Goal: Information Seeking & Learning: Find specific page/section

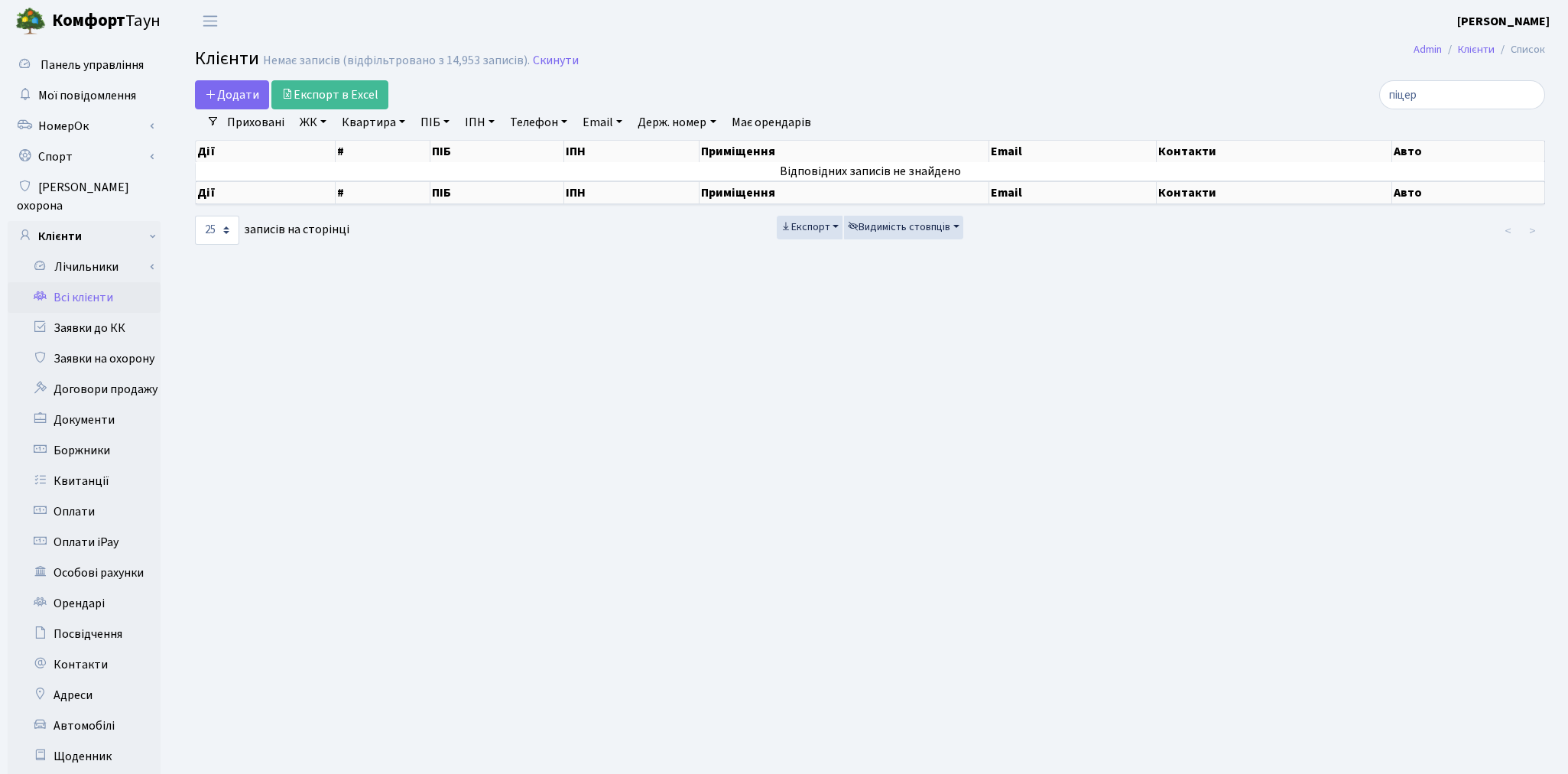
select select "25"
click at [71, 313] on link "Заявки до КК" at bounding box center [84, 327] width 153 height 30
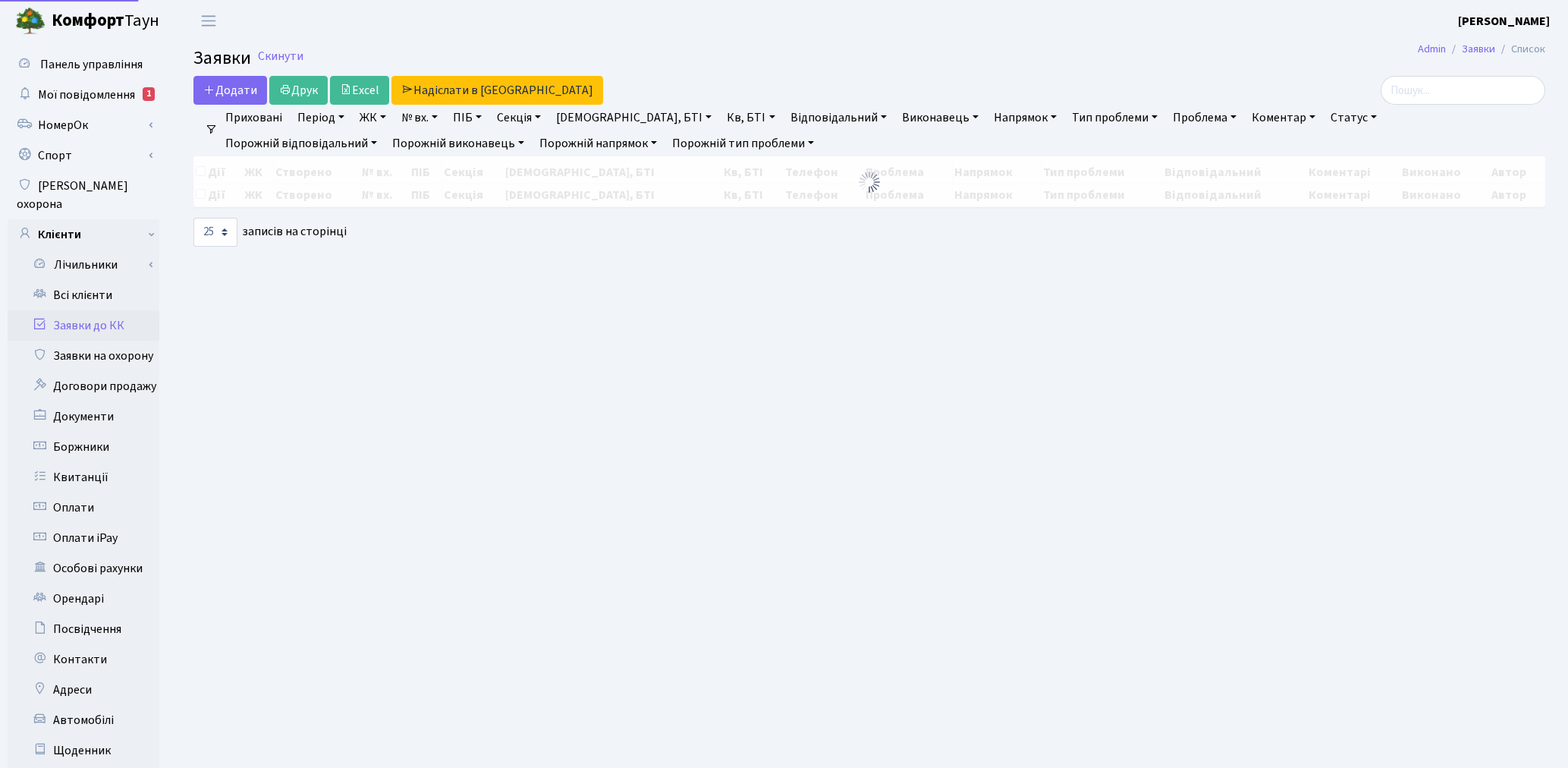
select select "25"
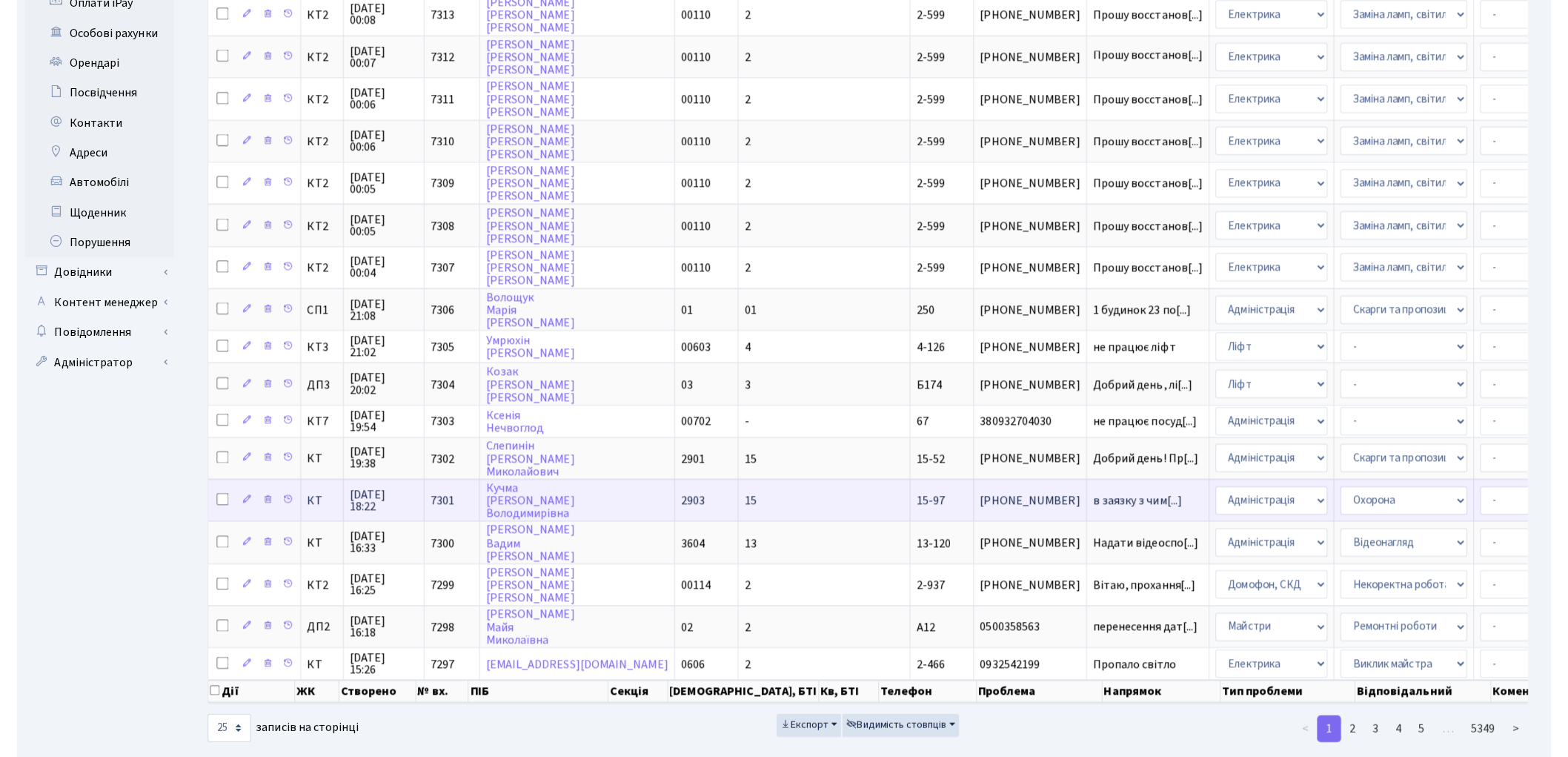
scroll to position [516, 0]
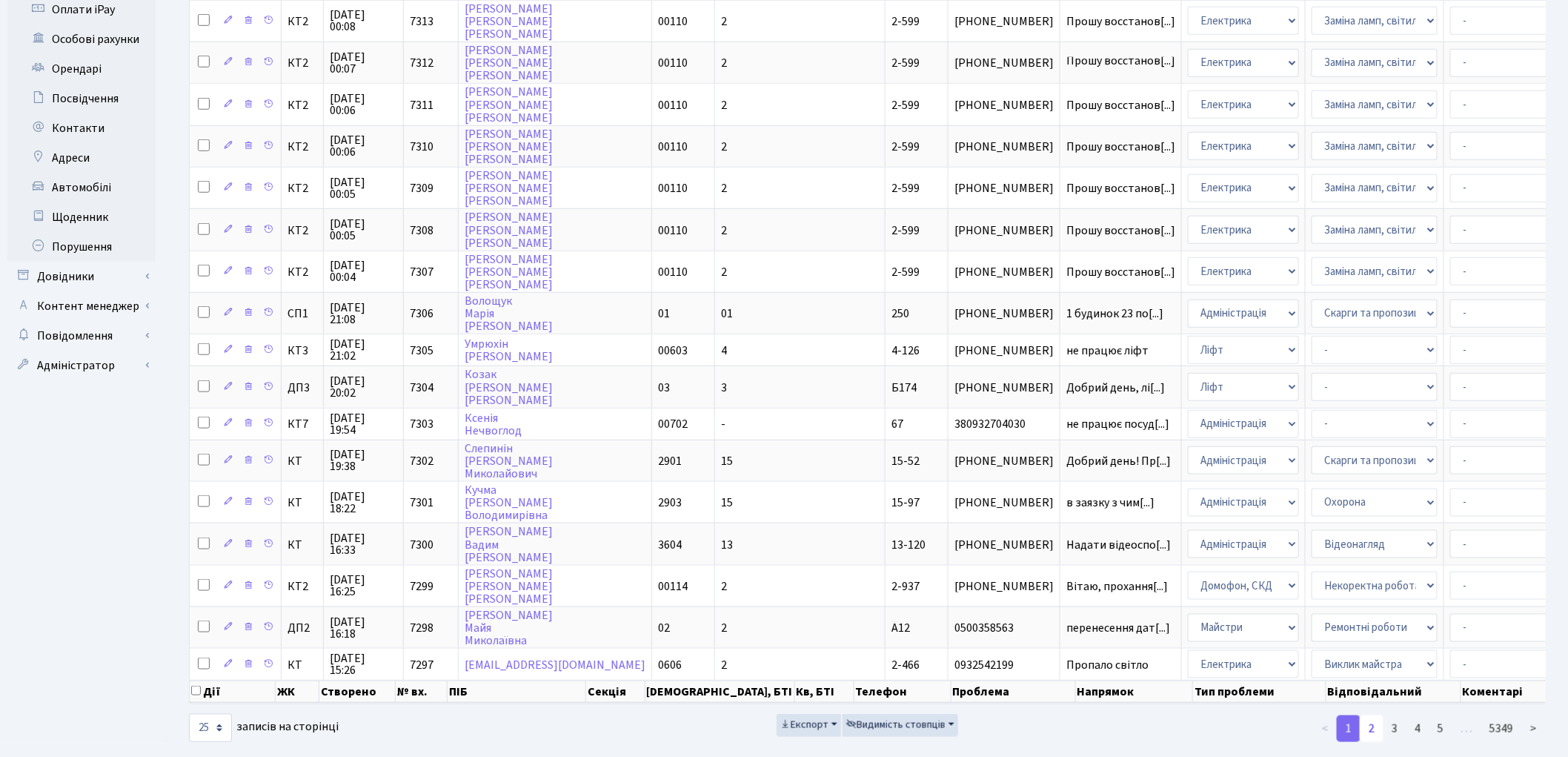
click at [1368, 715] on link "2" at bounding box center [1371, 729] width 24 height 27
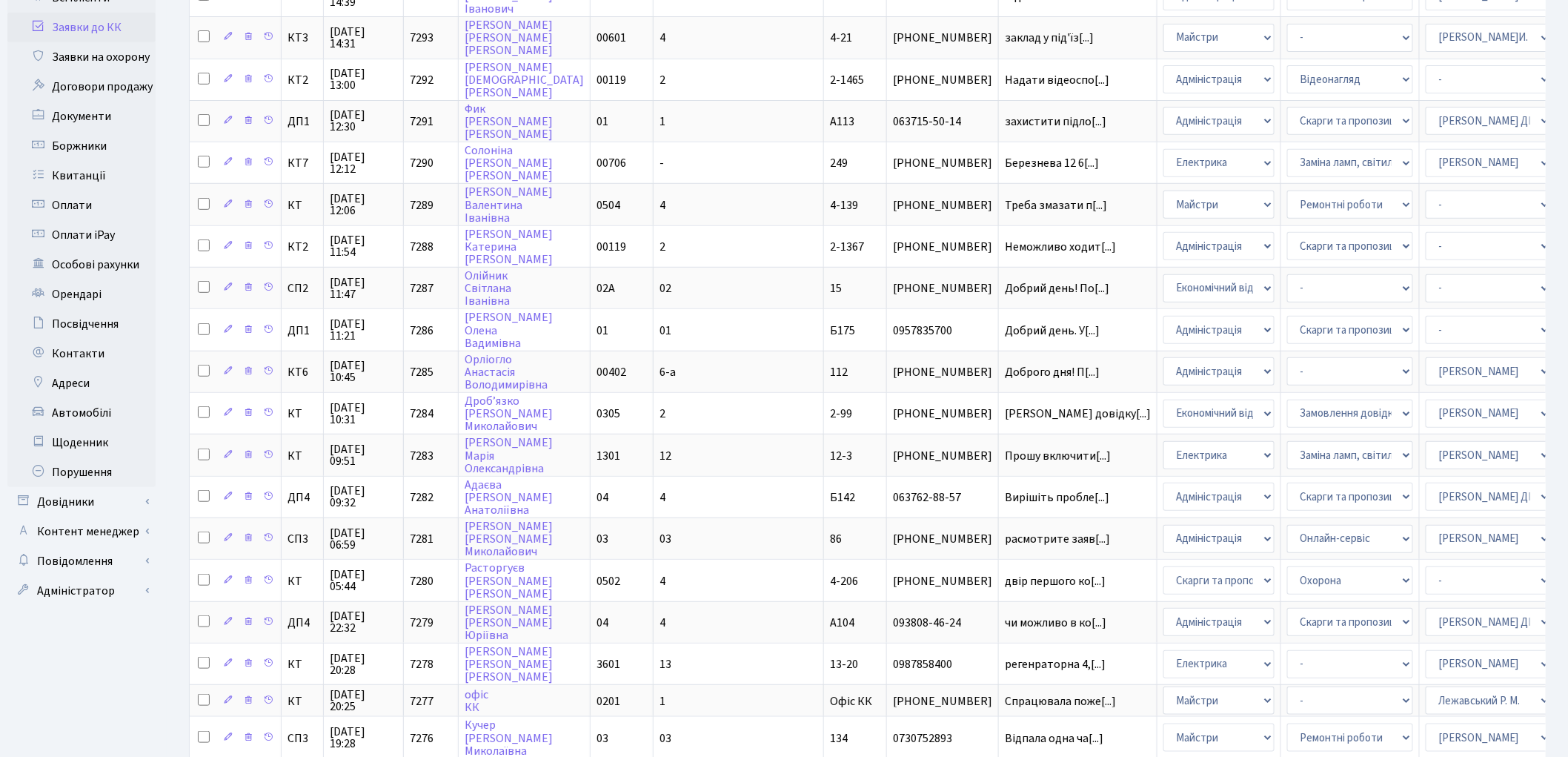
scroll to position [269, 0]
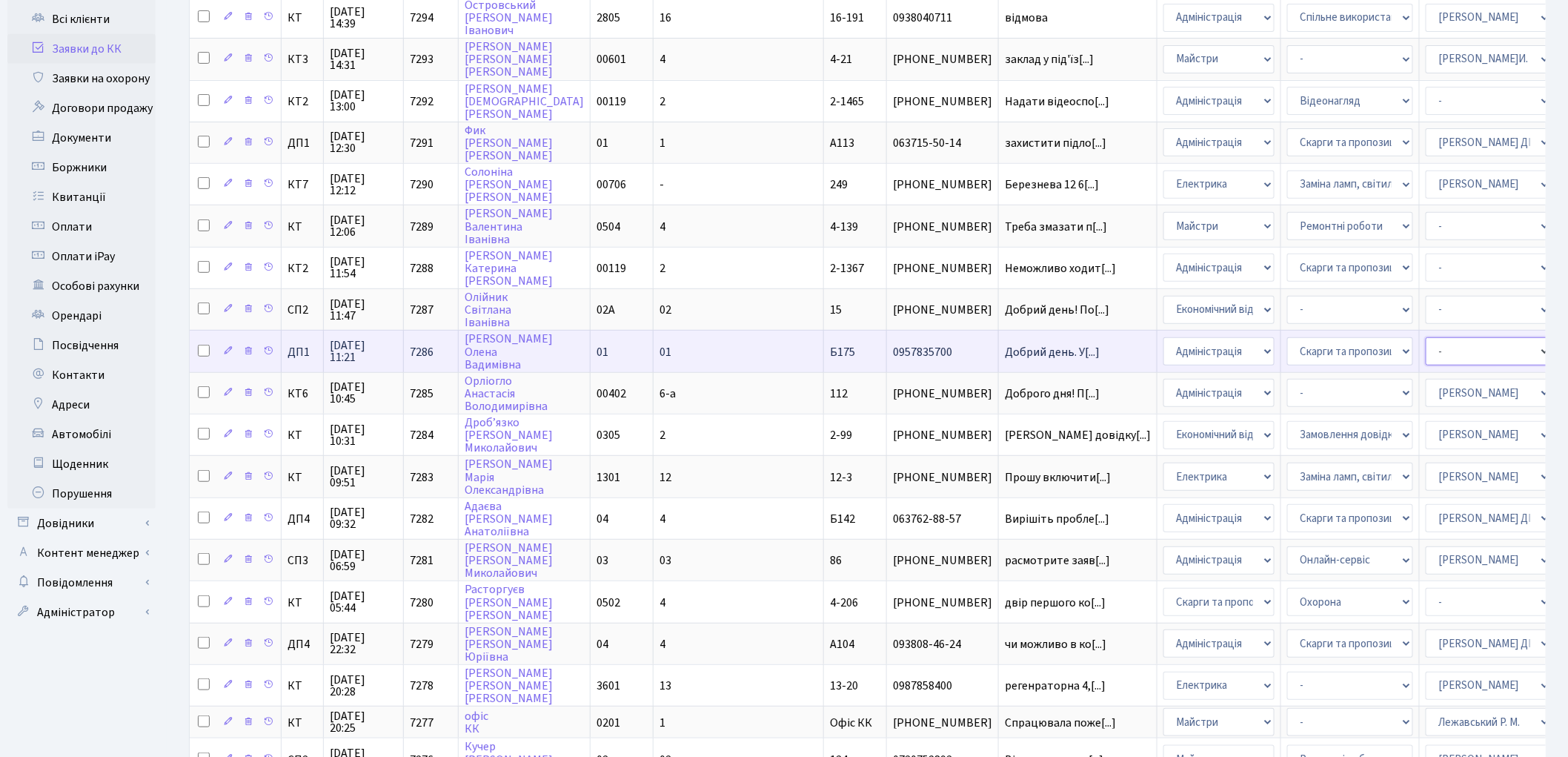
click at [1426, 337] on select "- Адміністратор ЖК КТ Вижул В. В. Гордієнко Н.В. Дядюшкін Д.Ю. Кипчук Т. А. Кла…" at bounding box center [1488, 351] width 126 height 28
select select "94"
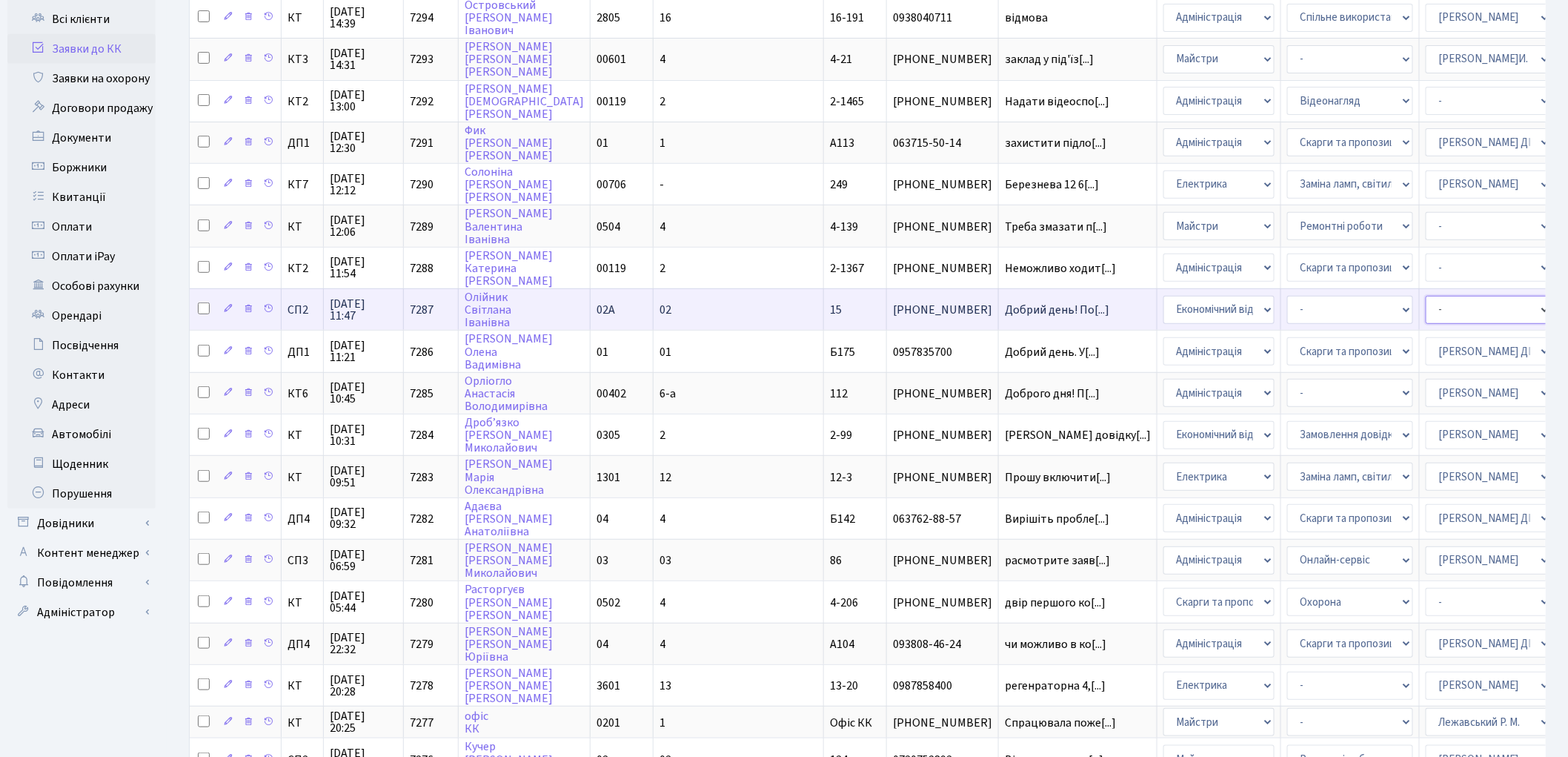
click at [1426, 298] on select "- Адміністратор ЖК КТ Вижул В. В. Гордієнко Н.В. Дядюшкін Д.Ю. Кипчук Т. А. Кла…" at bounding box center [1488, 310] width 126 height 28
select select "33"
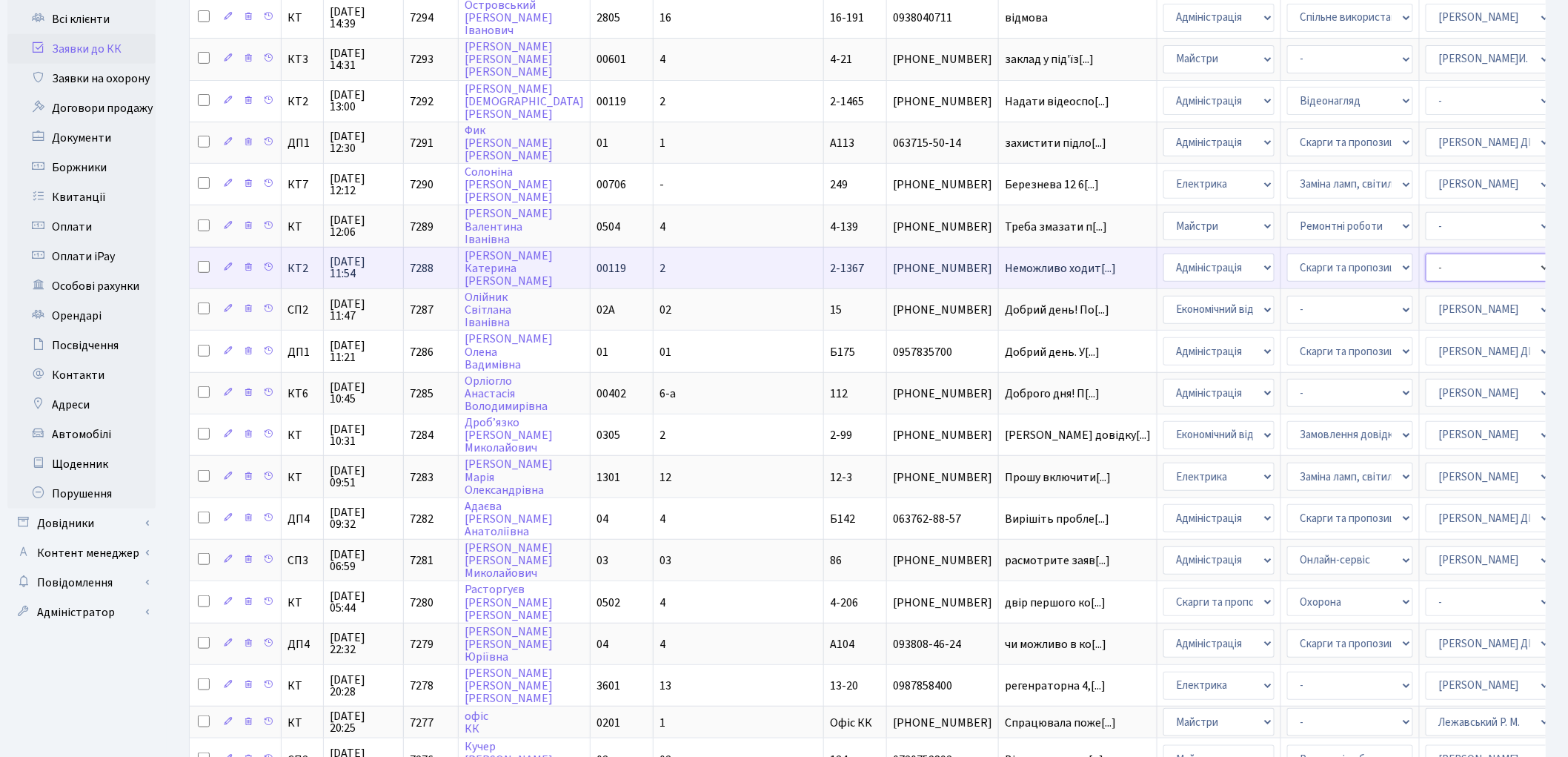
click at [1426, 254] on select "- Адміністратор ЖК КТ Вижул В. В. Гордієнко Н.В. Дядюшкін Д.Ю. Кипчук Т. А. Кла…" at bounding box center [1488, 268] width 126 height 28
select select "25"
click at [1426, 254] on select "- Адміністратор ЖК КТ Вижул В. В. Гордієнко Н.В. Дядюшкін Д.Ю. Кипчук Т. А. Кла…" at bounding box center [1488, 268] width 126 height 28
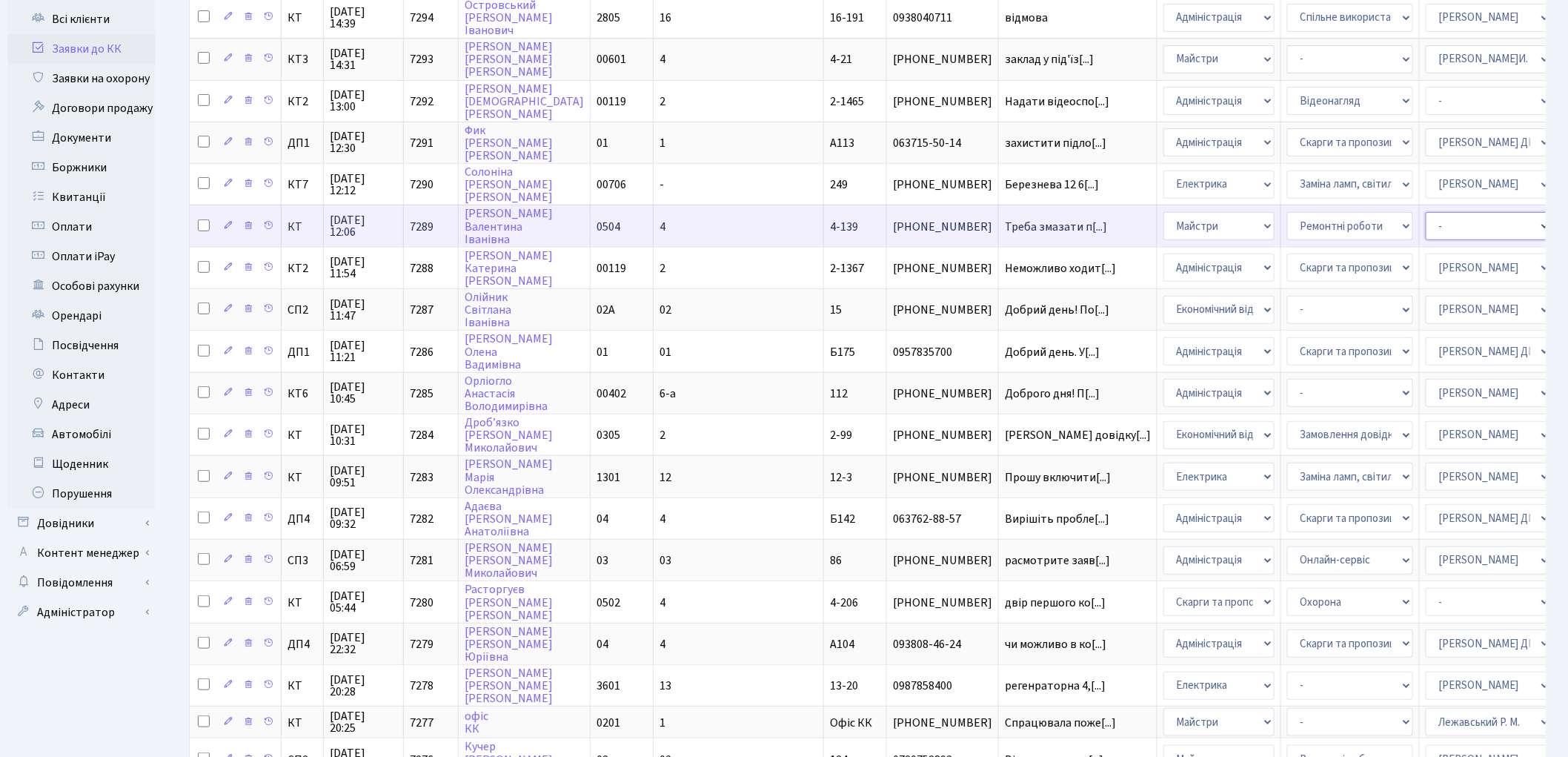
click at [1426, 218] on select "- Адміністратор ЖК КТ Вижул В. В. Гордієнко Н.В. Дядюшкін Д.Ю. Кипчук Т. А. Кла…" at bounding box center [1488, 226] width 126 height 28
select select "62"
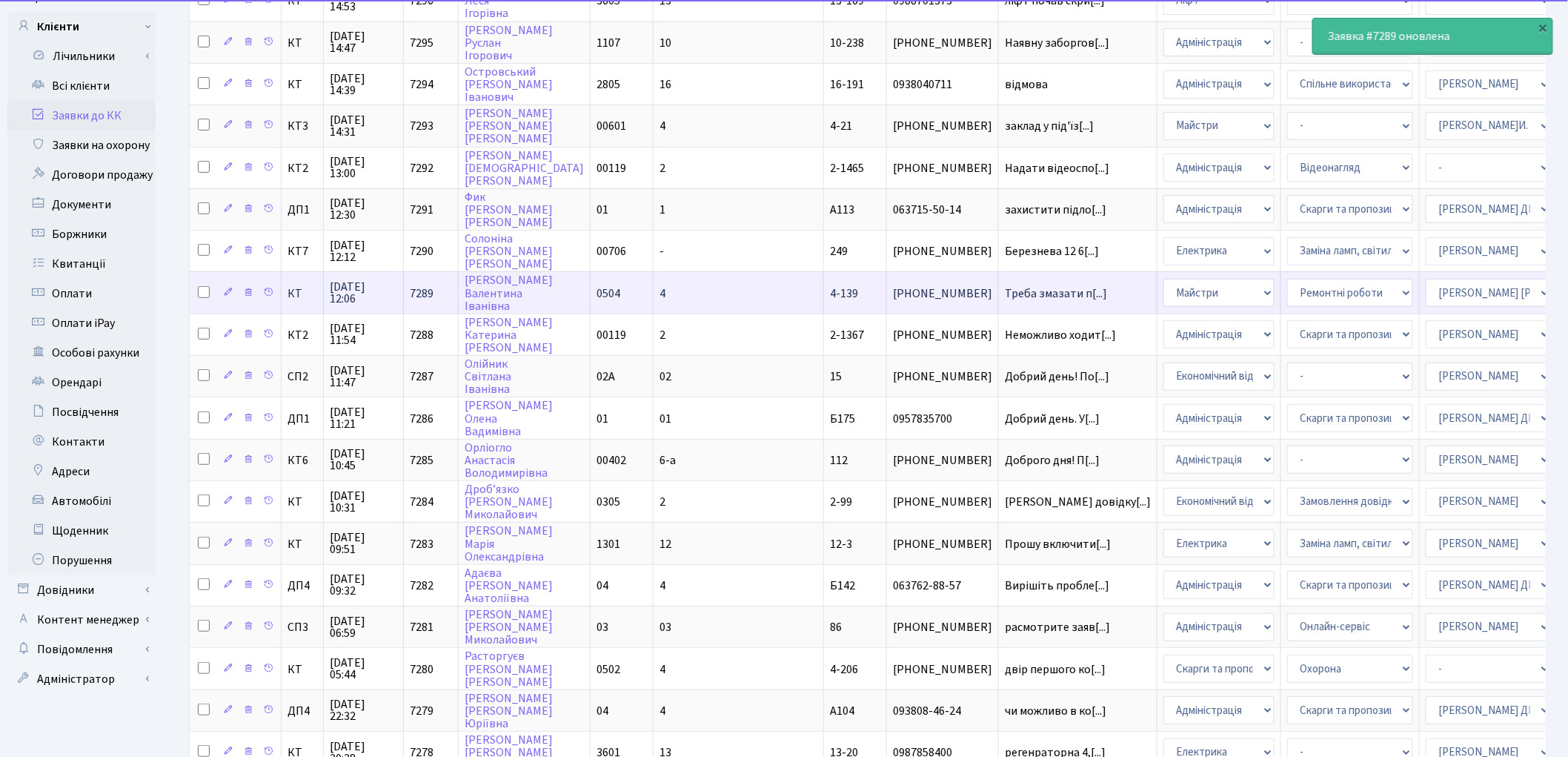
scroll to position [104, 0]
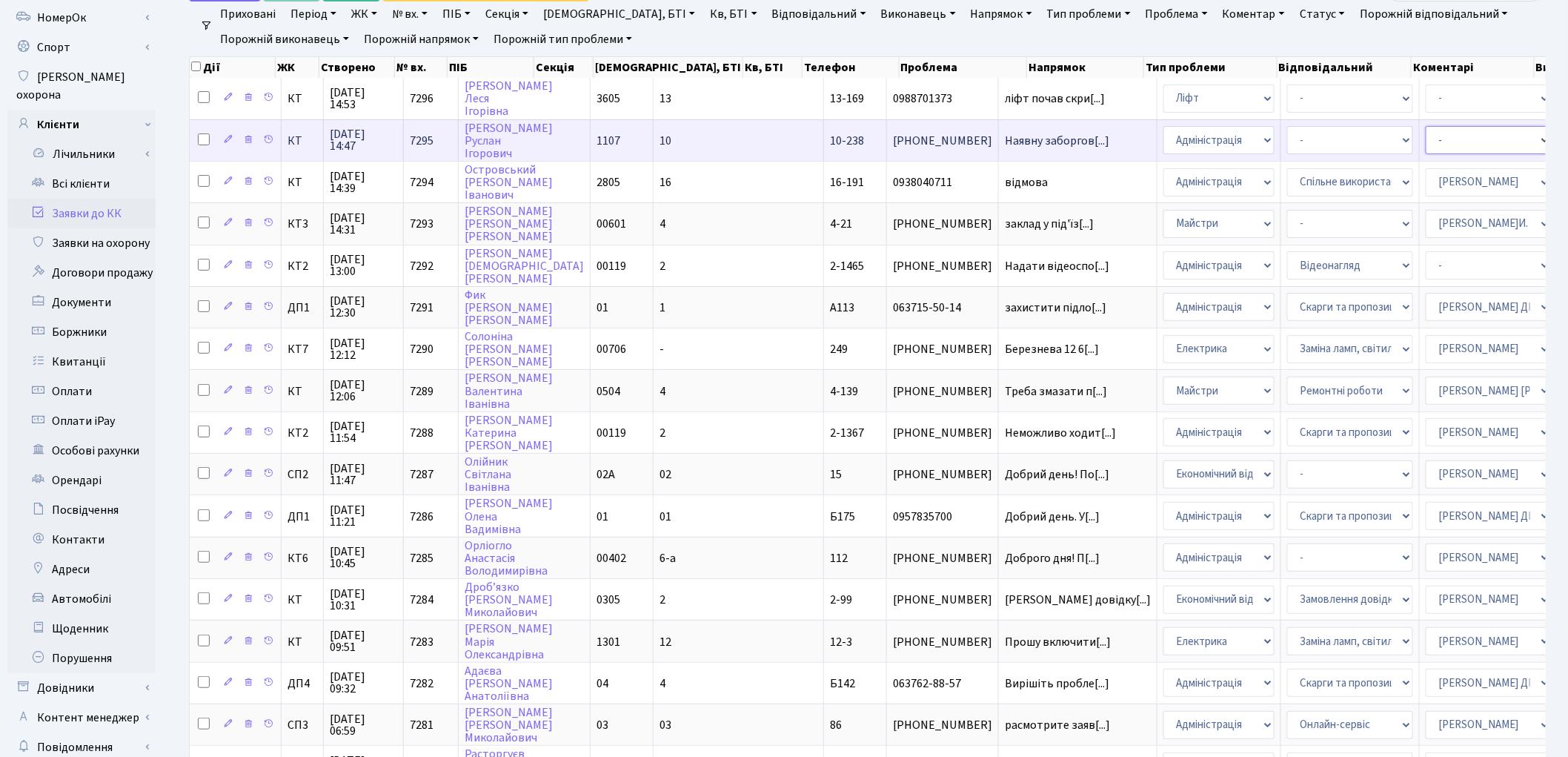
click at [1426, 144] on select "- Адміністратор ЖК КТ Вижул В. В. Гордієнко Н.В. Дядюшкін Д.Ю. Кипчук Т. А. Кла…" at bounding box center [1488, 140] width 126 height 28
select select "57"
click at [1426, 144] on select "- Адміністратор ЖК КТ Вижул В. В. Гордієнко Н.В. Дядюшкін Д.Ю. Кипчук Т. А. Кла…" at bounding box center [1488, 140] width 126 height 28
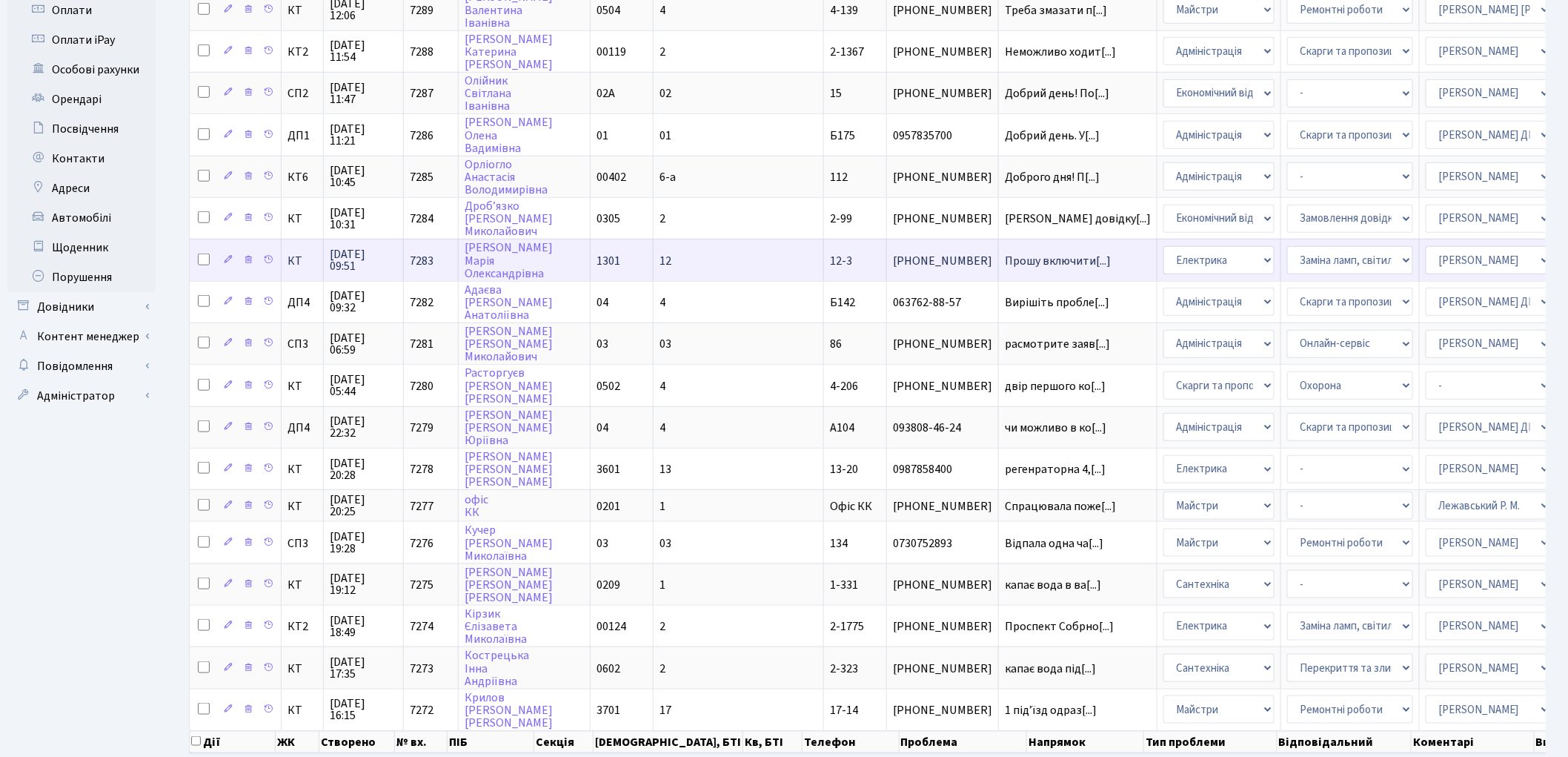
scroll to position [532, 0]
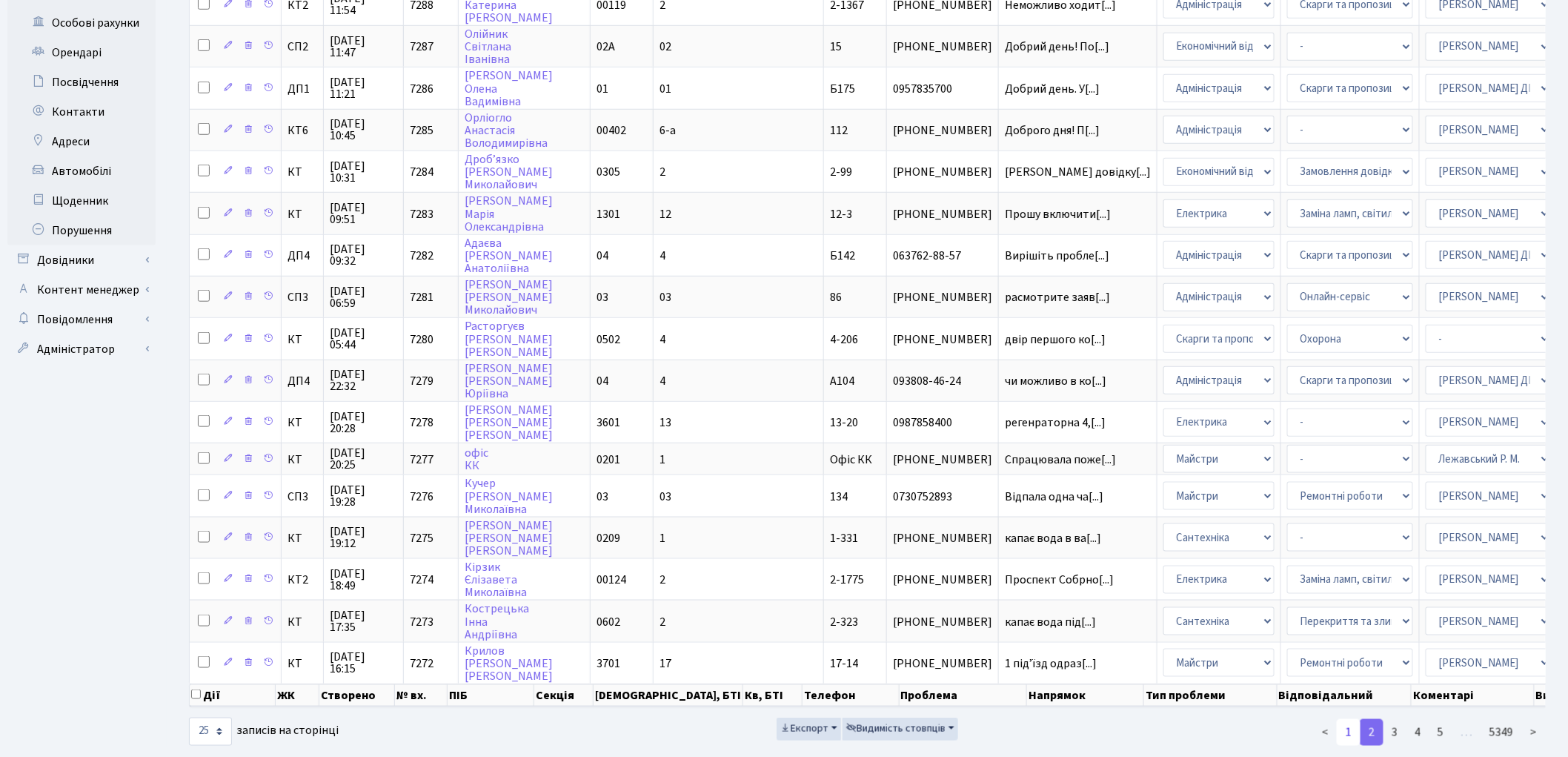
click at [1351, 719] on link "1" at bounding box center [1348, 732] width 24 height 27
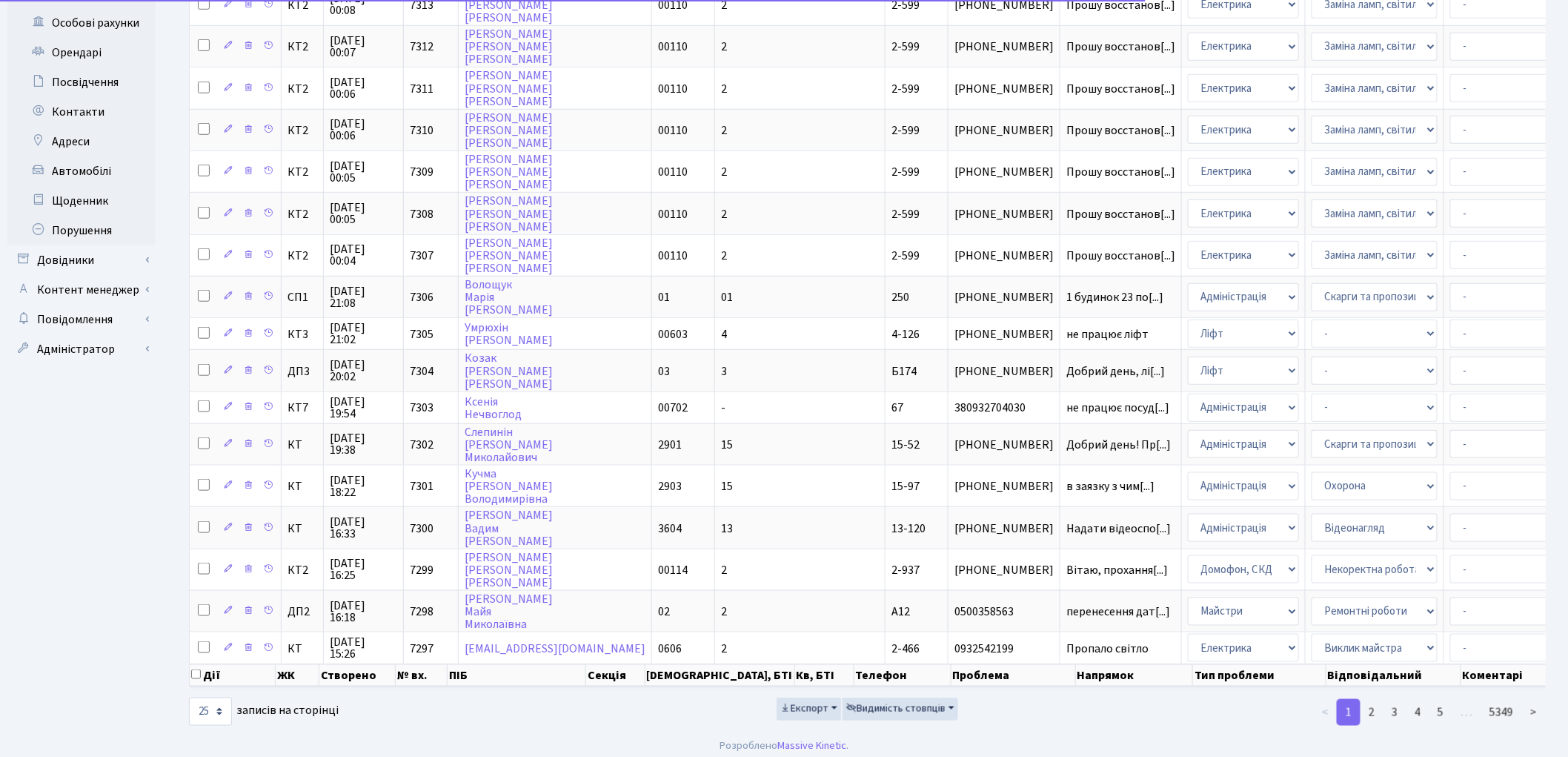
scroll to position [516, 0]
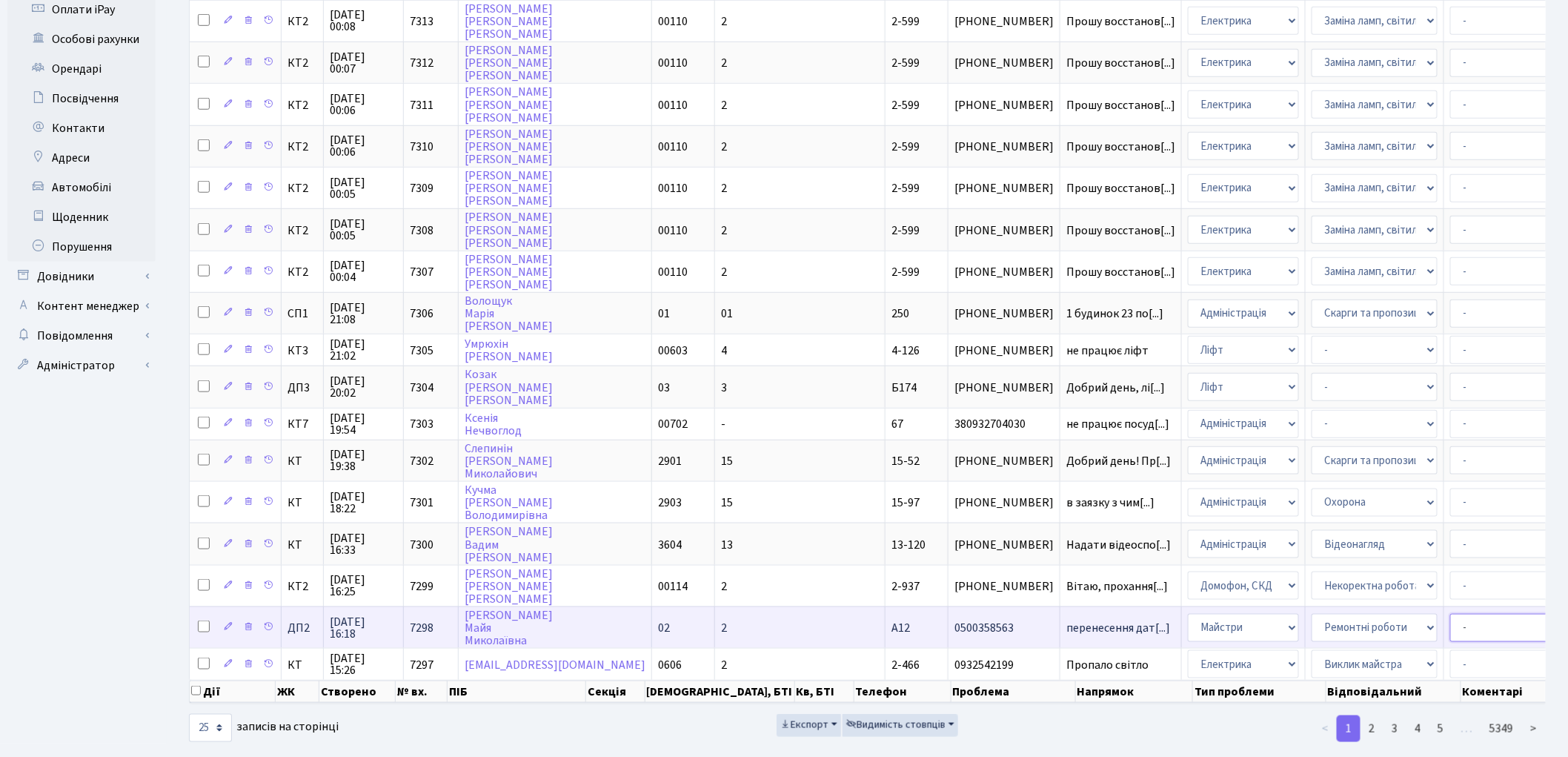
click at [1451, 614] on select "- Адміністратор ЖК КТ Вижул В. В. Гордієнко Н.В. Дядюшкін Д.Ю. Кипчук Т. А. Кла…" at bounding box center [1513, 628] width 126 height 28
select select "94"
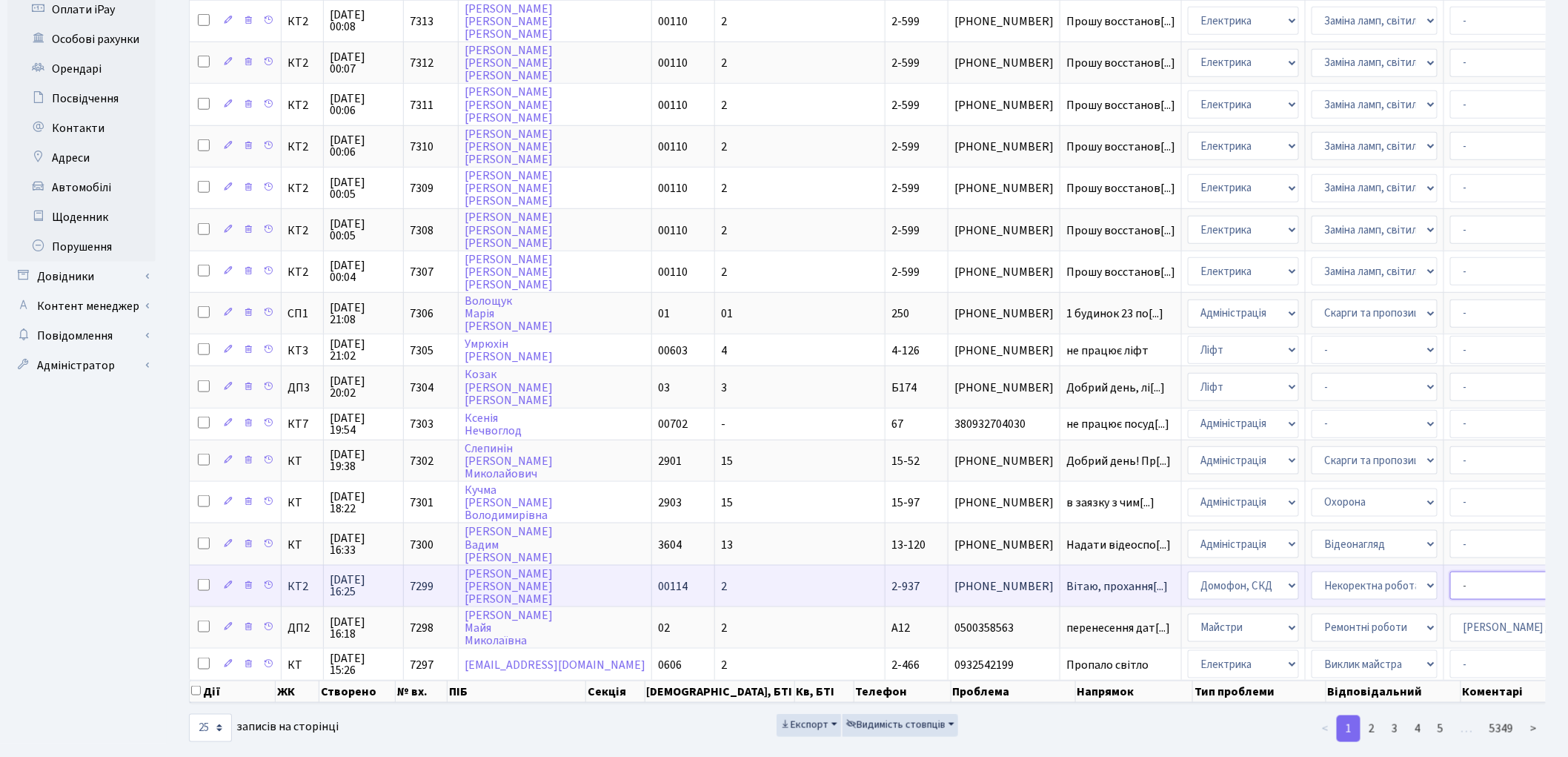
click at [1451, 571] on select "- Адміністратор ЖК КТ Вижул В. В. Гордієнко Н.В. Дядюшкін Д.Ю. Кипчук Т. А. Кла…" at bounding box center [1513, 586] width 126 height 28
select select "22"
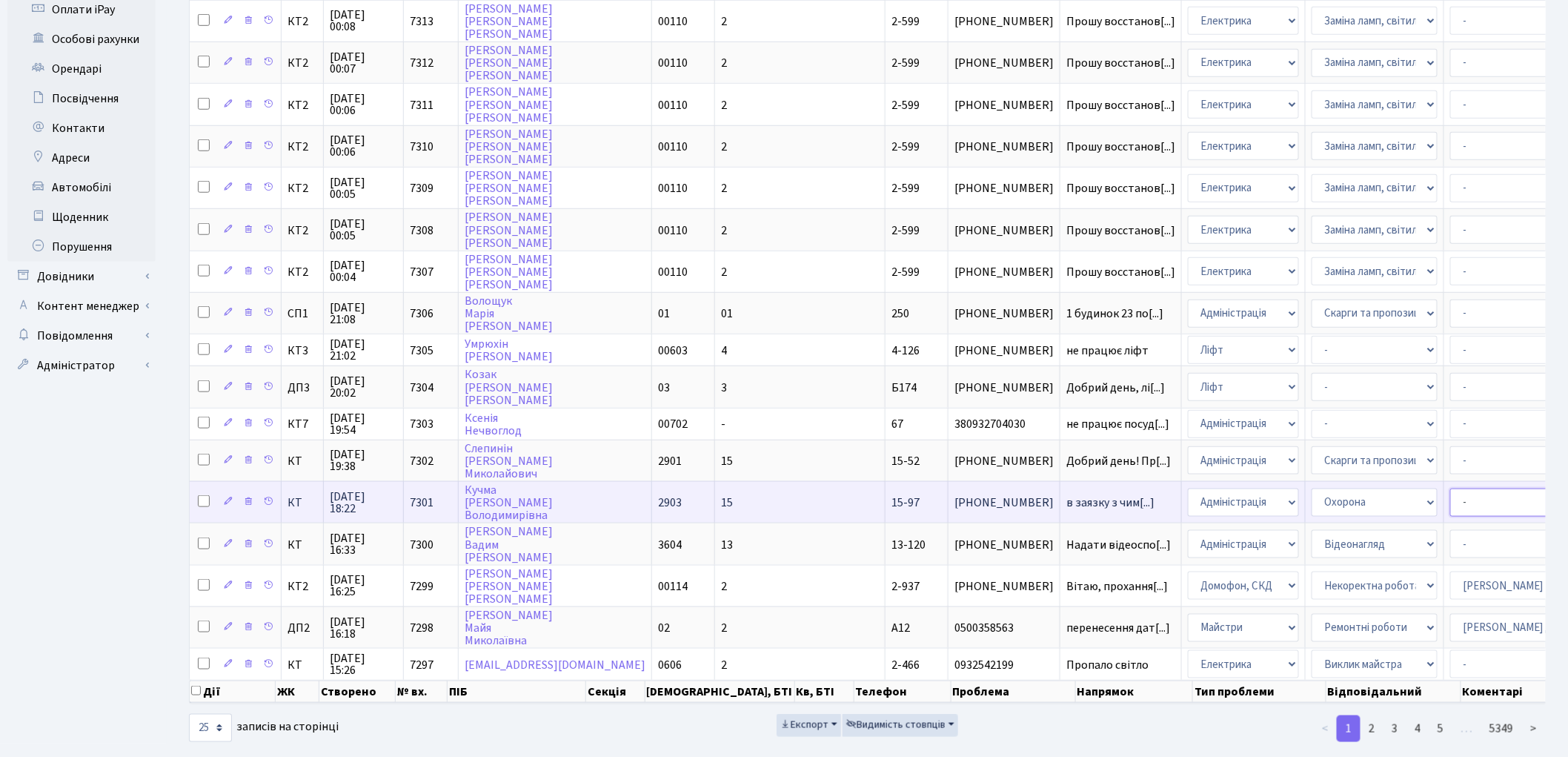
click at [1451, 489] on select "- Адміністратор ЖК КТ Вижул В. В. Гордієнко Н.В. Дядюшкін Д.Ю. Кипчук Т. А. Кла…" at bounding box center [1513, 503] width 126 height 28
select select "82"
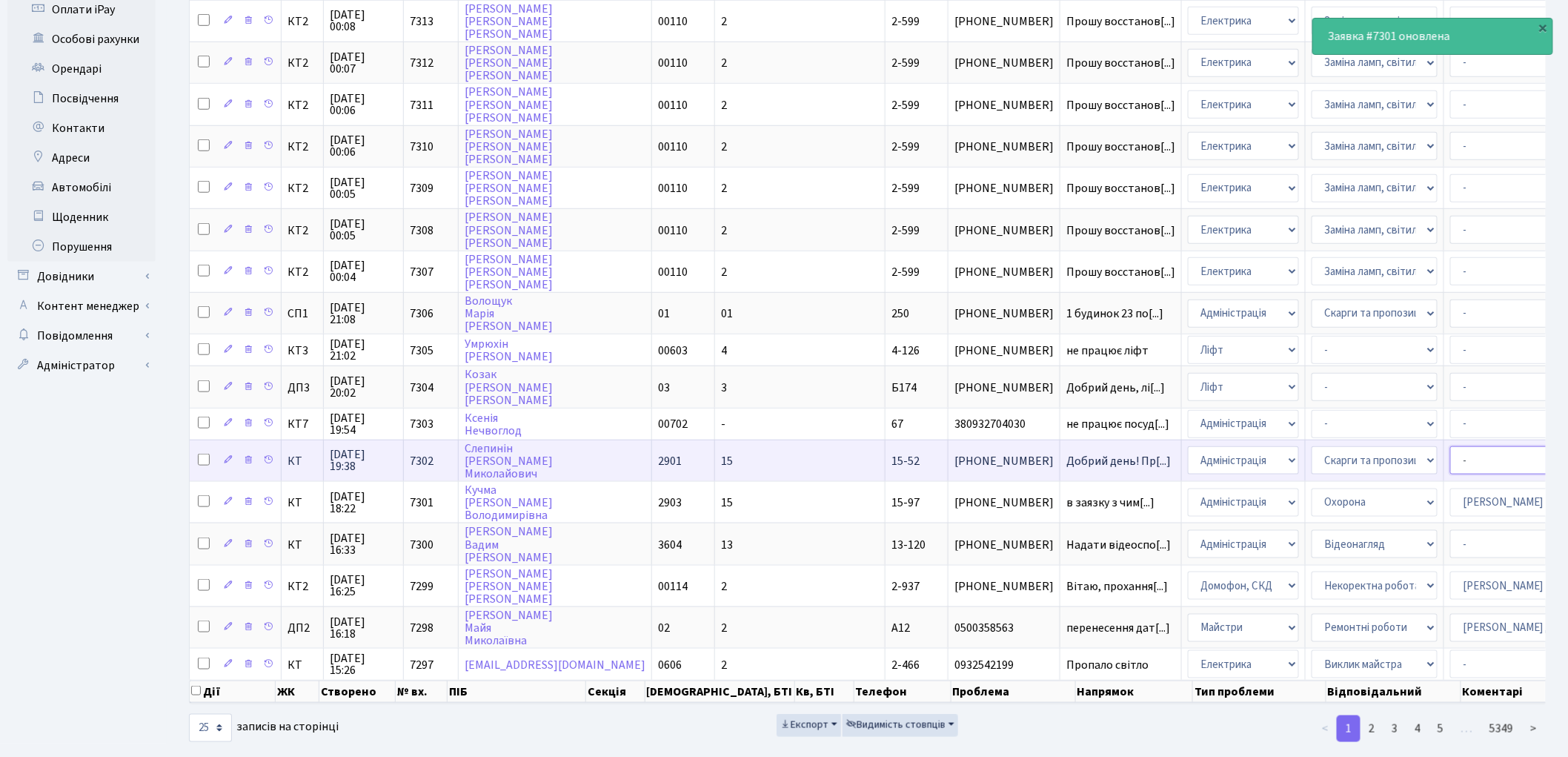
click at [1451, 446] on select "- Адміністратор ЖК КТ Вижул В. В. Гордієнко Н.В. Дядюшкін Д.Ю. Кипчук Т. А. Кла…" at bounding box center [1513, 460] width 126 height 28
click at [1188, 446] on select "- Адміністрація Домофон, СКД Ліфт Майстри Сантехніка Економічний відділ Електри…" at bounding box center [1243, 460] width 111 height 28
select select "4"
click at [1451, 446] on select "- Адміністратор ЖК КТ Вижул В. В. Гордієнко Н.В. Дядюшкін Д.Ю. Кипчук Т. А. Кла…" at bounding box center [1513, 460] width 126 height 28
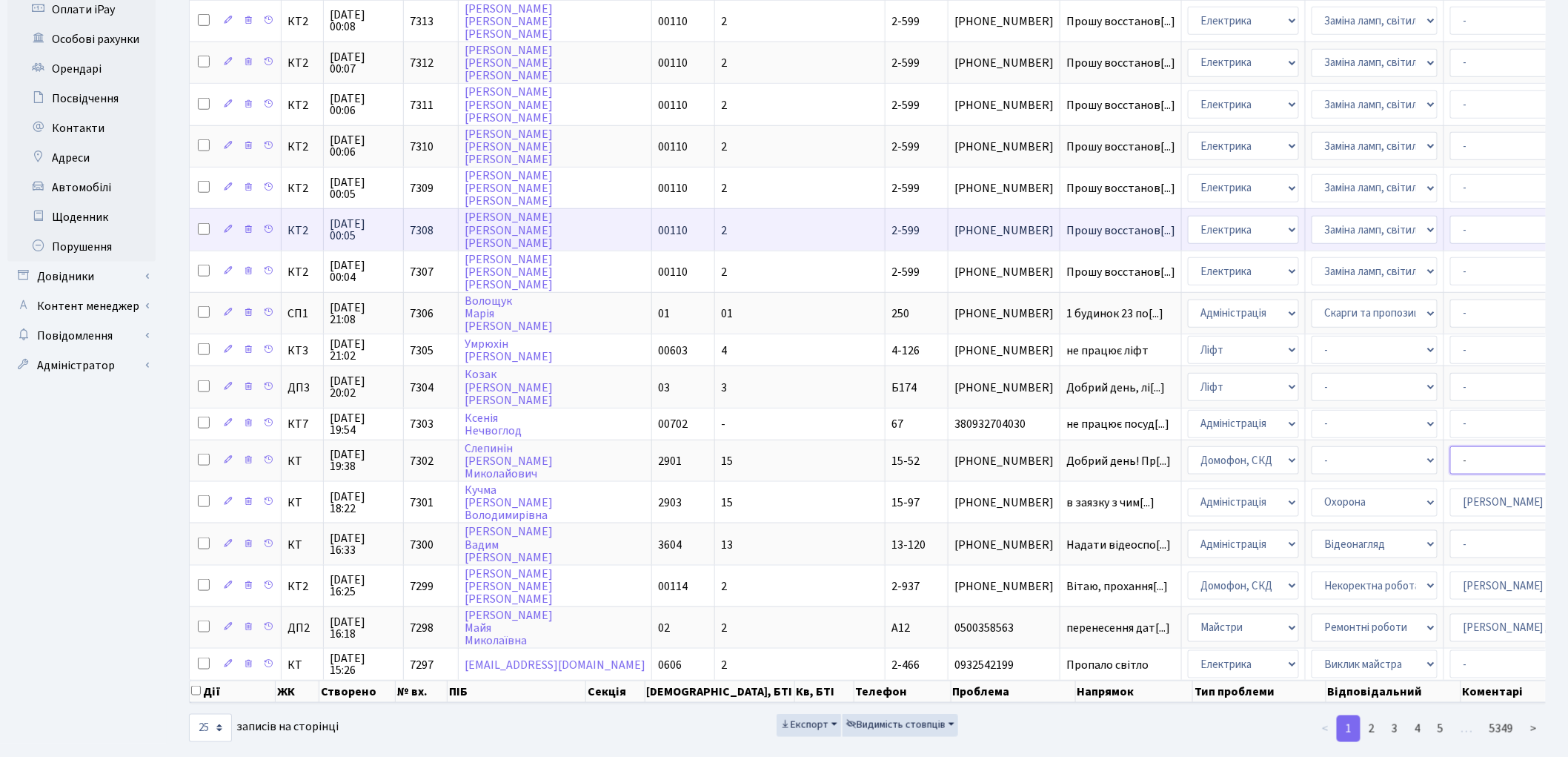
select select "22"
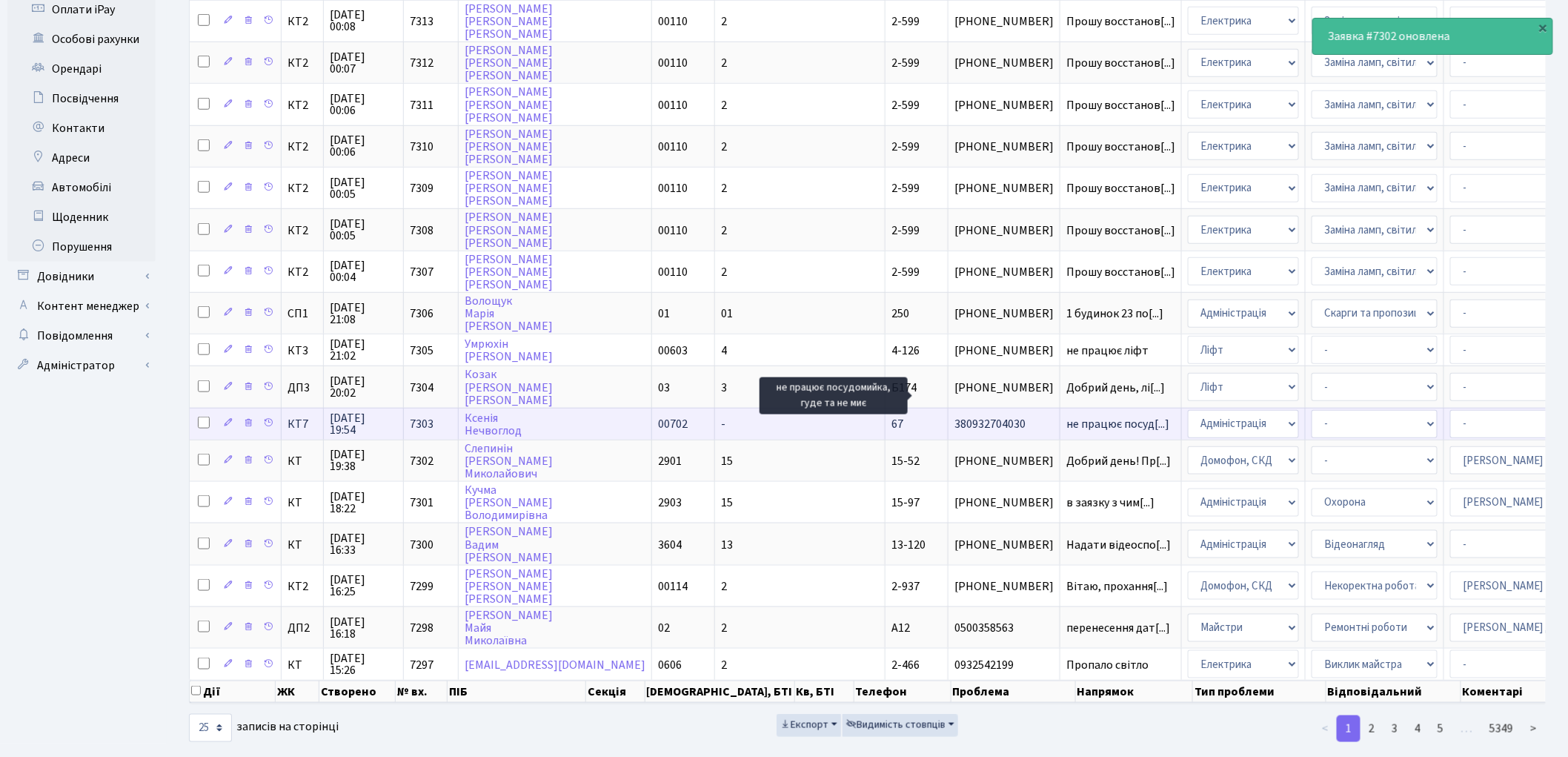
click at [1066, 416] on span "не працює посуд[...]" at bounding box center [1117, 424] width 103 height 16
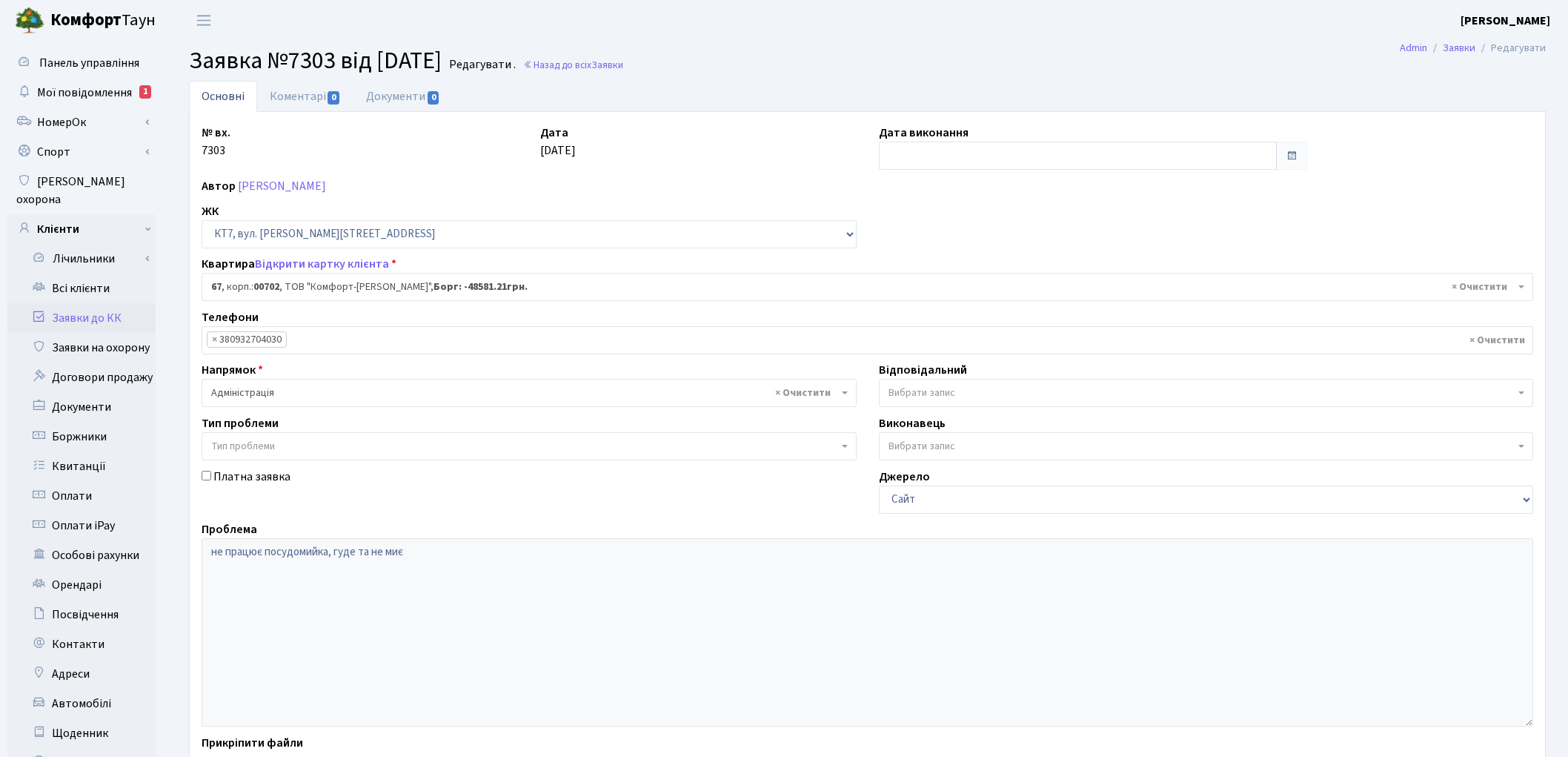
select select "18433"
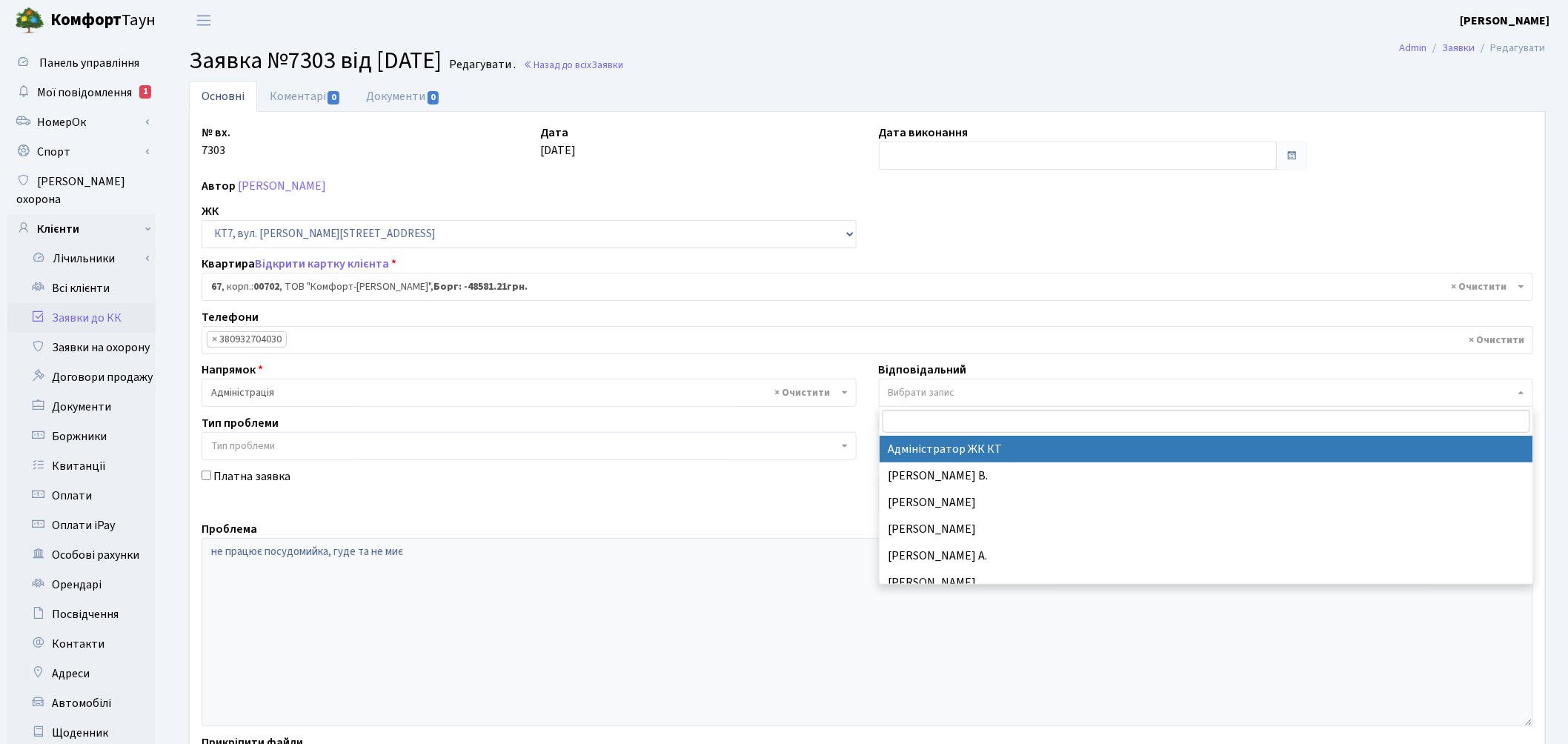
click at [979, 393] on span "Вибрати запис" at bounding box center [1202, 393] width 627 height 15
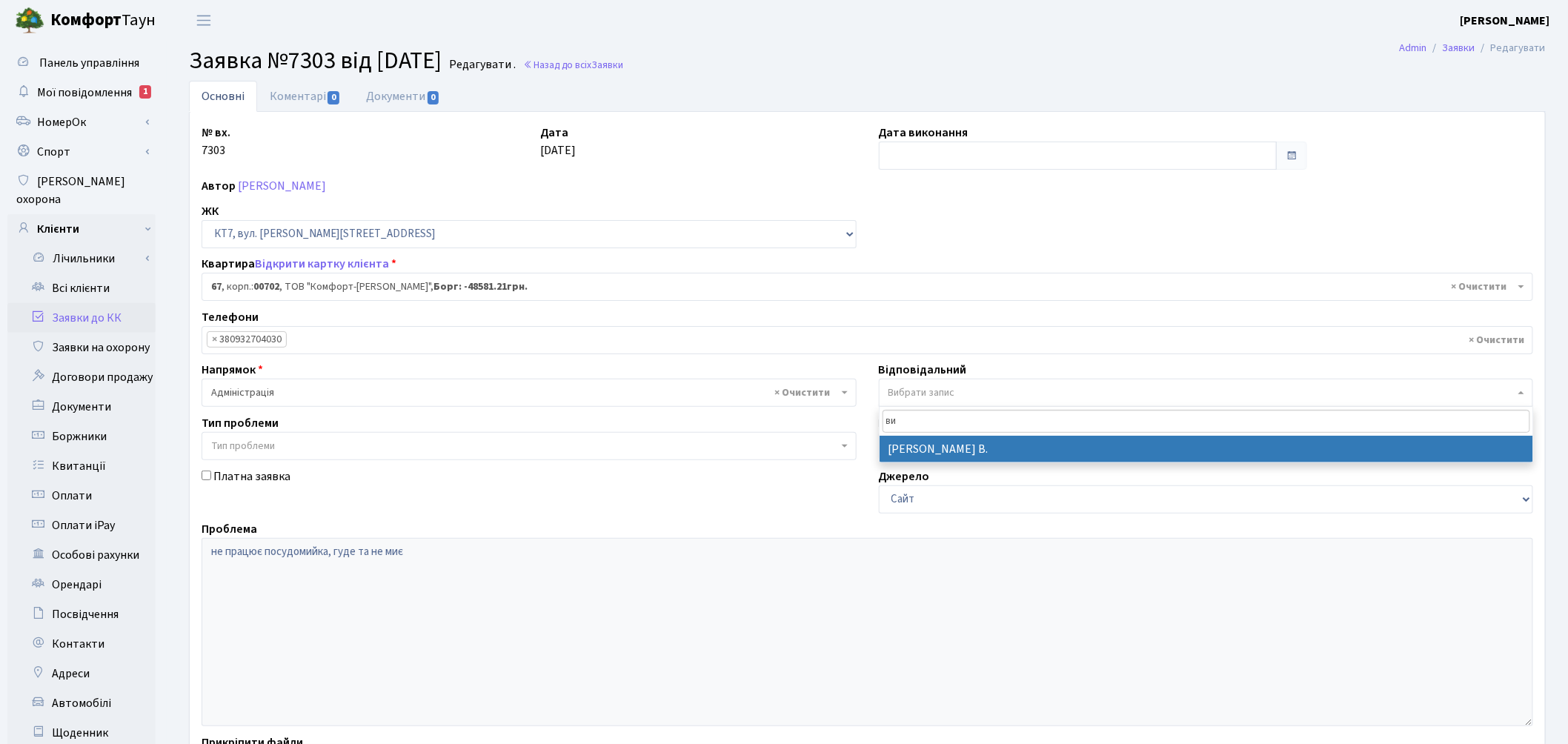
type input "в"
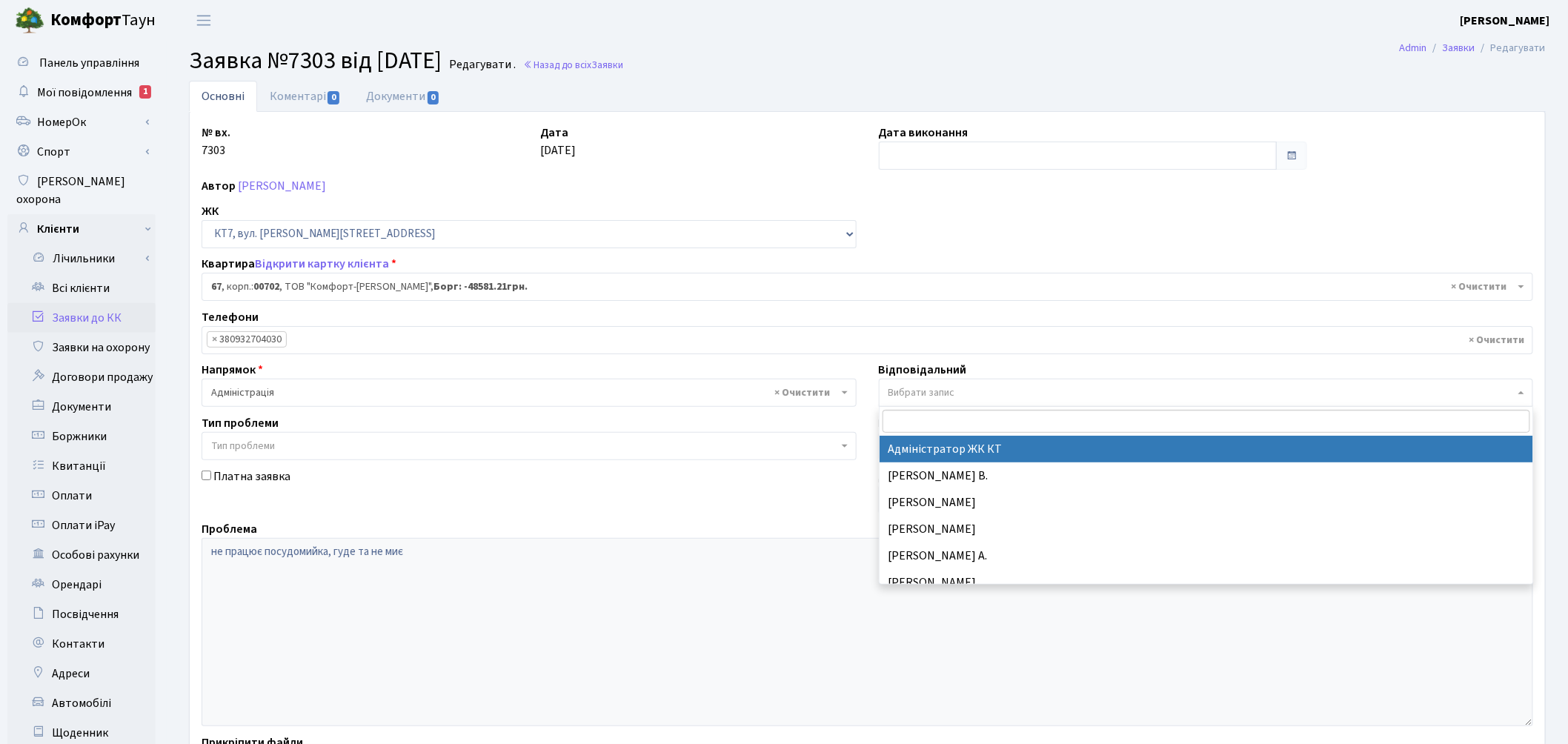
click at [319, 391] on span "× Адміністрація" at bounding box center [525, 393] width 627 height 15
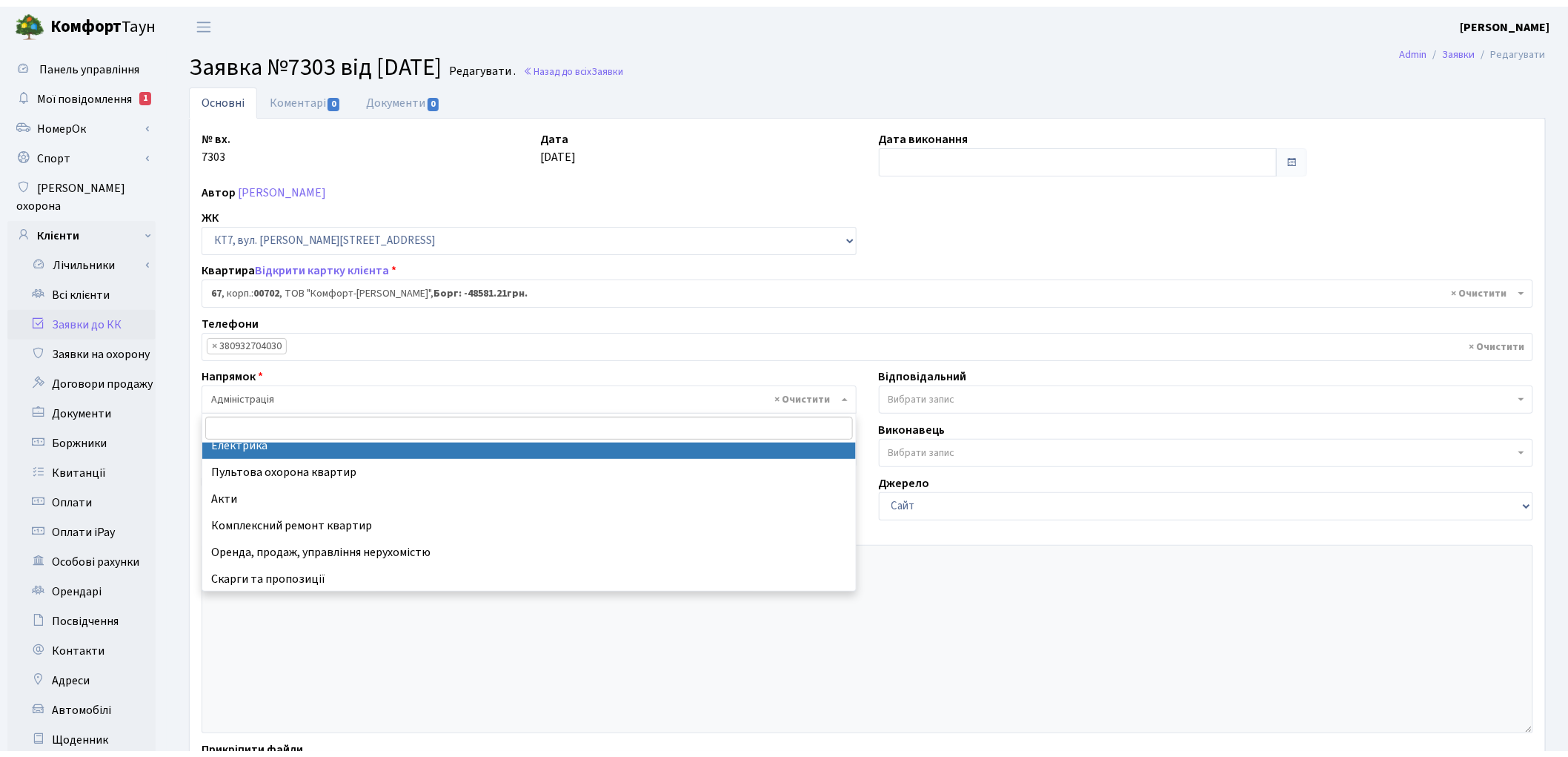
scroll to position [172, 0]
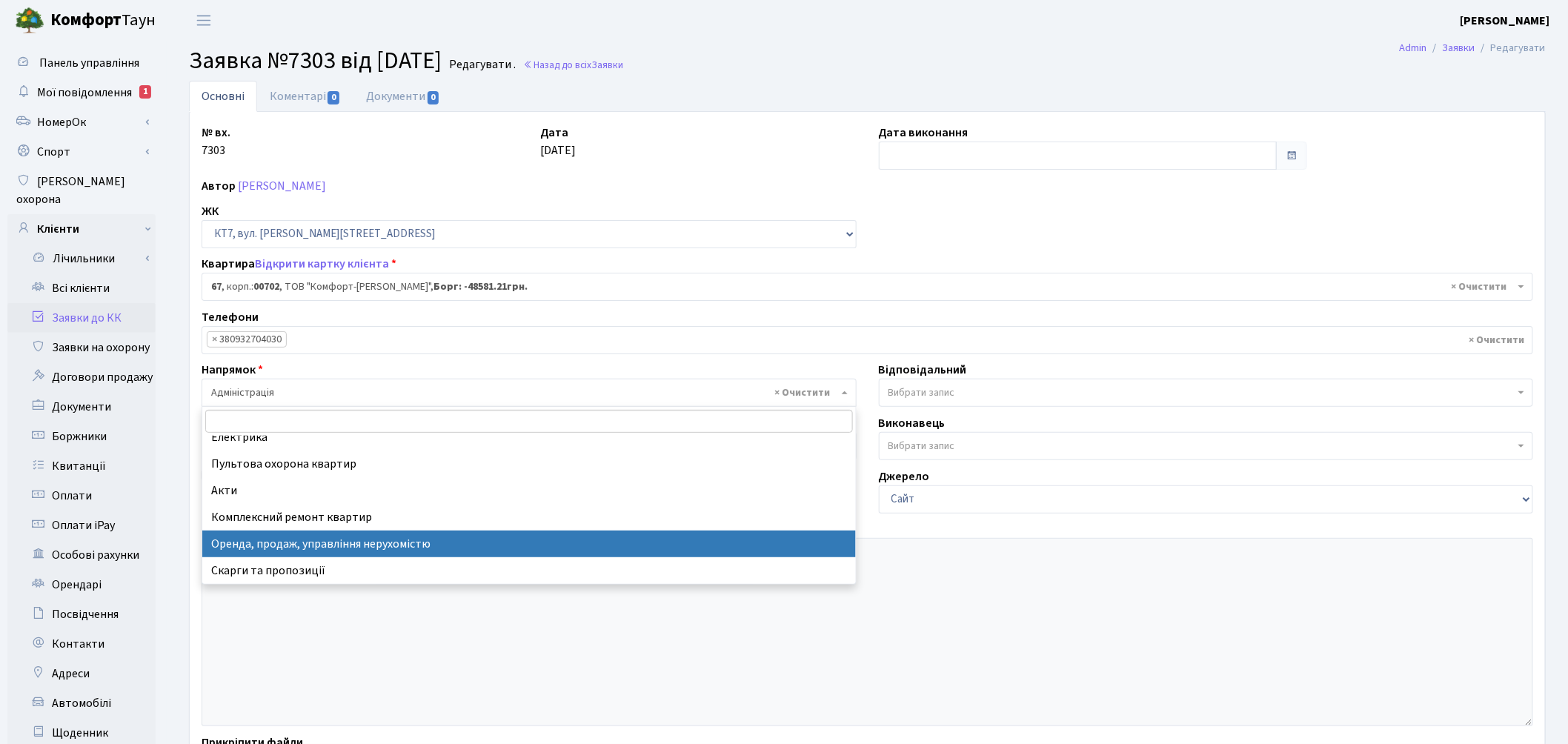
select select "21"
select select
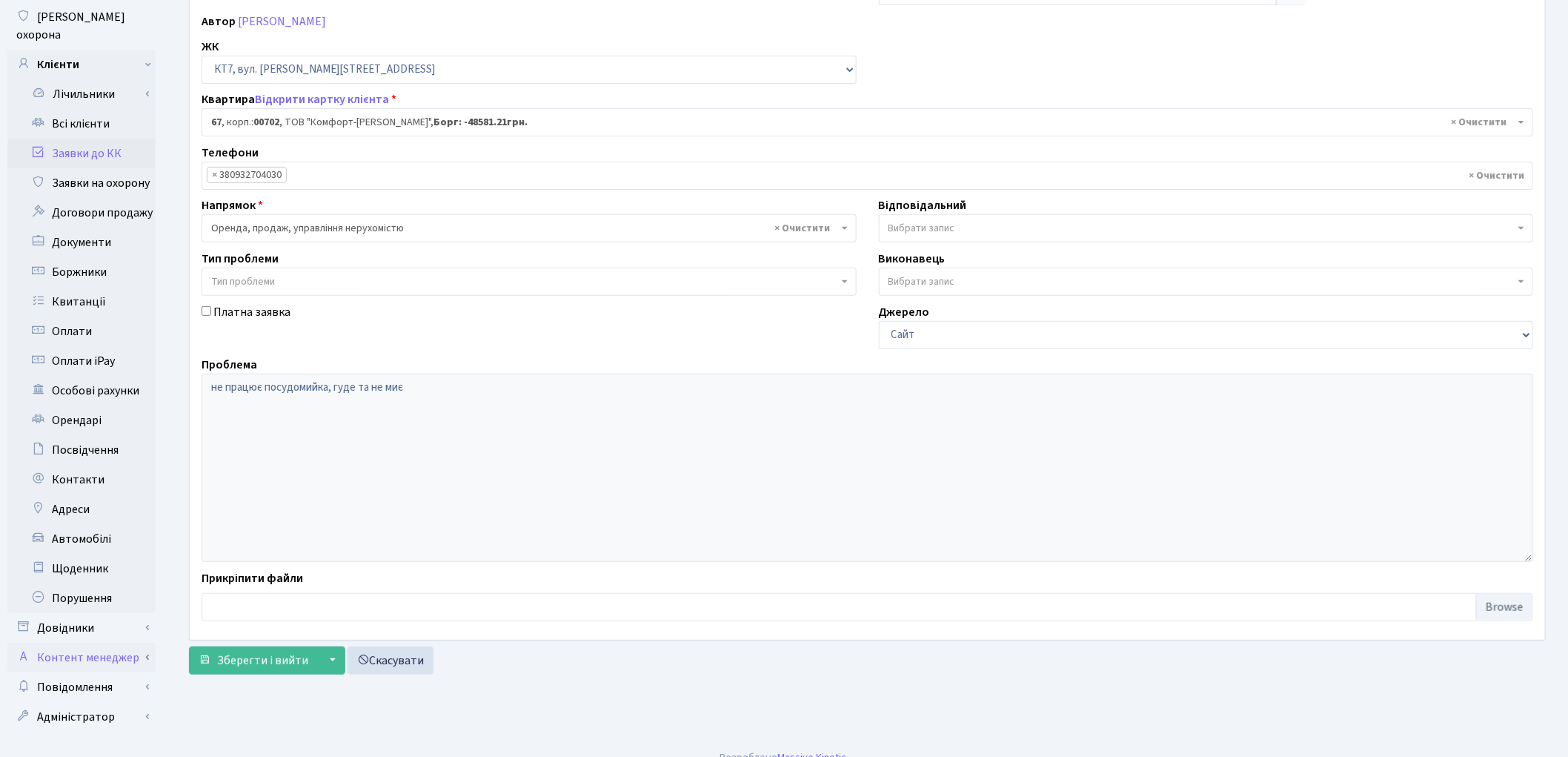
scroll to position [166, 0]
click at [245, 664] on span "Зберегти і вийти" at bounding box center [262, 659] width 91 height 16
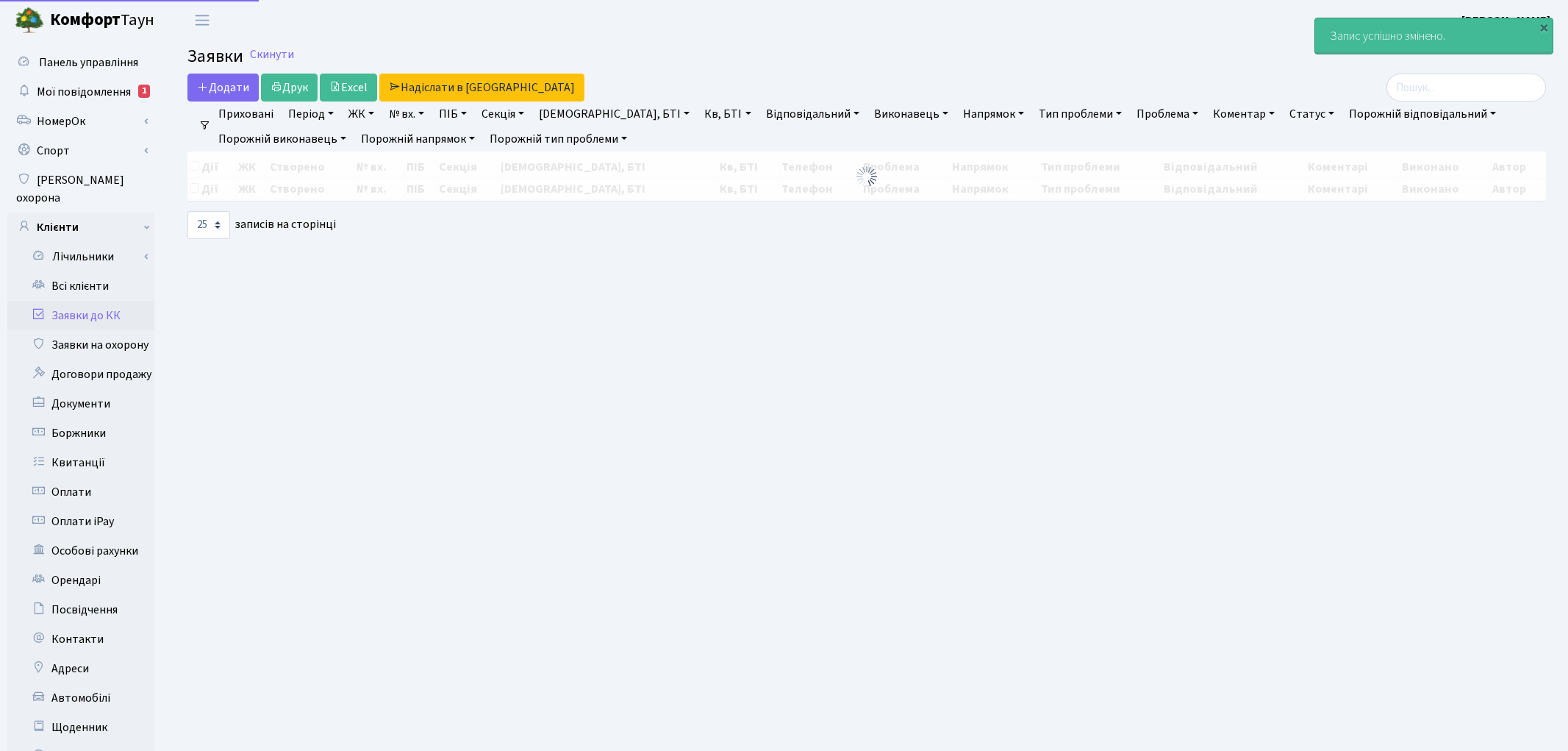
select select "25"
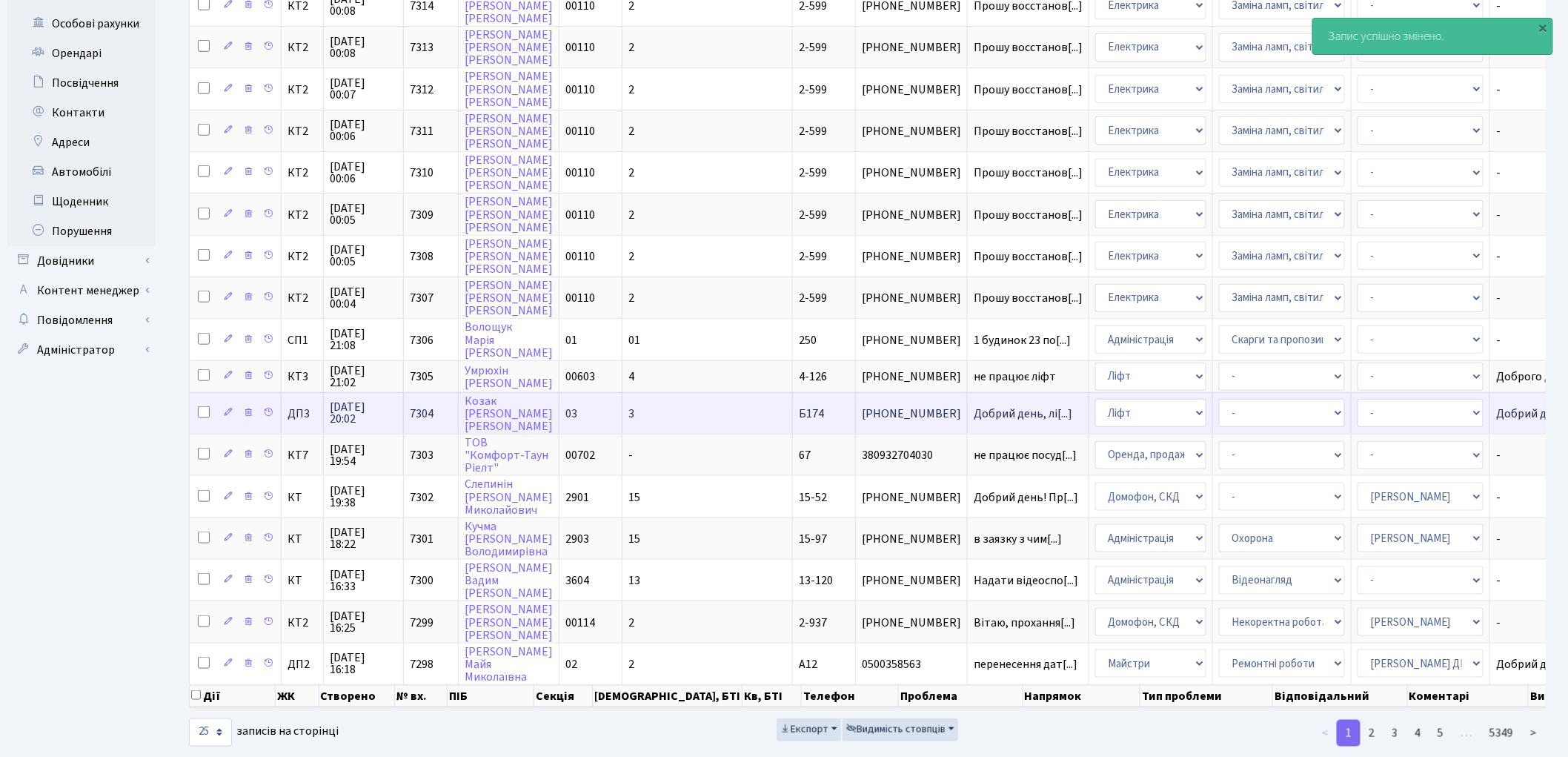
scroll to position [532, 0]
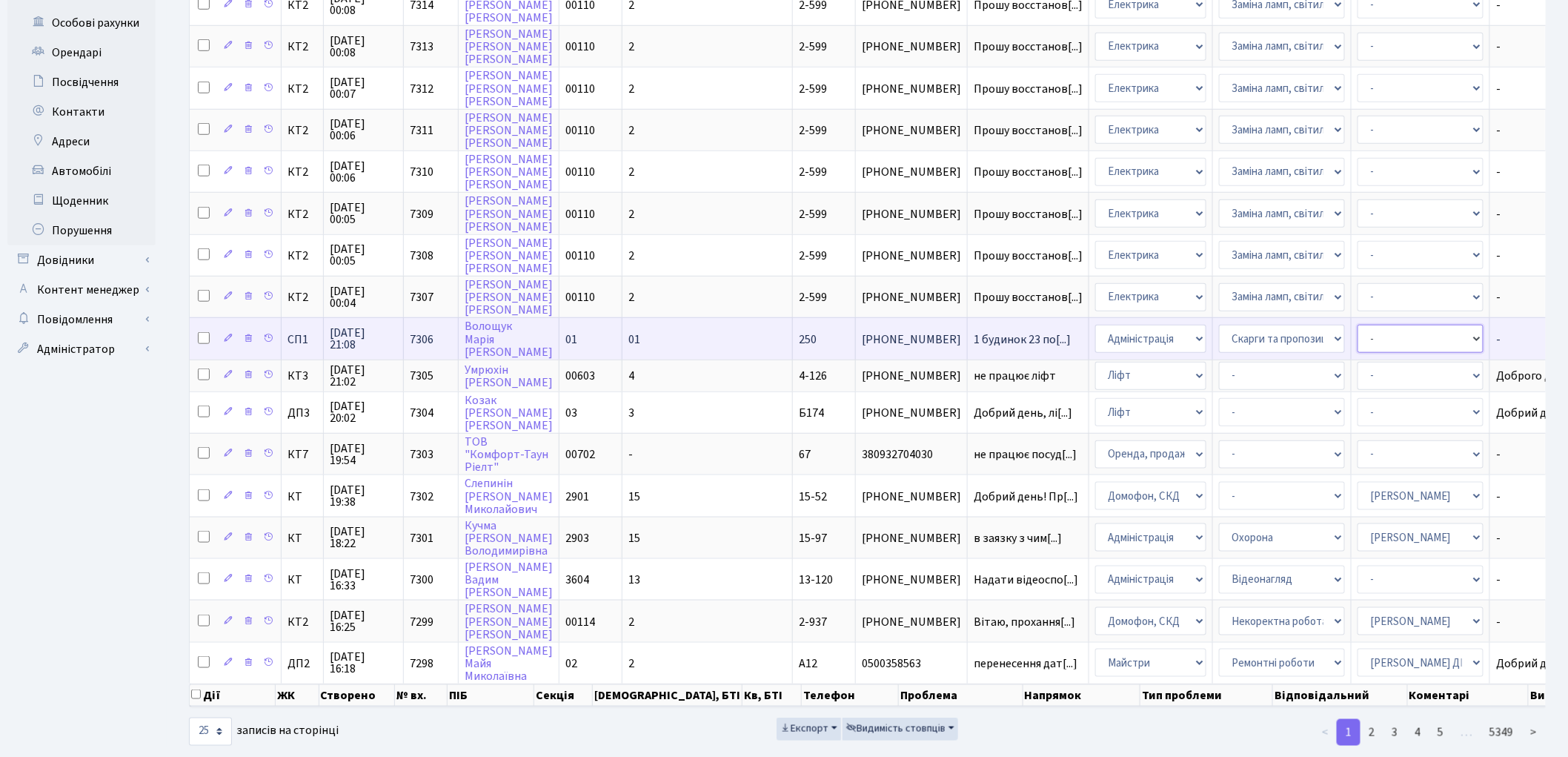
click at [1358, 325] on select "- Адміністратор ЖК КТ Вижул В. В. Гордієнко Н.В. Дядюшкін Д.Ю. Кипчук Т. А. Кла…" at bounding box center [1420, 339] width 126 height 28
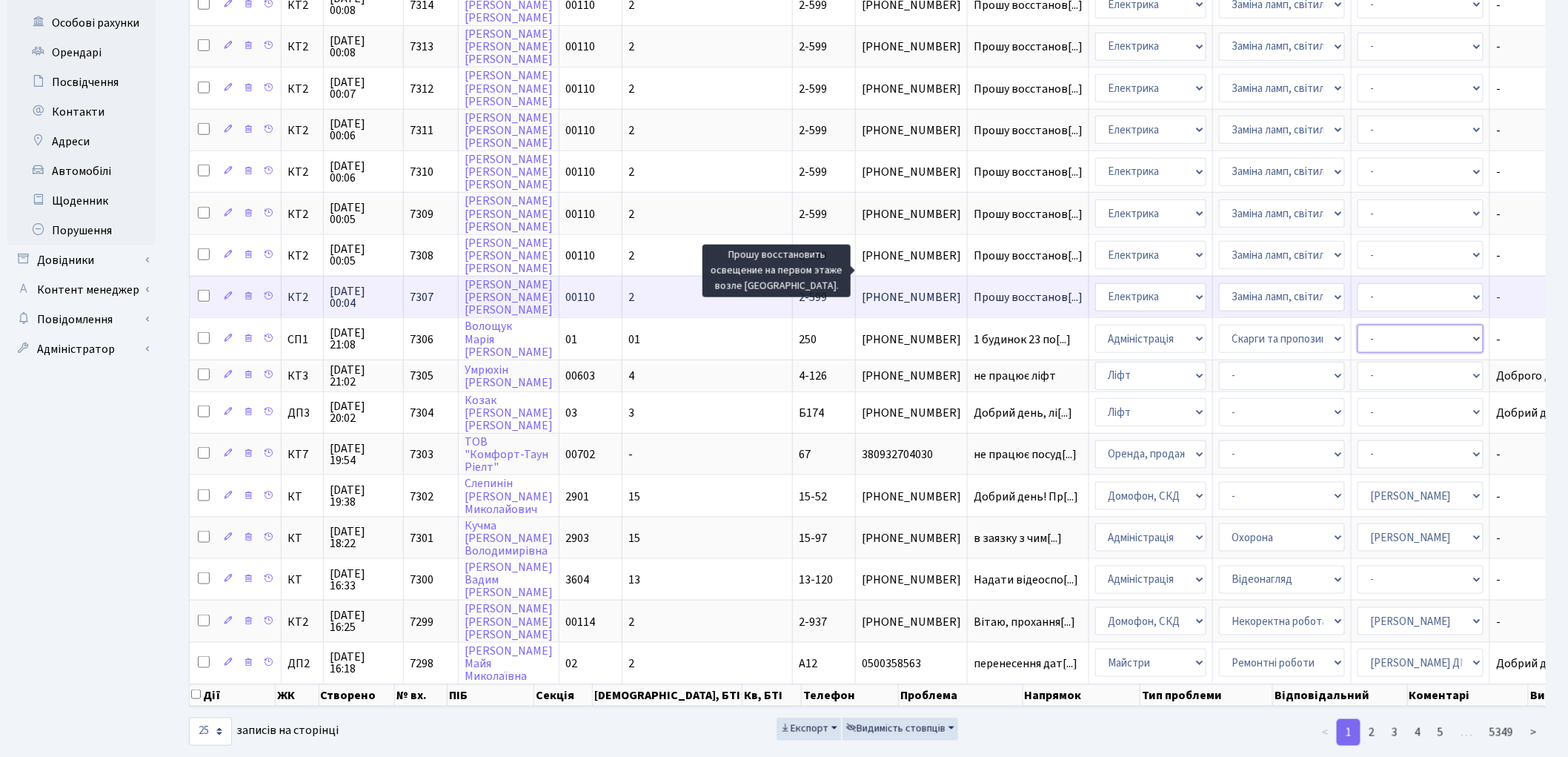
select select "94"
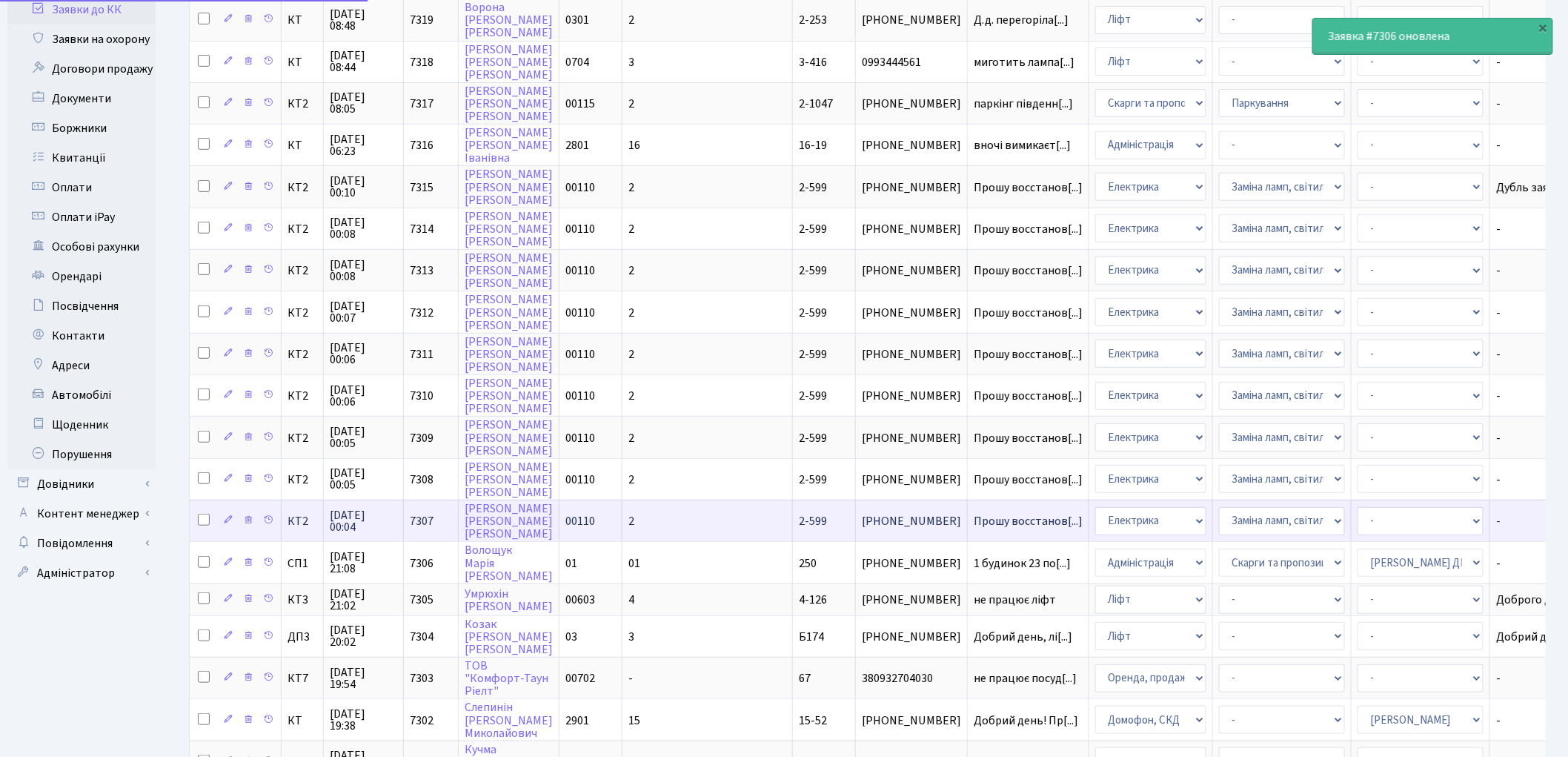
scroll to position [285, 0]
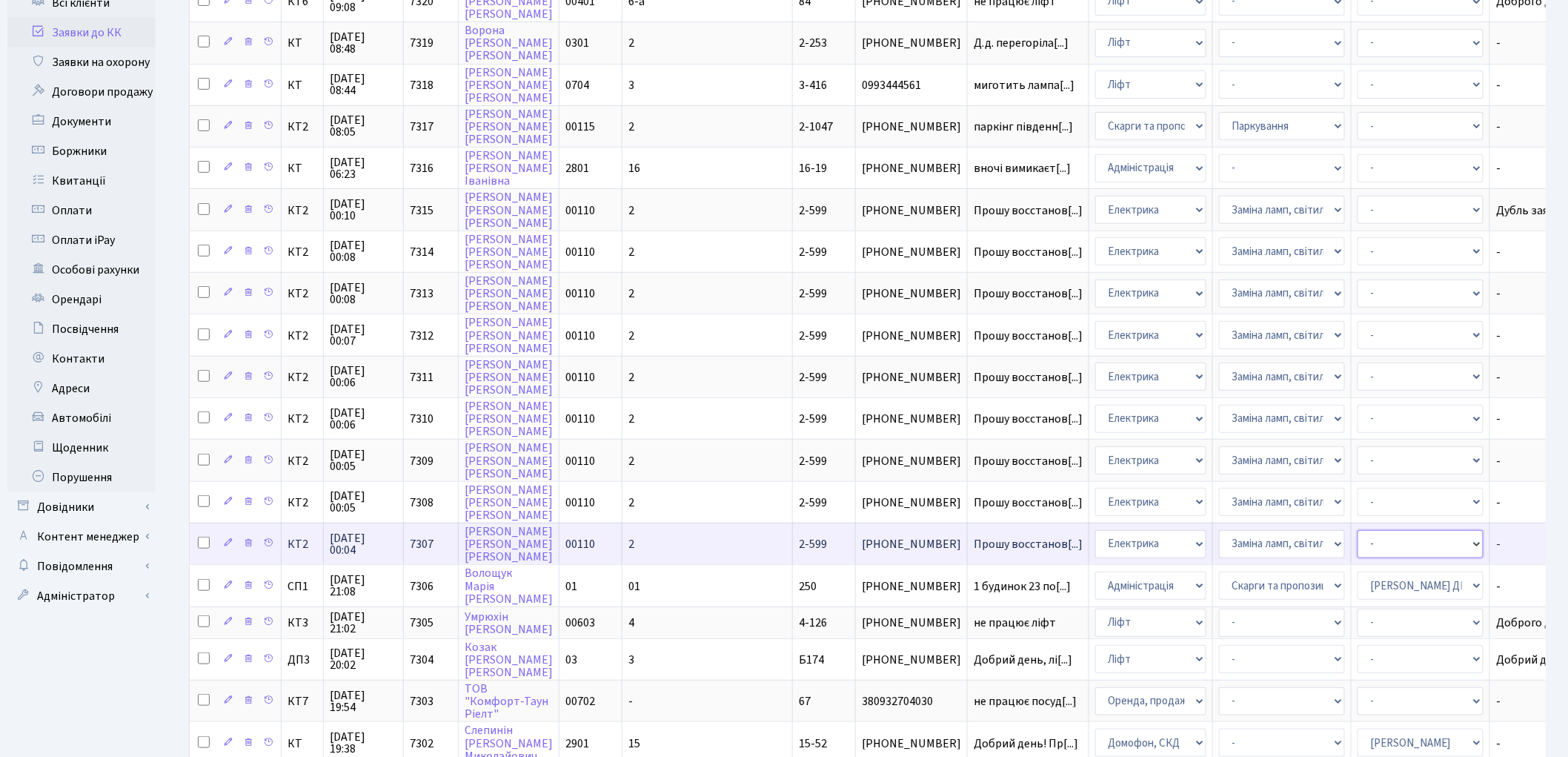
click at [1358, 531] on select "- Адміністратор ЖК КТ Вижул В. В. Гордієнко Н.В. Дядюшкін Д.Ю. Кипчук Т. А. Кла…" at bounding box center [1420, 545] width 126 height 28
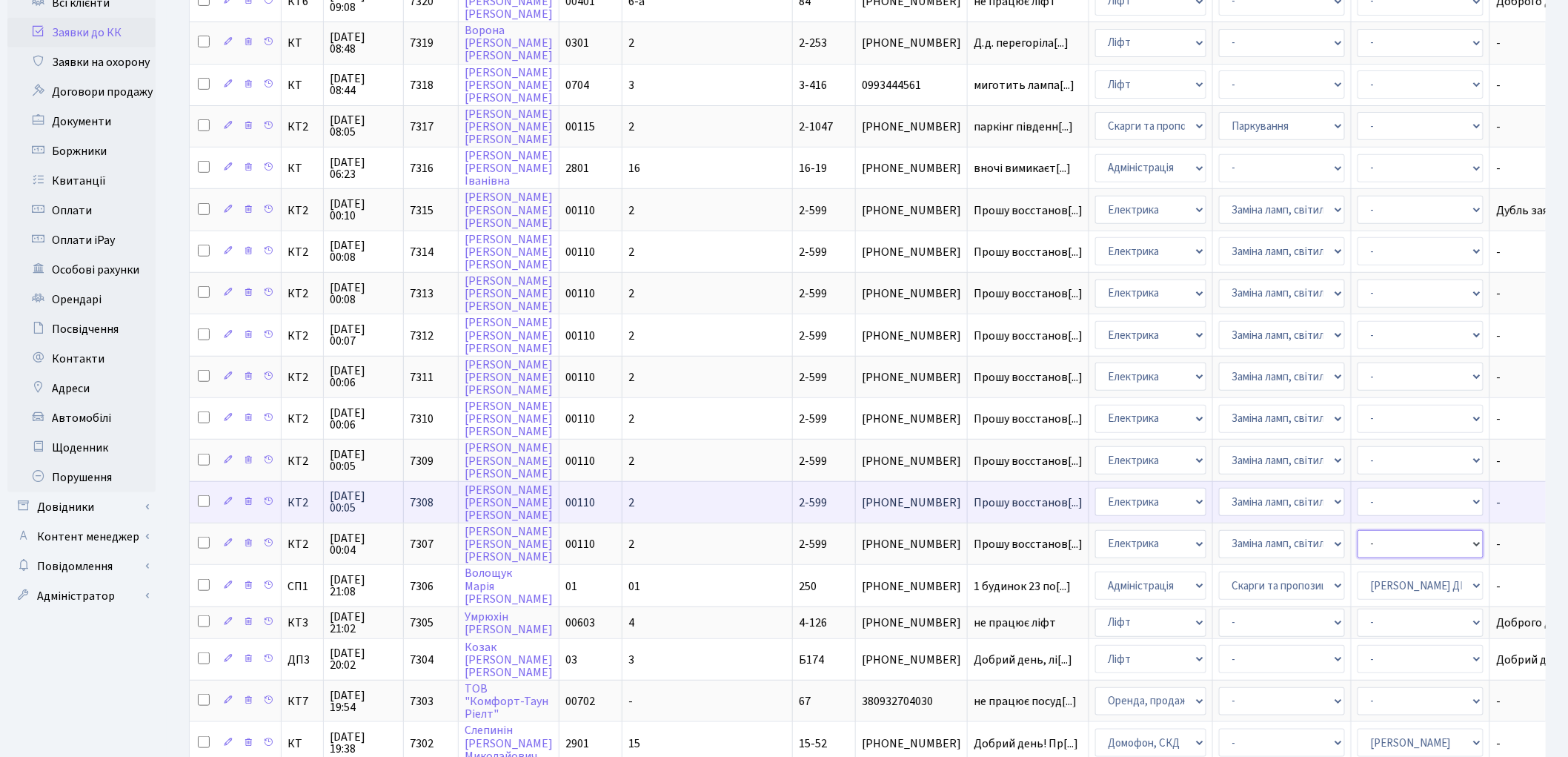
select select "22"
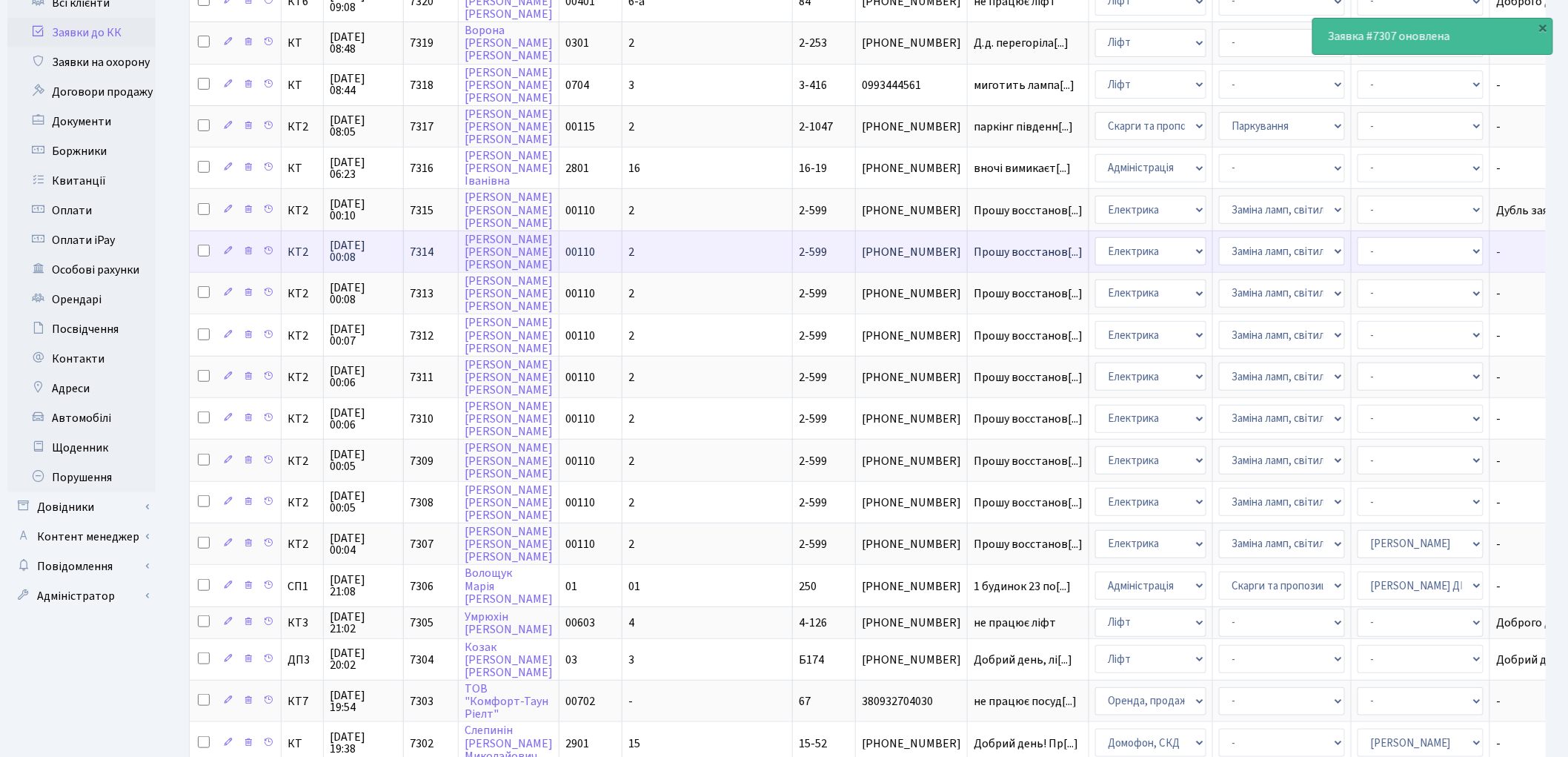
click at [968, 243] on td "Прошу восстанов[...]" at bounding box center [1028, 251] width 121 height 42
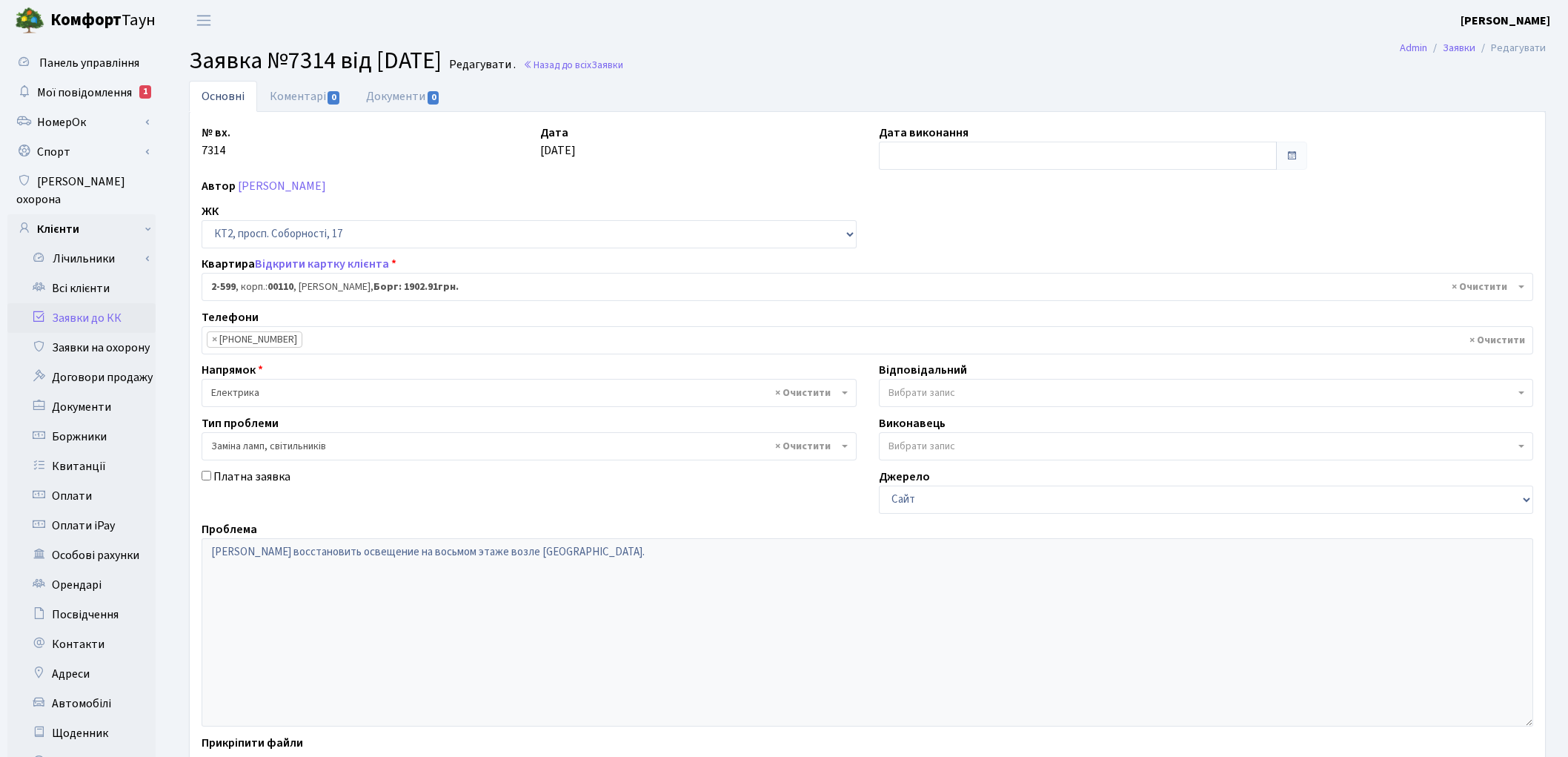
select select "15654"
select select "40"
click at [294, 98] on link "Коментарі 0" at bounding box center [306, 96] width 97 height 30
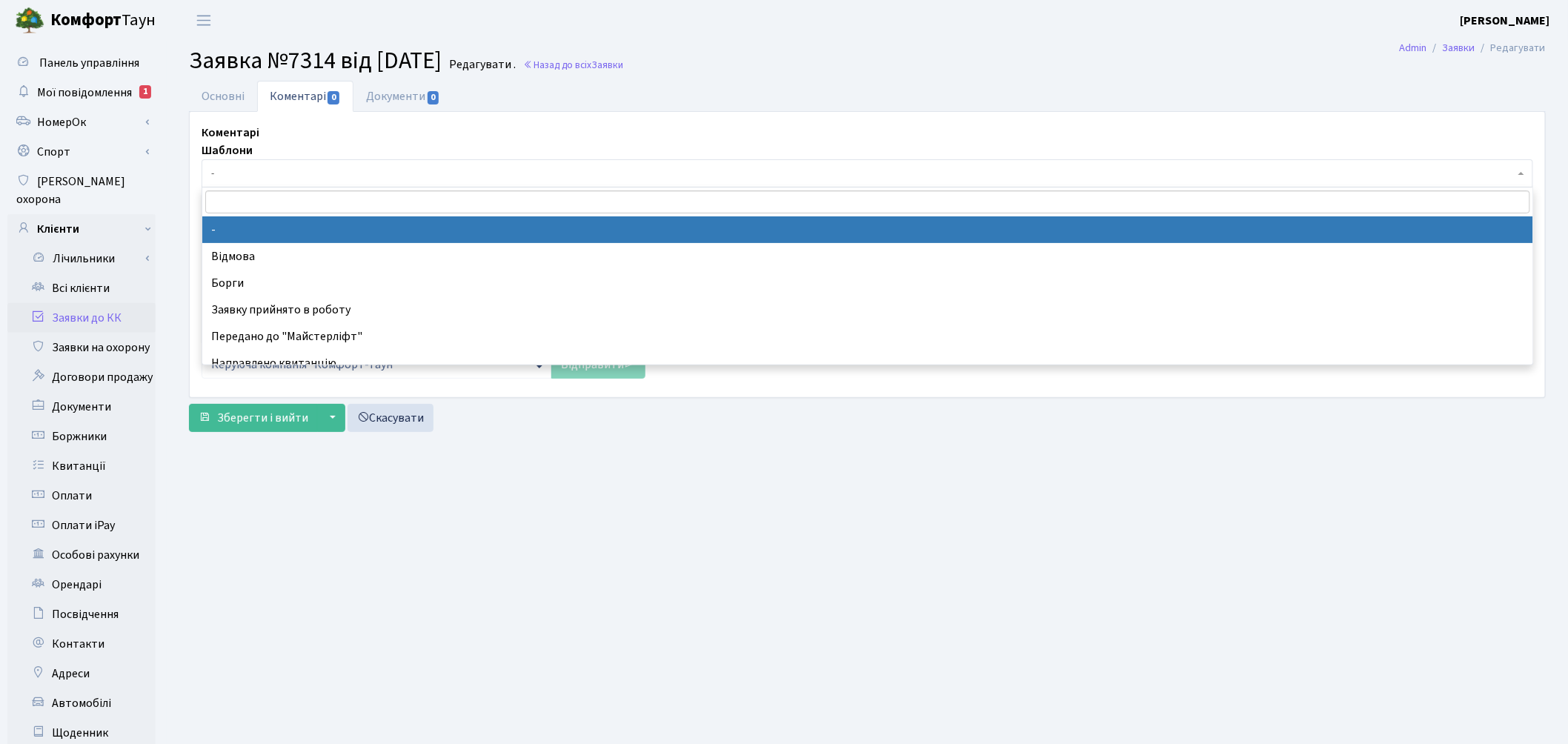
click at [243, 172] on span "-" at bounding box center [863, 173] width 1304 height 15
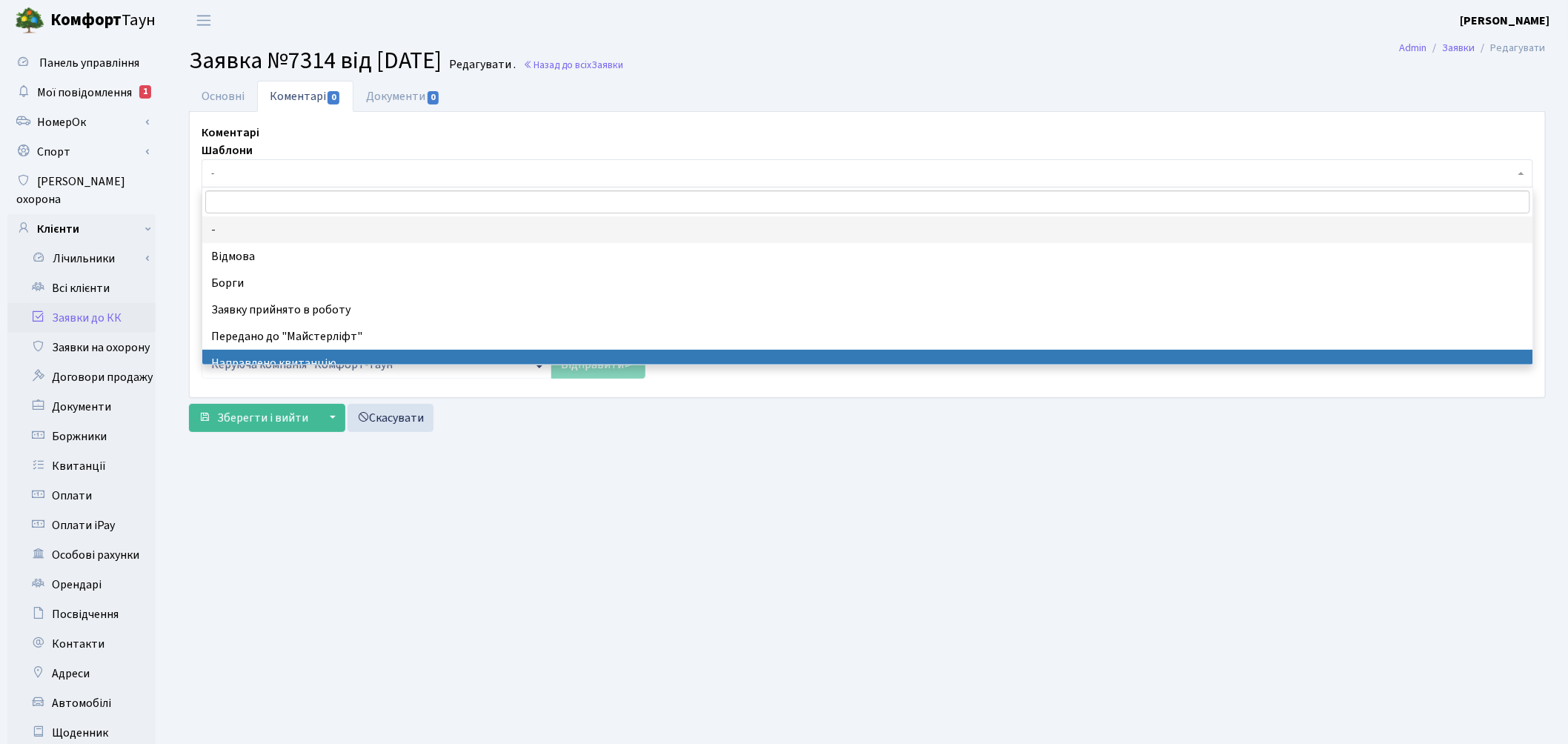
click at [592, 487] on main "Admin Заявки Редагувати Заявка №7314 від 26.08.2025 Редагувати . Назад до всіх …" at bounding box center [867, 471] width 1401 height 862
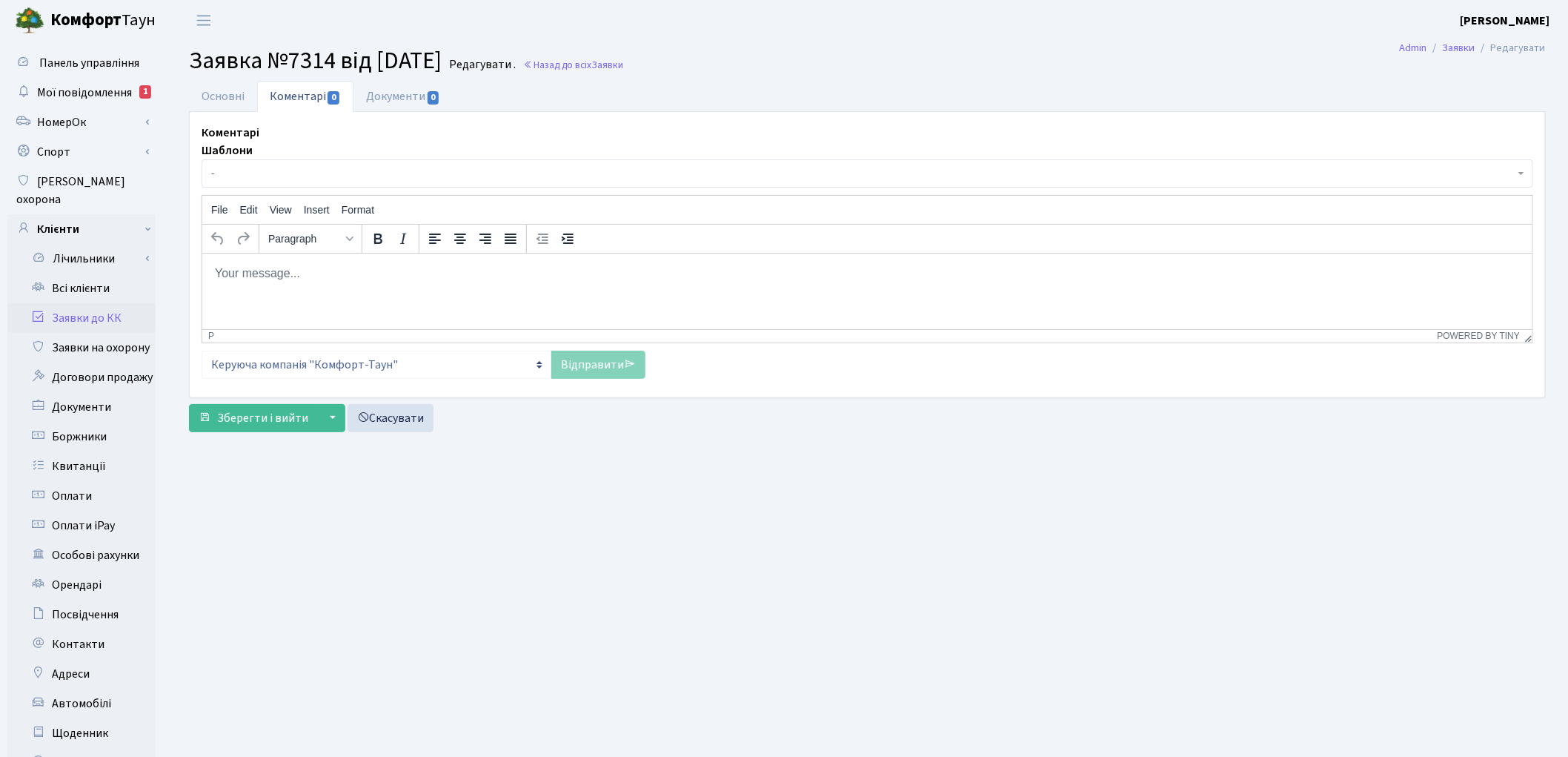
click at [315, 283] on html at bounding box center [866, 273] width 1330 height 40
click at [590, 368] on link "Відправити" at bounding box center [597, 365] width 94 height 28
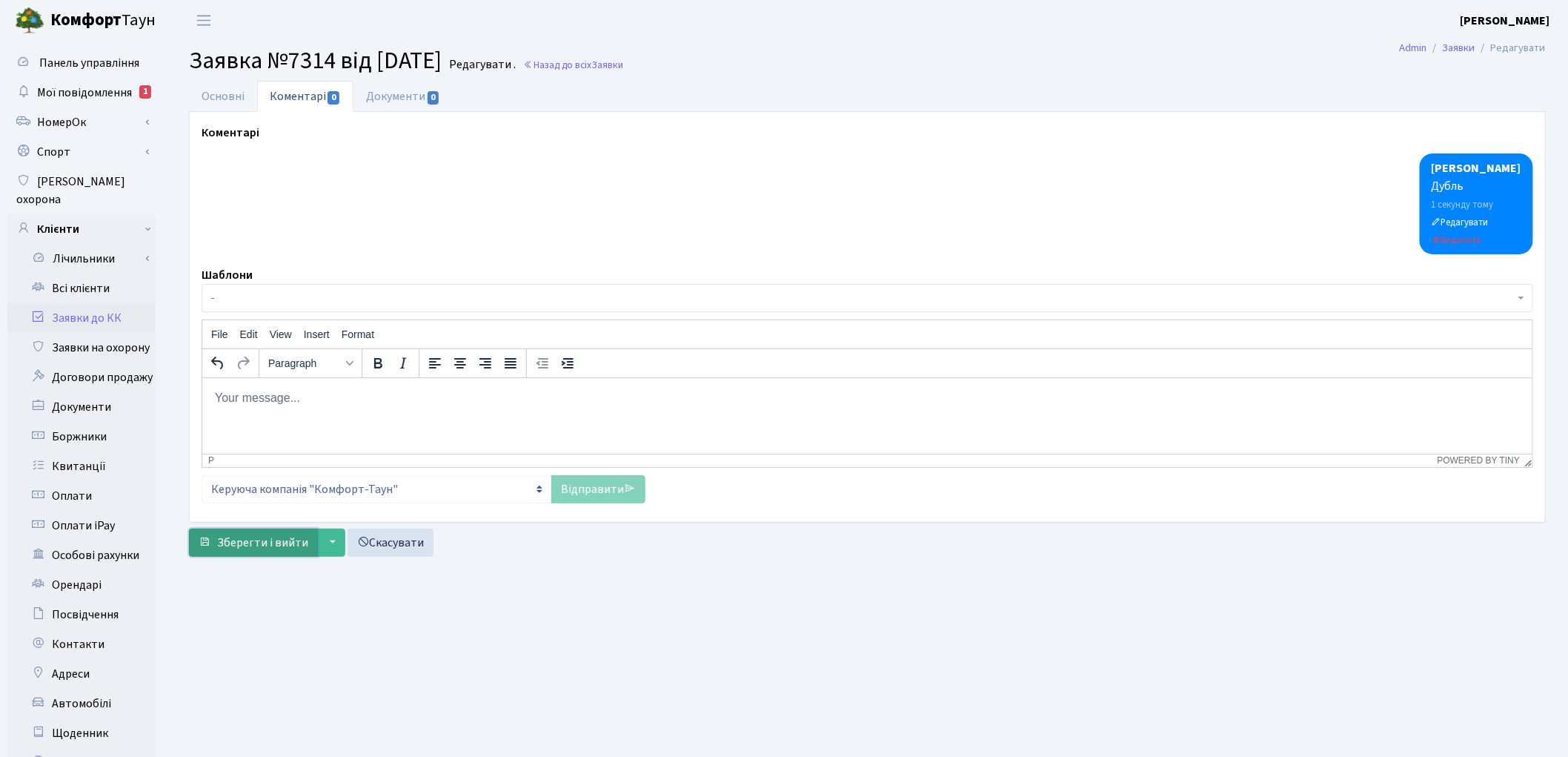
click at [265, 542] on span "Зберегти і вийти" at bounding box center [262, 542] width 91 height 16
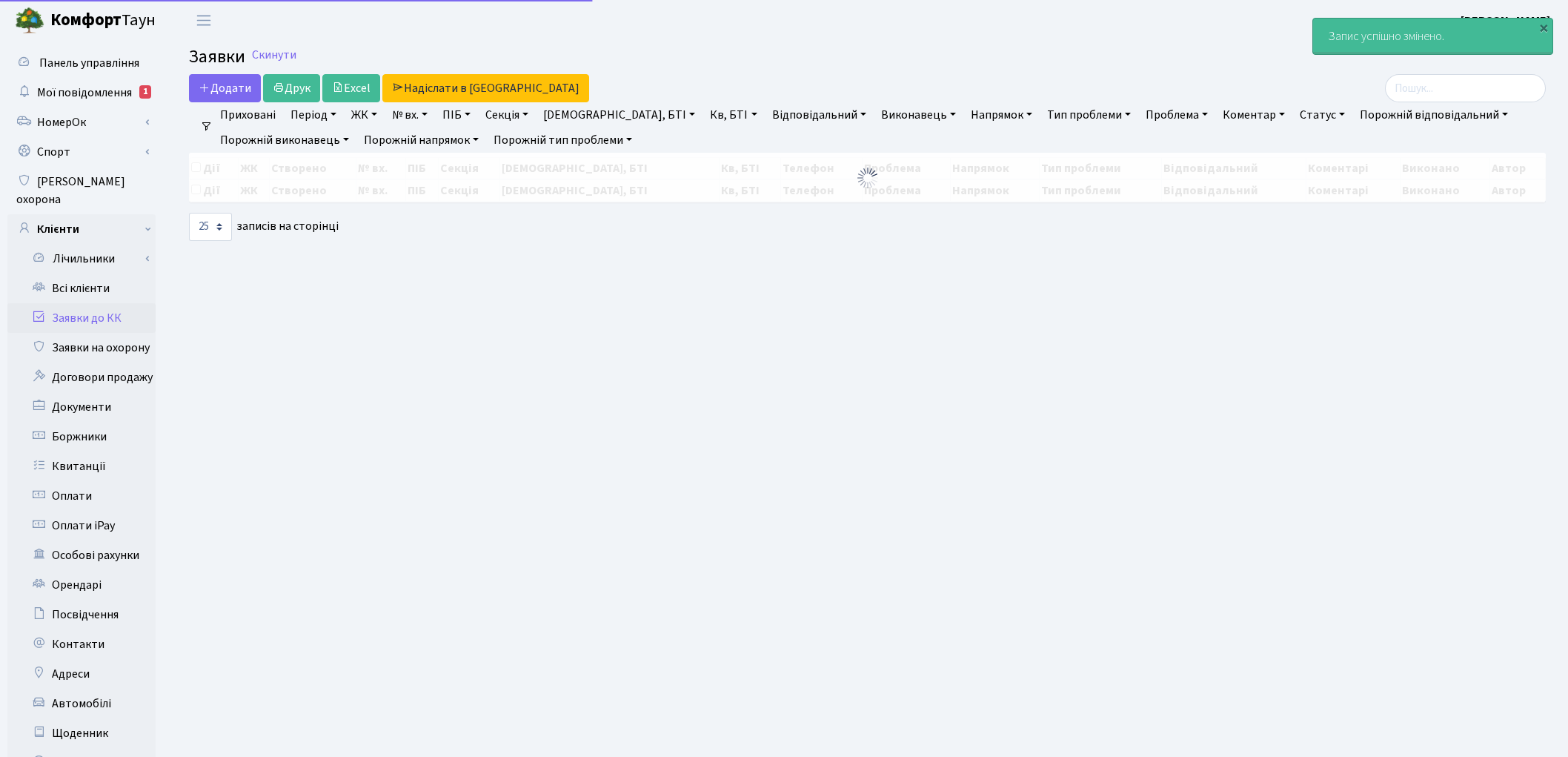
select select "25"
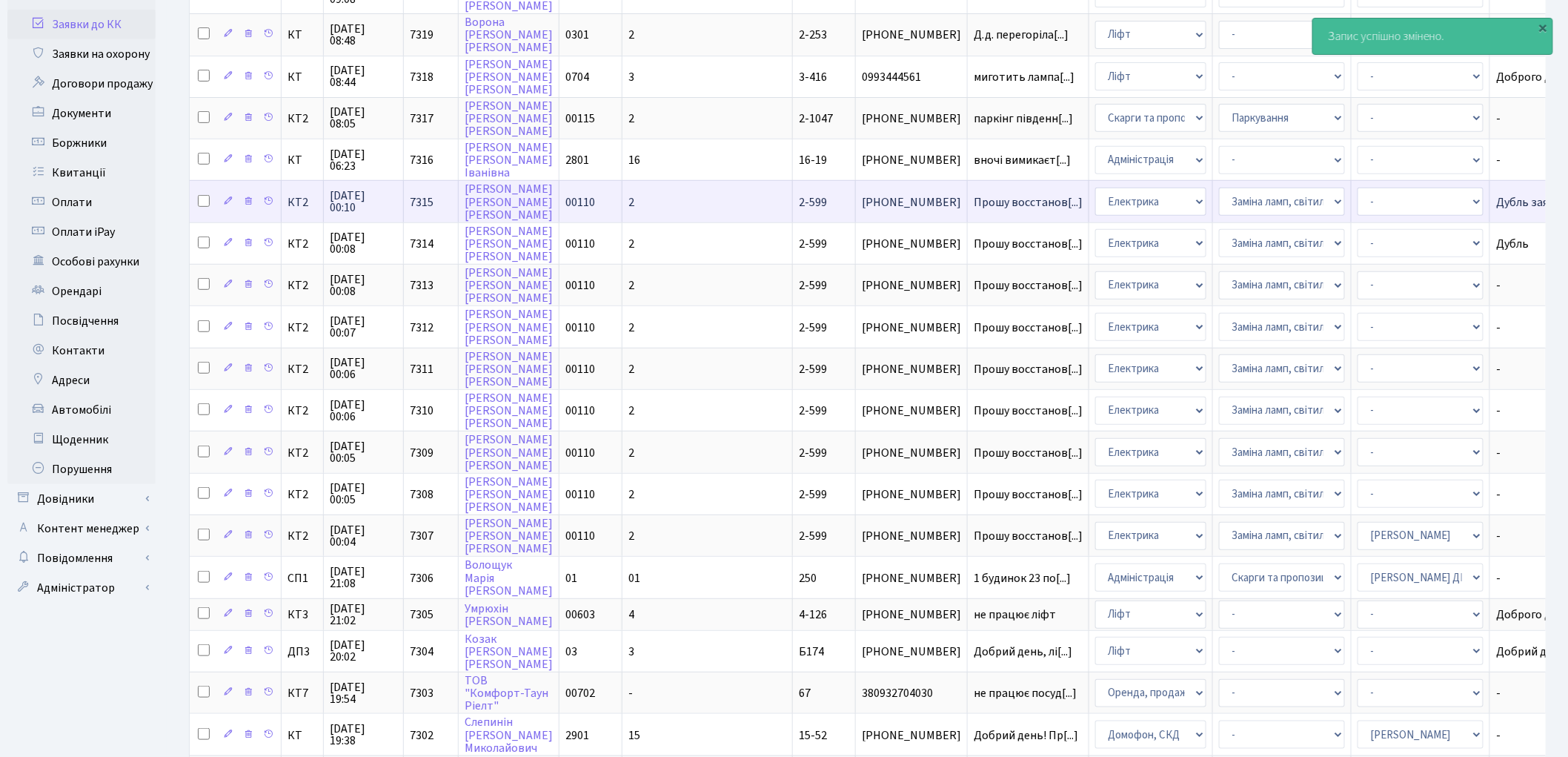
scroll to position [247, 0]
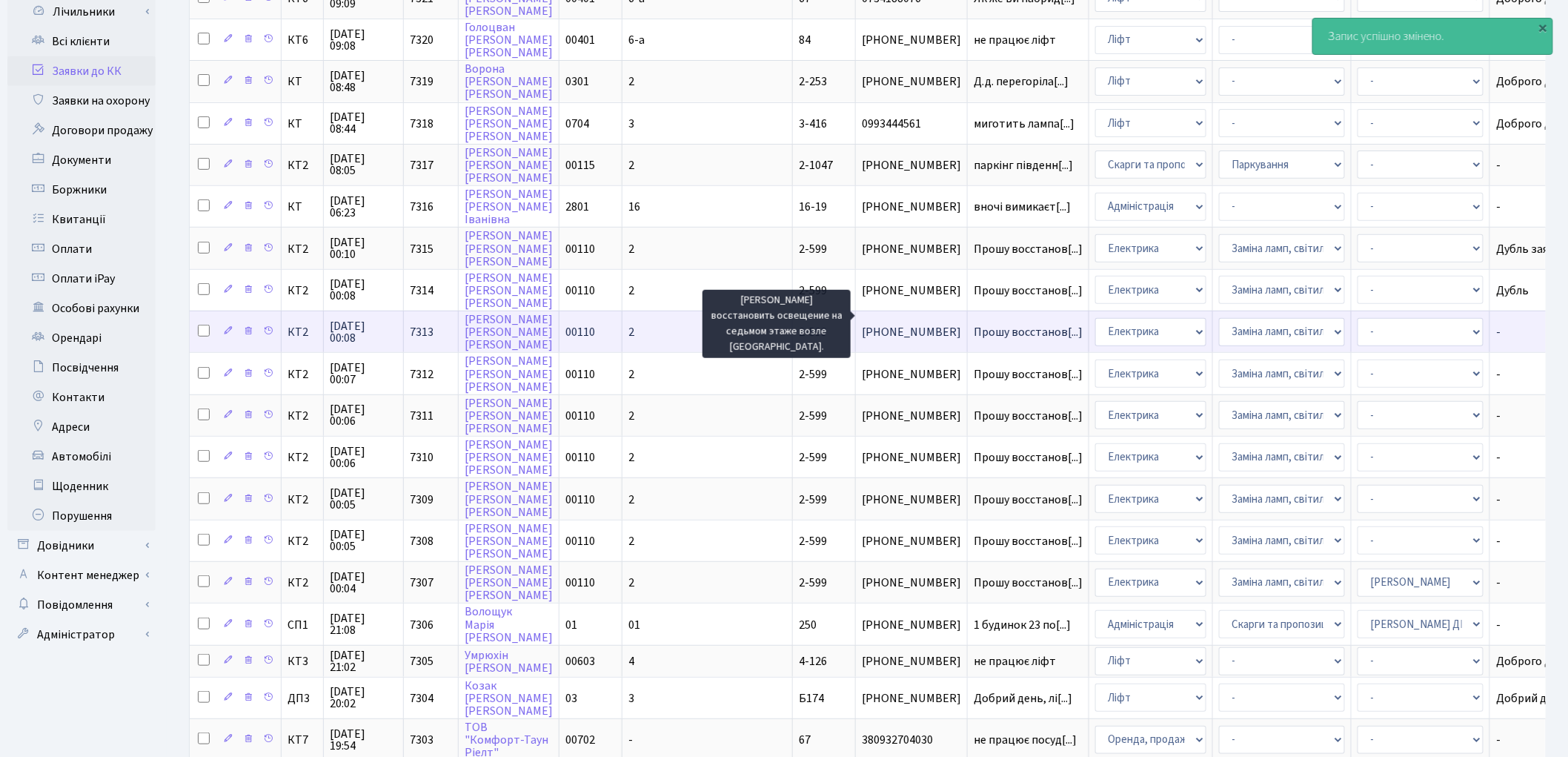
click at [973, 324] on span "Прошу восстанов[...]" at bounding box center [1027, 332] width 109 height 16
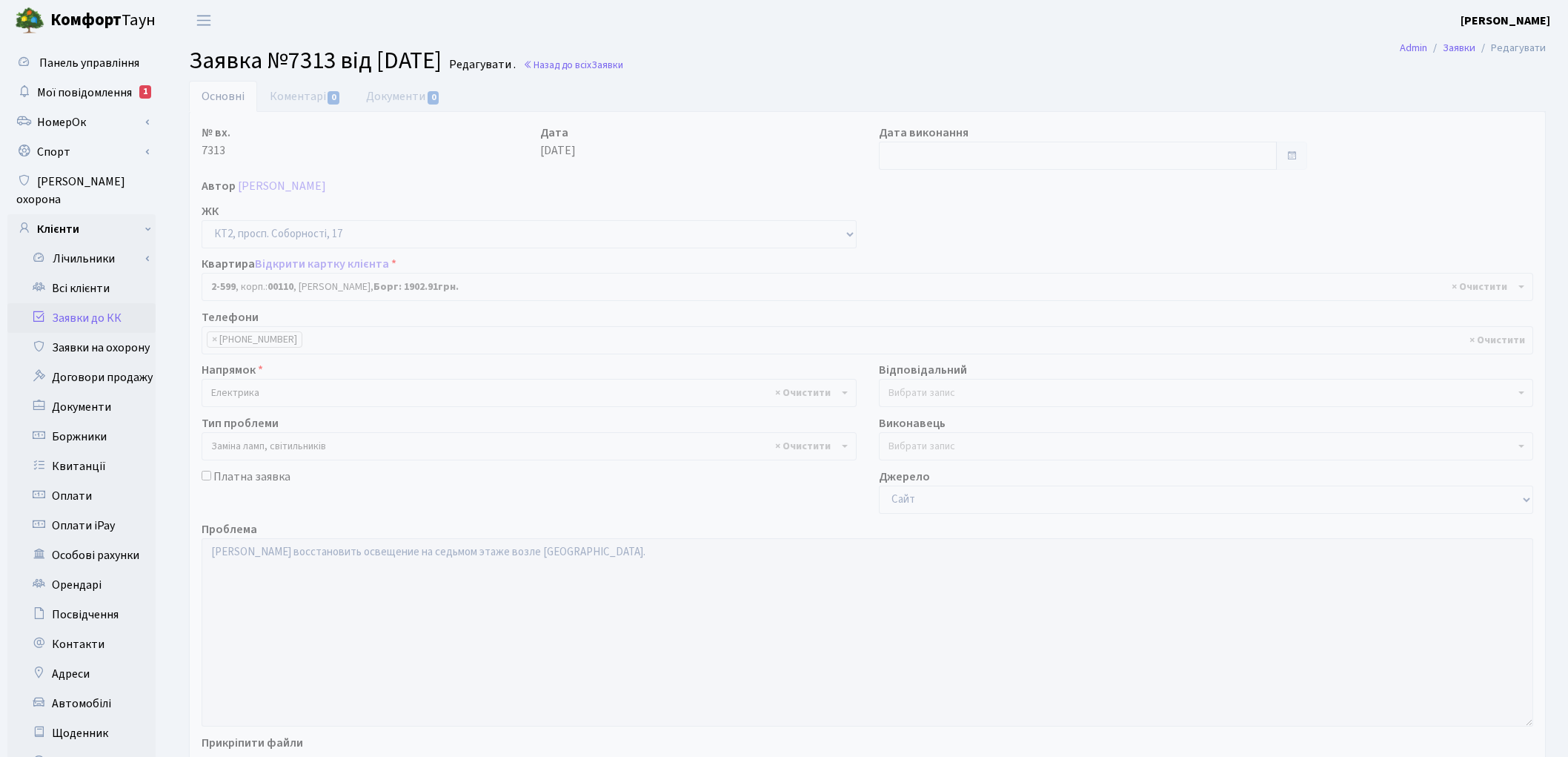
select select "15654"
select select "40"
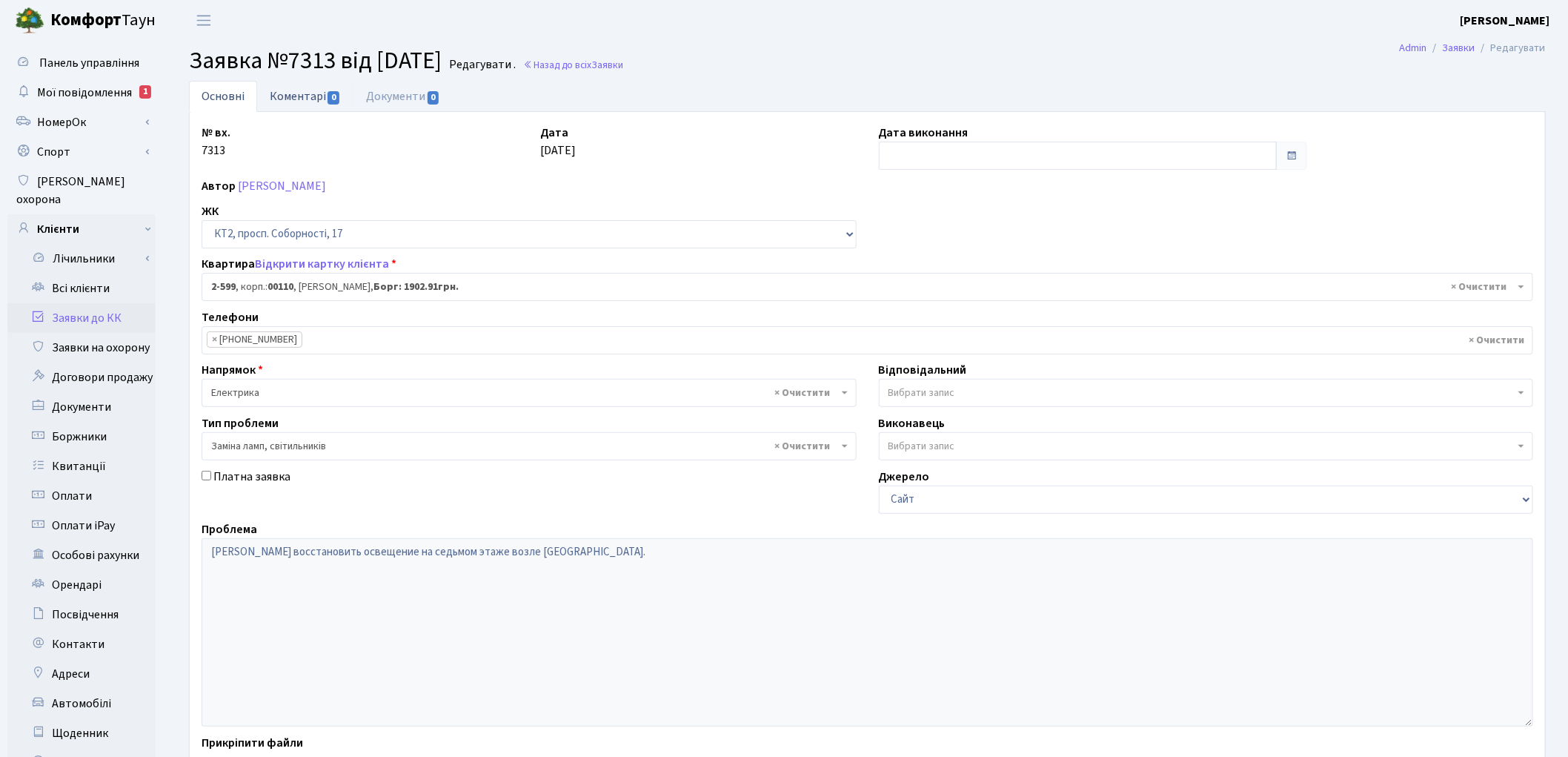
click at [302, 99] on link "Коментарі 0" at bounding box center [306, 96] width 97 height 30
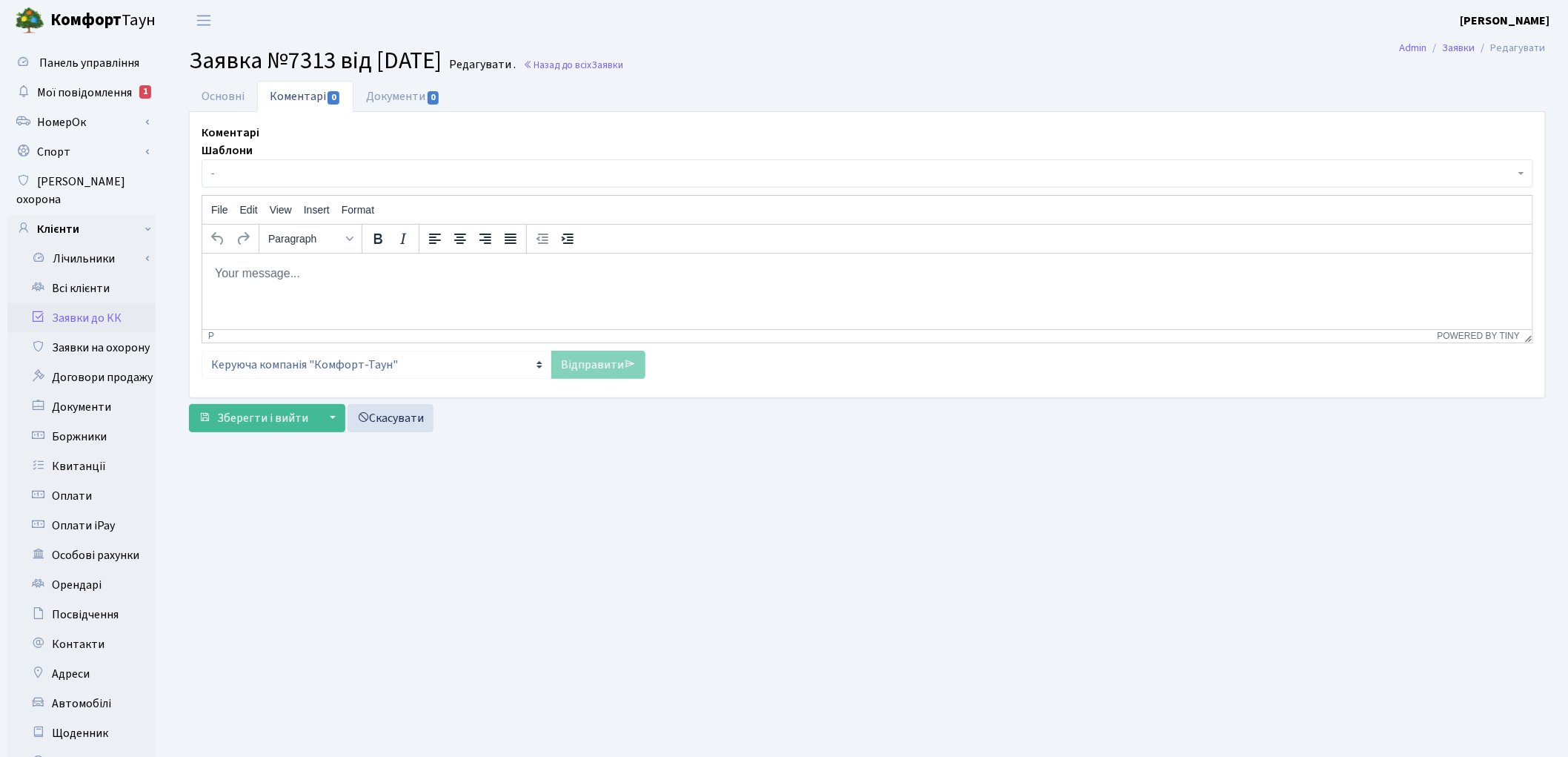
click at [280, 275] on body "Rich Text Area. Press ALT-0 for help." at bounding box center [866, 272] width 1307 height 16
click at [598, 361] on link "Відправити" at bounding box center [597, 365] width 94 height 28
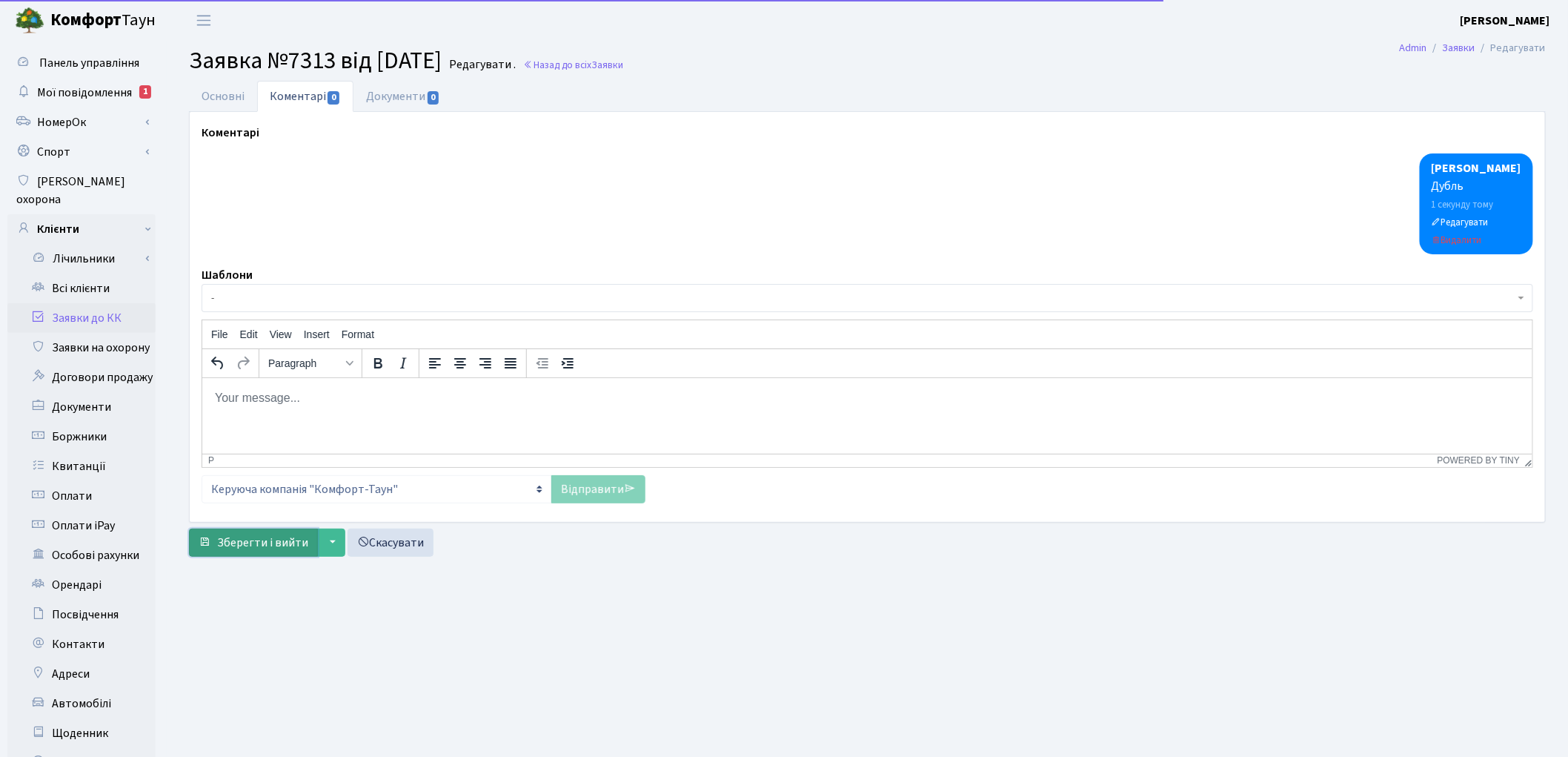
click at [260, 544] on span "Зберегти і вийти" at bounding box center [262, 542] width 91 height 16
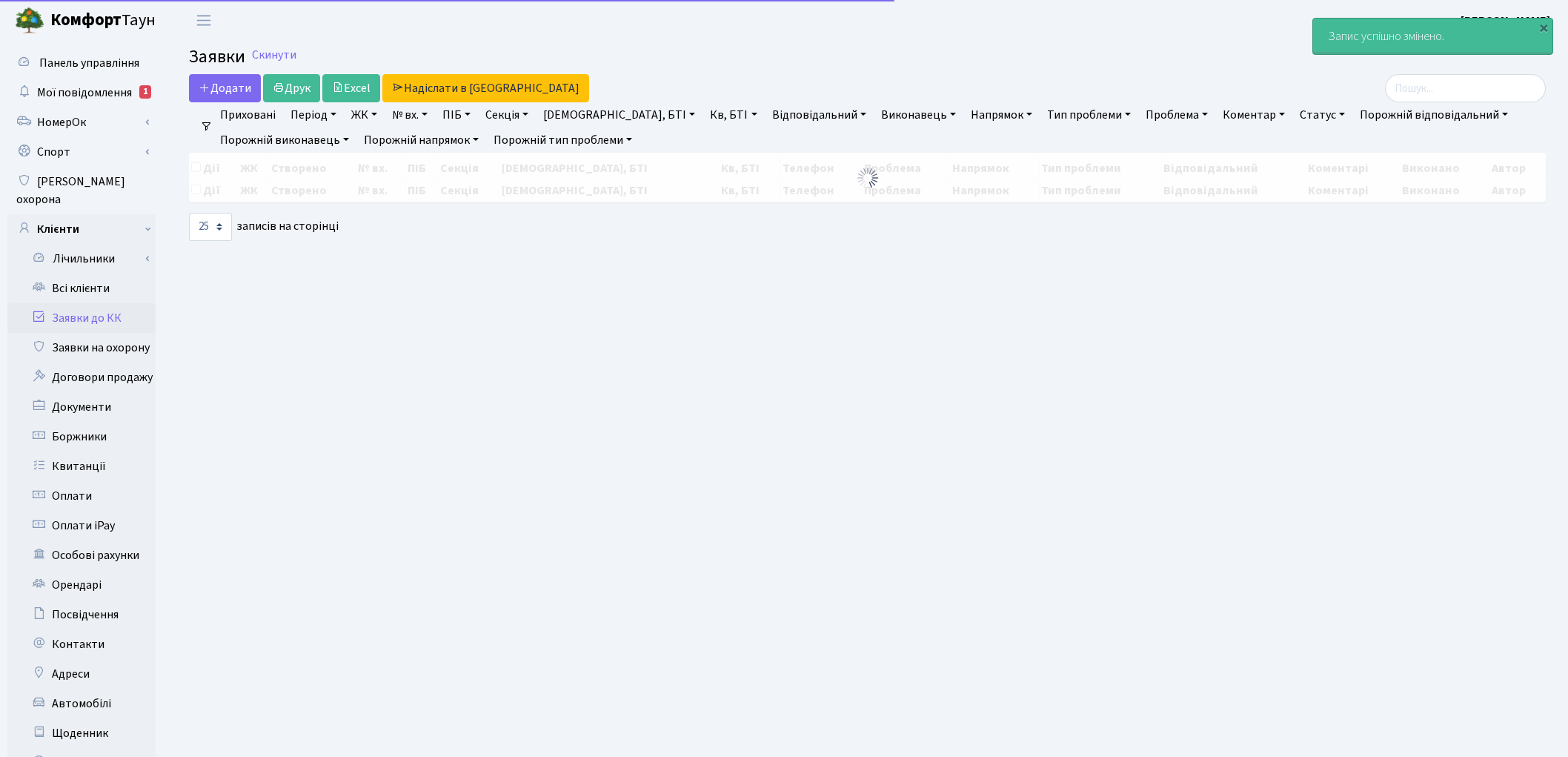
select select "25"
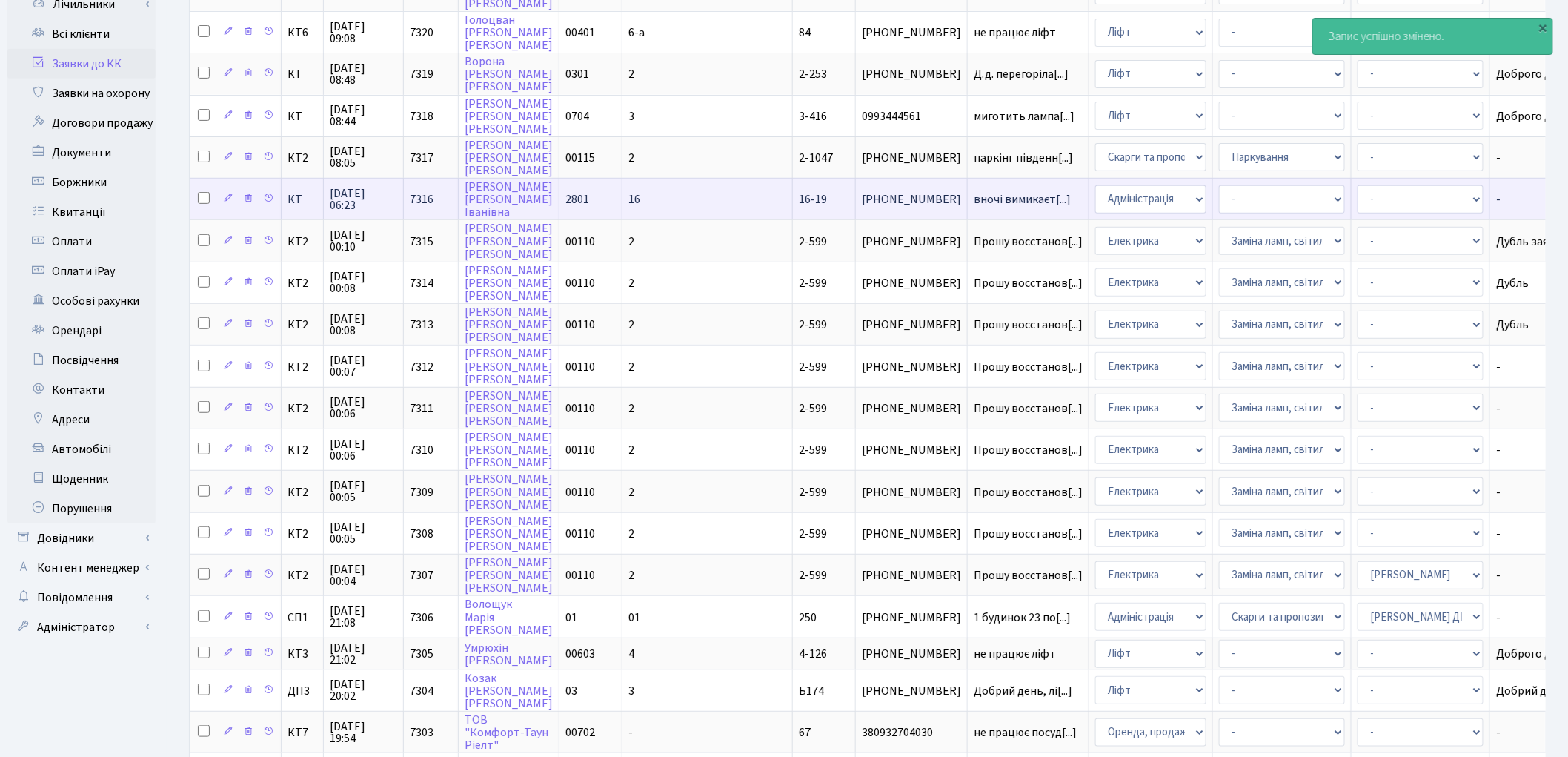
scroll to position [247, 0]
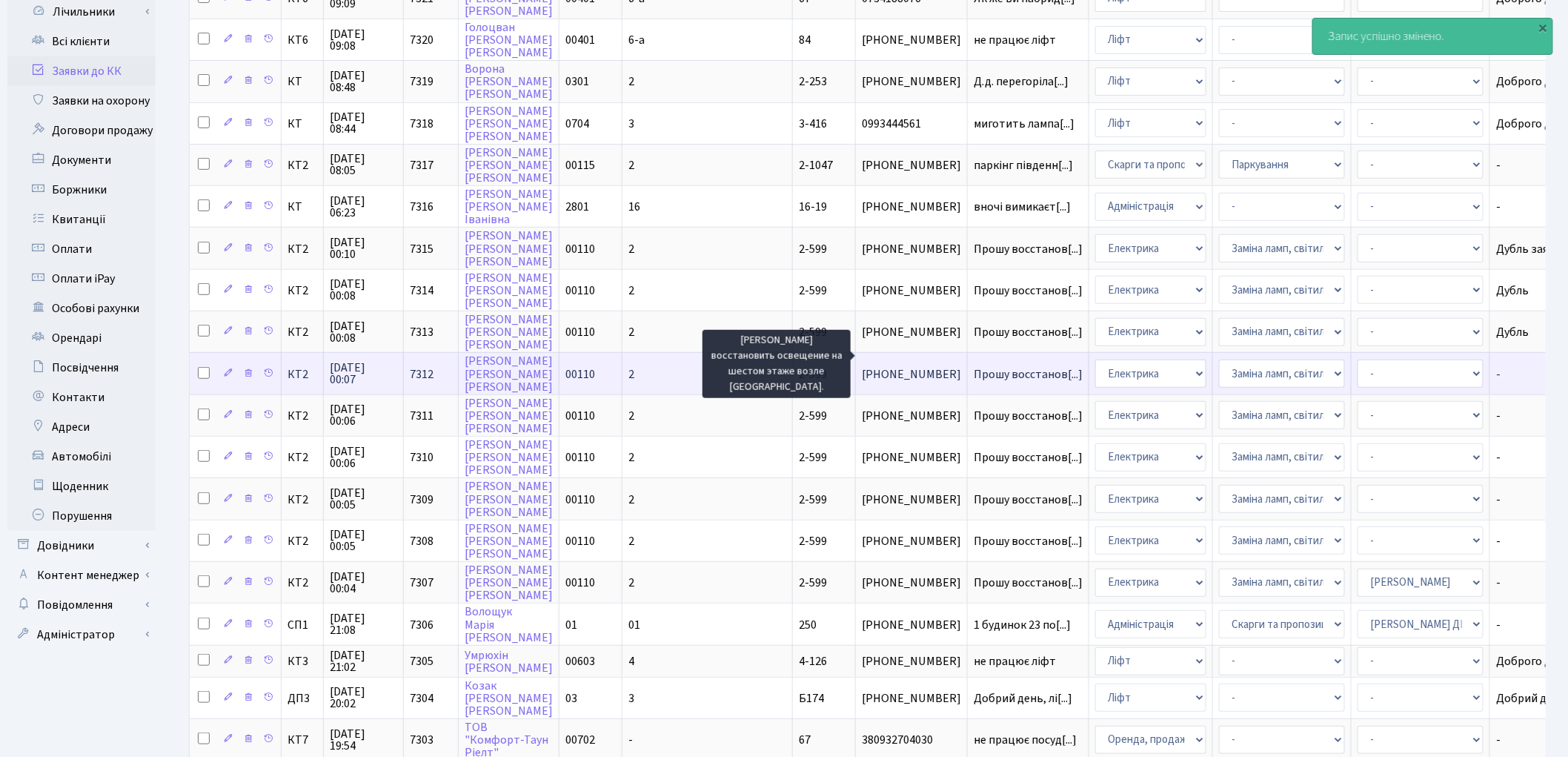
click at [973, 367] on span "Прошу восстанов[...]" at bounding box center [1027, 374] width 109 height 16
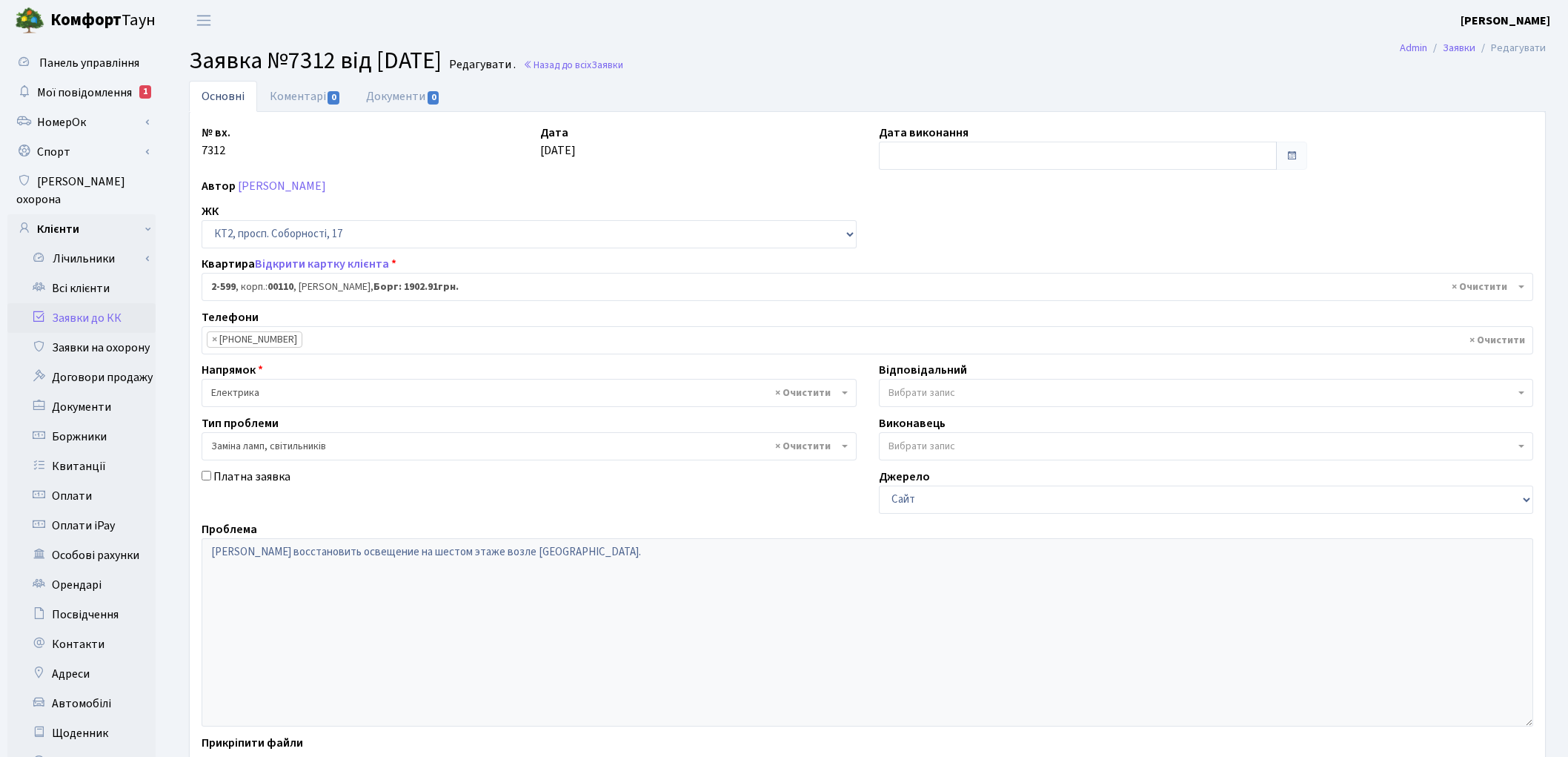
select select "15654"
select select "40"
click at [76, 274] on link "Всі клієнти" at bounding box center [81, 288] width 149 height 29
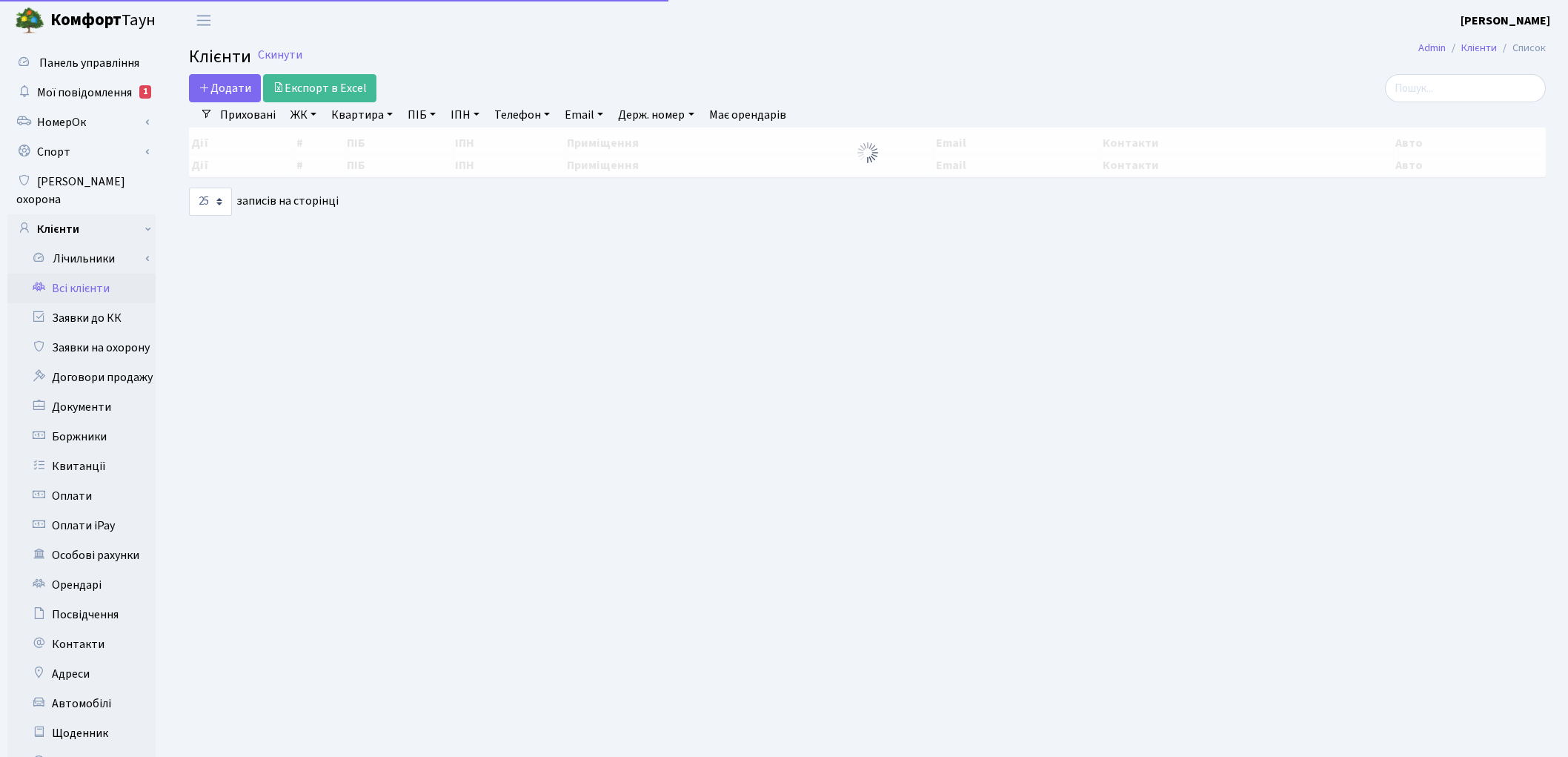
select select "25"
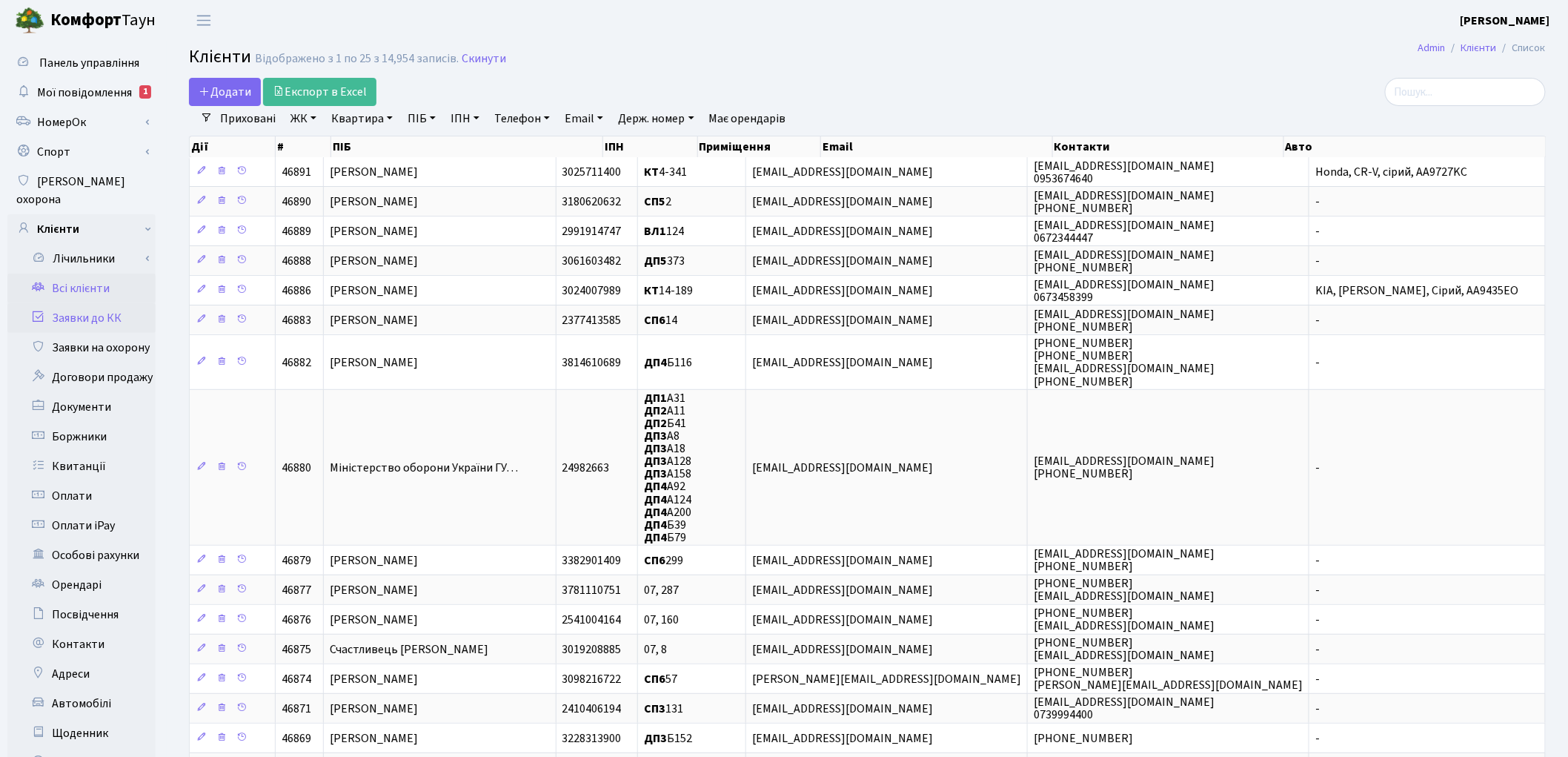
click at [77, 305] on link "Заявки до КК" at bounding box center [81, 317] width 149 height 29
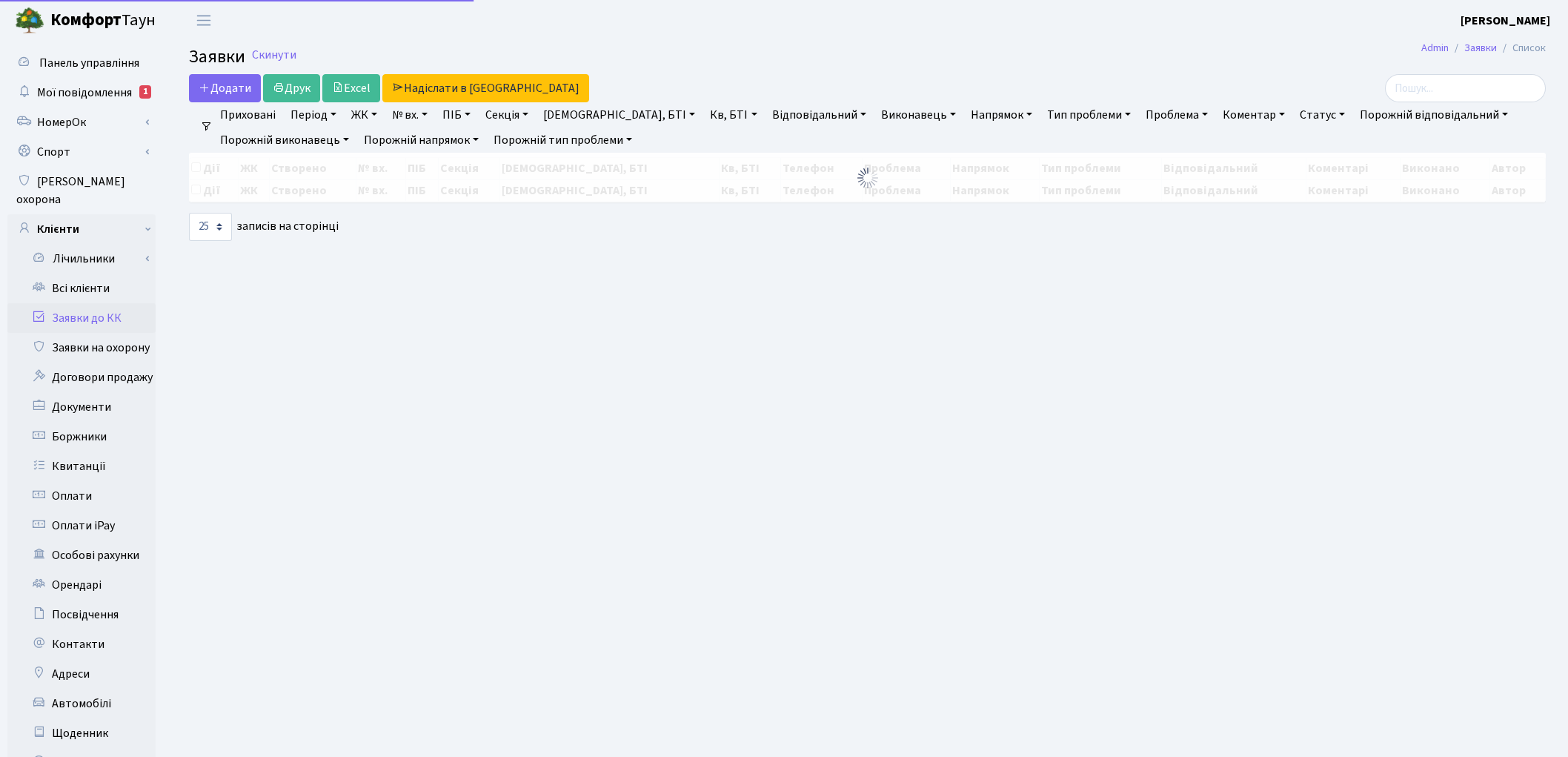
select select "25"
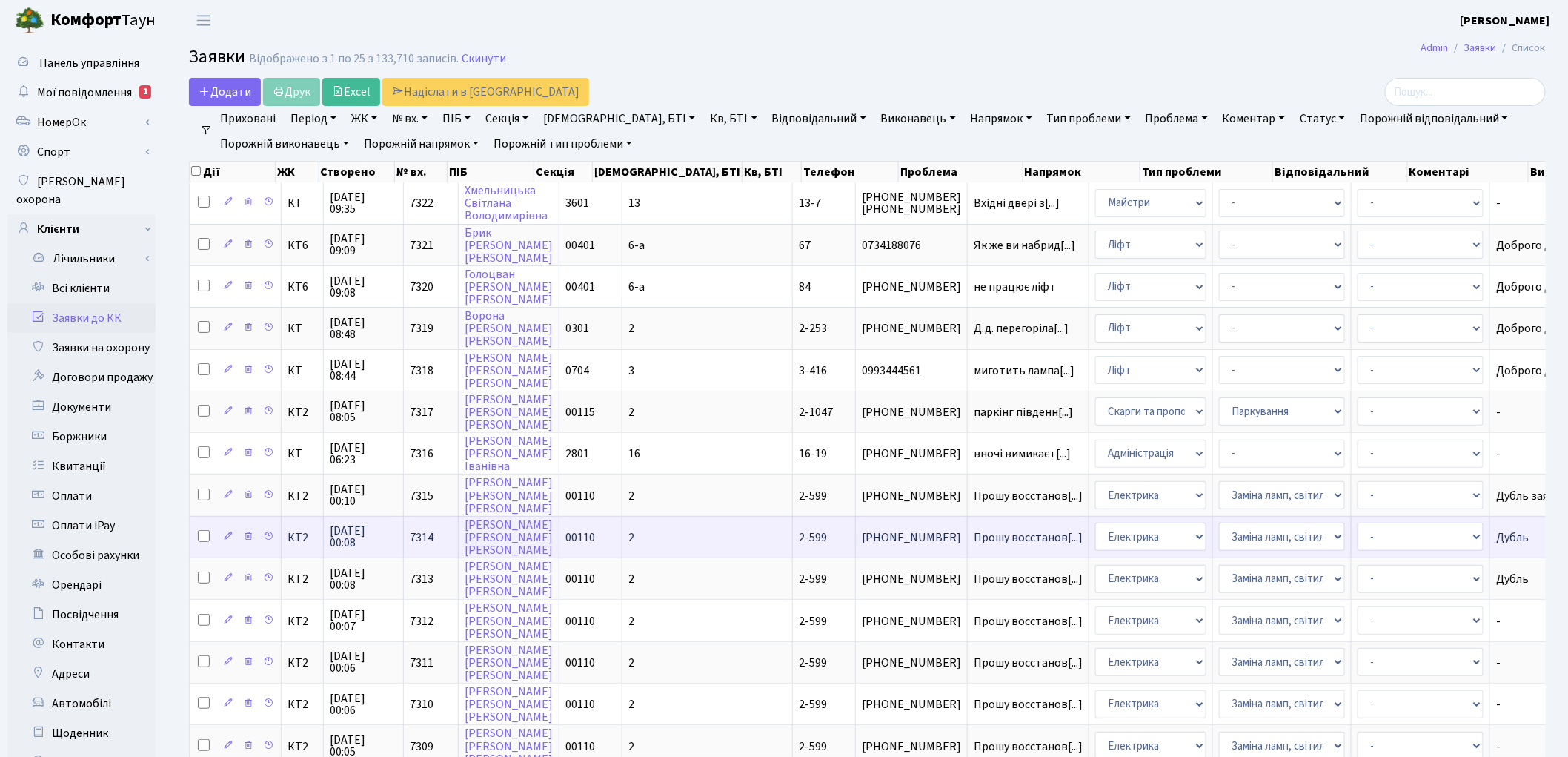
click at [1496, 532] on span "Дубль" at bounding box center [1547, 537] width 103 height 12
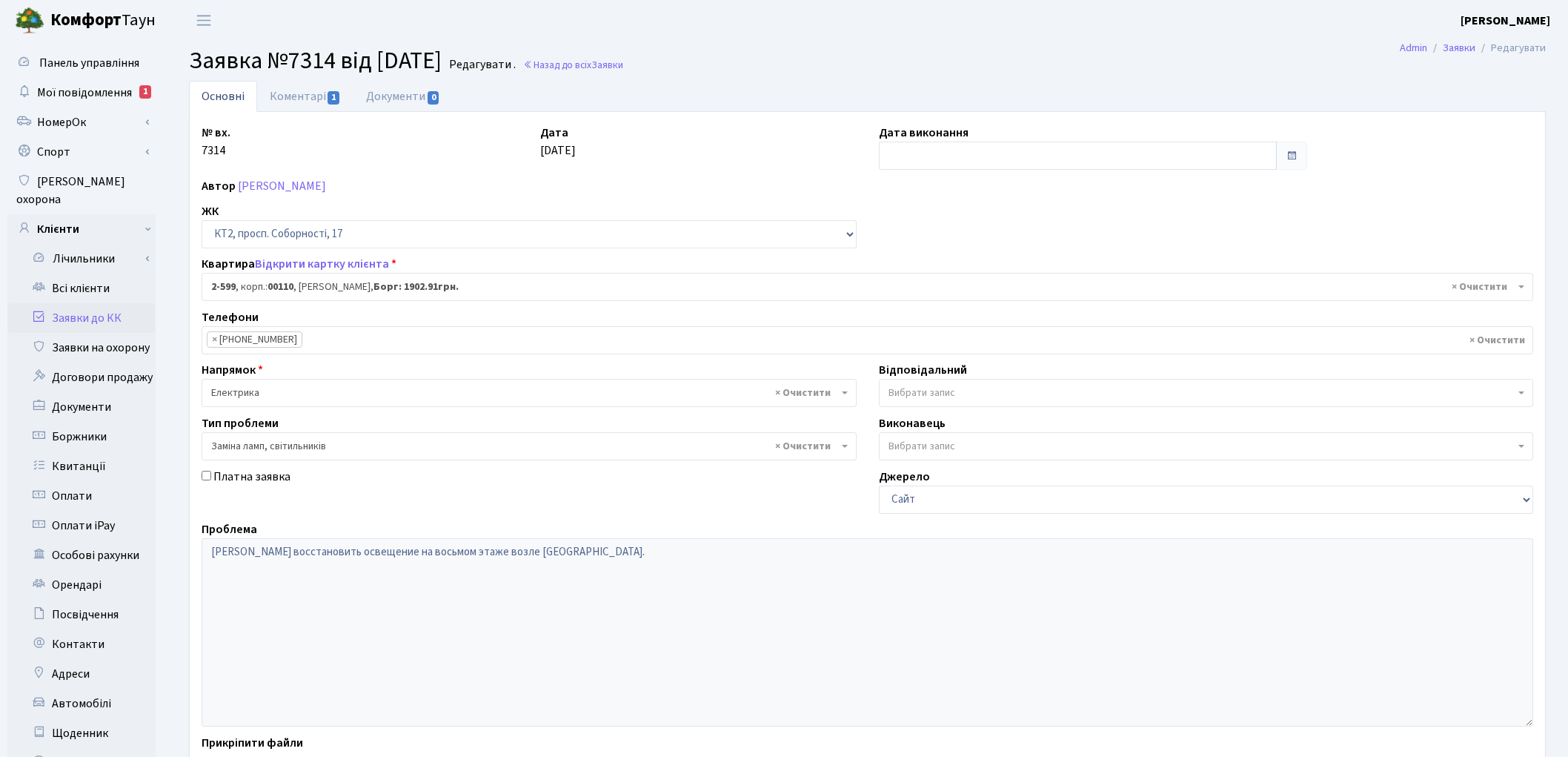
select select "15654"
select select "40"
click at [289, 84] on link "Коментарі 1" at bounding box center [306, 96] width 97 height 30
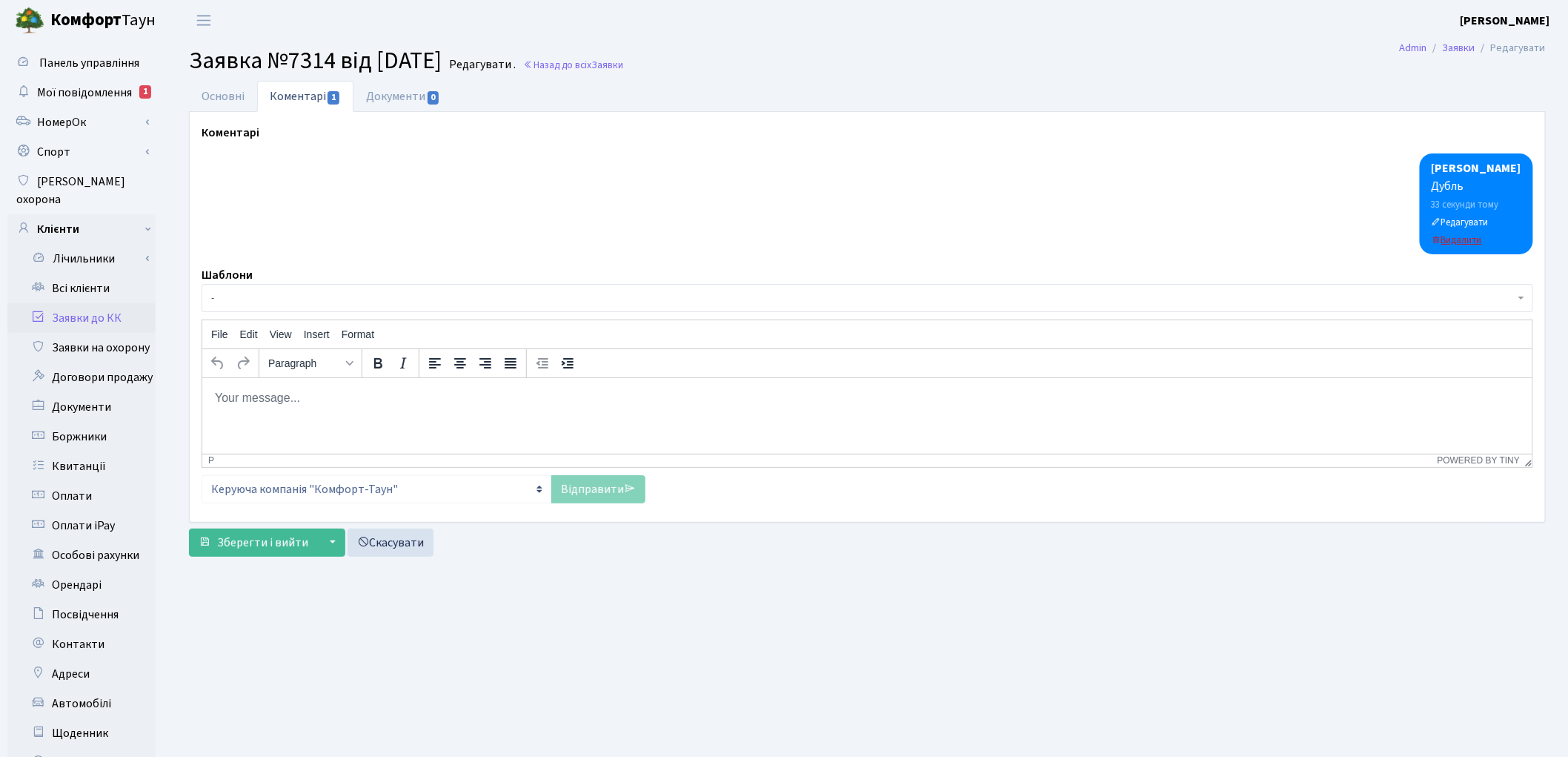
click at [1477, 239] on small "Видалити" at bounding box center [1456, 241] width 50 height 13
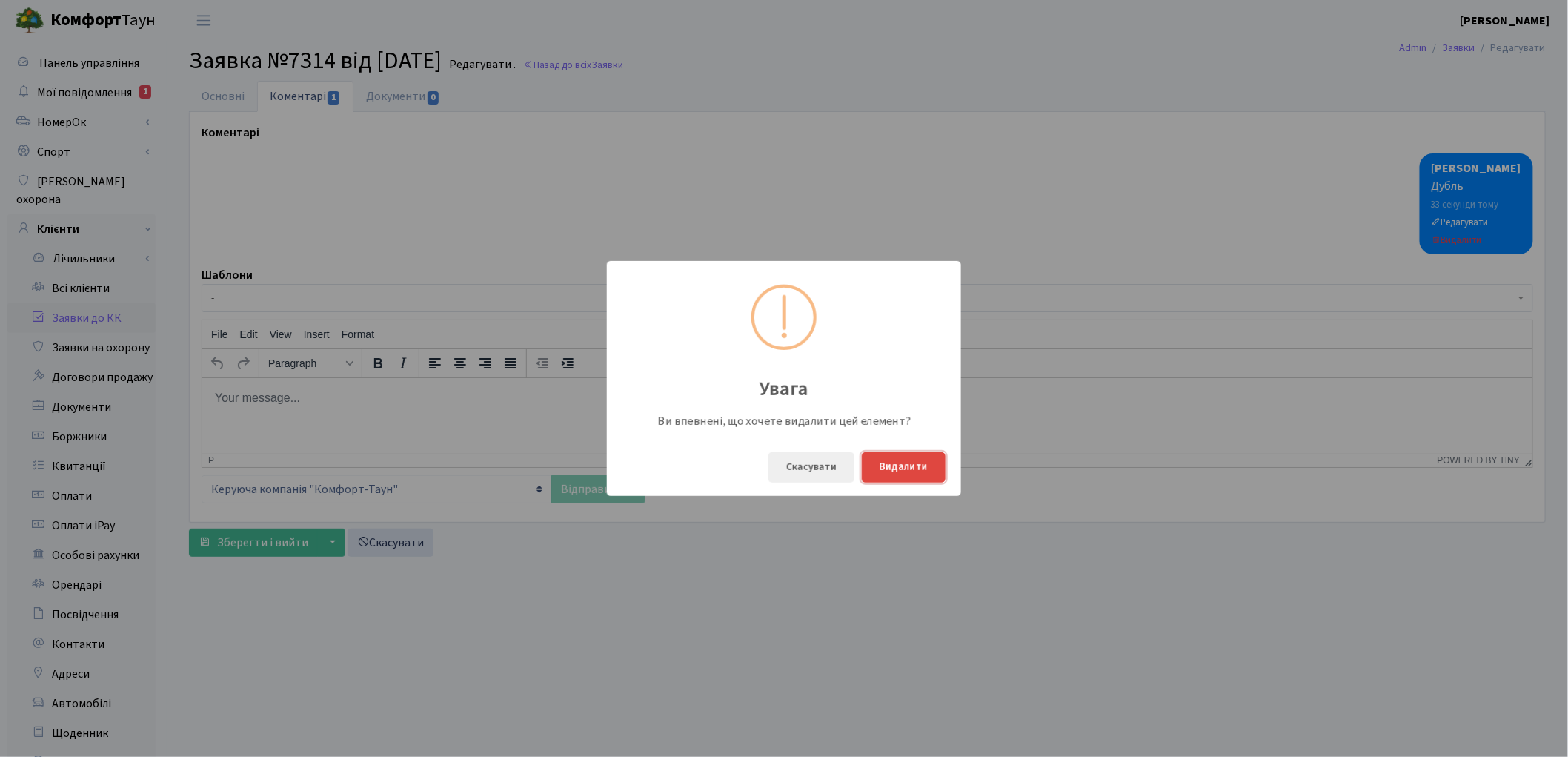
click at [912, 467] on button "Видалити" at bounding box center [903, 467] width 83 height 30
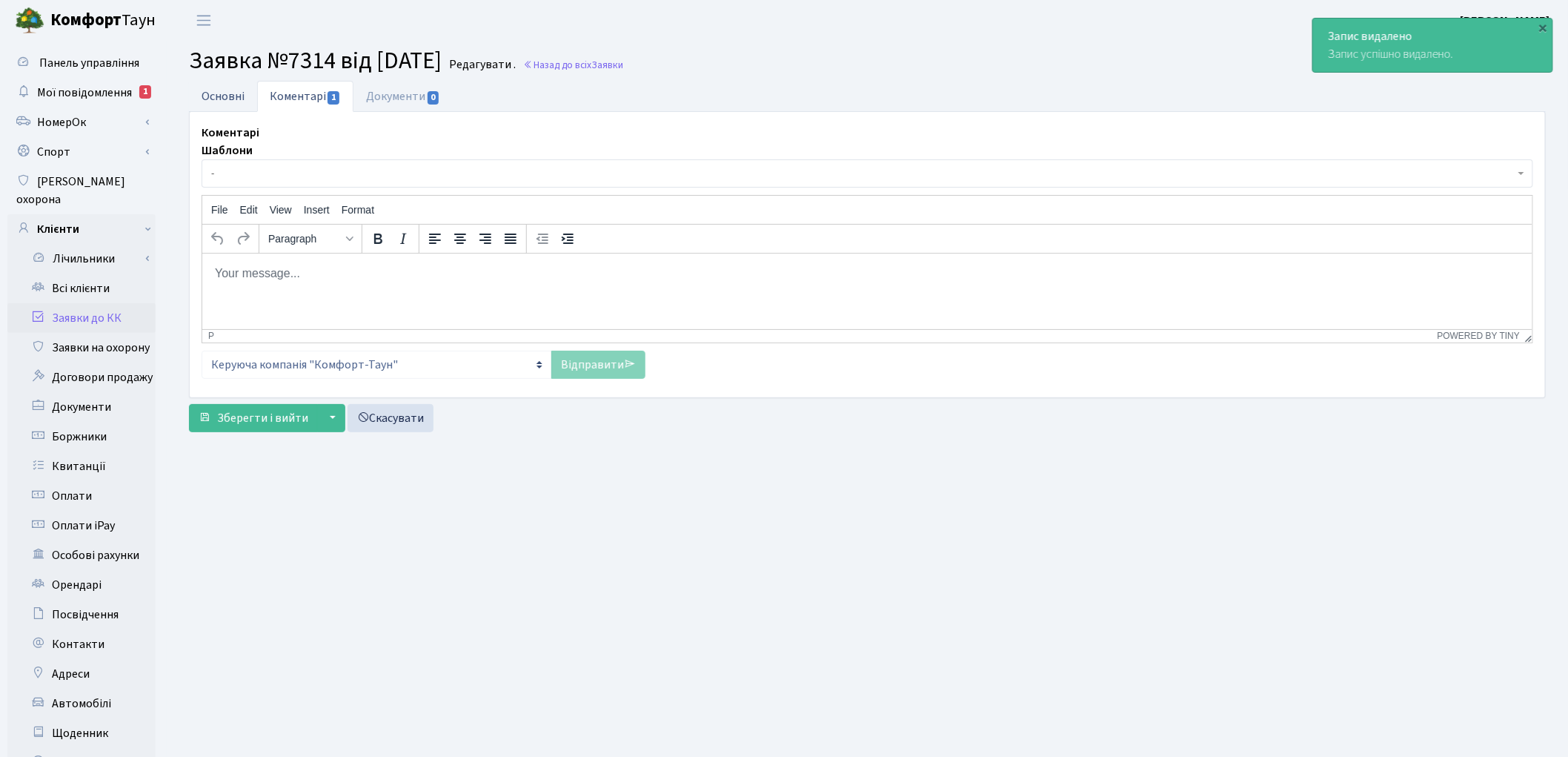
click at [232, 90] on link "Основні" at bounding box center [223, 96] width 68 height 30
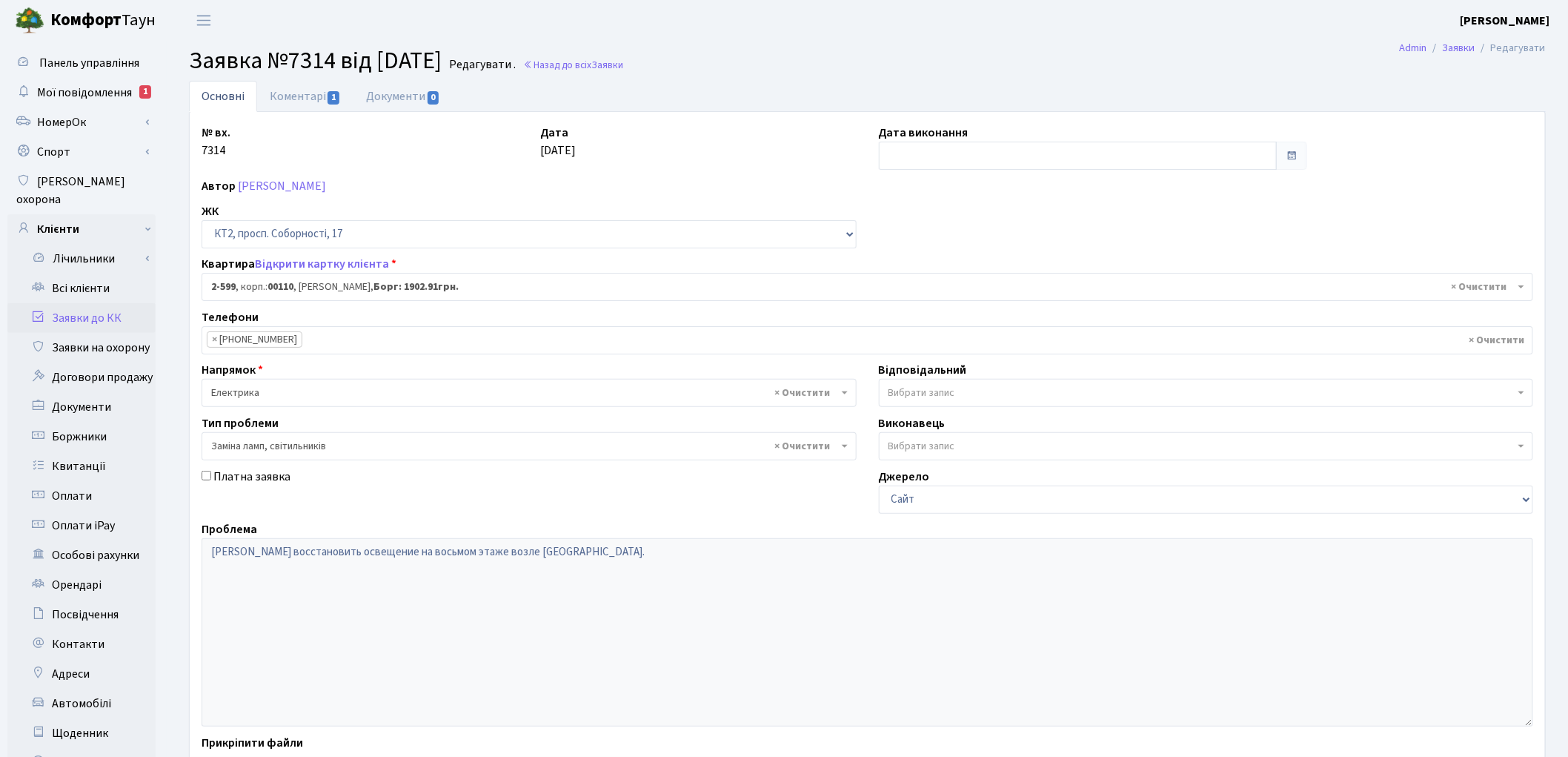
click at [925, 391] on span "Вибрати запис" at bounding box center [921, 393] width 66 height 15
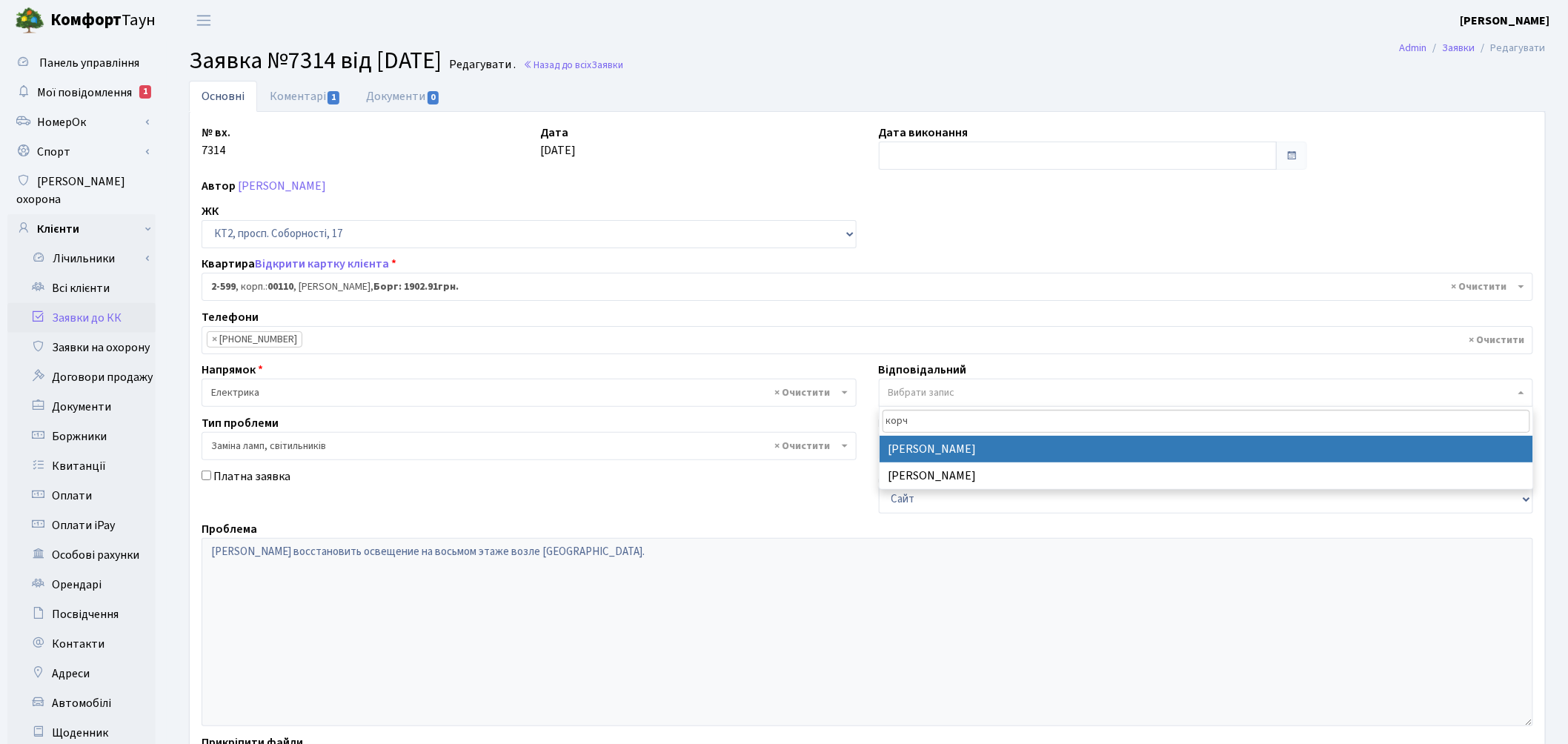
type input "корч"
select select "22"
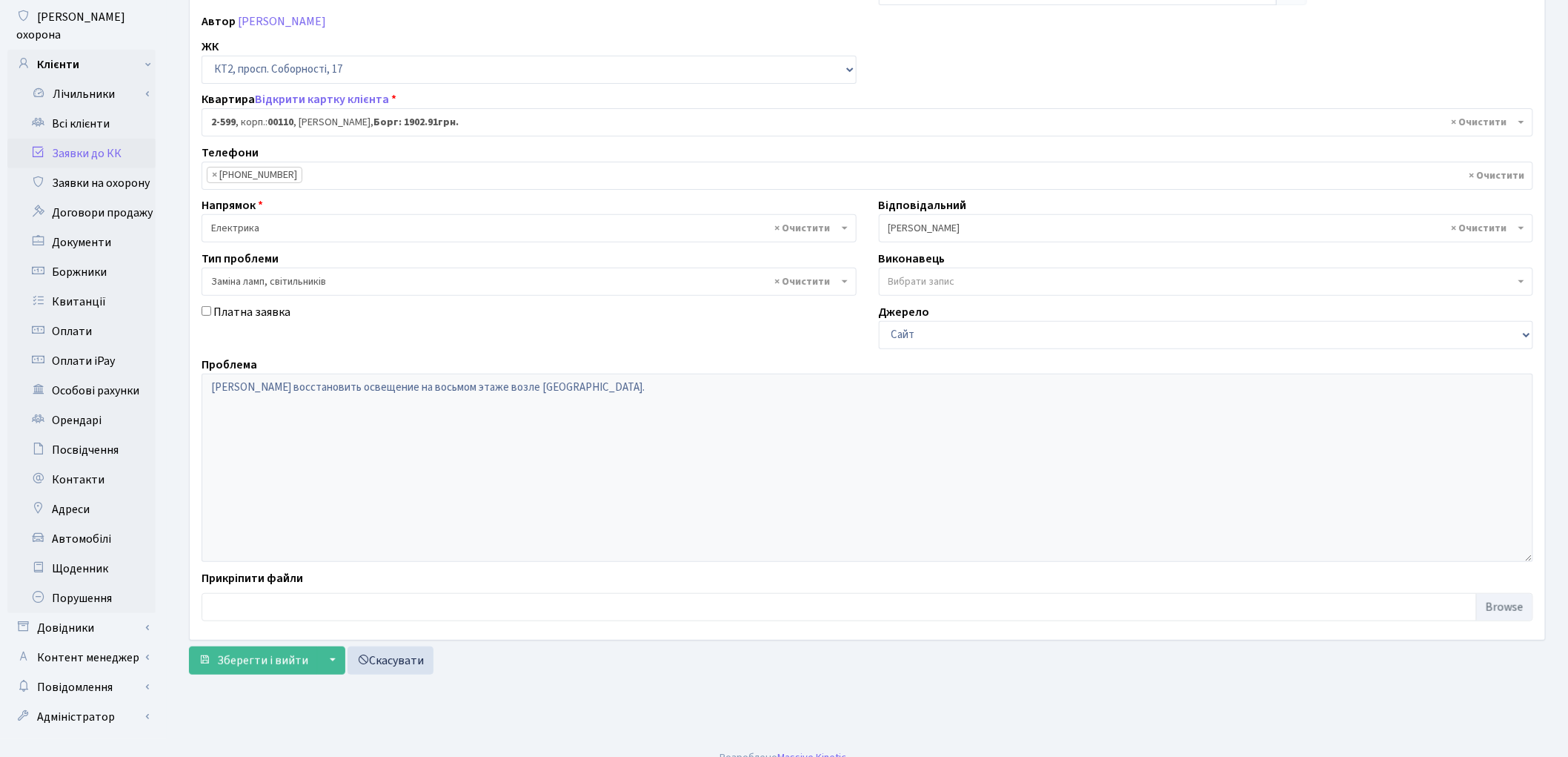
scroll to position [166, 0]
click at [248, 657] on span "Зберегти і вийти" at bounding box center [262, 659] width 91 height 16
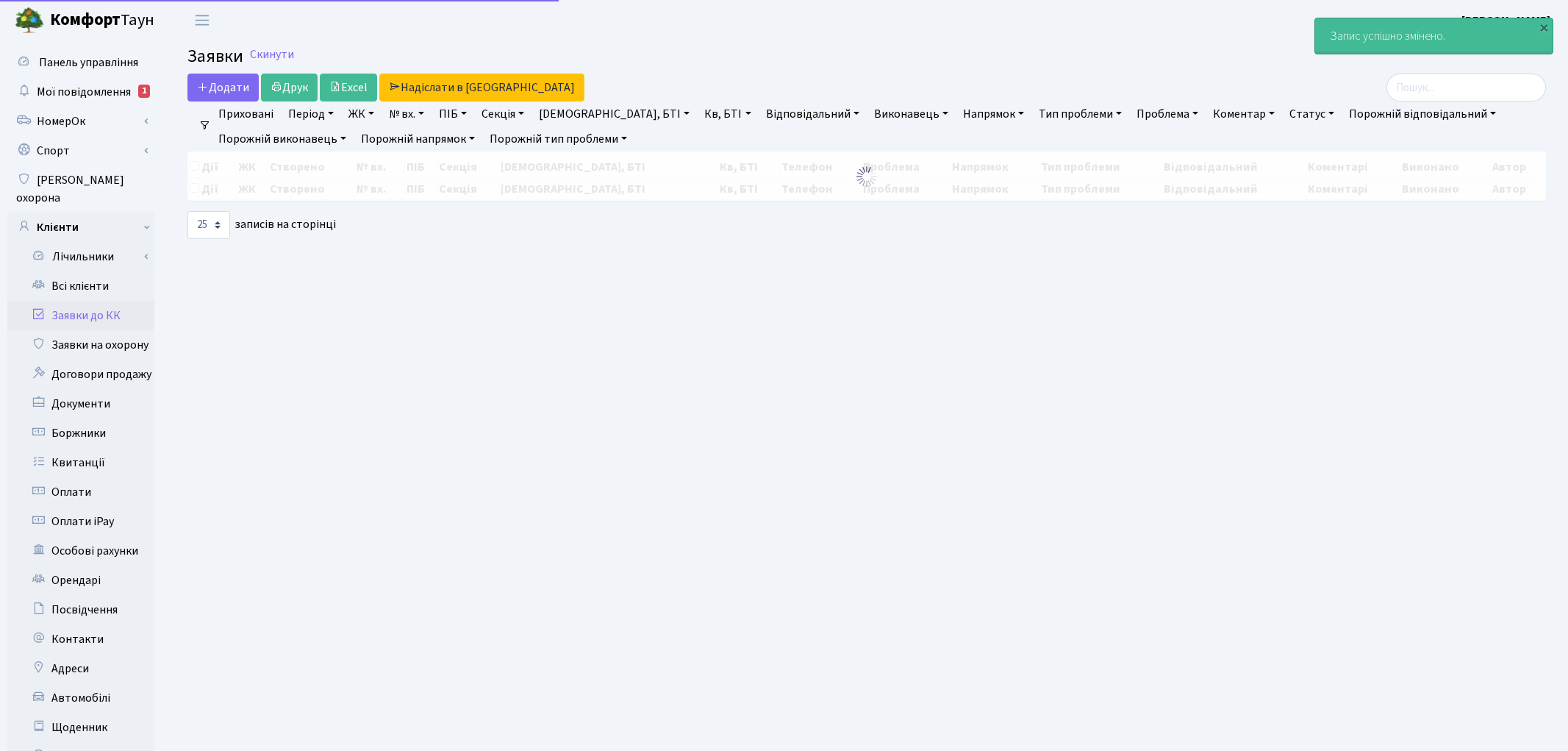
select select "25"
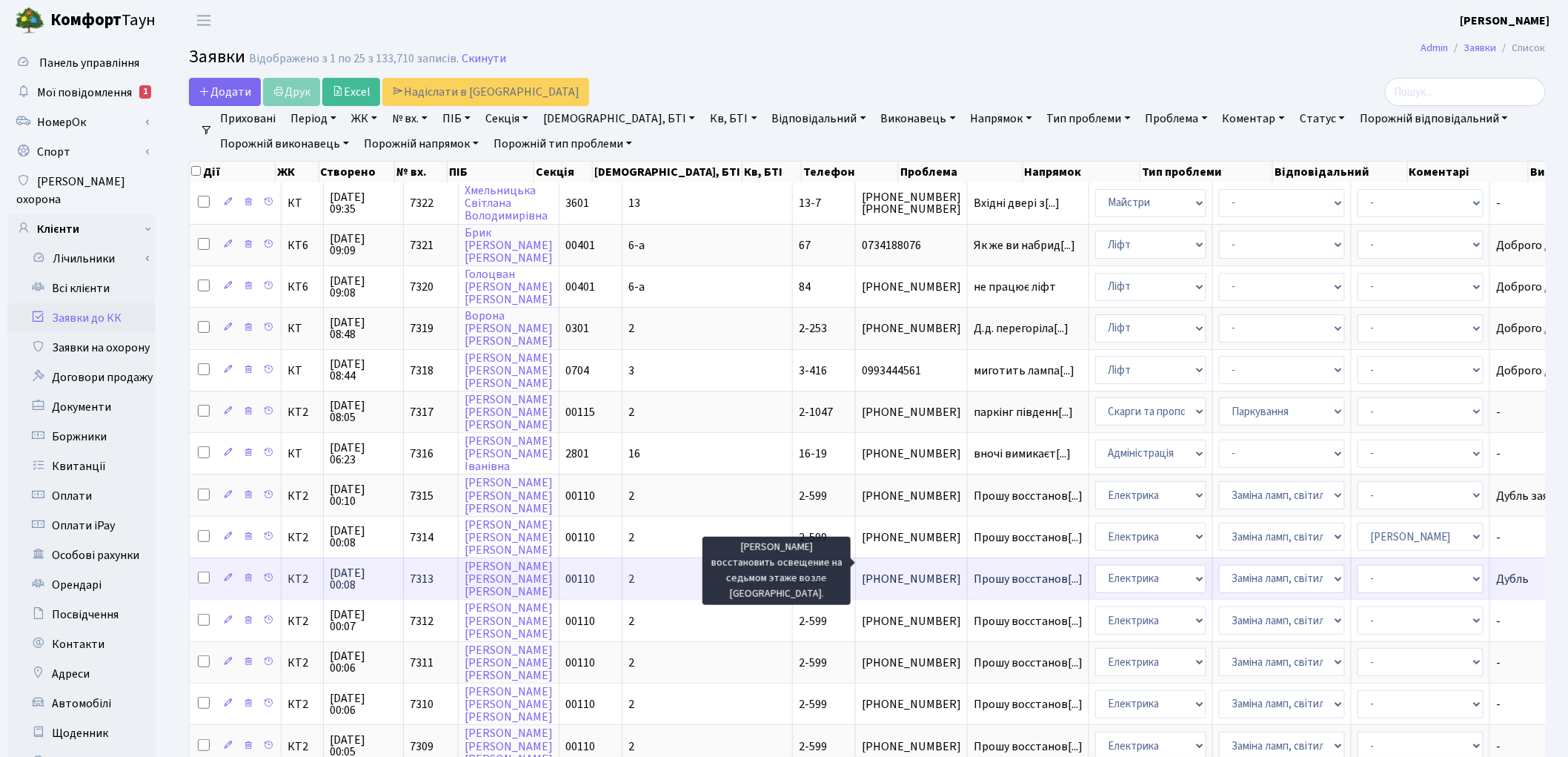
click at [973, 571] on span "Прошу восстанов[...]" at bounding box center [1027, 579] width 109 height 16
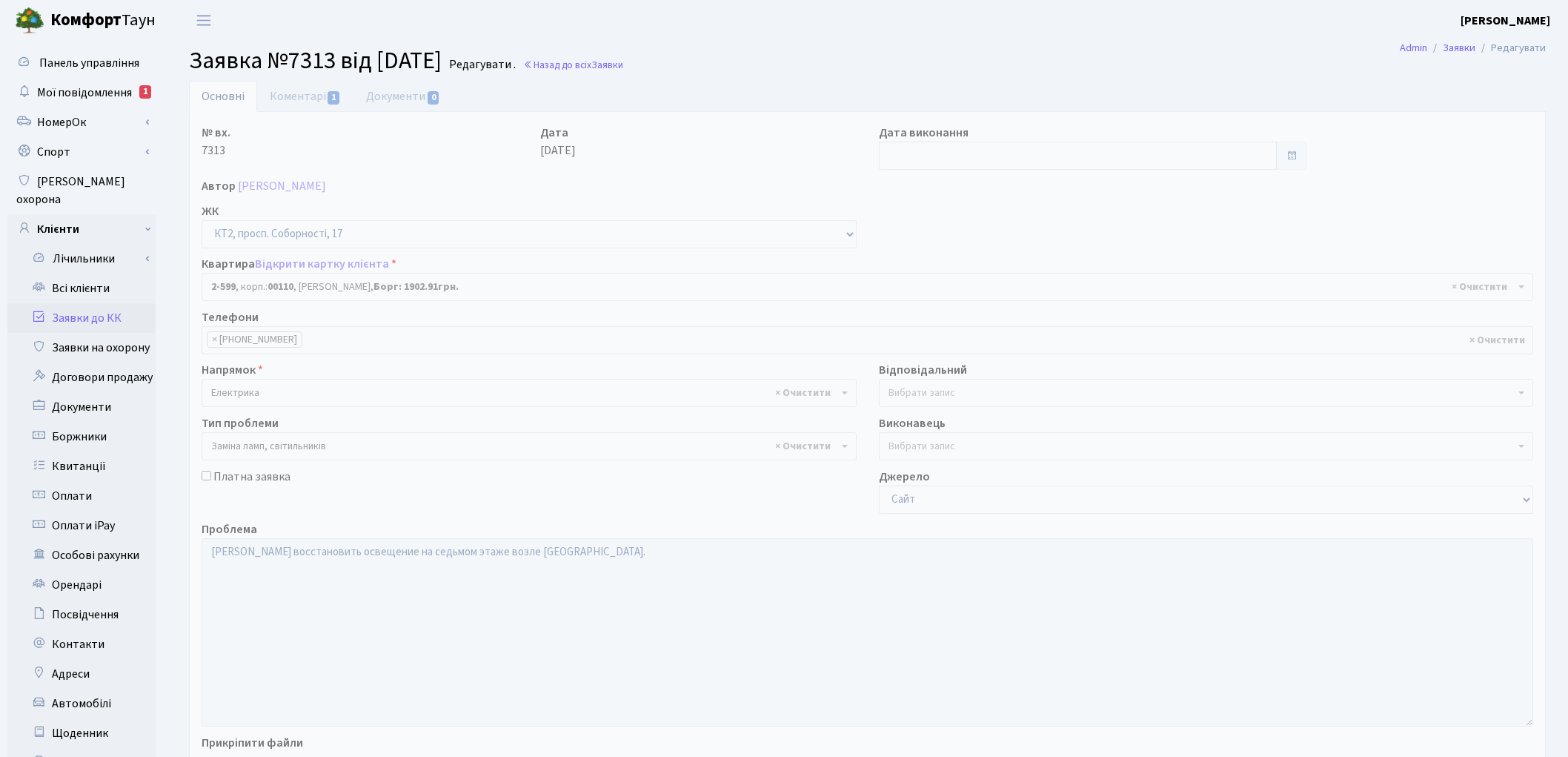
select select "15654"
select select "40"
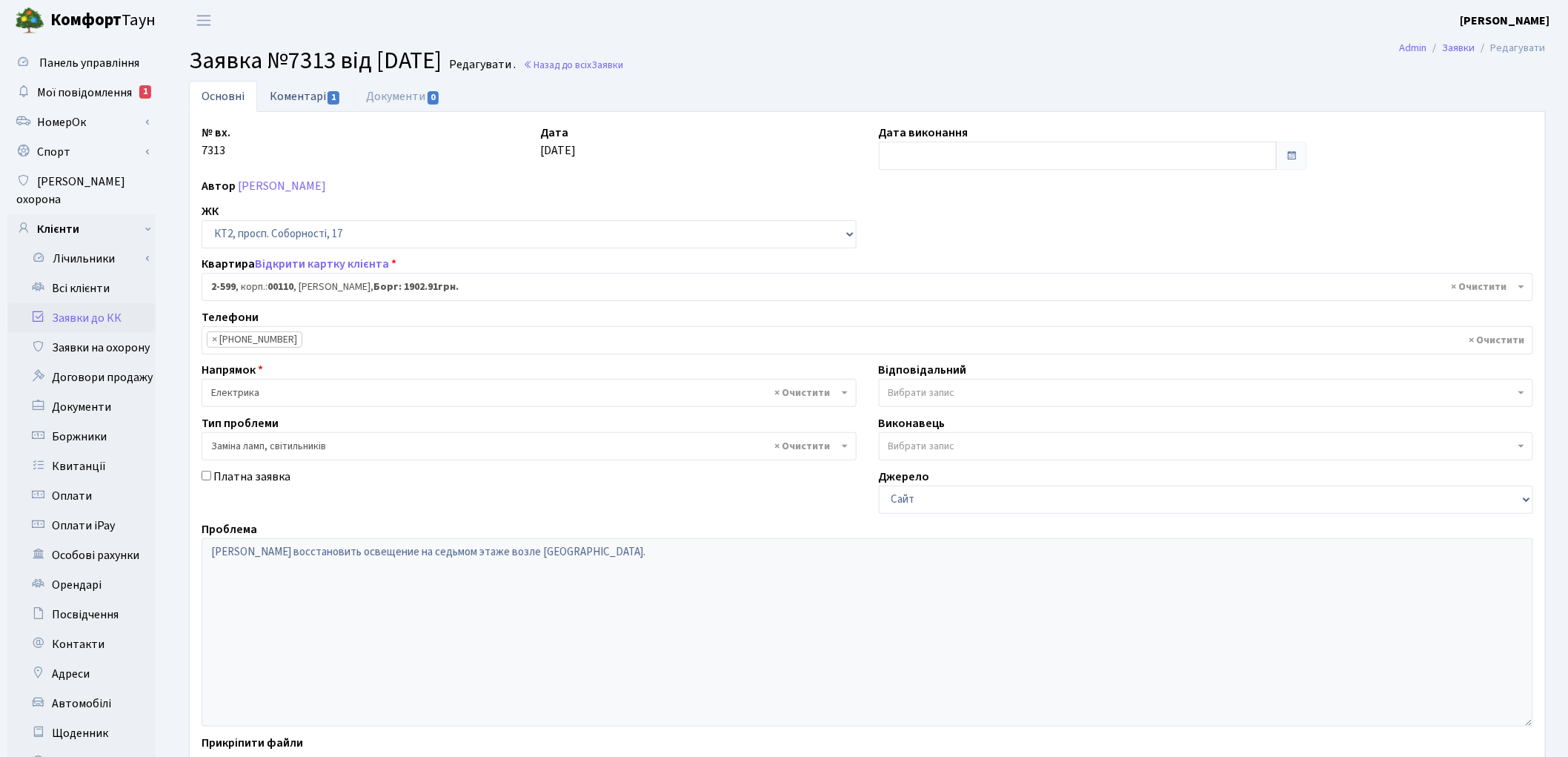
click at [314, 94] on link "Коментарі 1" at bounding box center [306, 96] width 97 height 30
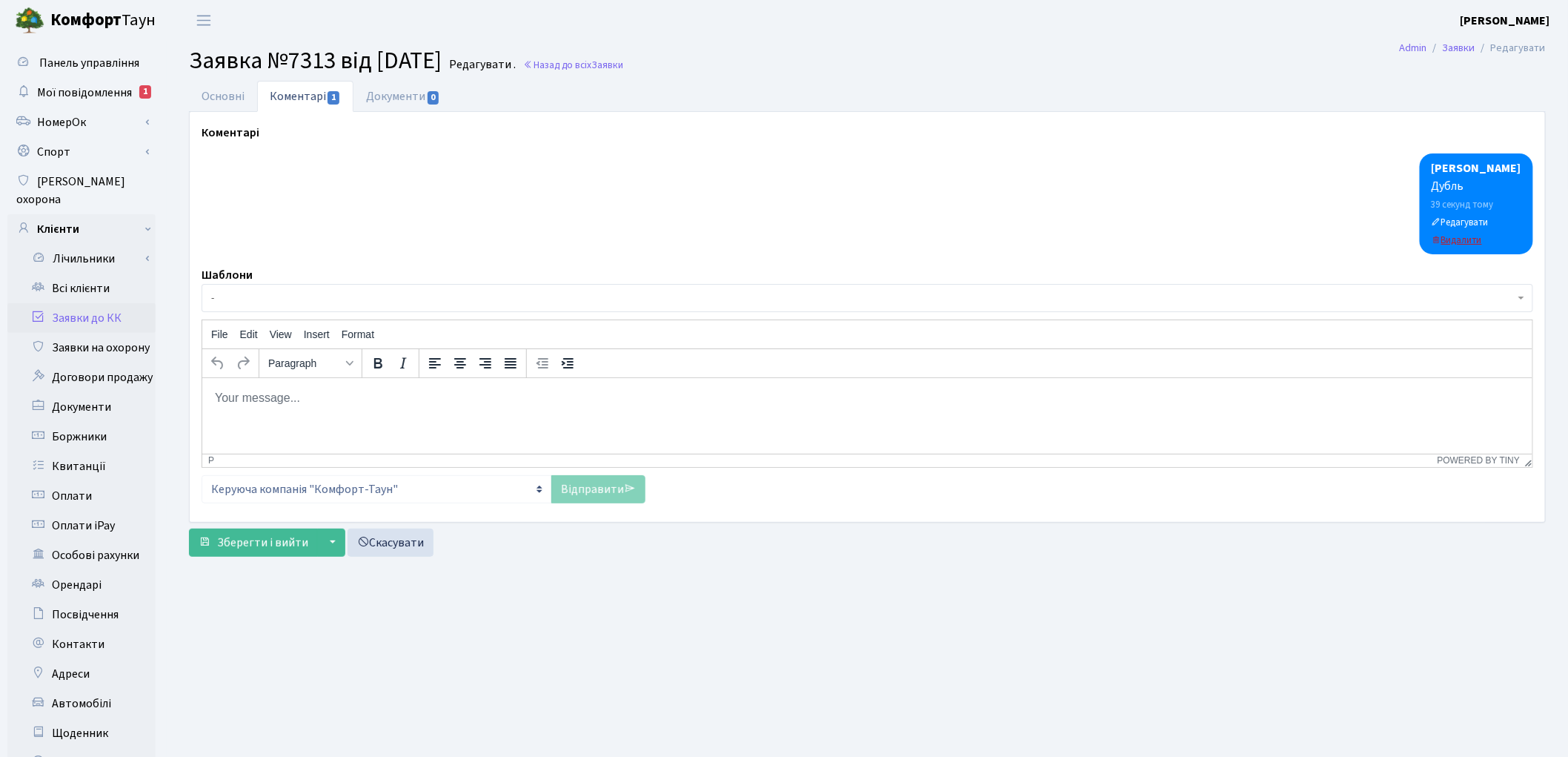
click at [1482, 241] on small "Видалити" at bounding box center [1456, 241] width 50 height 13
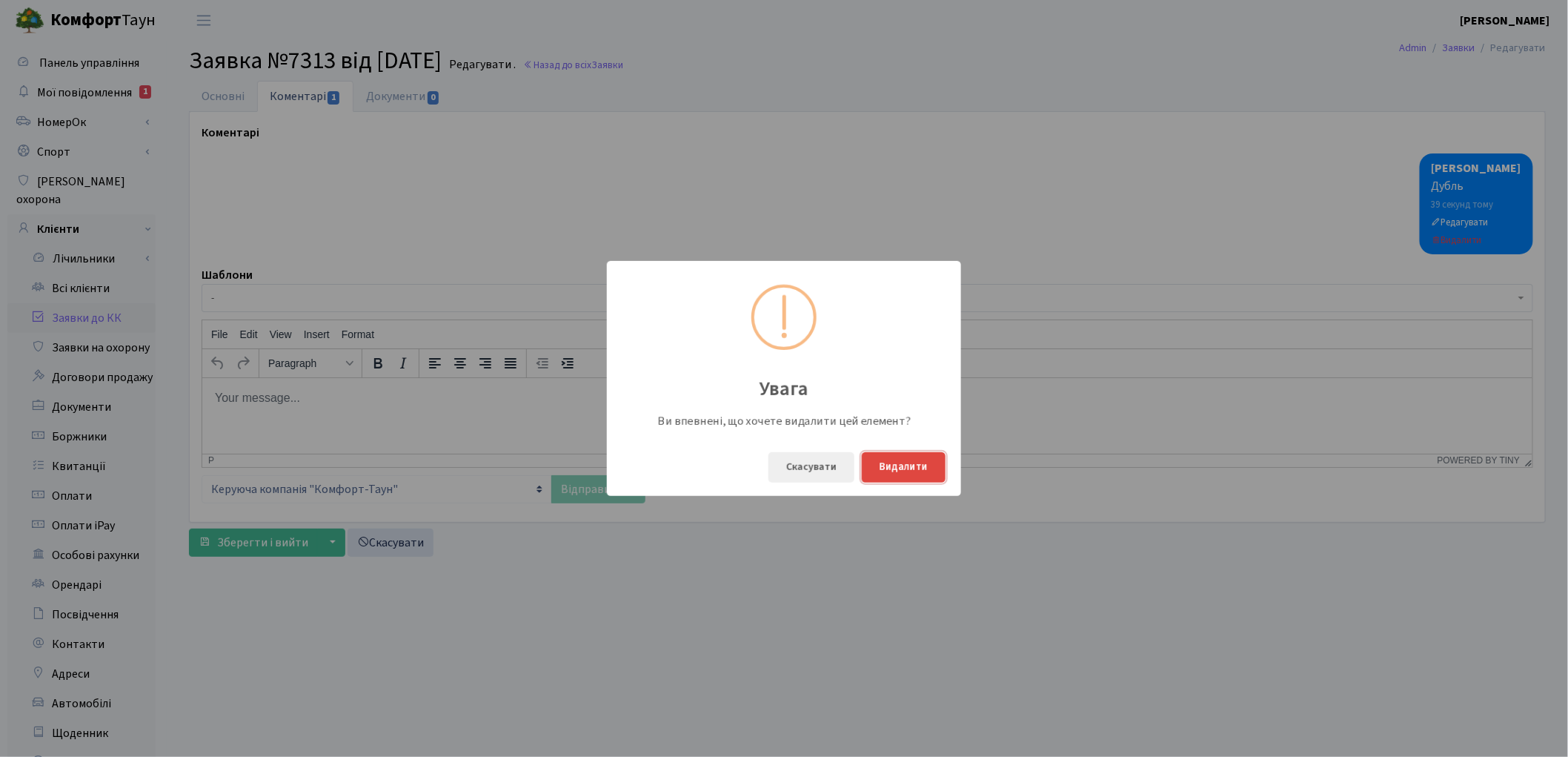
click at [922, 462] on button "Видалити" at bounding box center [903, 467] width 83 height 30
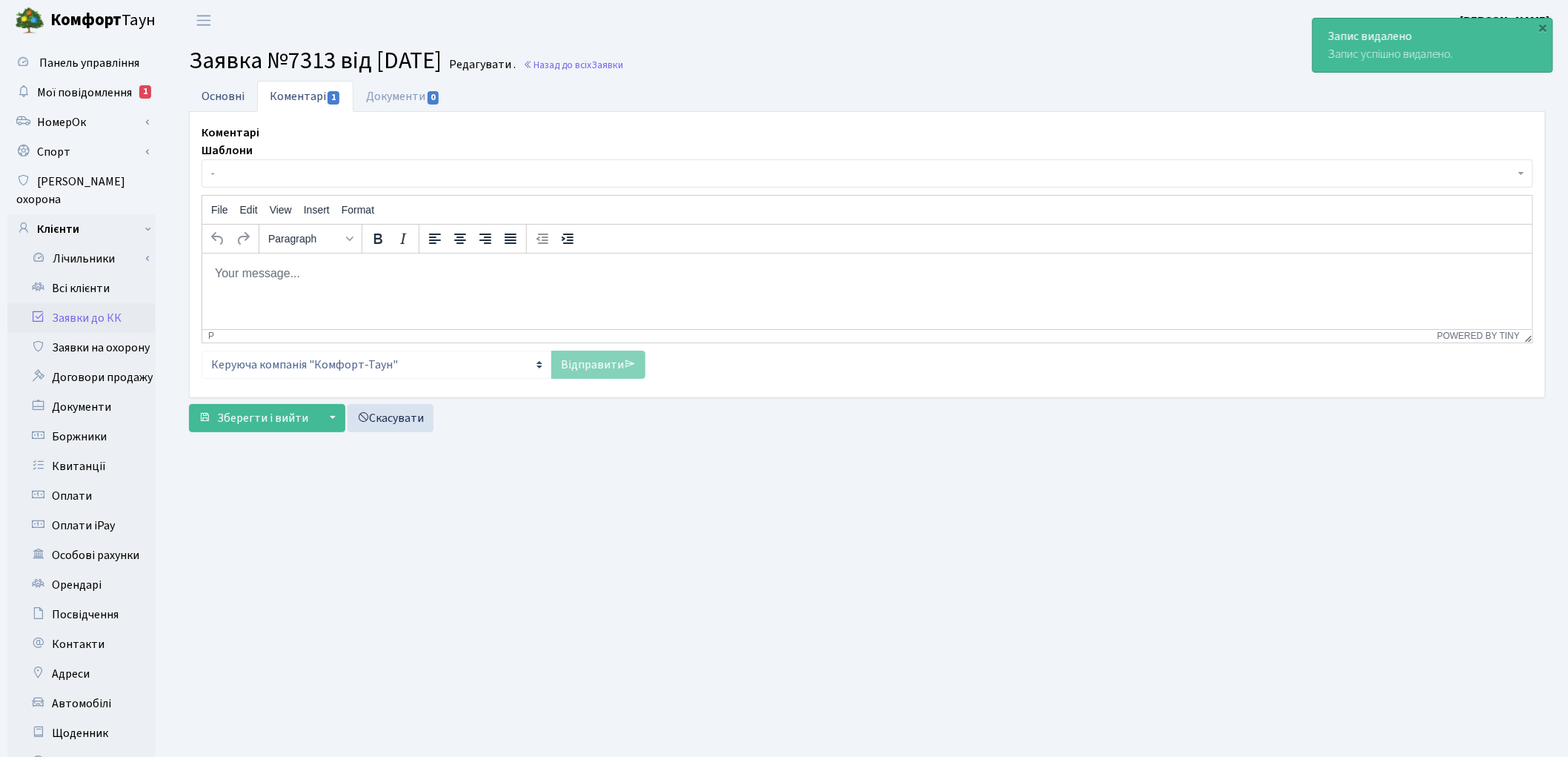
click at [206, 93] on link "Основні" at bounding box center [223, 96] width 68 height 30
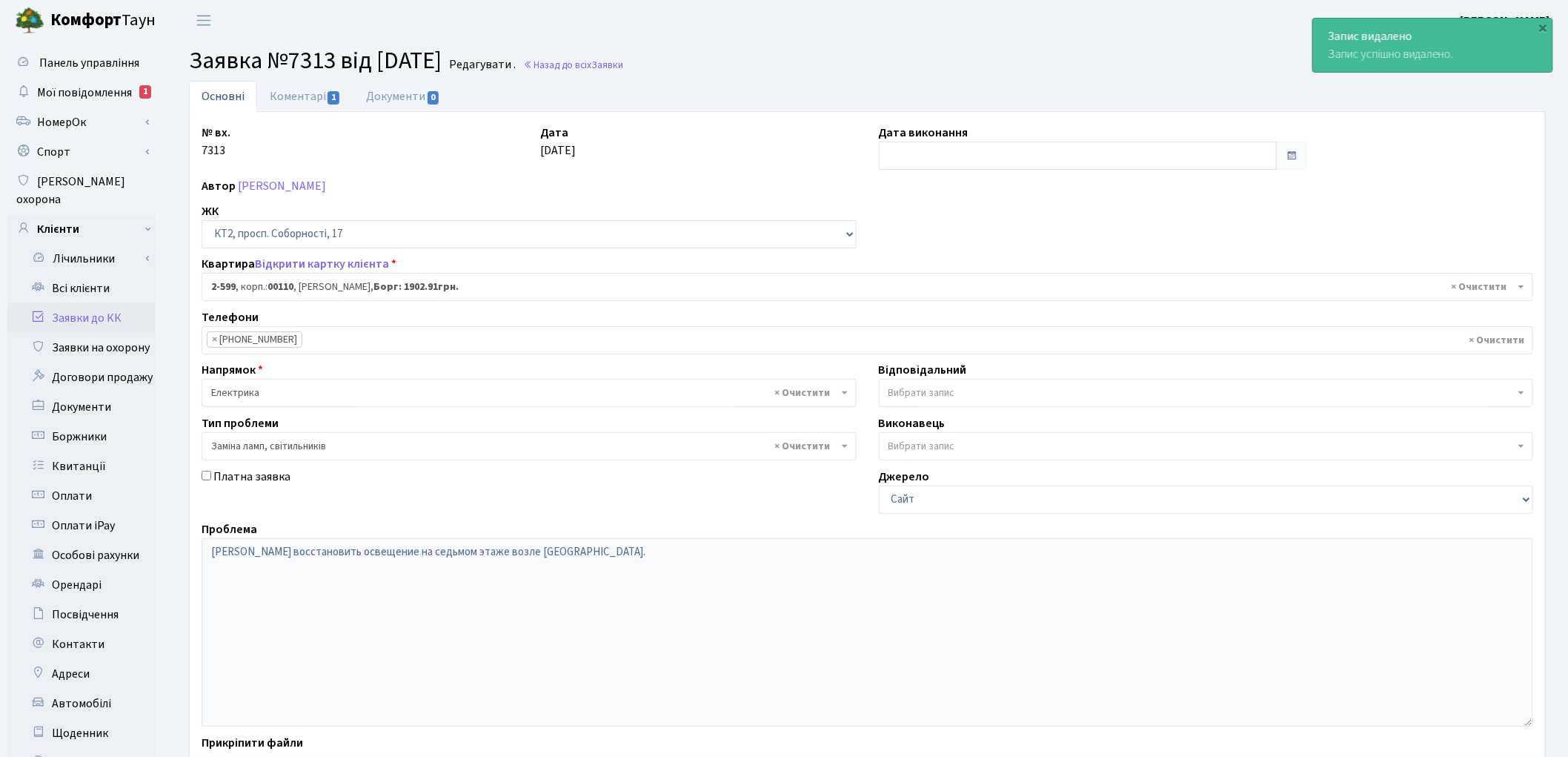
click at [971, 394] on span "Вибрати запис" at bounding box center [1202, 393] width 627 height 15
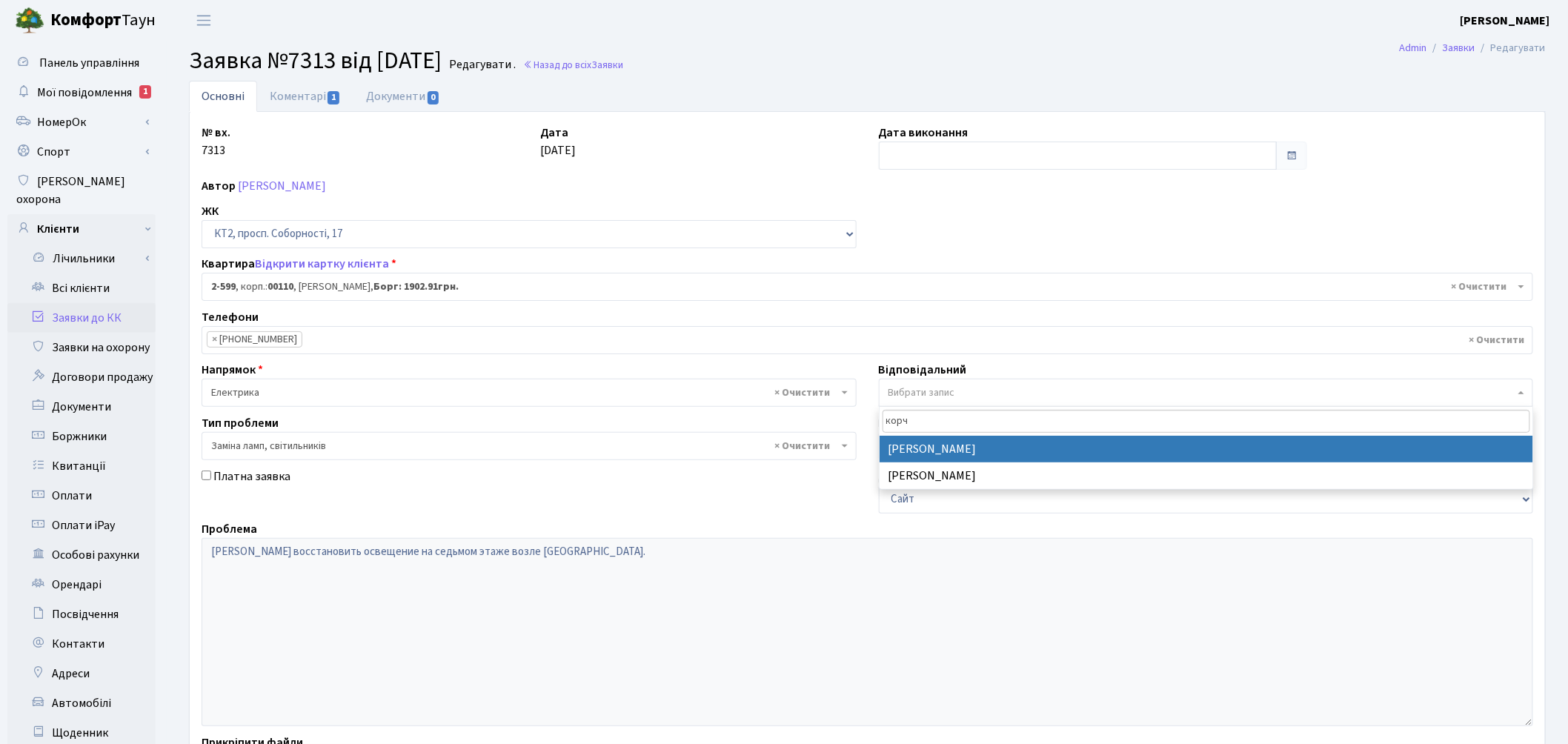
type input "корч"
select select "22"
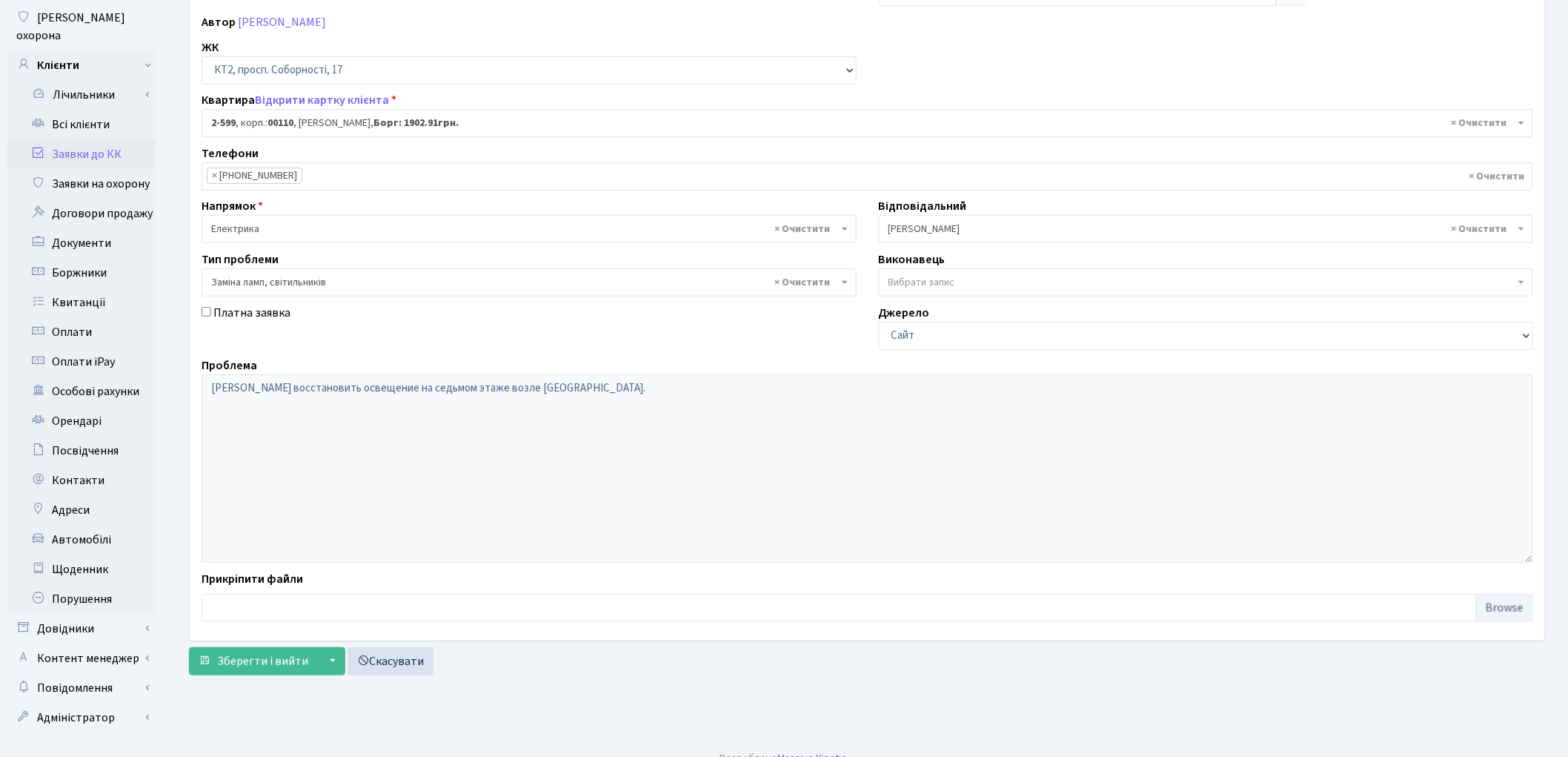
scroll to position [166, 0]
click at [246, 660] on span "Зберегти і вийти" at bounding box center [262, 659] width 91 height 16
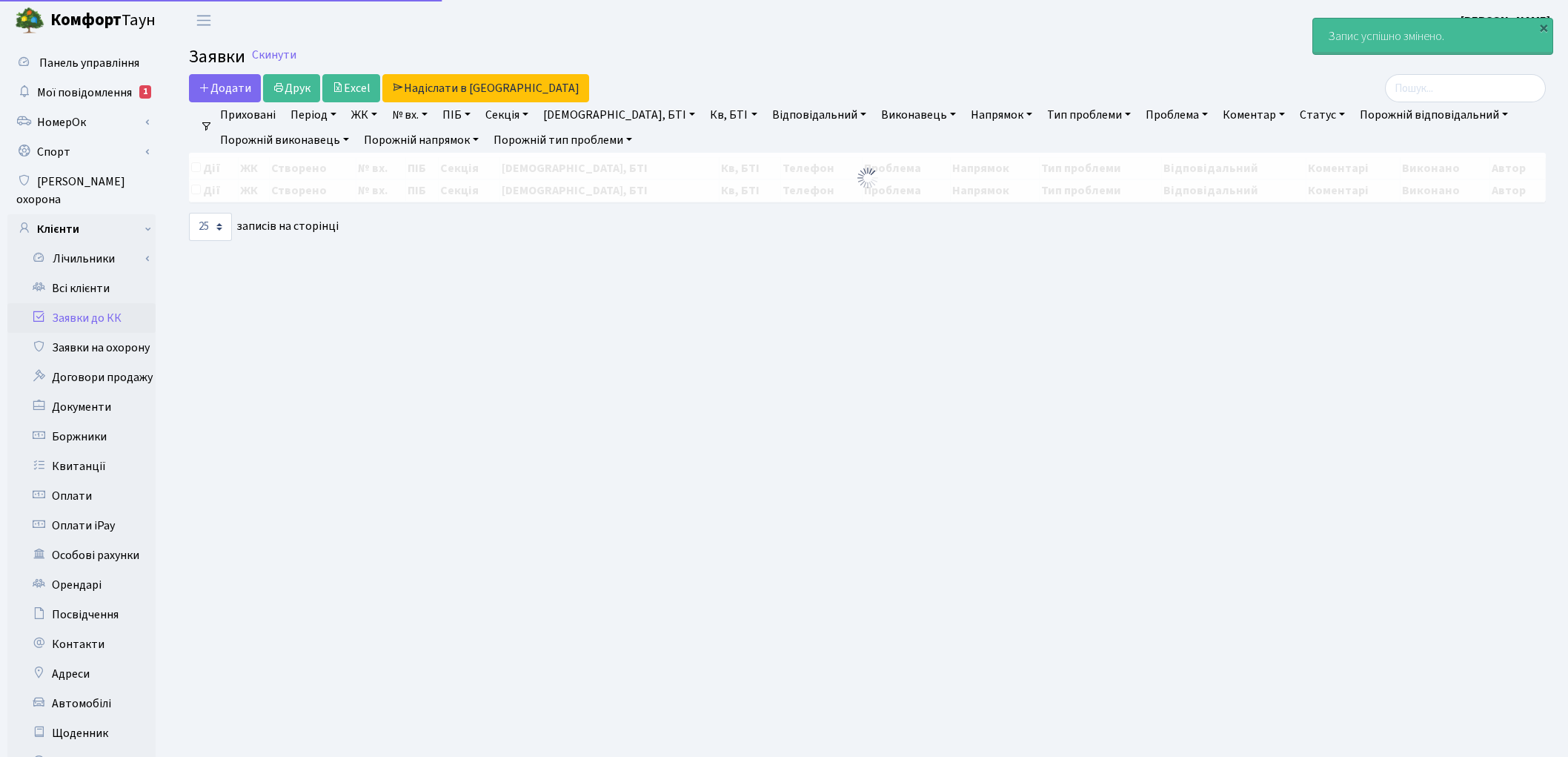
select select "25"
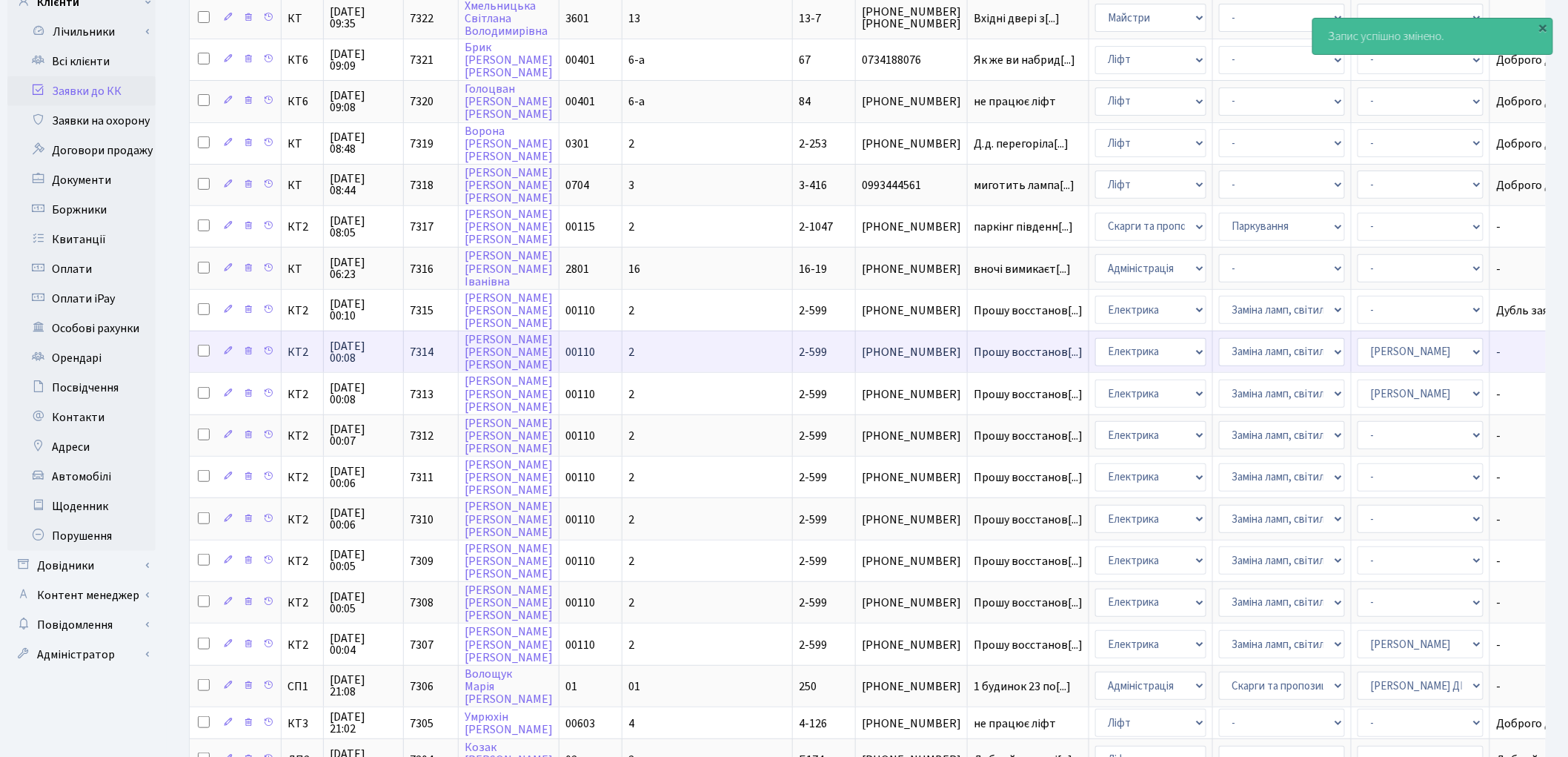
scroll to position [247, 0]
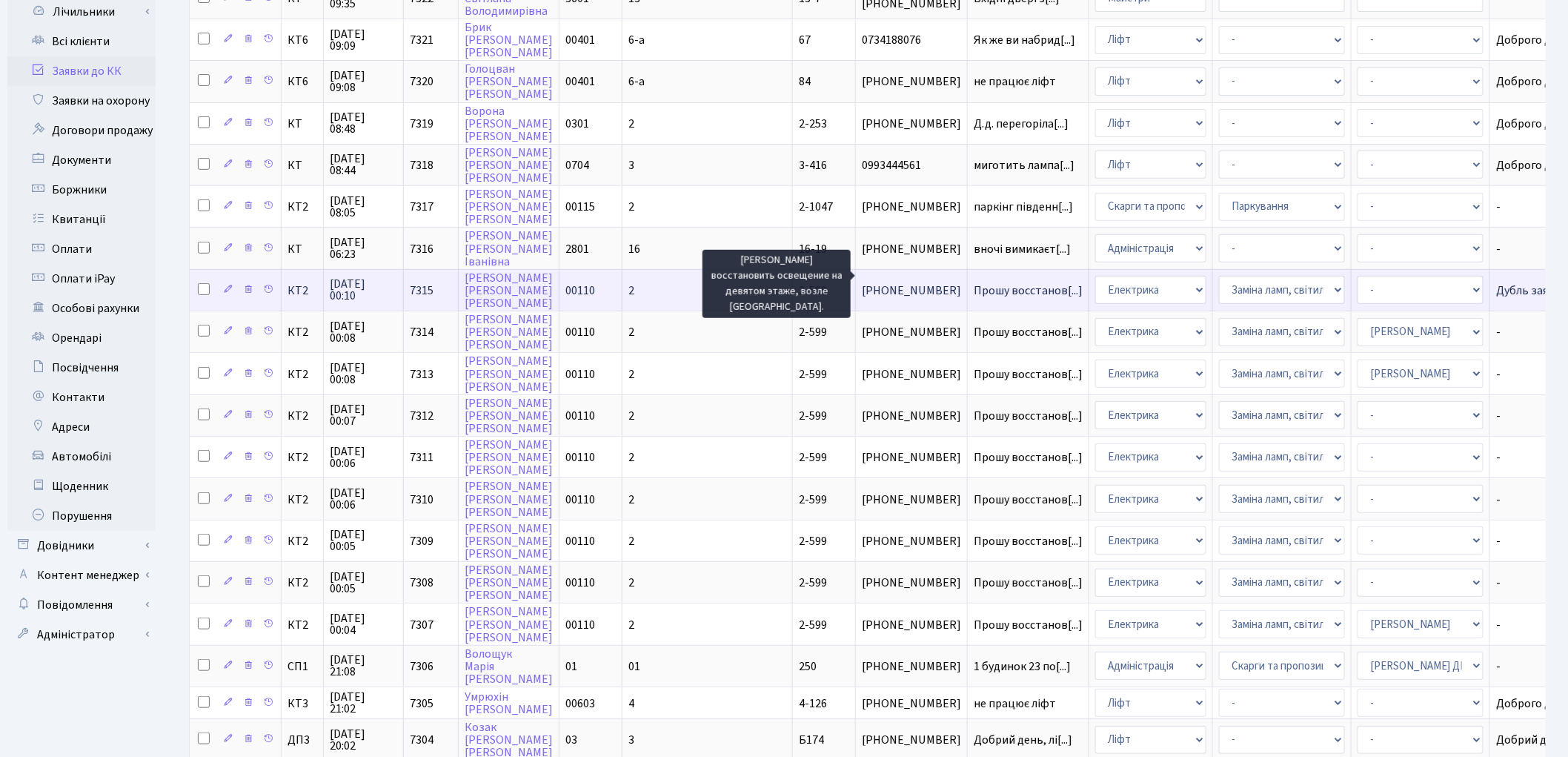
click at [973, 282] on span "Прошу восстанов[...]" at bounding box center [1027, 290] width 109 height 16
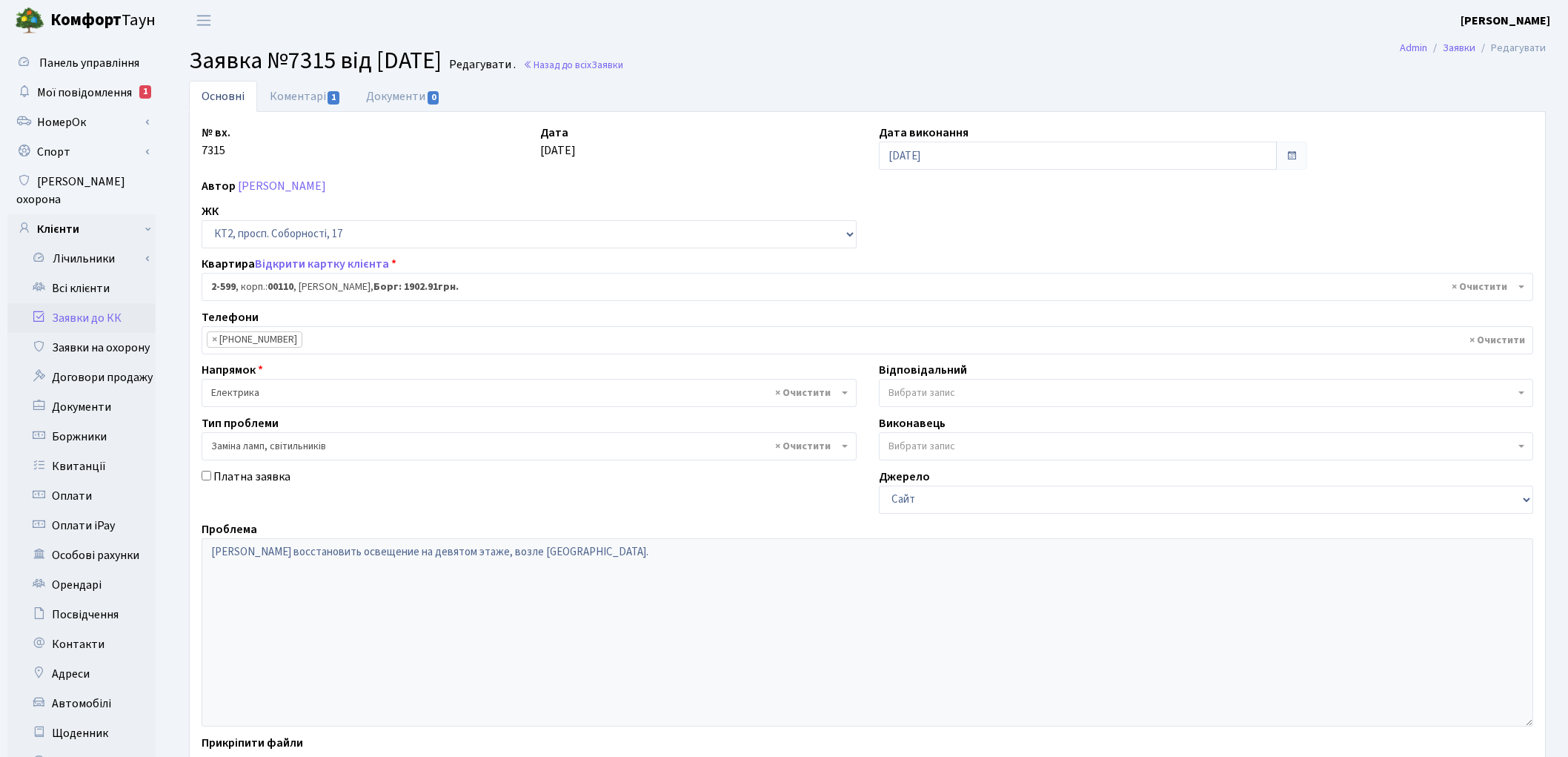
select select "15654"
select select "40"
click at [288, 94] on link "Коментарі 1" at bounding box center [306, 96] width 97 height 30
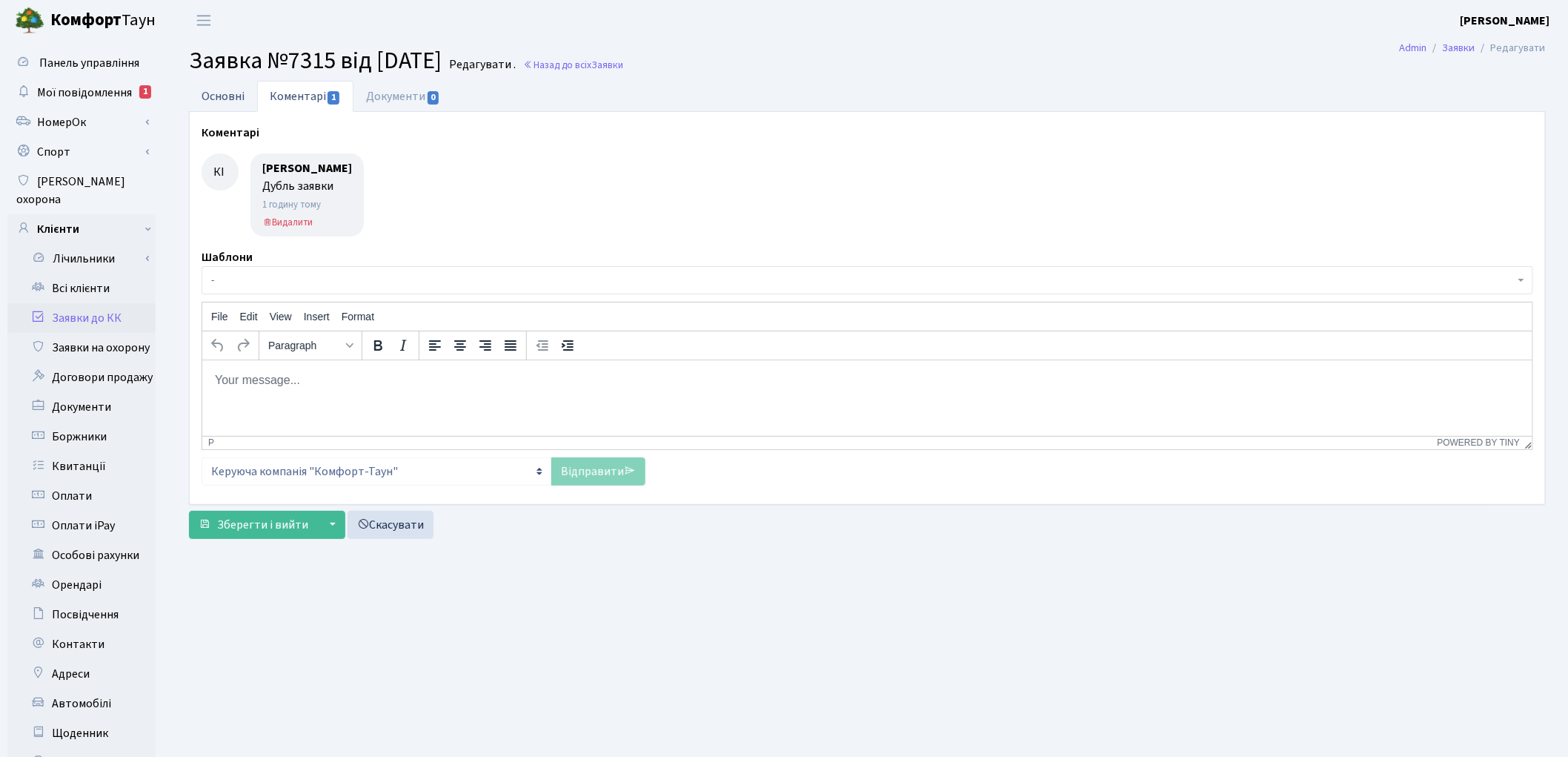
click at [220, 95] on link "Основні" at bounding box center [223, 96] width 68 height 30
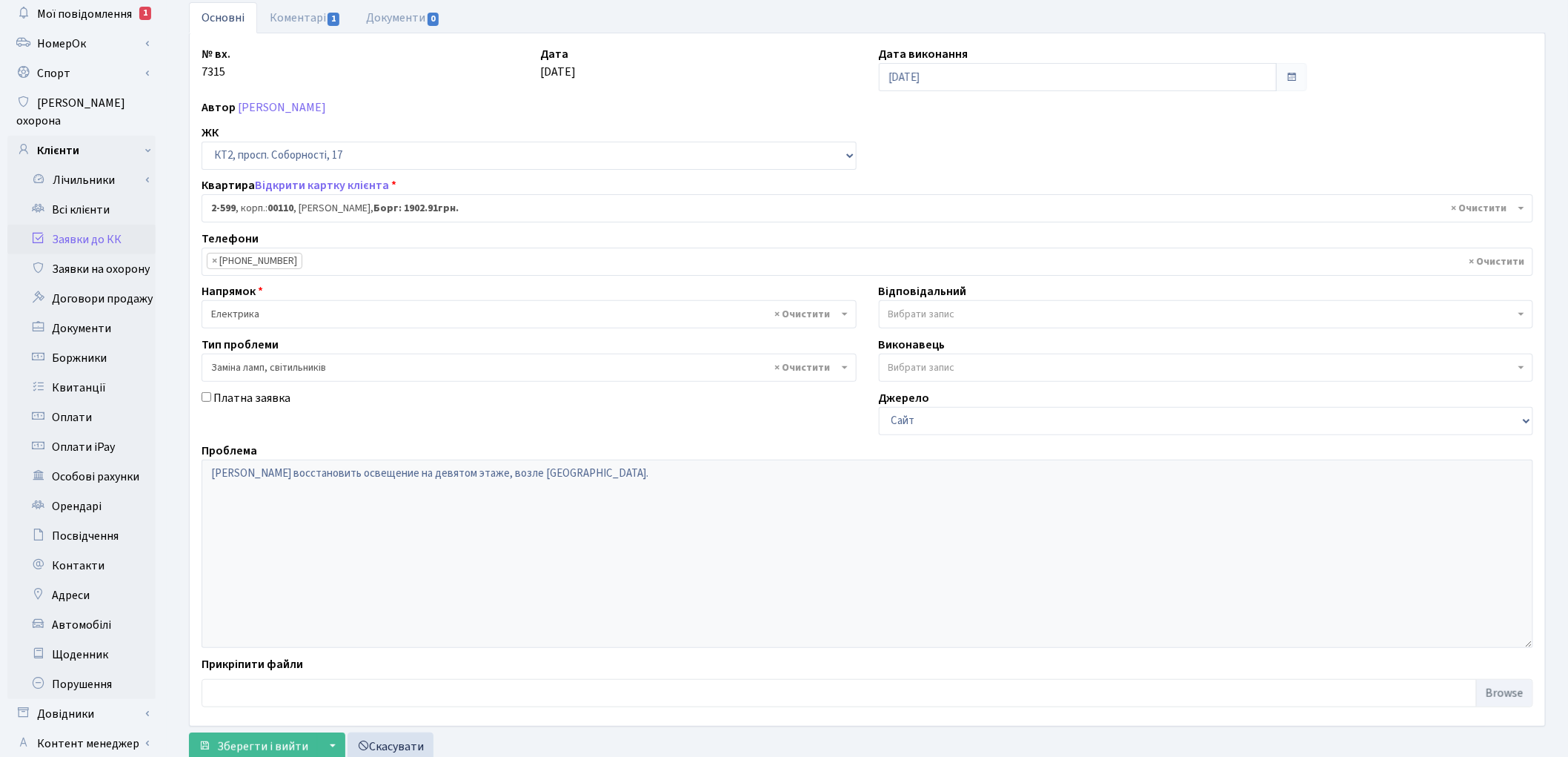
scroll to position [166, 0]
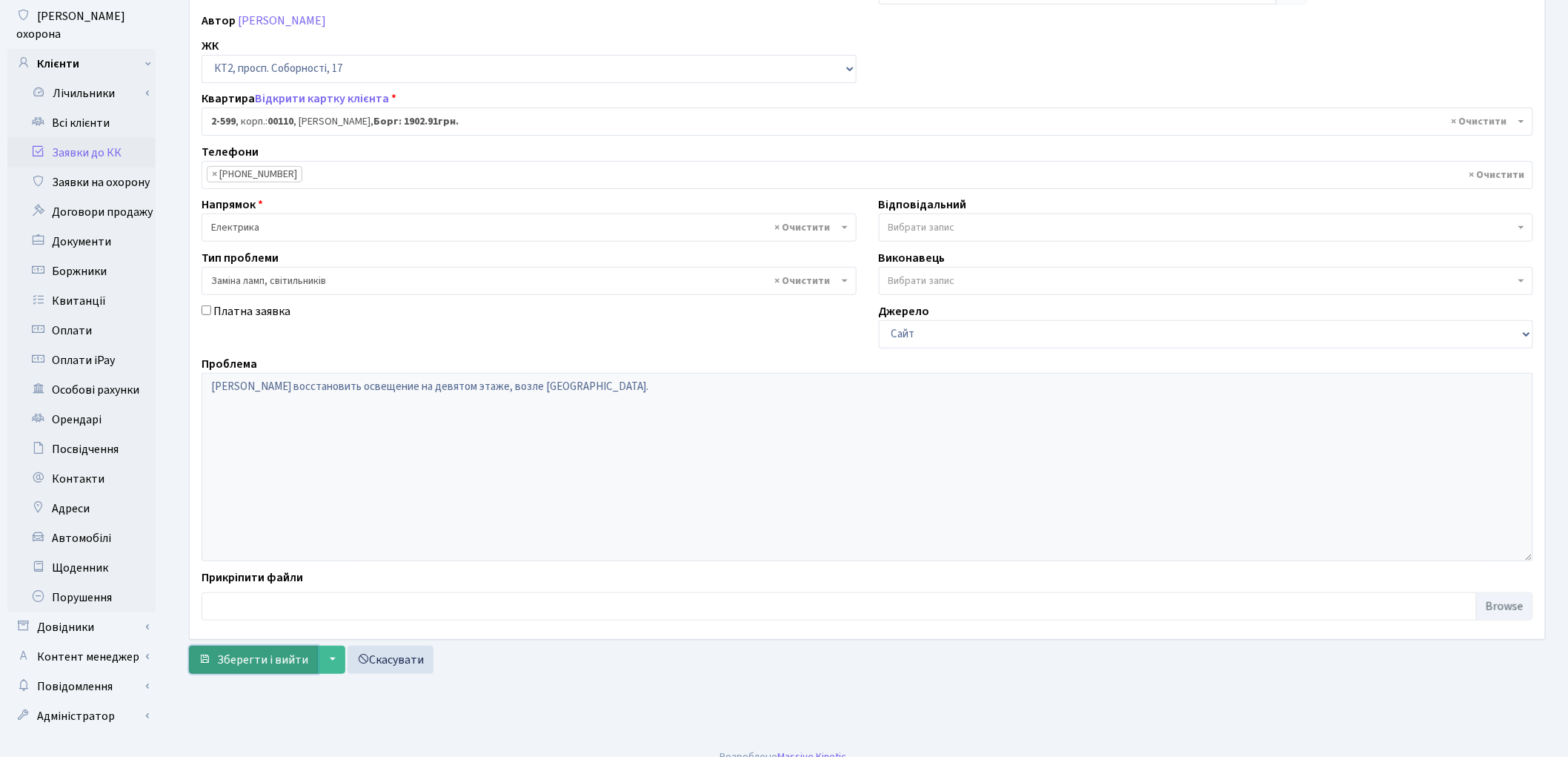
click at [271, 658] on span "Зберегти і вийти" at bounding box center [262, 659] width 91 height 16
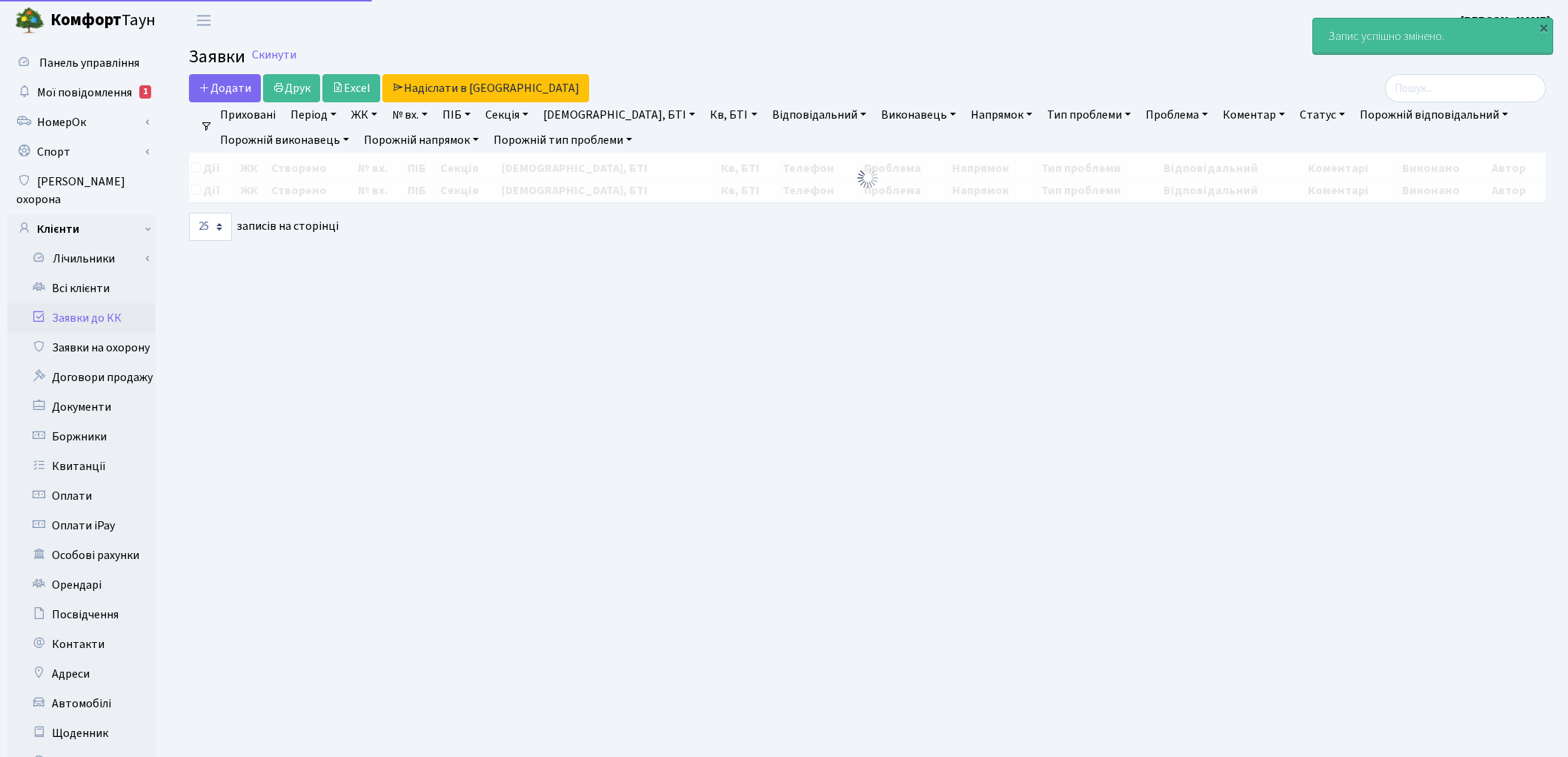
select select "25"
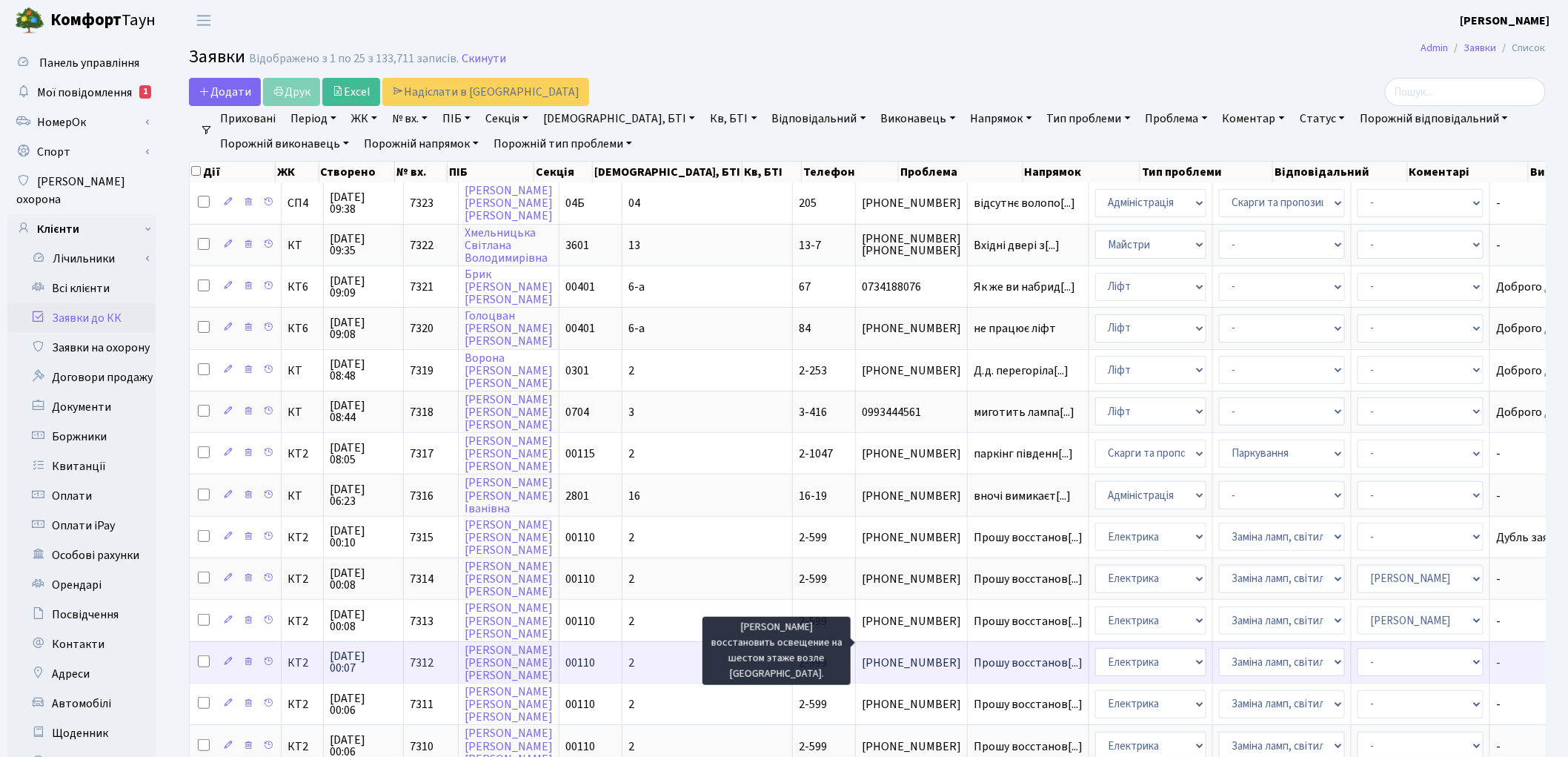
click at [973, 655] on span "Прошу восстанов[...]" at bounding box center [1027, 662] width 109 height 16
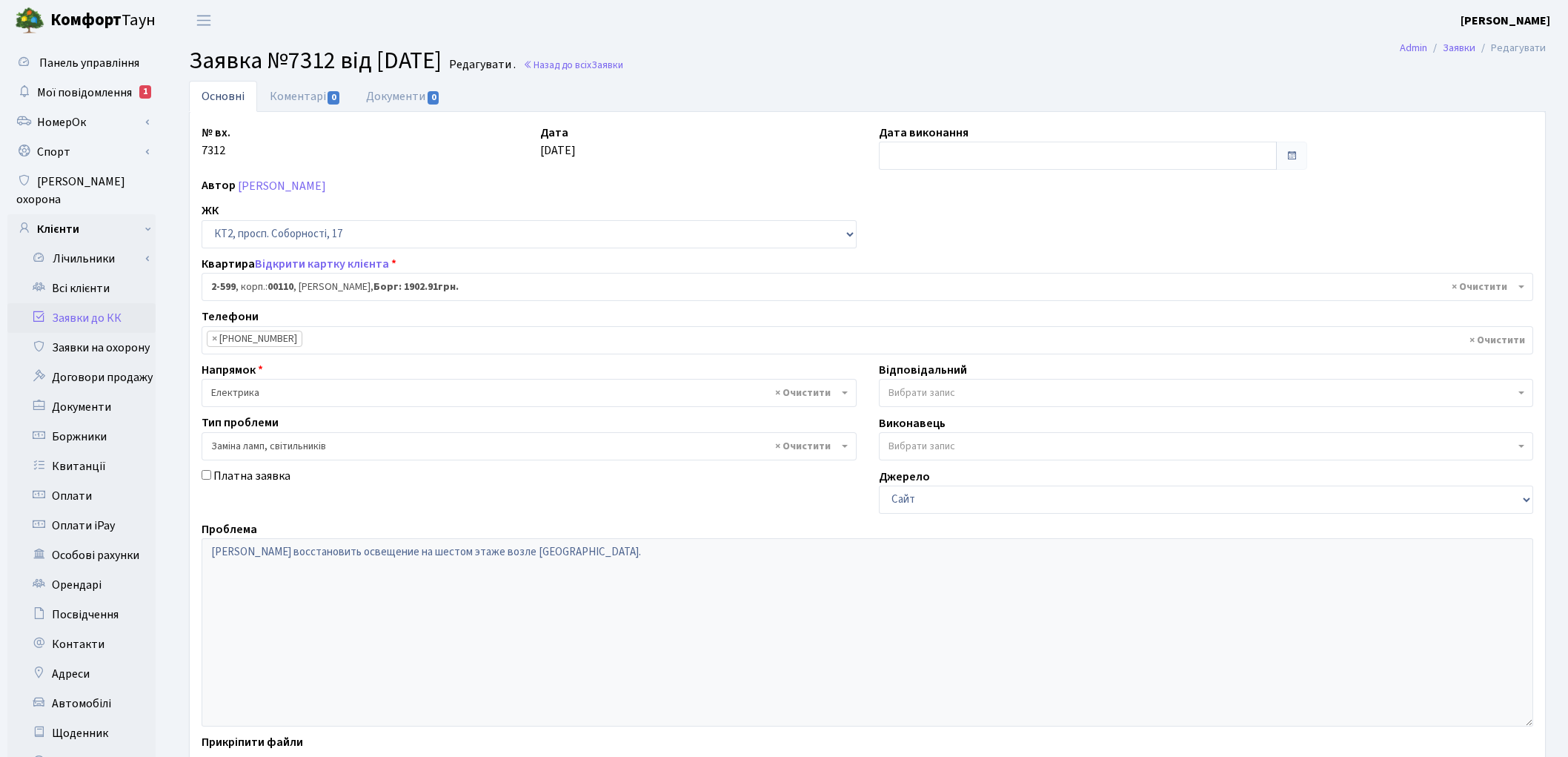
select select "15654"
select select "40"
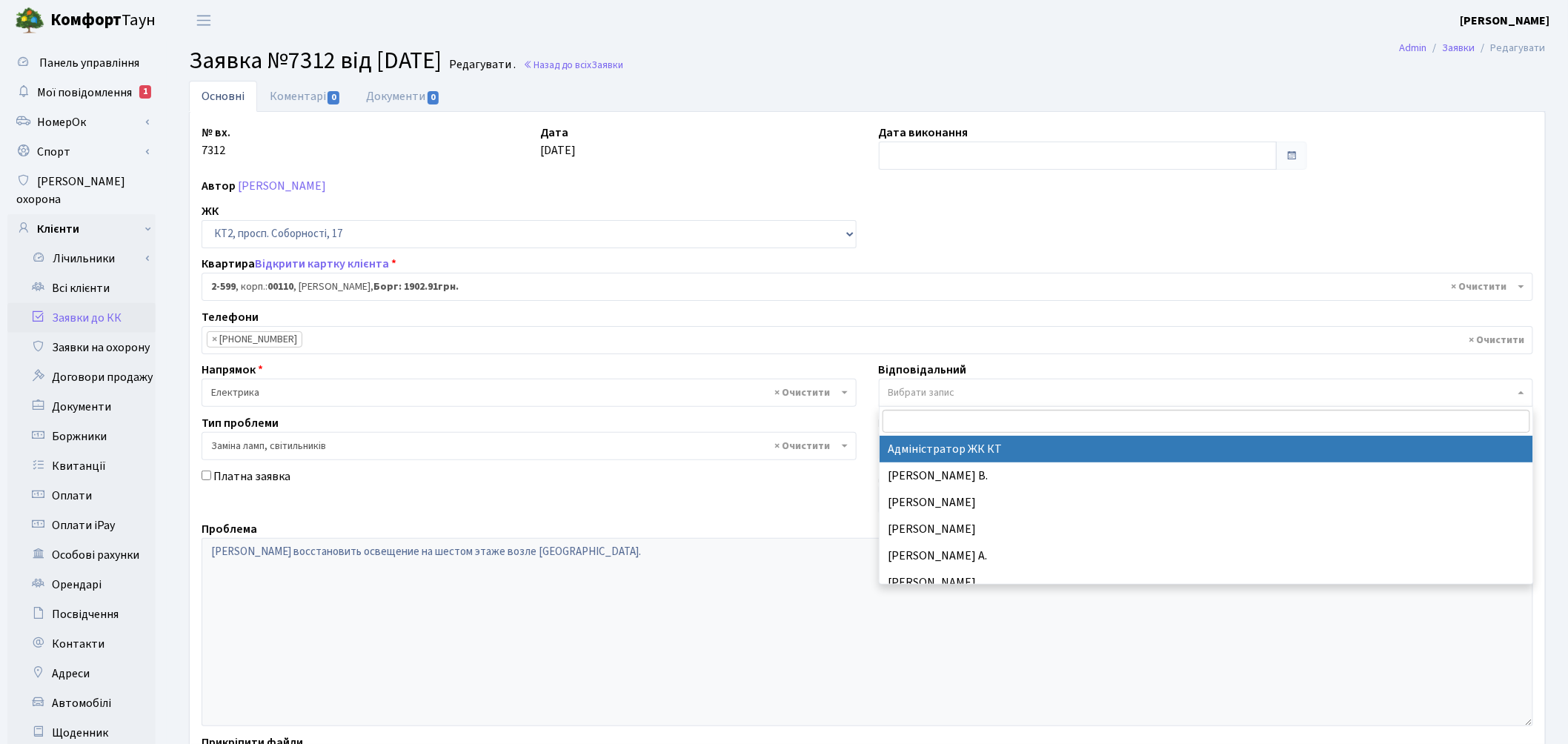
click at [909, 391] on span "Вибрати запис" at bounding box center [921, 393] width 66 height 15
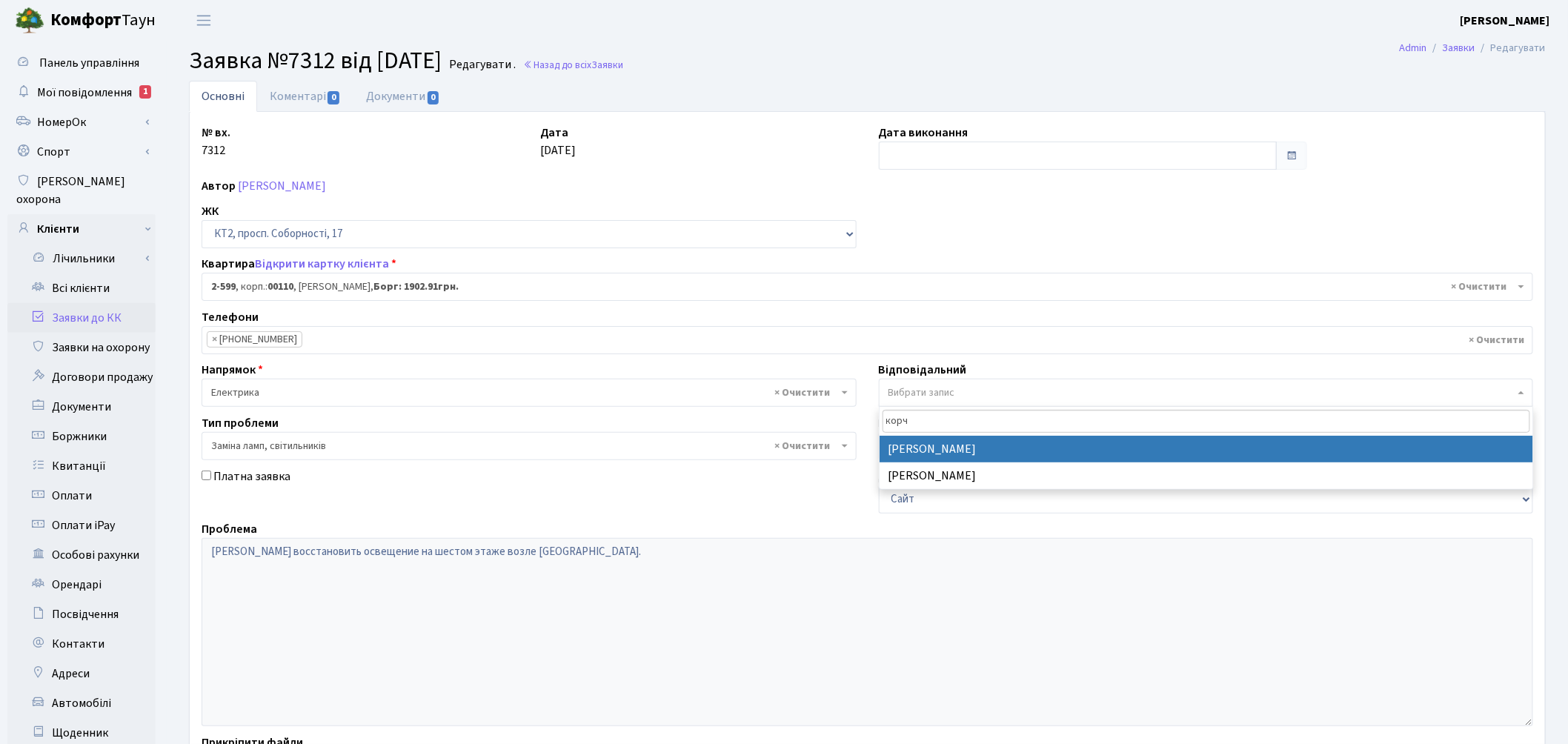
type input "корч"
select select "22"
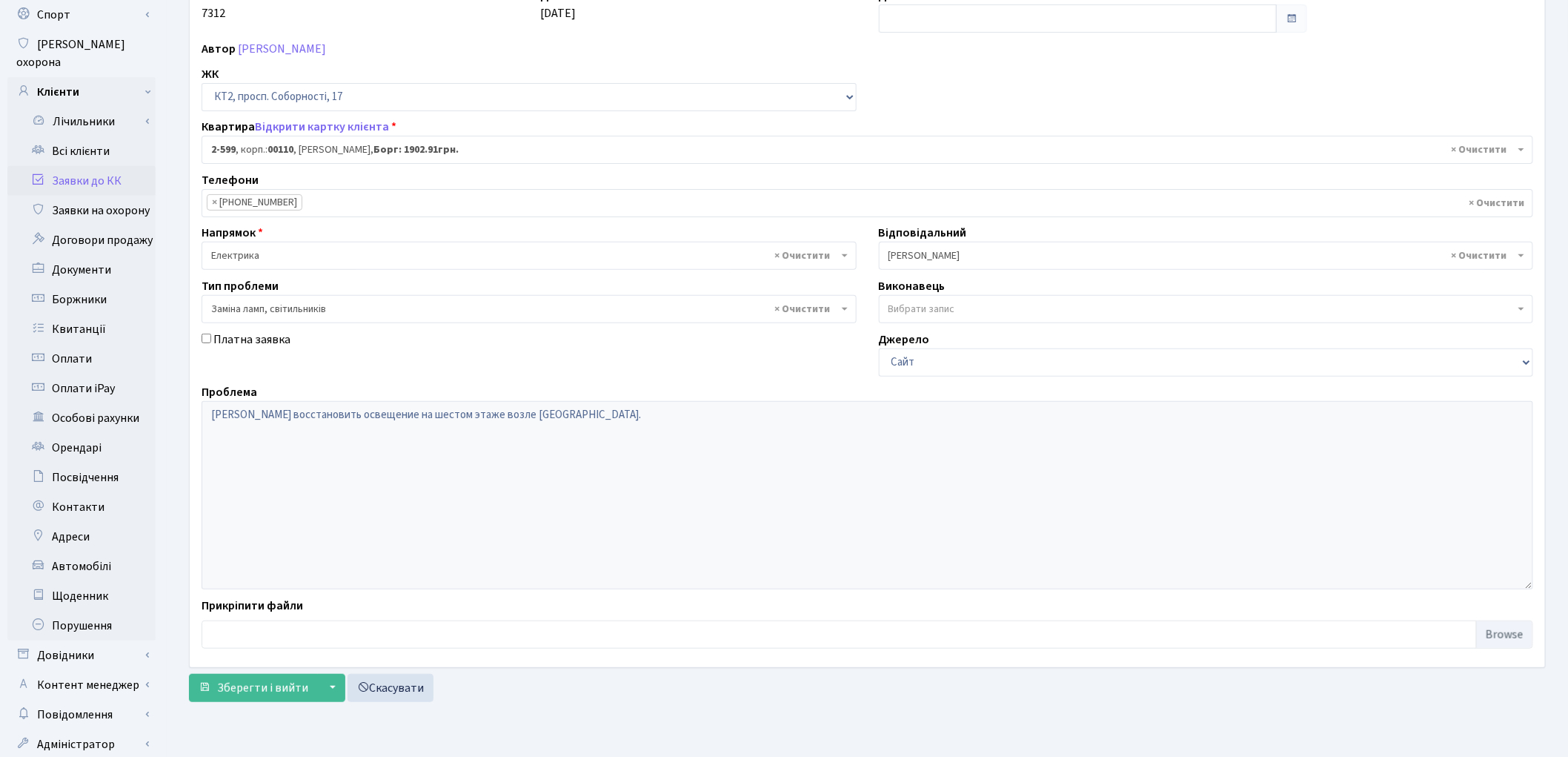
scroll to position [166, 0]
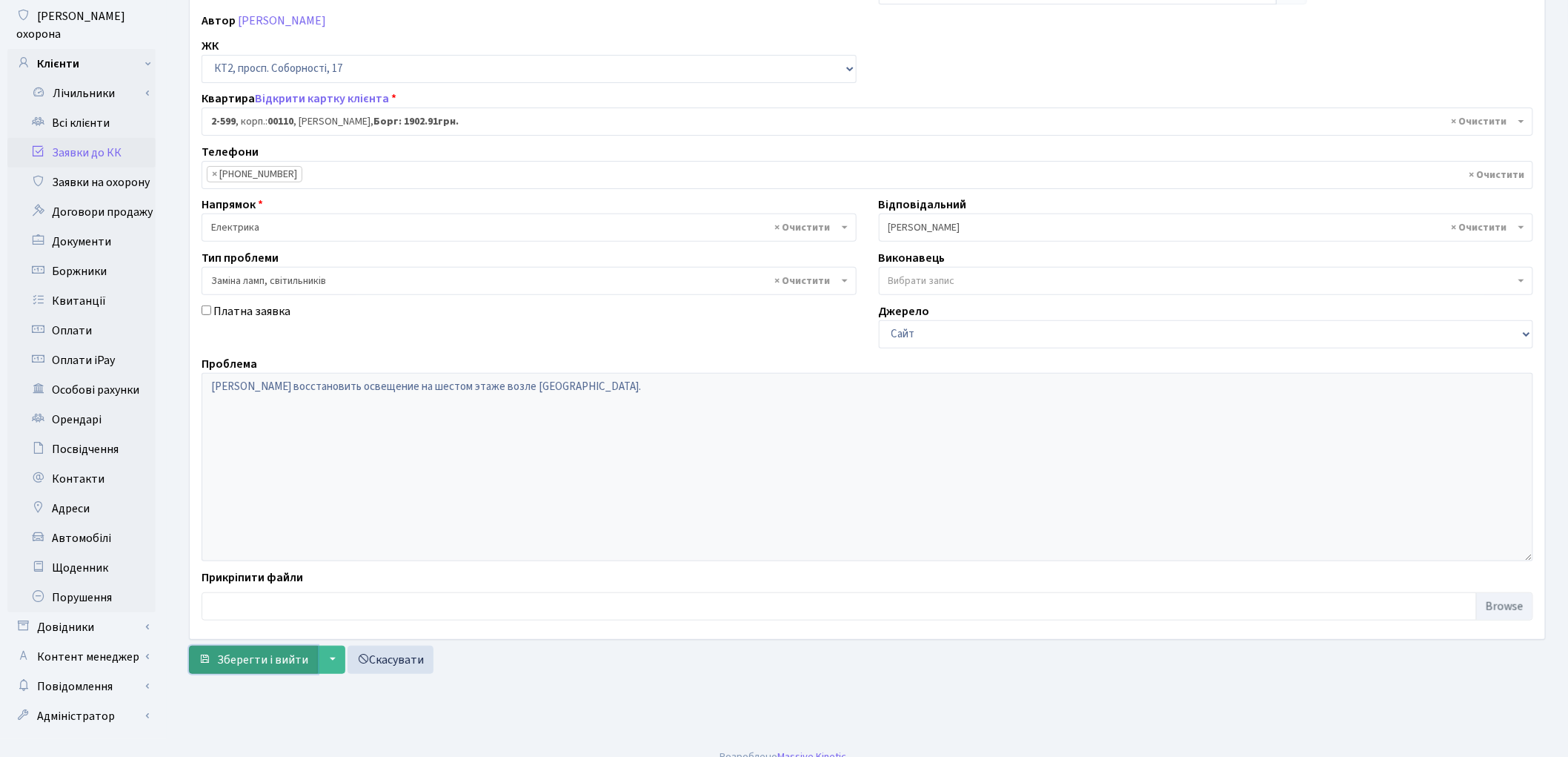
click at [263, 660] on span "Зберегти і вийти" at bounding box center [262, 659] width 91 height 16
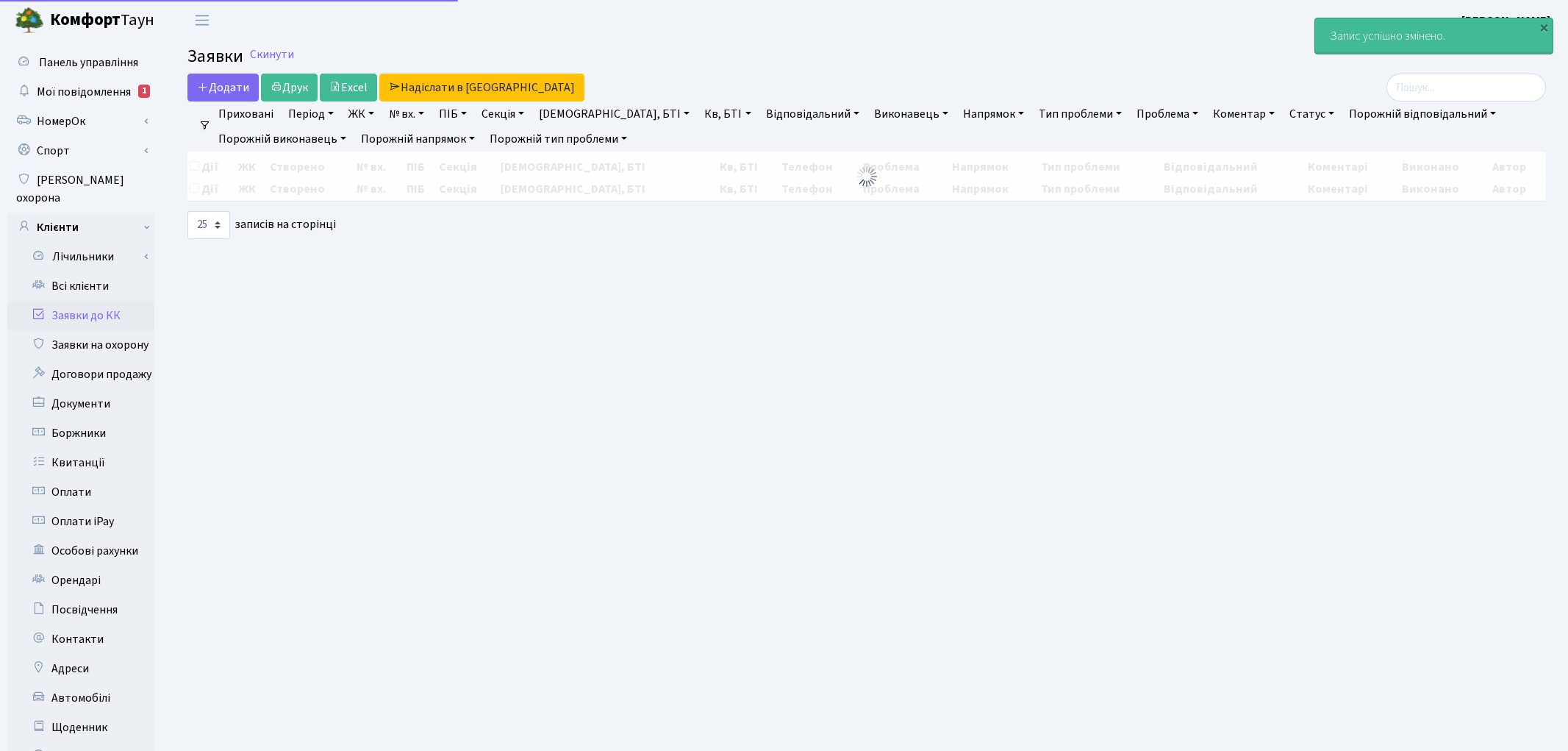
select select "25"
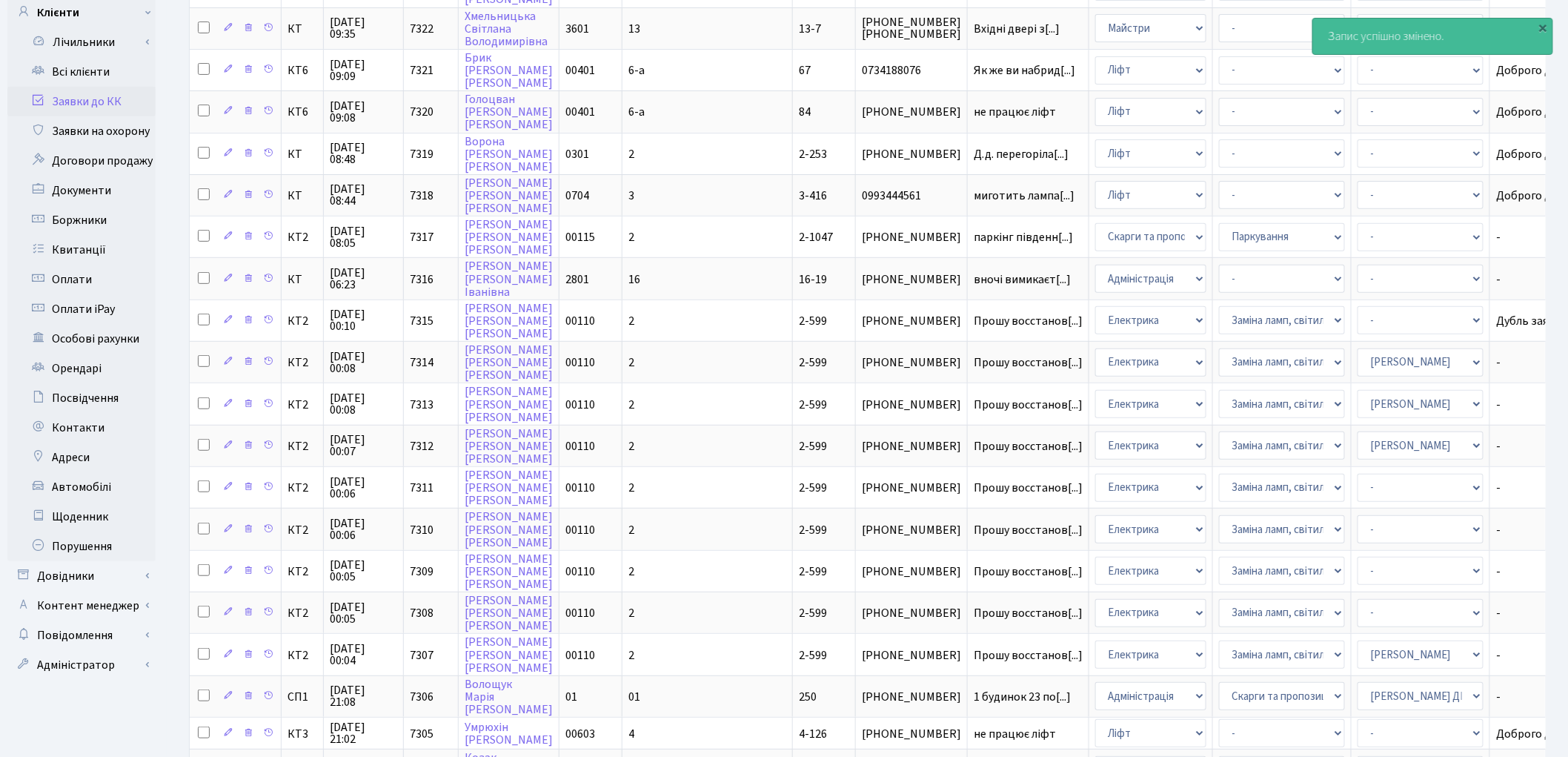
scroll to position [247, 0]
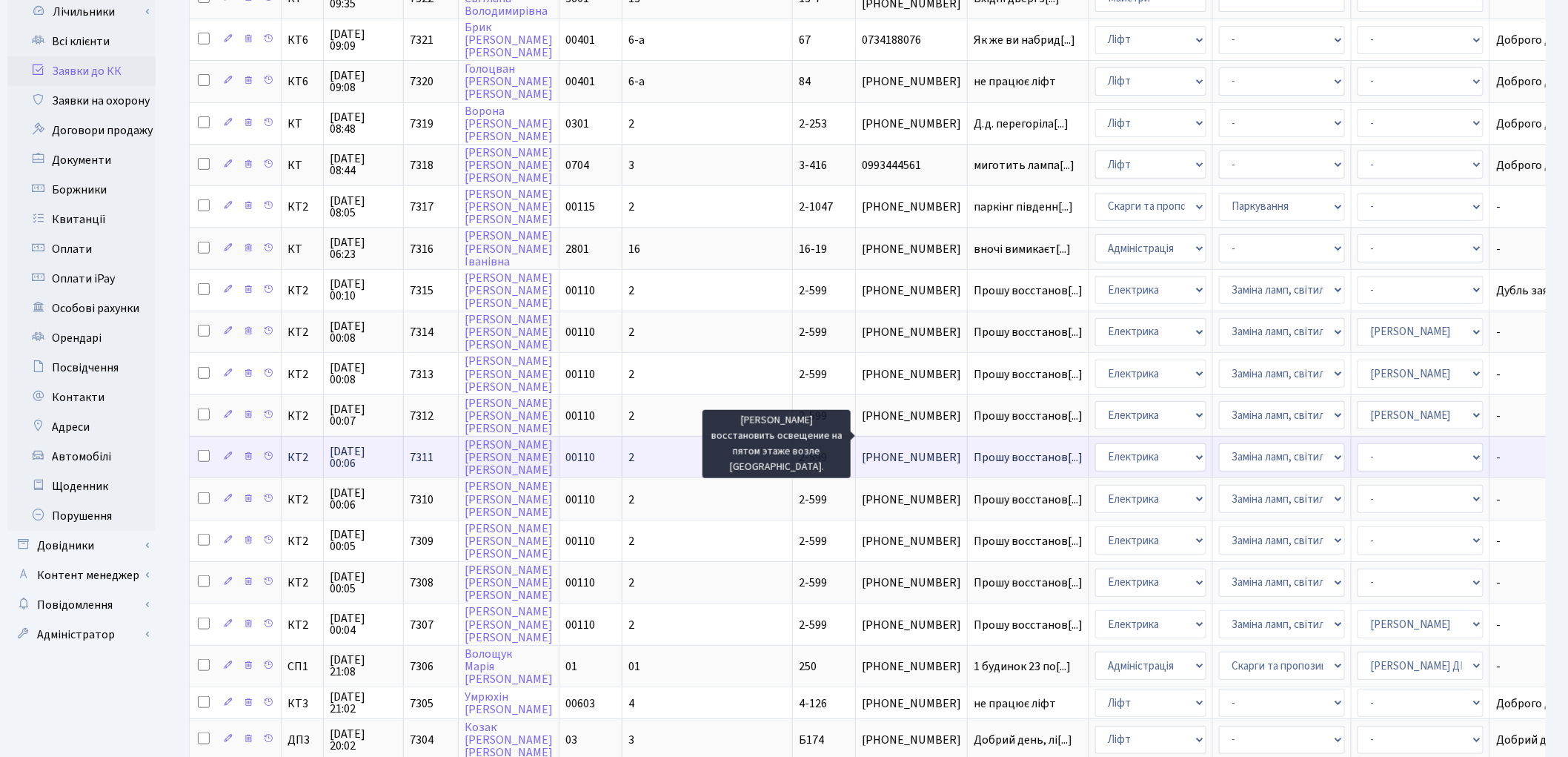
click at [973, 449] on span "Прошу восстанов[...]" at bounding box center [1027, 457] width 109 height 16
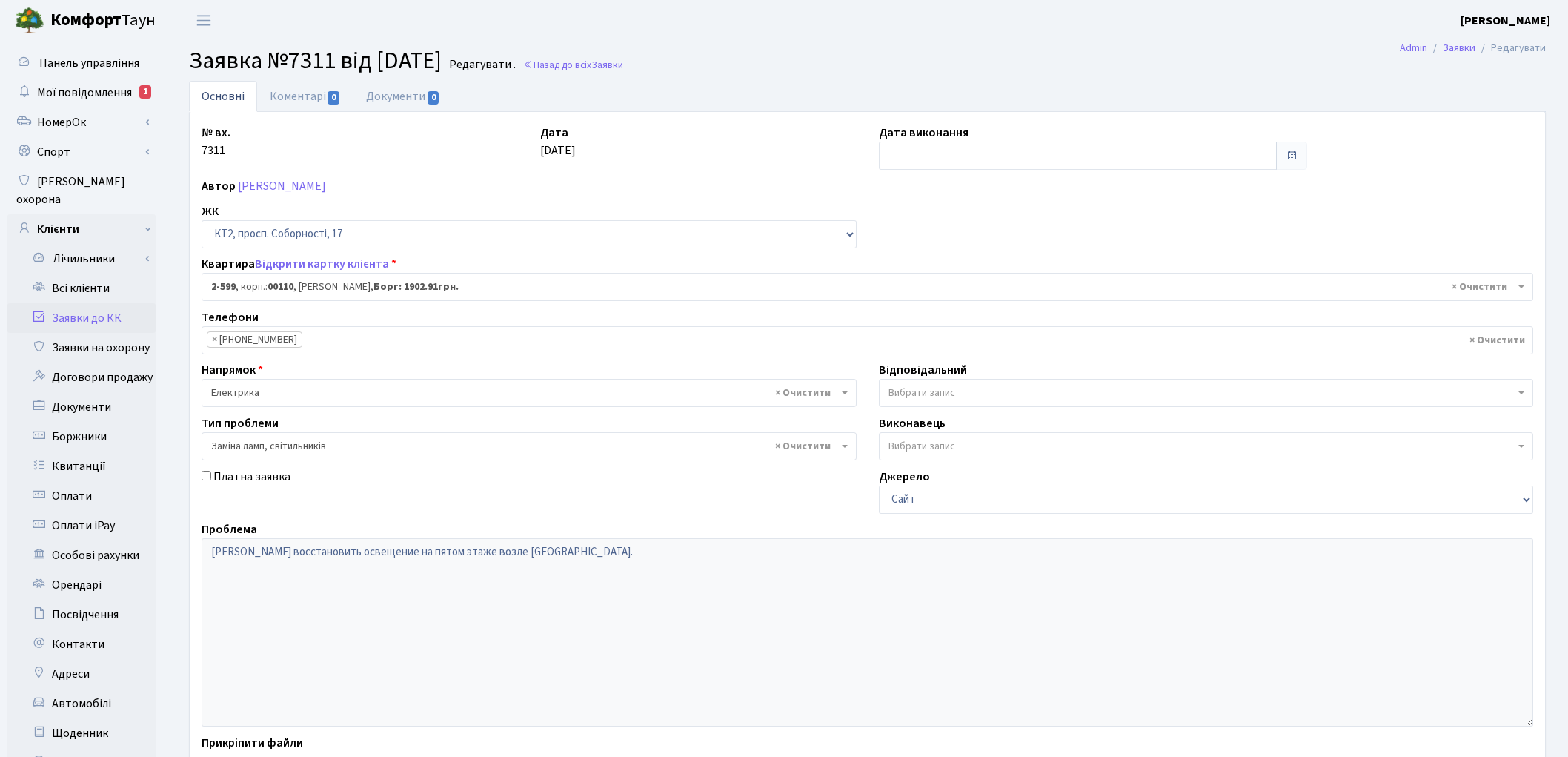
select select "15654"
select select "40"
click at [917, 399] on span "Вибрати запис" at bounding box center [921, 393] width 66 height 15
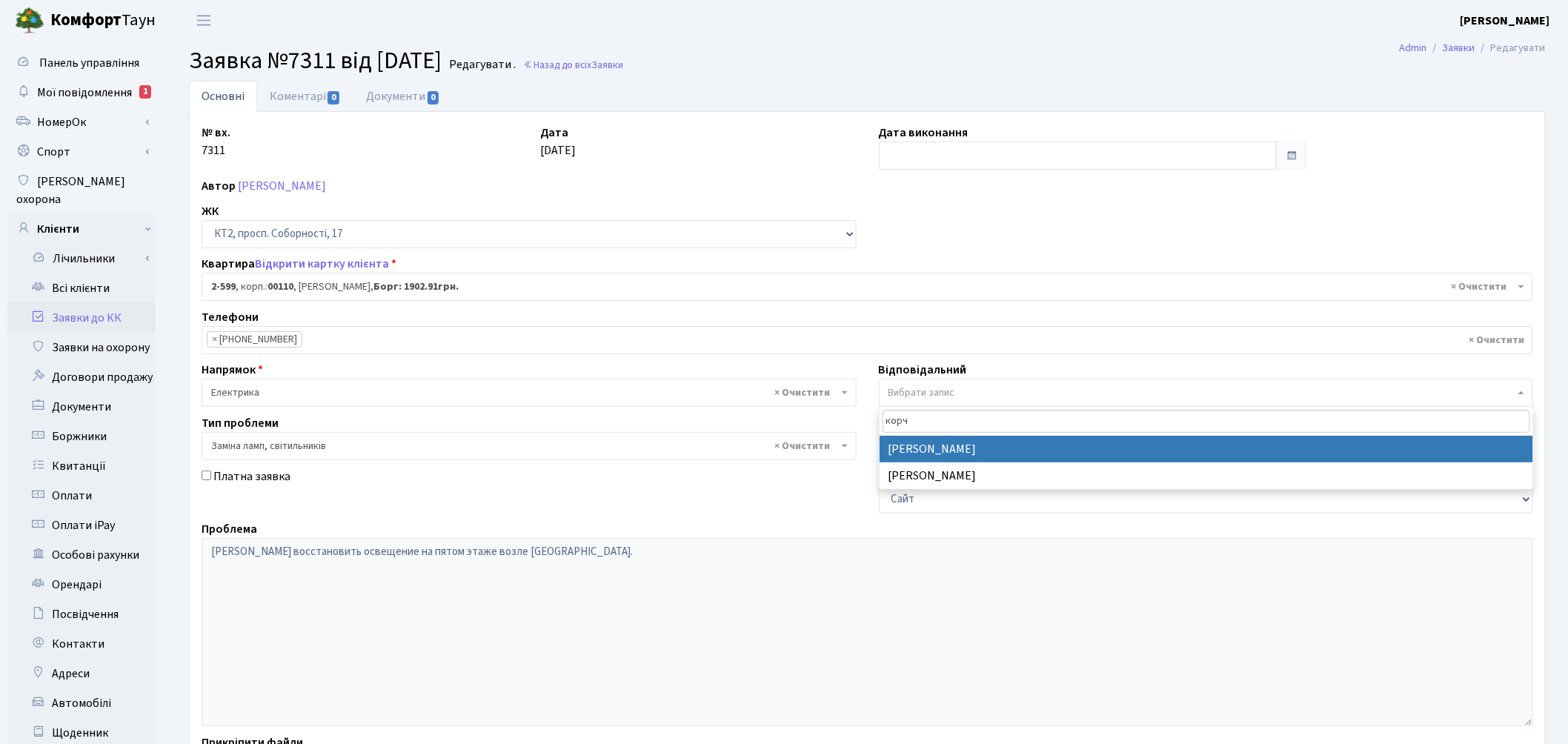
type input "корч"
select select "22"
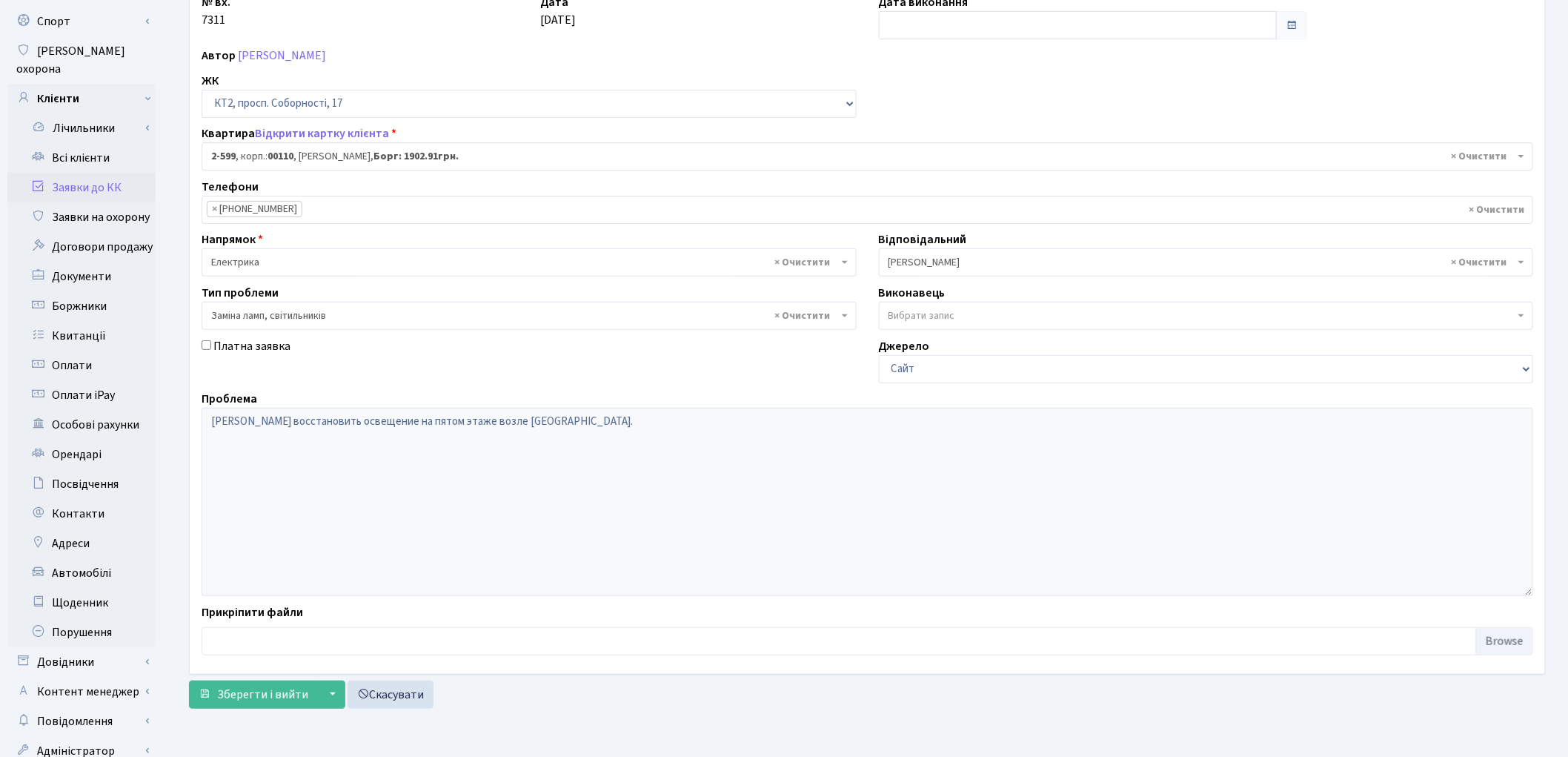
scroll to position [166, 0]
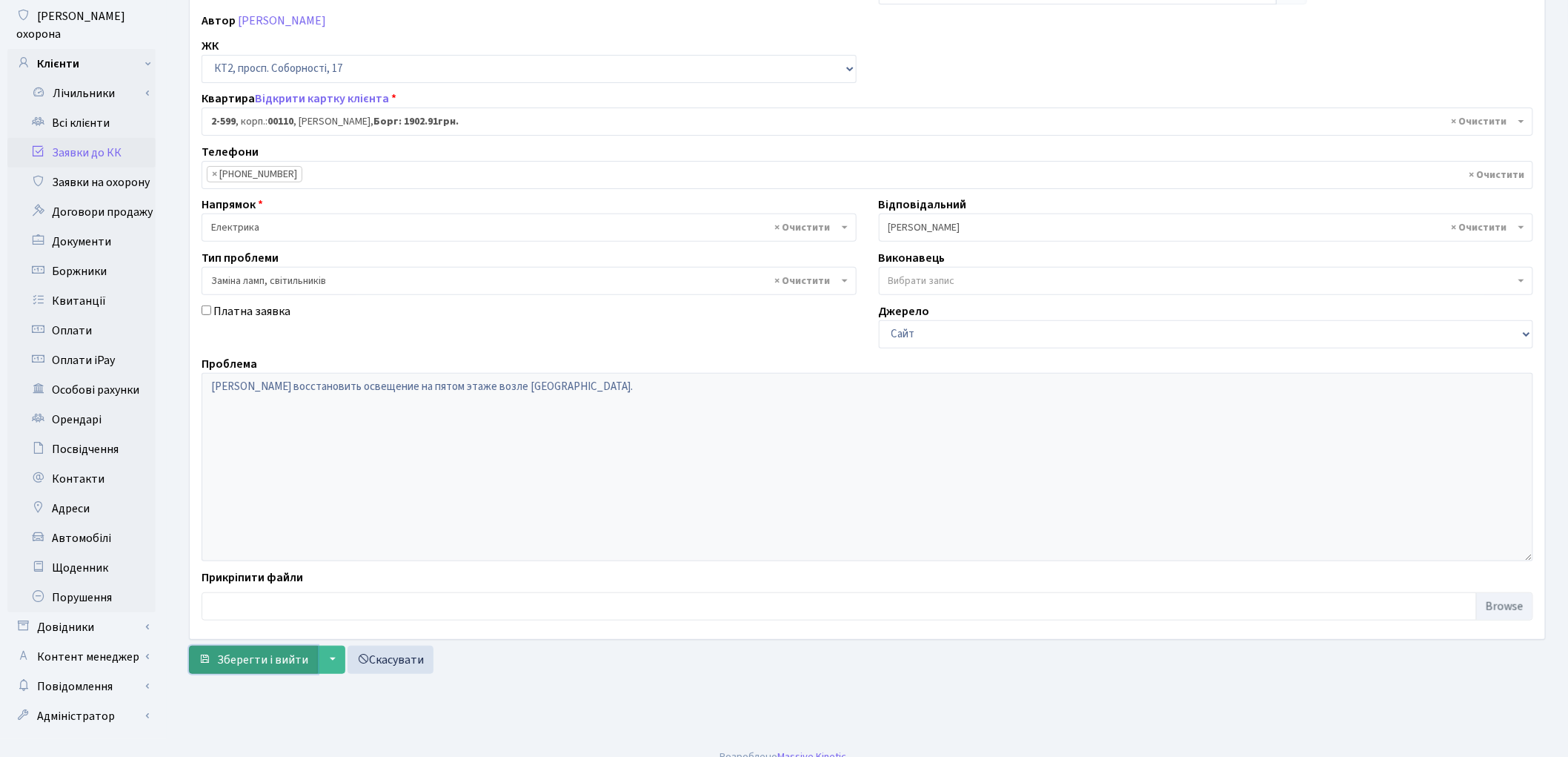
click at [243, 674] on button "Зберегти і вийти" at bounding box center [254, 660] width 129 height 28
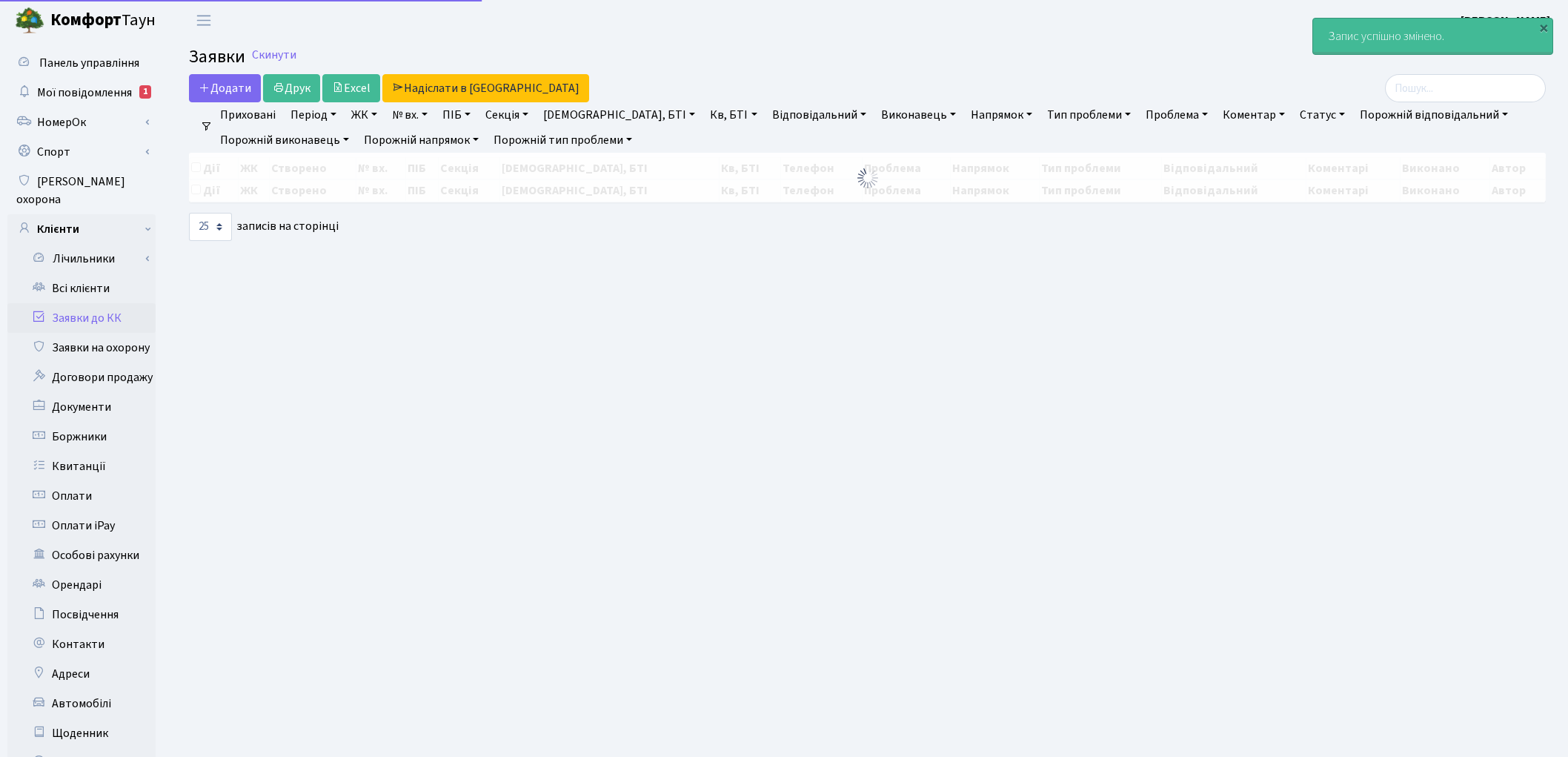
select select "25"
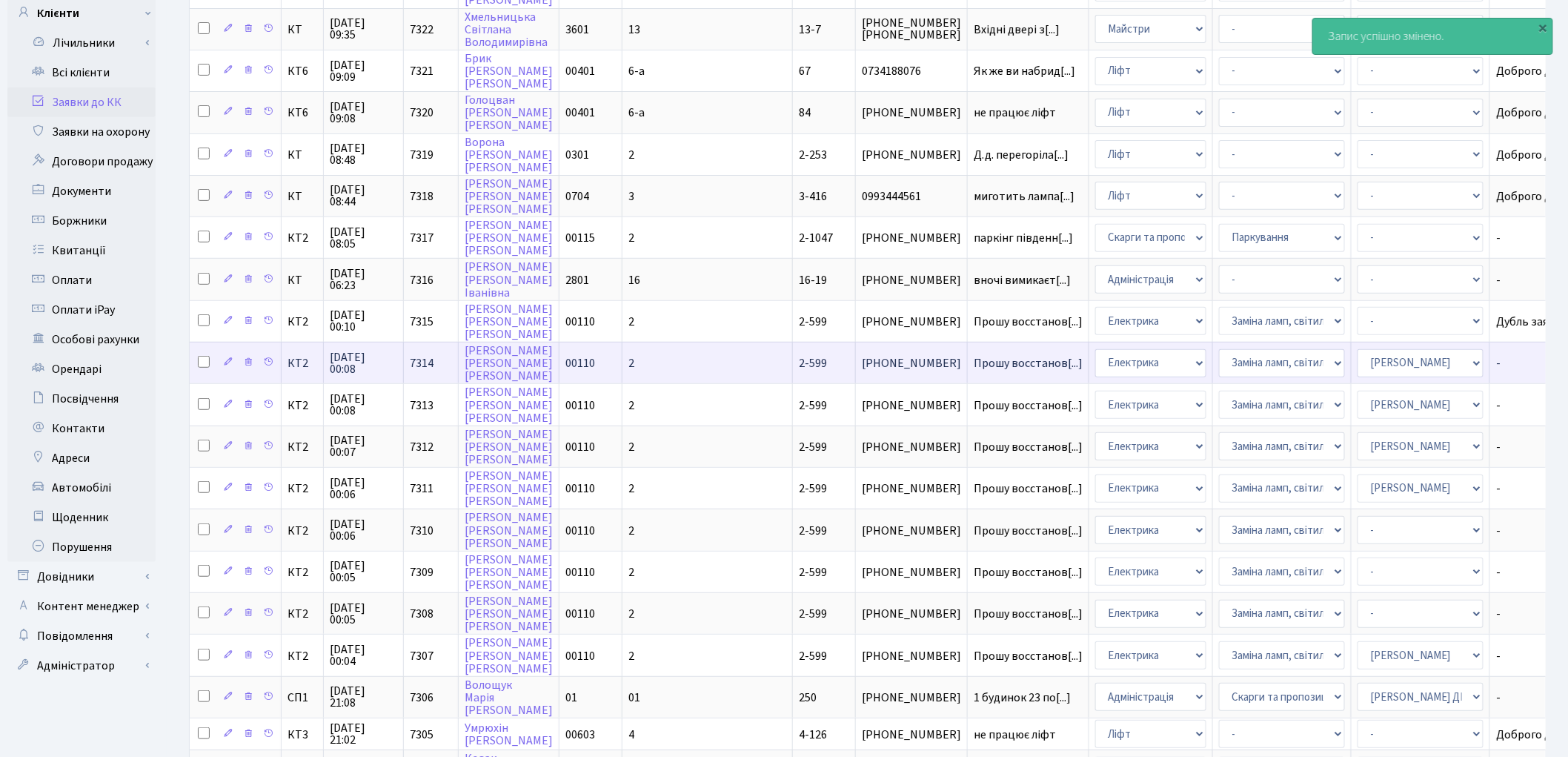
scroll to position [329, 0]
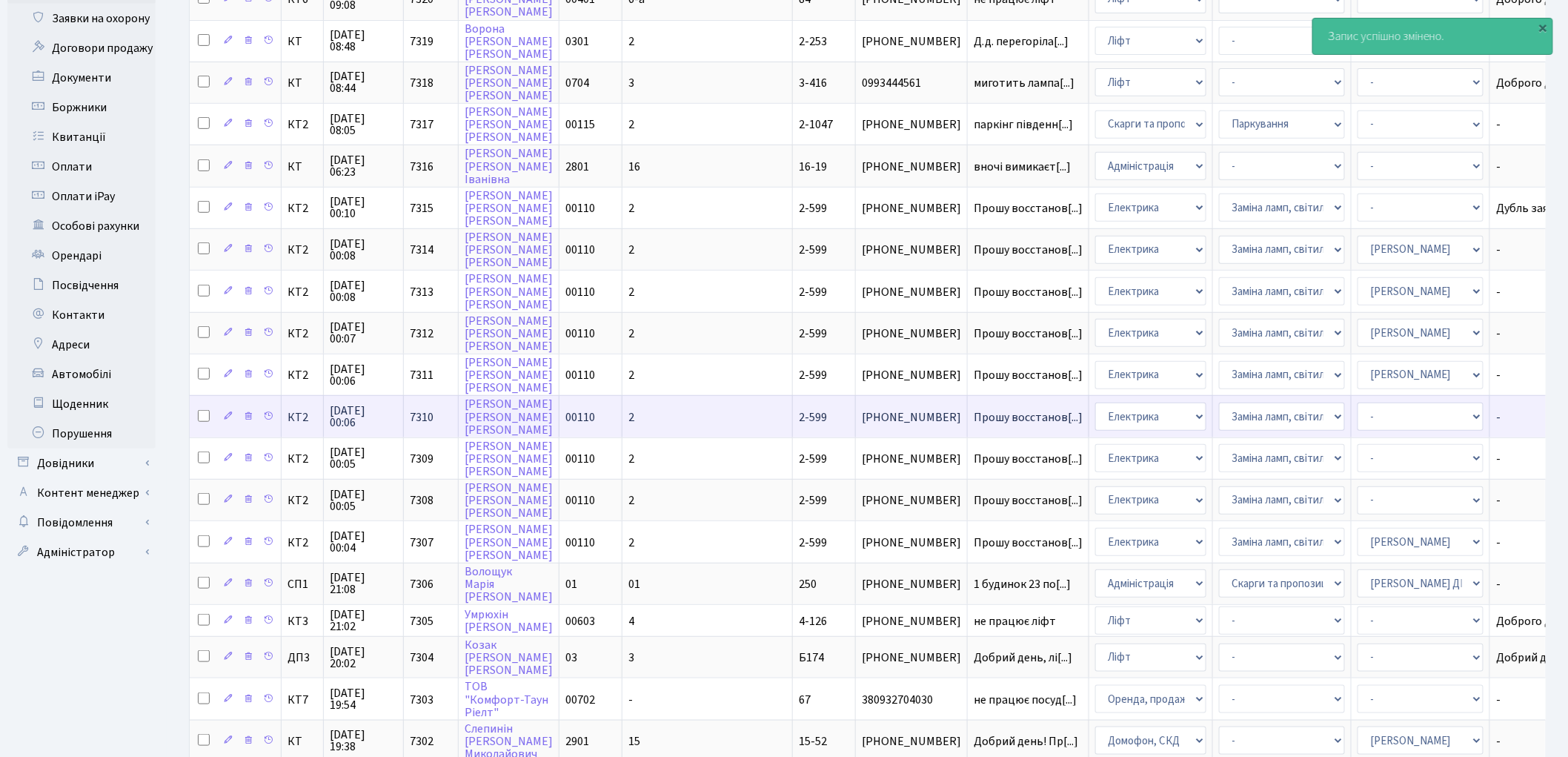
click at [968, 395] on td "Прошу восстанов[...]" at bounding box center [1028, 416] width 121 height 42
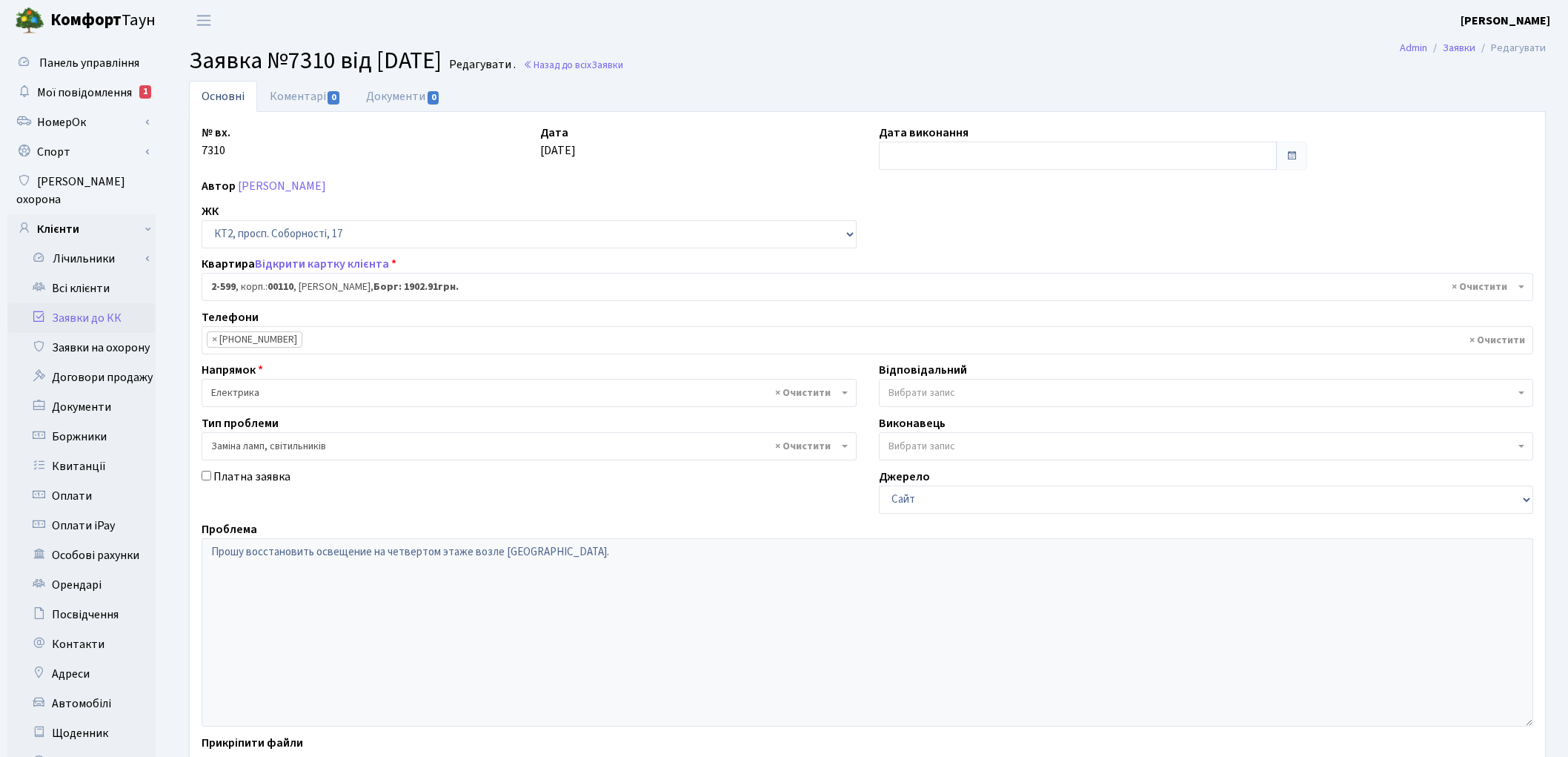
select select "15654"
select select "40"
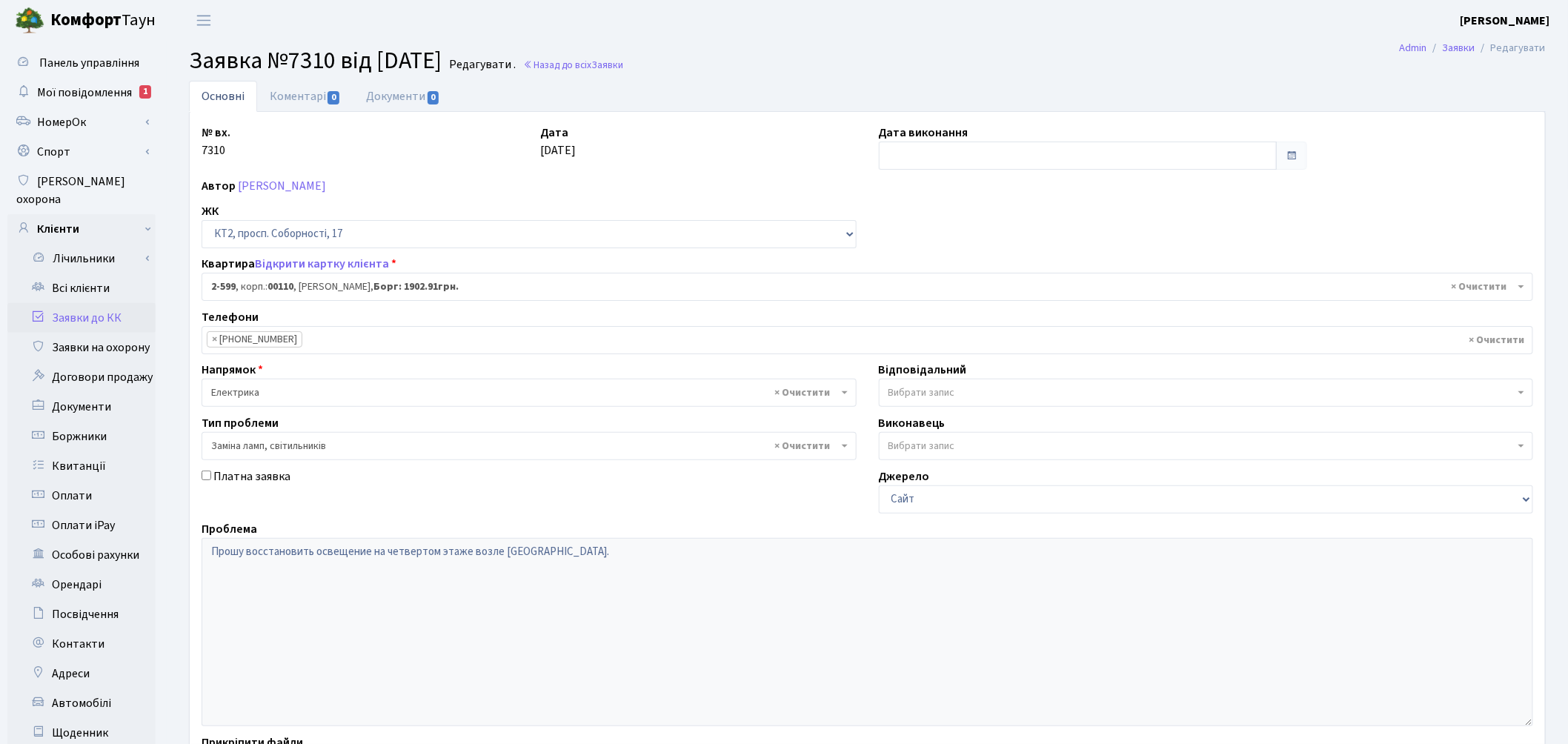
click at [910, 396] on span "Вибрати запис" at bounding box center [921, 393] width 66 height 15
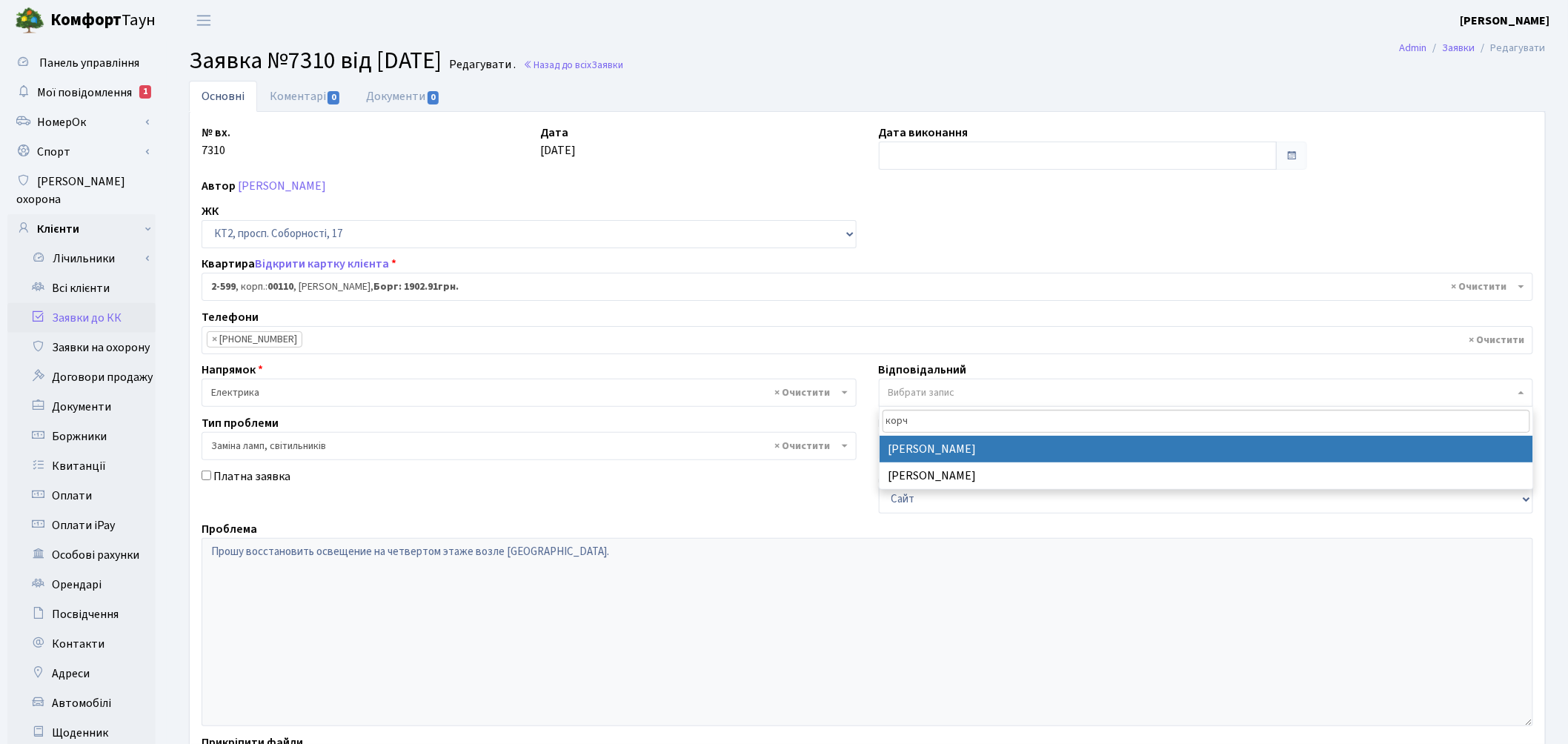
type input "корч"
select select "22"
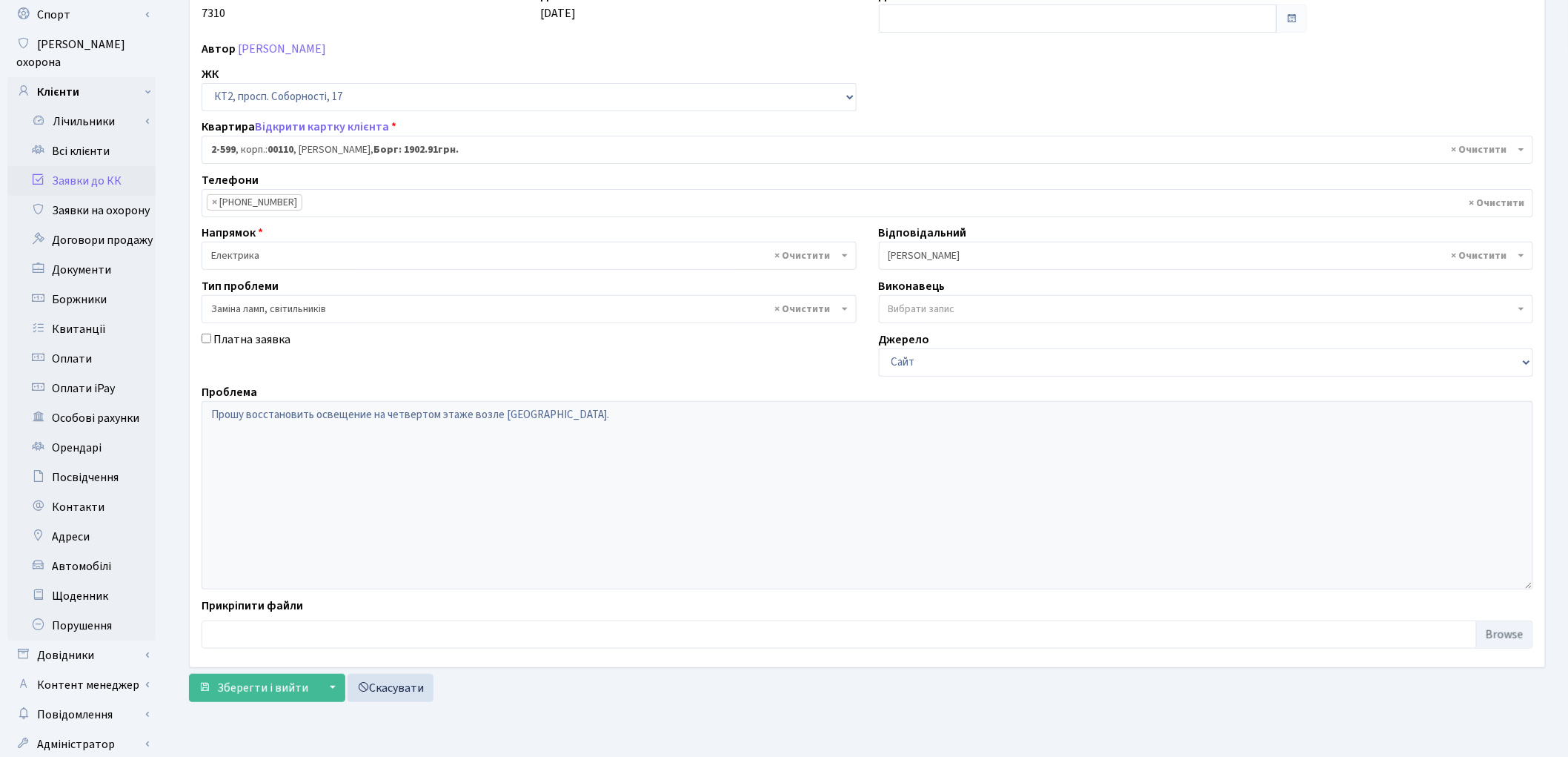
scroll to position [166, 0]
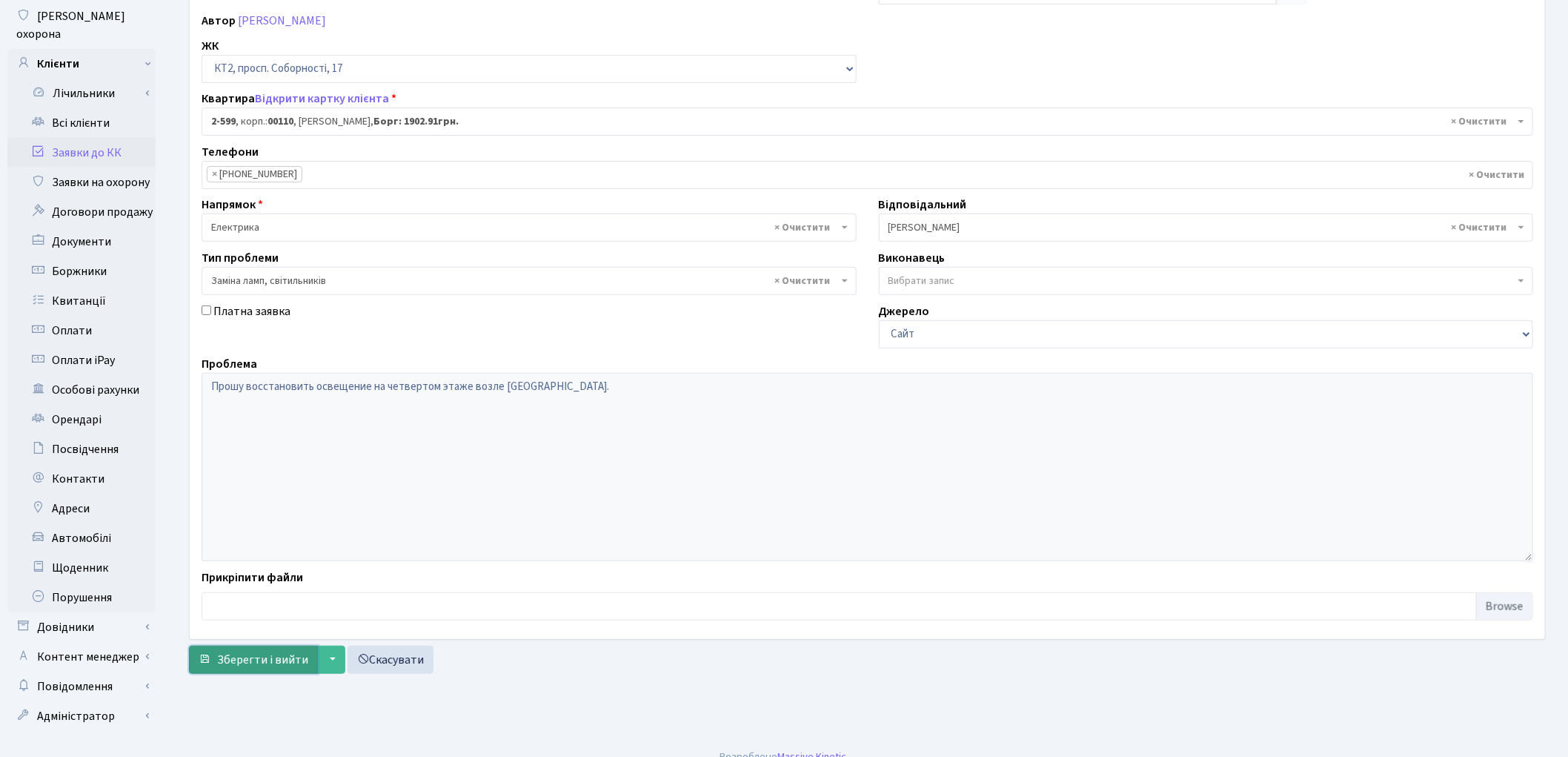
click at [247, 661] on span "Зберегти і вийти" at bounding box center [262, 659] width 91 height 16
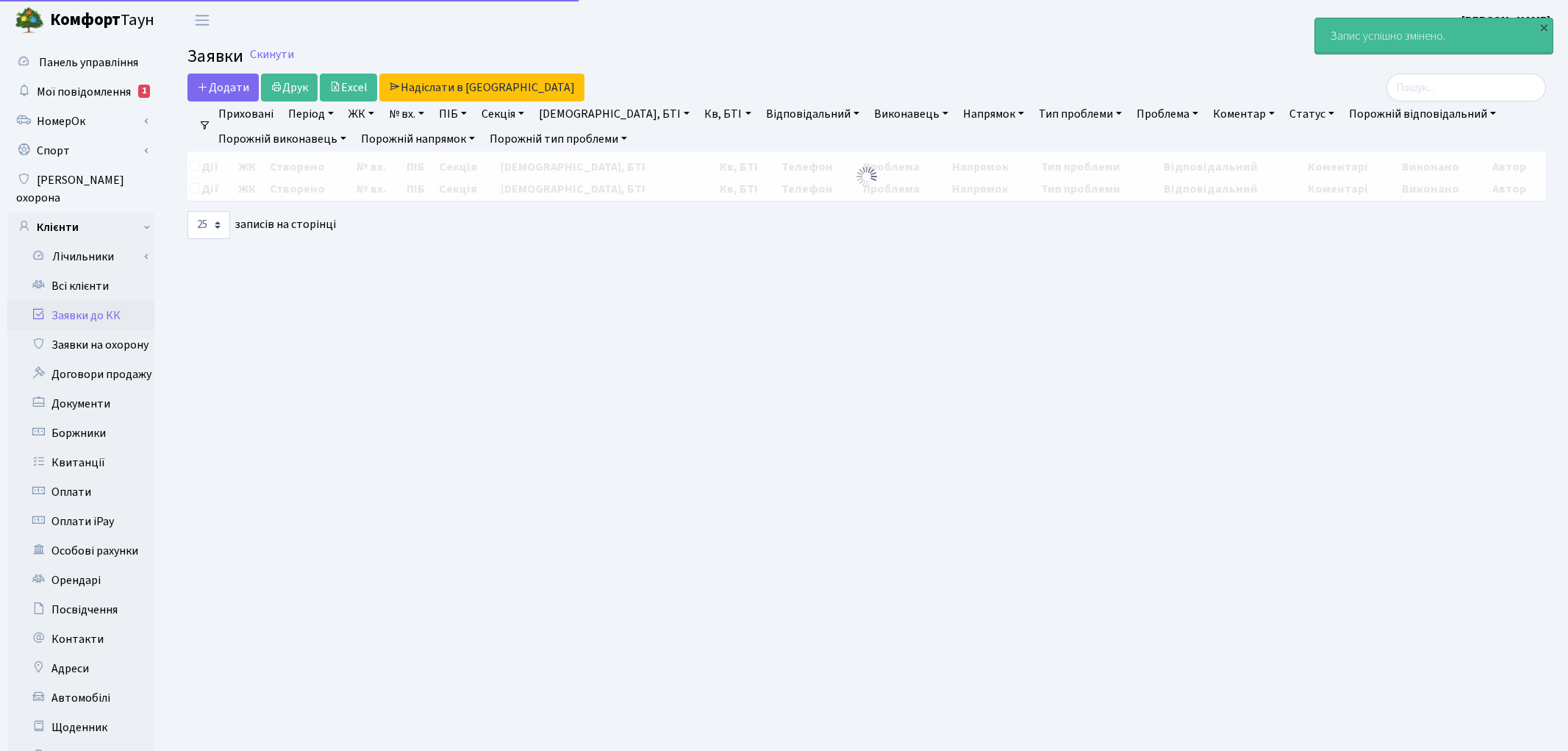
select select "25"
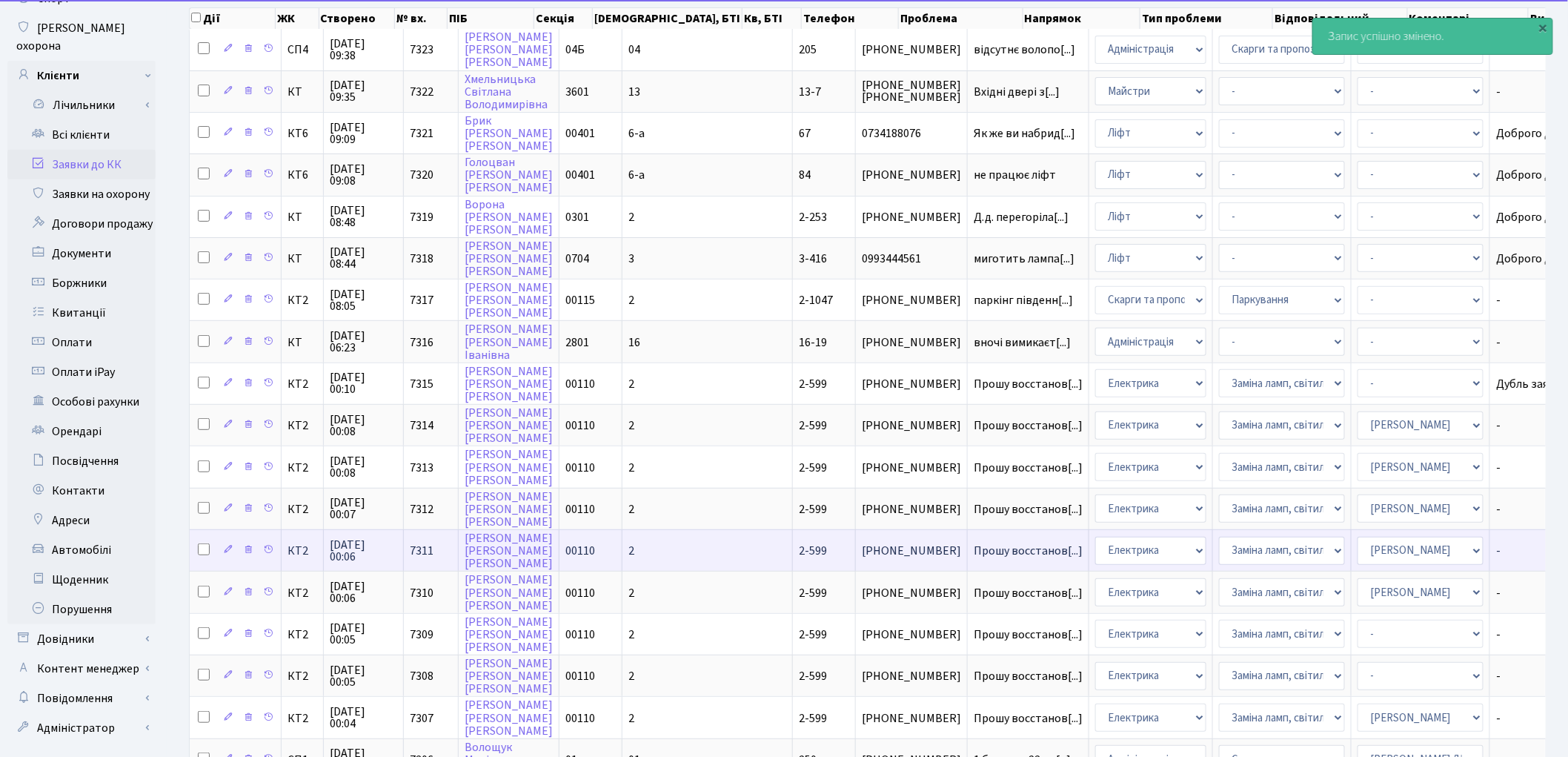
scroll to position [329, 0]
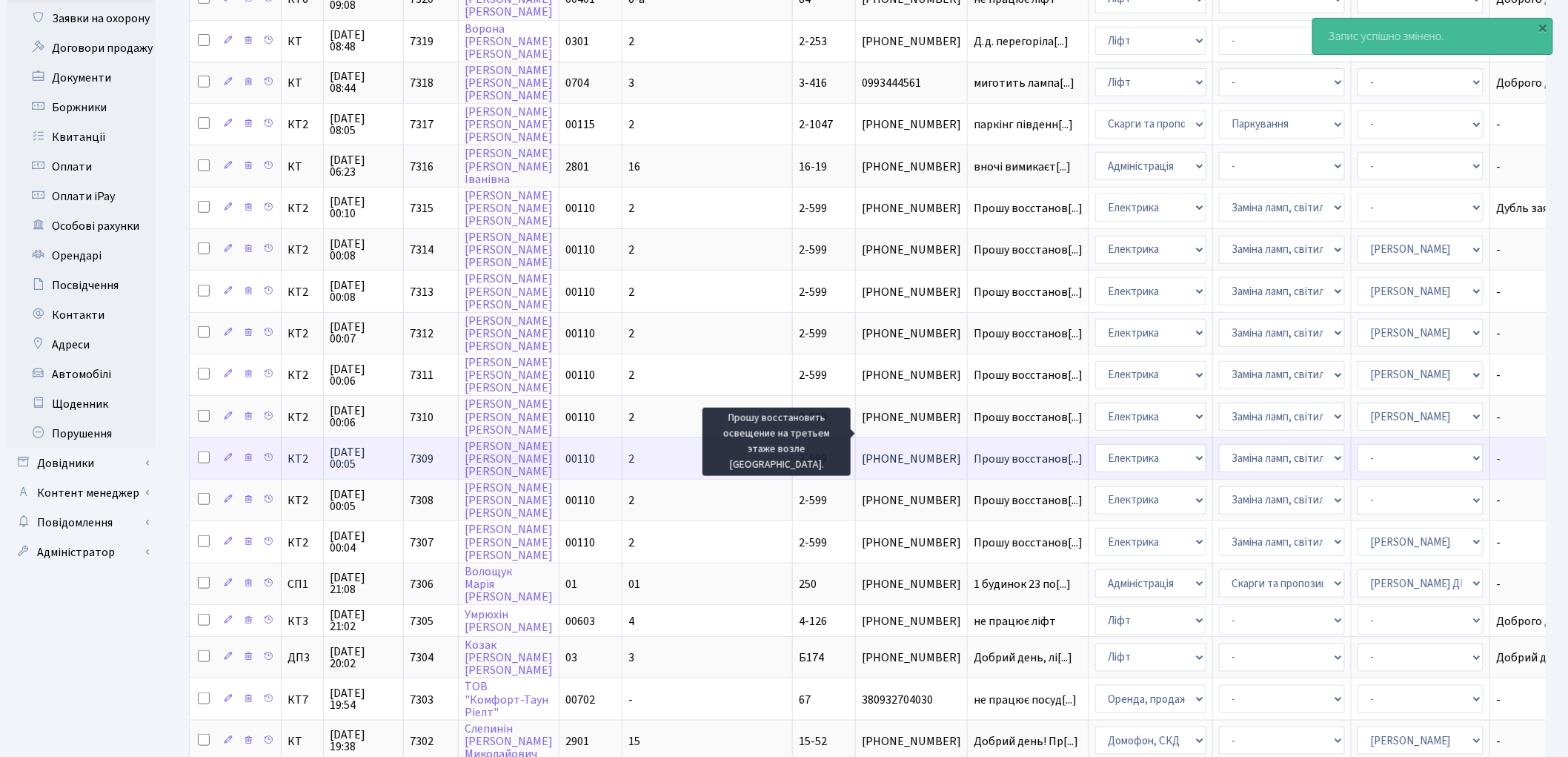
click at [973, 451] on span "Прошу восстанов[...]" at bounding box center [1027, 459] width 109 height 16
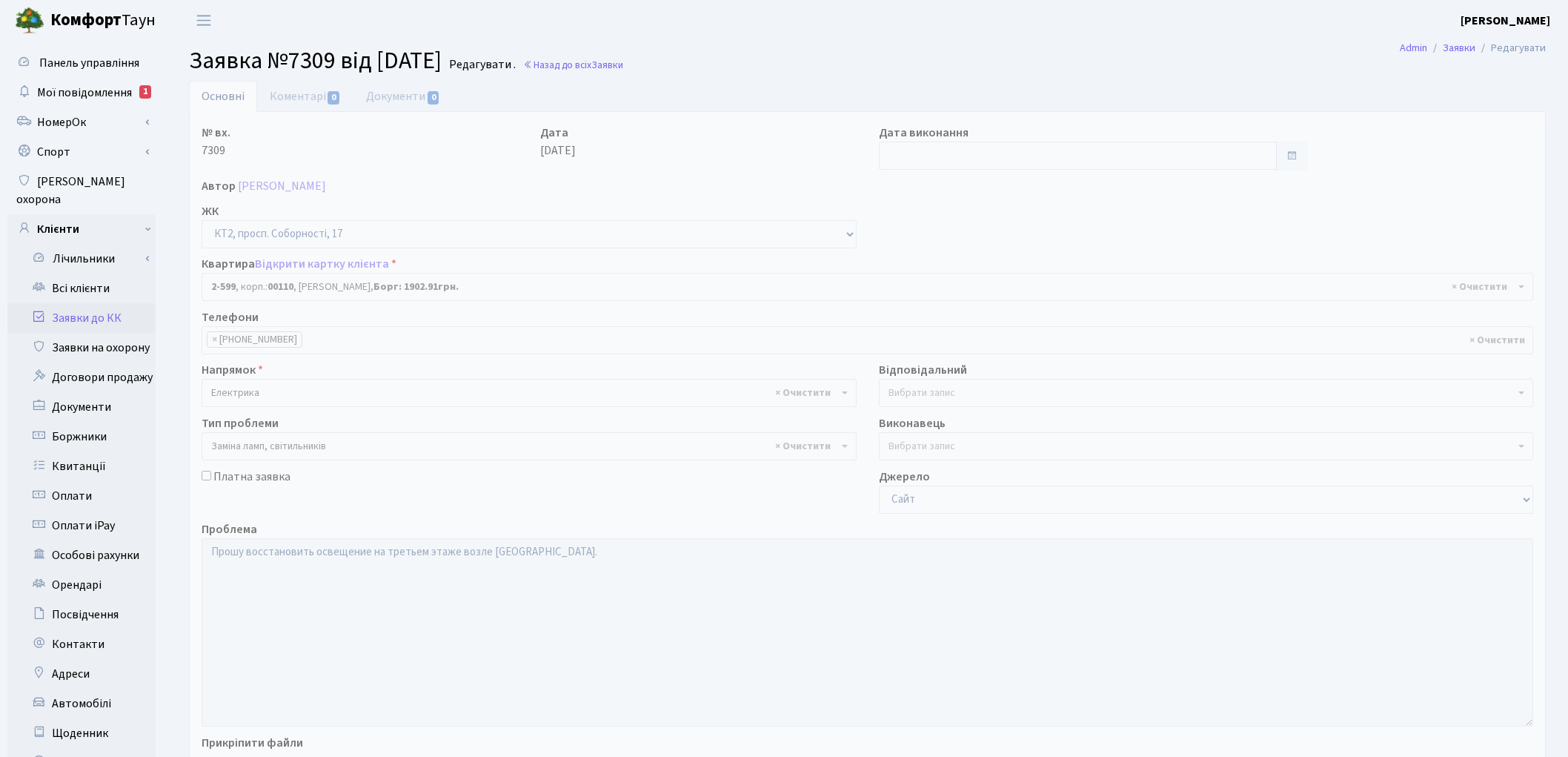
select select "15654"
select select "40"
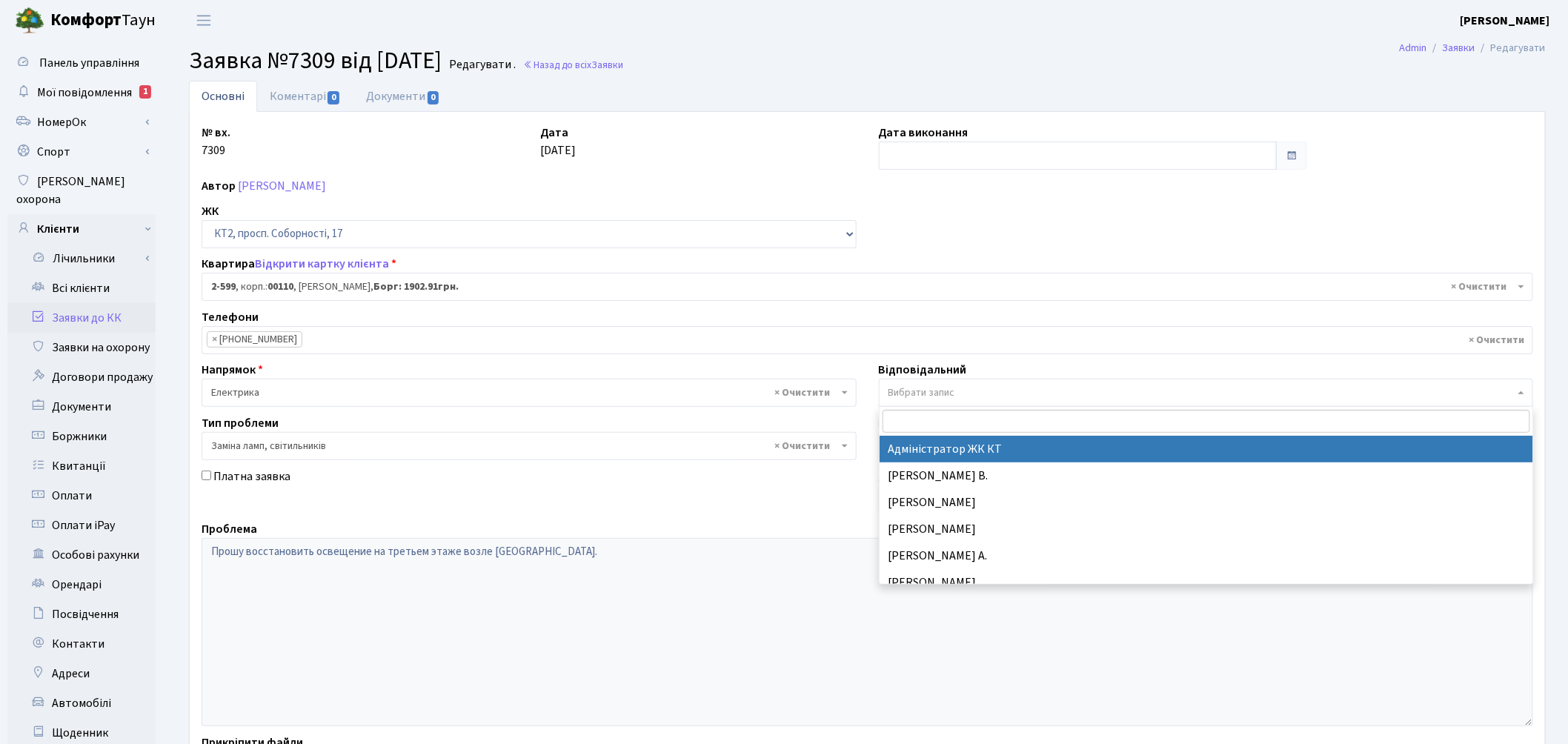
click at [912, 389] on span "Вибрати запис" at bounding box center [921, 393] width 66 height 15
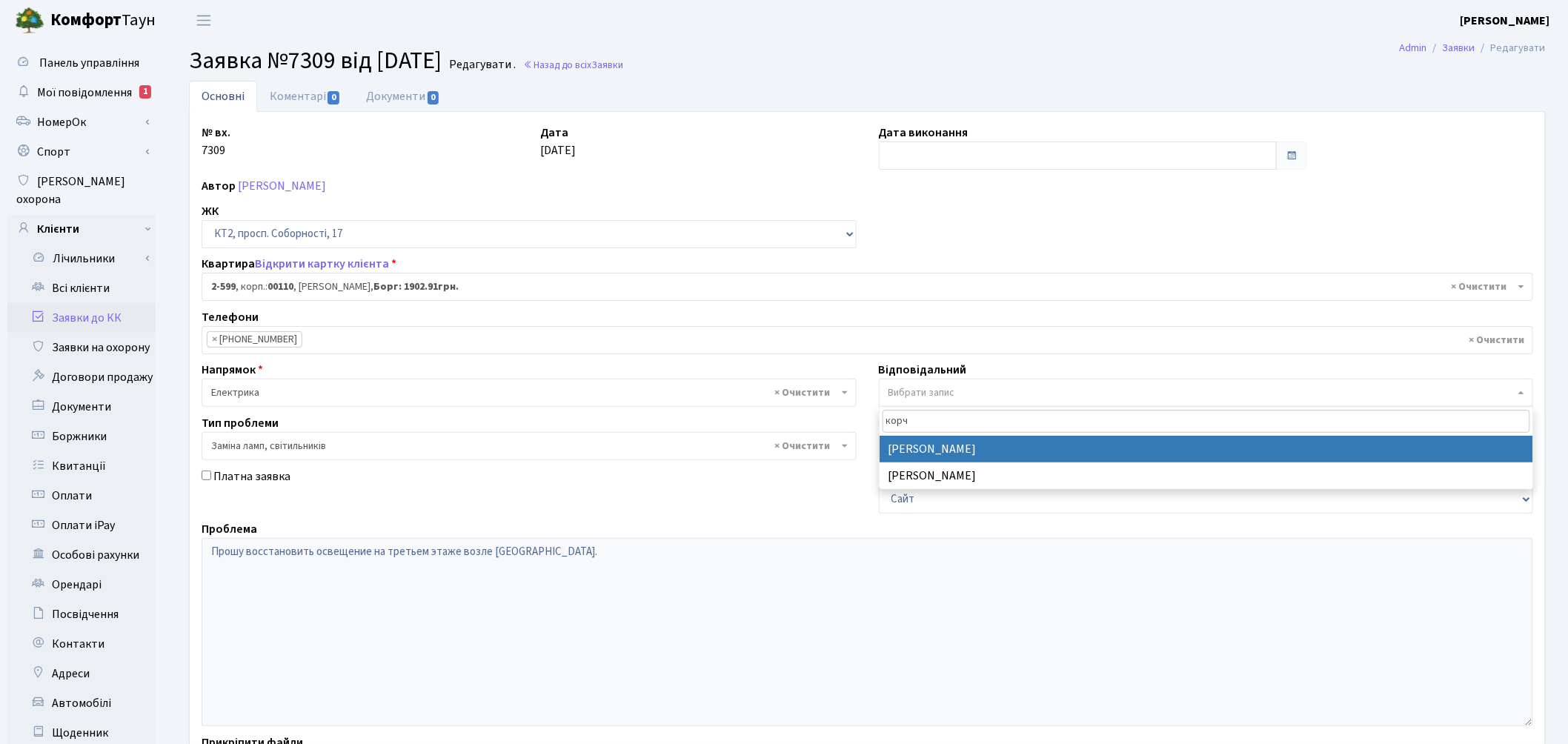
type input "корч"
select select "22"
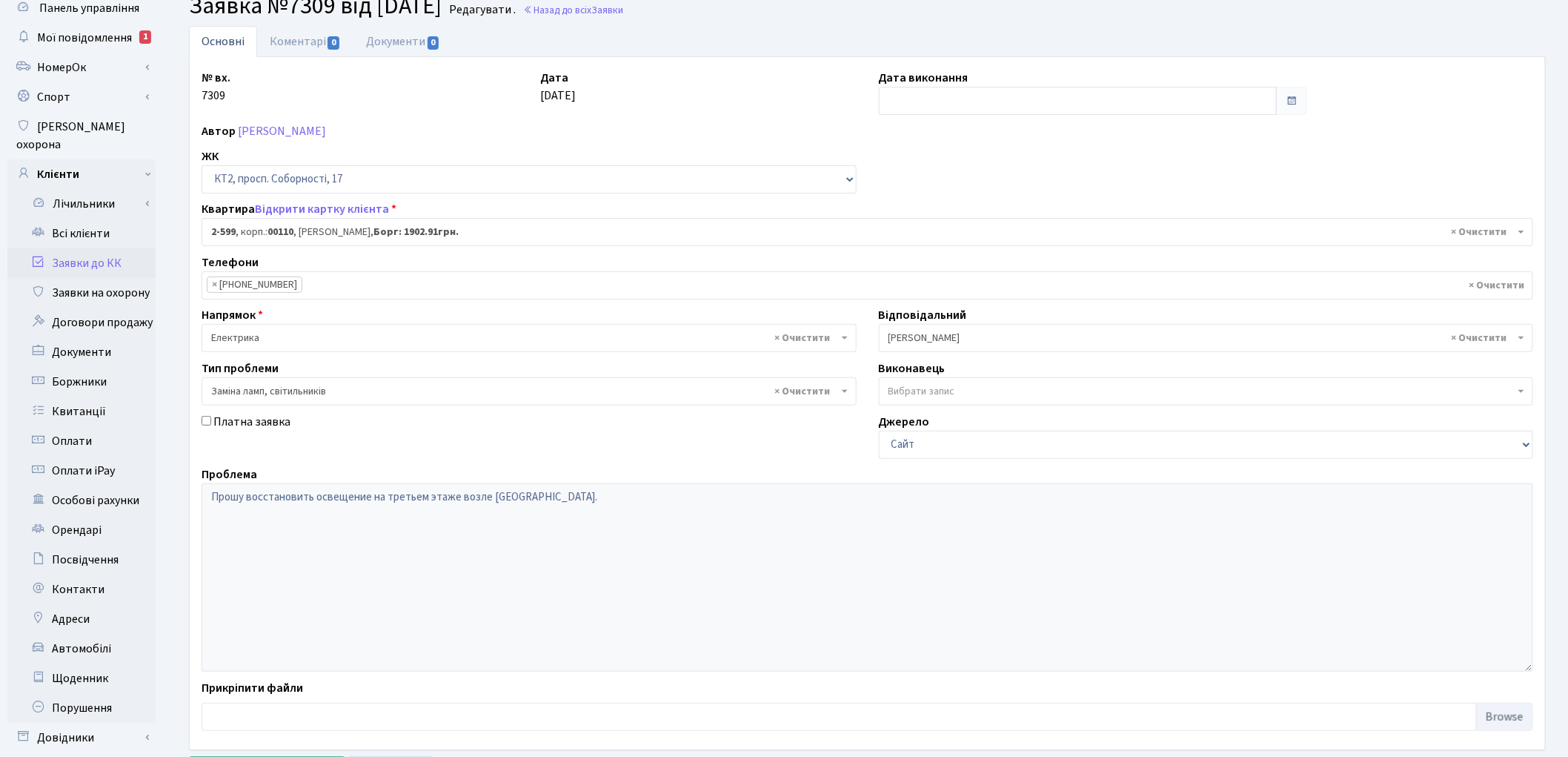
scroll to position [166, 0]
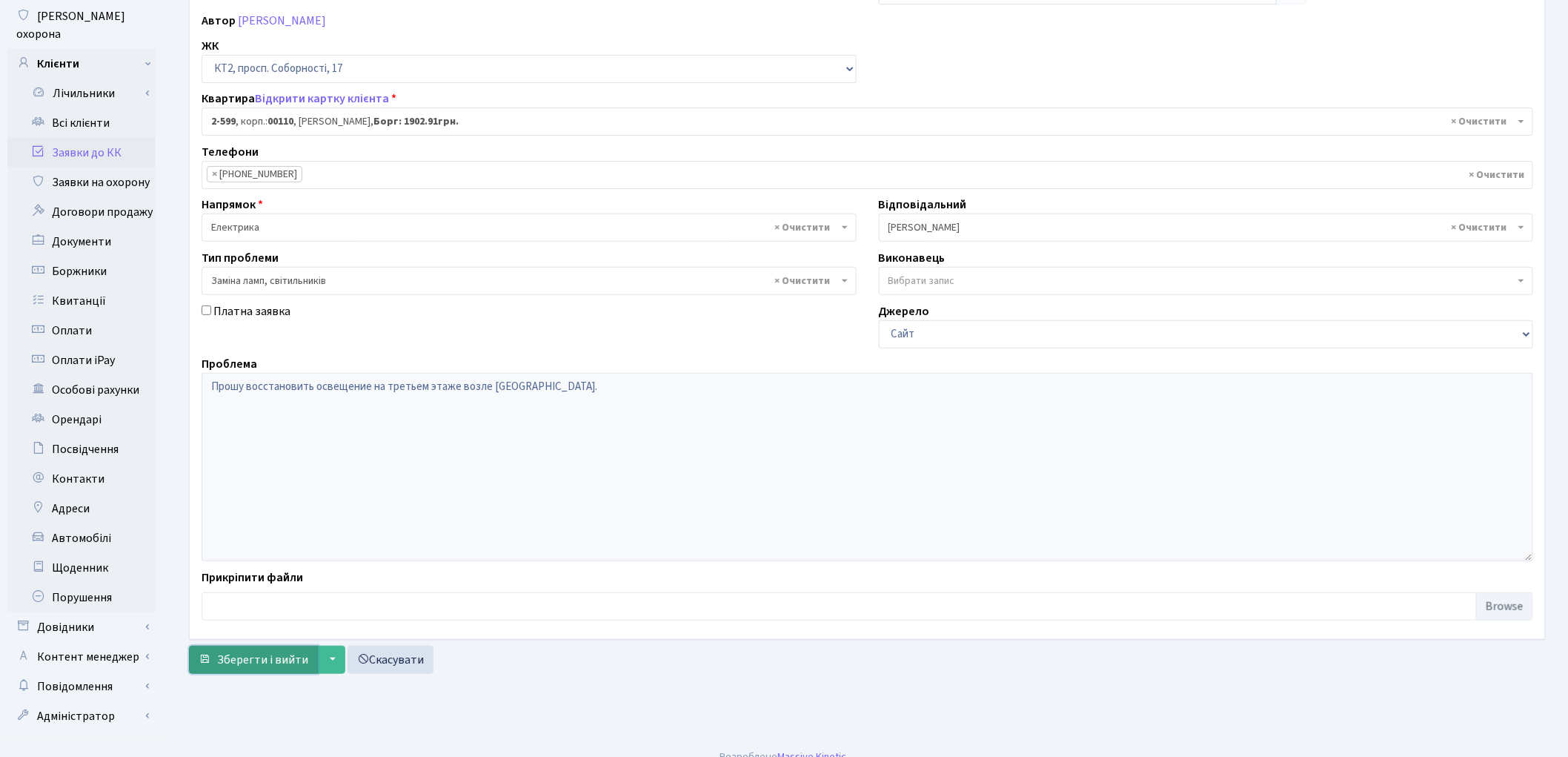
click at [244, 658] on span "Зберегти і вийти" at bounding box center [262, 659] width 91 height 16
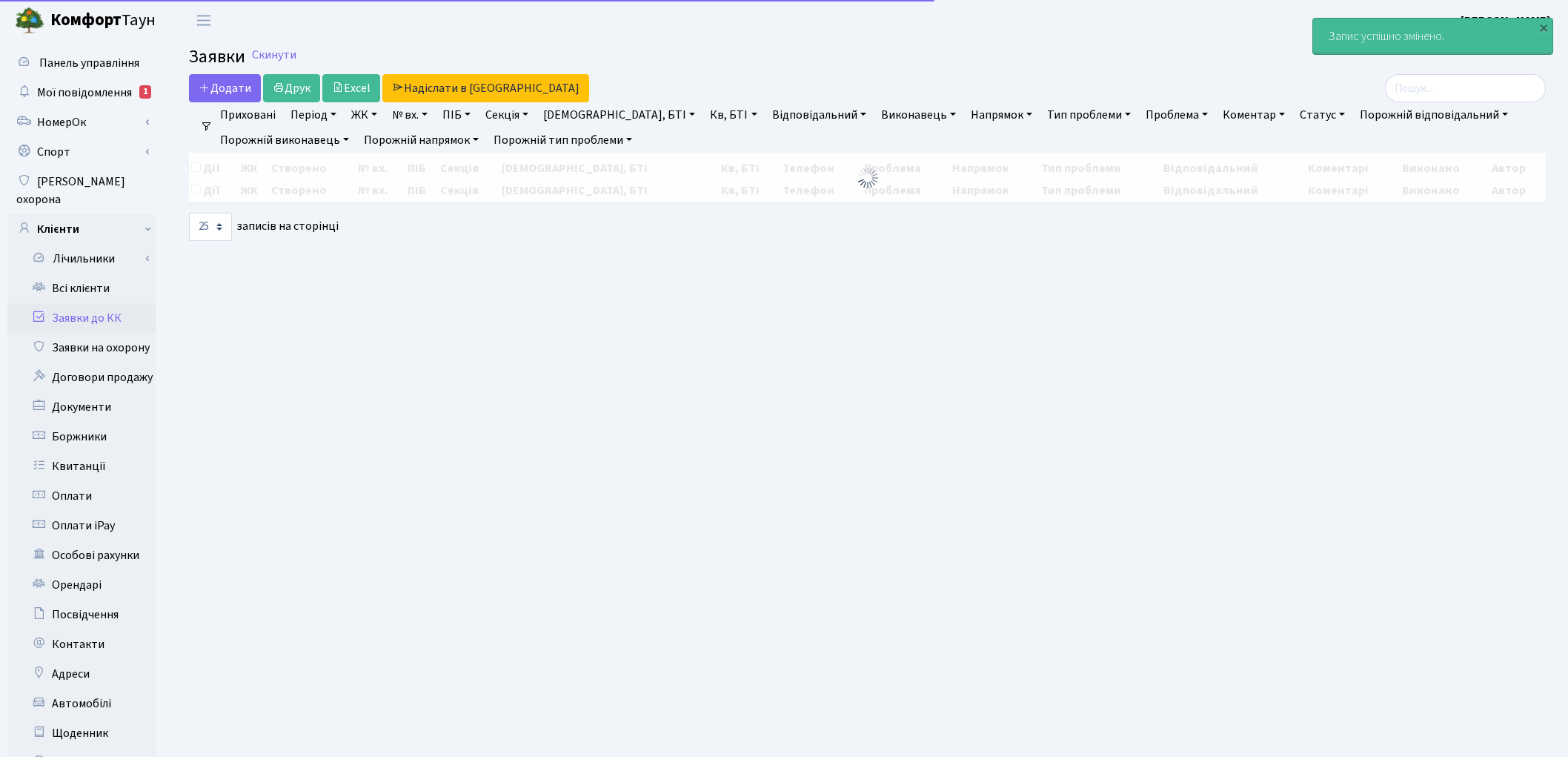
select select "25"
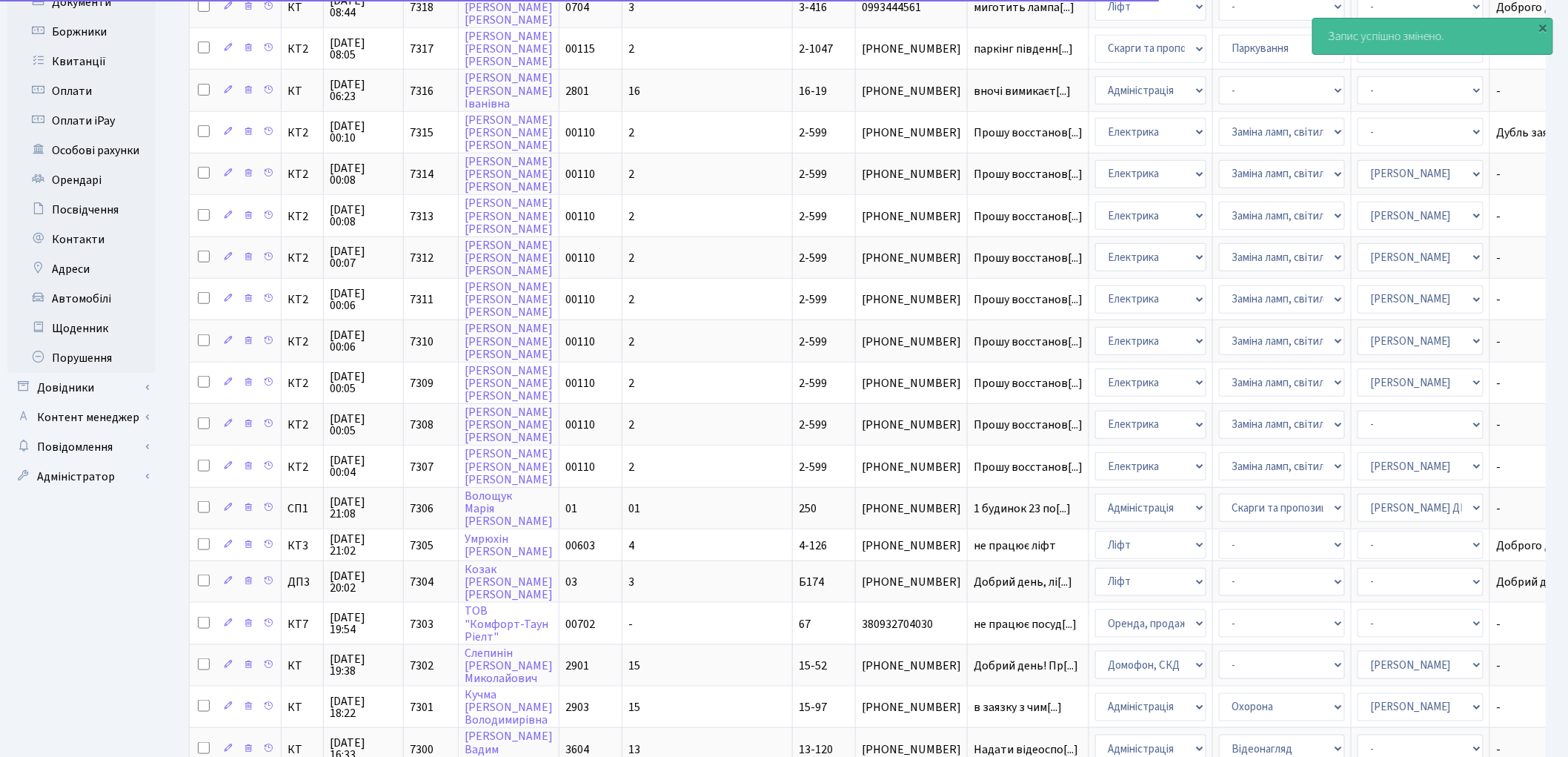
scroll to position [411, 0]
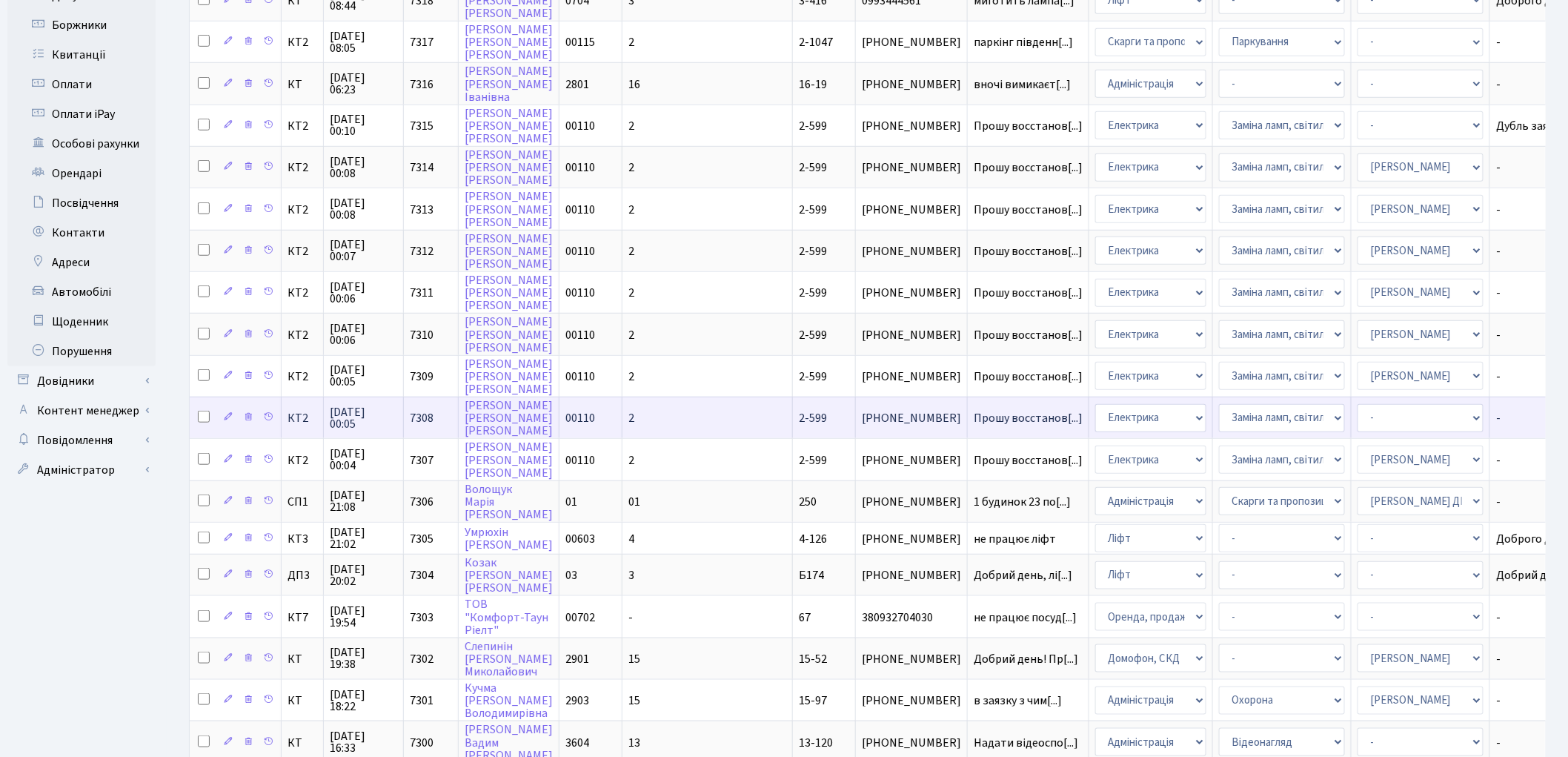
click at [968, 401] on td "Прошу восстанов[...]" at bounding box center [1028, 418] width 121 height 42
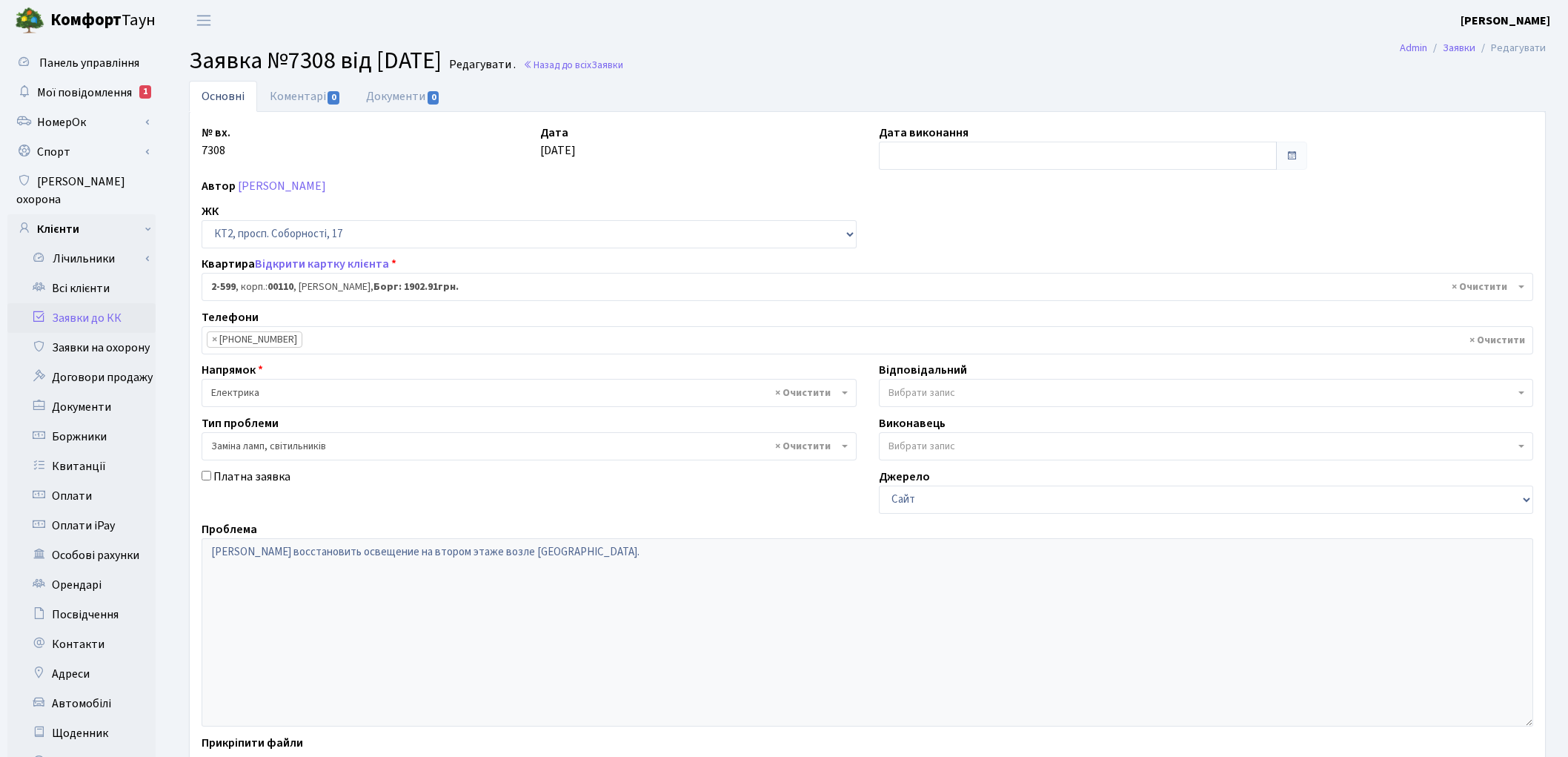
select select "15654"
select select "40"
click at [287, 99] on link "Коментарі 0" at bounding box center [306, 96] width 97 height 30
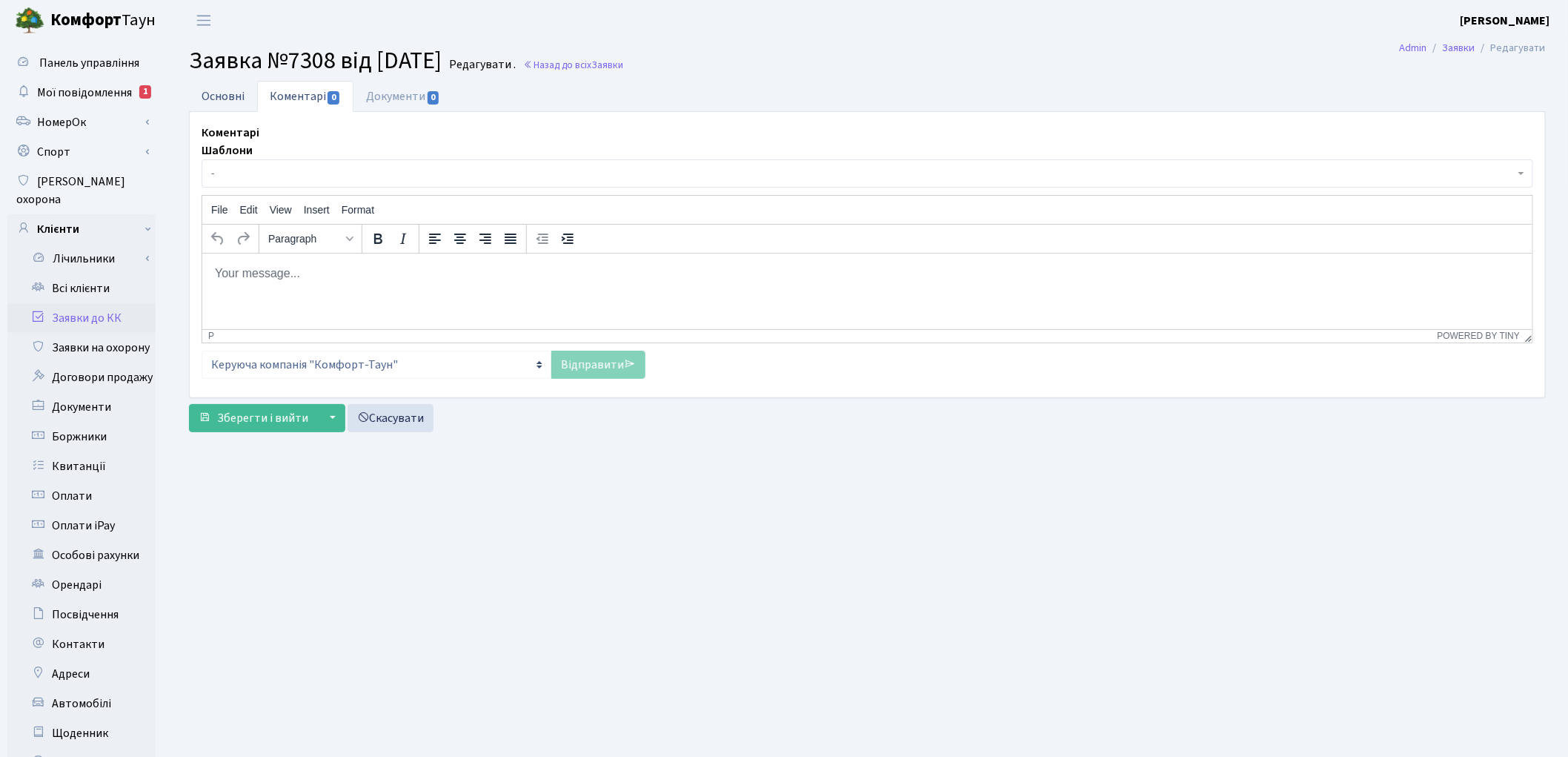
click at [213, 94] on link "Основні" at bounding box center [223, 96] width 68 height 30
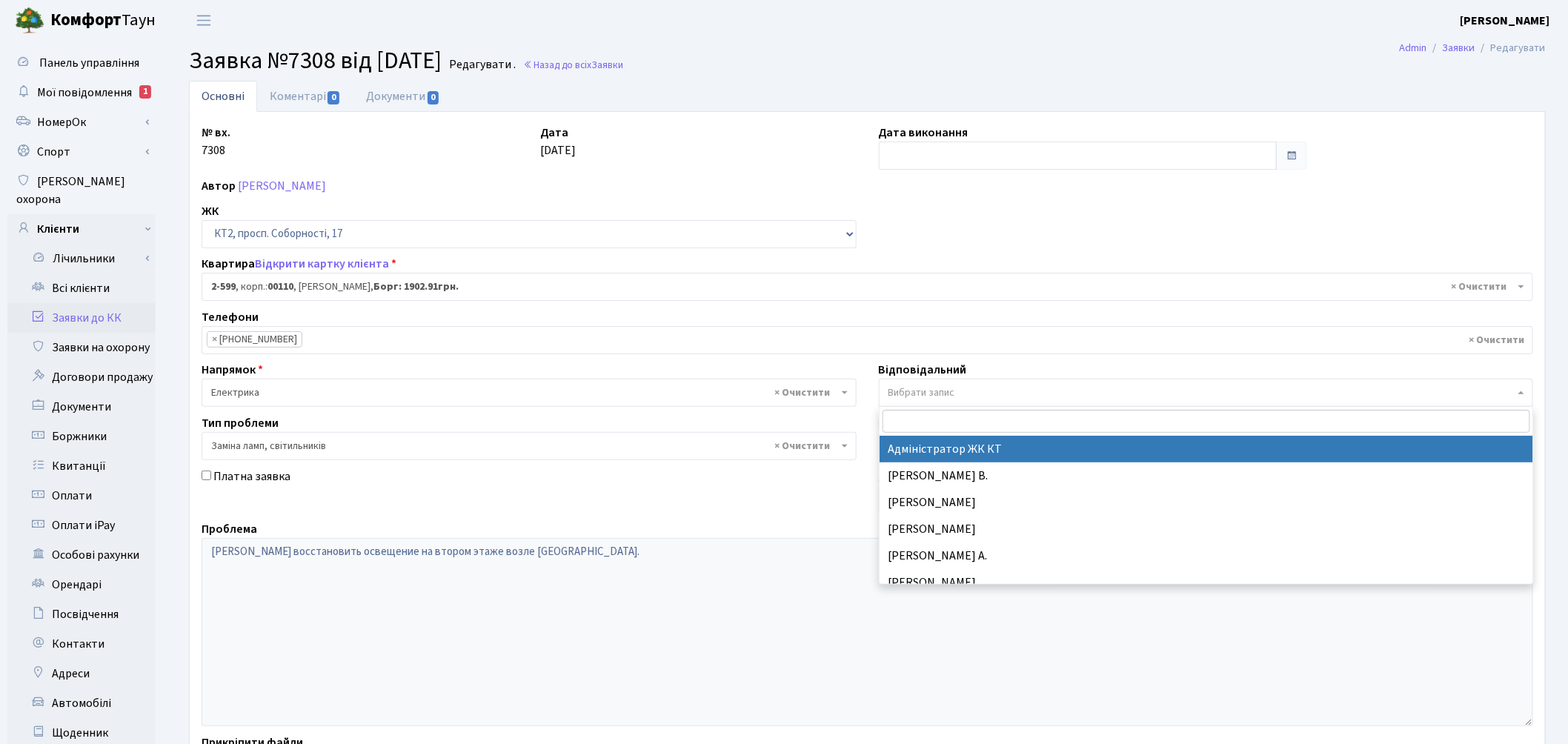
click at [939, 398] on span "Вибрати запис" at bounding box center [921, 393] width 66 height 15
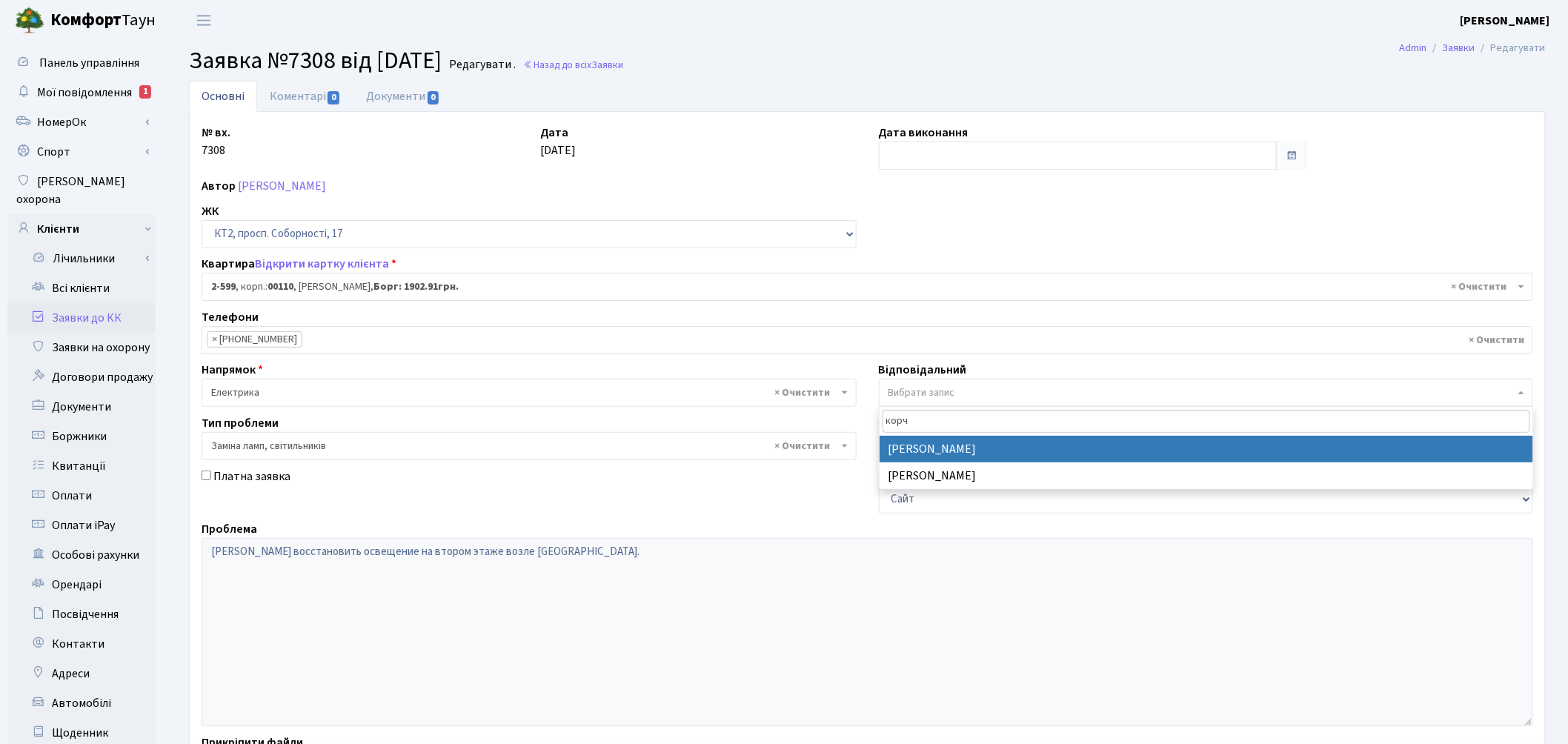
type input "корч"
select select "22"
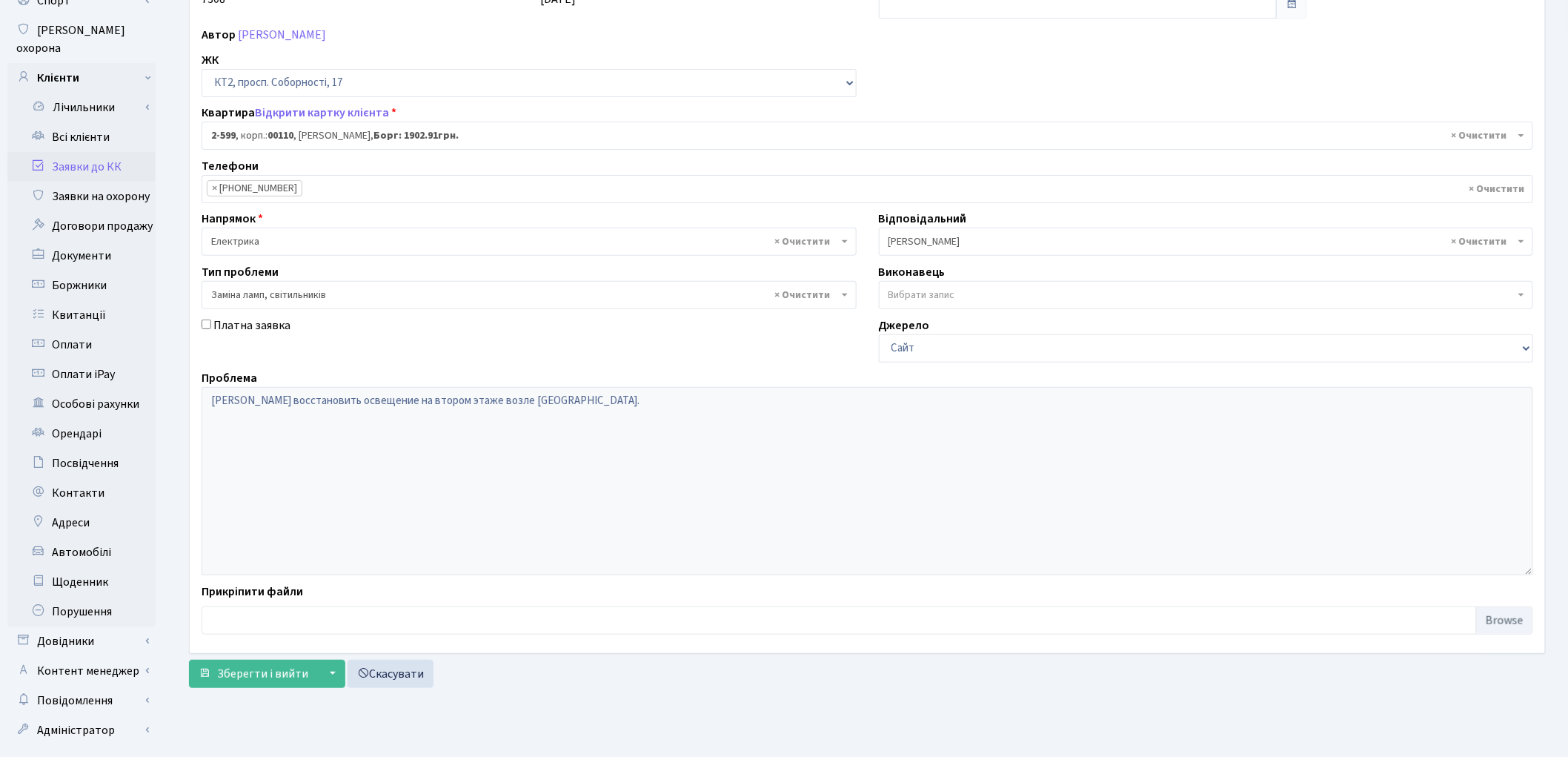
scroll to position [165, 0]
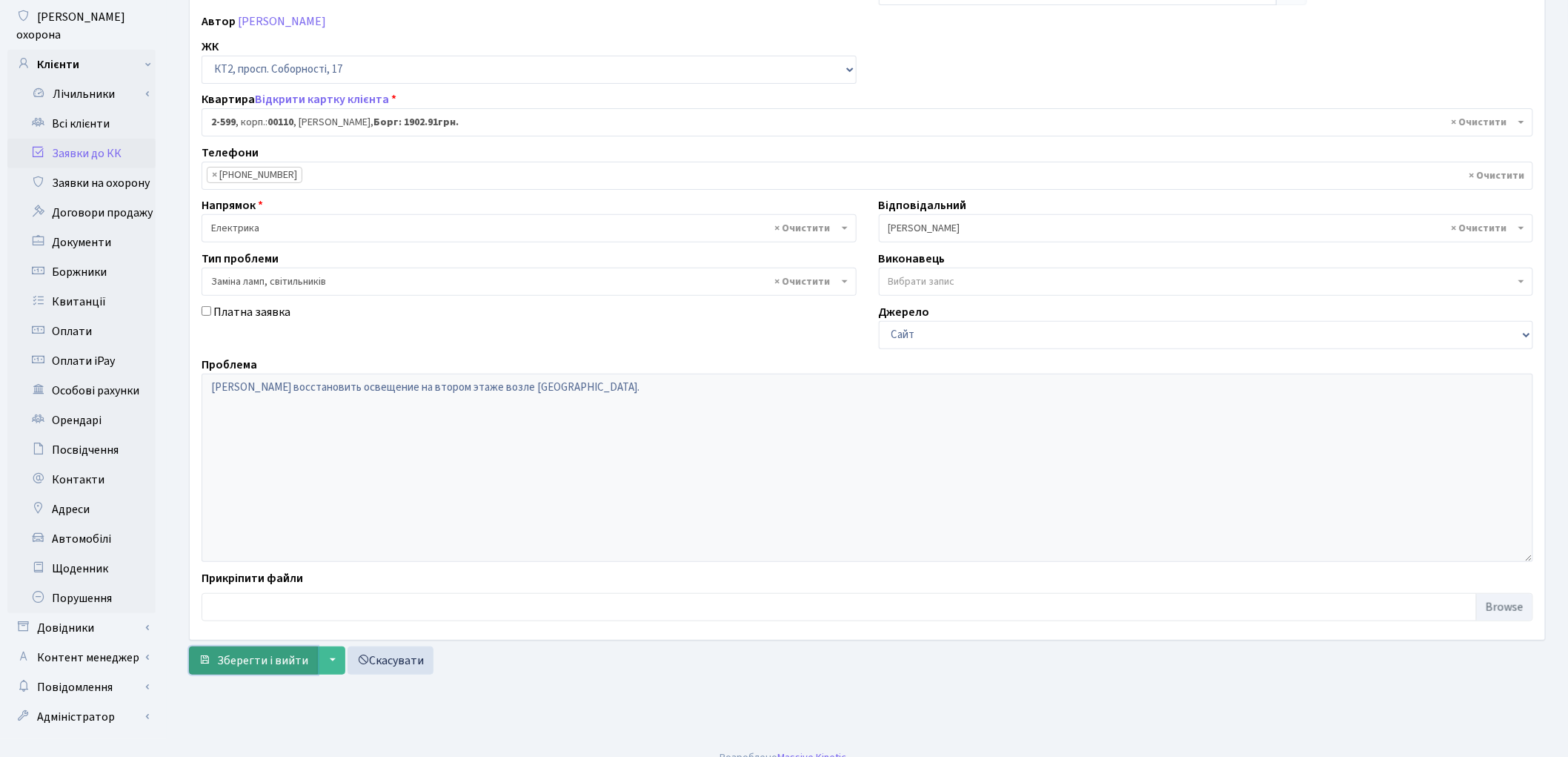
click at [268, 662] on span "Зберегти і вийти" at bounding box center [262, 660] width 91 height 16
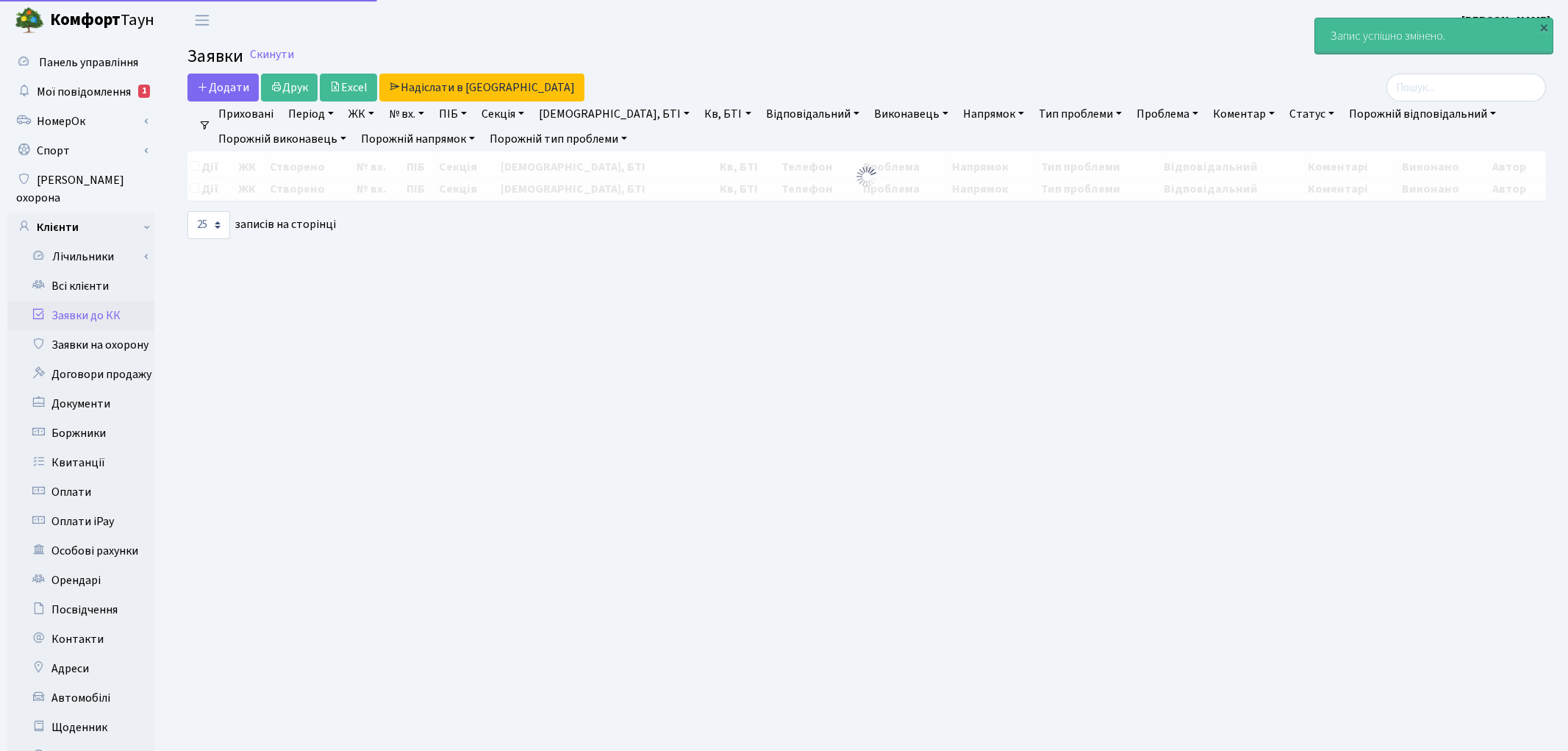
select select "25"
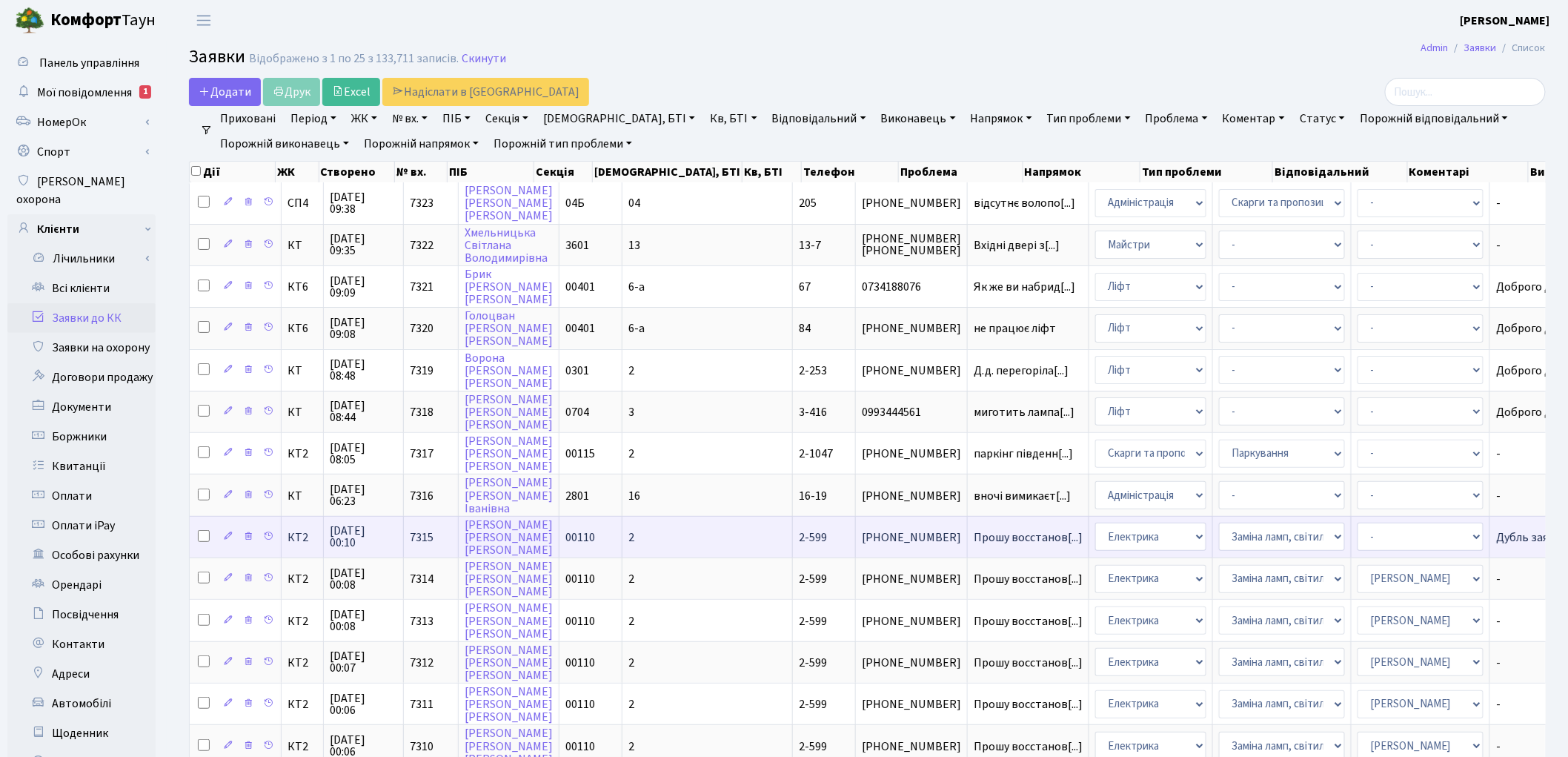
click at [968, 532] on td "Прошу восстанов[...]" at bounding box center [1028, 537] width 121 height 42
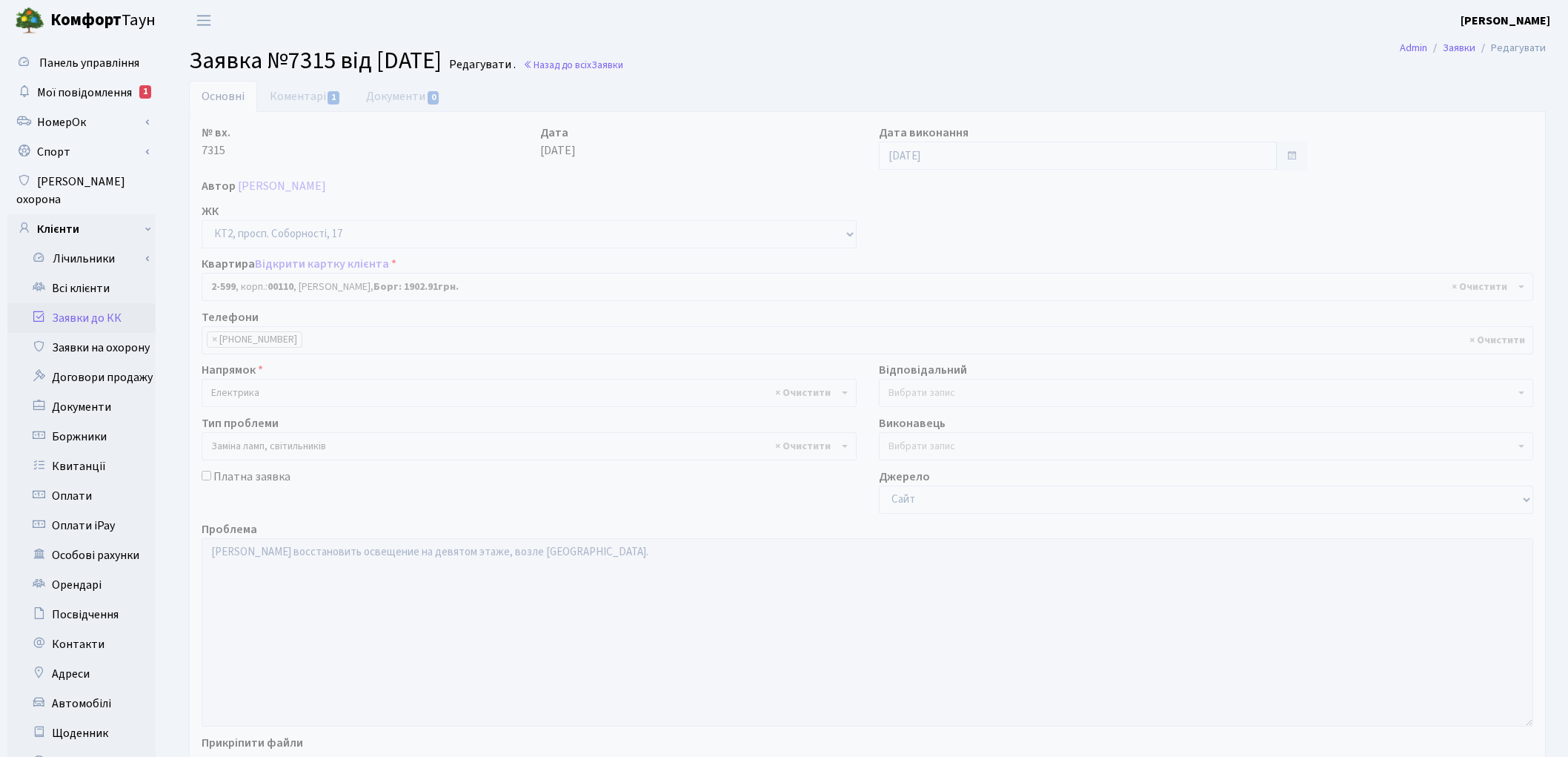
select select "15654"
select select "40"
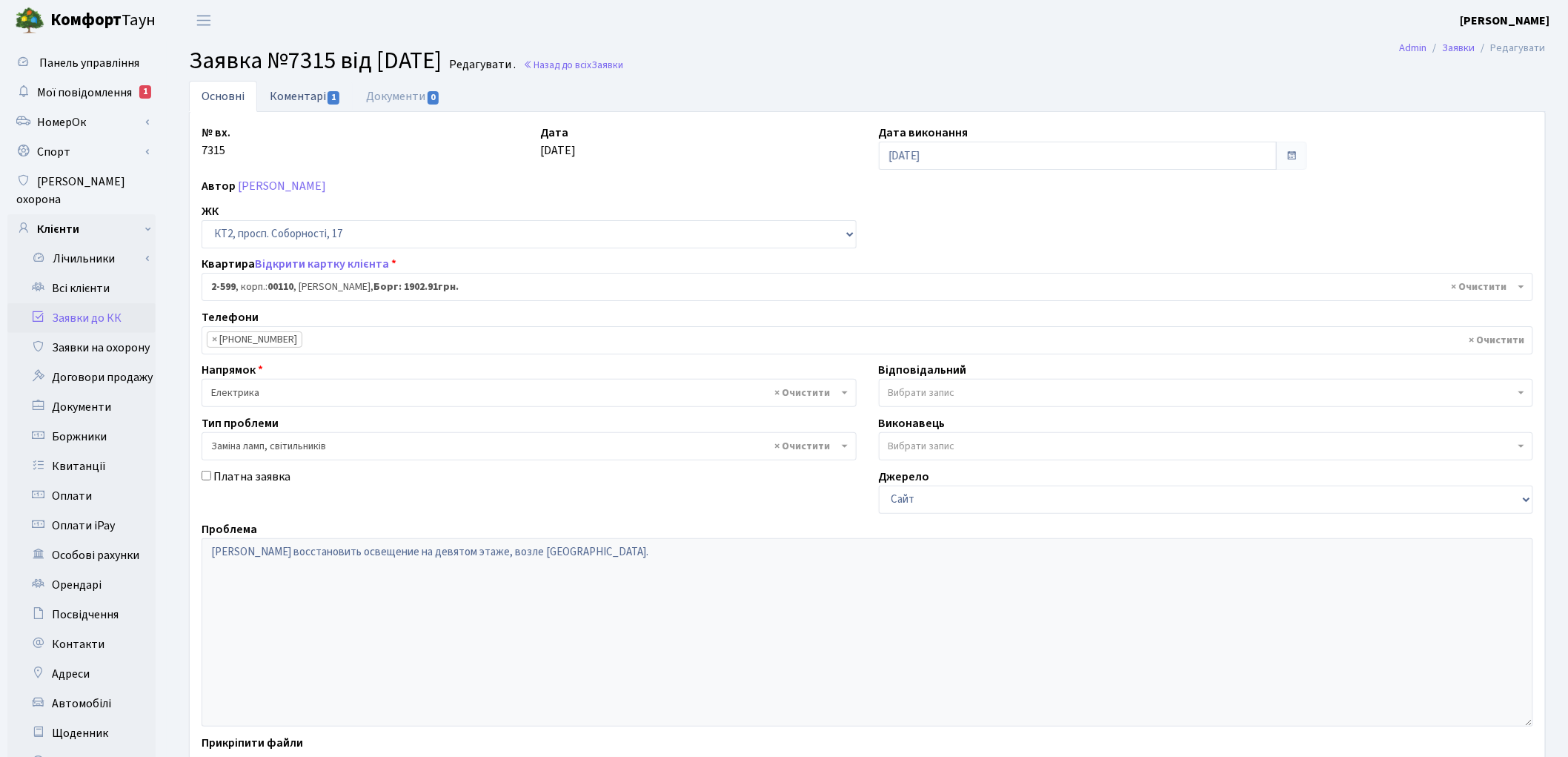
click at [290, 92] on link "Коментарі 1" at bounding box center [306, 96] width 97 height 30
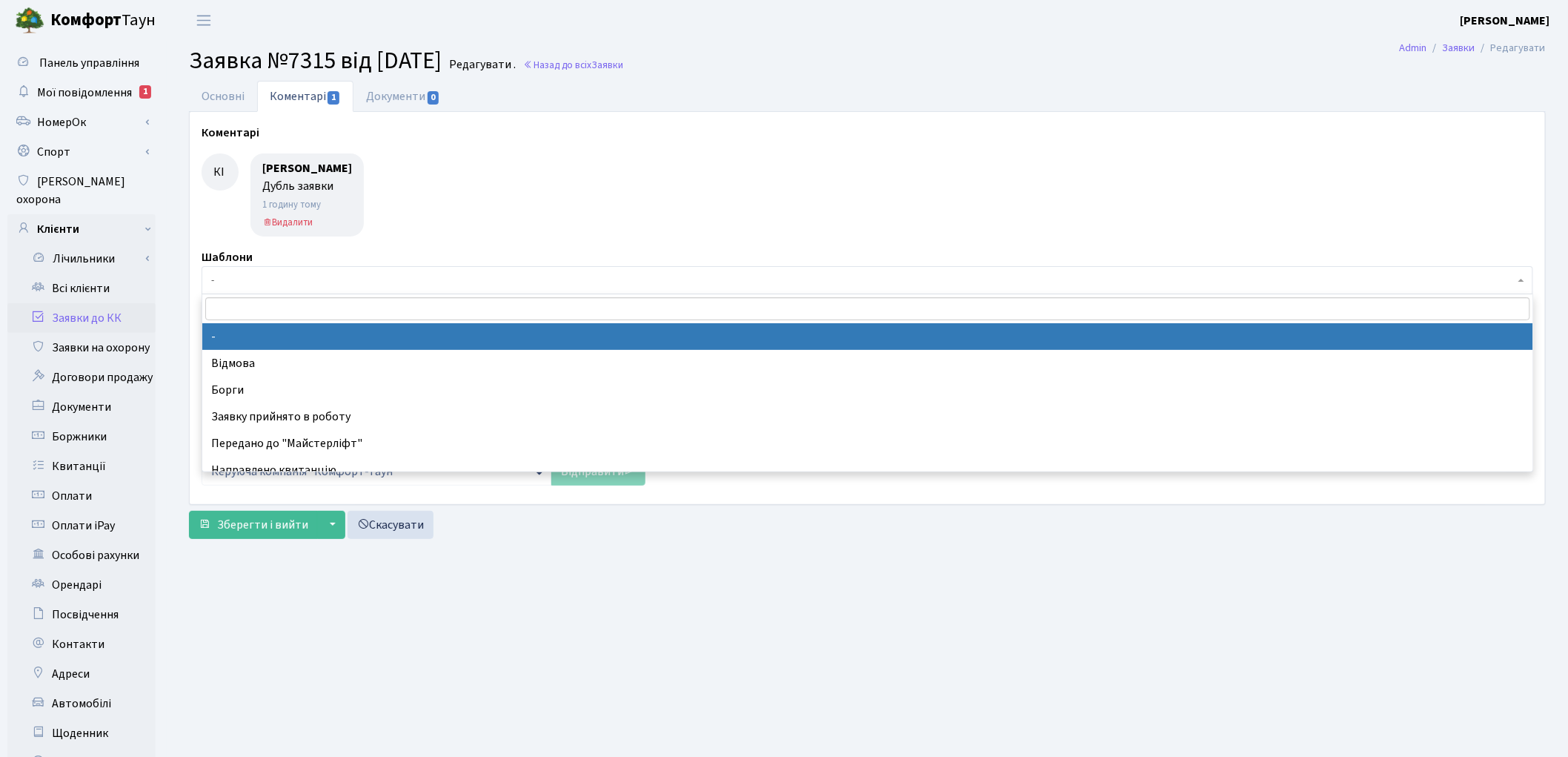
click at [248, 286] on span "-" at bounding box center [863, 280] width 1304 height 15
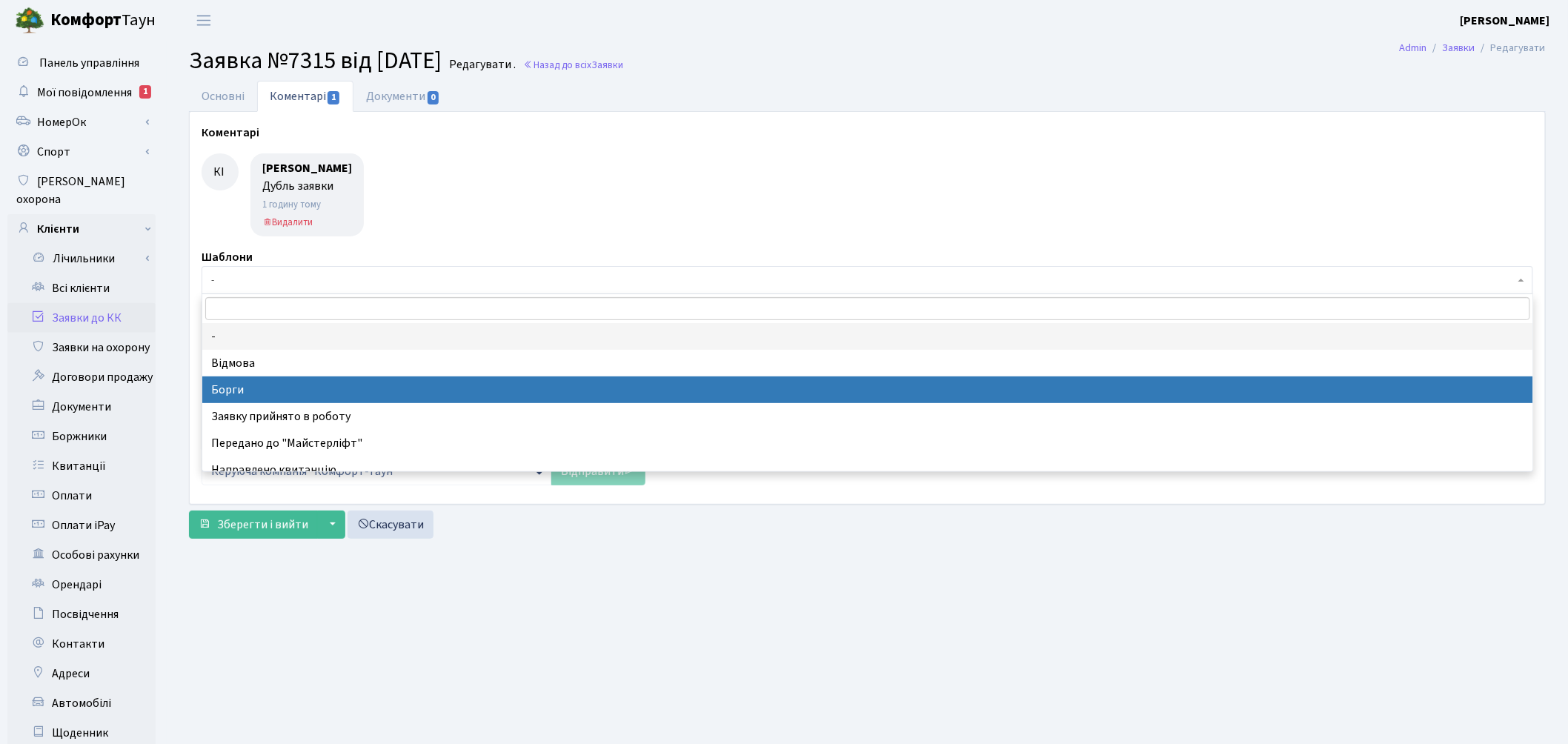
select select "3"
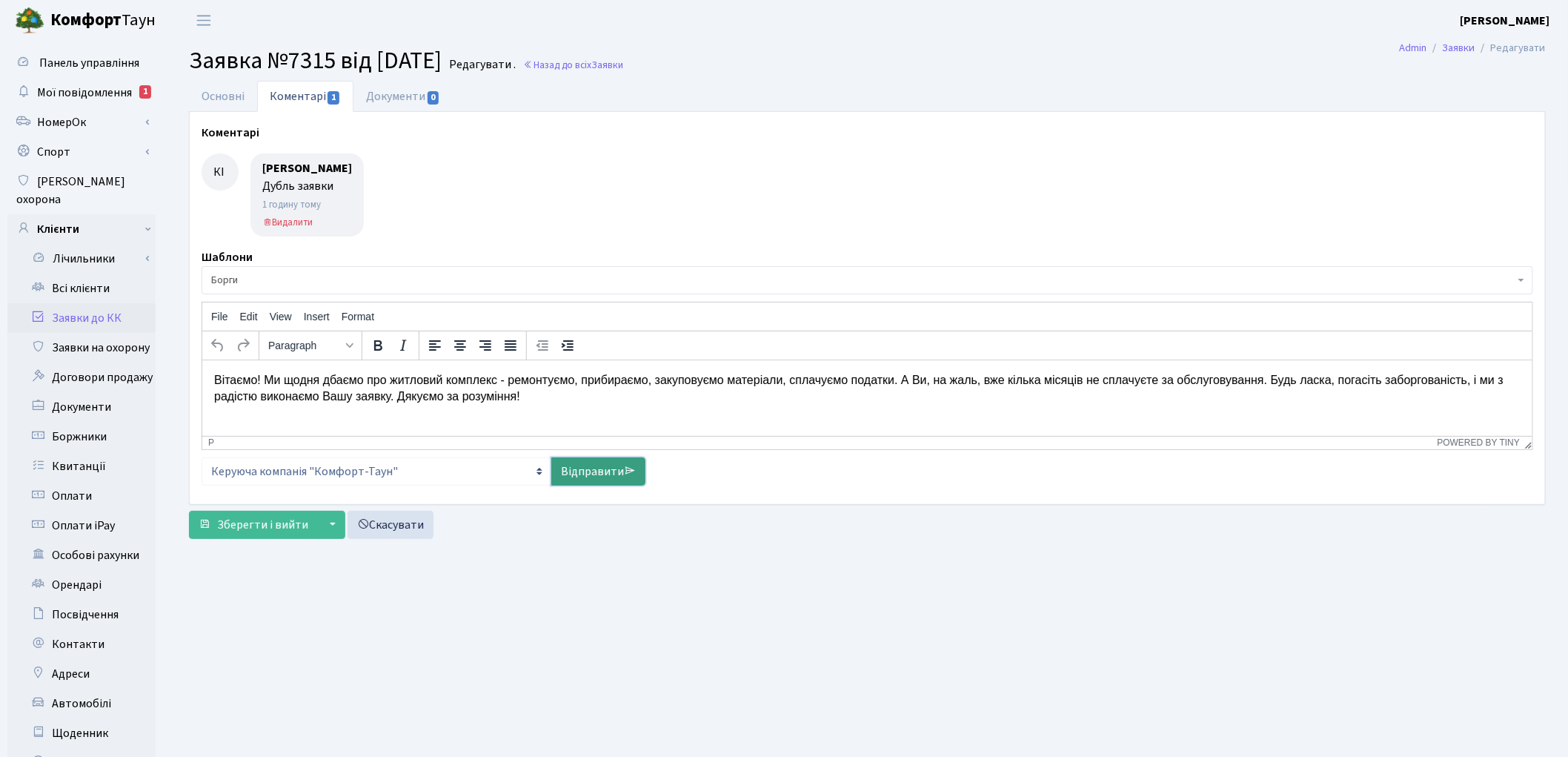
click at [597, 472] on link "Відправити" at bounding box center [597, 472] width 94 height 28
select select
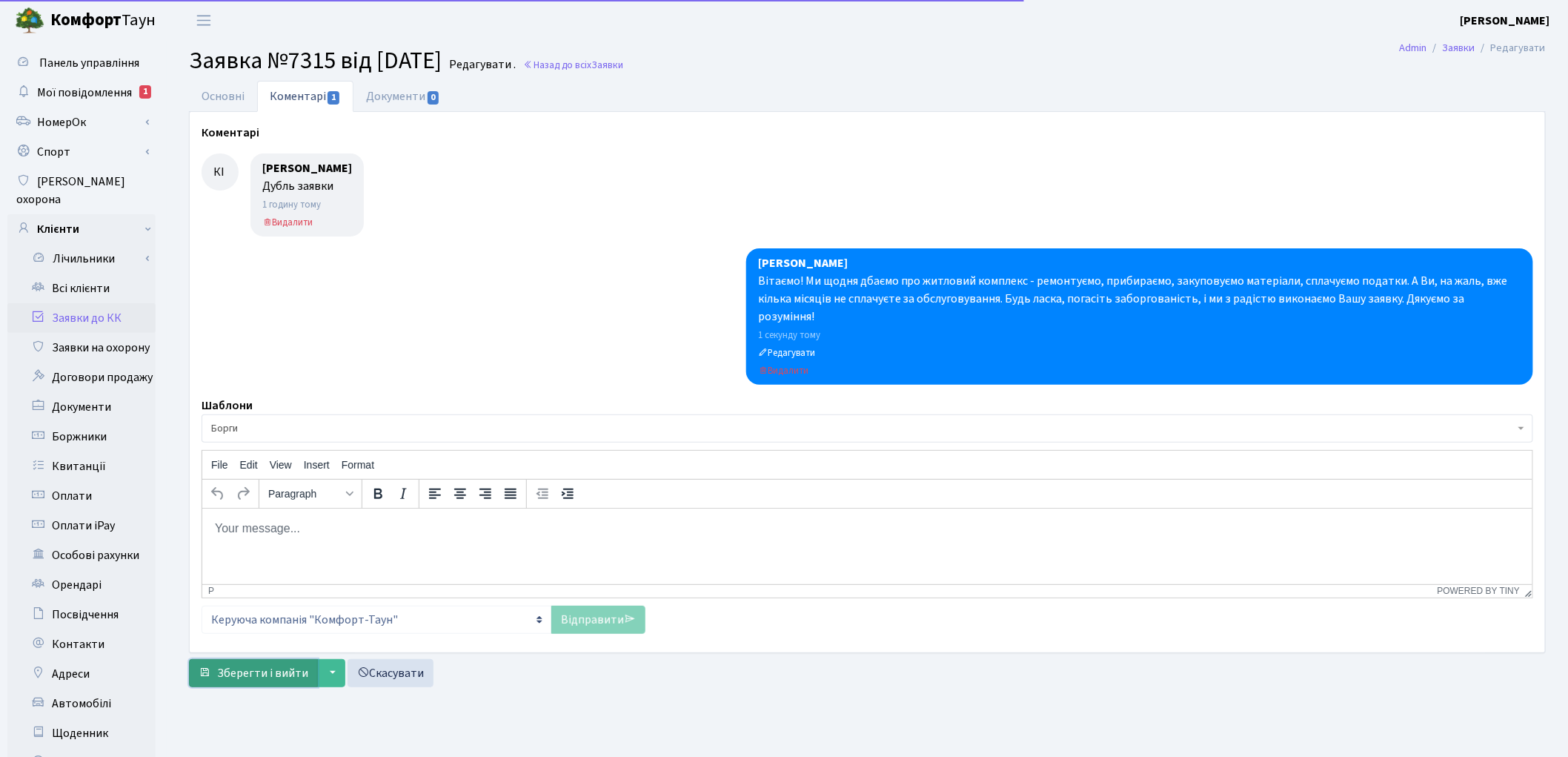
click at [246, 665] on span "Зберегти і вийти" at bounding box center [262, 673] width 91 height 16
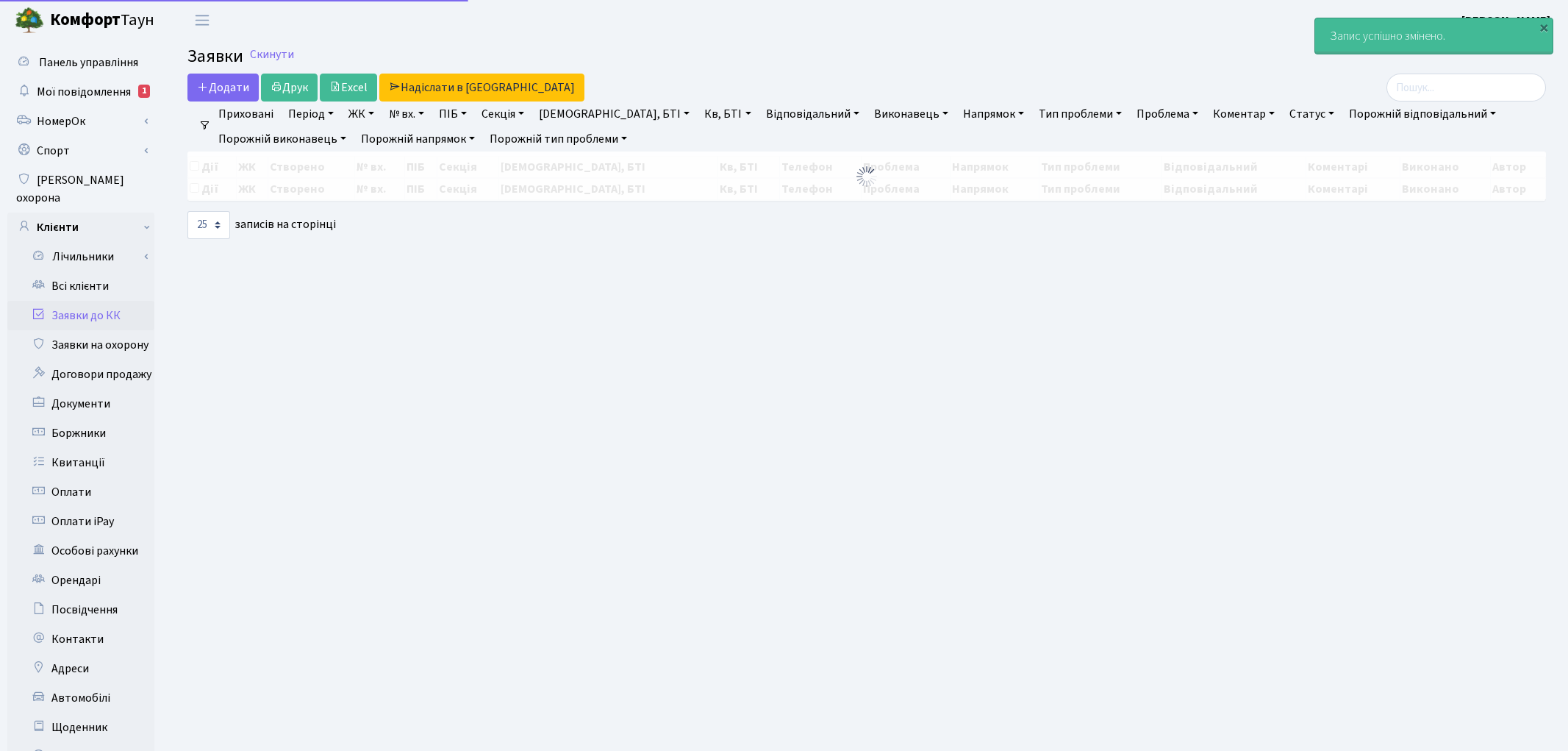
select select "25"
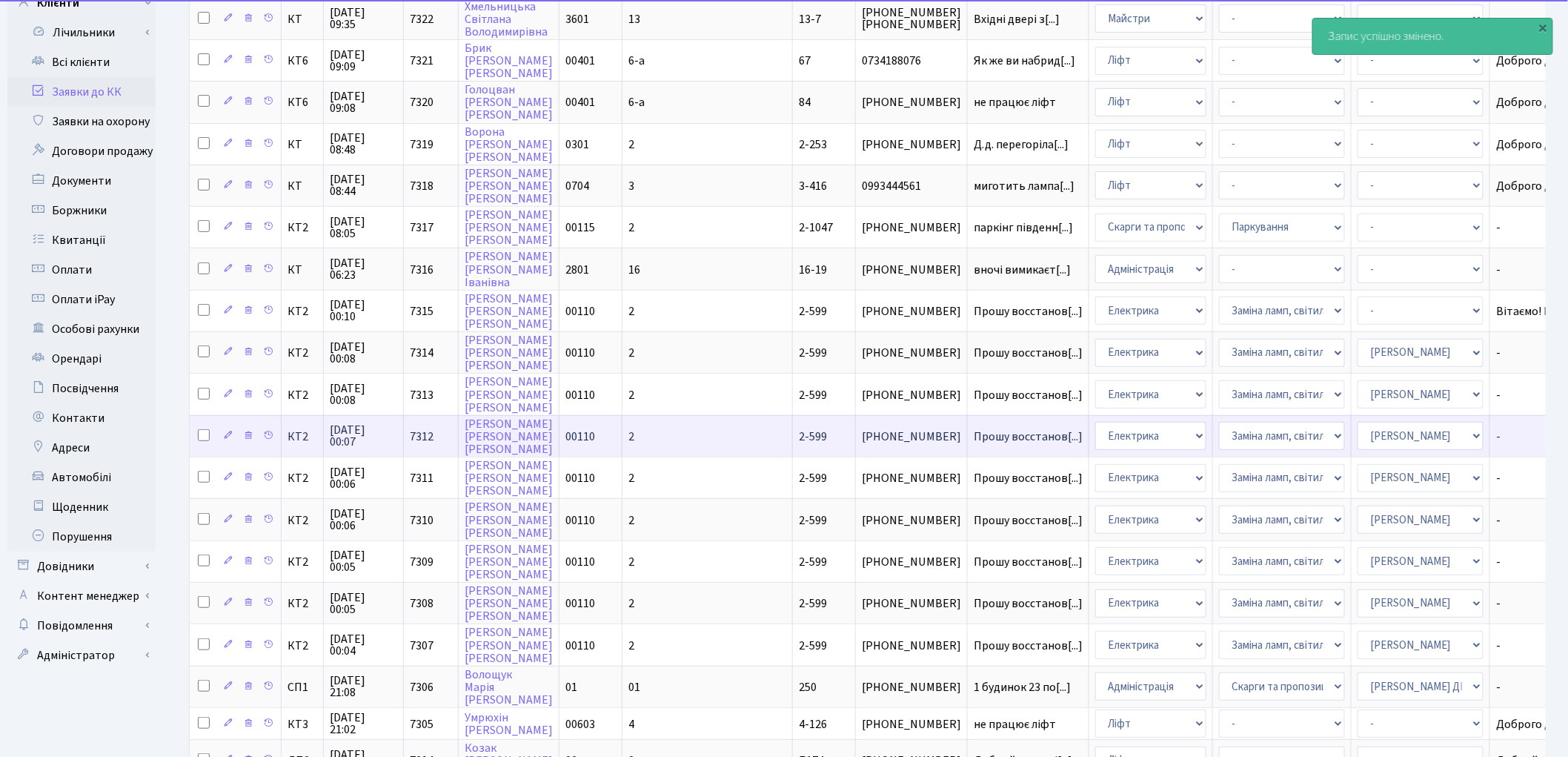
scroll to position [247, 0]
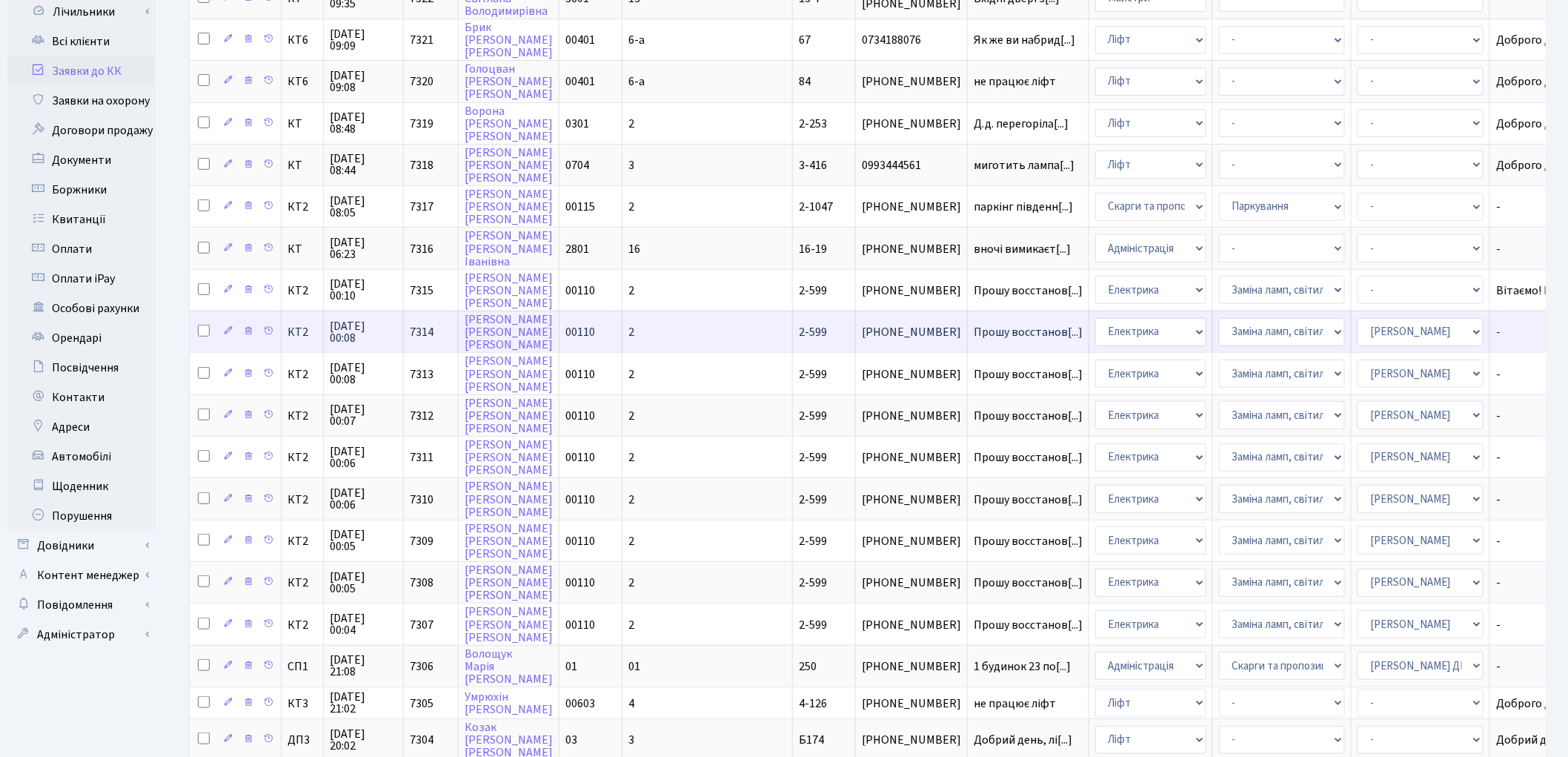
click at [968, 327] on td "Прошу восстанов[...]" at bounding box center [1028, 332] width 121 height 42
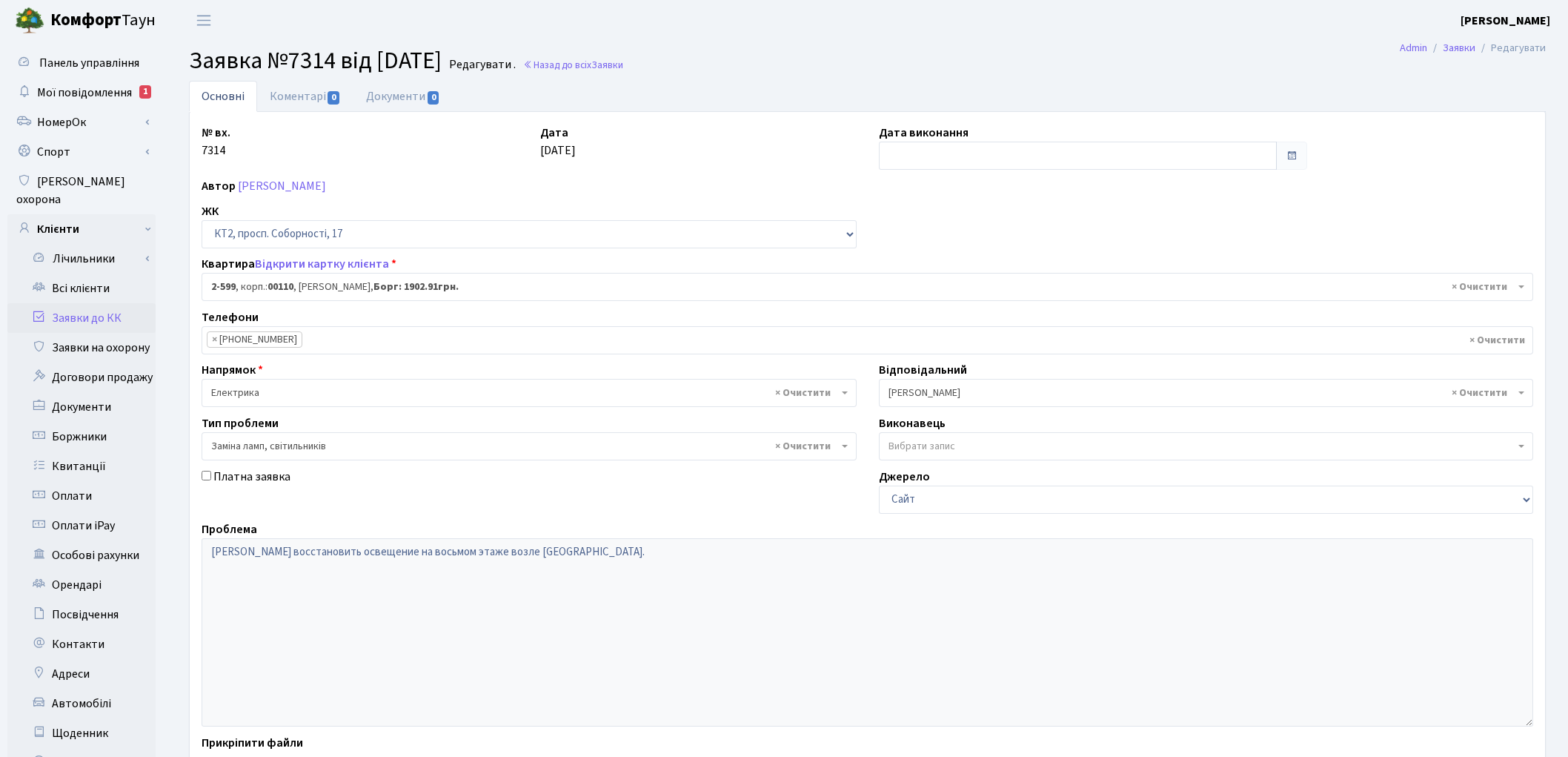
select select "15654"
select select "40"
click at [294, 99] on link "Коментарі 0" at bounding box center [306, 96] width 97 height 30
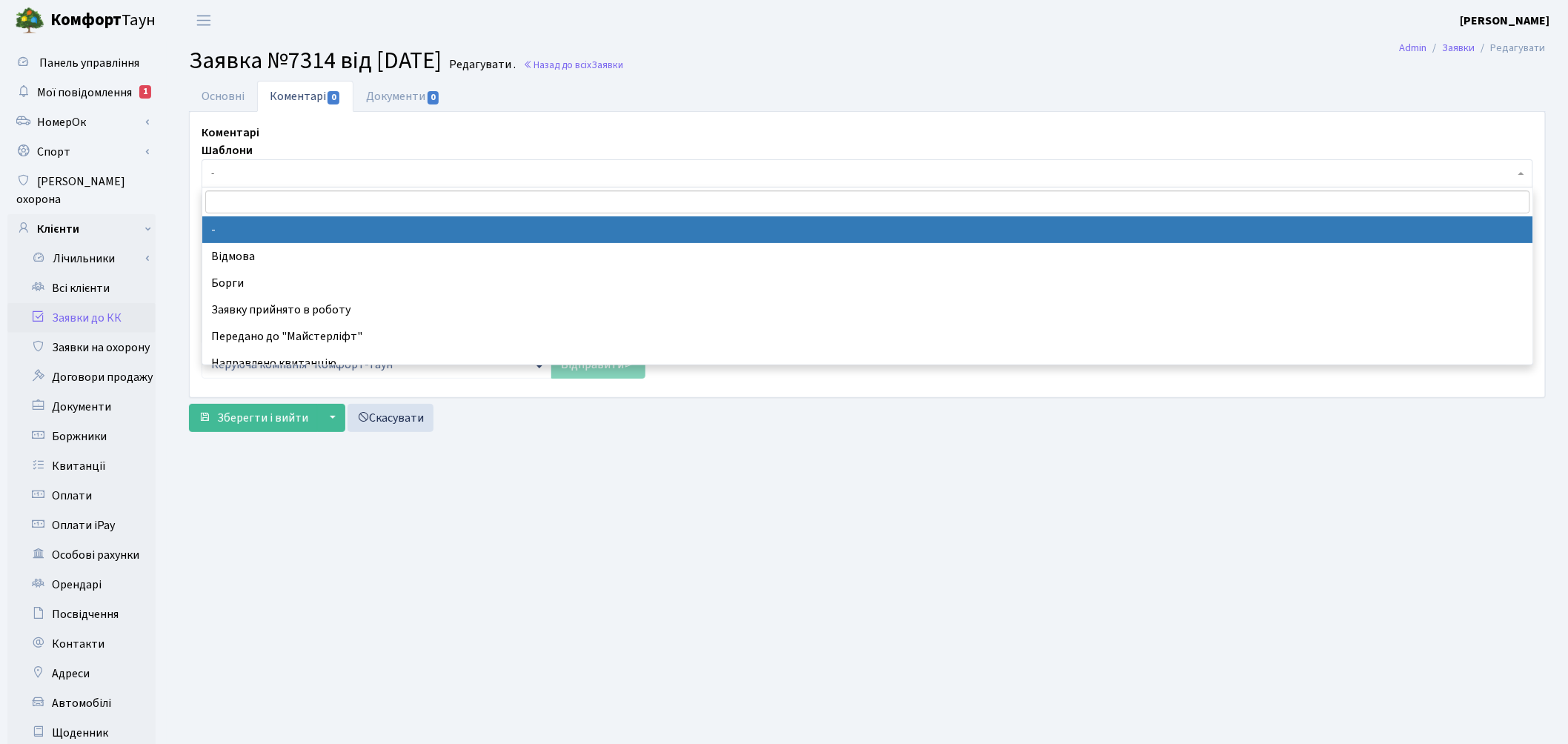
click at [230, 168] on span "-" at bounding box center [863, 173] width 1304 height 15
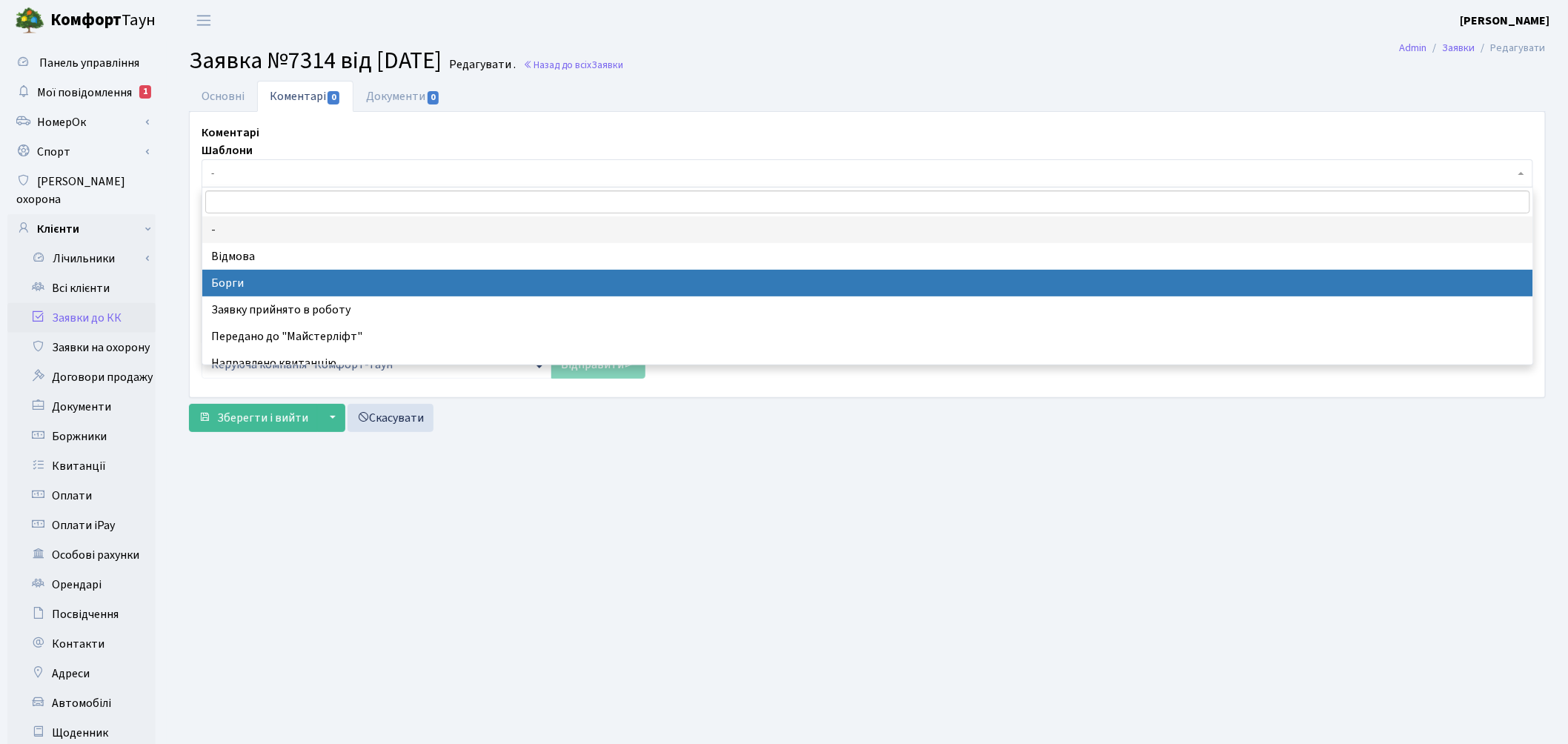
select select "3"
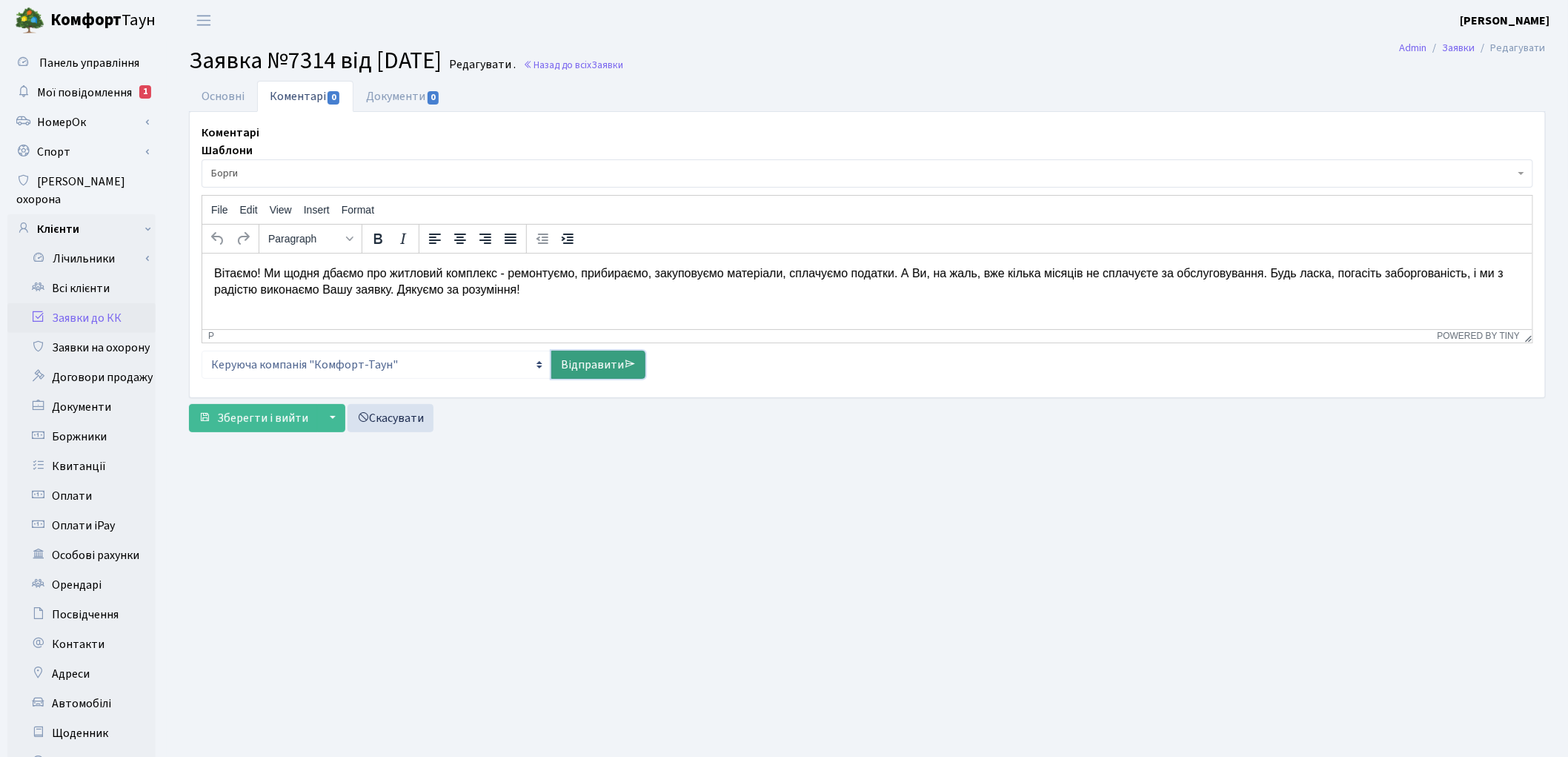
click at [564, 359] on link "Відправити" at bounding box center [597, 365] width 94 height 28
select select
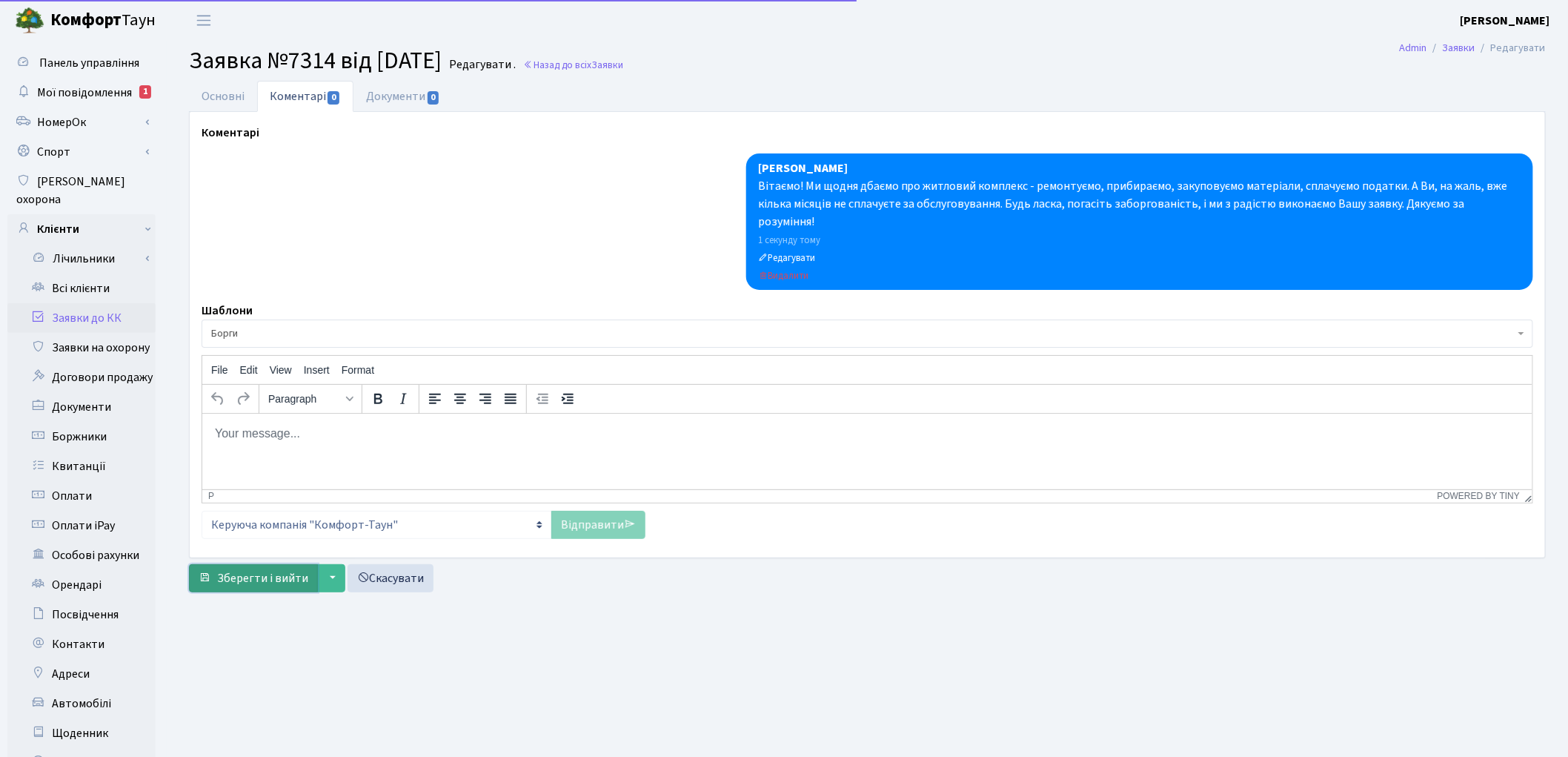
click at [263, 570] on span "Зберегти і вийти" at bounding box center [262, 578] width 91 height 16
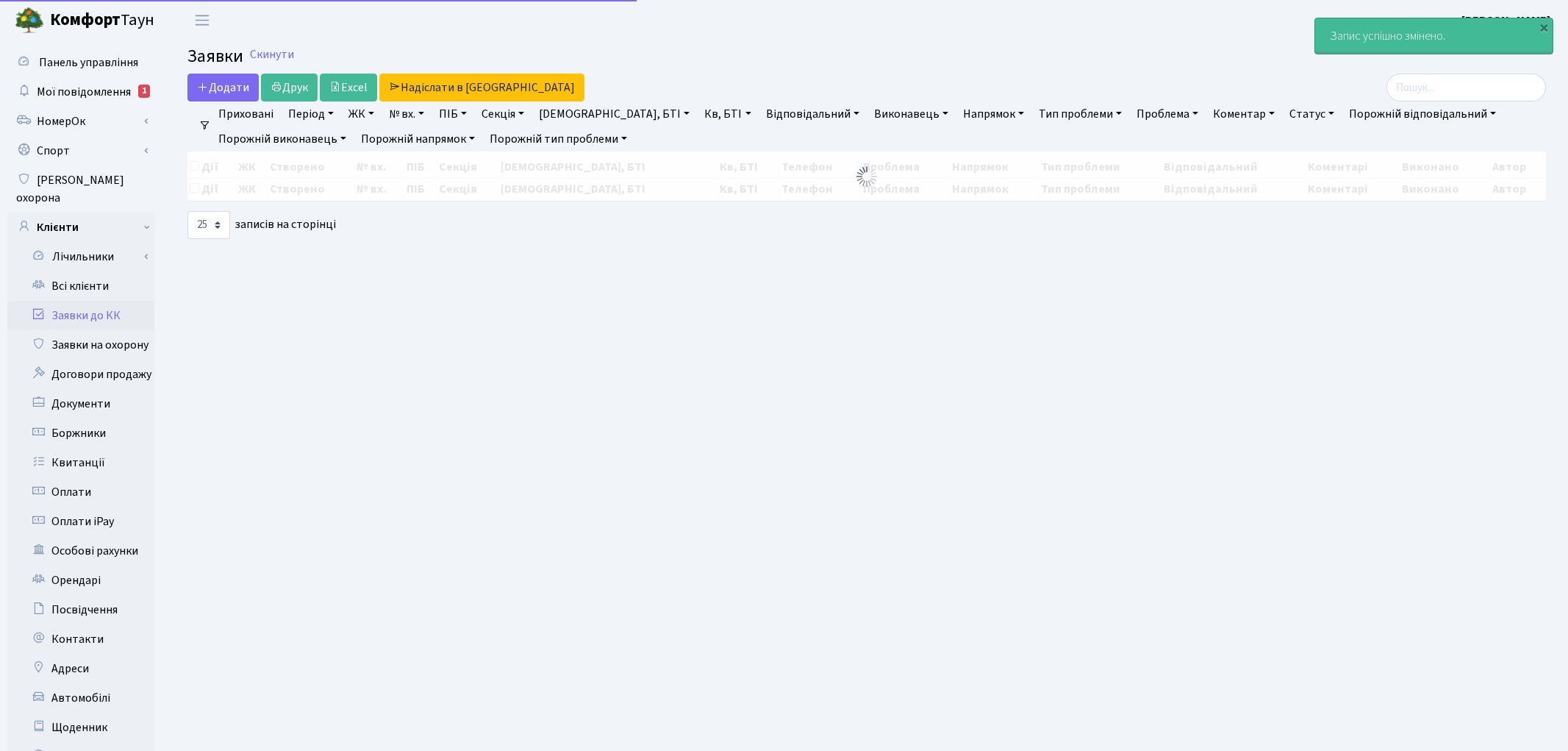
select select "25"
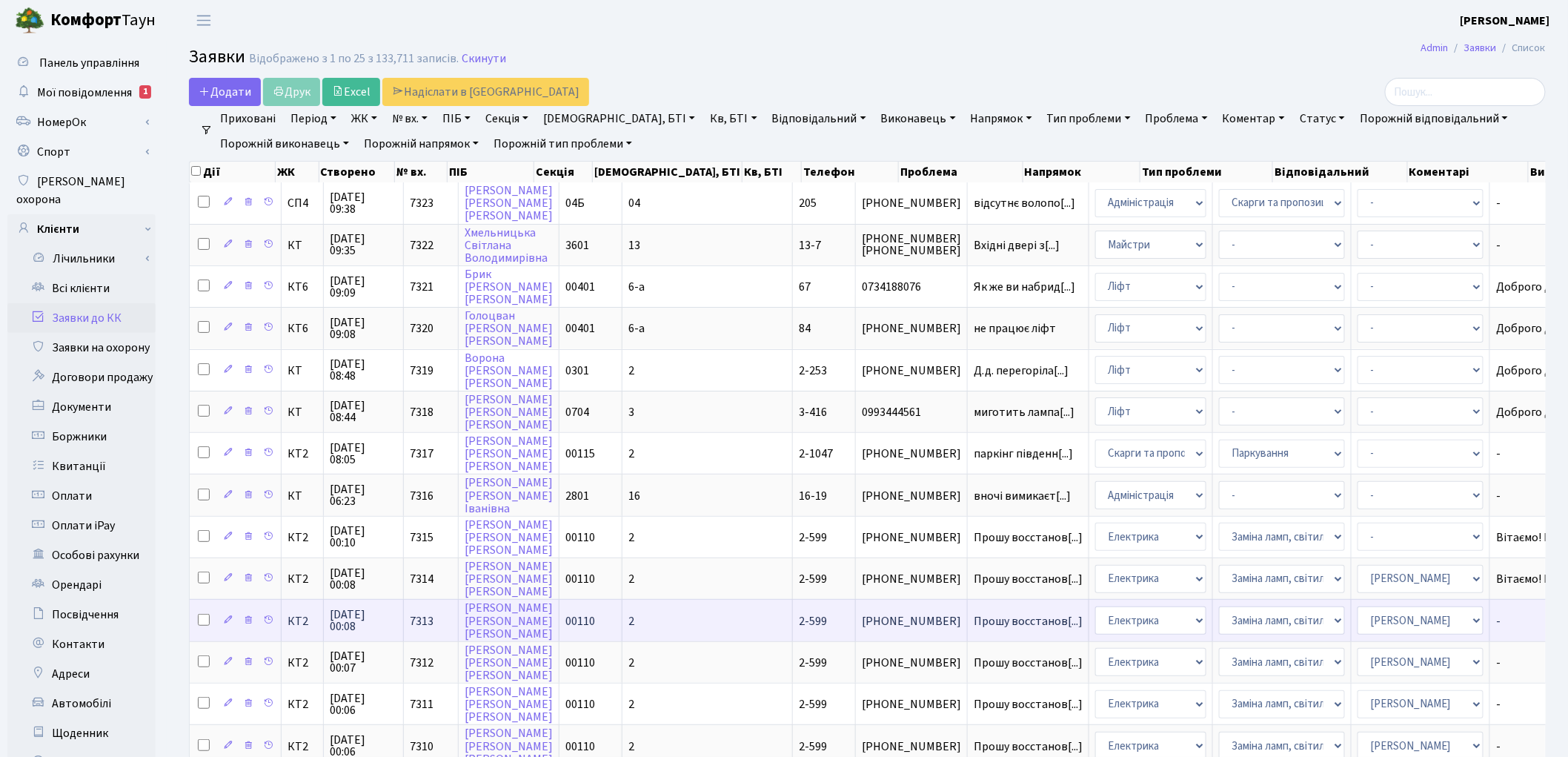
click at [968, 613] on td "Прошу восстанов[...]" at bounding box center [1028, 620] width 121 height 42
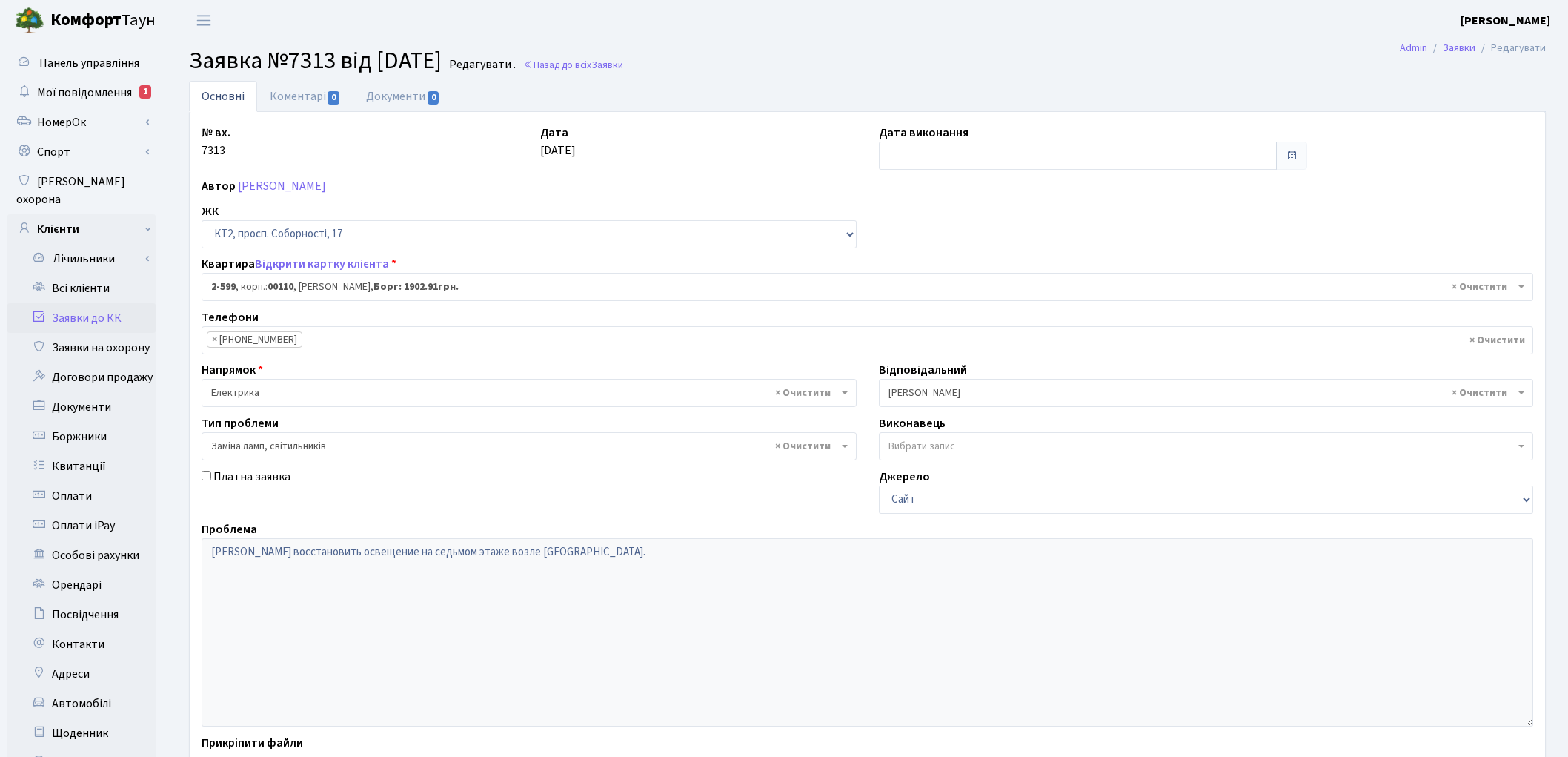
select select "15654"
select select "40"
click at [294, 98] on link "Коментарі 0" at bounding box center [306, 96] width 97 height 30
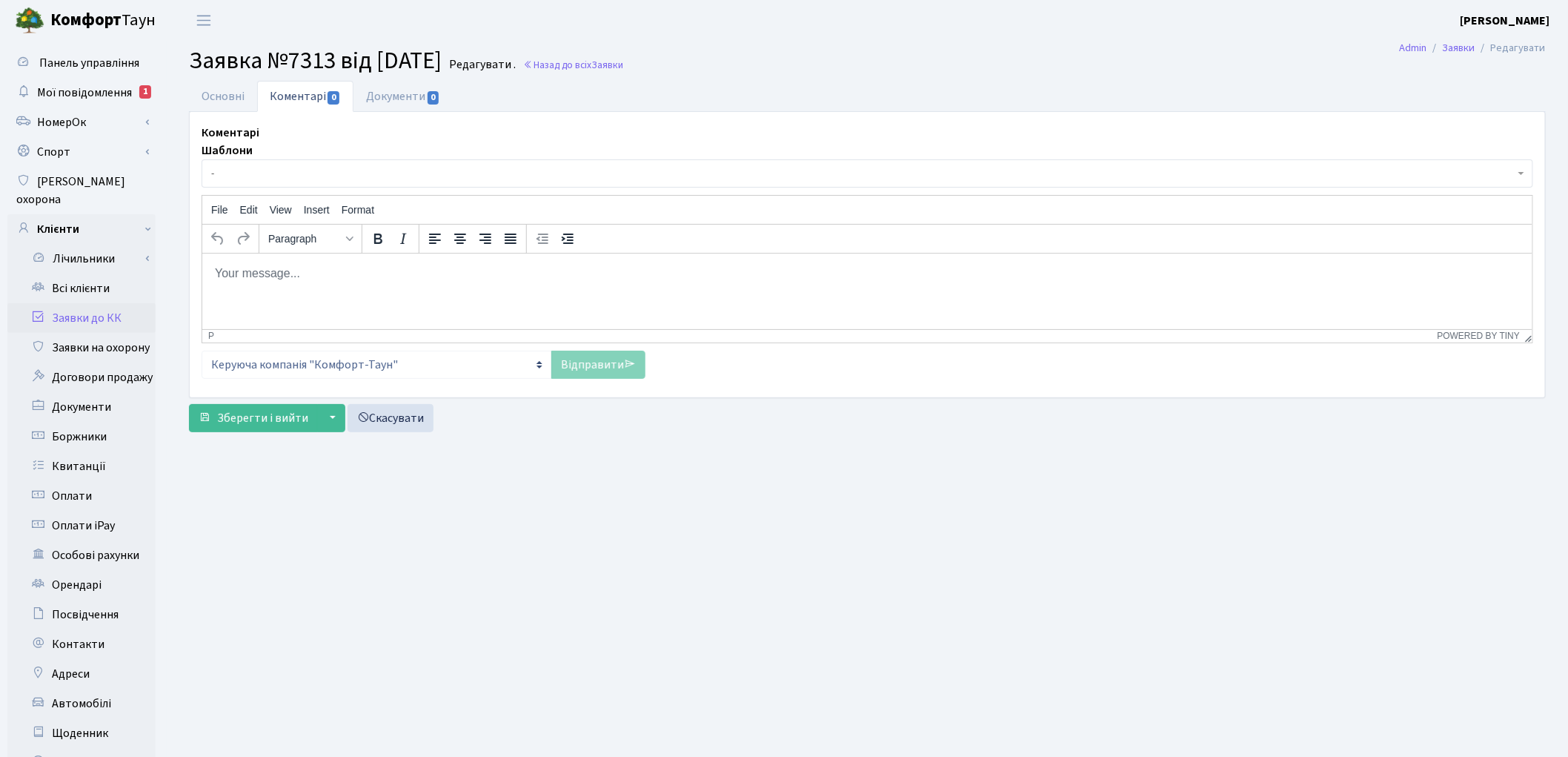
click at [252, 176] on span "-" at bounding box center [863, 173] width 1304 height 15
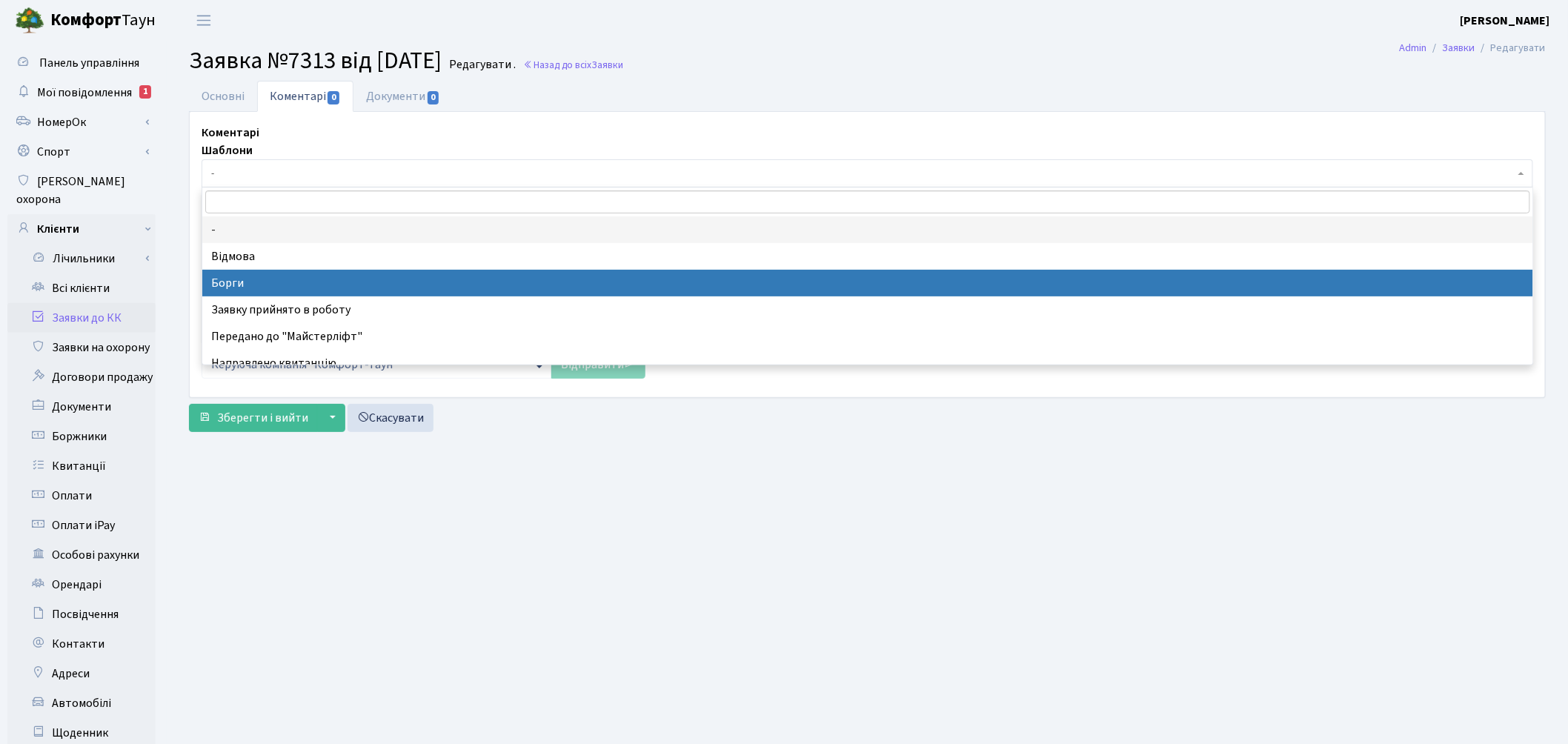
select select "3"
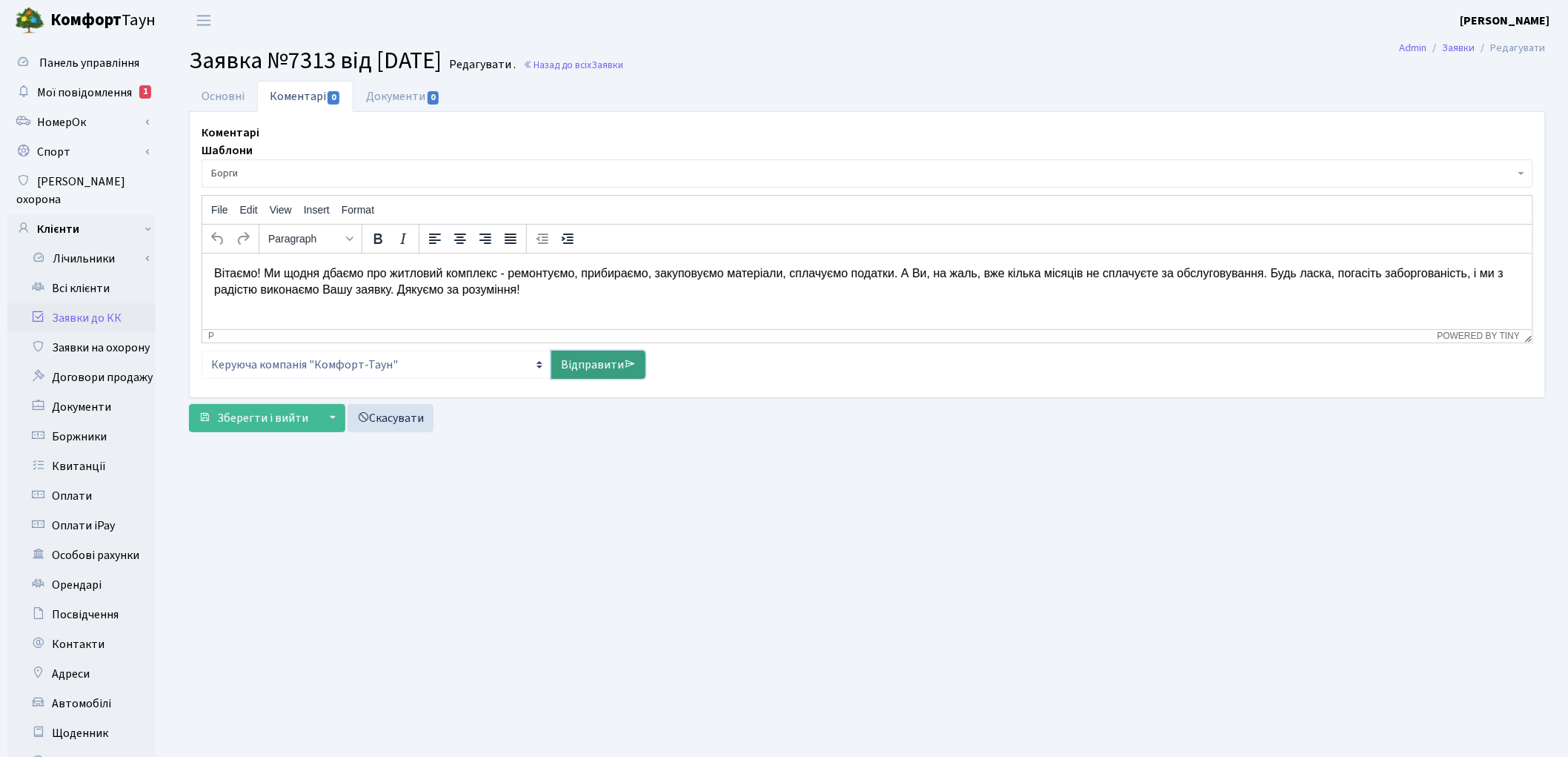
click at [579, 367] on link "Відправити" at bounding box center [597, 365] width 94 height 28
select select
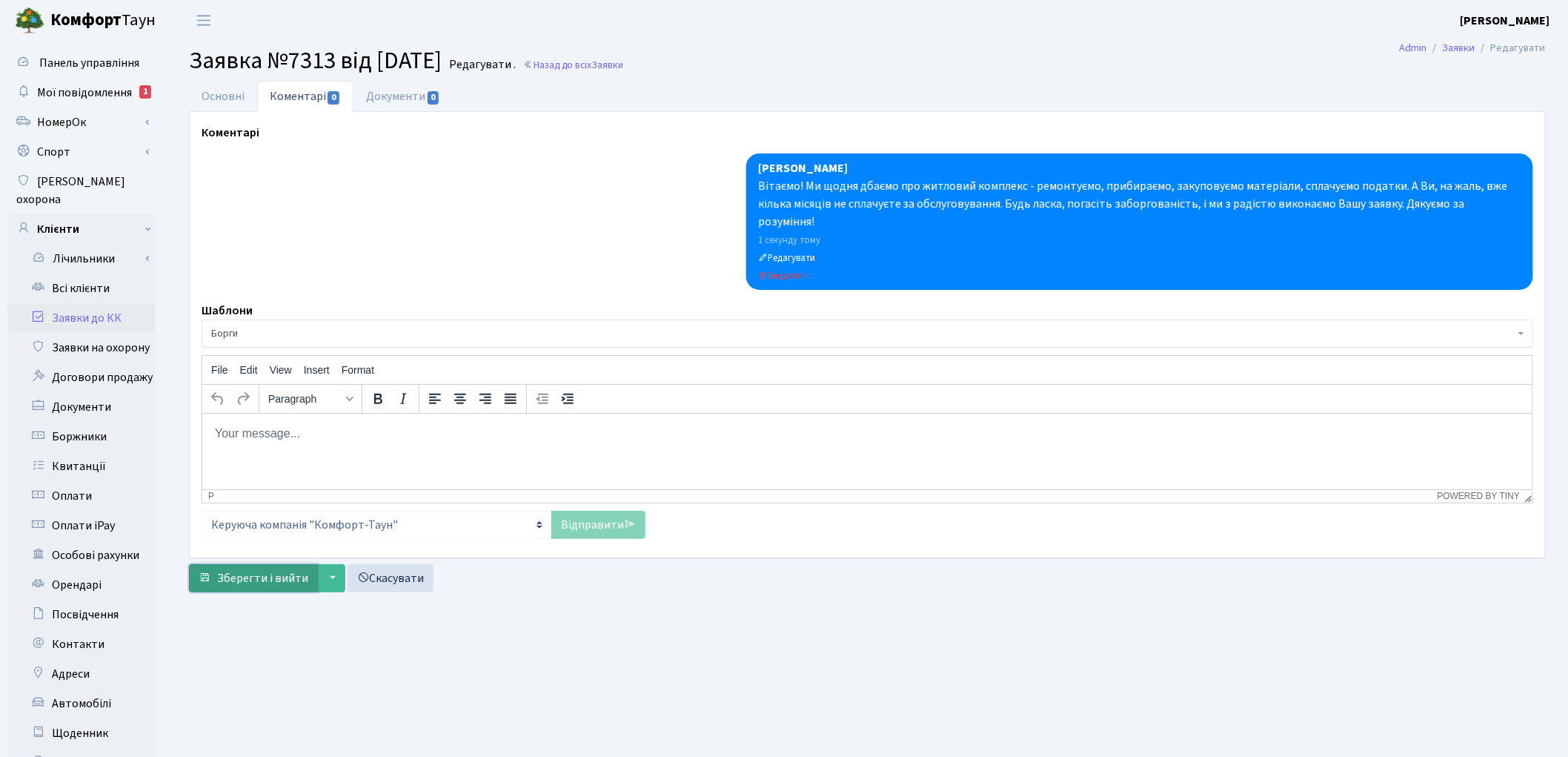
click at [271, 570] on span "Зберегти і вийти" at bounding box center [262, 578] width 91 height 16
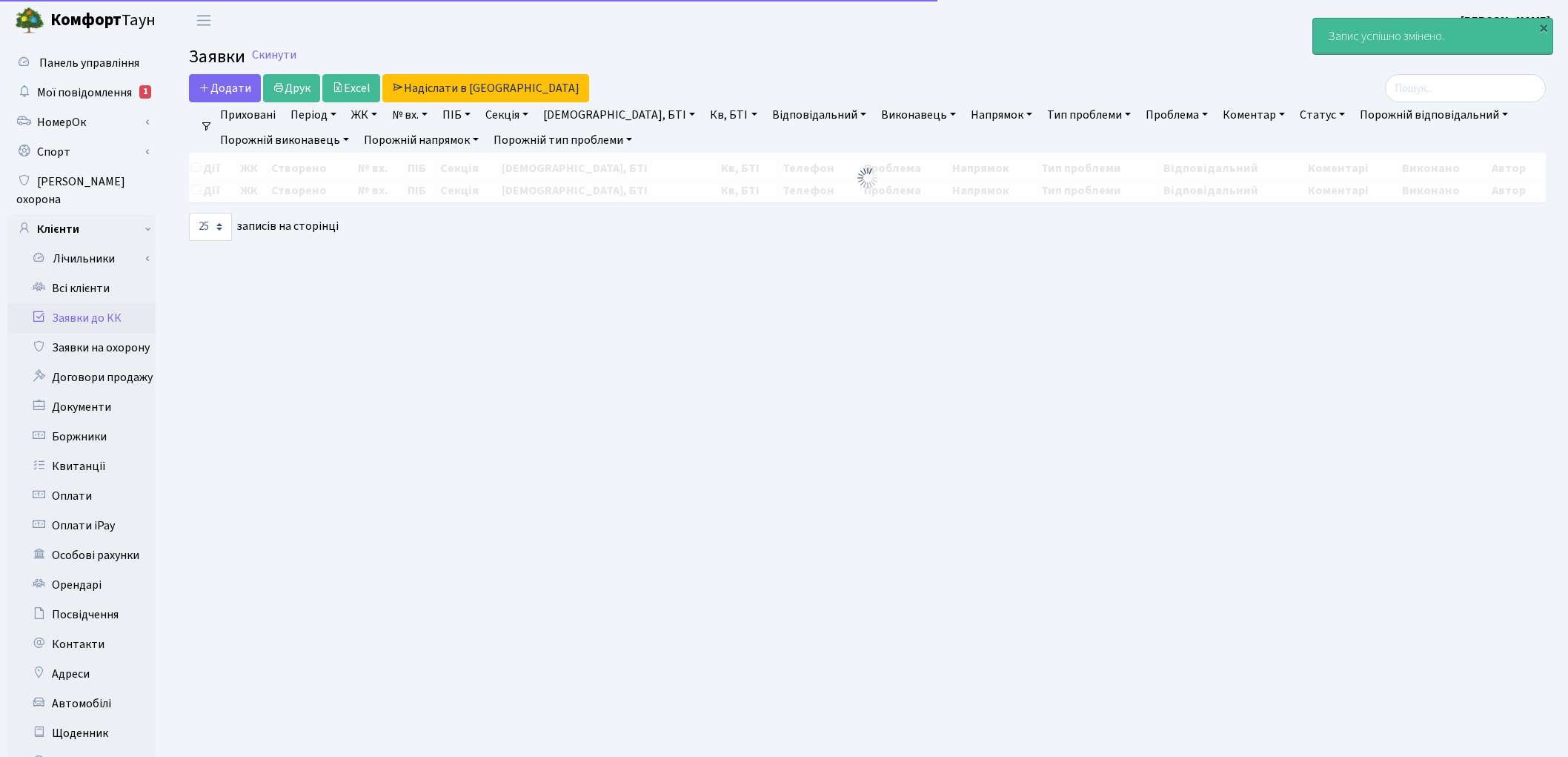
select select "25"
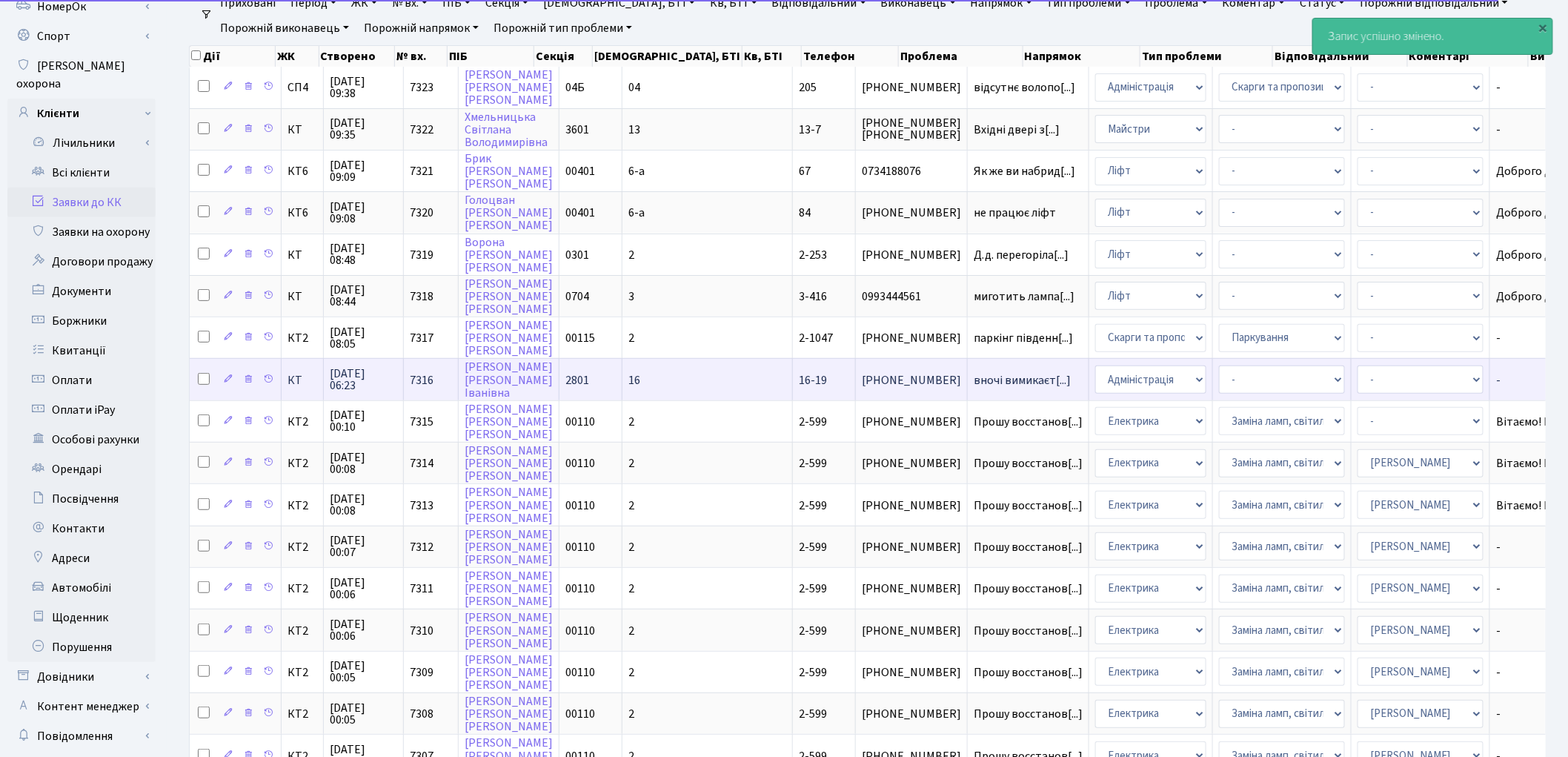
scroll to position [247, 0]
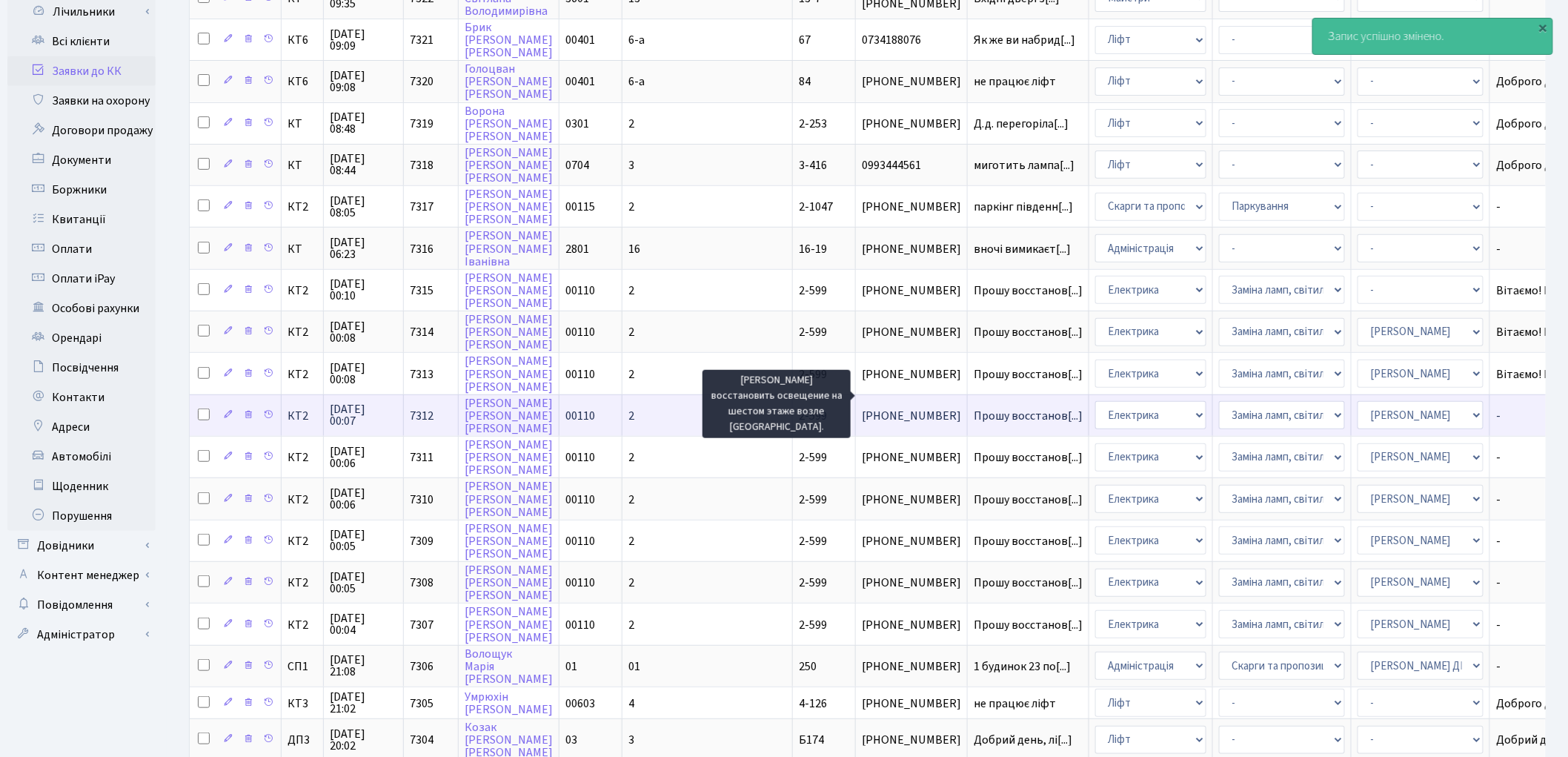
click at [973, 407] on span "Прошу восстанов[...]" at bounding box center [1027, 415] width 109 height 16
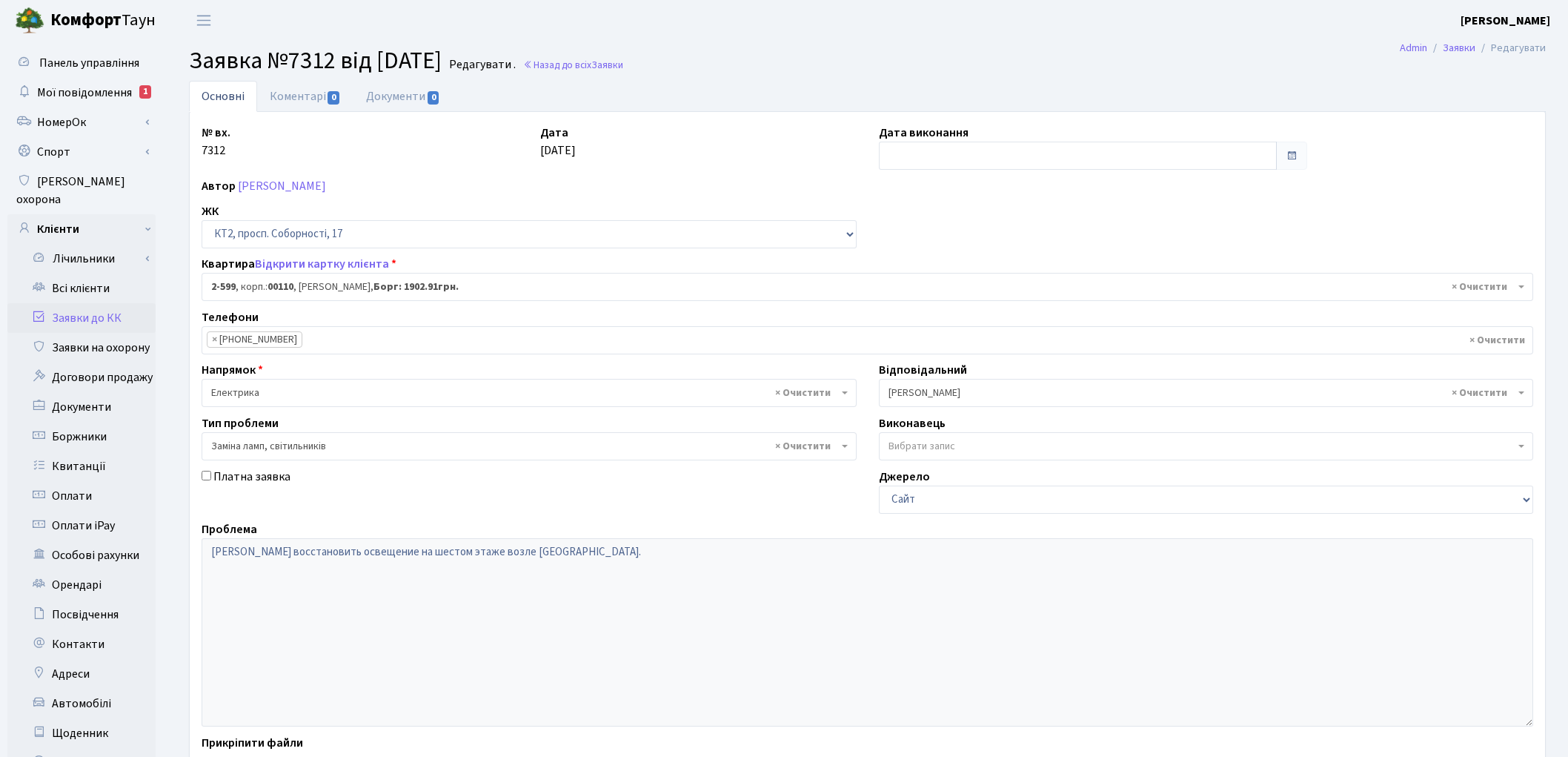
select select "15654"
select select "40"
click at [297, 94] on link "Коментарі 0" at bounding box center [306, 96] width 97 height 30
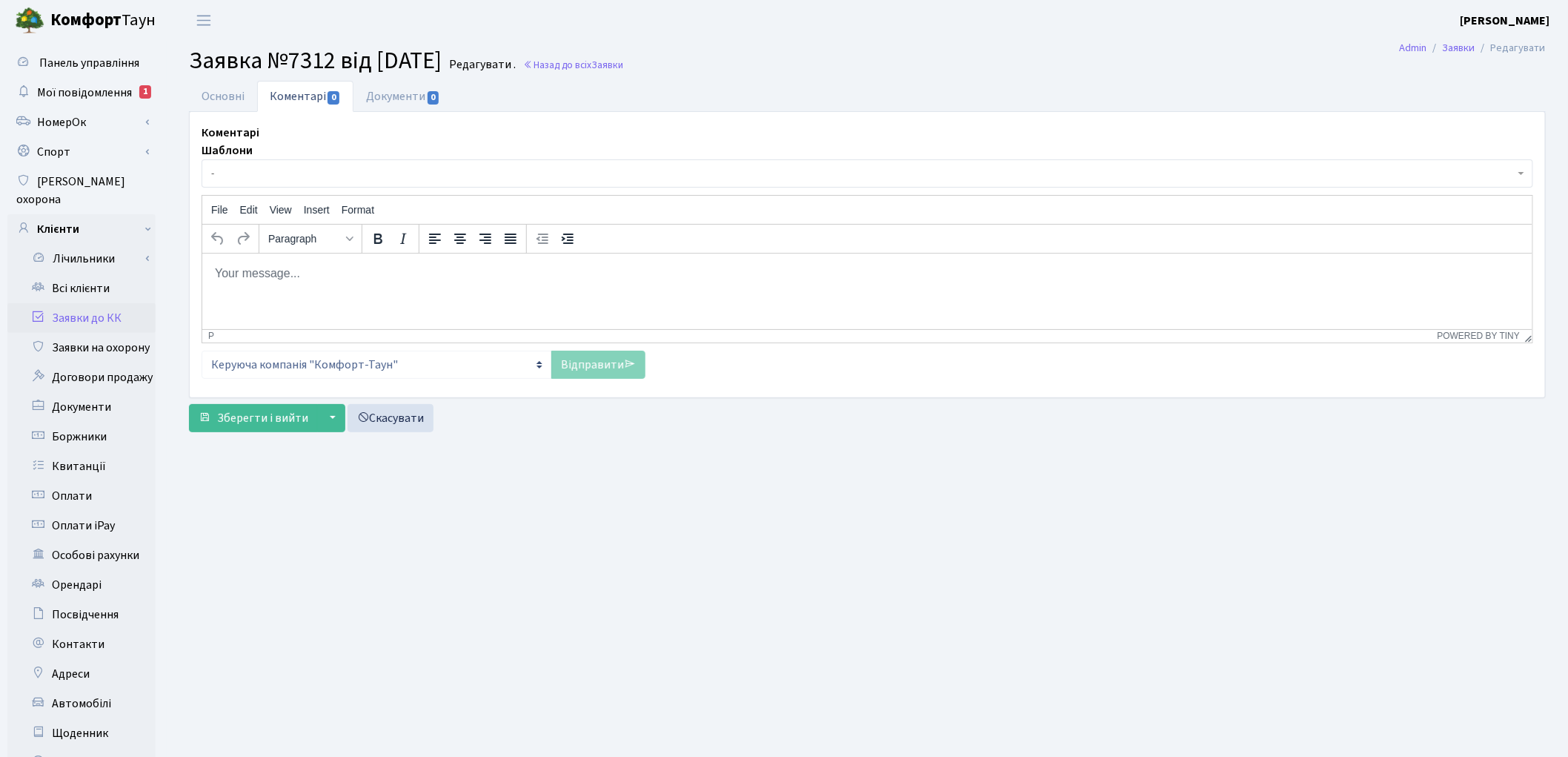
click at [281, 183] on span "-" at bounding box center [867, 173] width 1331 height 28
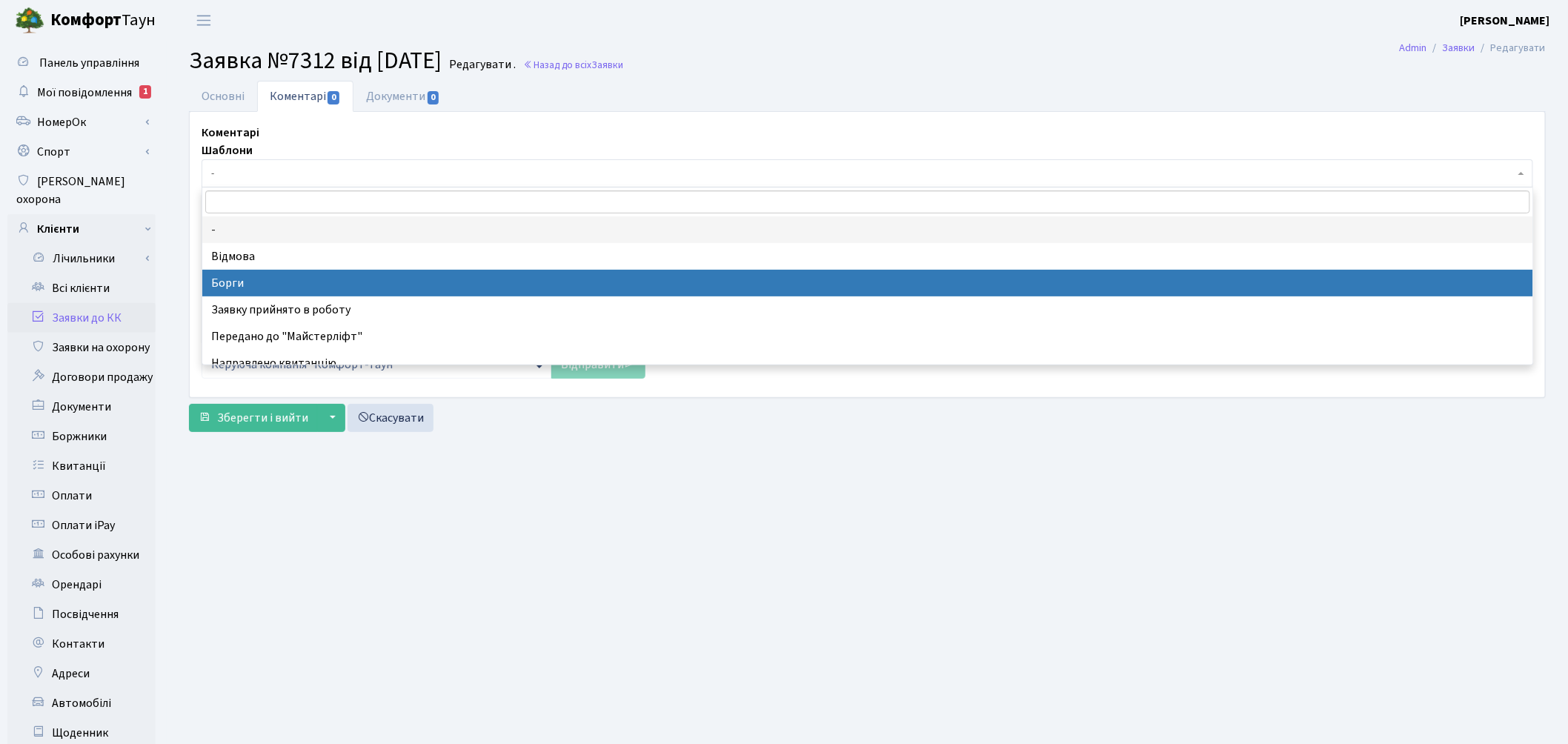
select select "3"
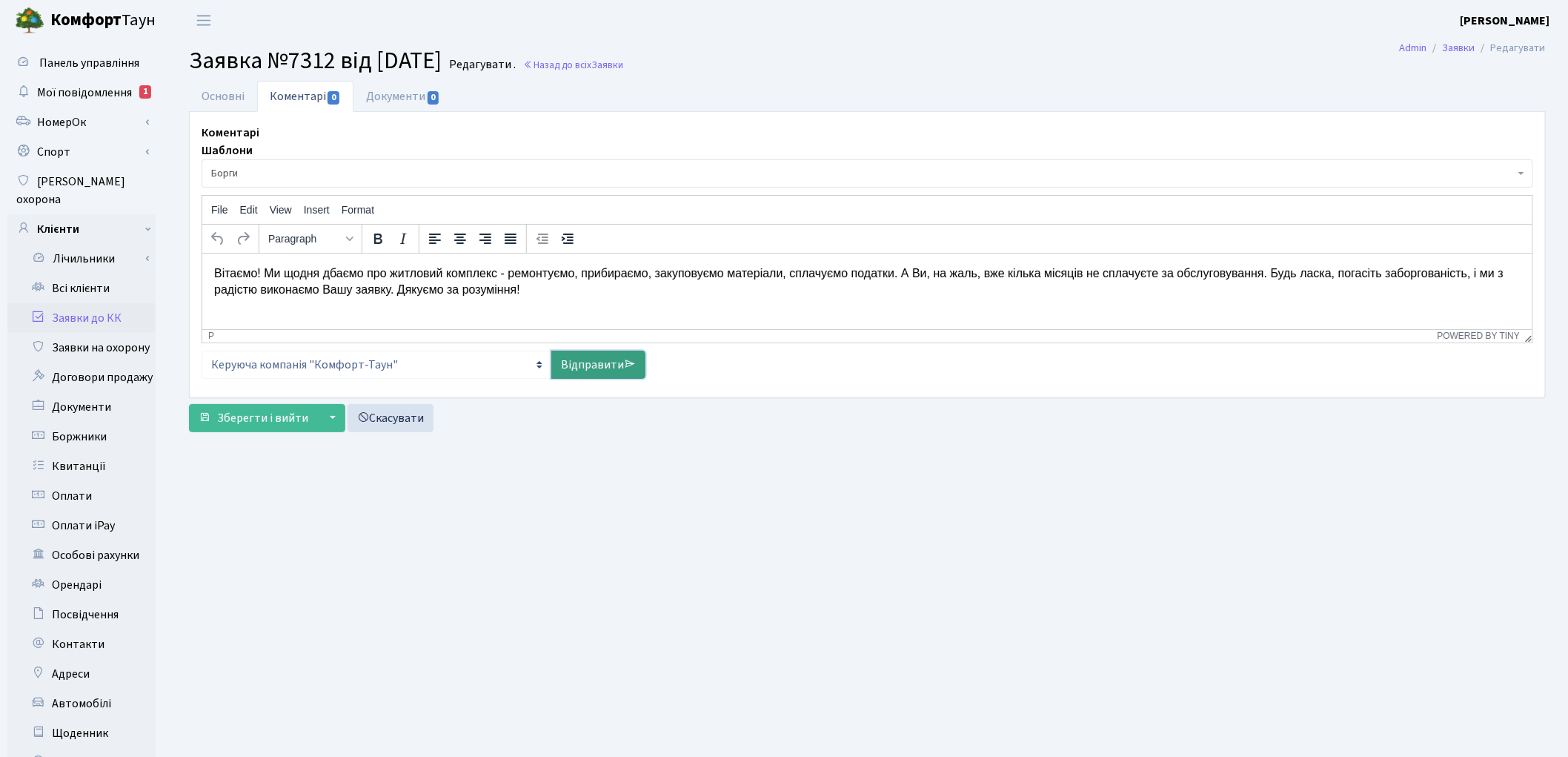
click at [596, 360] on link "Відправити" at bounding box center [597, 365] width 94 height 28
select select
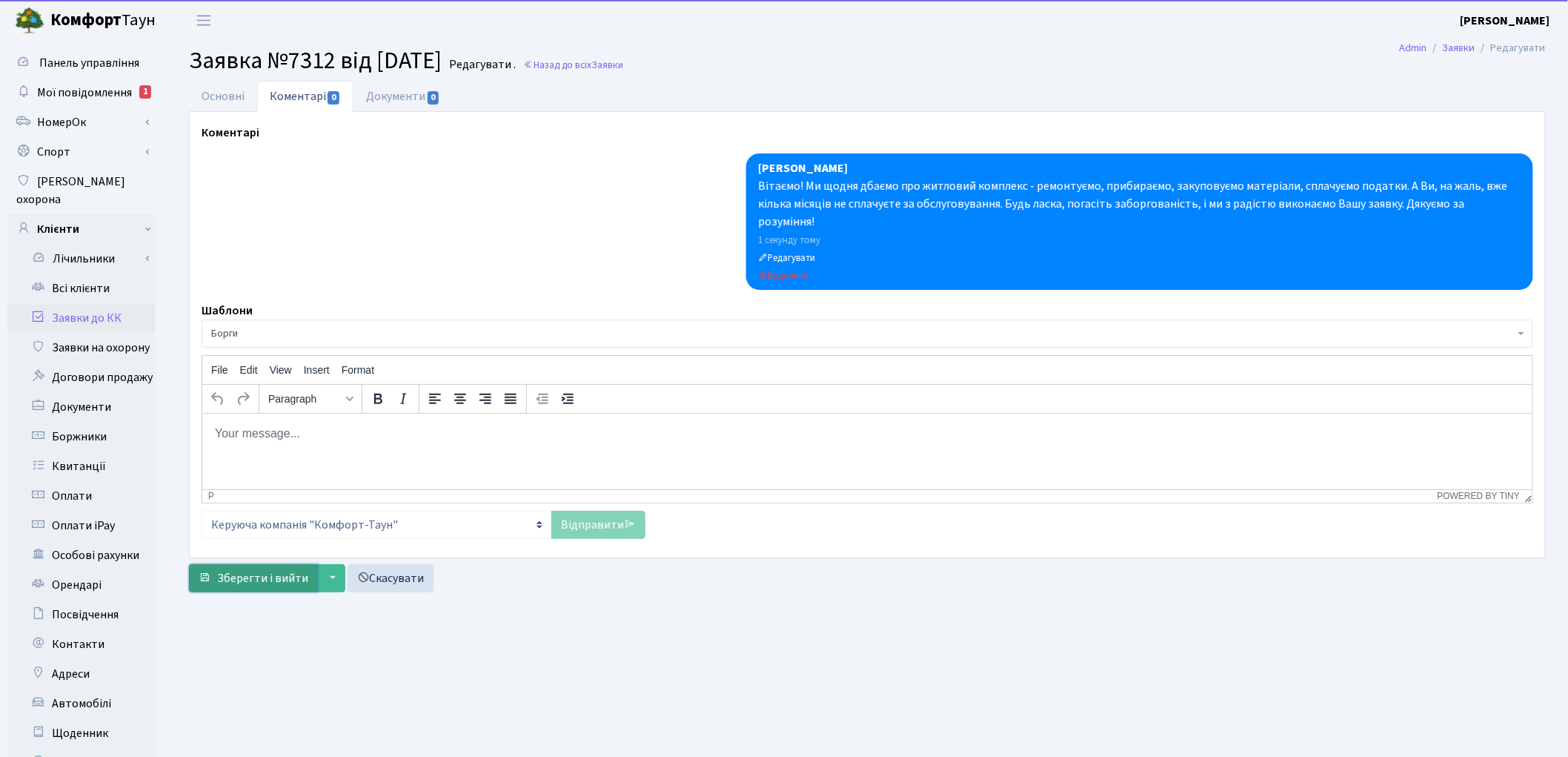
click at [275, 570] on span "Зберегти і вийти" at bounding box center [262, 578] width 91 height 16
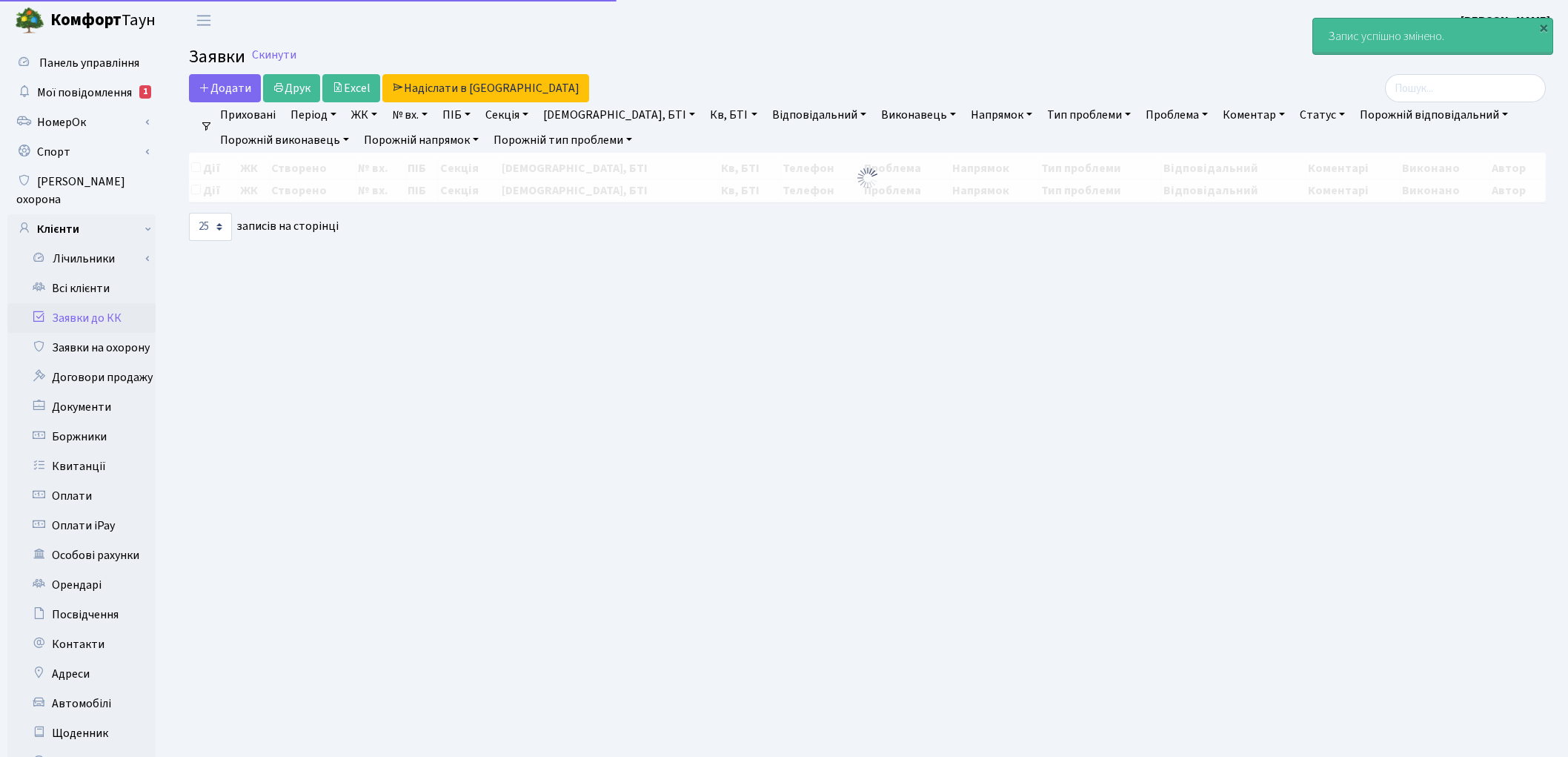
select select "25"
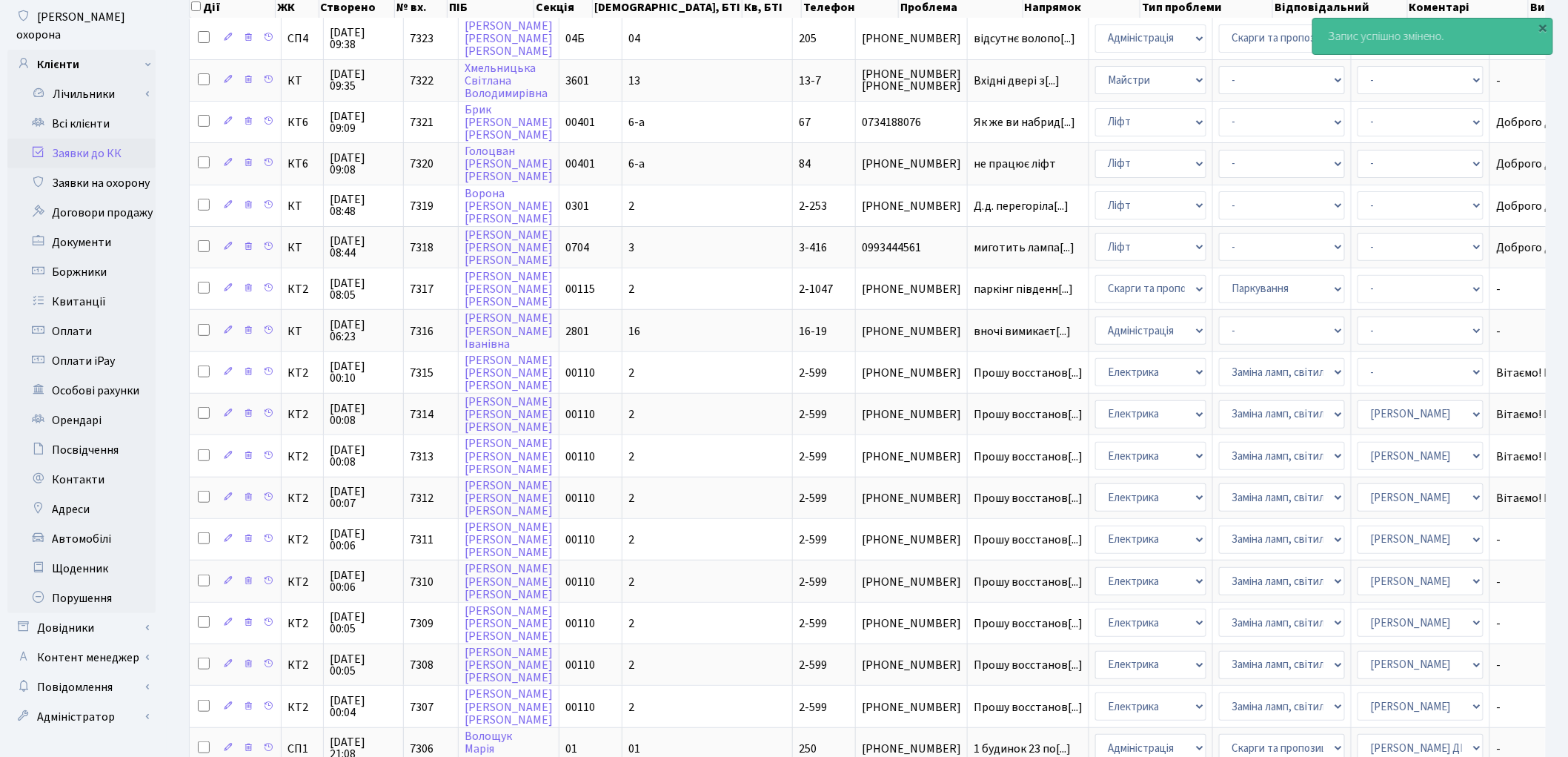
scroll to position [247, 0]
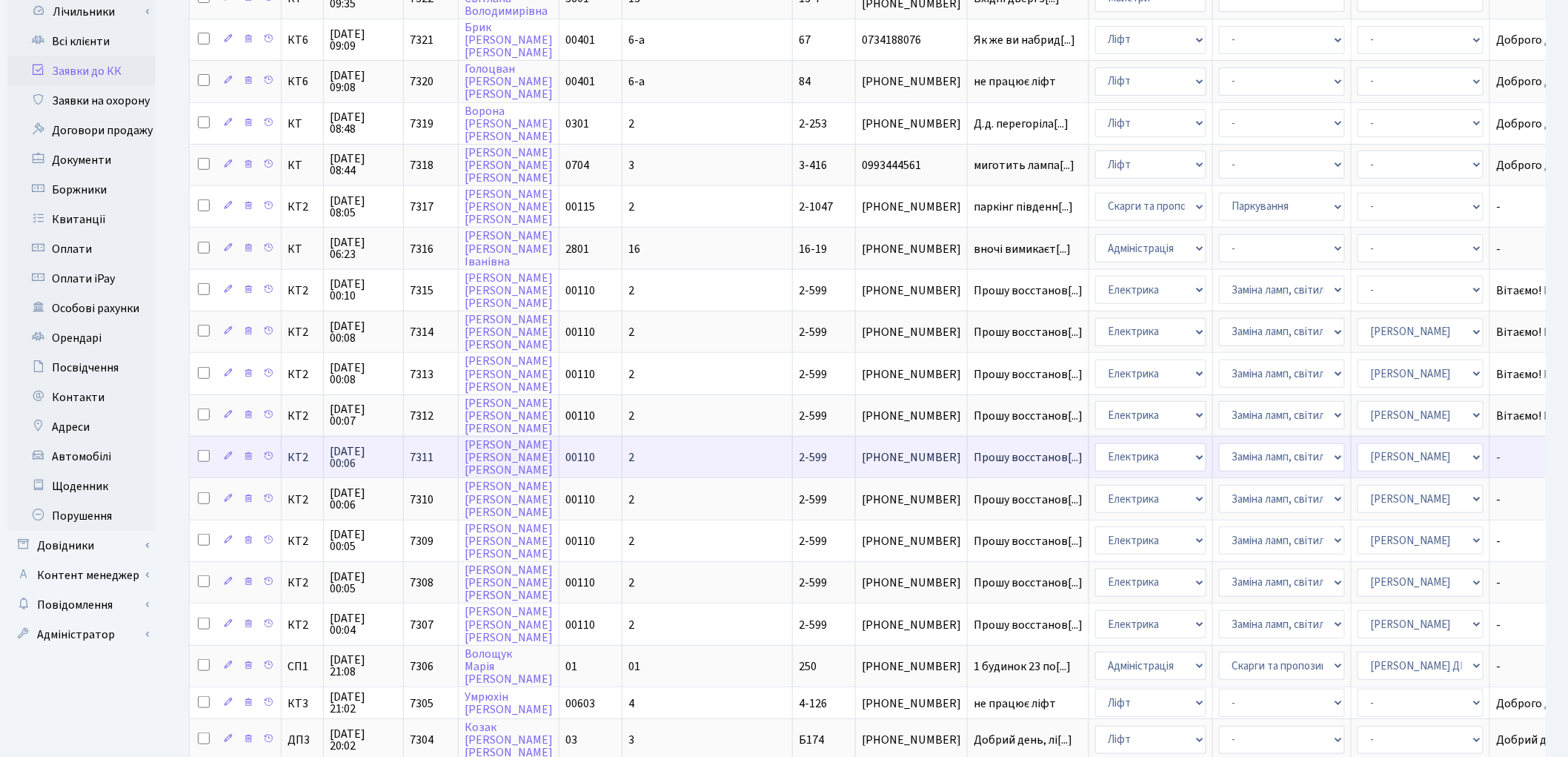
click at [968, 446] on td "Прошу восстанов[...]" at bounding box center [1028, 457] width 121 height 42
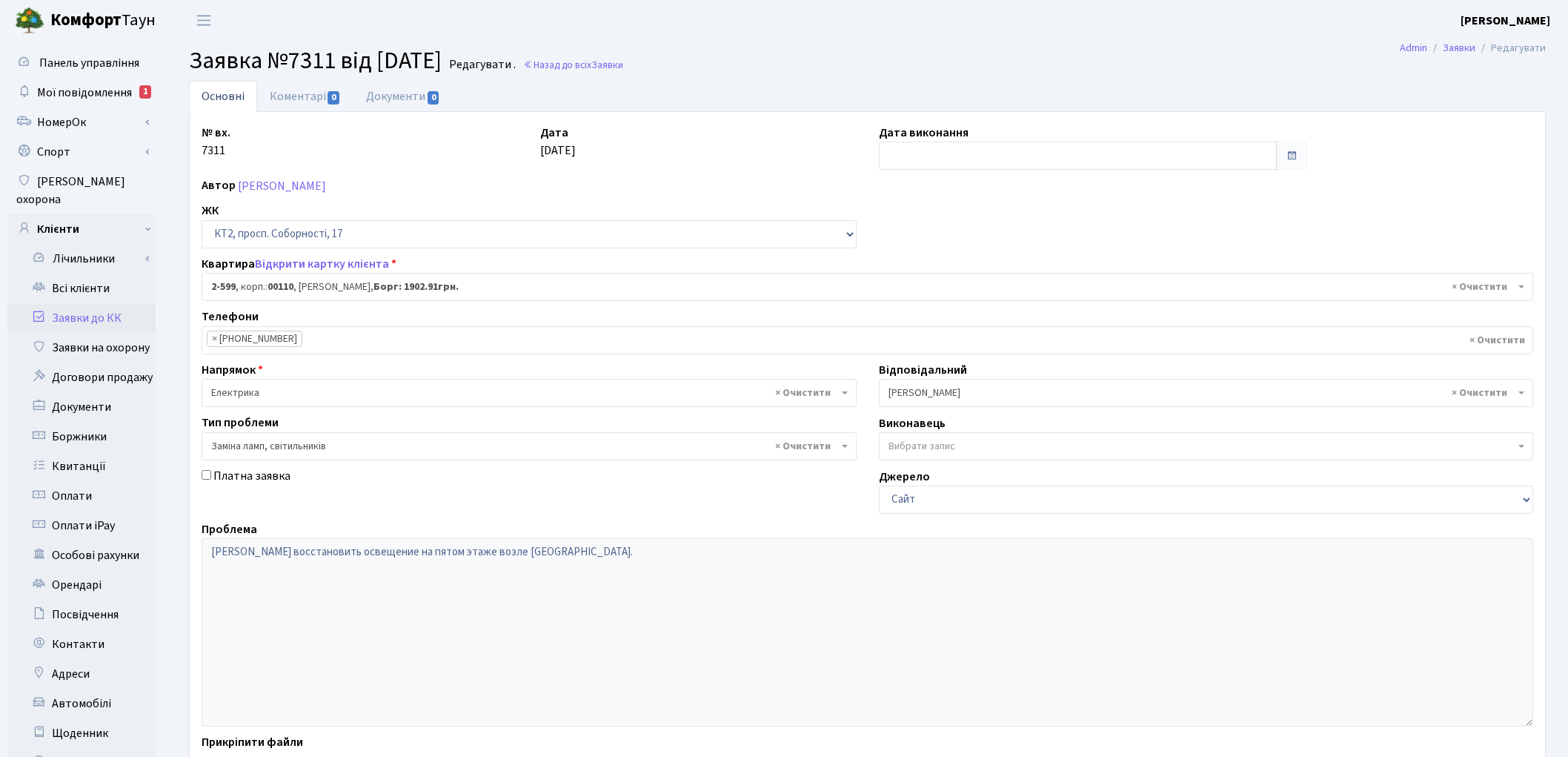
select select "15654"
select select "40"
click at [290, 94] on link "Коментарі 0" at bounding box center [306, 96] width 97 height 30
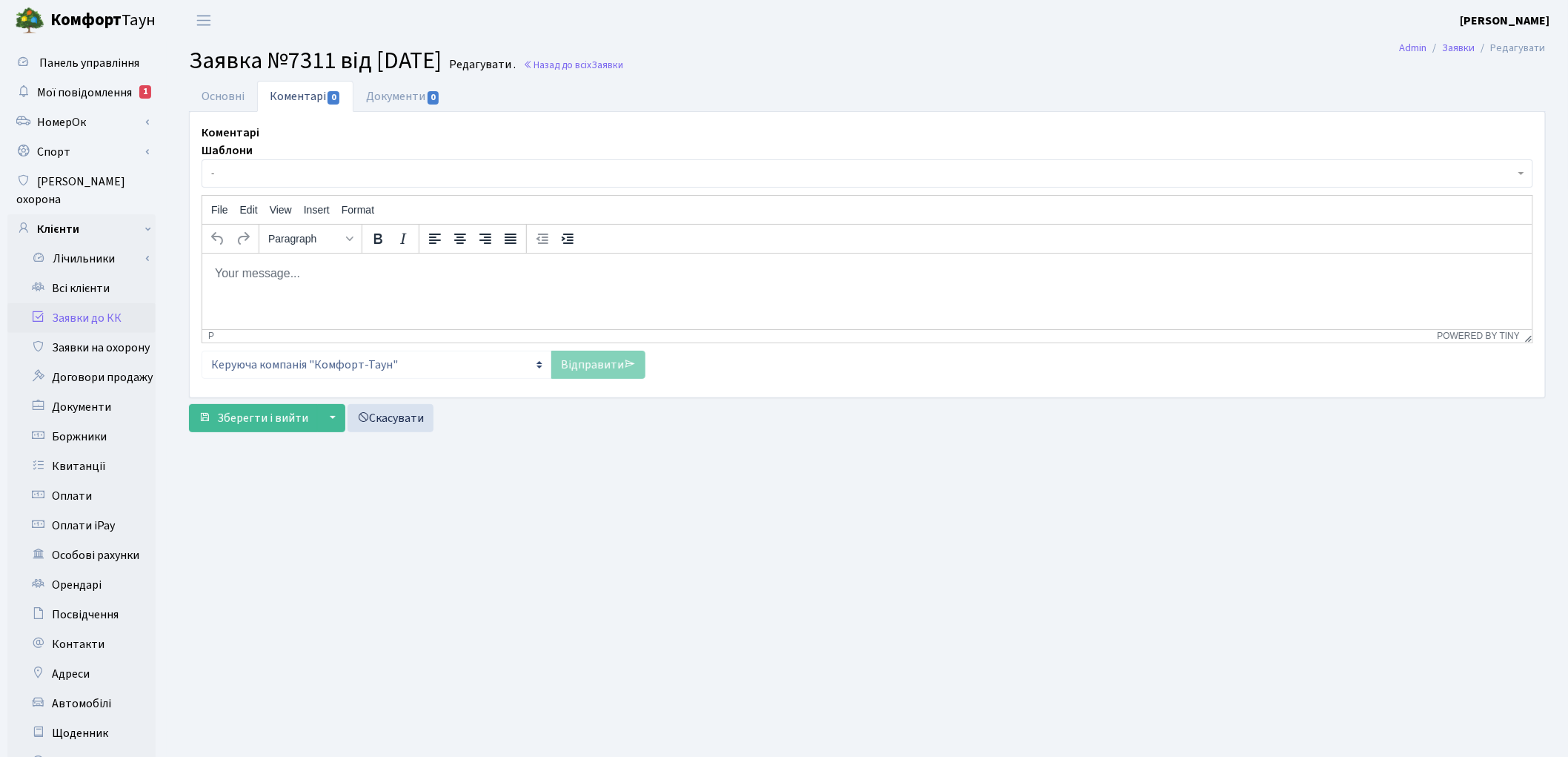
click at [277, 172] on span "-" at bounding box center [863, 173] width 1304 height 15
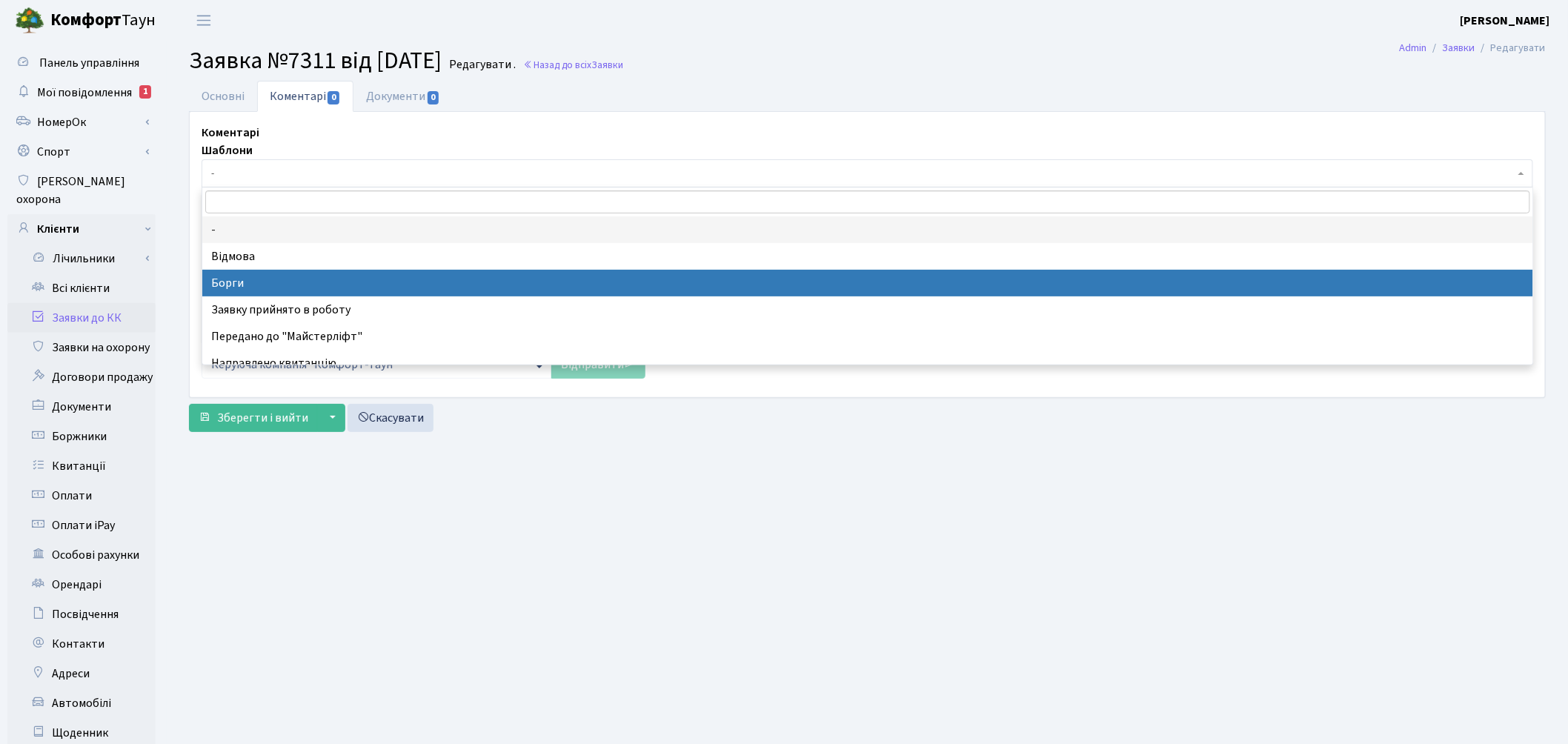
select select "3"
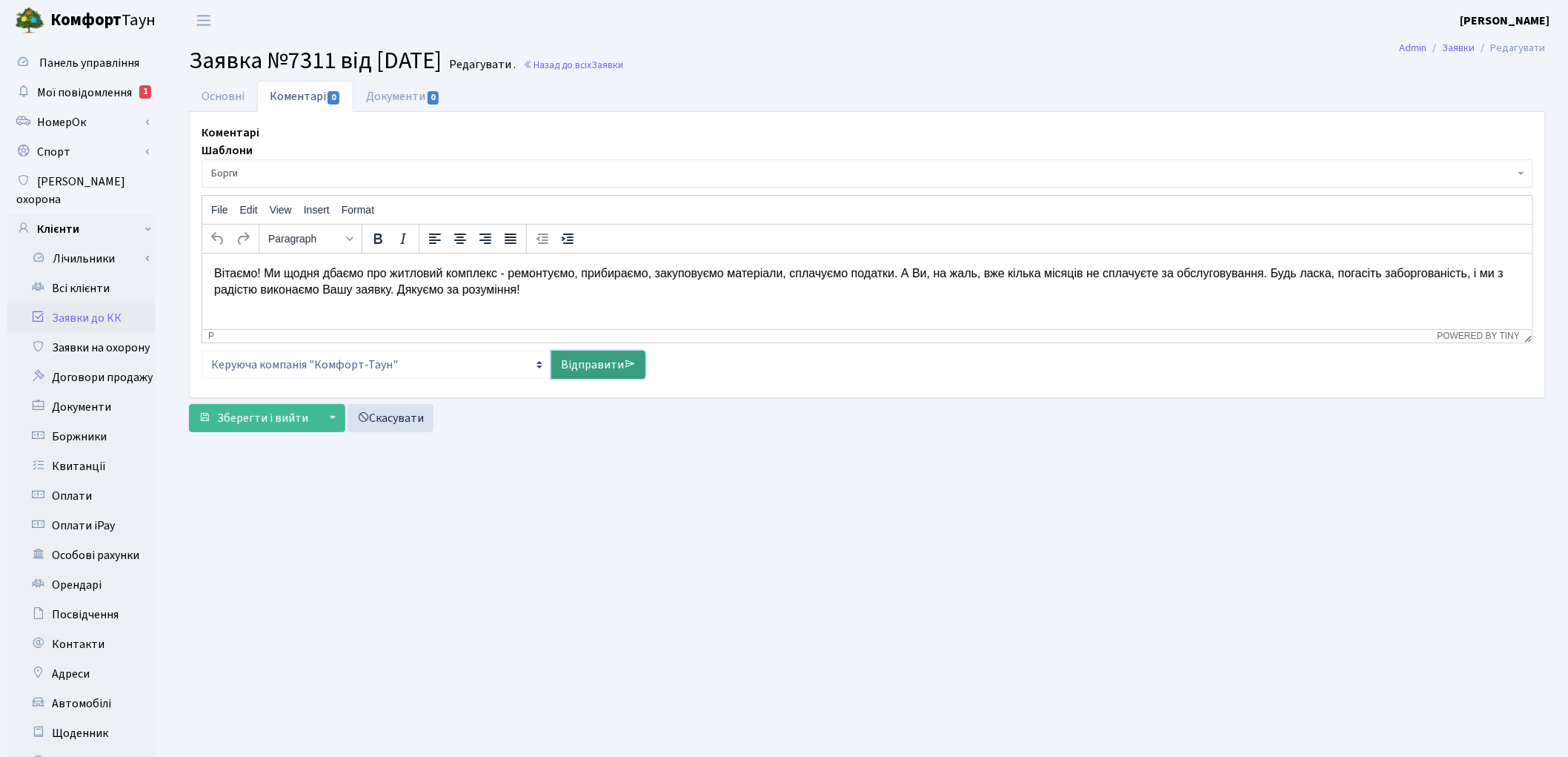
click at [594, 363] on link "Відправити" at bounding box center [597, 365] width 94 height 28
select select
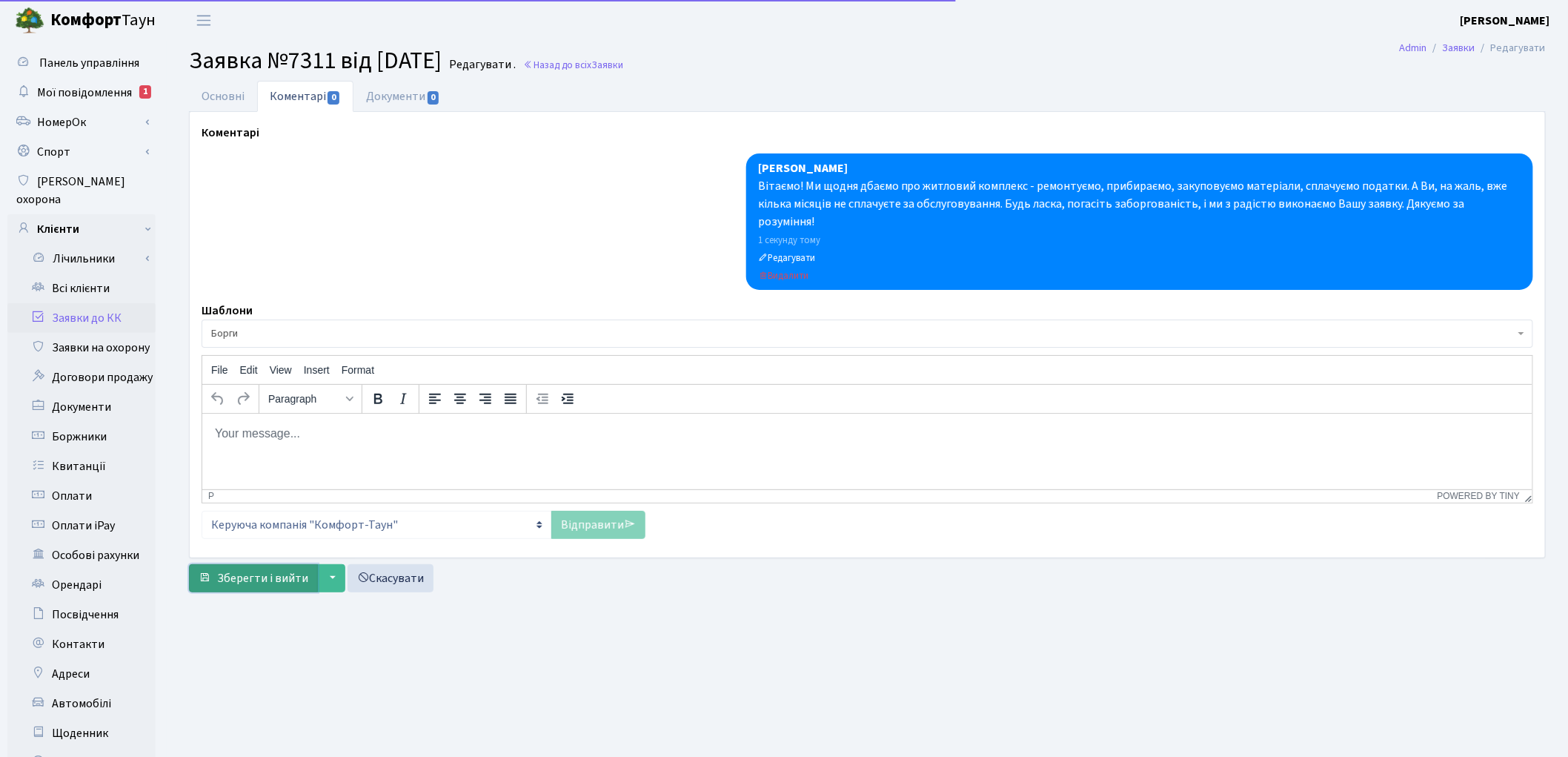
click at [258, 570] on span "Зберегти і вийти" at bounding box center [262, 578] width 91 height 16
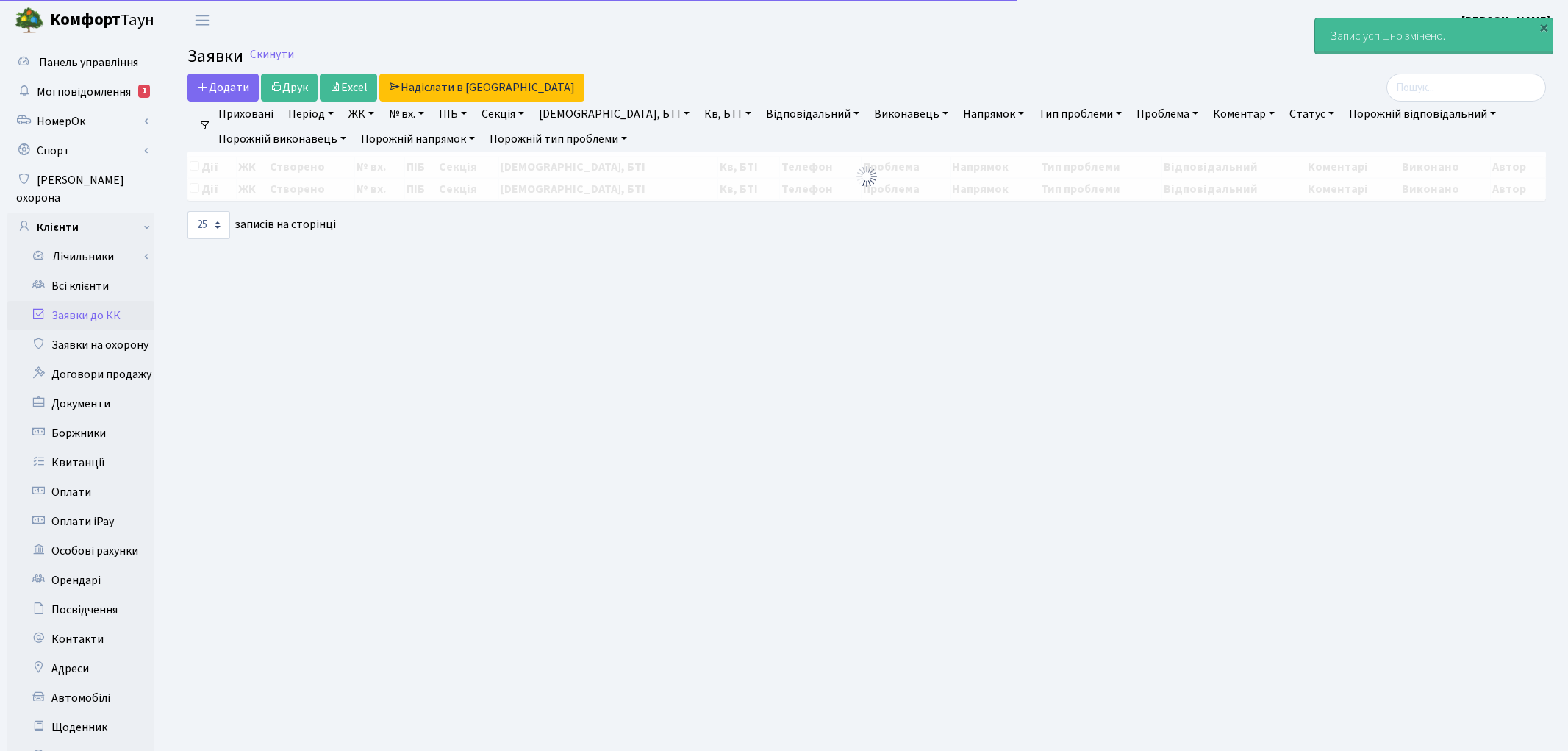
select select "25"
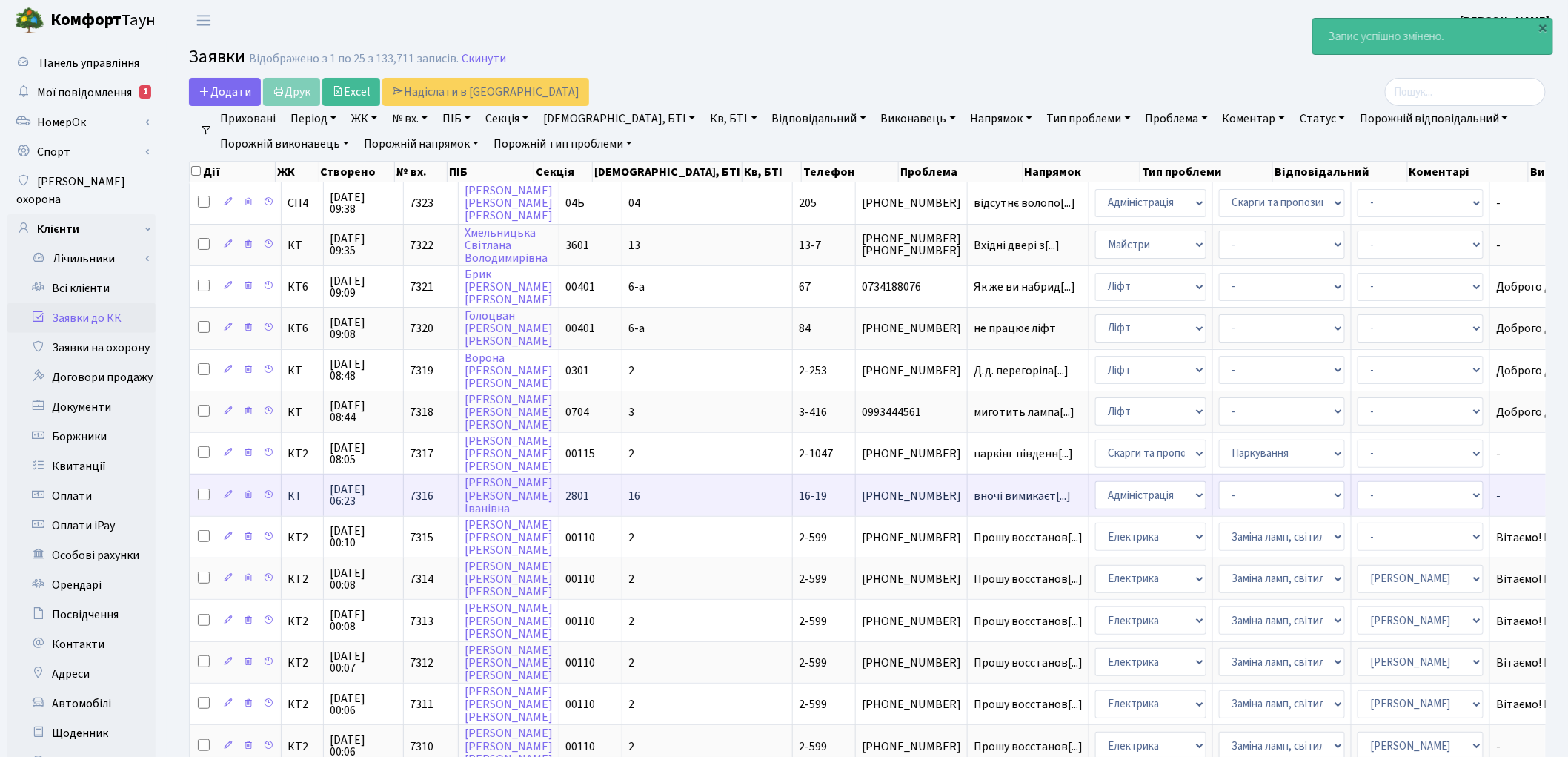
scroll to position [411, 0]
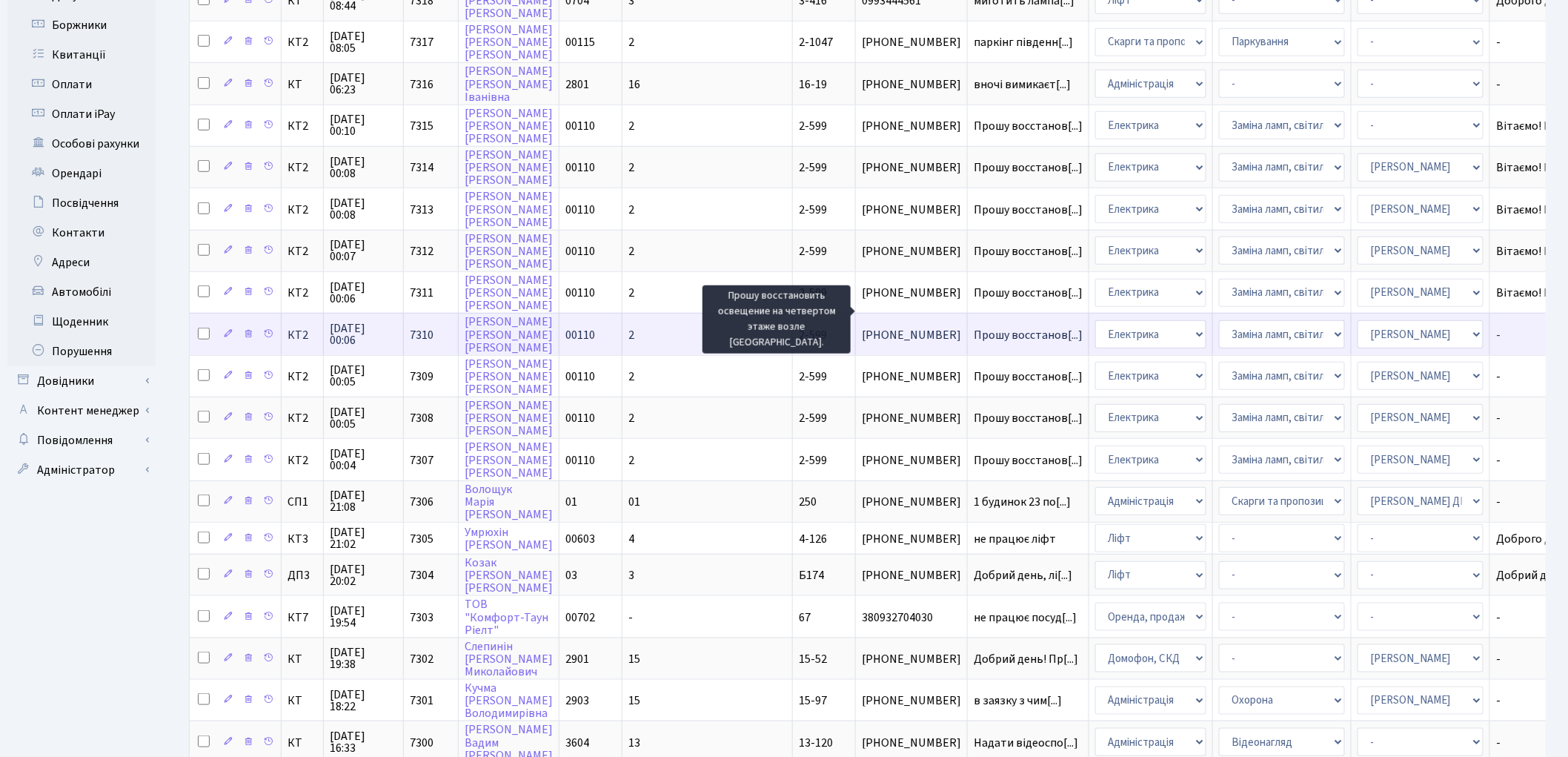
click at [973, 327] on span "Прошу восстанов[...]" at bounding box center [1027, 334] width 109 height 16
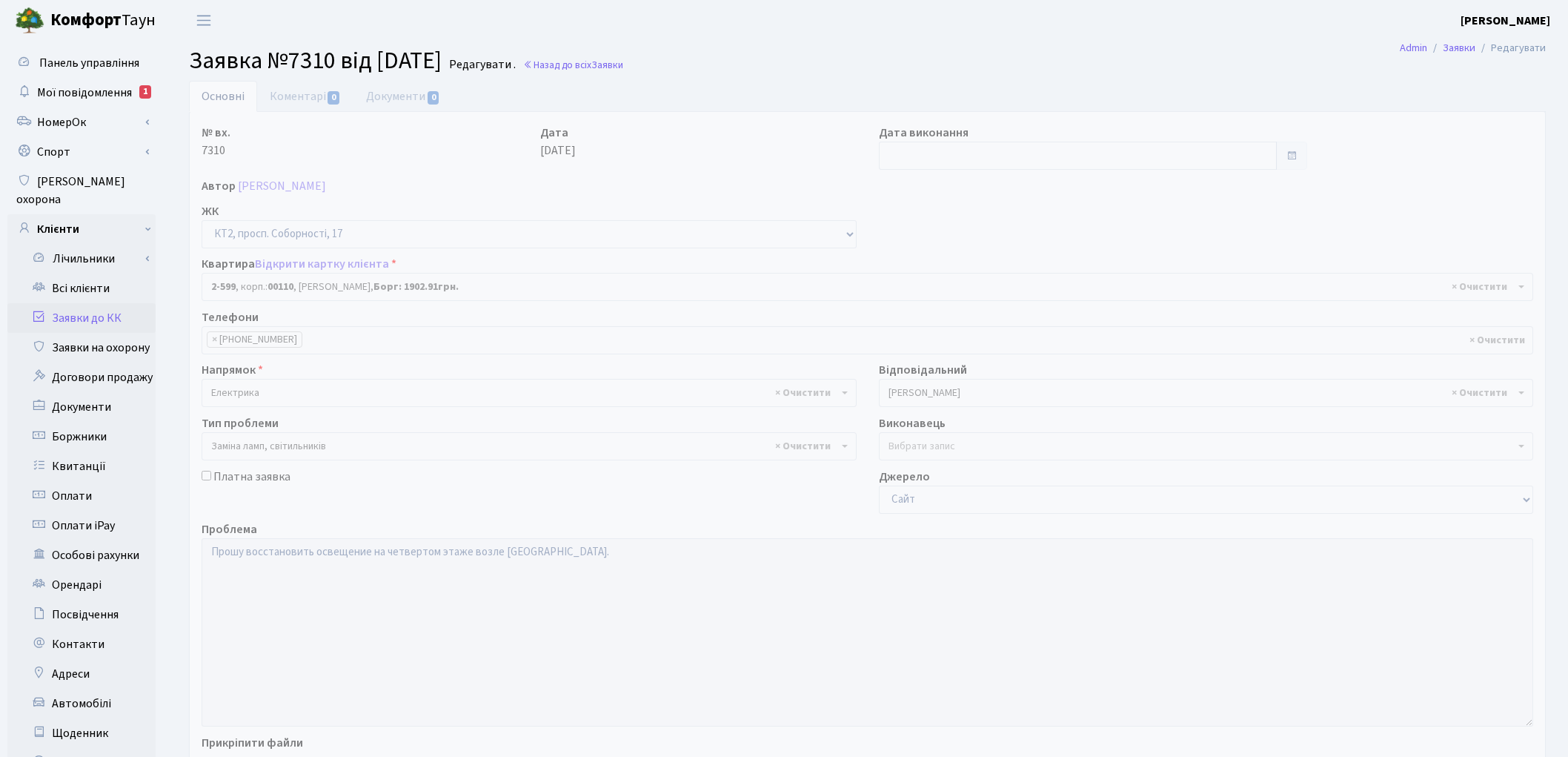
select select "15654"
select select "40"
click at [302, 89] on link "Коментарі 0" at bounding box center [306, 96] width 97 height 30
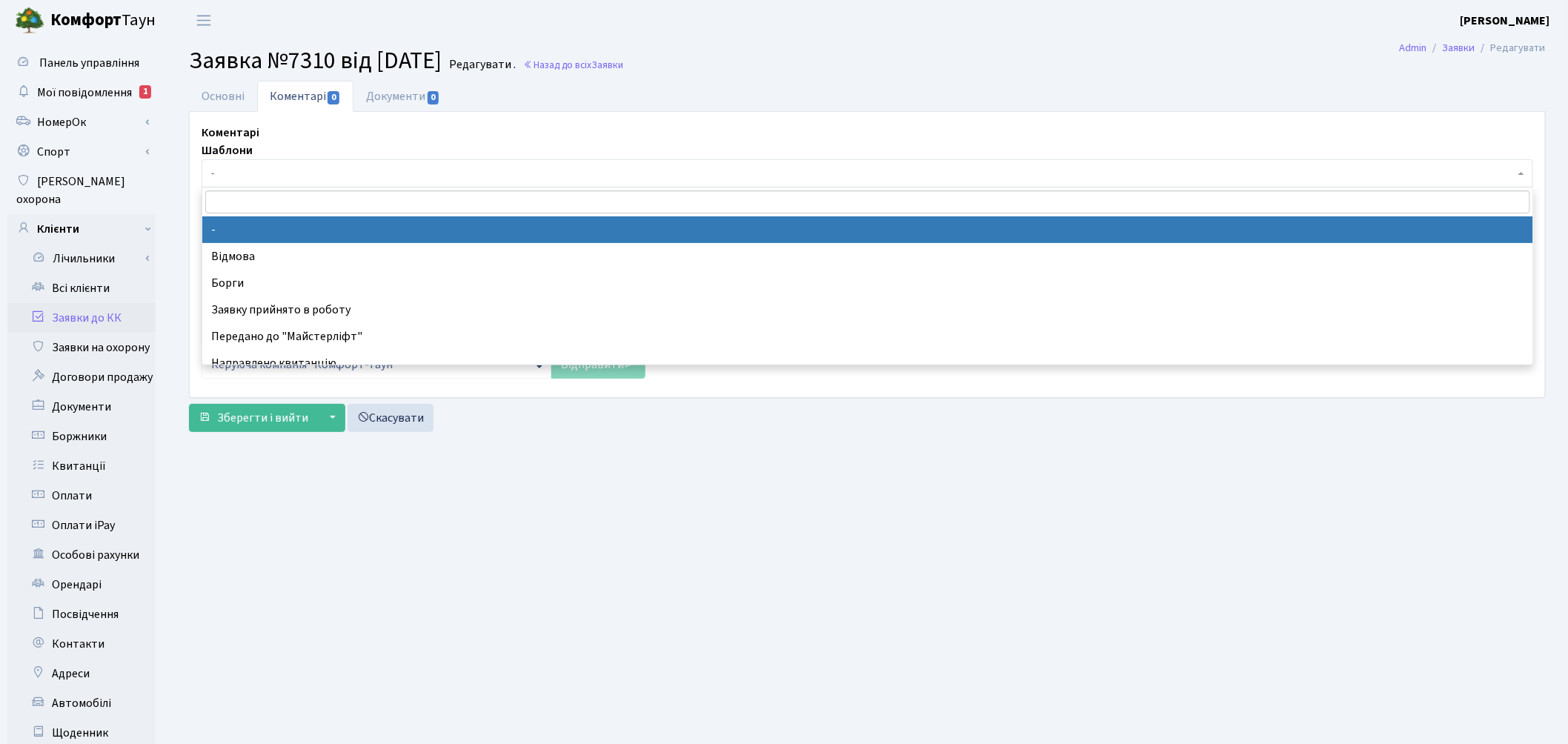
click at [217, 175] on span "-" at bounding box center [863, 173] width 1304 height 15
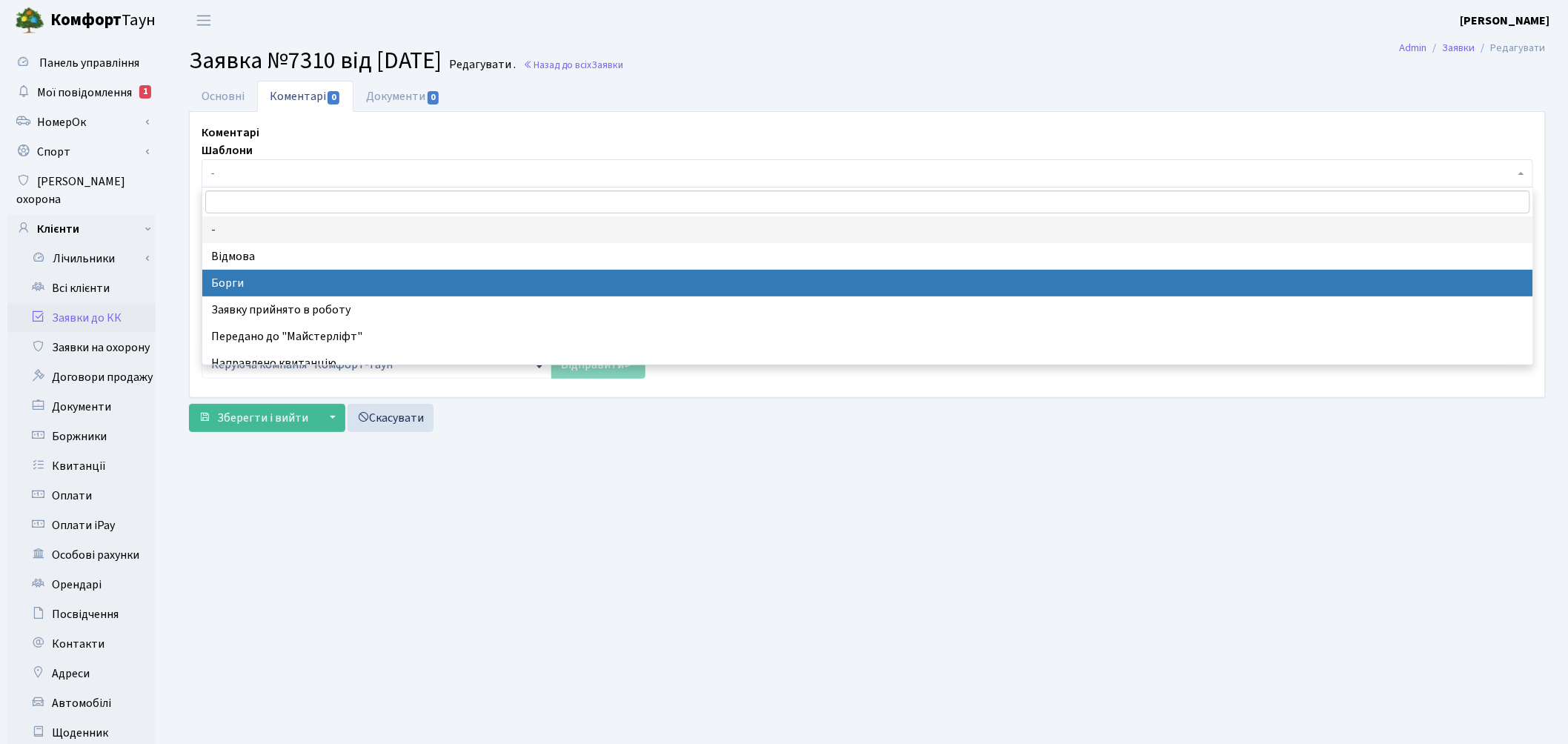
select select "3"
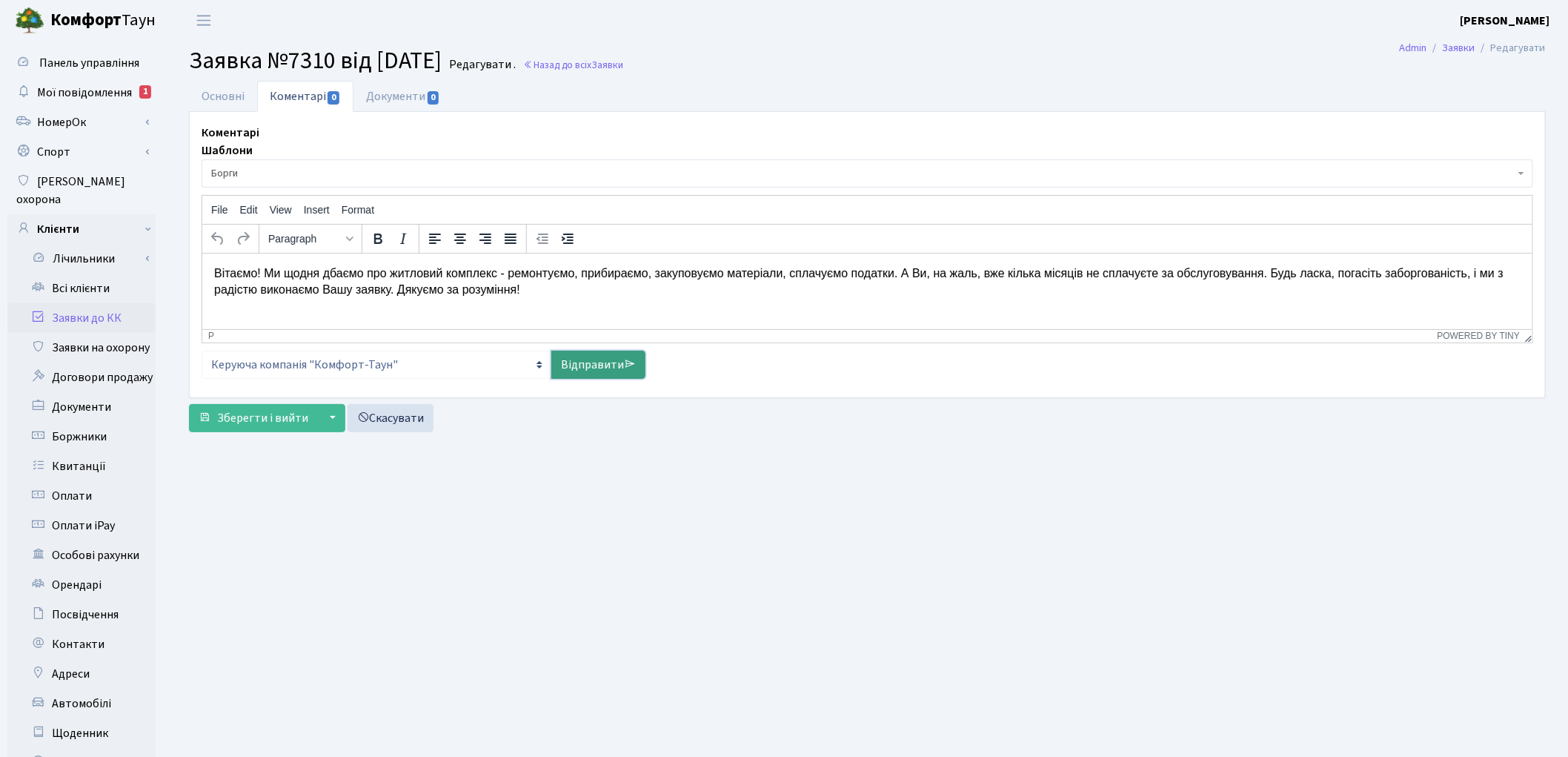
click at [573, 373] on link "Відправити" at bounding box center [597, 365] width 94 height 28
select select
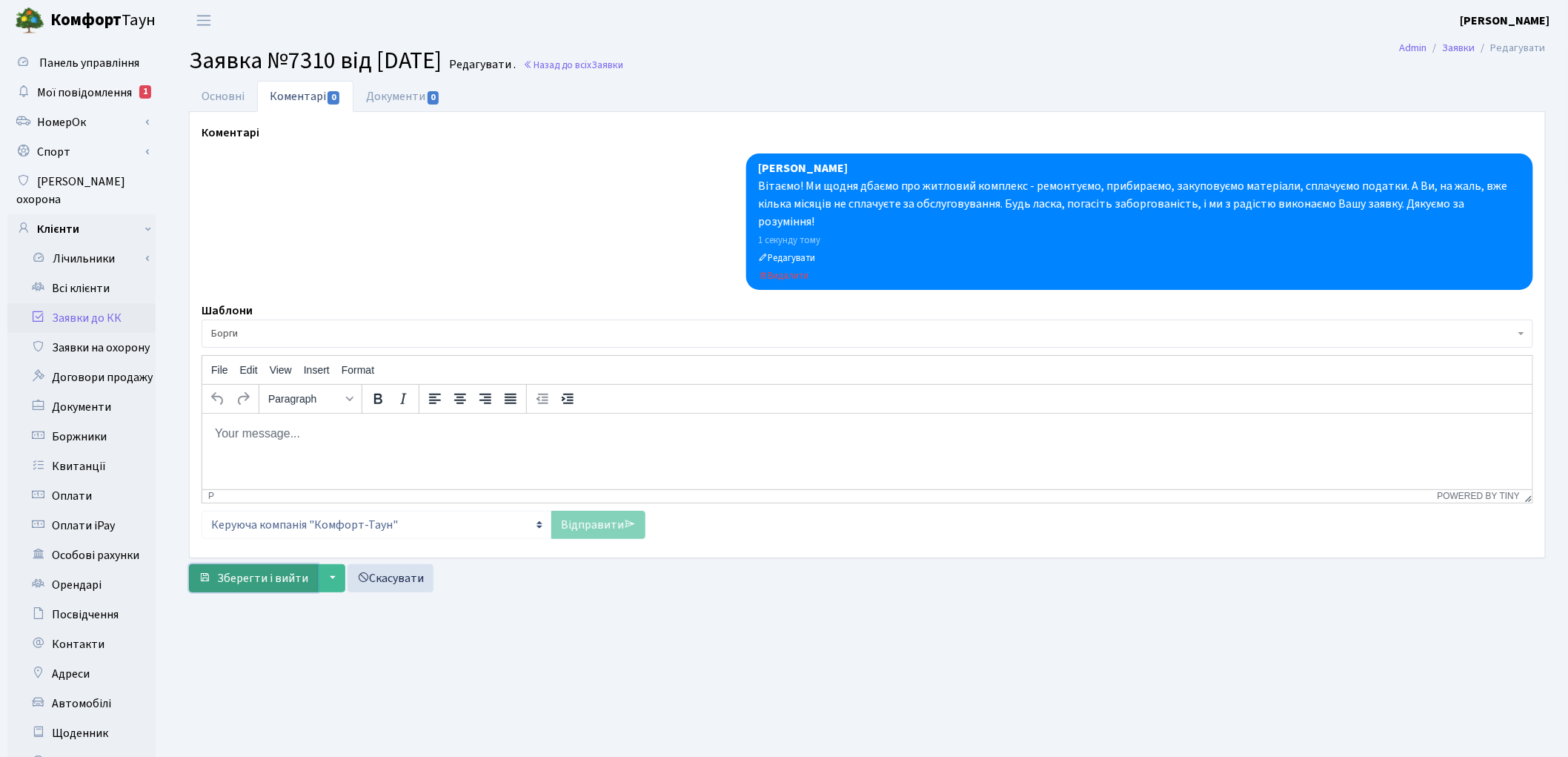
click at [247, 570] on span "Зберегти і вийти" at bounding box center [262, 578] width 91 height 16
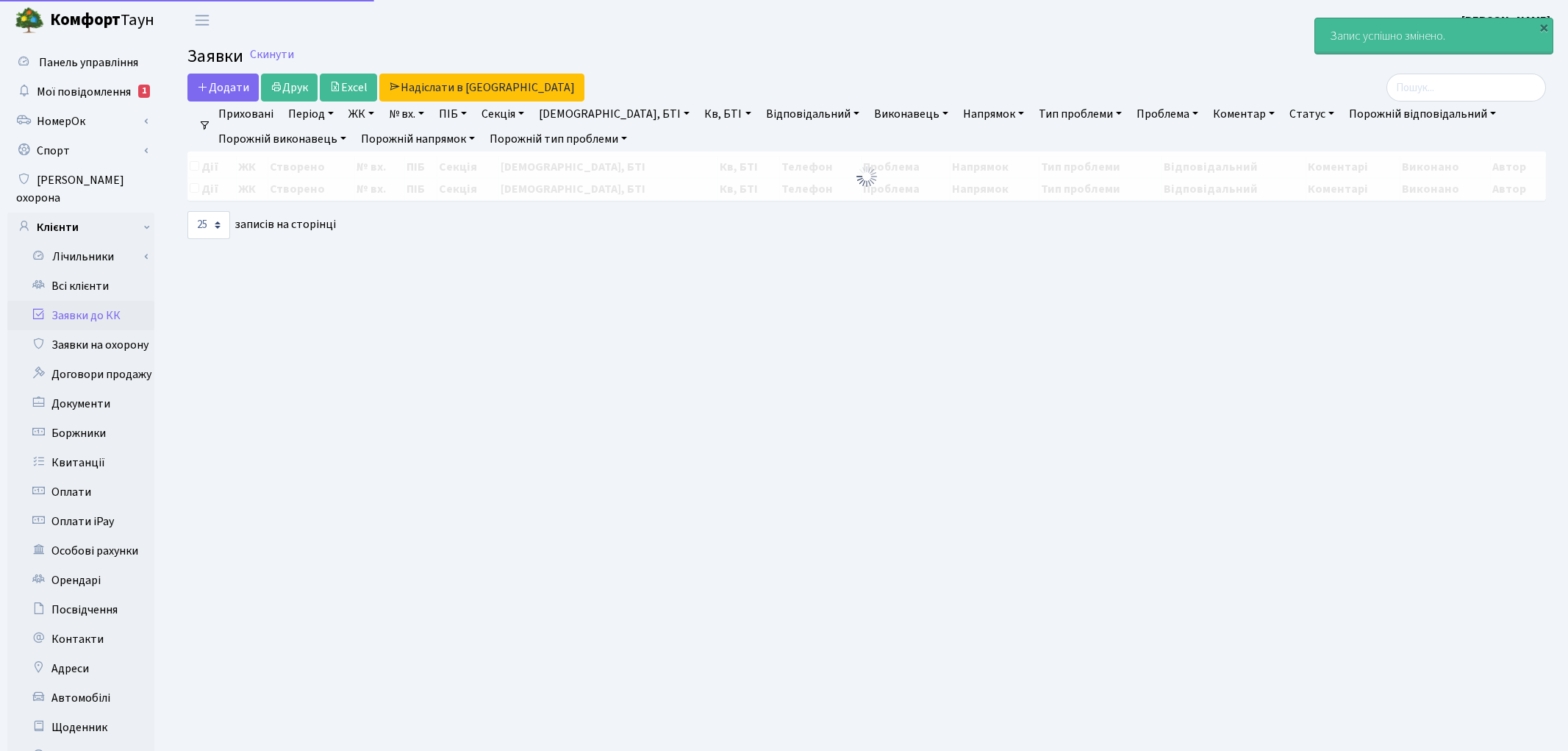
select select "25"
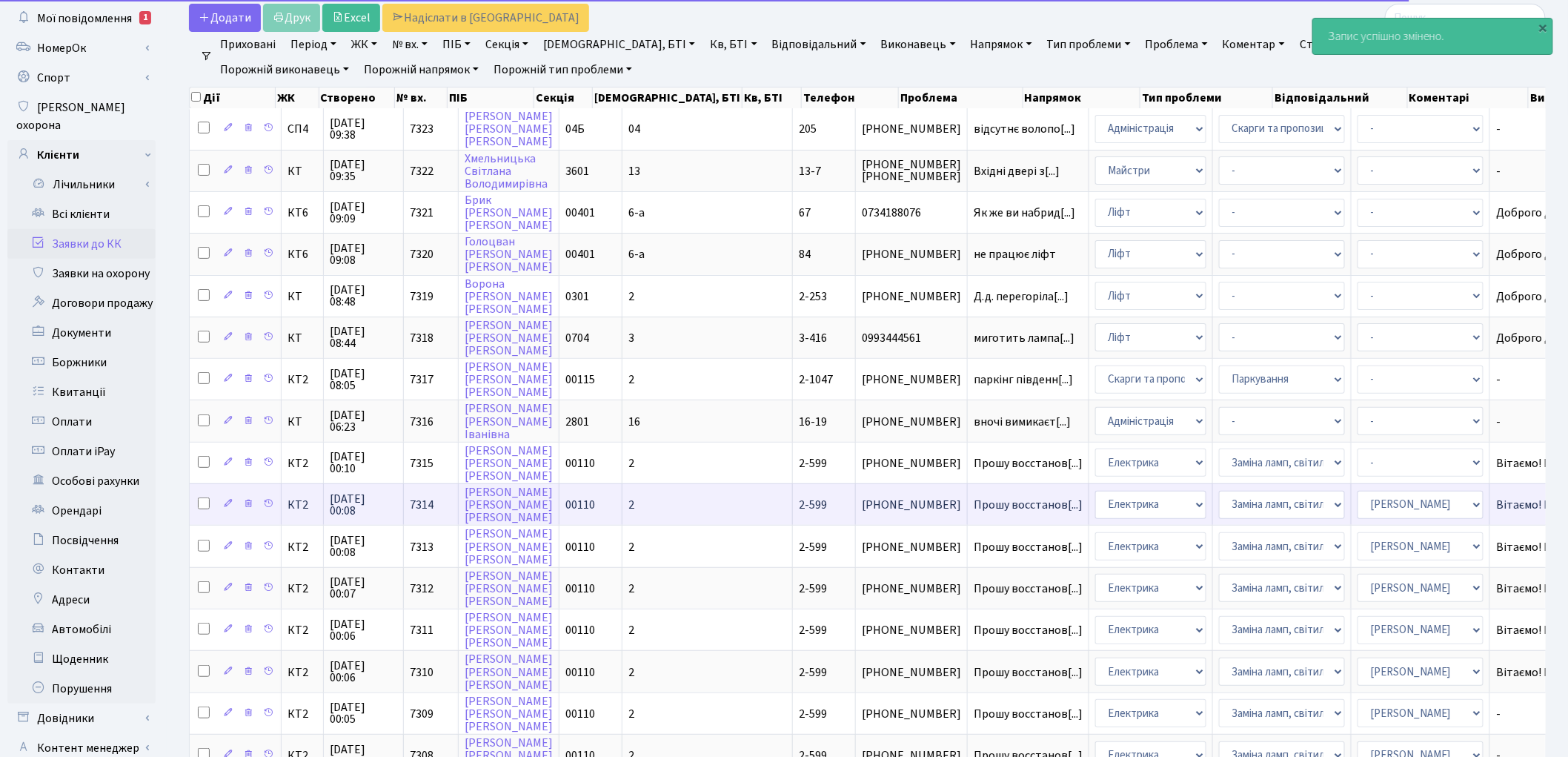
scroll to position [329, 0]
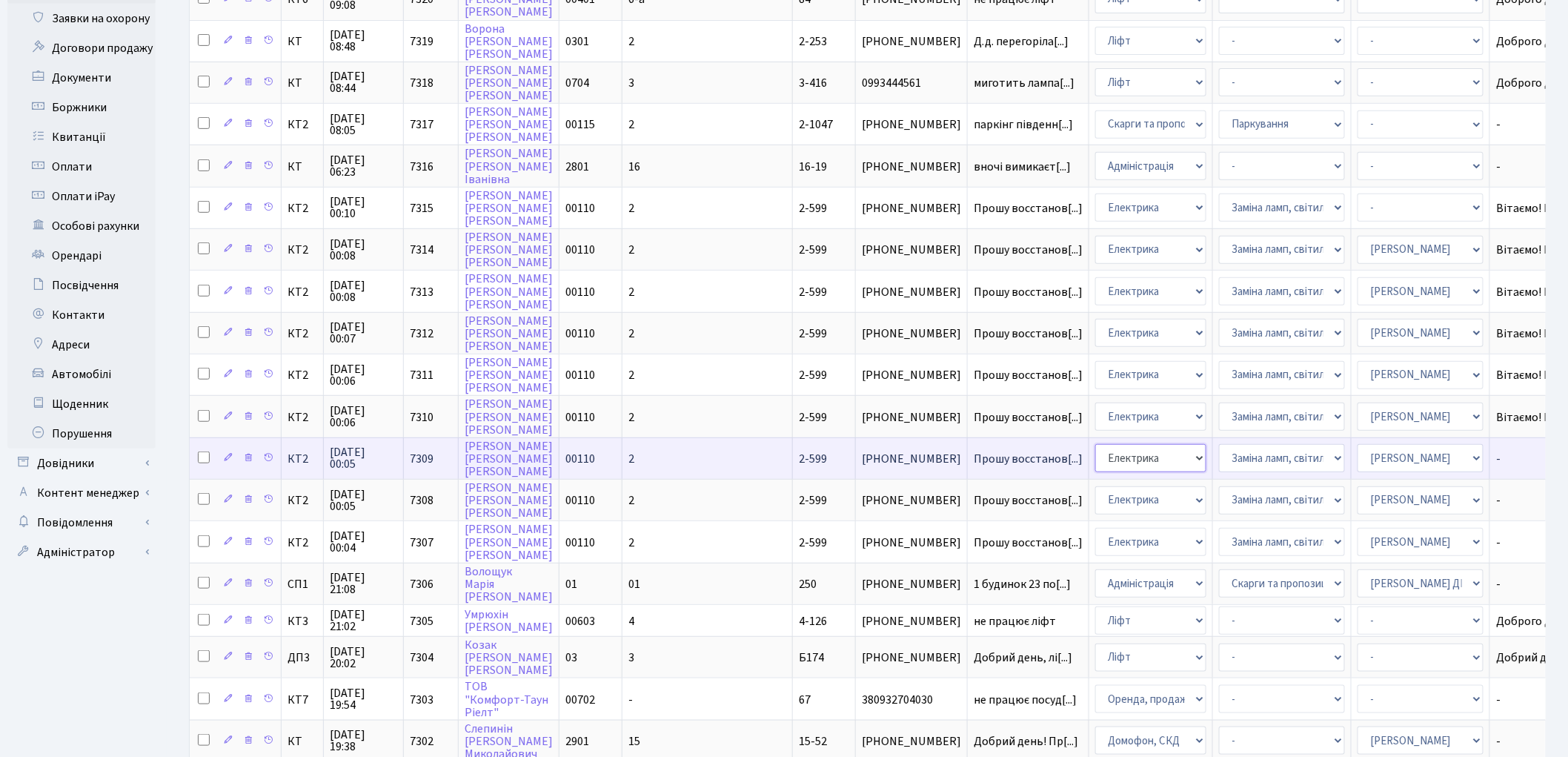
click at [1096, 444] on select "- Адміністрація Домофон, СКД Ліфт Майстри Сантехніка Економічний відділ Електри…" at bounding box center [1150, 459] width 111 height 28
click at [973, 451] on span "Прошу восстанов[...]" at bounding box center [1027, 459] width 109 height 16
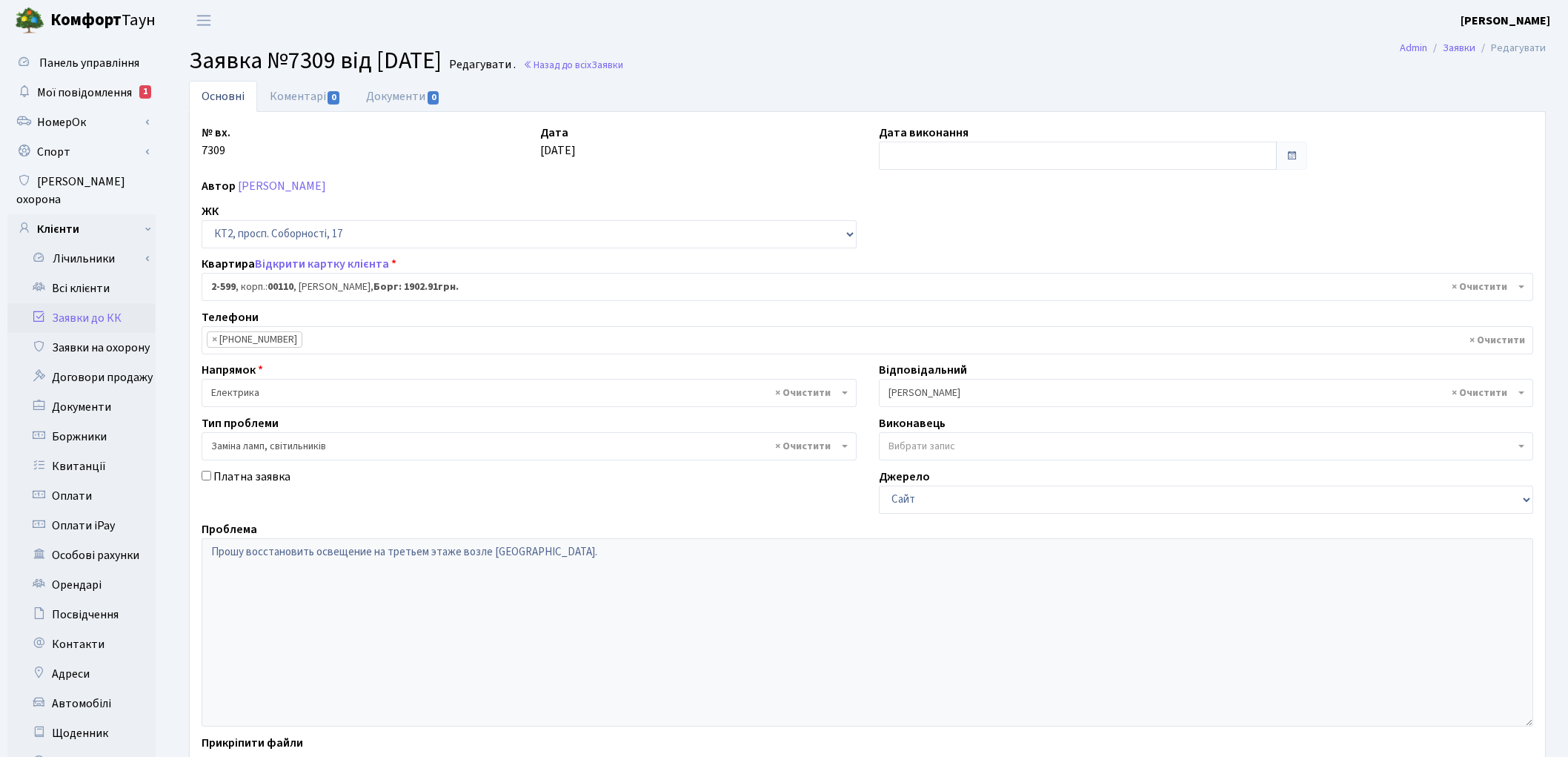
select select "15654"
select select "40"
click at [273, 98] on link "Коментарі 0" at bounding box center [306, 96] width 97 height 30
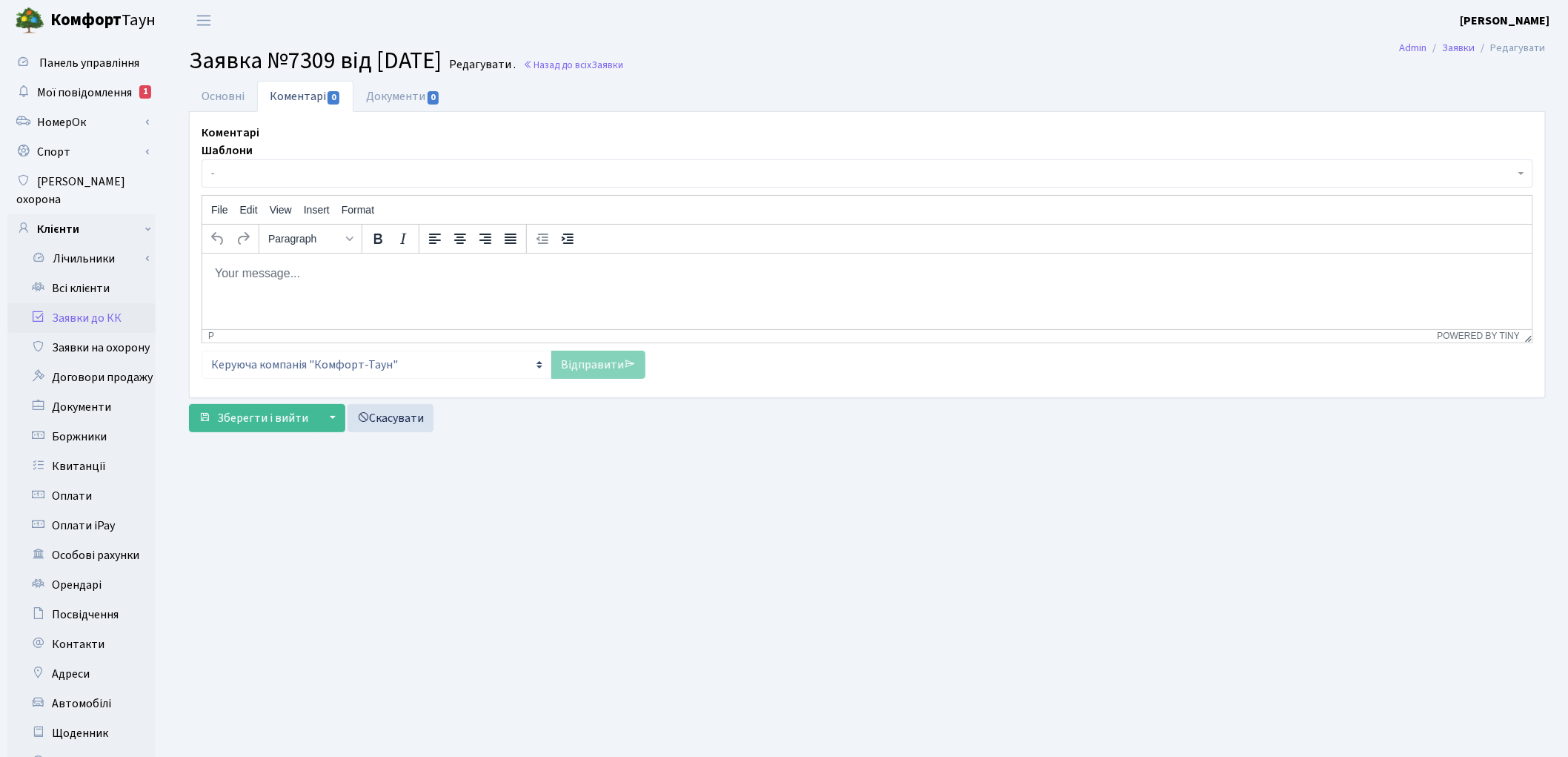
click at [294, 165] on span "-" at bounding box center [867, 173] width 1331 height 28
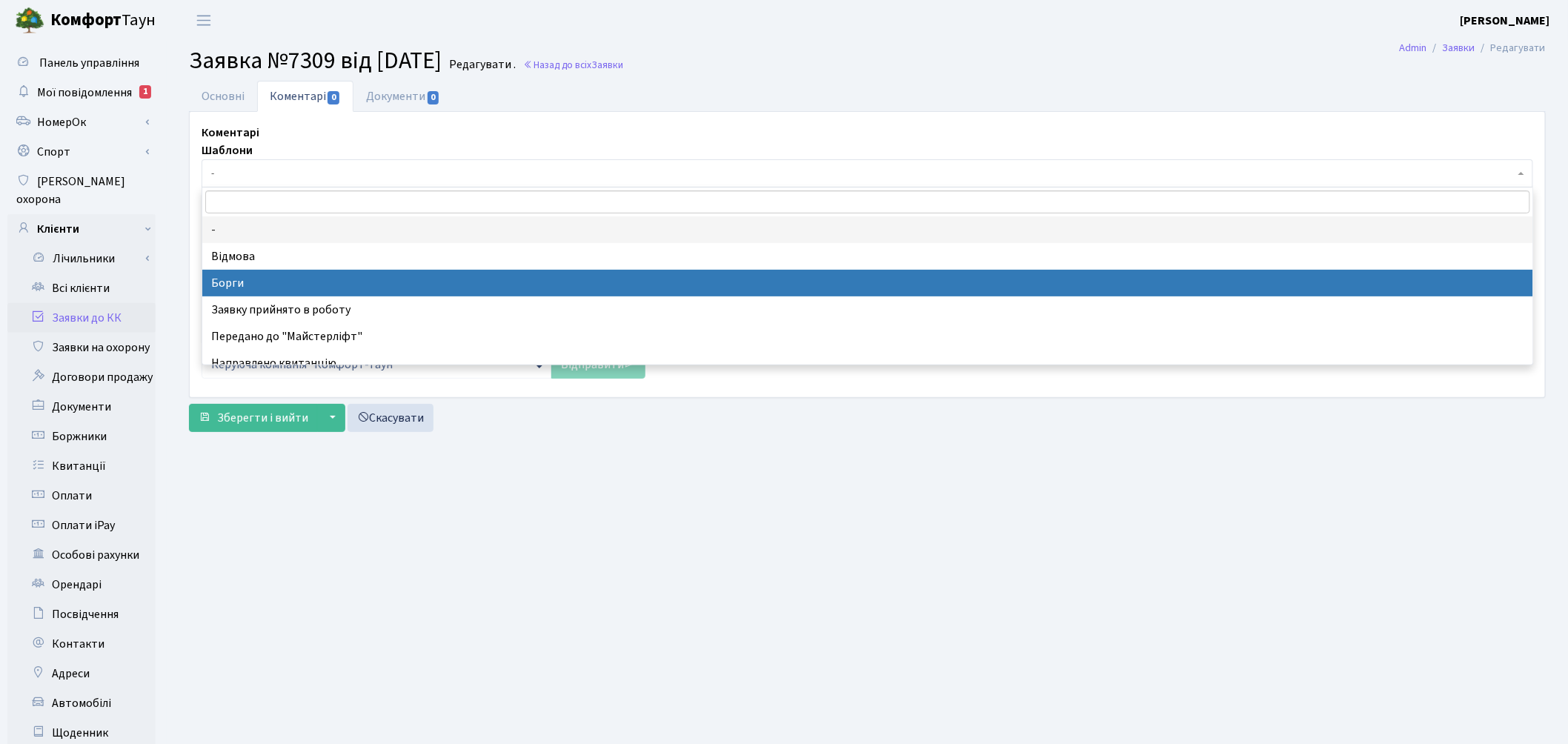
select select "3"
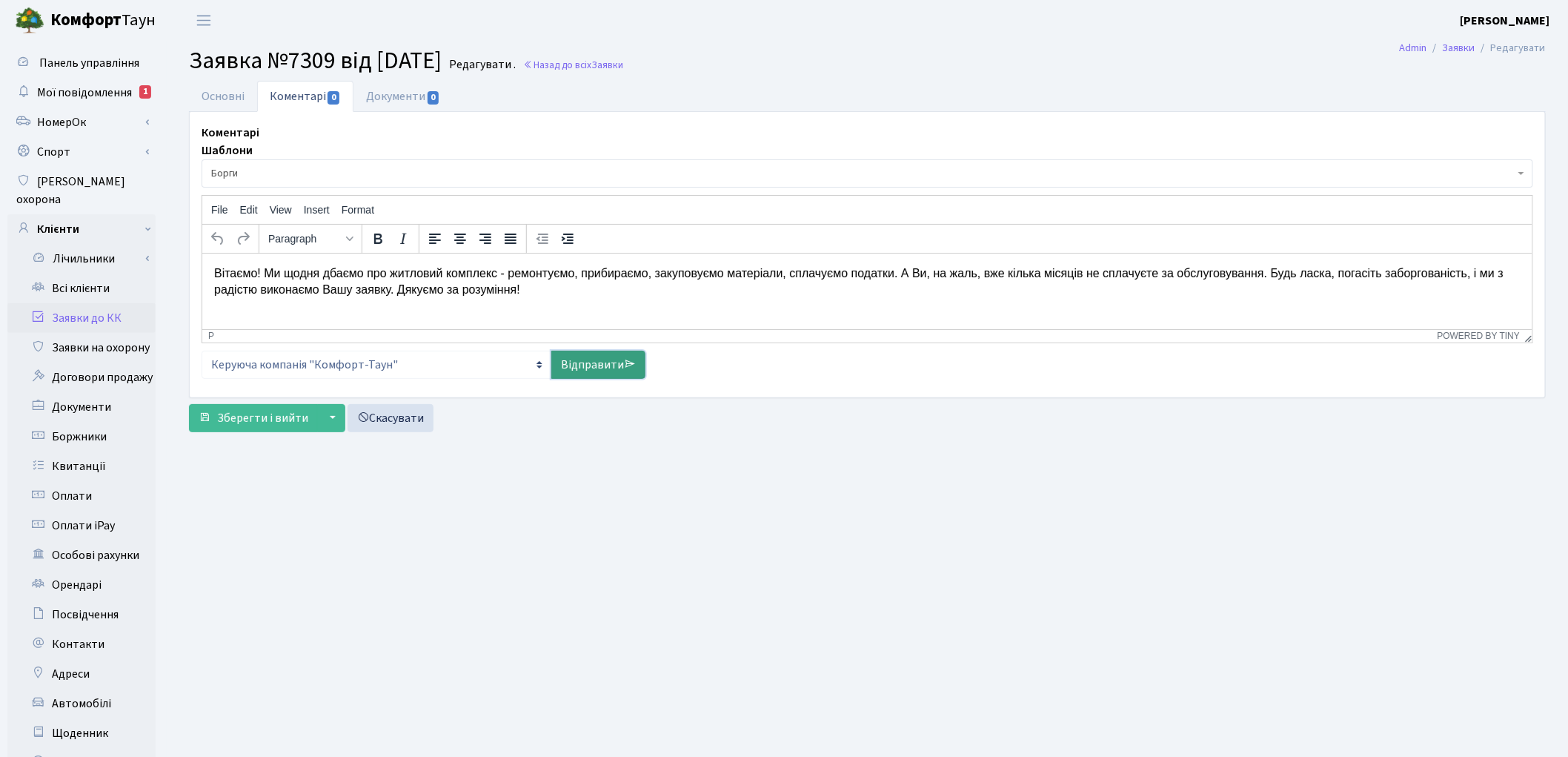
click at [589, 367] on link "Відправити" at bounding box center [597, 365] width 94 height 28
select select
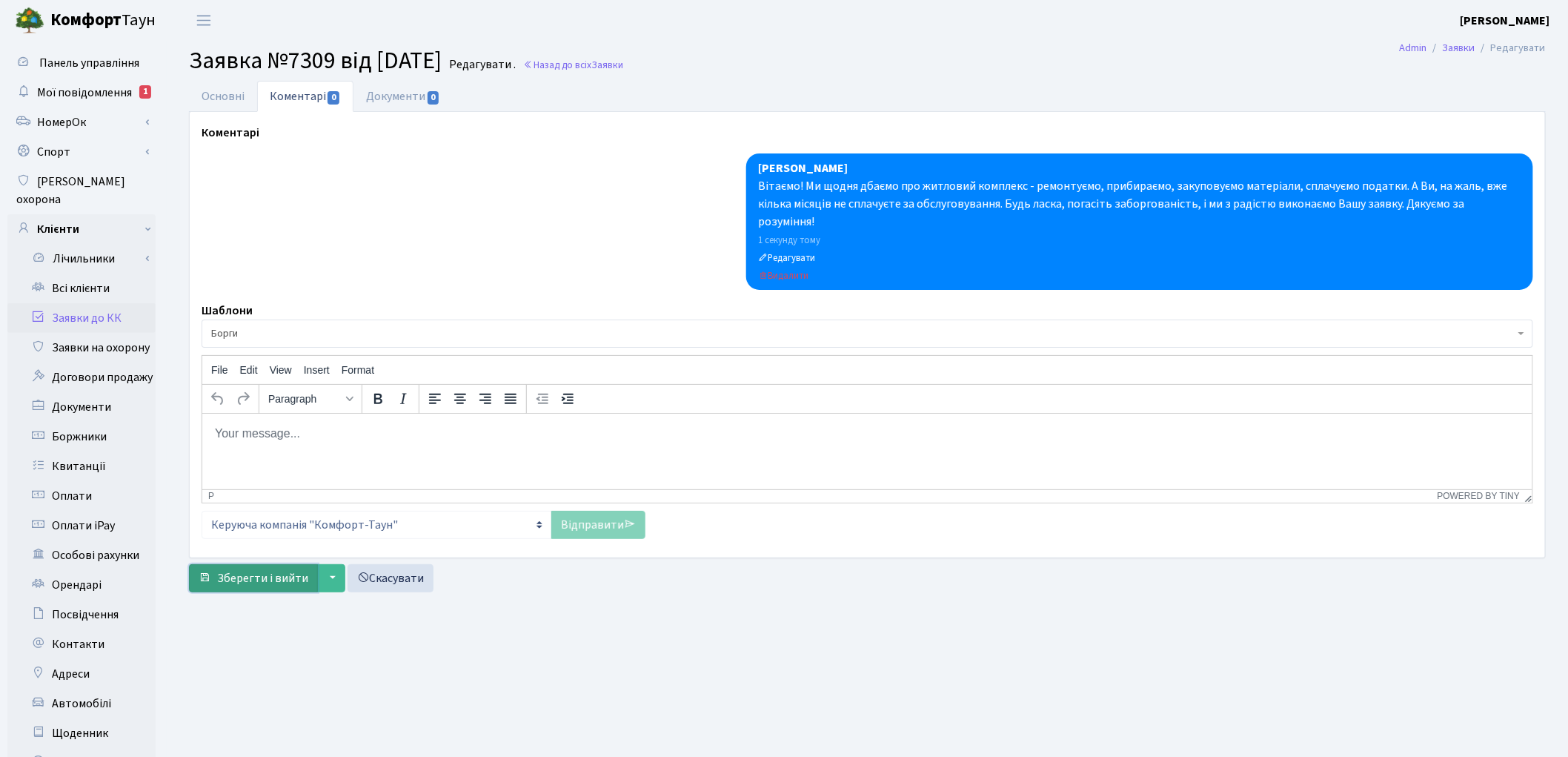
click at [260, 571] on button "Зберегти і вийти" at bounding box center [254, 579] width 129 height 28
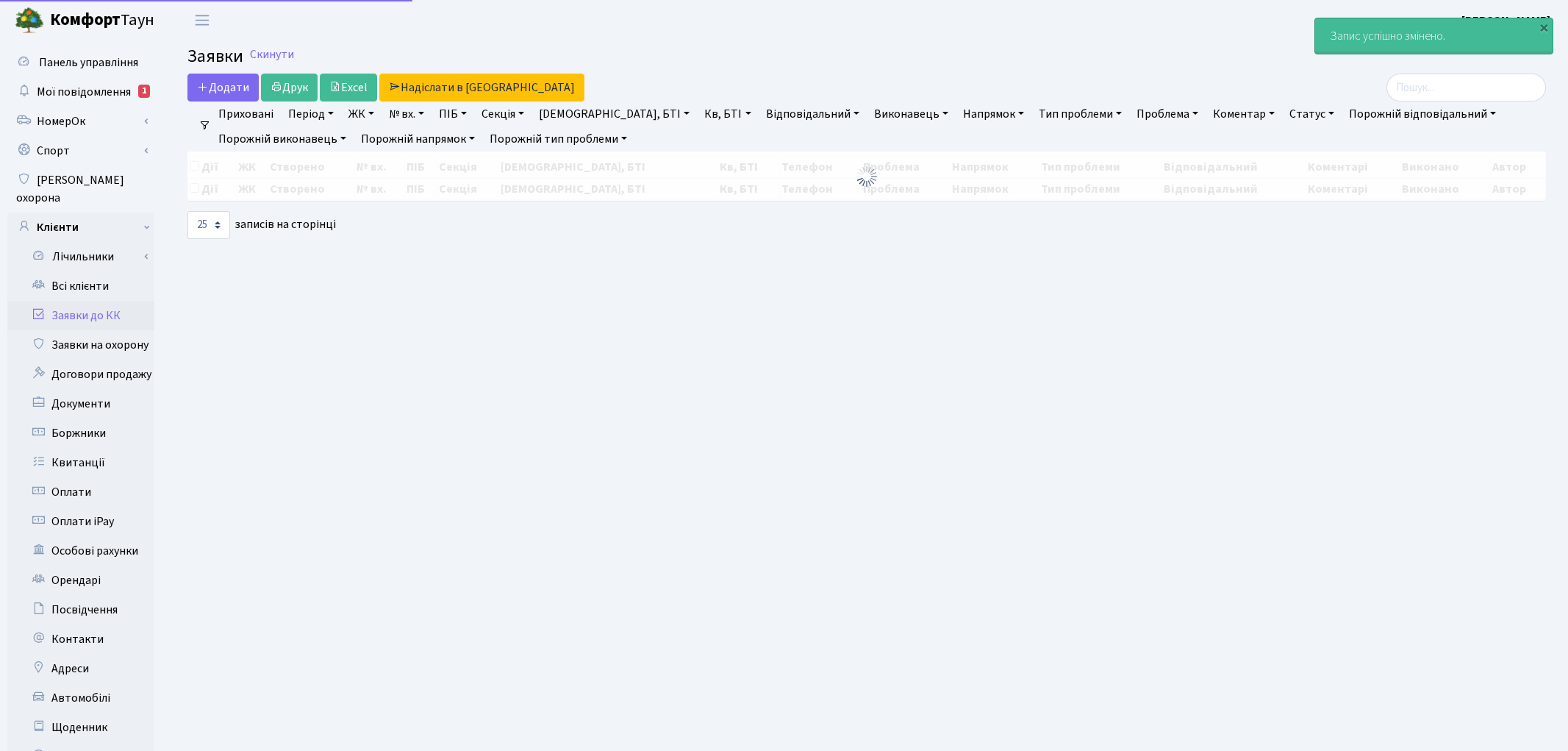
select select "25"
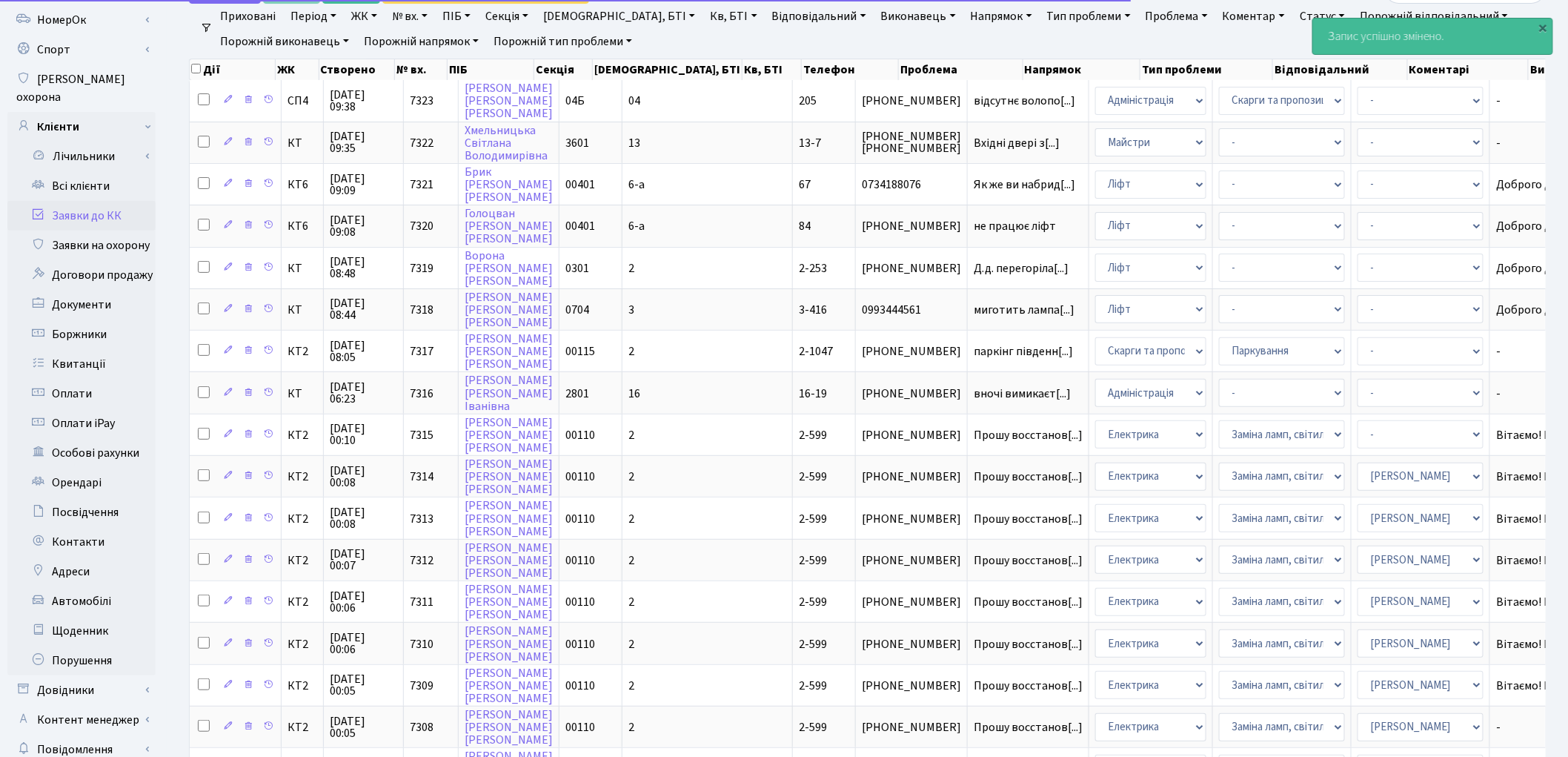
scroll to position [329, 0]
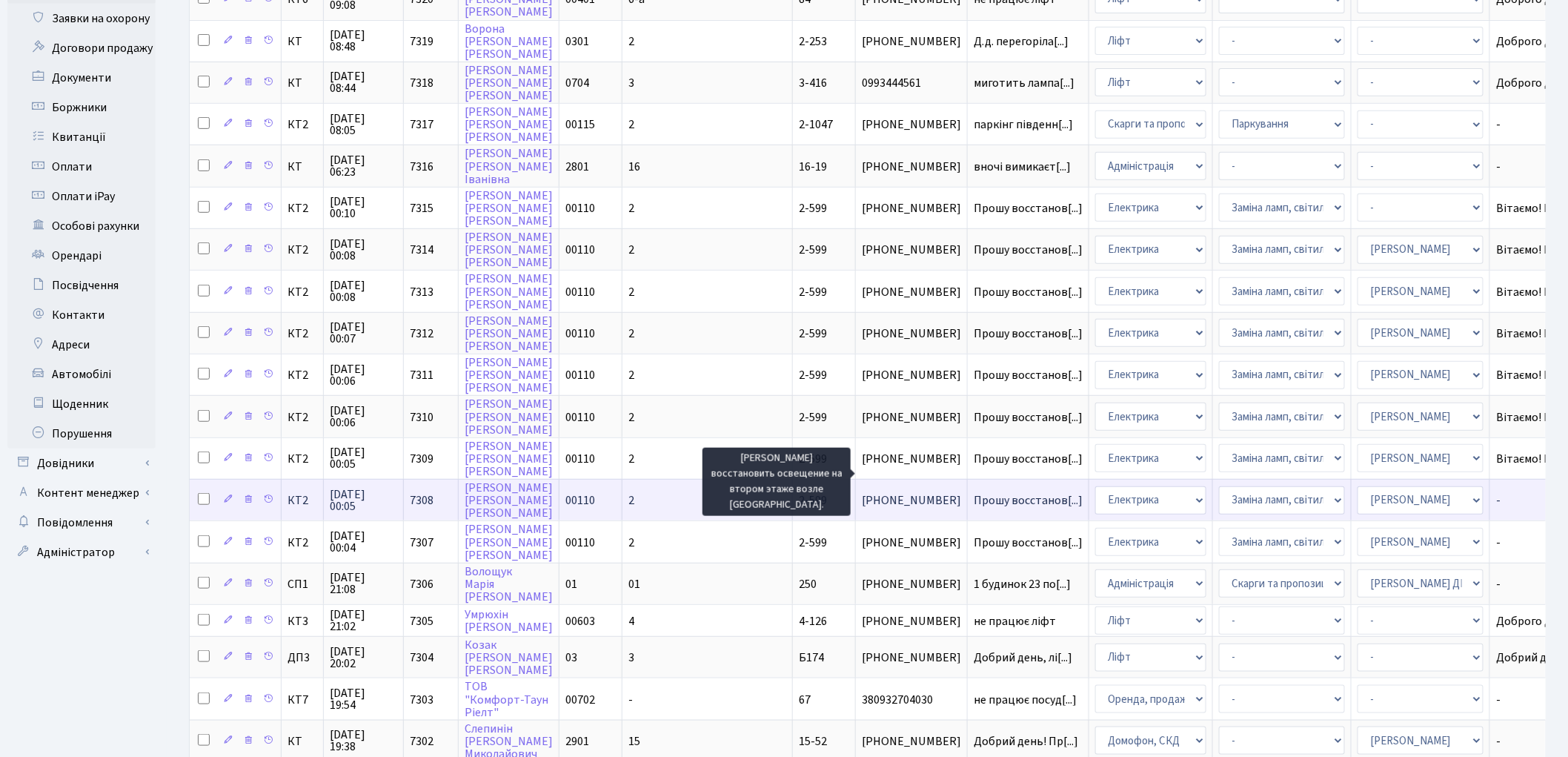
click at [973, 493] on span "Прошу восстанов[...]" at bounding box center [1027, 500] width 109 height 16
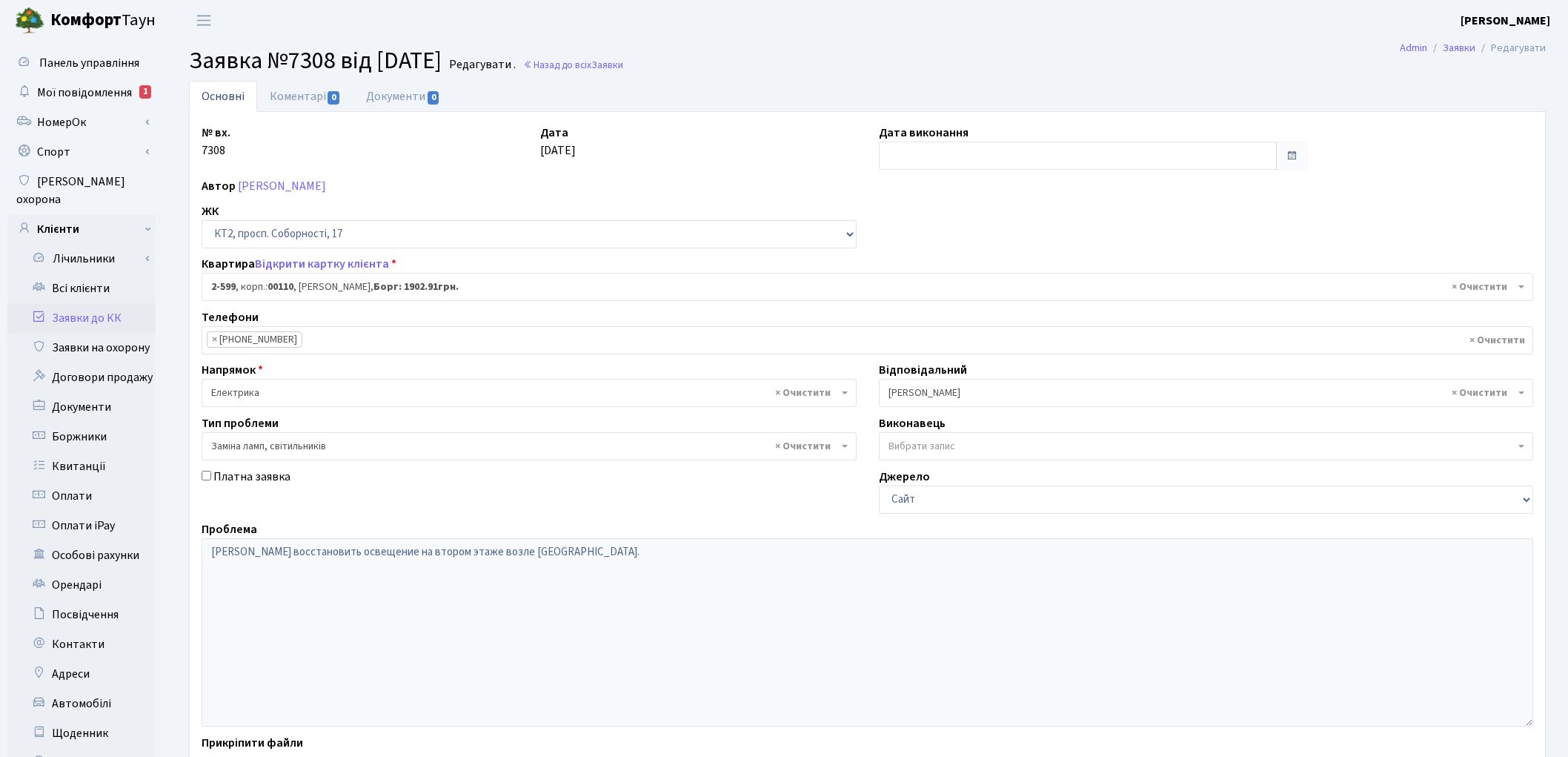
select select "15654"
select select "40"
click at [305, 100] on link "Коментарі 0" at bounding box center [306, 96] width 97 height 30
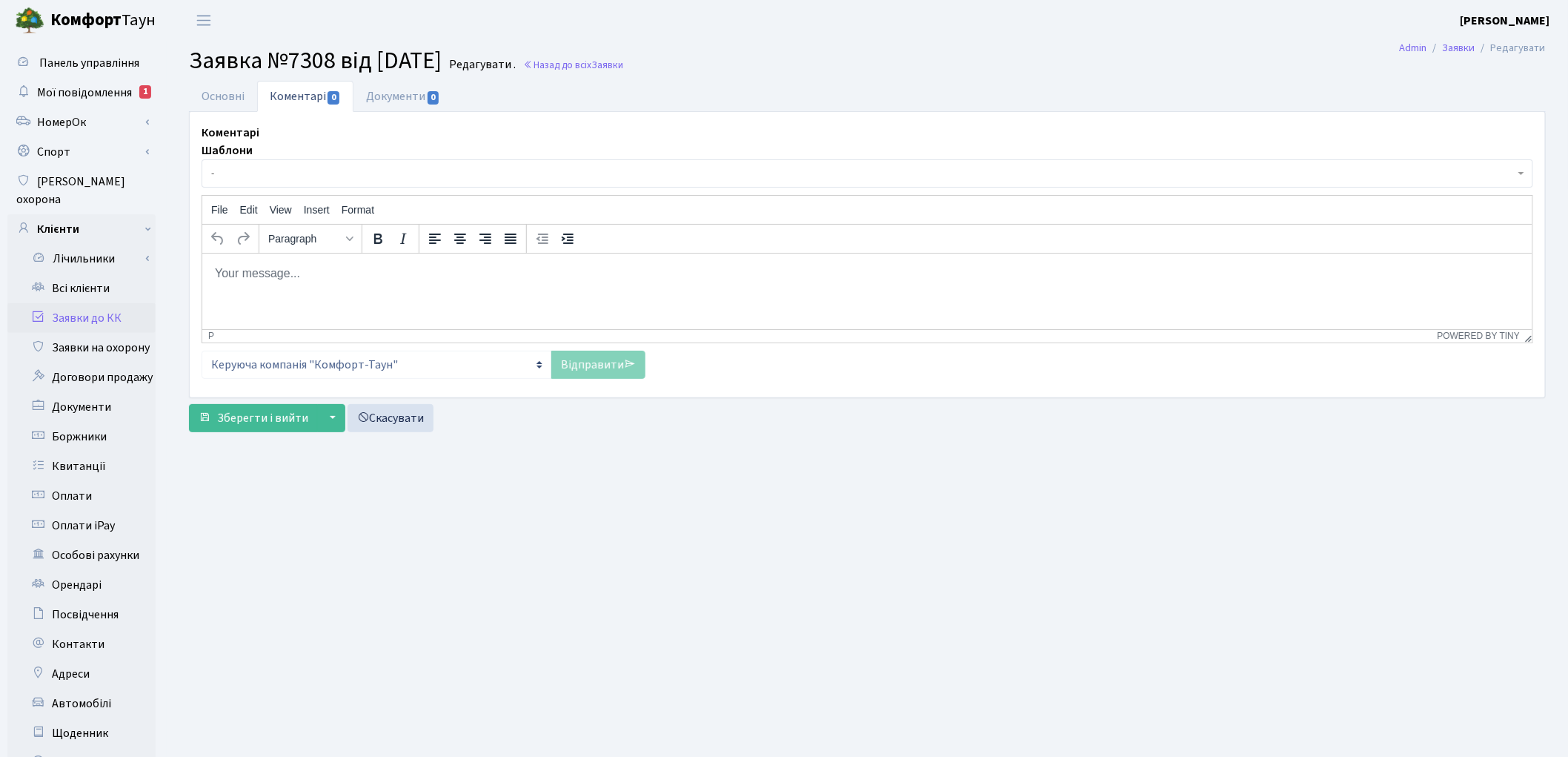
click at [242, 179] on span "-" at bounding box center [863, 173] width 1304 height 15
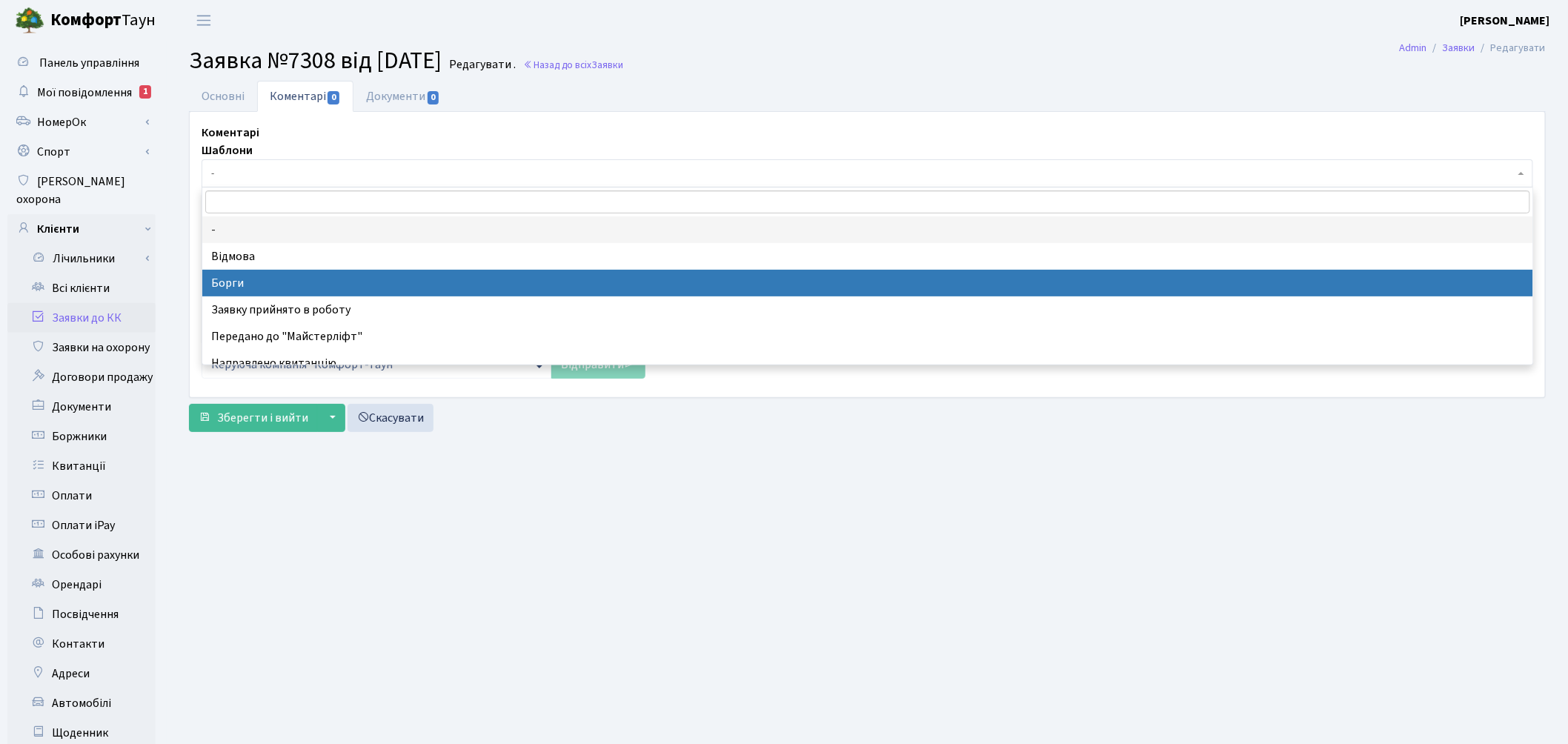
drag, startPoint x: 244, startPoint y: 275, endPoint x: 144, endPoint y: 58, distance: 238.9
select select "3"
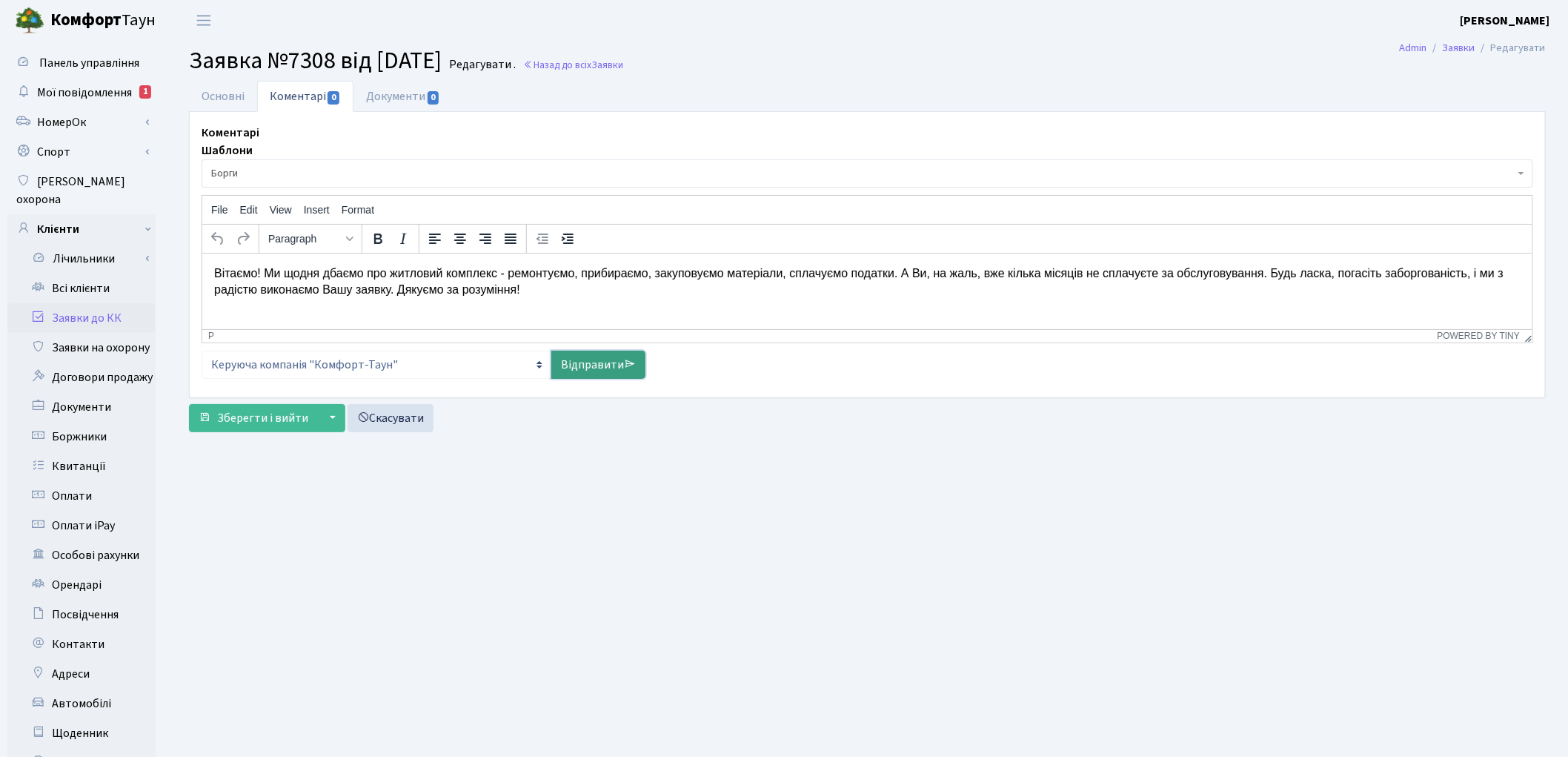
click at [604, 377] on link "Відправити" at bounding box center [597, 365] width 94 height 28
select select
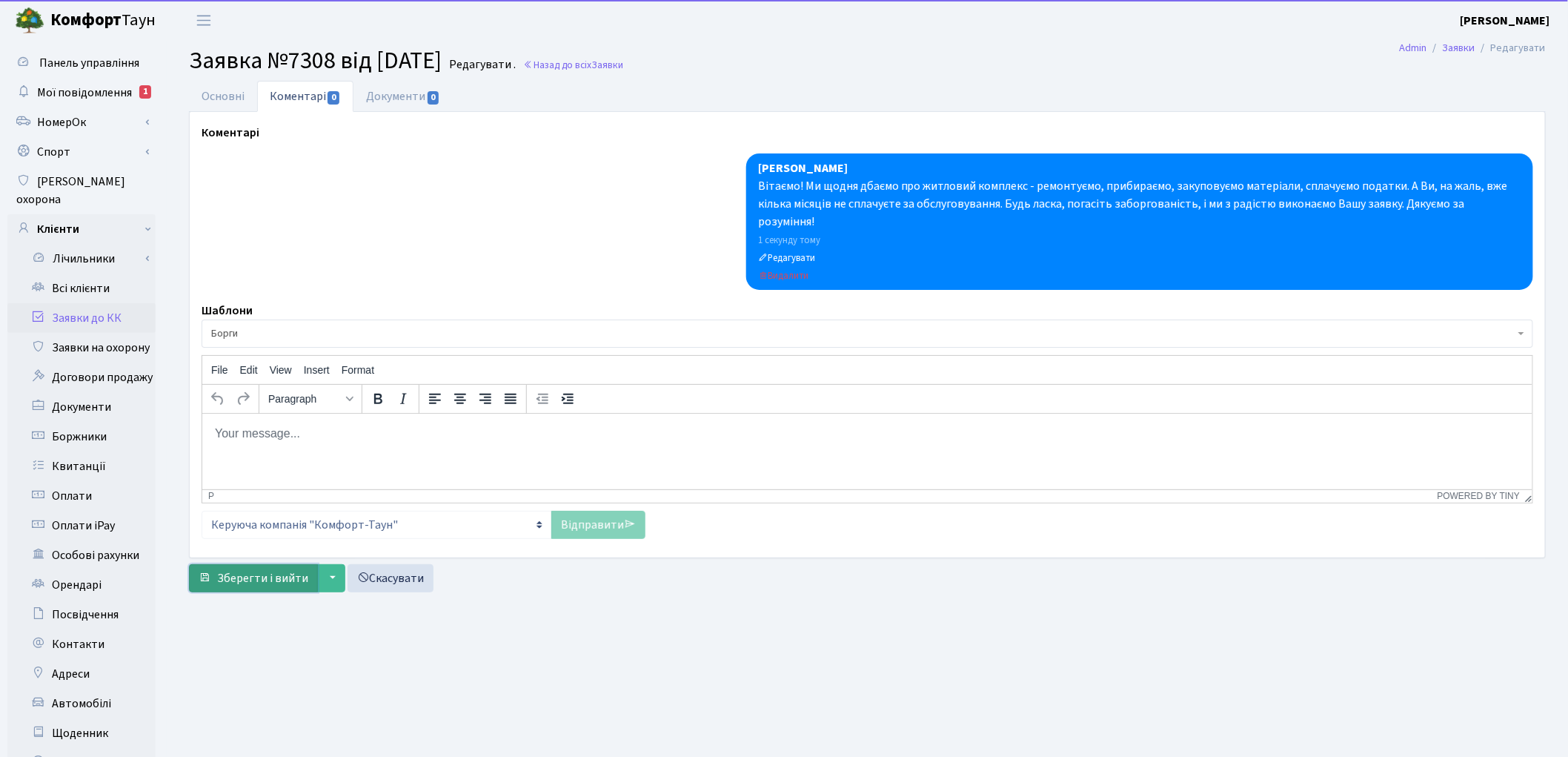
click at [247, 570] on span "Зберегти і вийти" at bounding box center [262, 578] width 91 height 16
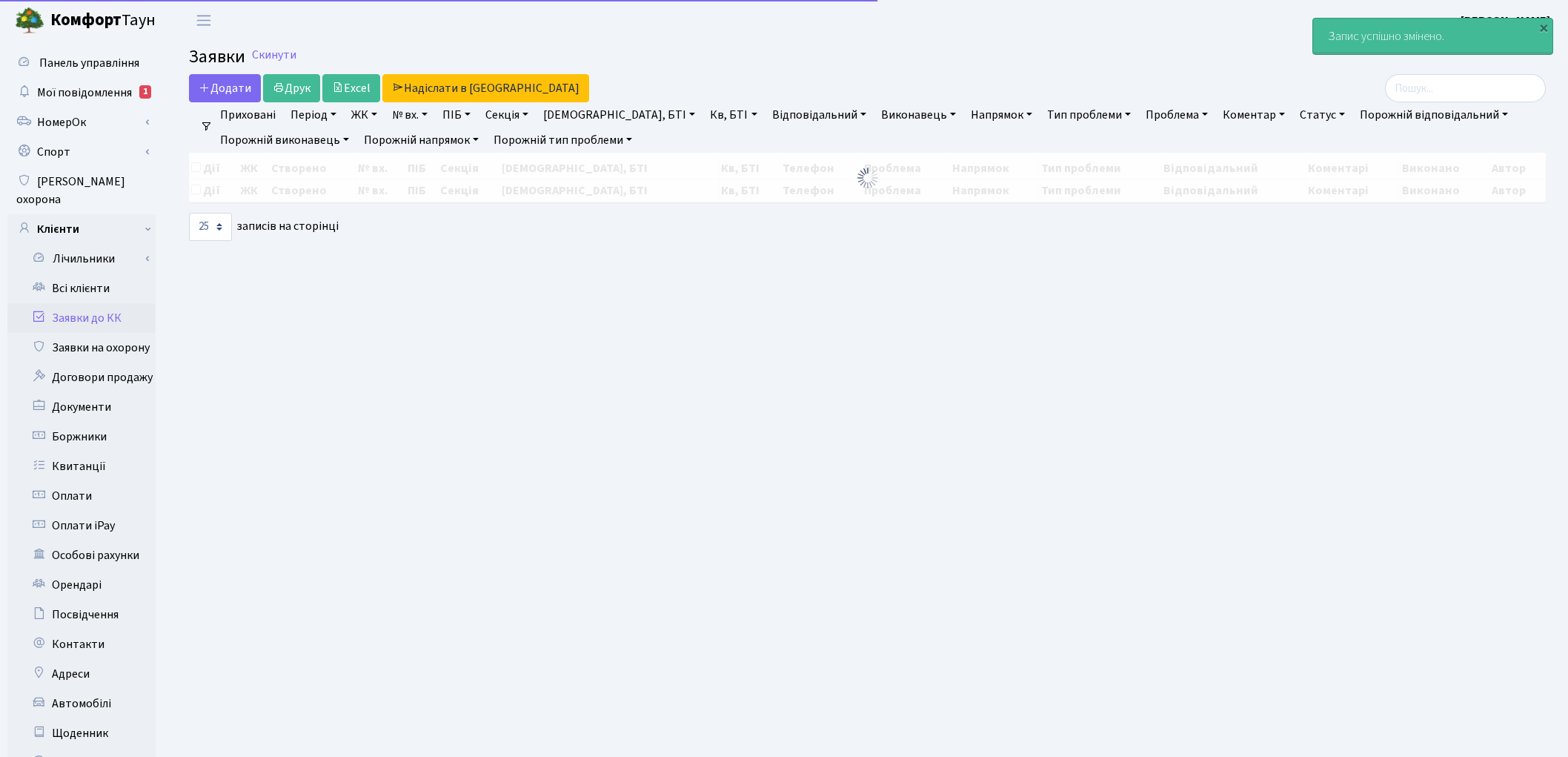
select select "25"
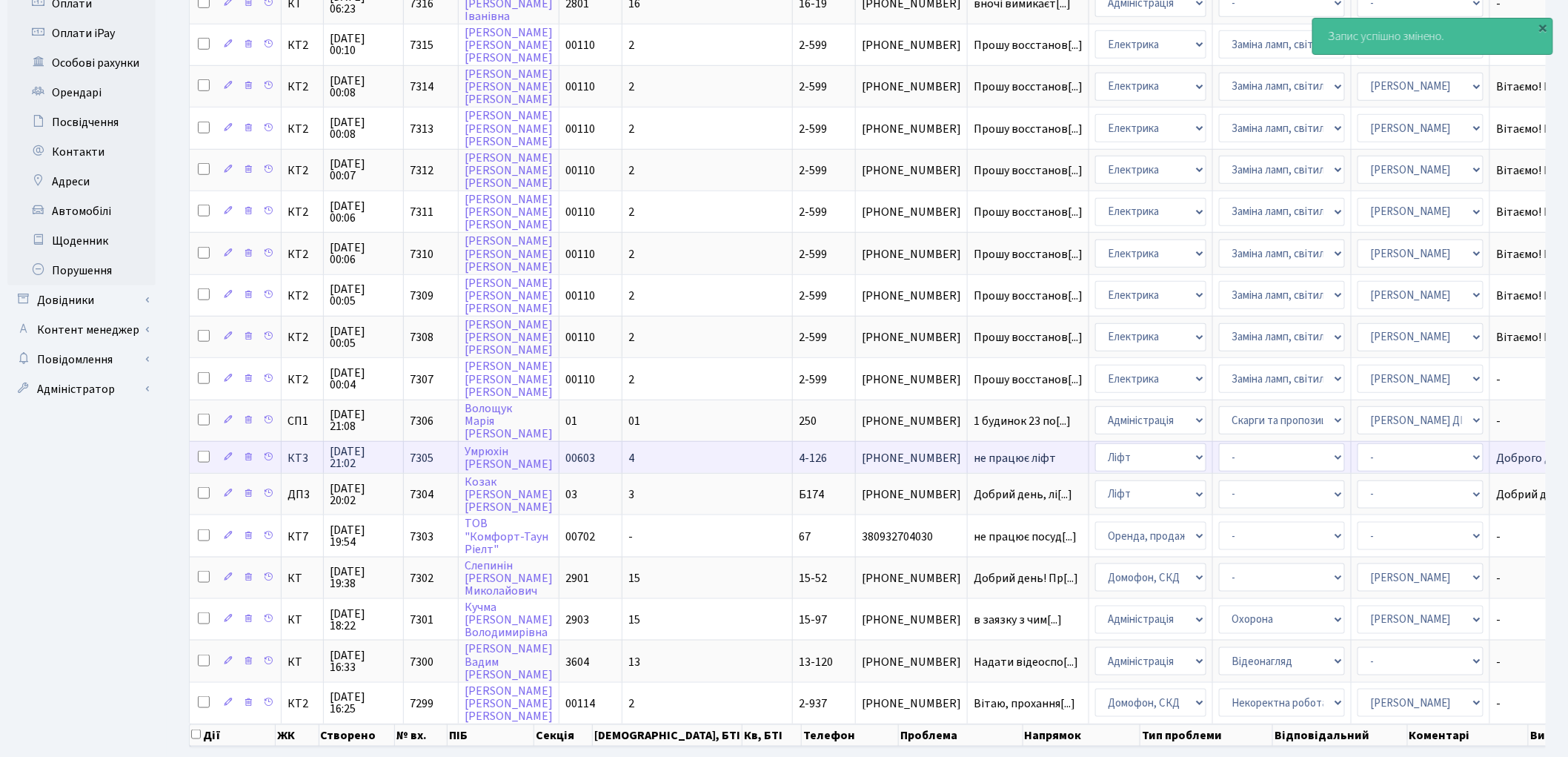
scroll to position [494, 0]
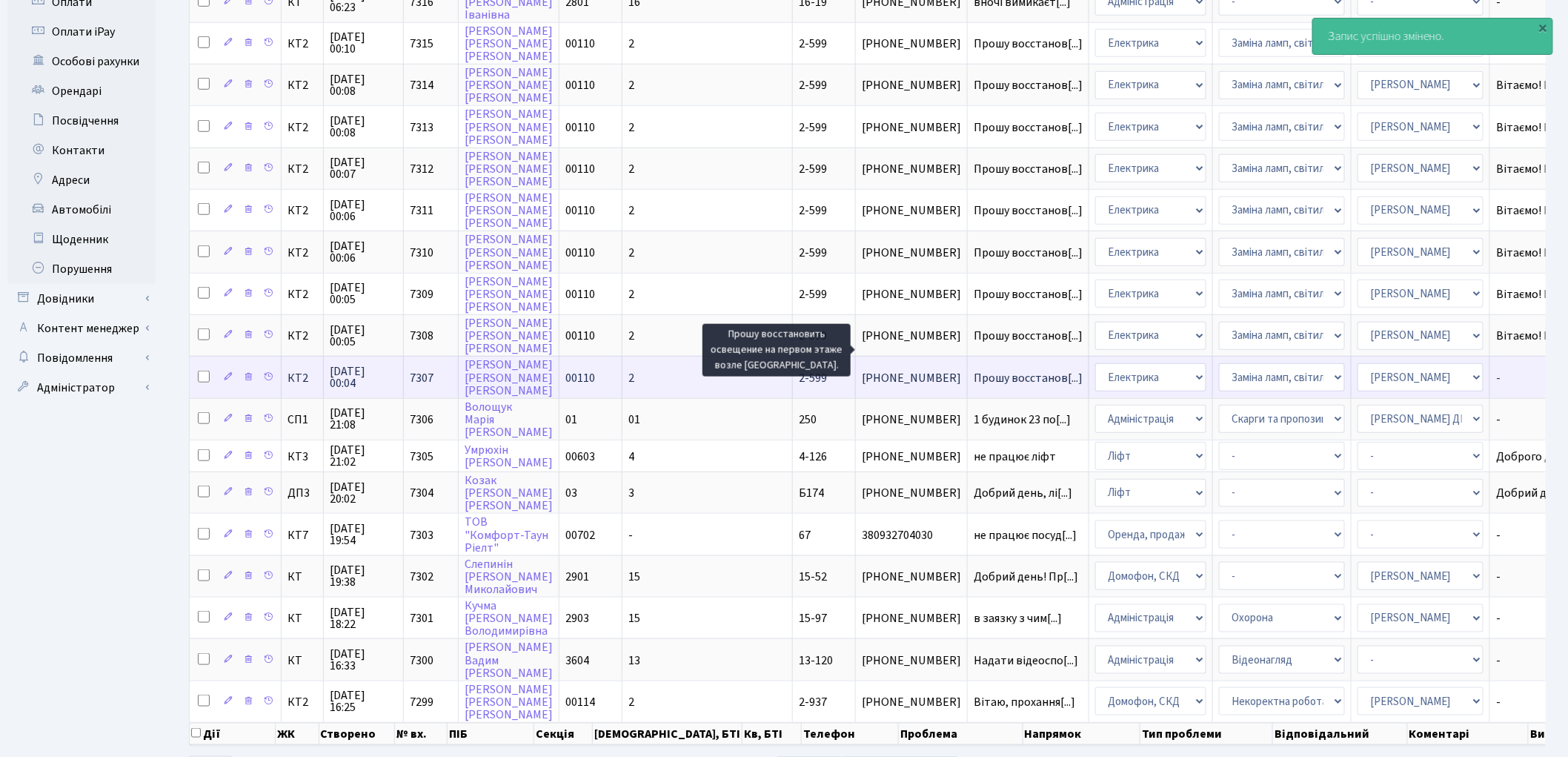
click at [973, 370] on span "Прошу восстанов[...]" at bounding box center [1027, 378] width 109 height 16
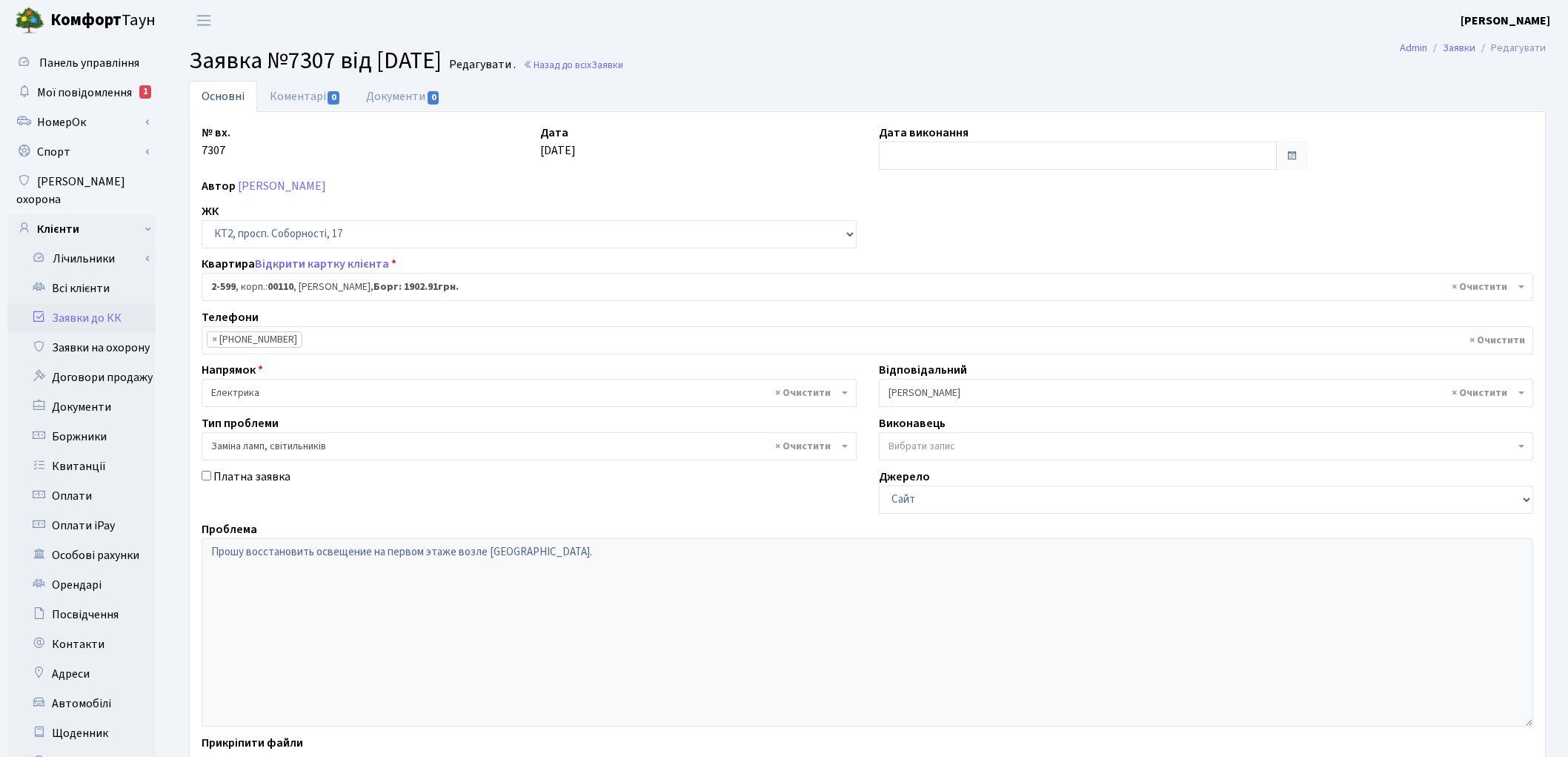
select select "15654"
select select "40"
click at [282, 89] on link "Коментарі 0" at bounding box center [306, 96] width 97 height 30
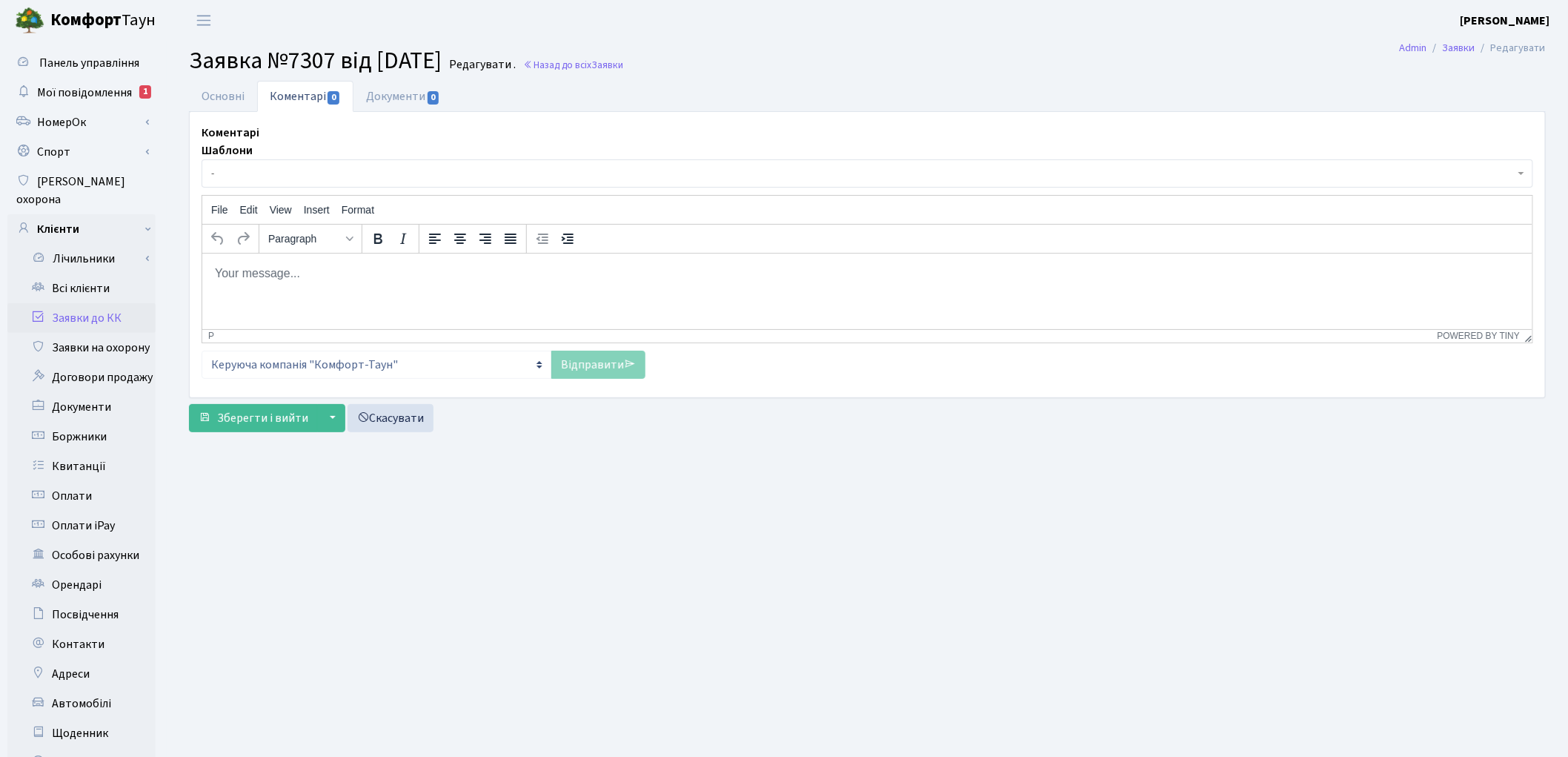
click at [239, 178] on span "-" at bounding box center [863, 173] width 1304 height 15
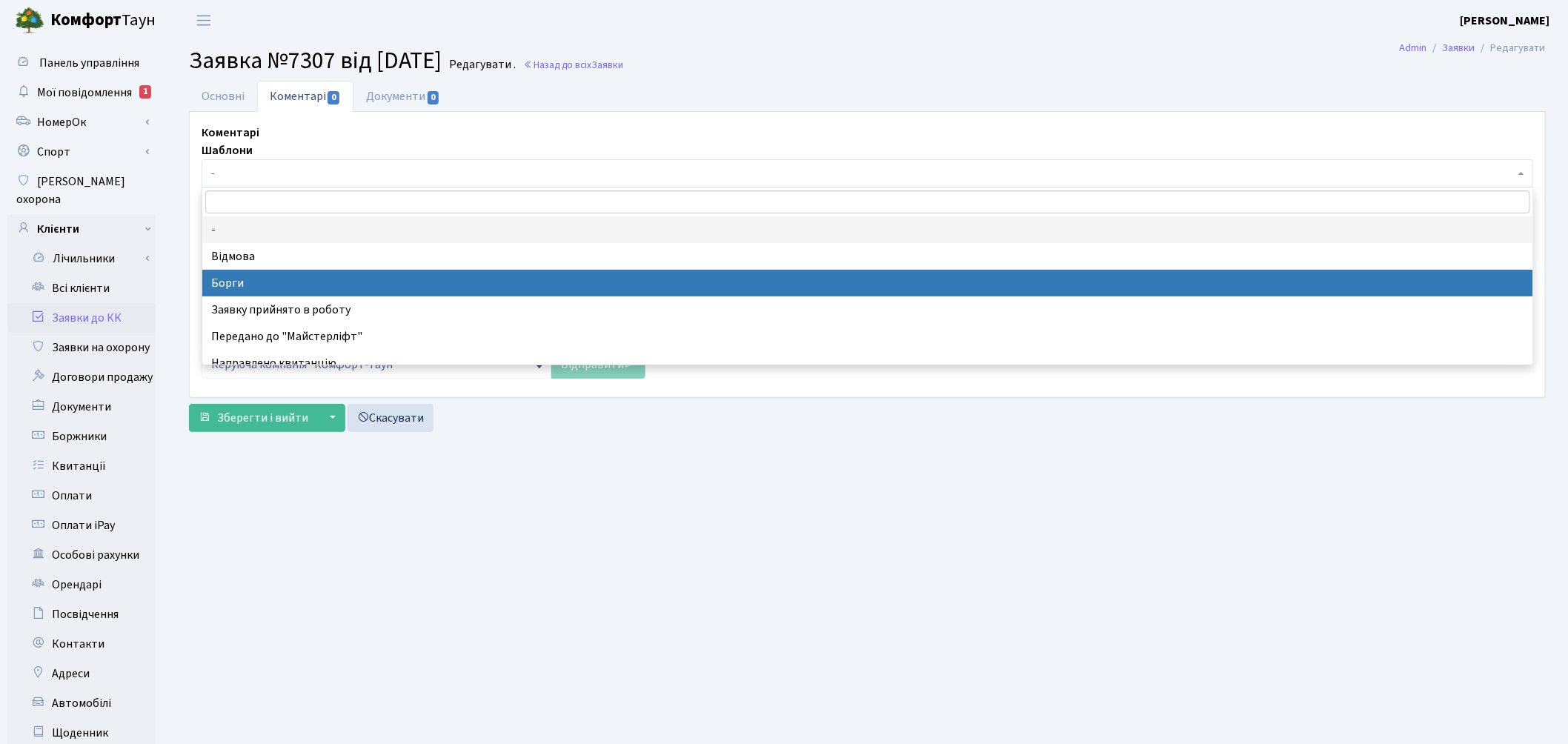
select select "3"
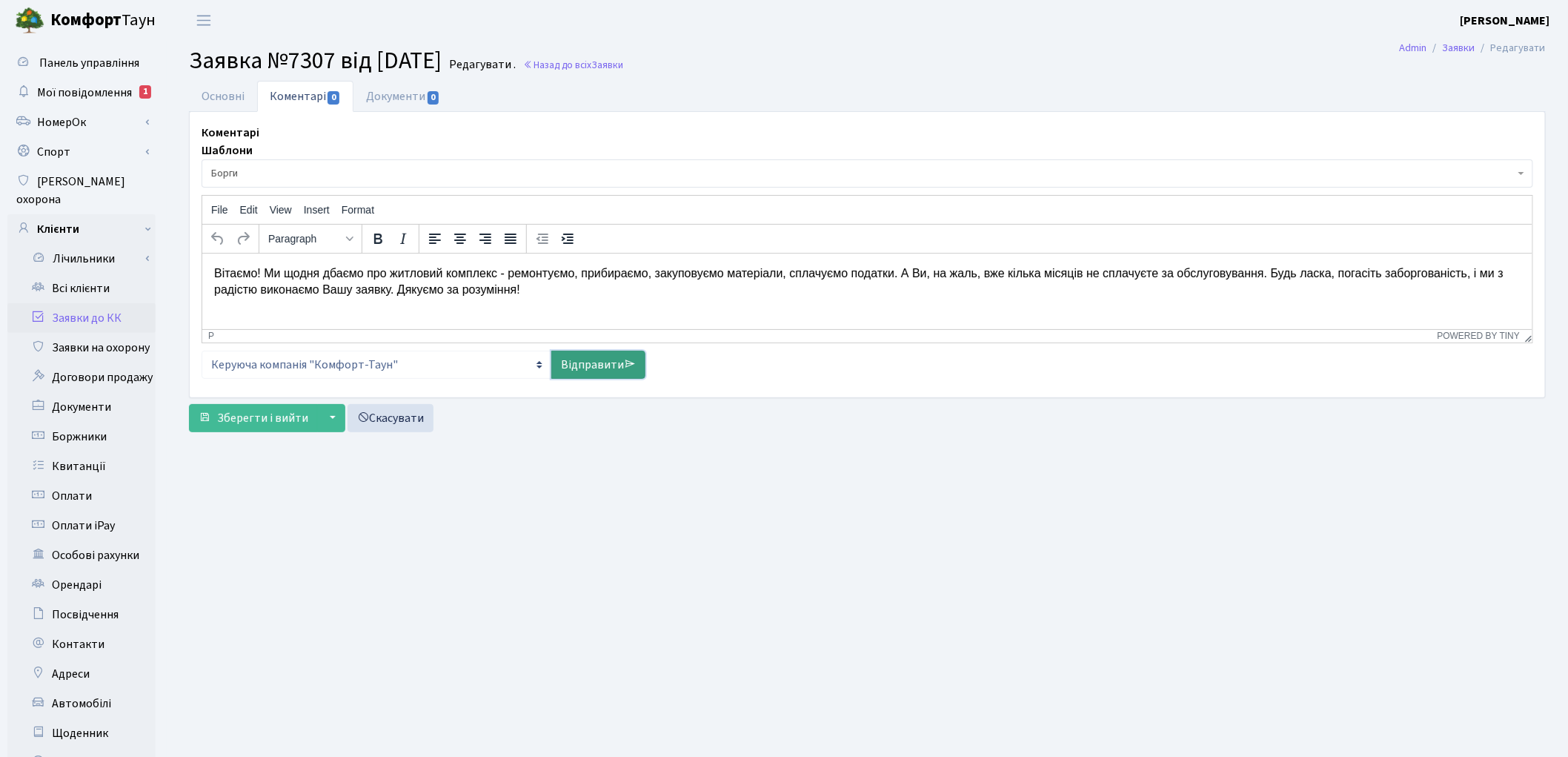
click at [592, 369] on link "Відправити" at bounding box center [597, 365] width 94 height 28
select select
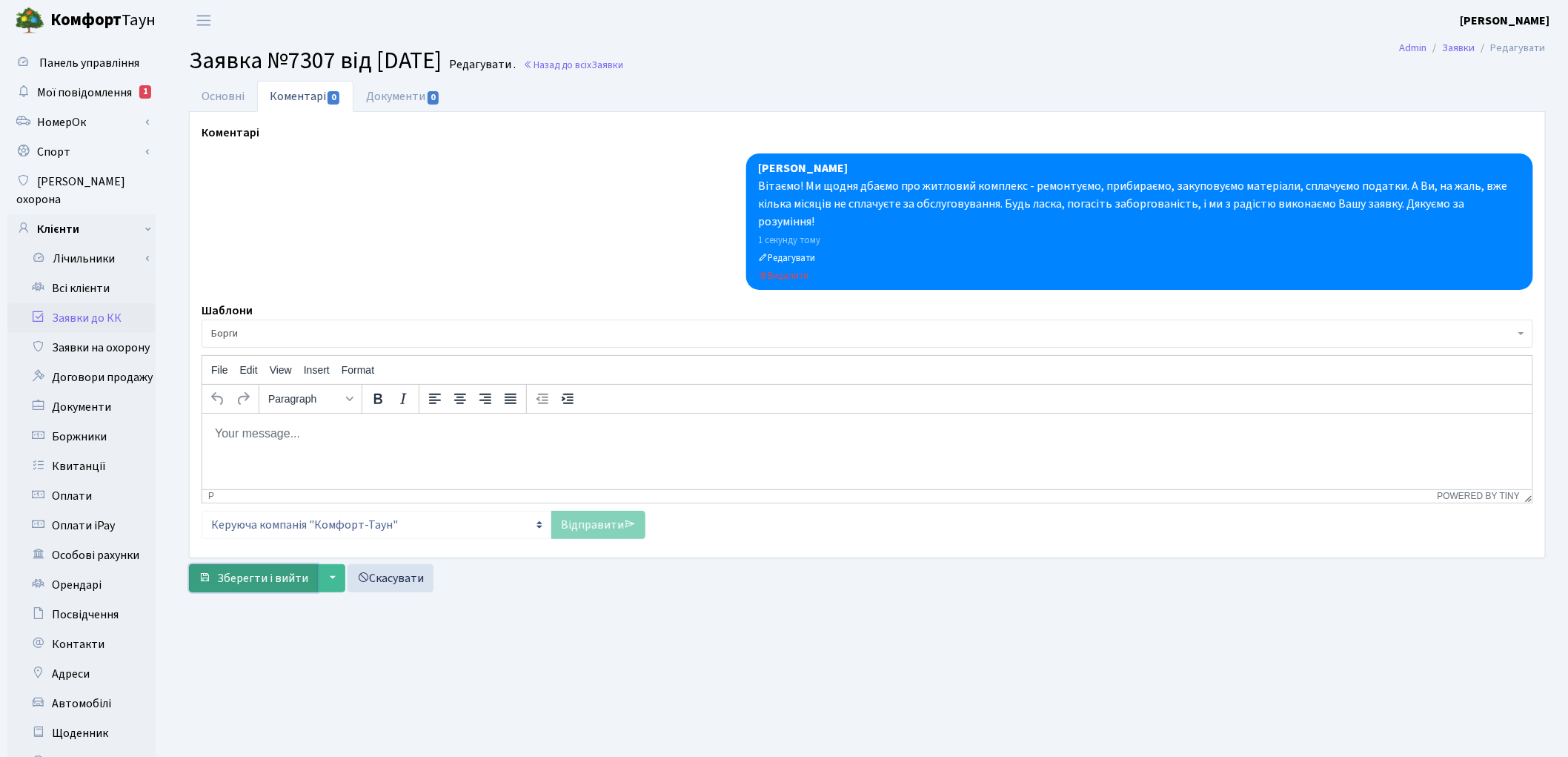
click at [258, 570] on span "Зберегти і вийти" at bounding box center [262, 578] width 91 height 16
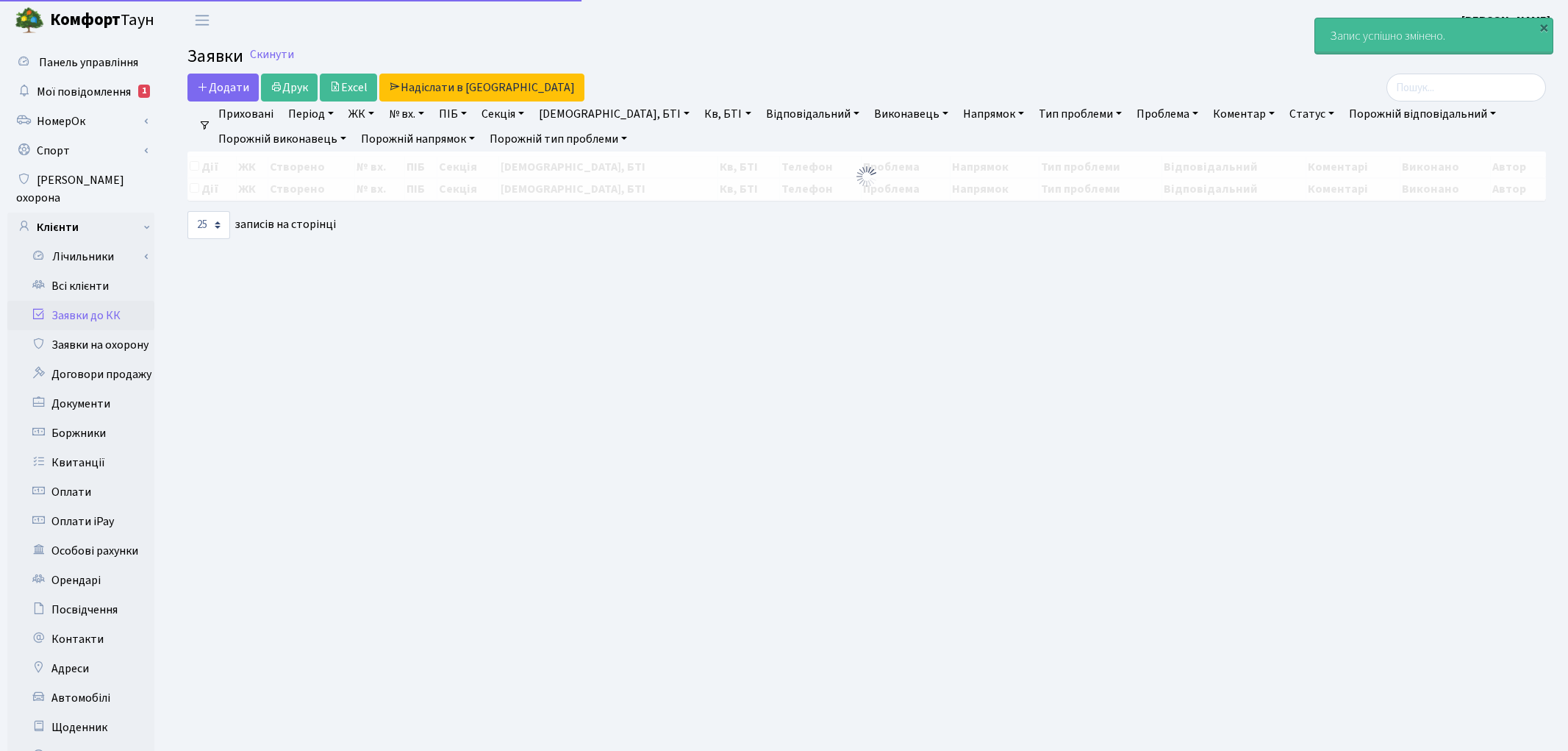
select select "25"
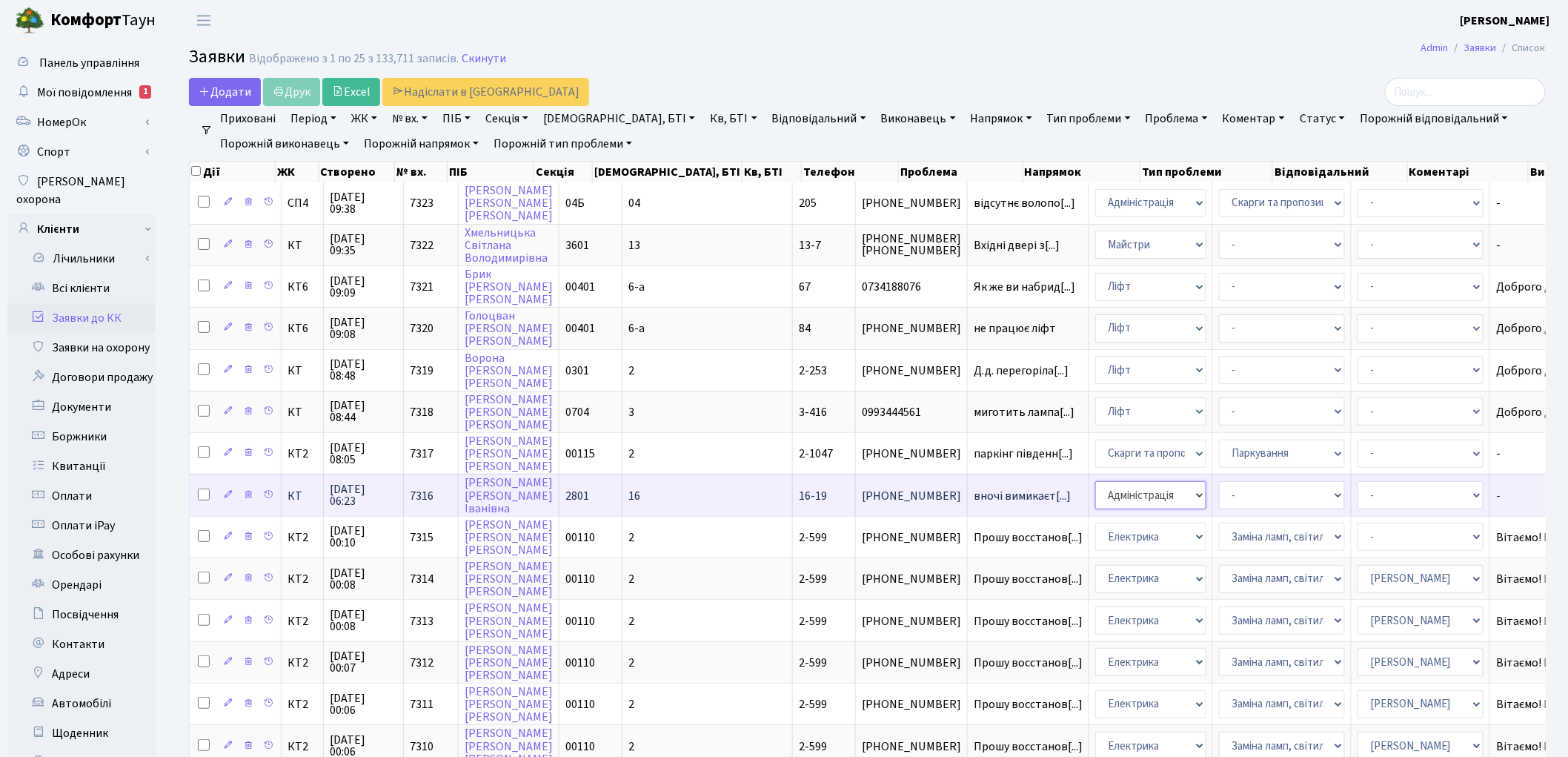
click at [1096, 481] on select "- Адміністрація Домофон, СКД Ліфт Майстри Сантехніка Економічний відділ Електри…" at bounding box center [1150, 496] width 111 height 28
select select "3"
click at [1358, 484] on select "- Адміністратор ЖК КТ Вижул В. В. Гордієнко Н.В. Дядюшкін Д.Ю. Кипчук Т. А. Кла…" at bounding box center [1420, 496] width 126 height 28
select select "22"
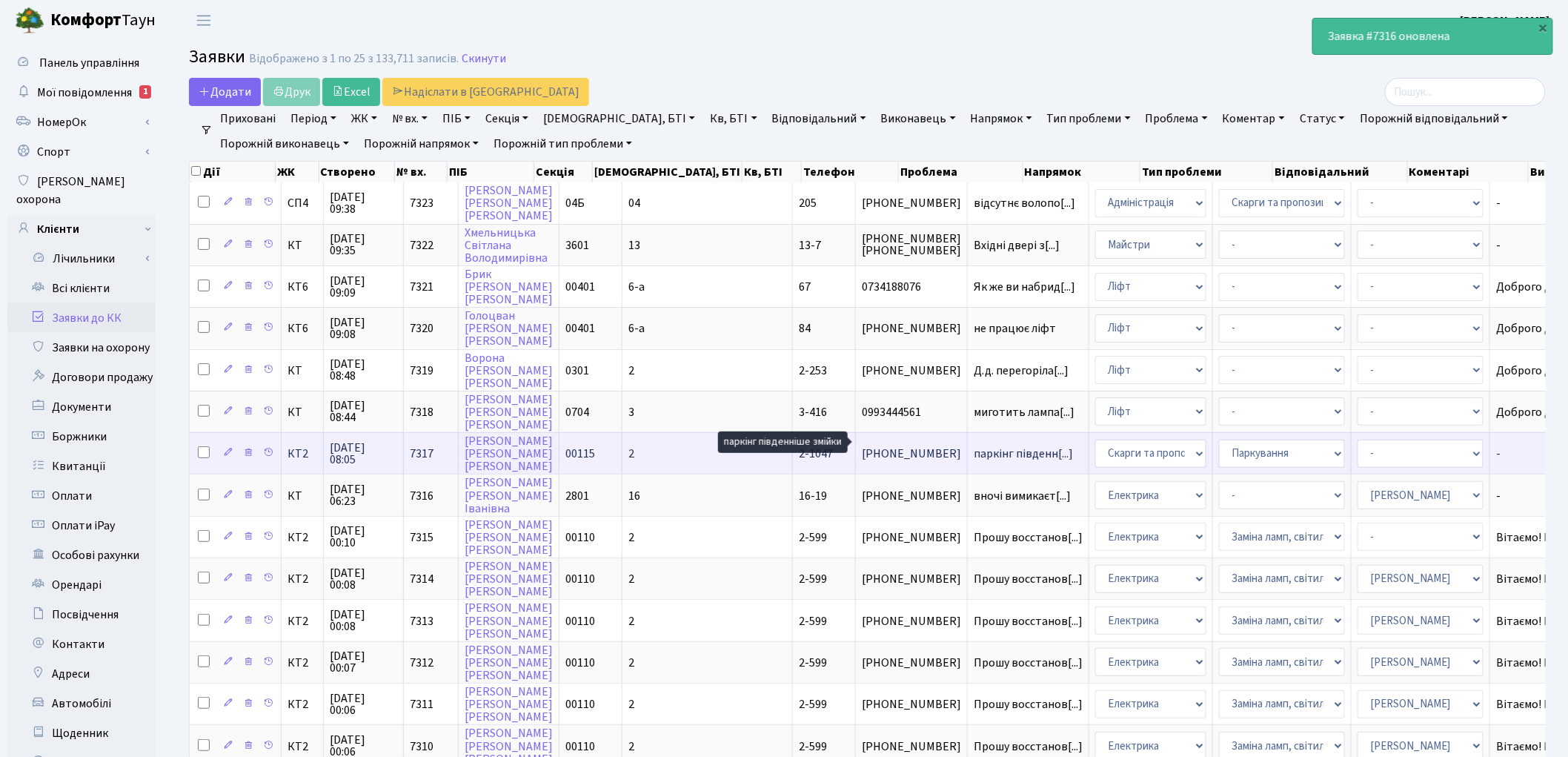
click at [973, 445] on span "паркінг південн[...]" at bounding box center [1023, 453] width 99 height 16
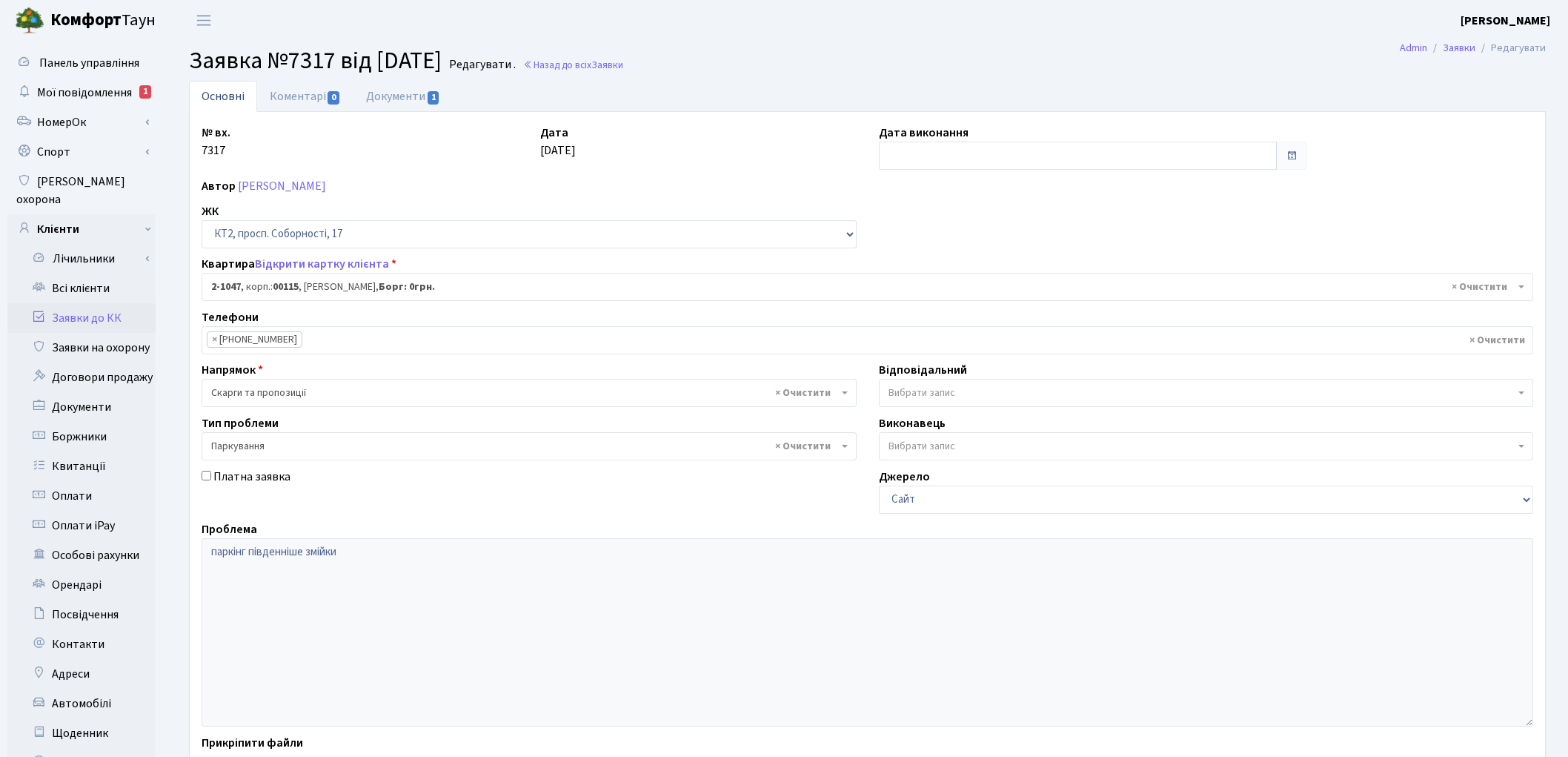
select select "12658"
select select "66"
click at [402, 95] on link "Документи 1" at bounding box center [402, 96] width 99 height 30
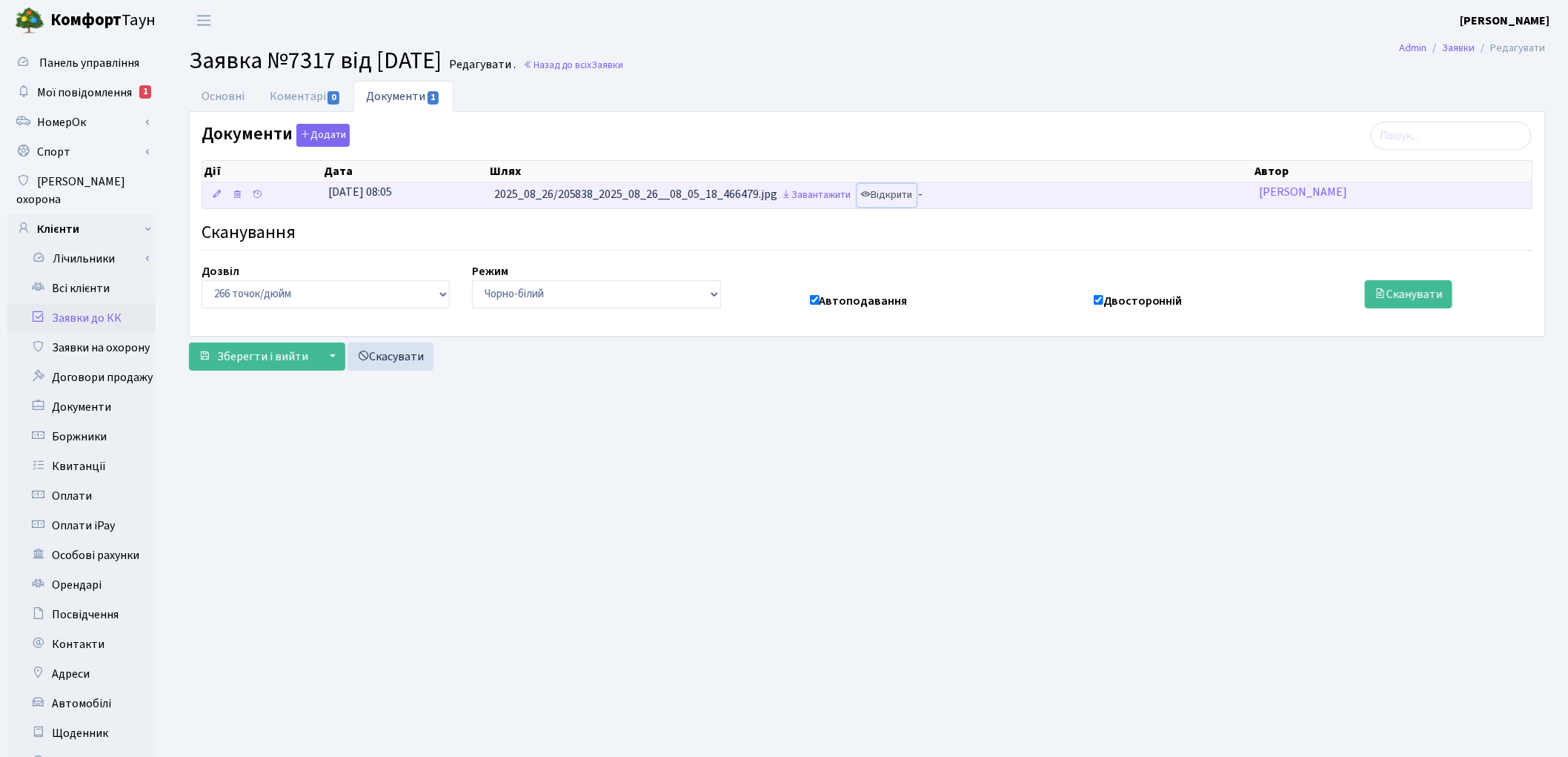
click at [906, 196] on link "Відкрити" at bounding box center [886, 195] width 60 height 23
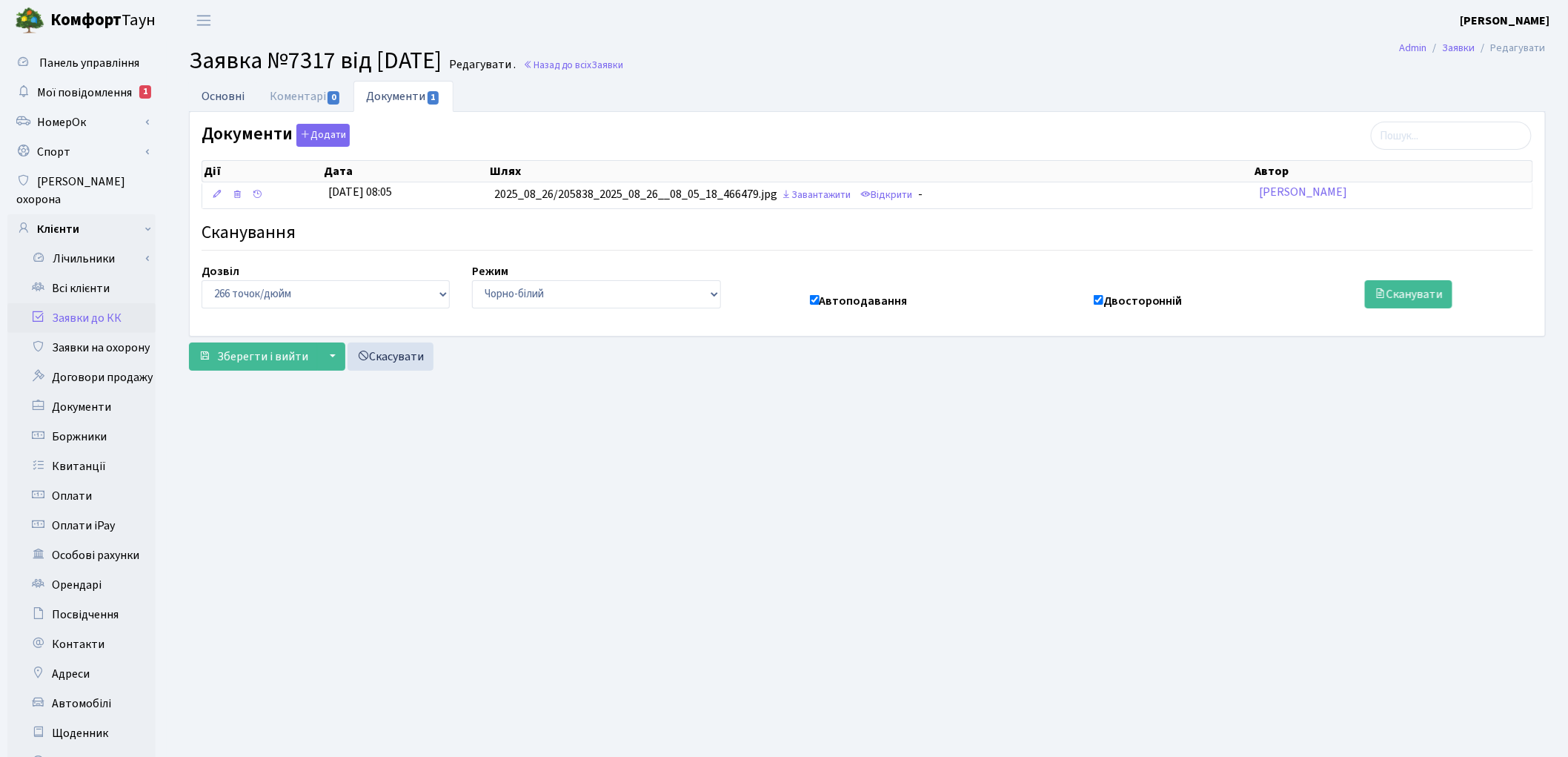
click at [212, 90] on link "Основні" at bounding box center [223, 96] width 68 height 30
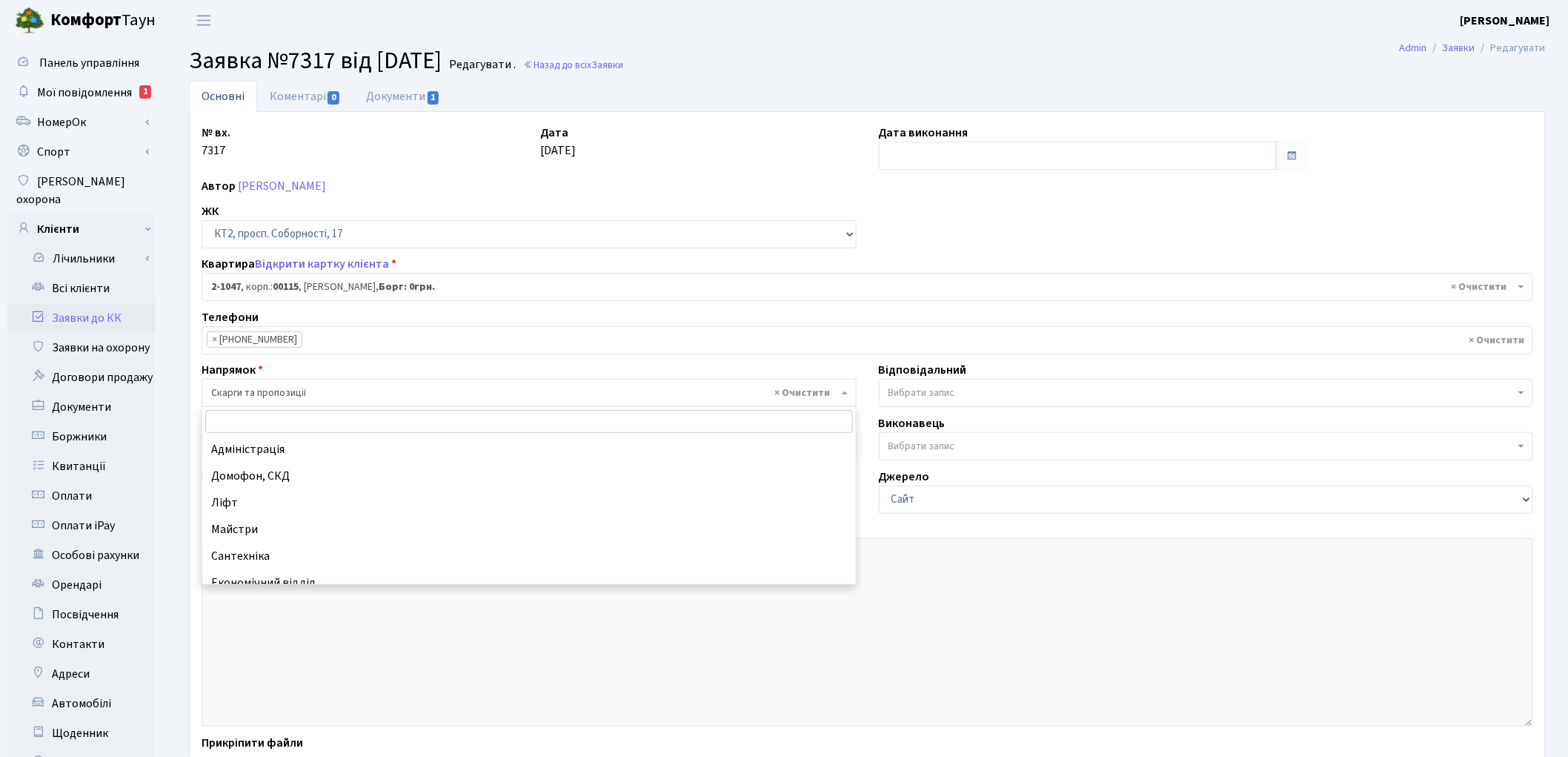
click at [431, 396] on span "× Скарги та пропозиції" at bounding box center [525, 393] width 627 height 15
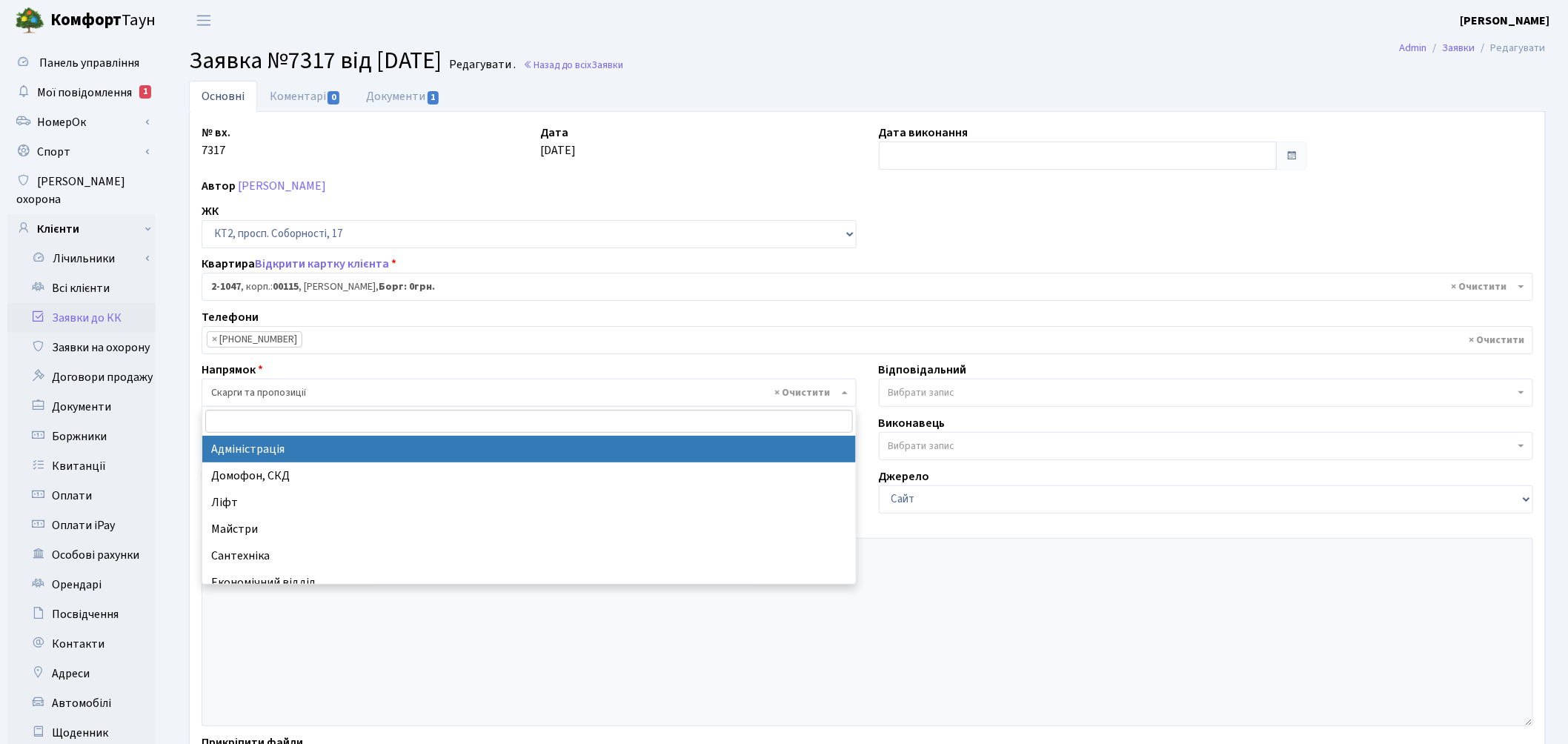
select select "5"
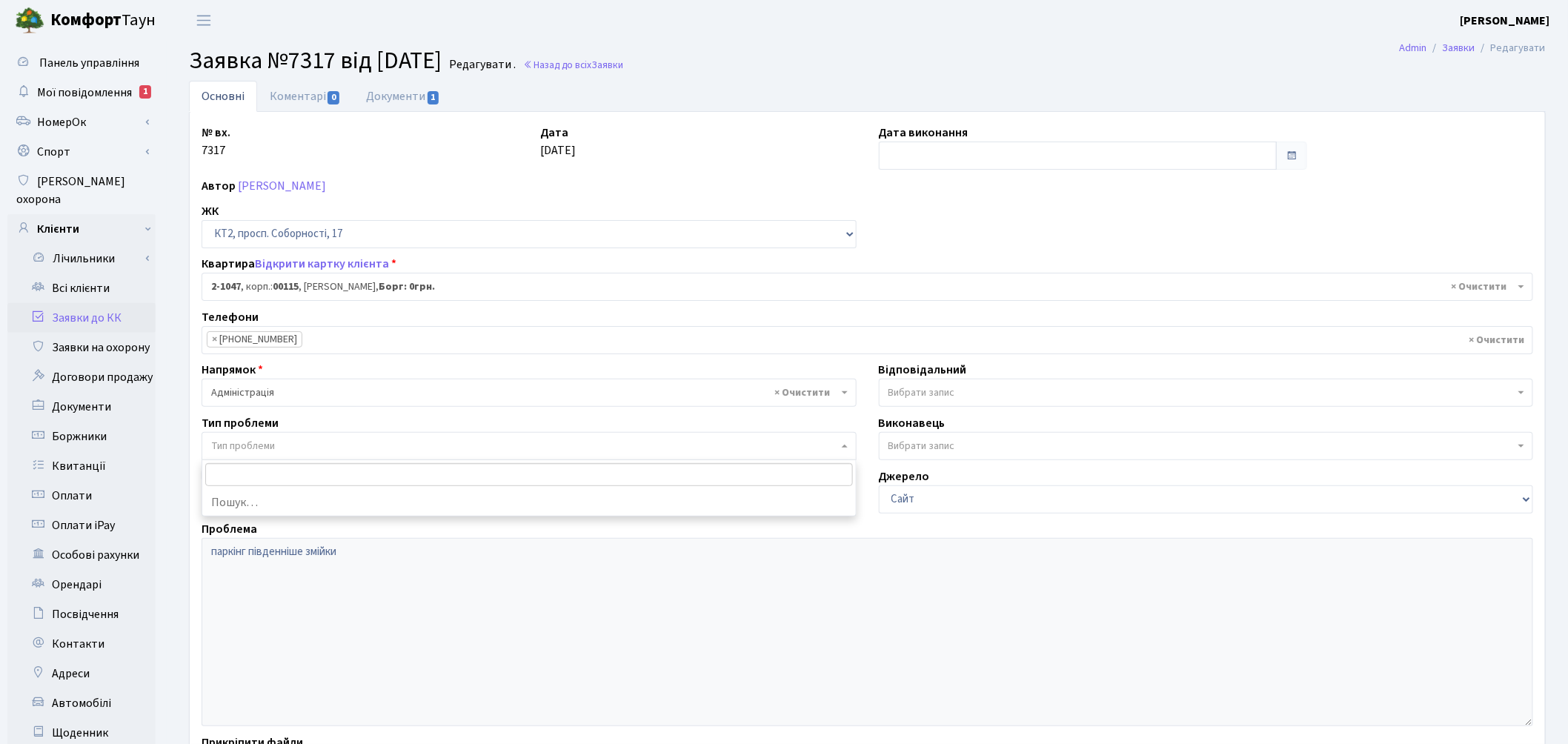
click at [331, 440] on span "Тип проблеми" at bounding box center [525, 446] width 627 height 15
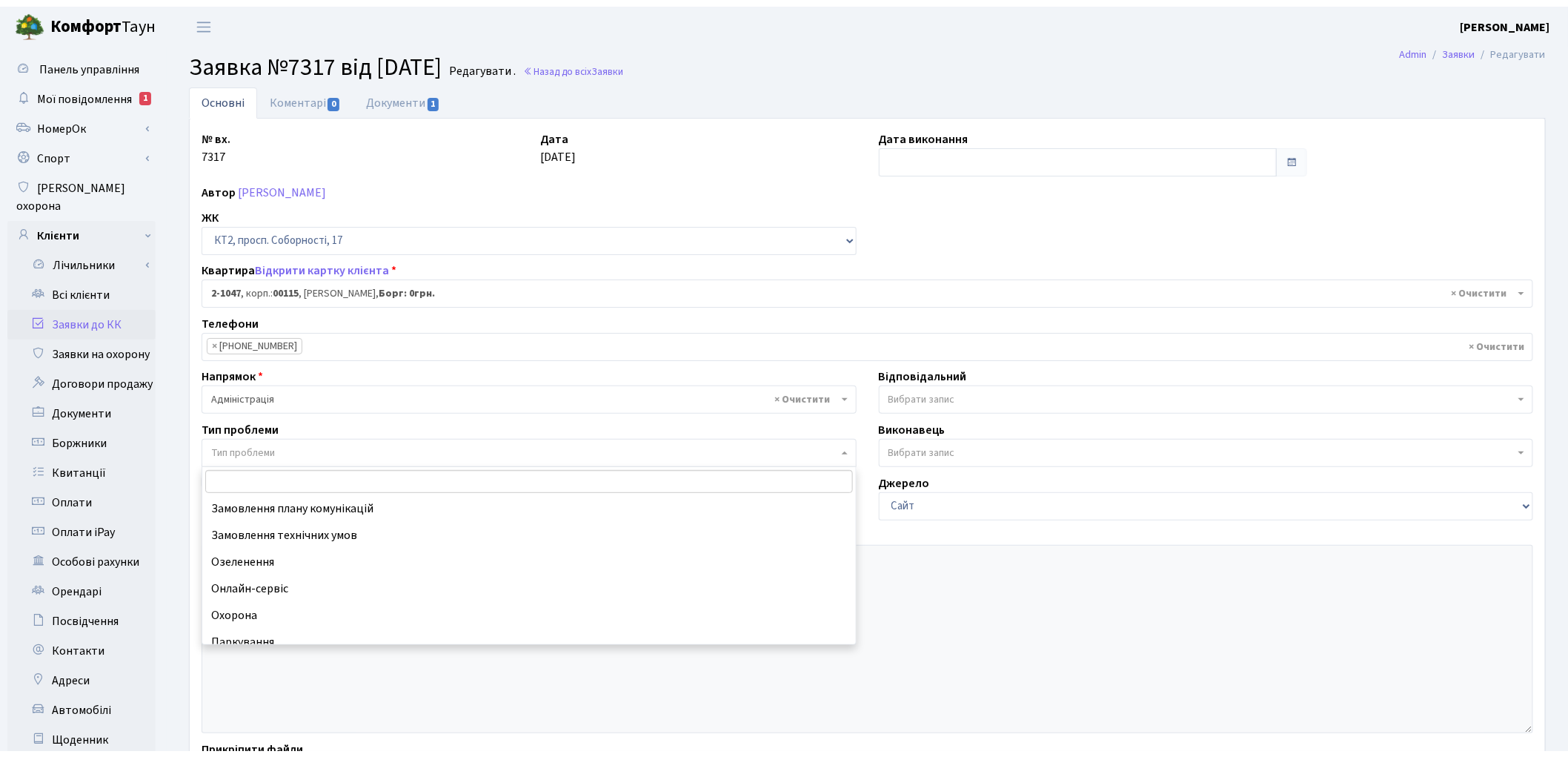
scroll to position [82, 0]
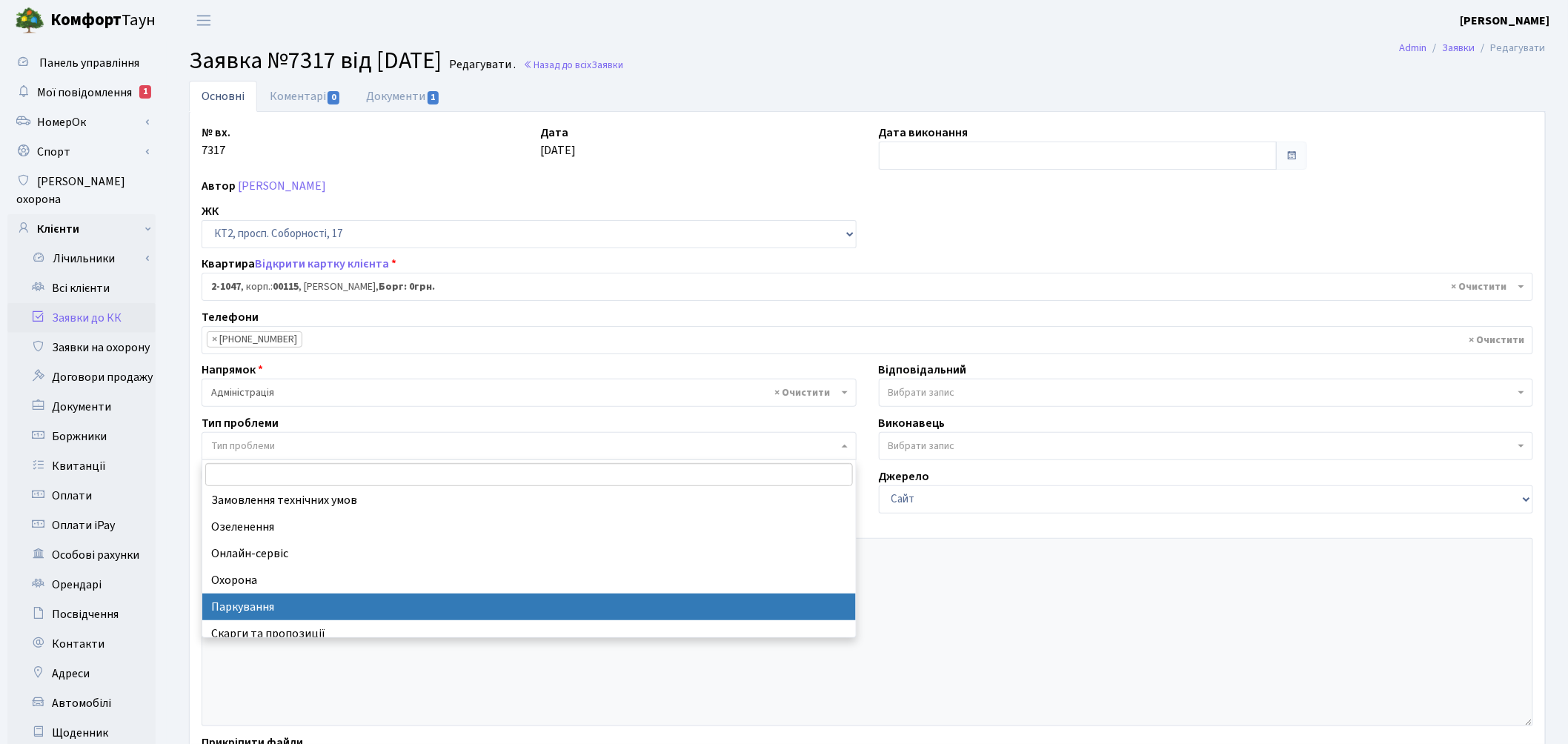
drag, startPoint x: 319, startPoint y: 594, endPoint x: 744, endPoint y: 523, distance: 430.9
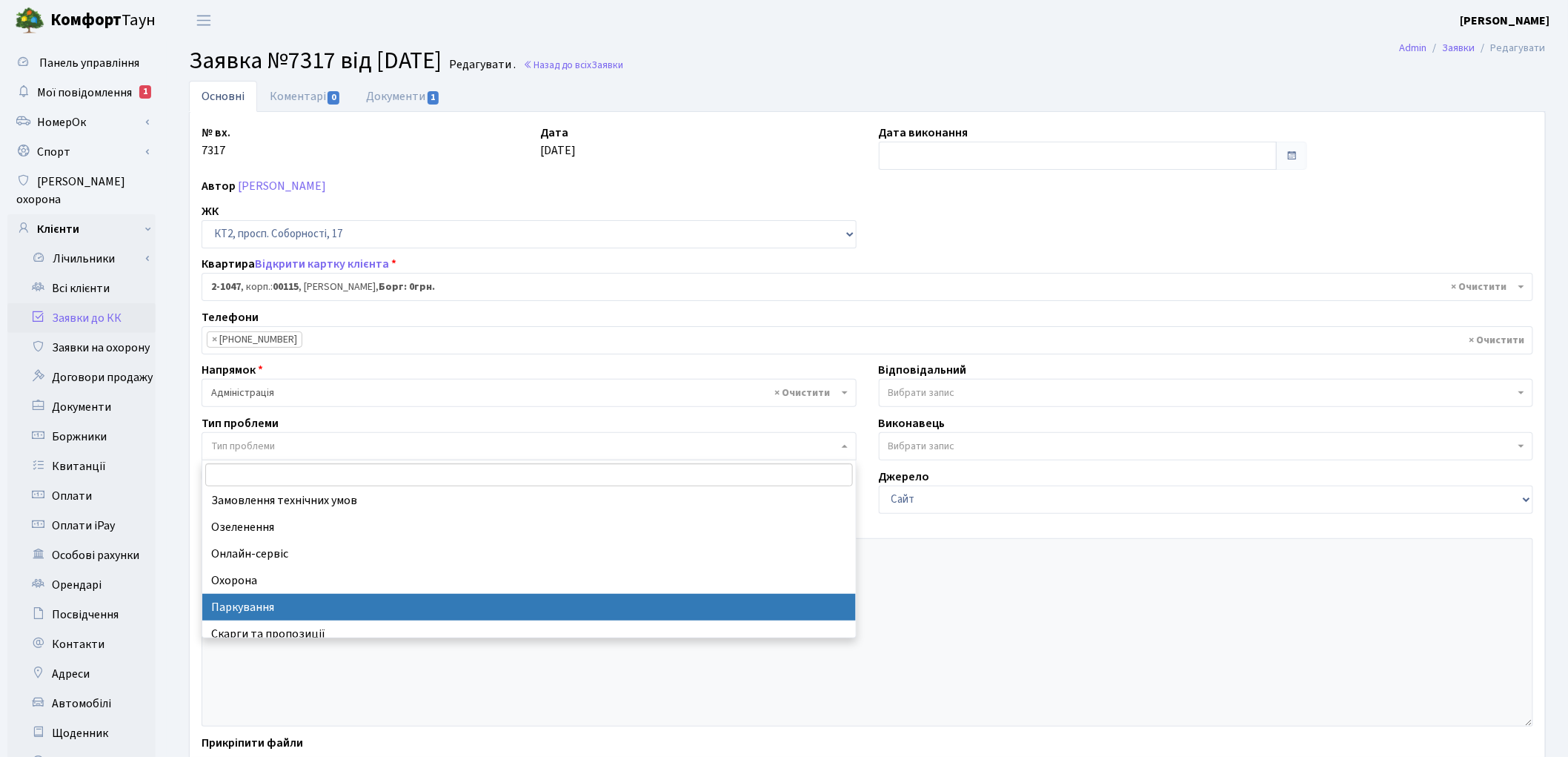
select select "66"
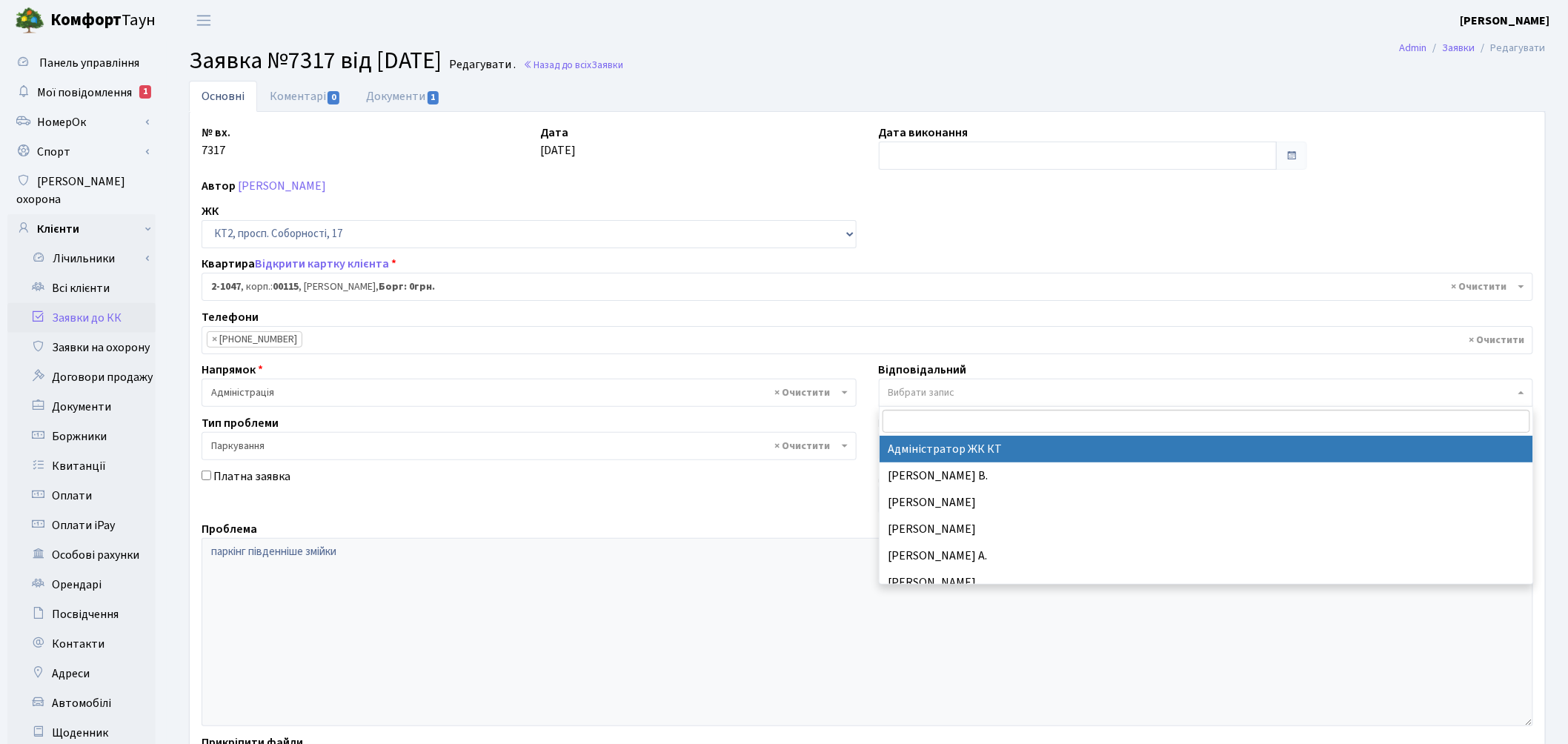
click at [951, 397] on span "Вибрати запис" at bounding box center [921, 393] width 66 height 15
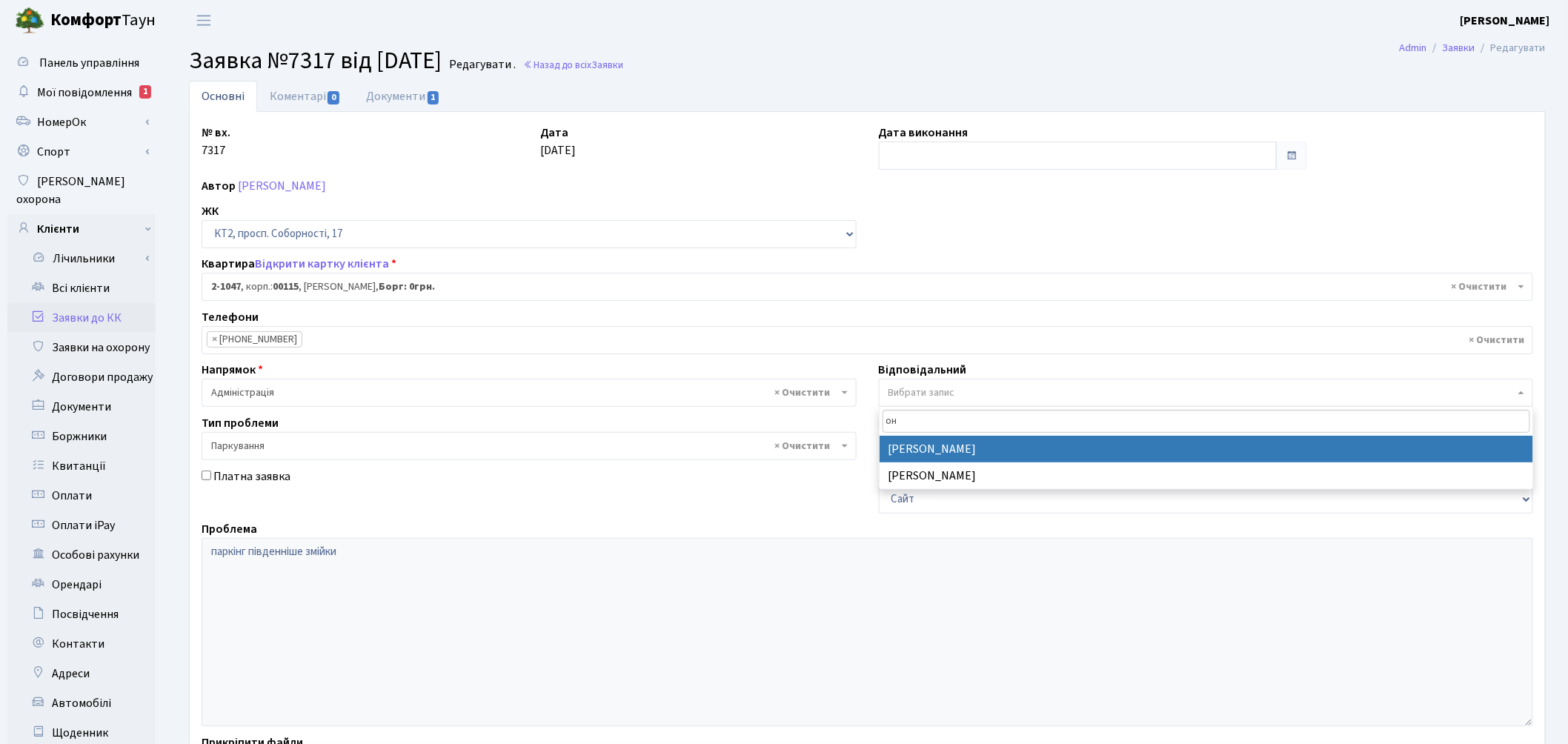
type input "он"
select select "82"
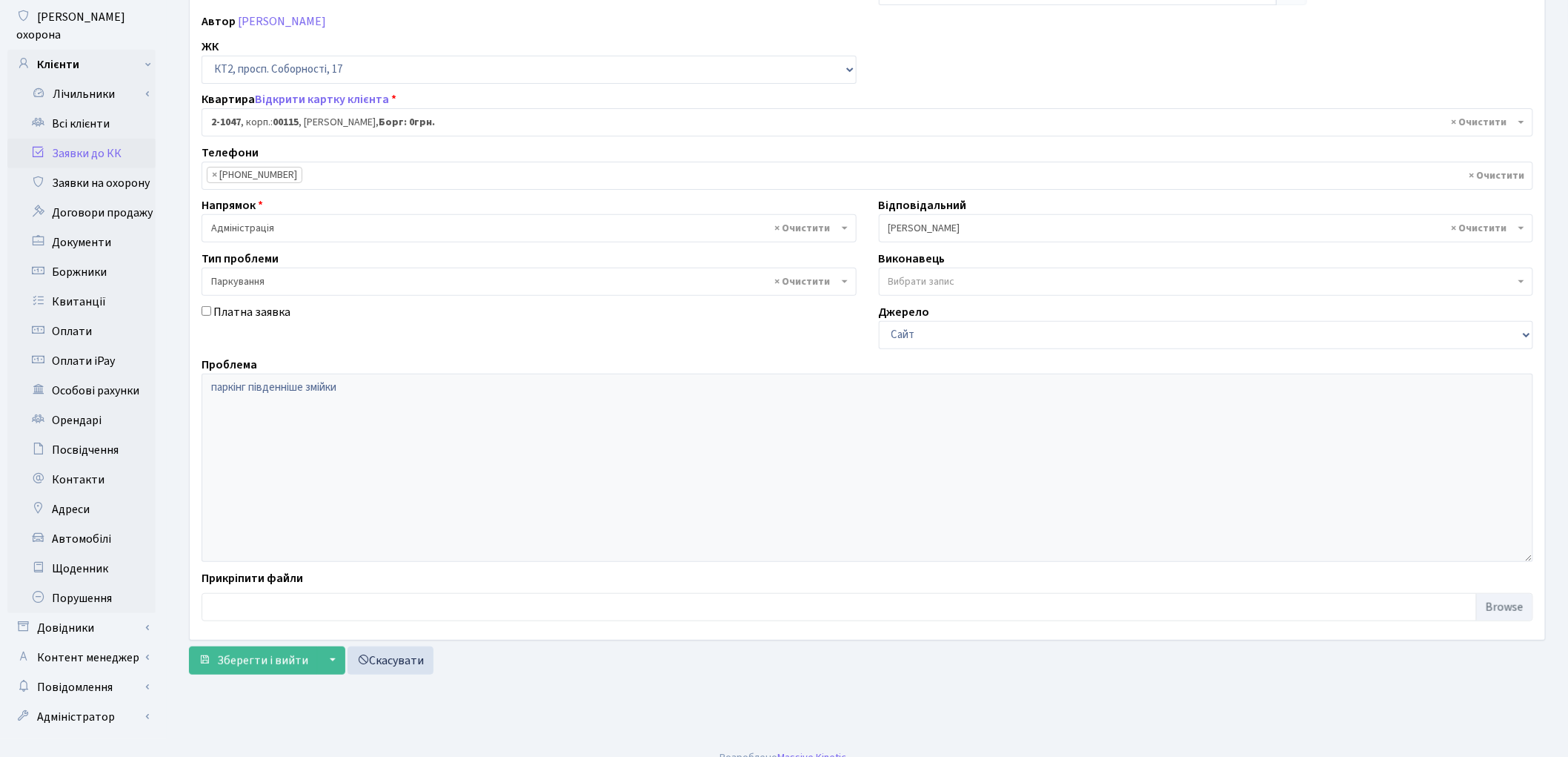
scroll to position [166, 0]
click at [254, 658] on span "Зберегти і вийти" at bounding box center [262, 659] width 91 height 16
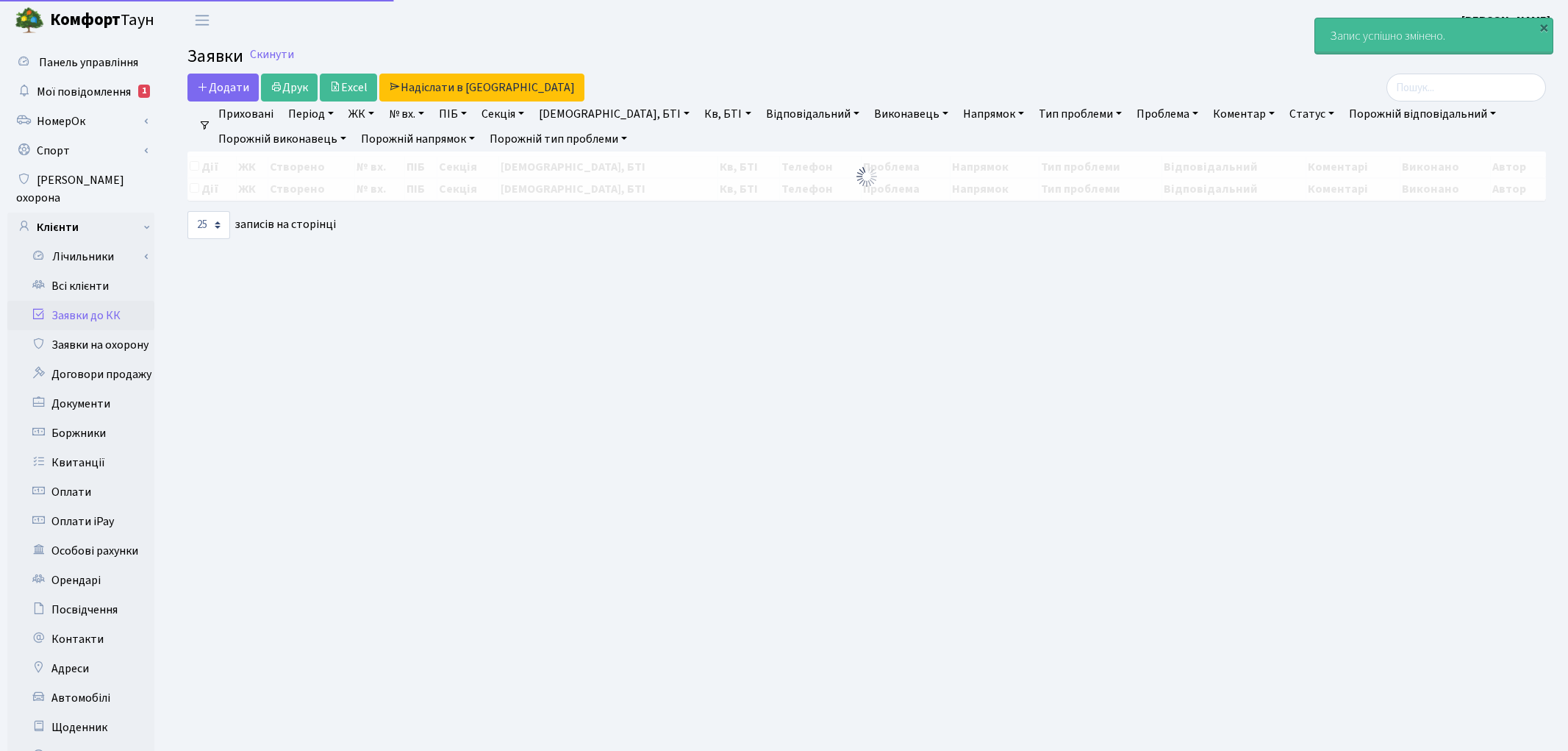
select select "25"
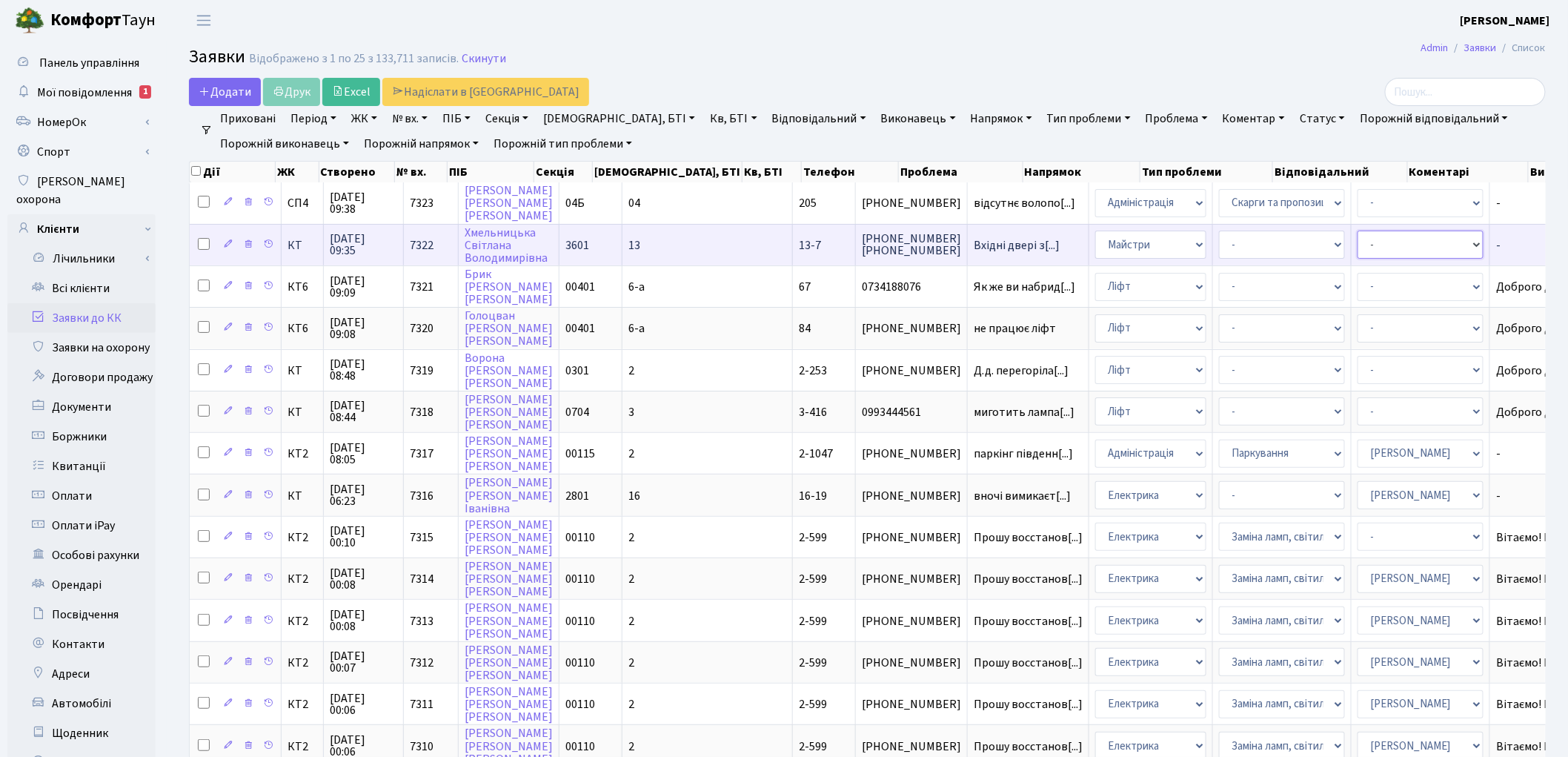
click at [1358, 238] on select "- Адміністратор ЖК КТ Вижул В. В. Гордієнко Н.В. Дядюшкін Д.Ю. Кипчук Т. А. Кла…" at bounding box center [1420, 244] width 126 height 28
select select "18"
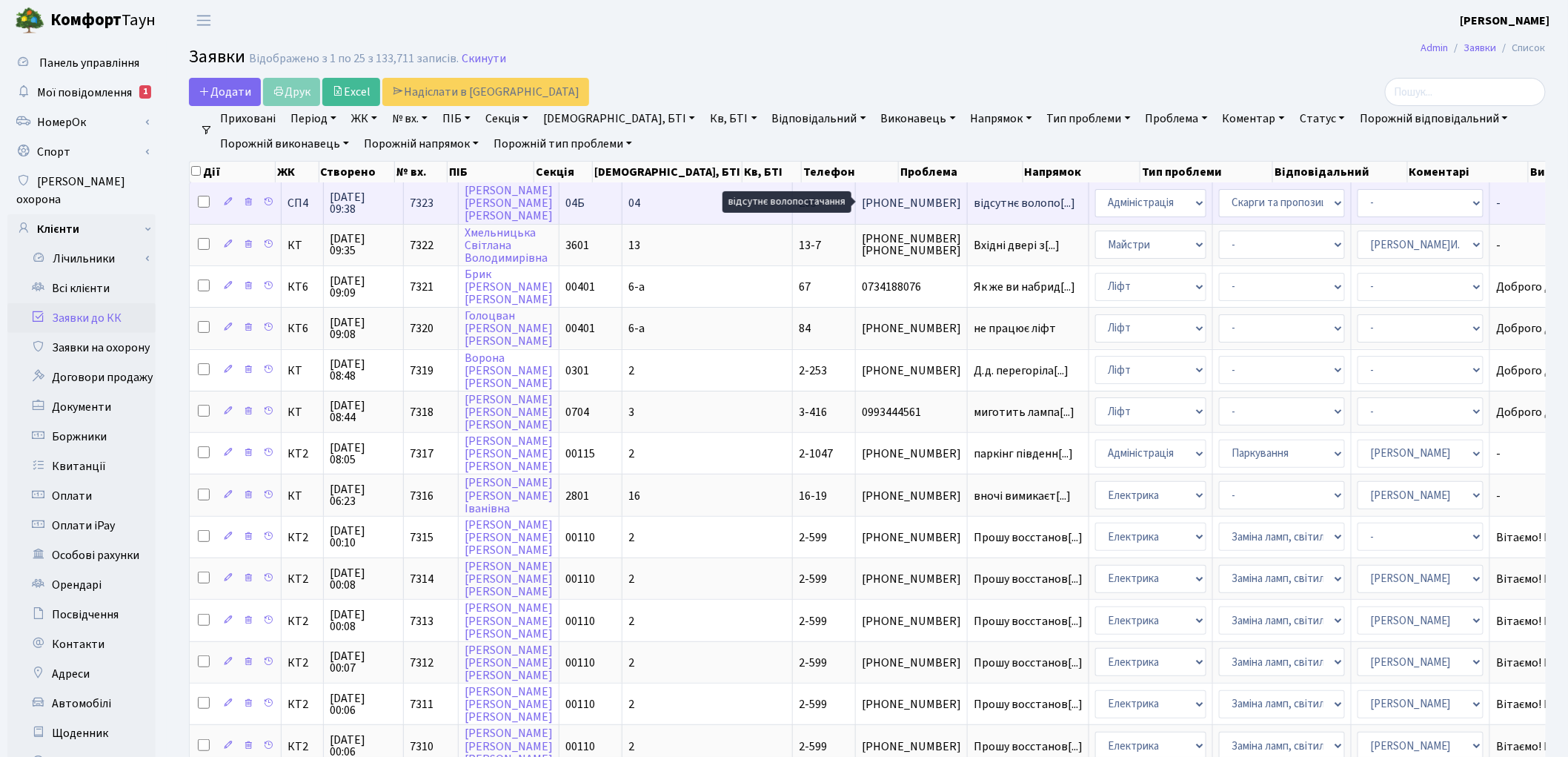
click at [973, 203] on span "відсутнє волопо[...]" at bounding box center [1024, 203] width 101 height 16
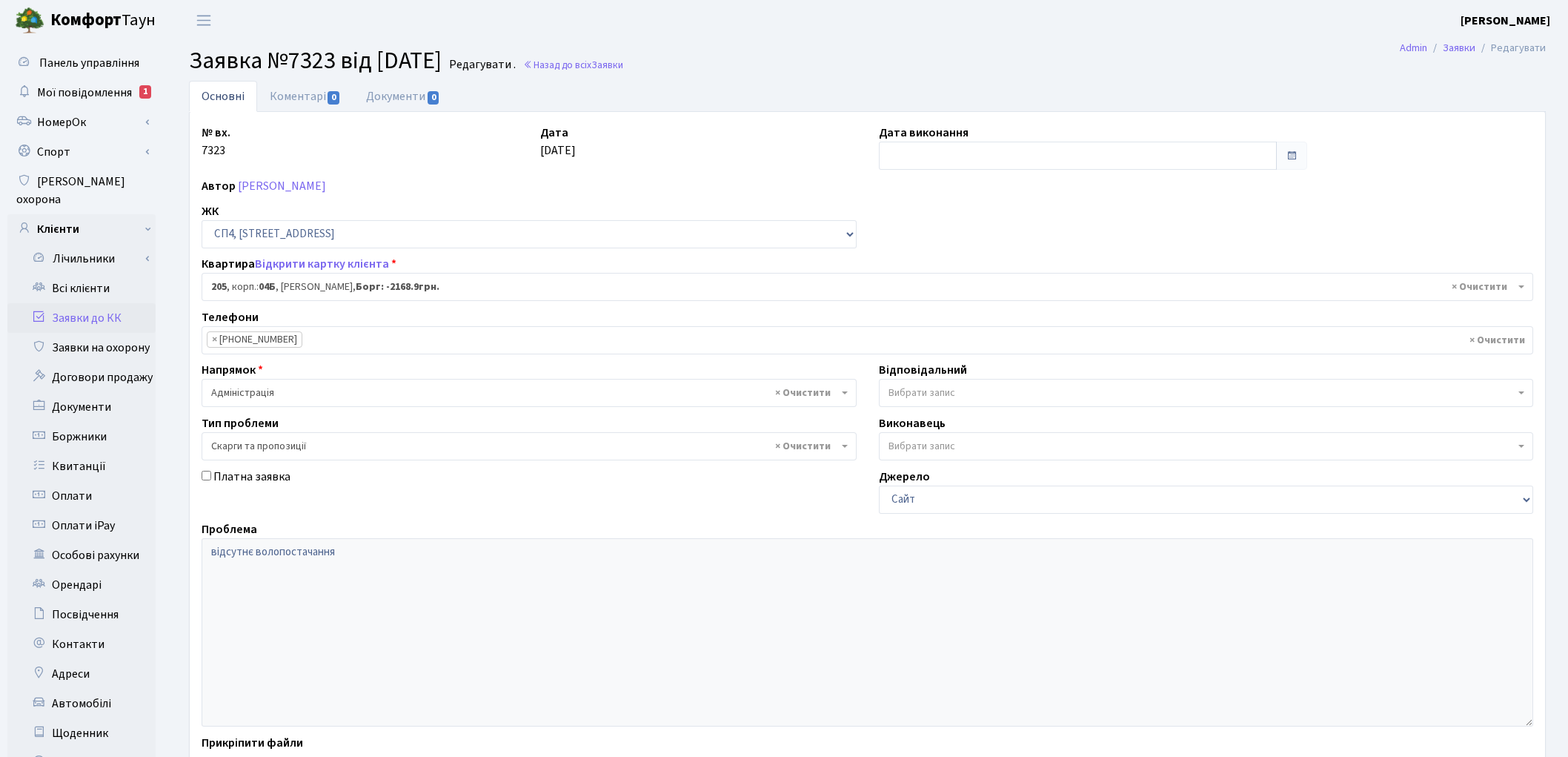
select select "21233"
select select "55"
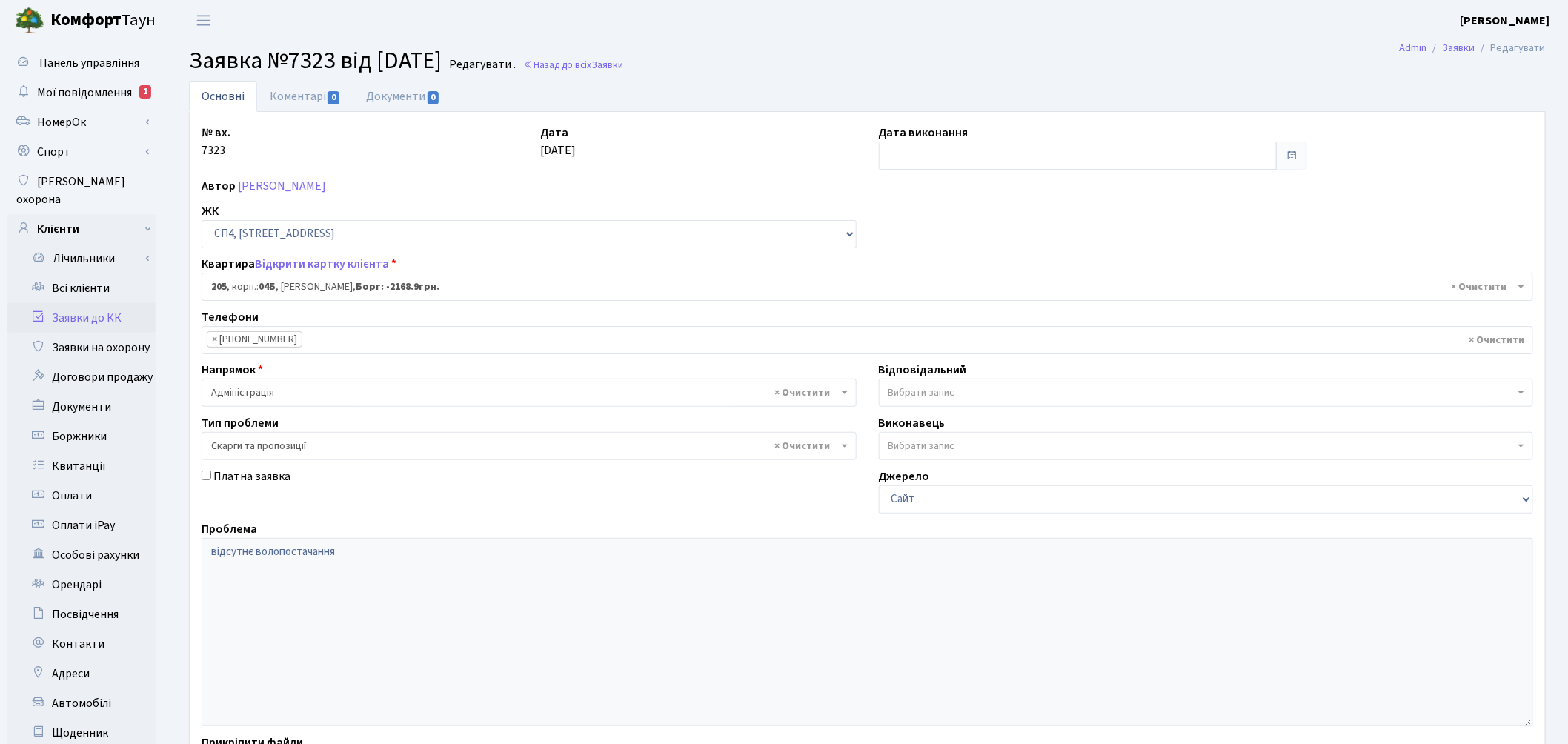
click at [929, 389] on span "Вибрати запис" at bounding box center [921, 393] width 66 height 15
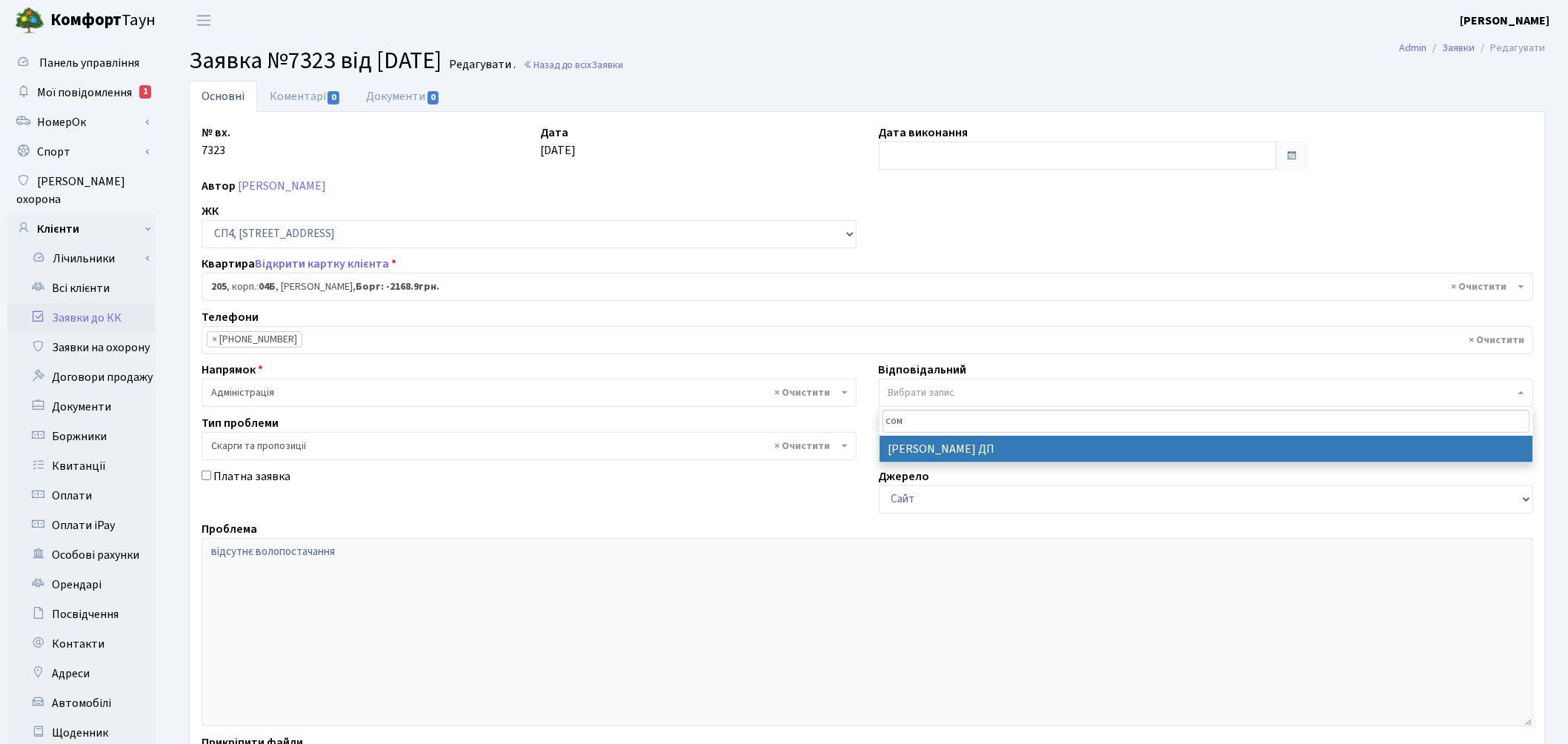
type input "сом"
select select "94"
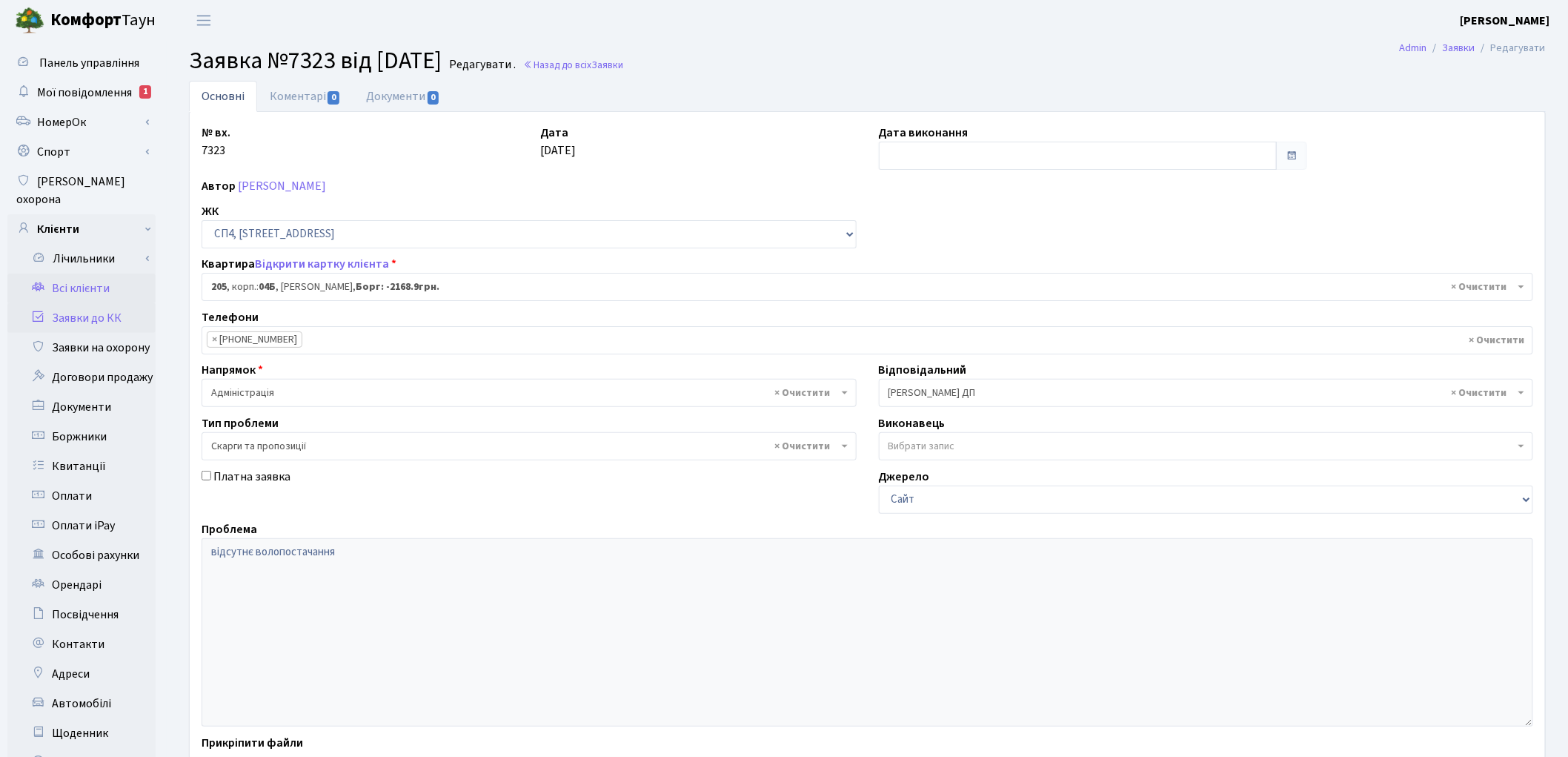
click at [93, 275] on link "Всі клієнти" at bounding box center [81, 288] width 149 height 29
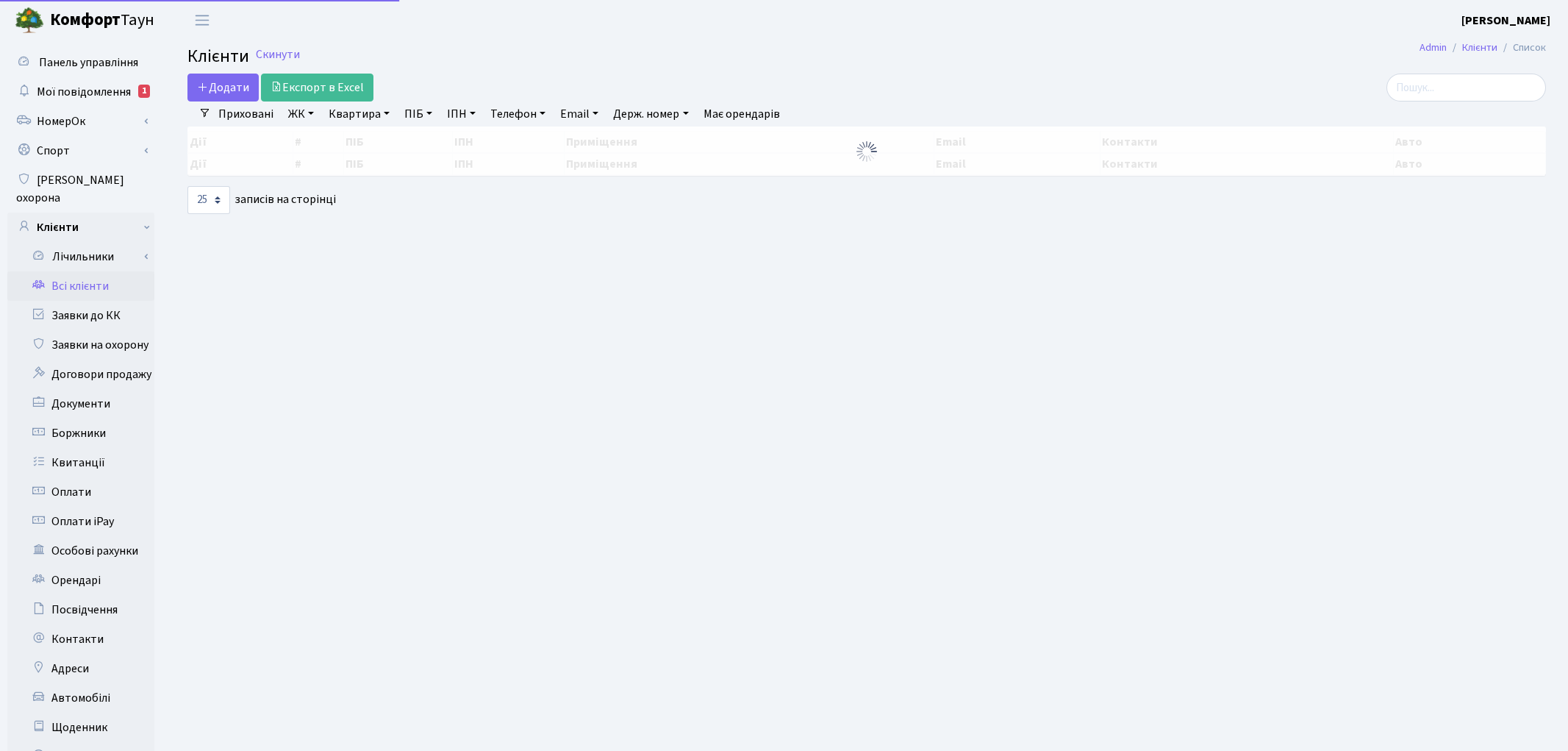
select select "25"
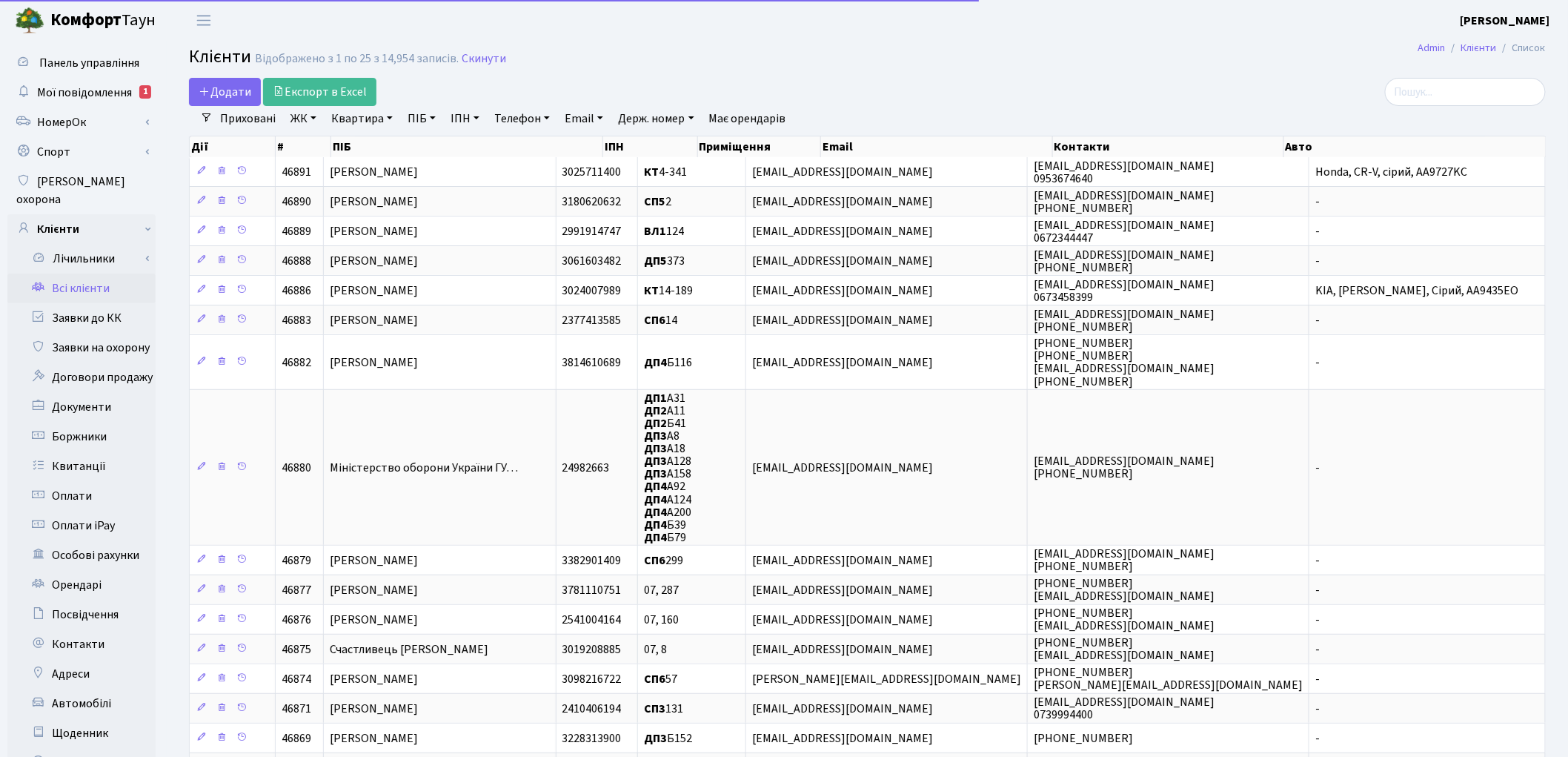
click at [411, 117] on link "ПІБ" at bounding box center [421, 118] width 40 height 26
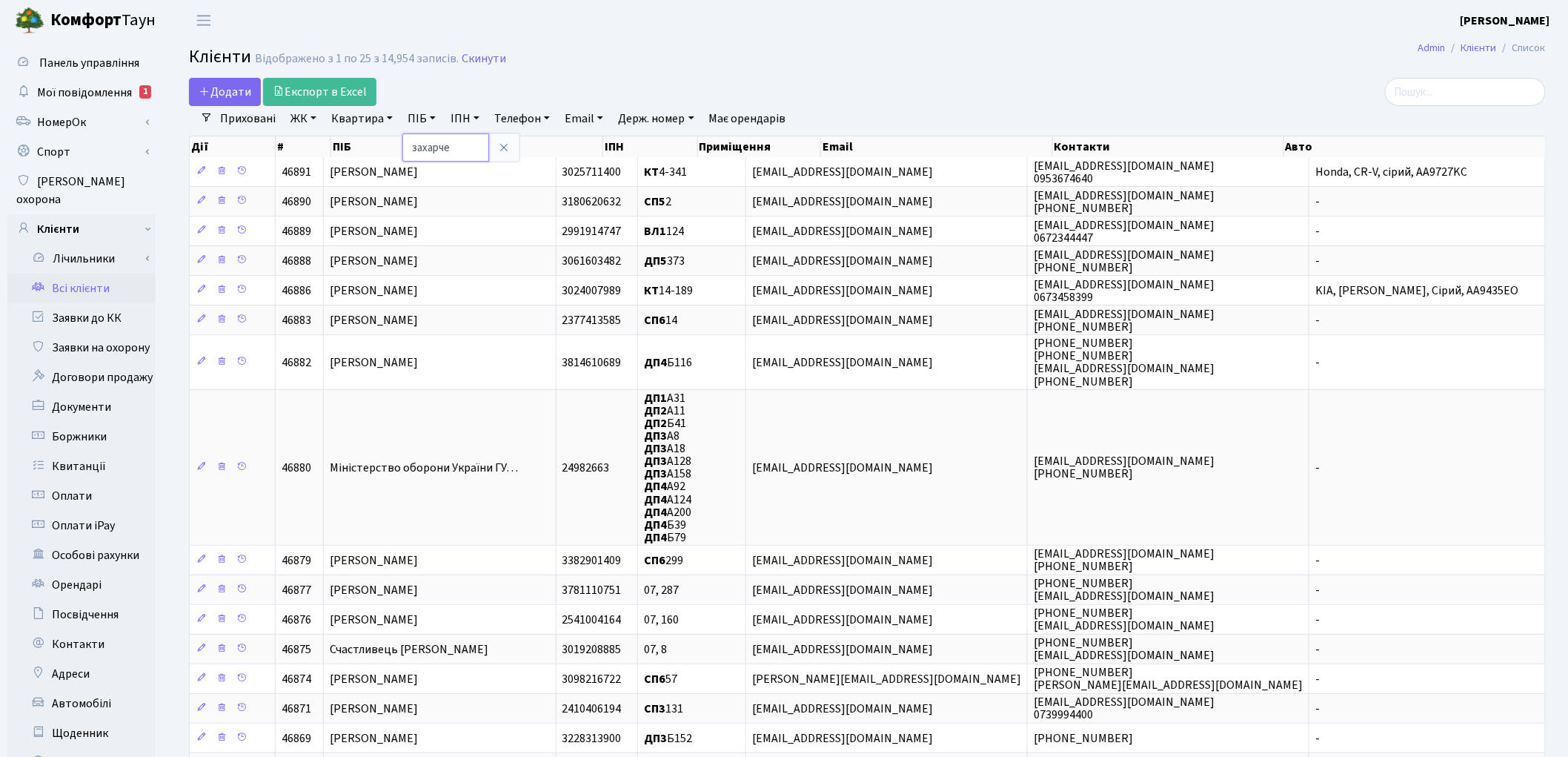
type input "захарче"
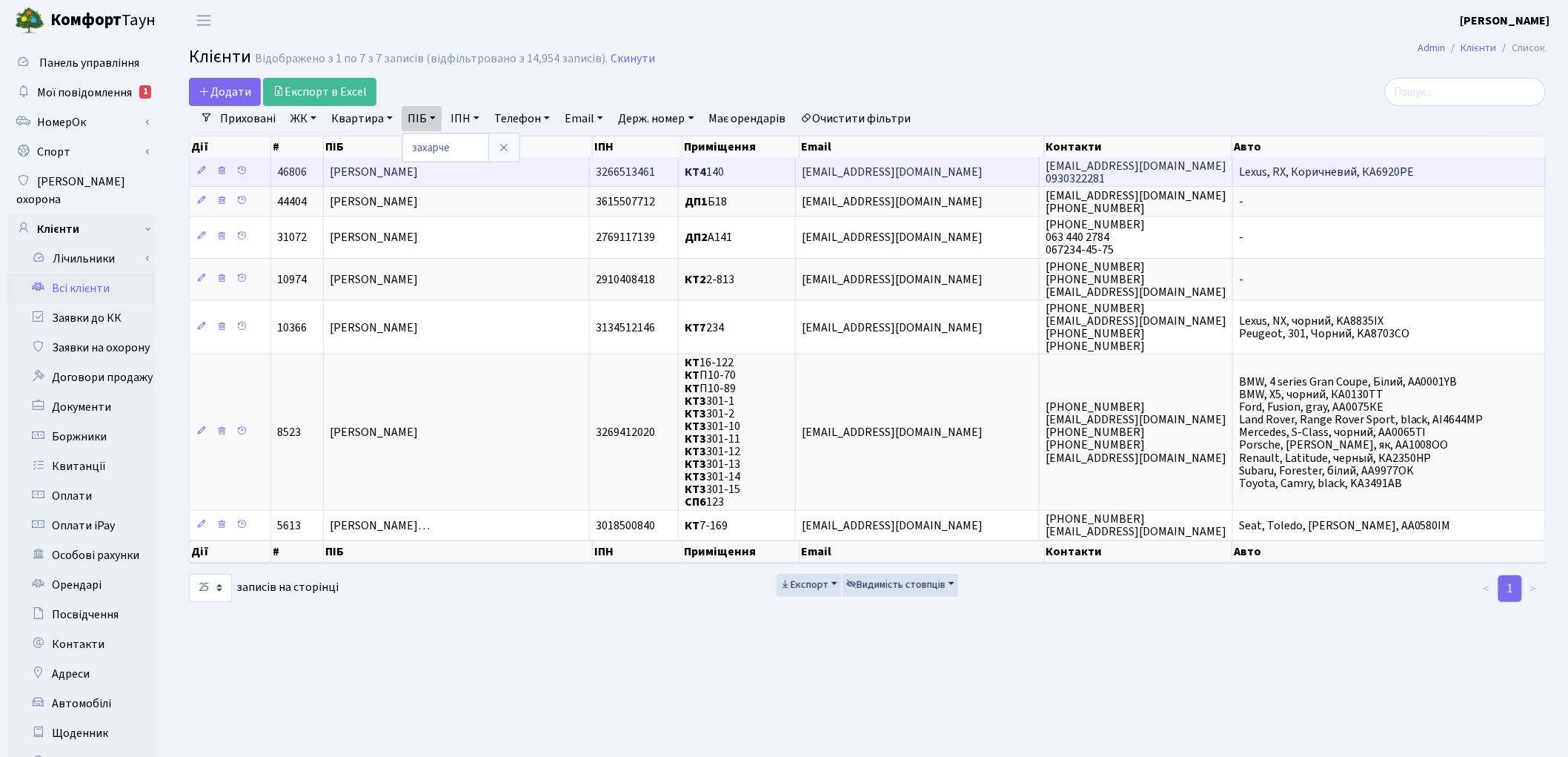
click at [442, 180] on td "[PERSON_NAME]" at bounding box center [456, 171] width 266 height 29
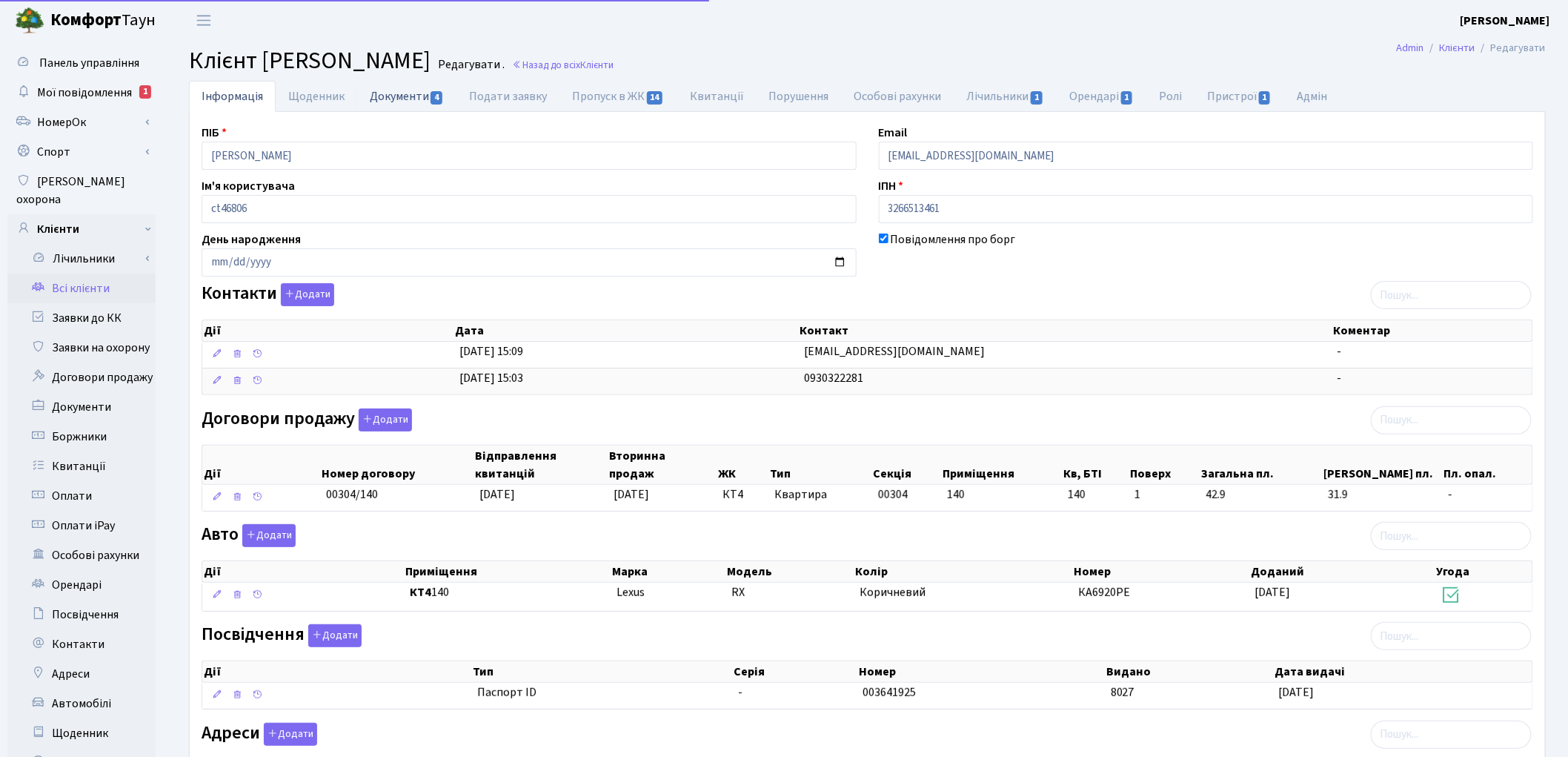
click at [398, 100] on link "Документи 4" at bounding box center [406, 96] width 99 height 30
select select "25"
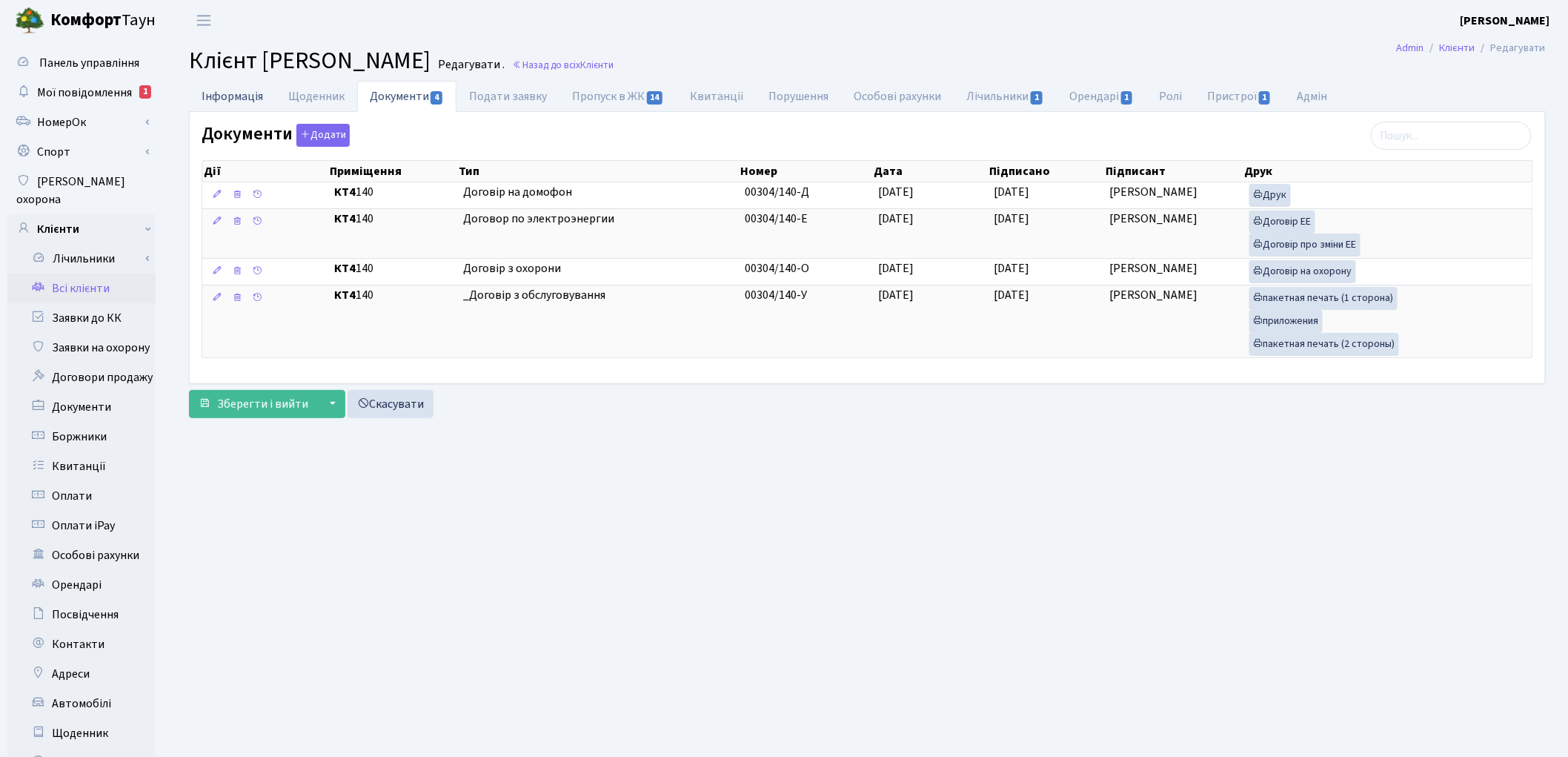
click at [238, 97] on link "Інформація" at bounding box center [233, 96] width 87 height 30
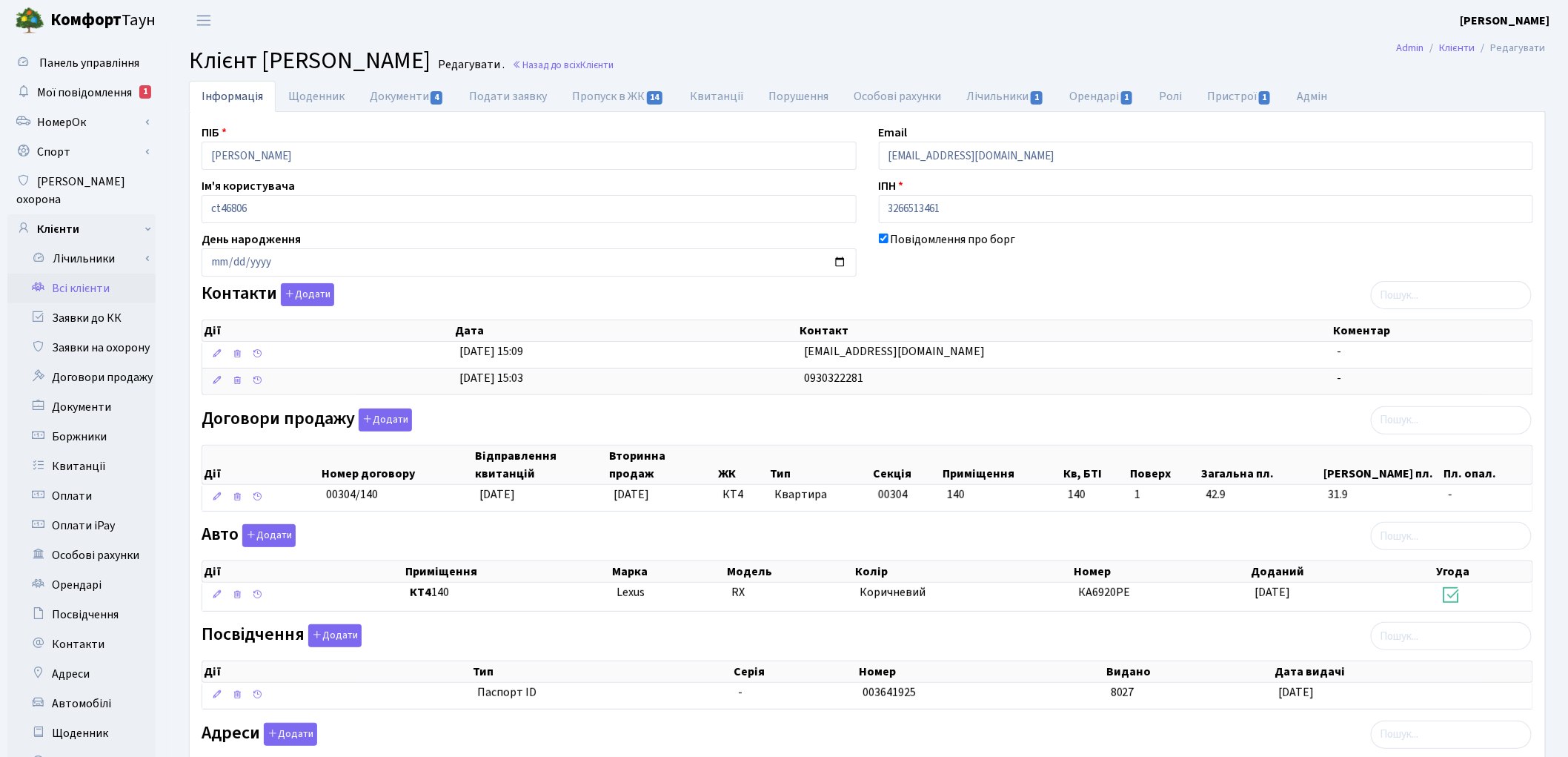
click at [85, 278] on link "Всі клієнти" at bounding box center [81, 288] width 149 height 29
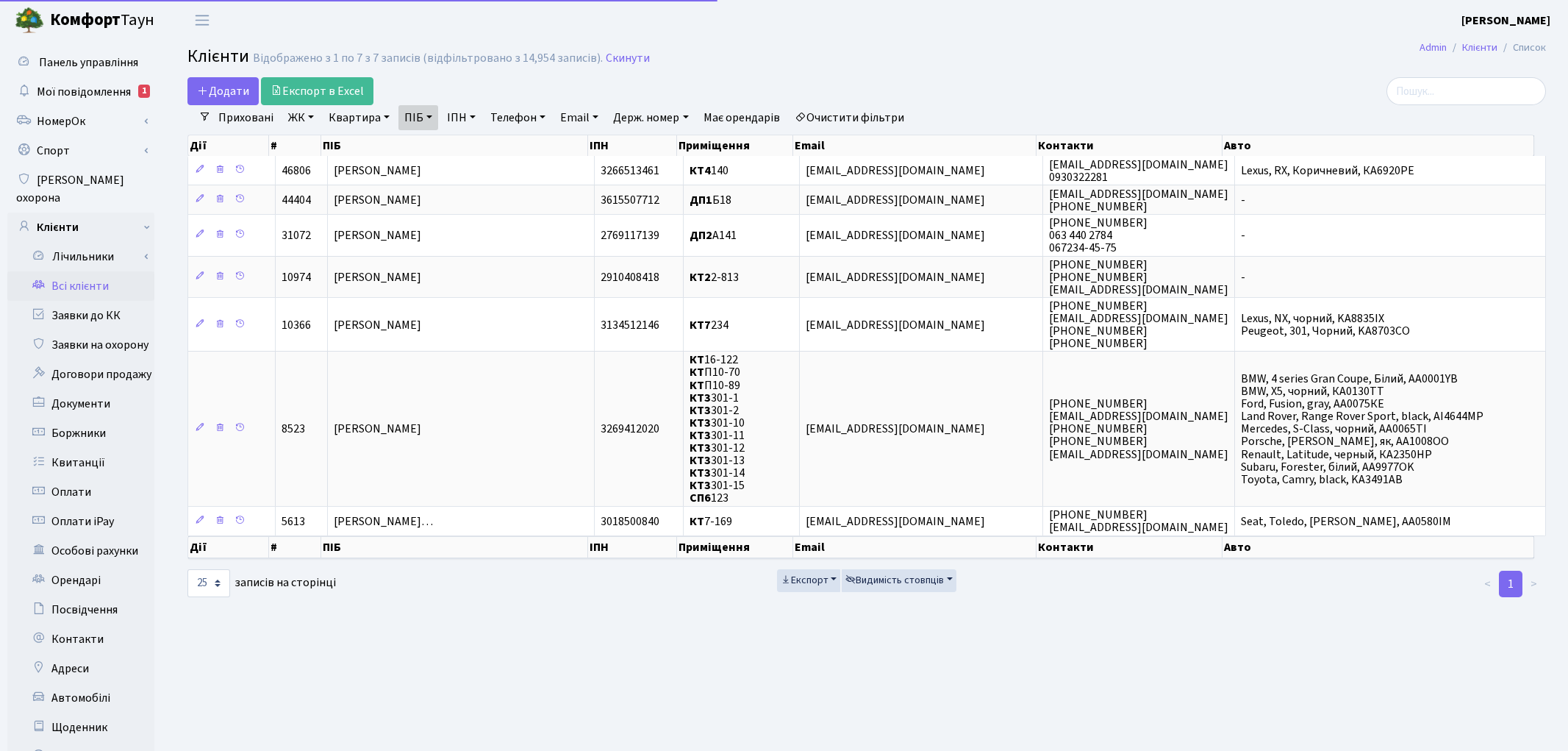
select select "25"
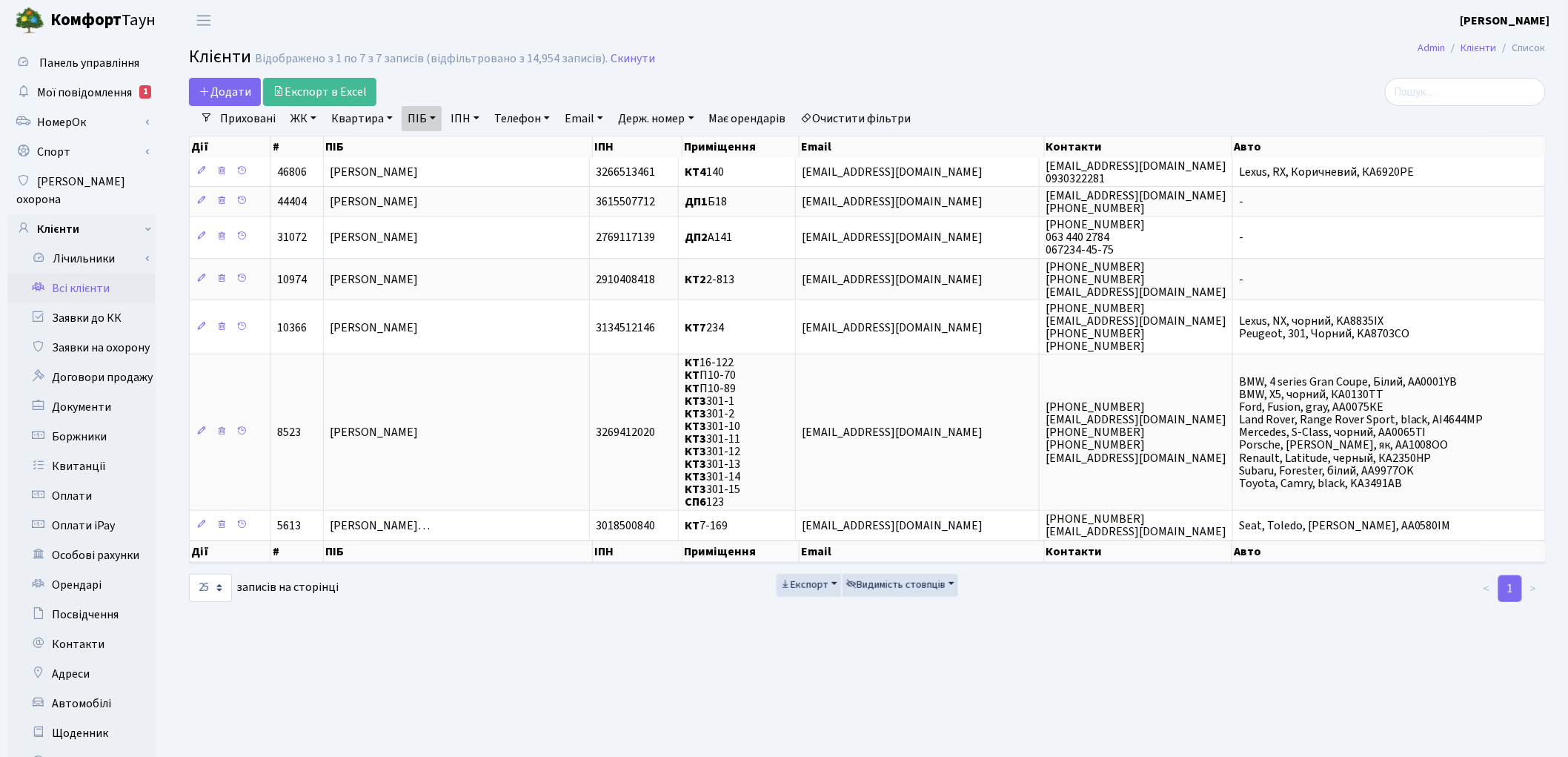
click at [878, 115] on link "Очистити фільтри" at bounding box center [856, 118] width 122 height 26
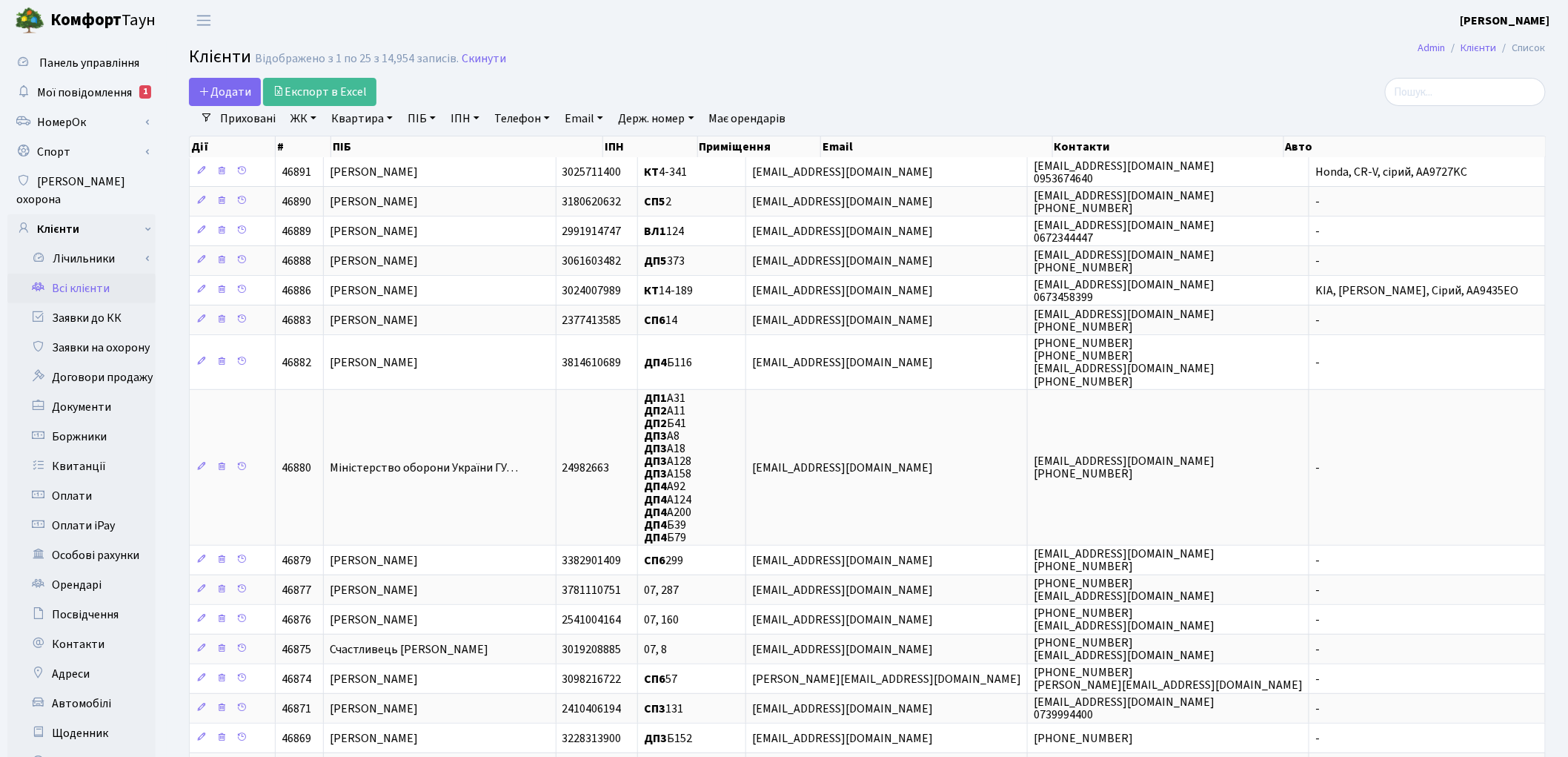
click at [361, 117] on link "Квартира" at bounding box center [362, 118] width 73 height 26
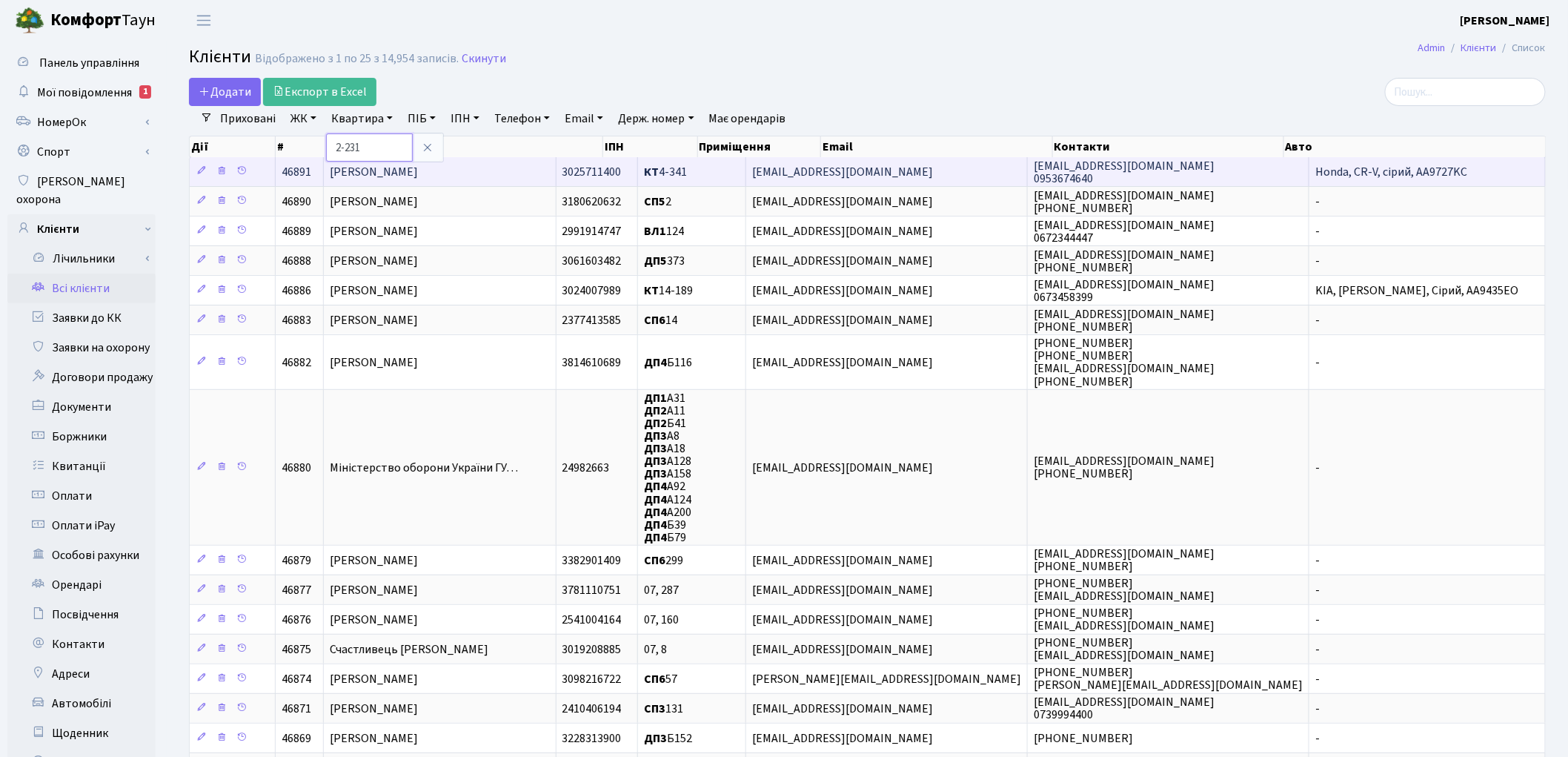
type input "2-231"
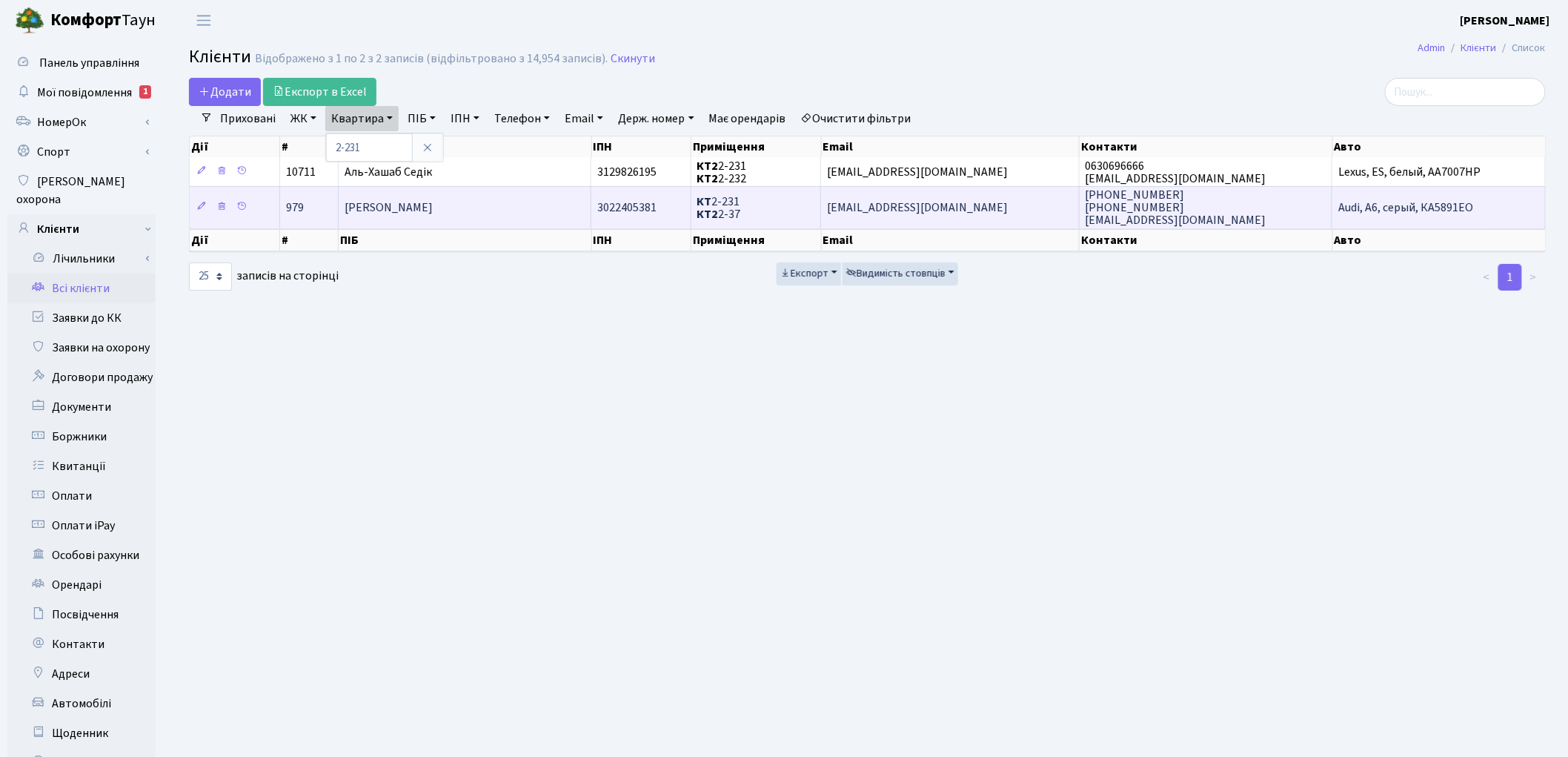
click at [543, 216] on td "[PERSON_NAME]" at bounding box center [465, 207] width 253 height 42
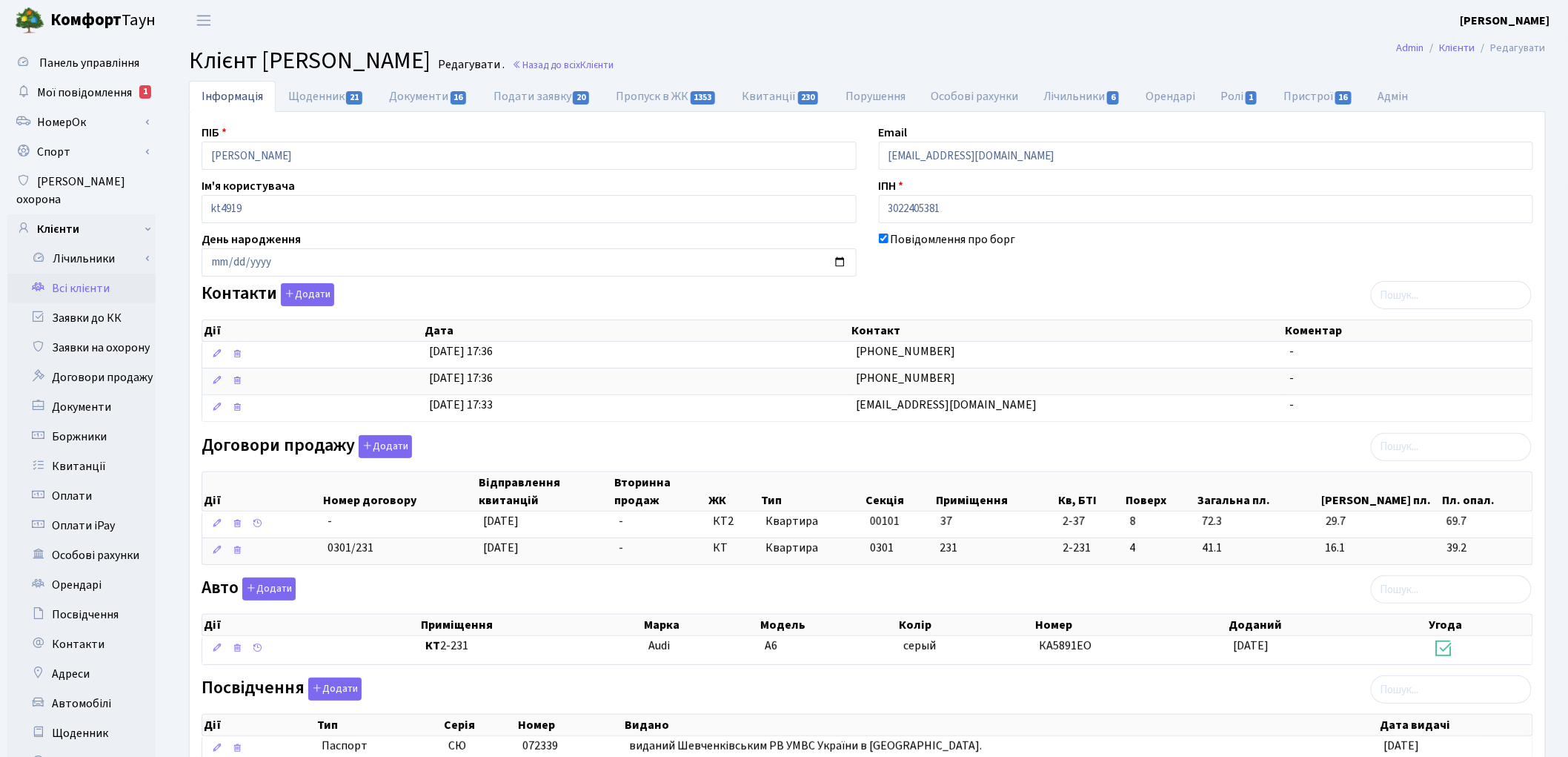
click at [60, 274] on link "Всі клієнти" at bounding box center [81, 288] width 149 height 29
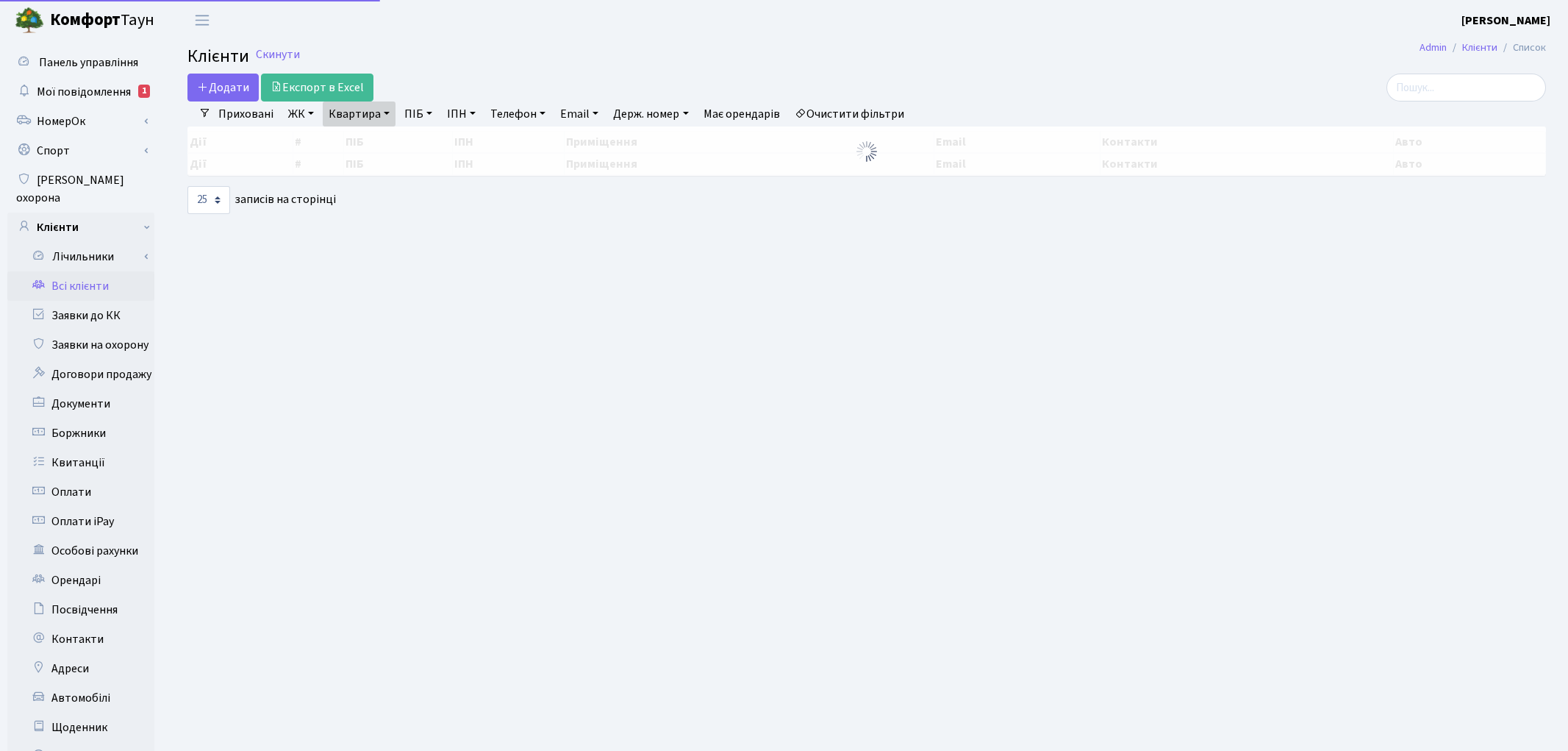
select select "25"
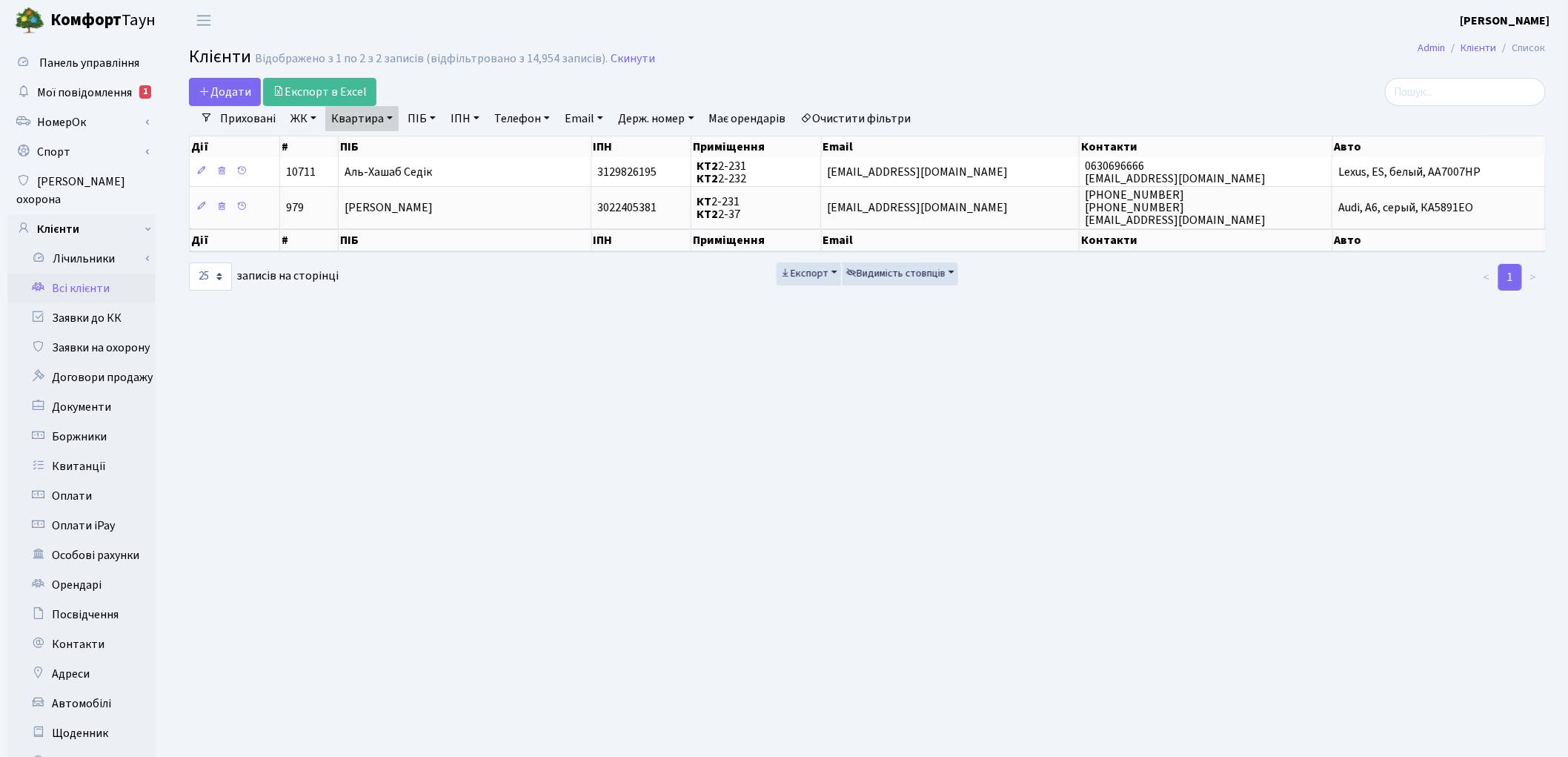
click at [878, 116] on link "Очистити фільтри" at bounding box center [856, 118] width 122 height 26
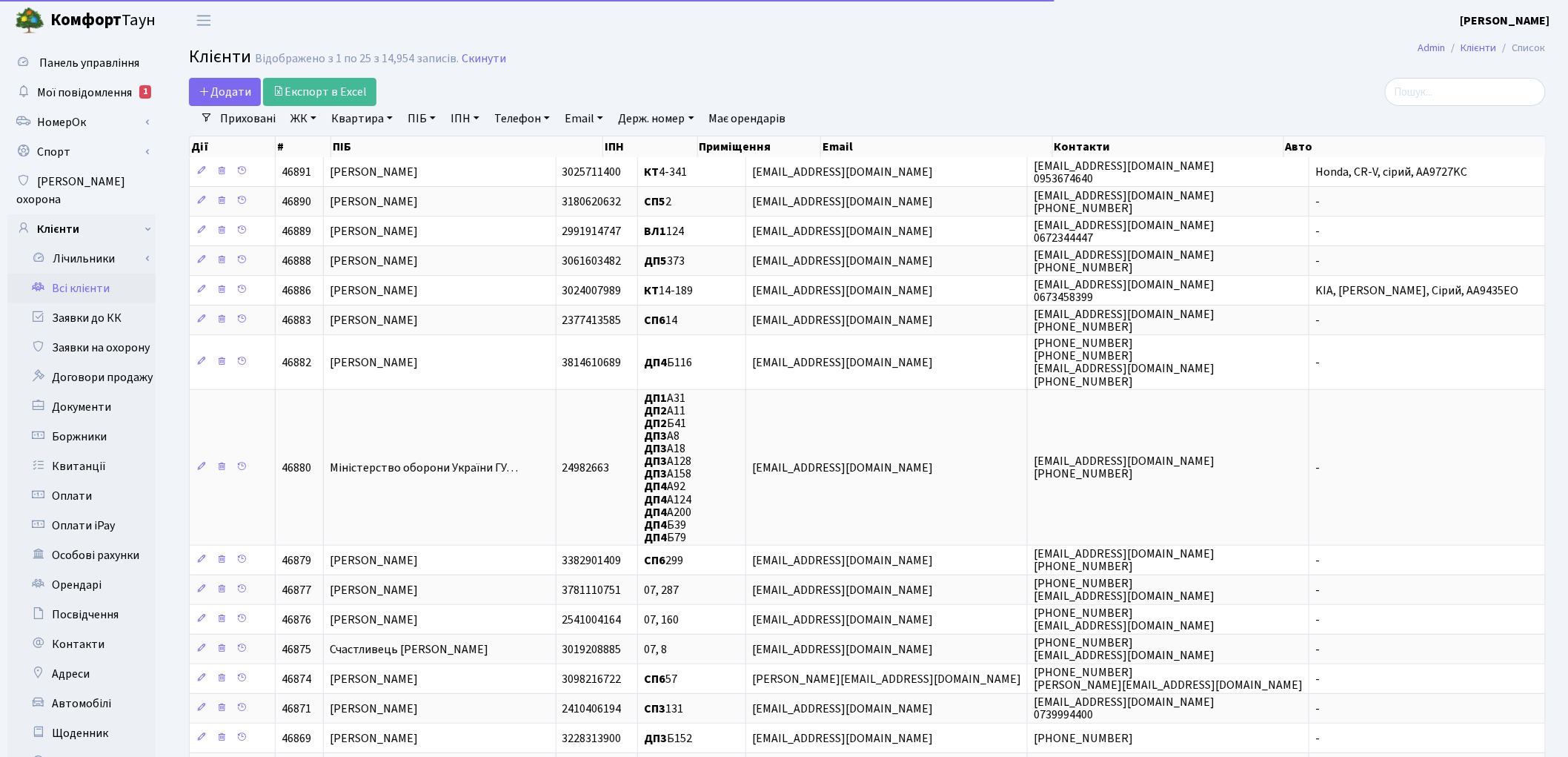
click at [341, 115] on link "Квартира" at bounding box center [362, 118] width 73 height 26
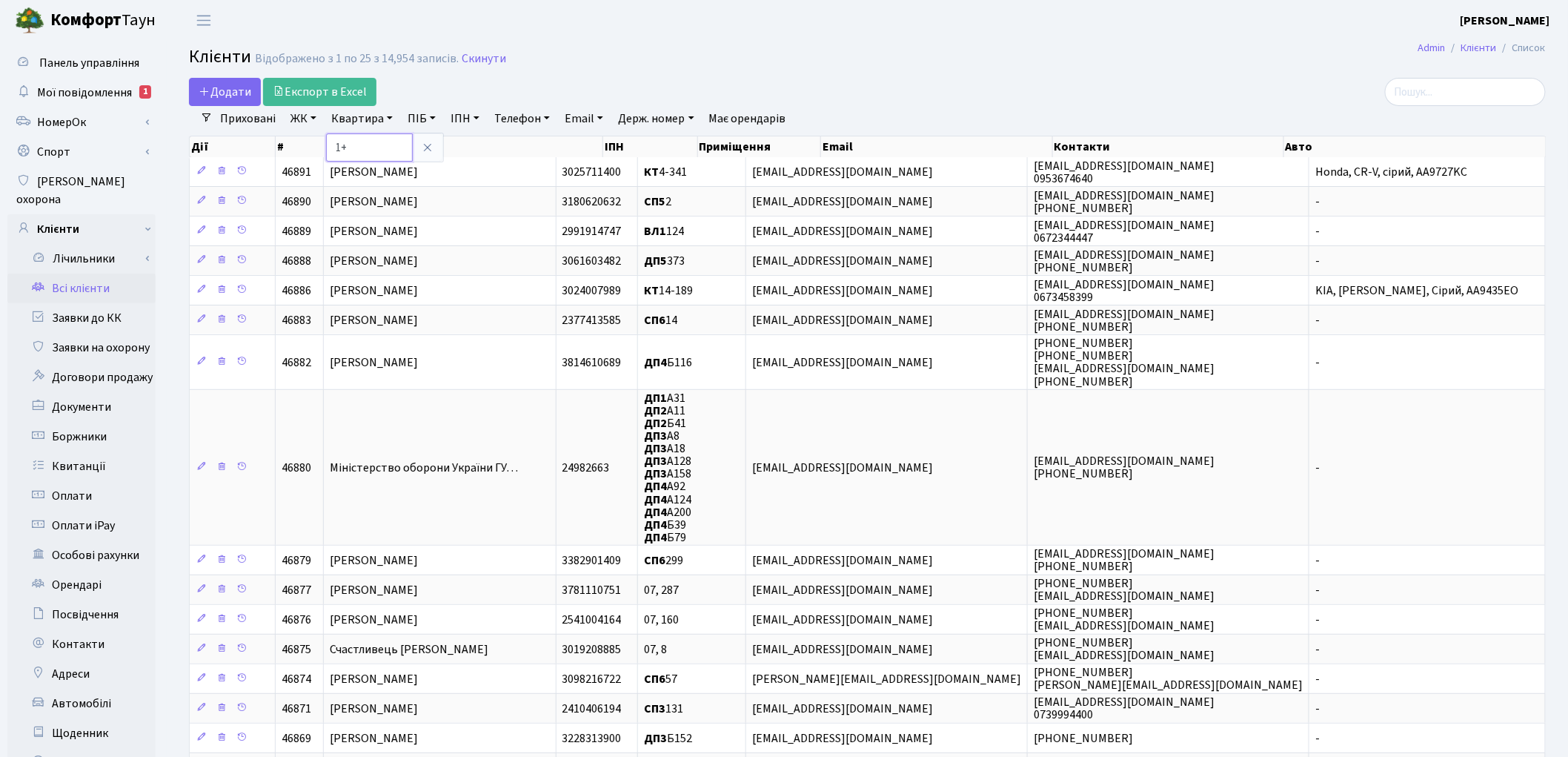
type input "1"
type input "16-191"
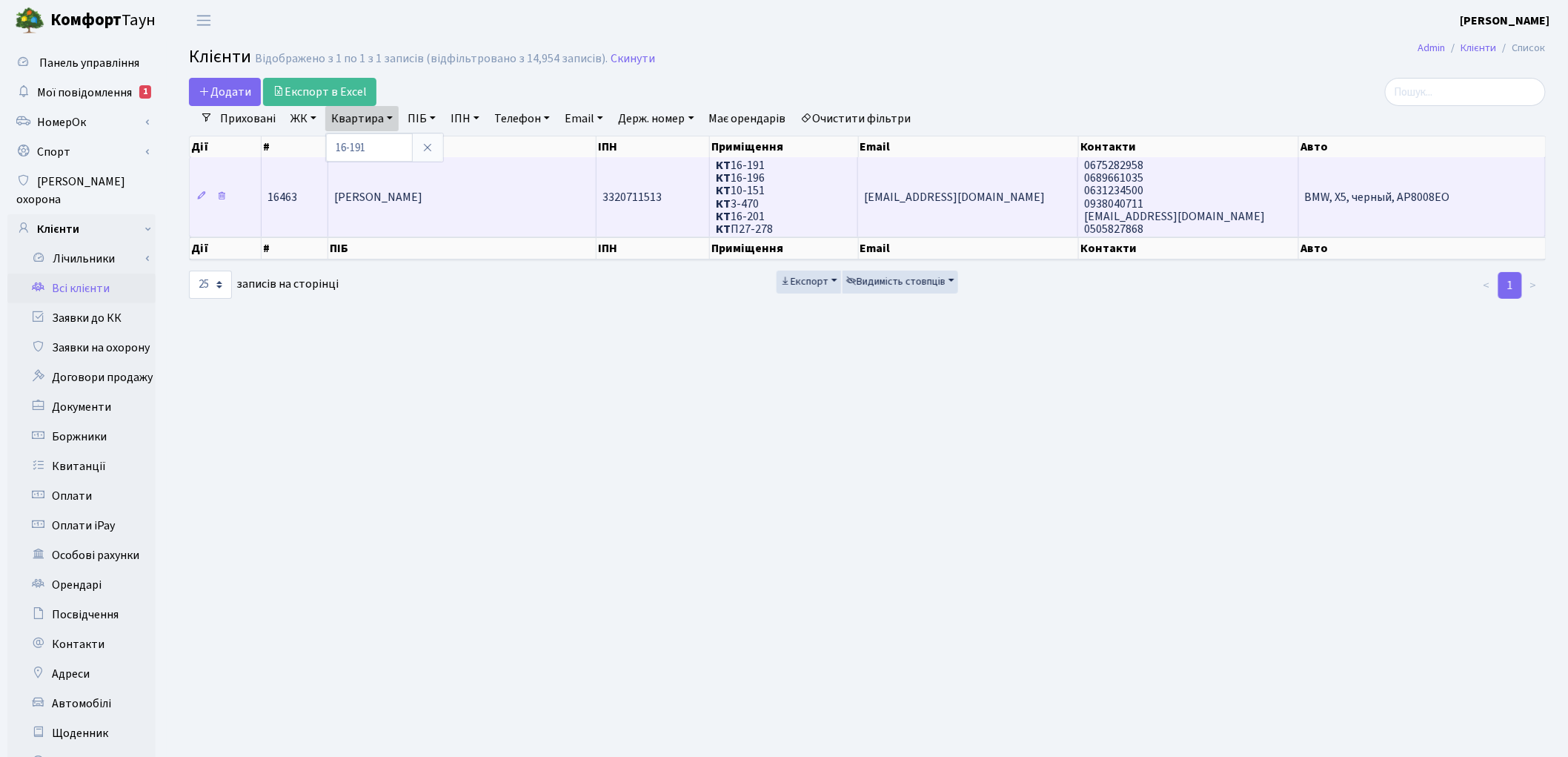
click at [420, 213] on td "[PERSON_NAME]" at bounding box center [462, 197] width 268 height 80
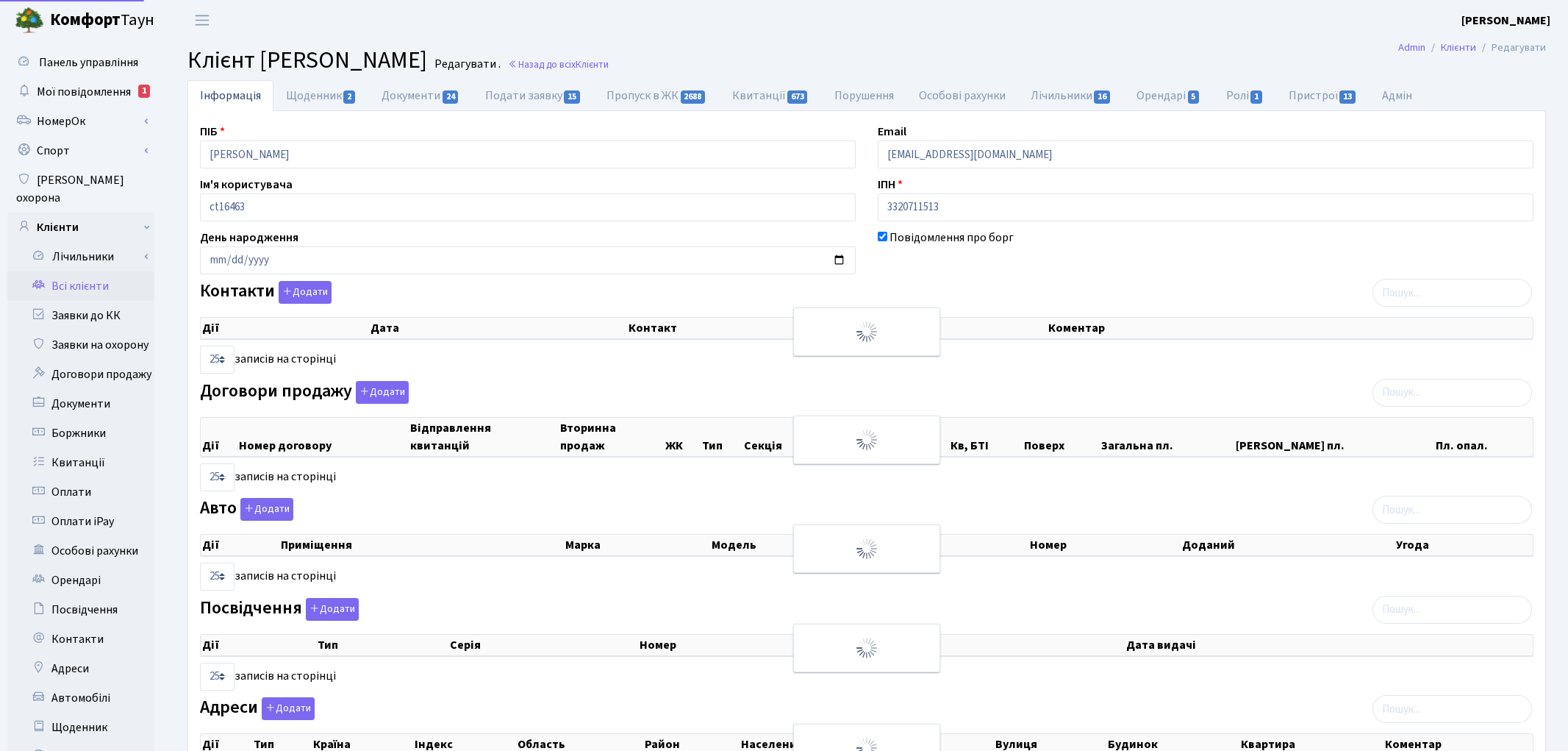
select select "25"
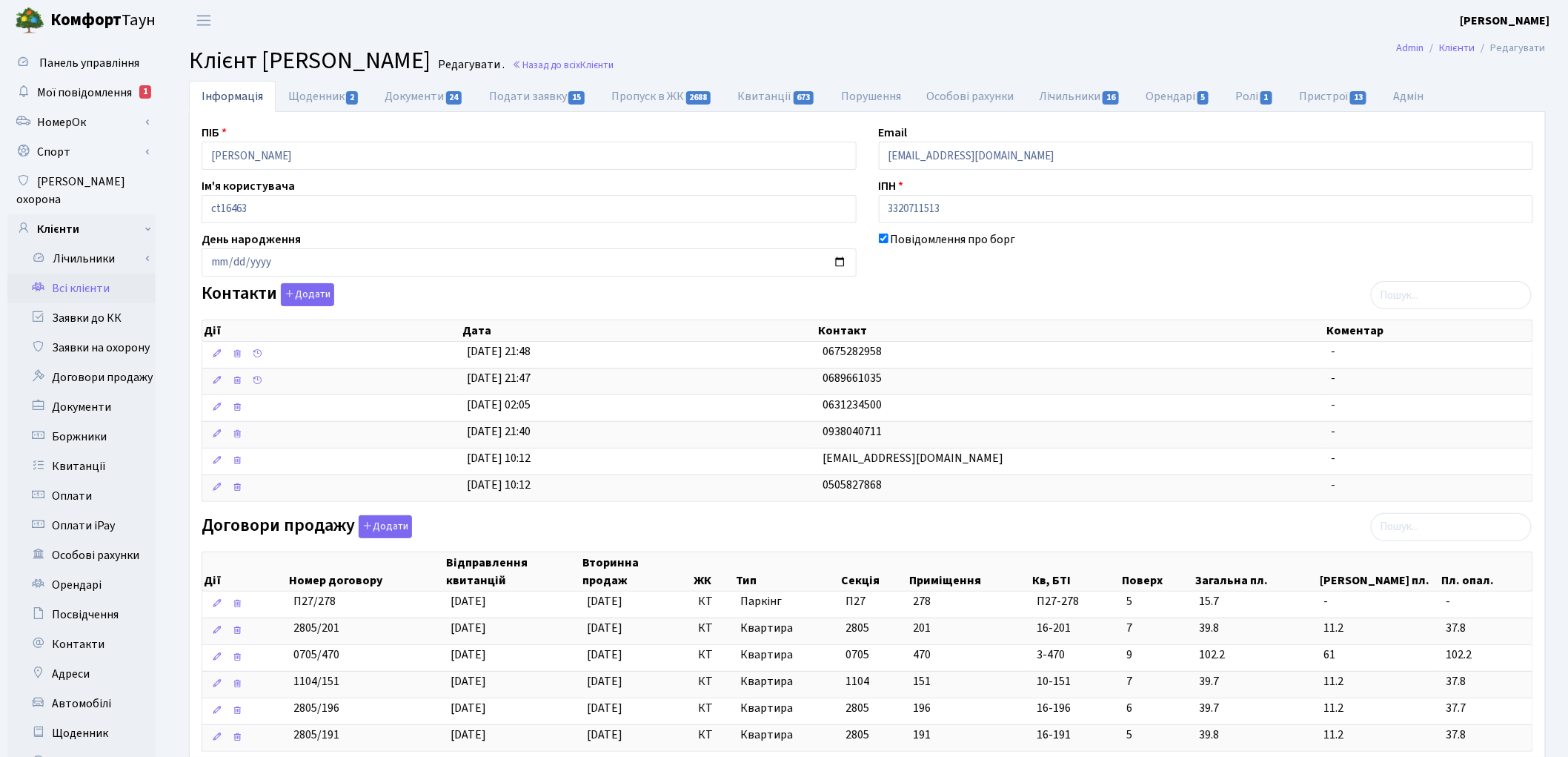
click at [63, 274] on link "Всі клієнти" at bounding box center [81, 288] width 149 height 29
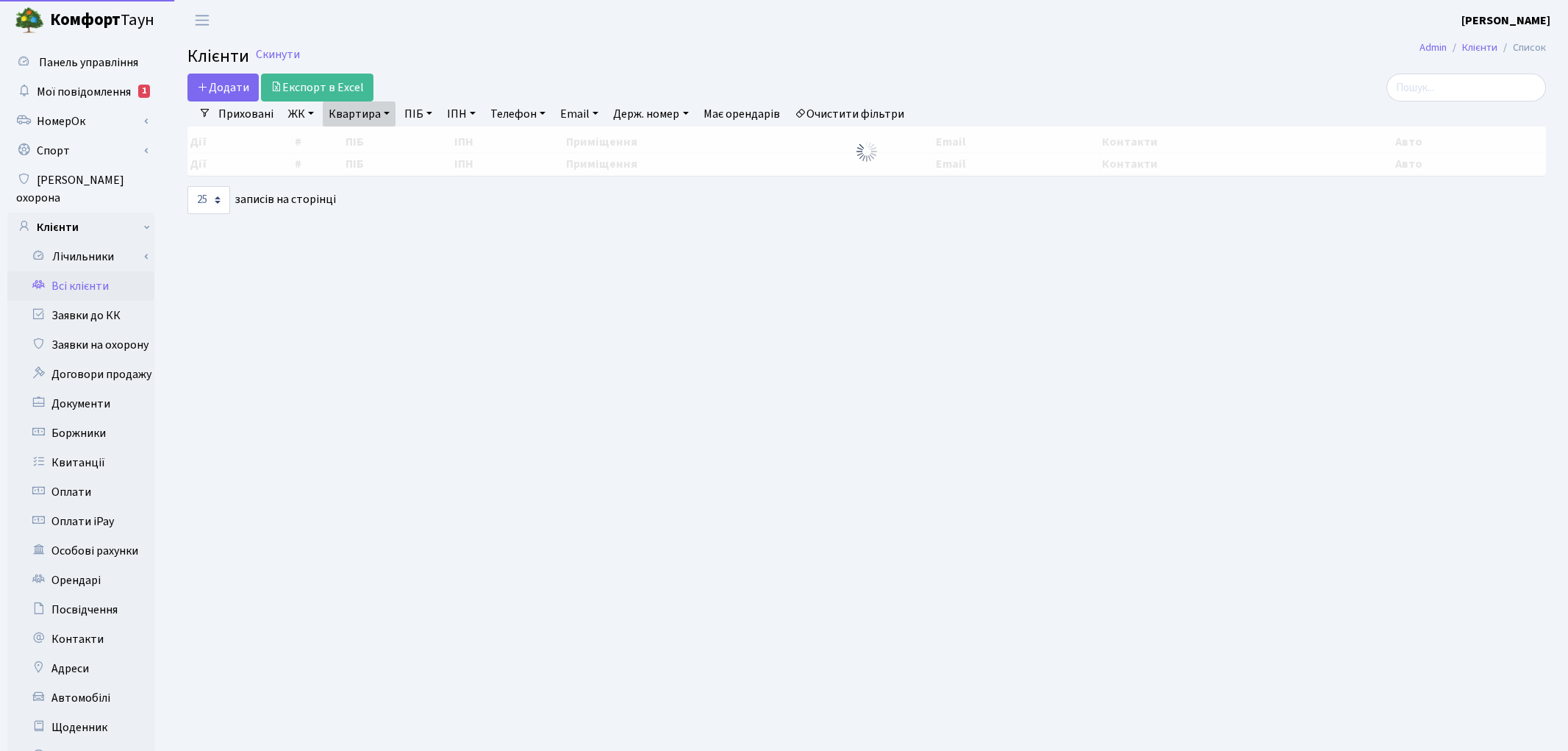
select select "25"
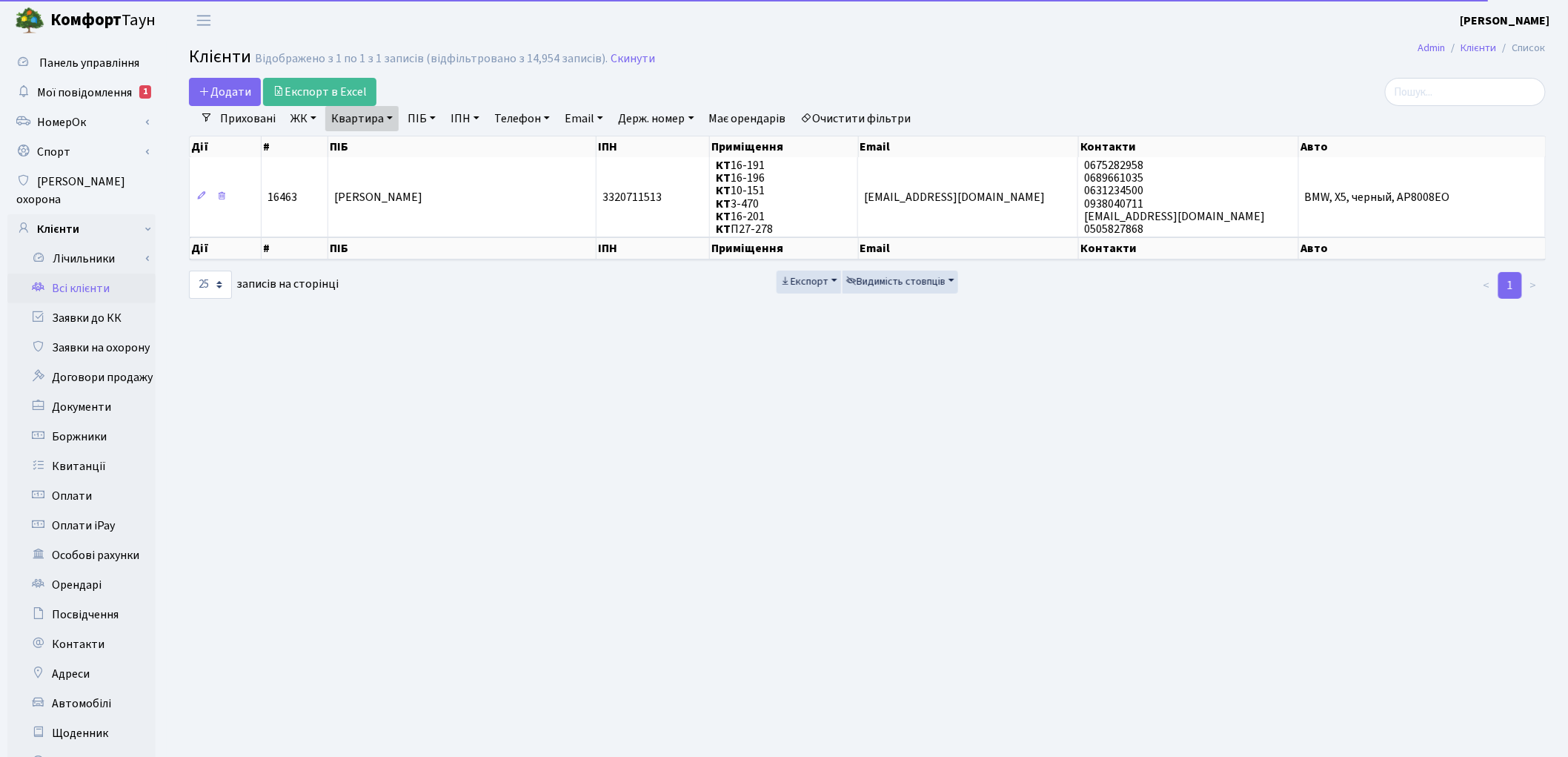
click at [885, 114] on link "Очистити фільтри" at bounding box center [856, 118] width 122 height 26
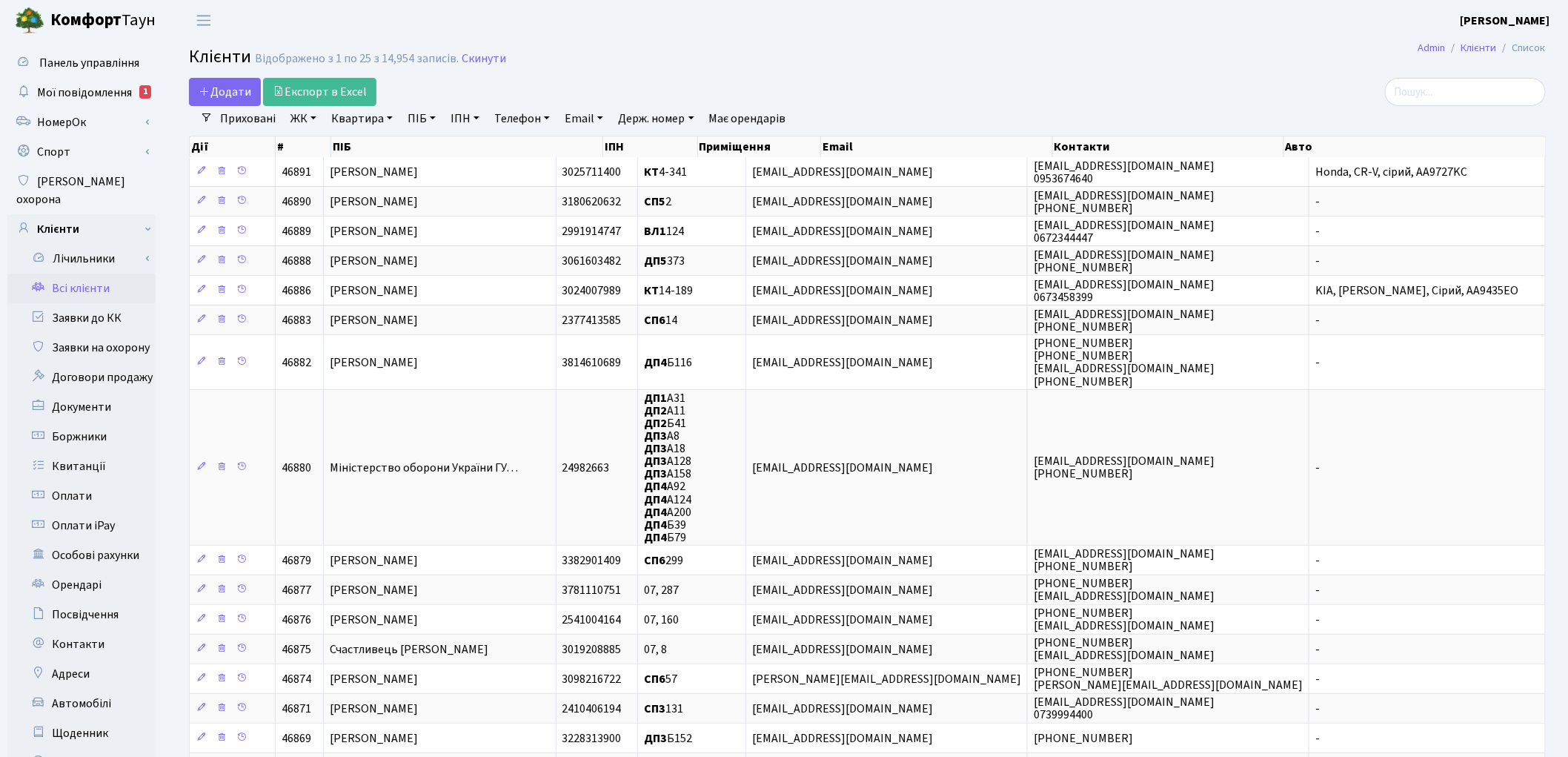
click at [423, 117] on link "ПІБ" at bounding box center [421, 118] width 40 height 26
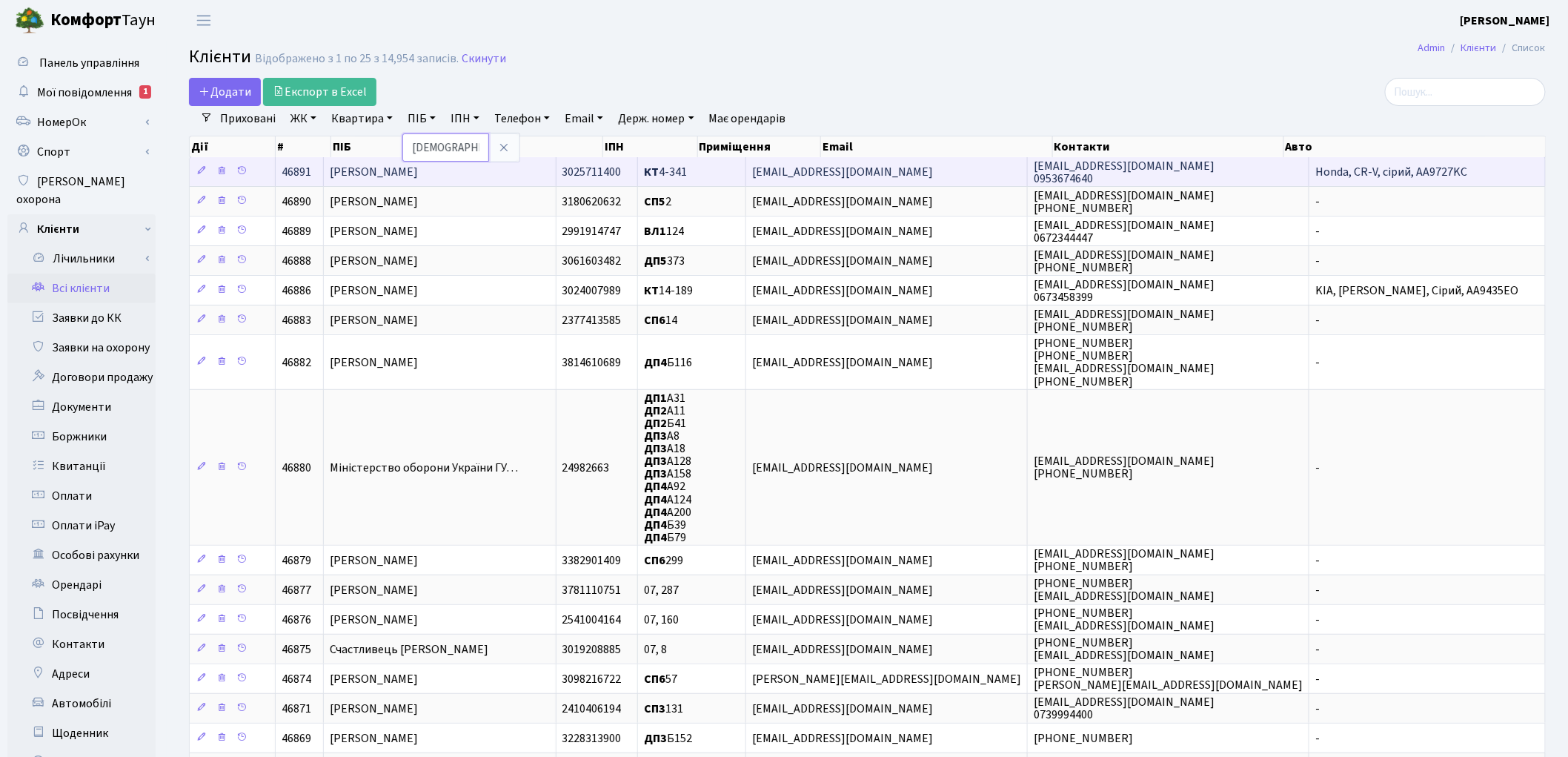
type input "мосашв"
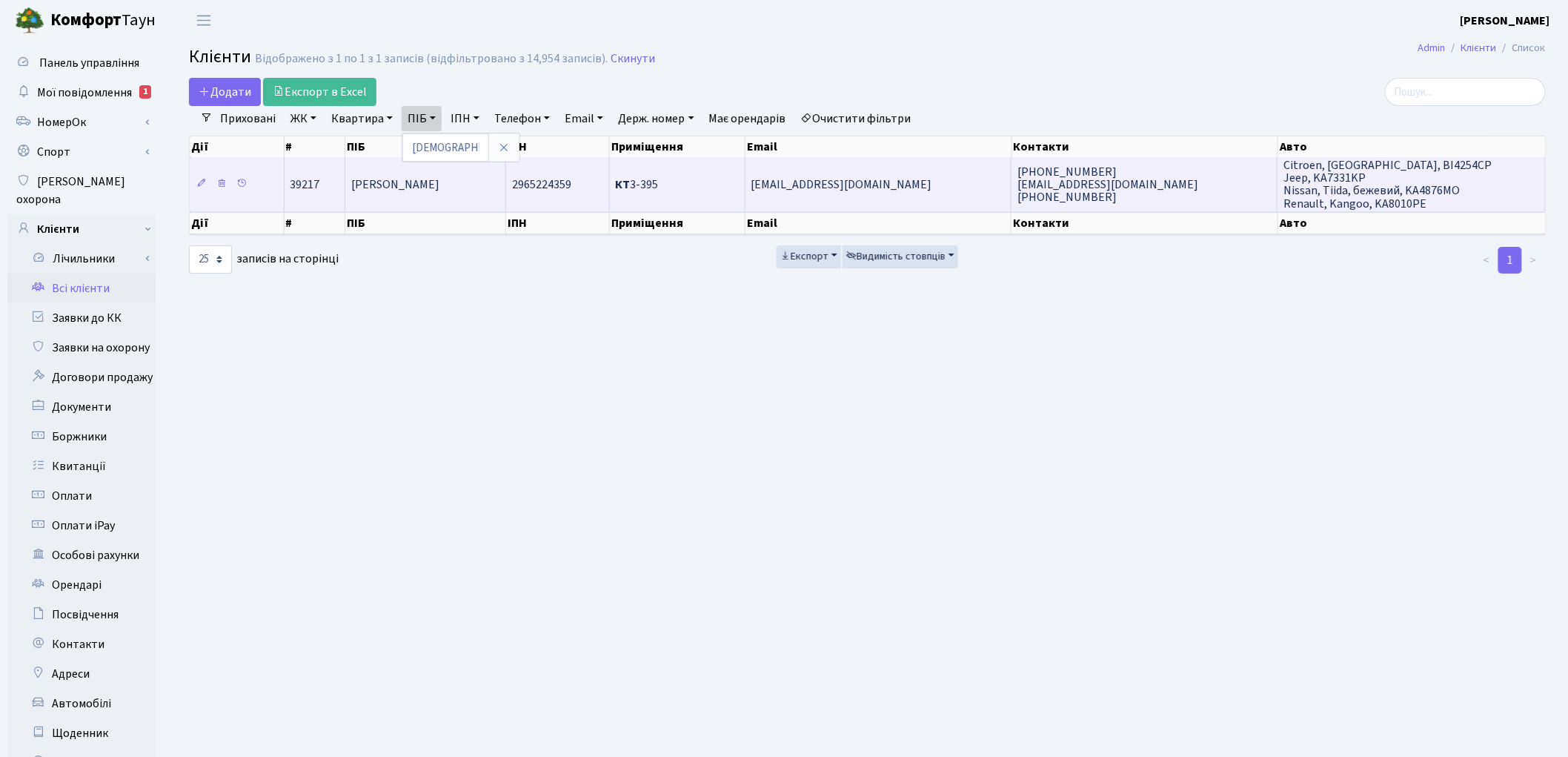
click at [425, 190] on span "[PERSON_NAME]" at bounding box center [395, 184] width 88 height 16
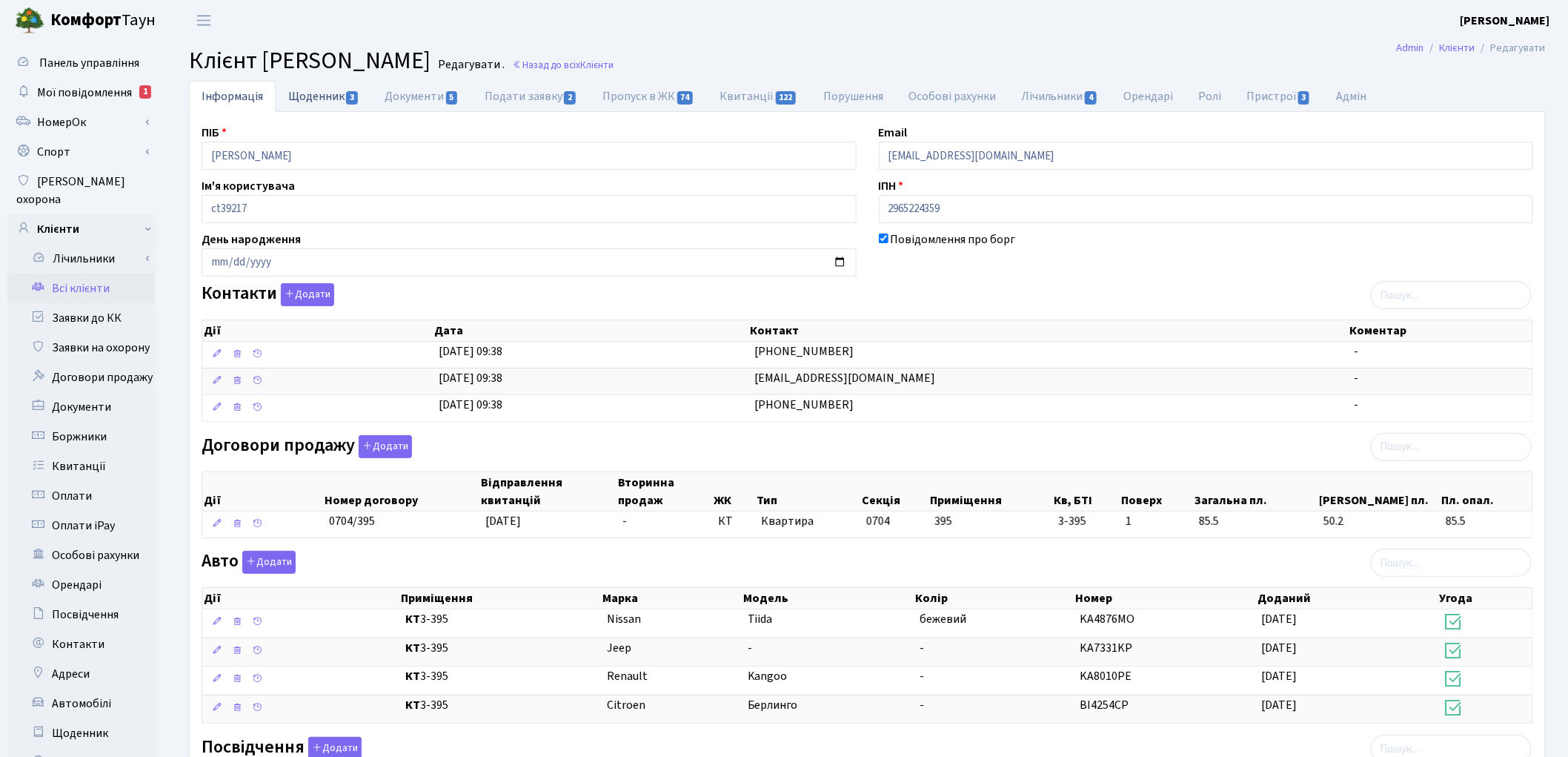
click at [309, 99] on link "Щоденник 3" at bounding box center [324, 96] width 97 height 30
select select "25"
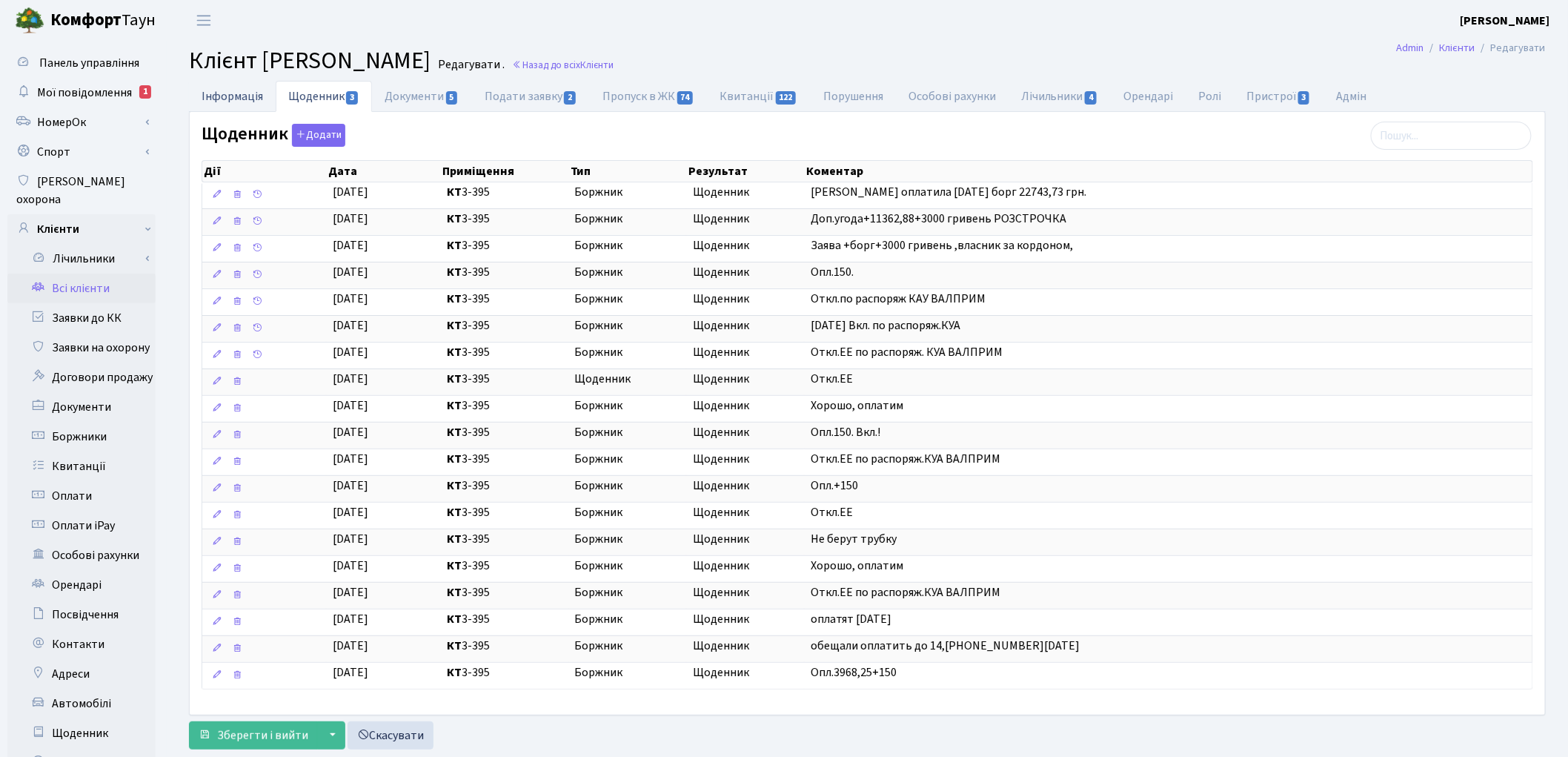
click at [232, 90] on link "Інформація" at bounding box center [233, 96] width 87 height 30
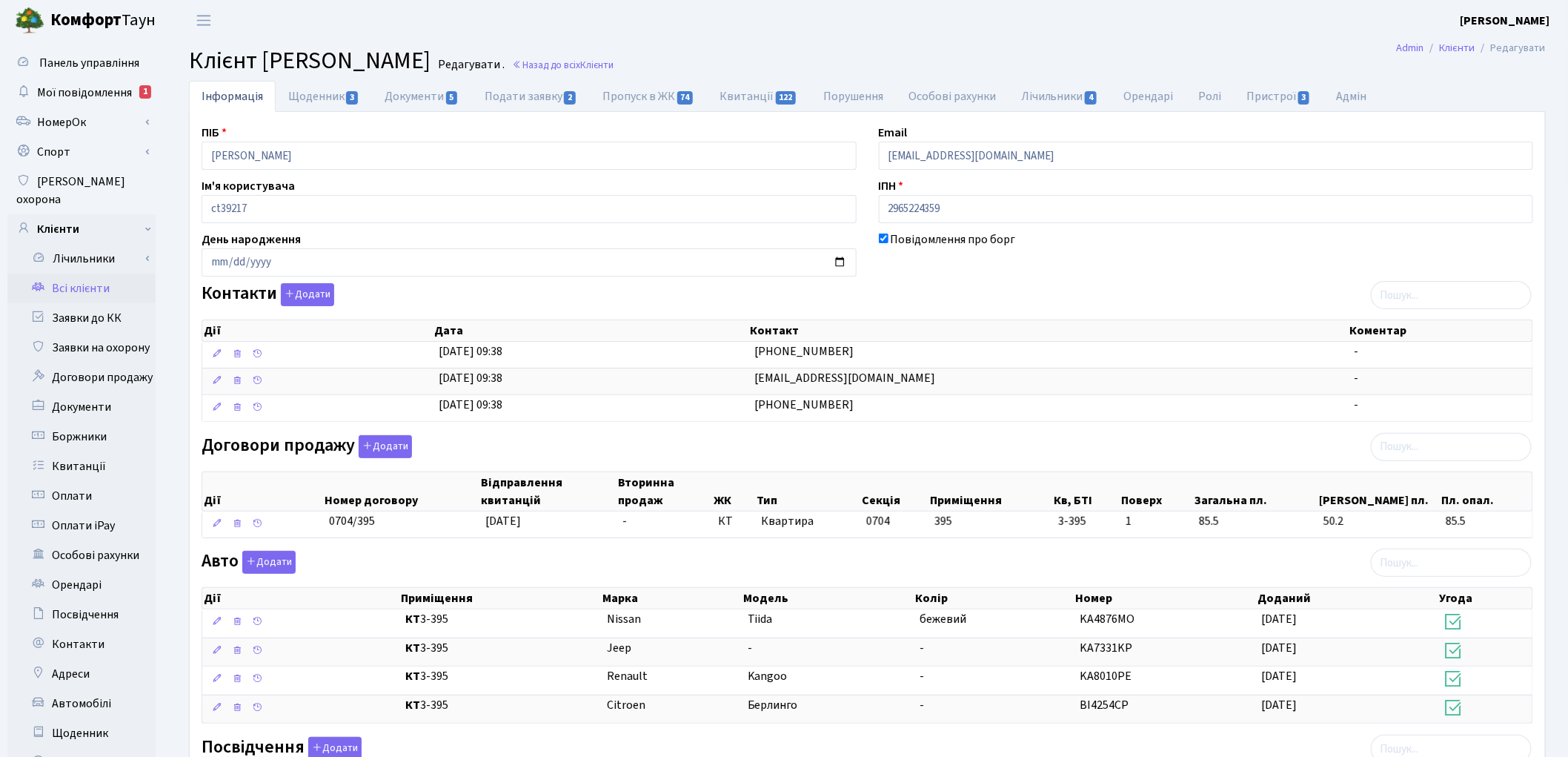
click at [87, 274] on link "Всі клієнти" at bounding box center [81, 288] width 149 height 29
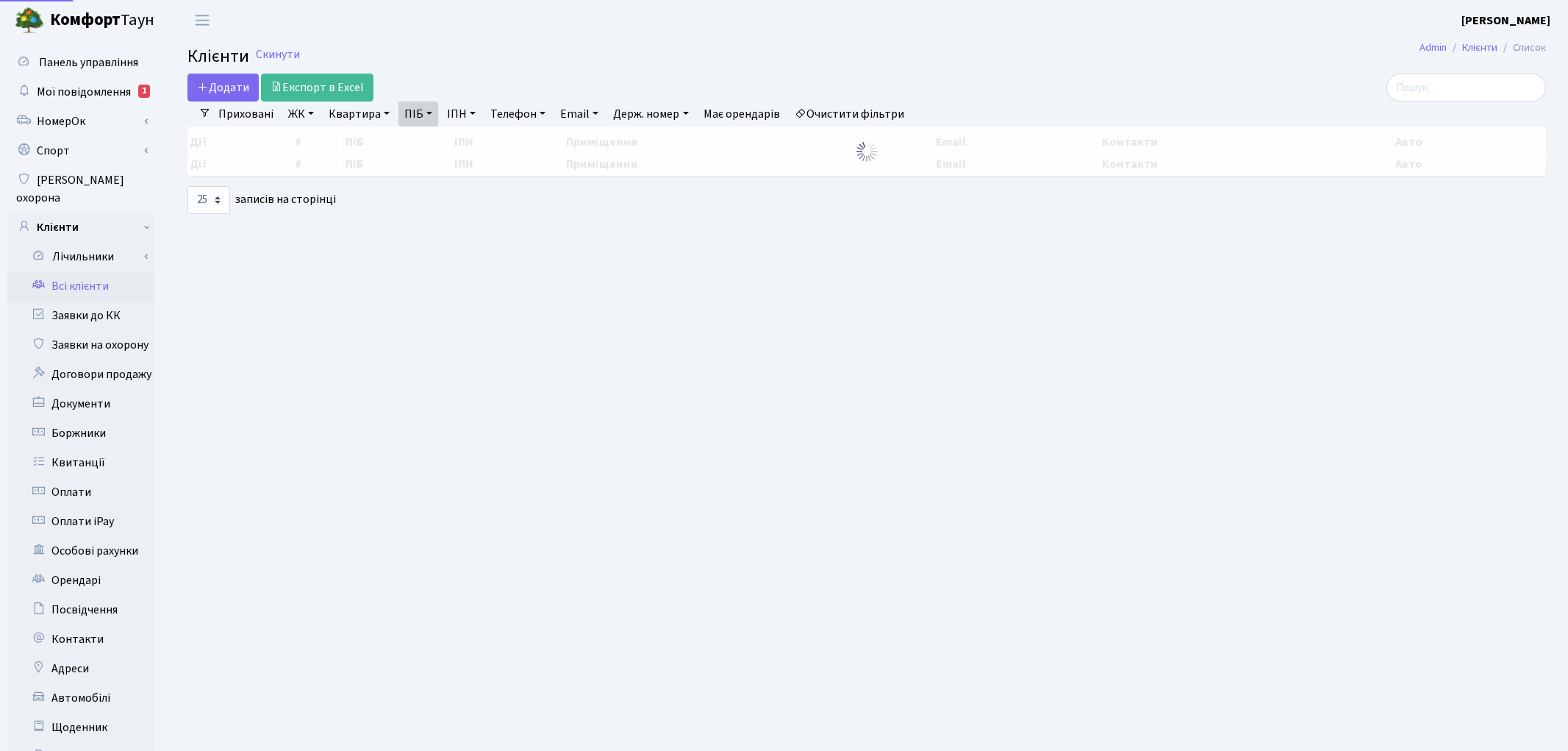
select select "25"
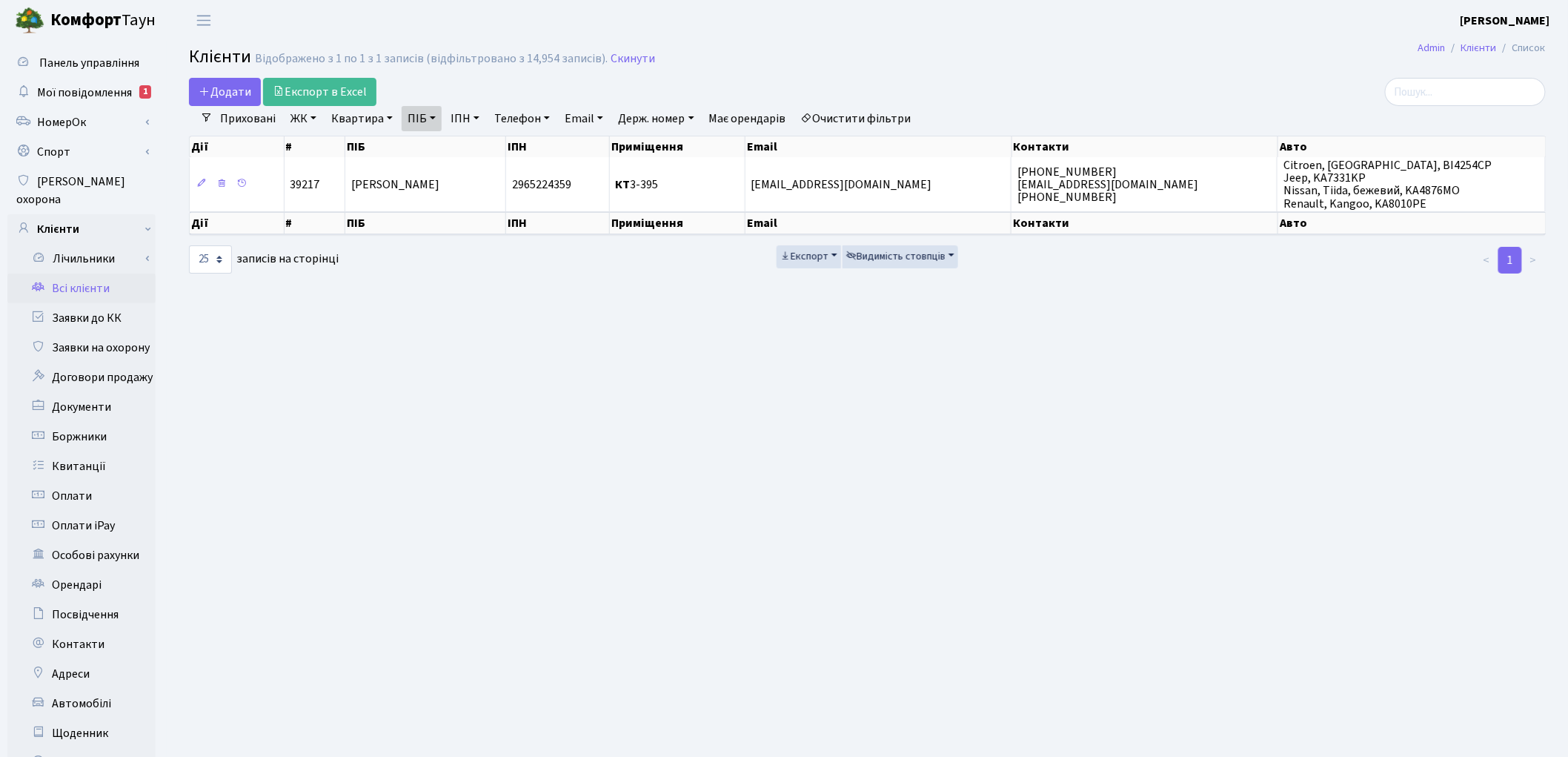
click at [884, 121] on link "Очистити фільтри" at bounding box center [856, 118] width 122 height 26
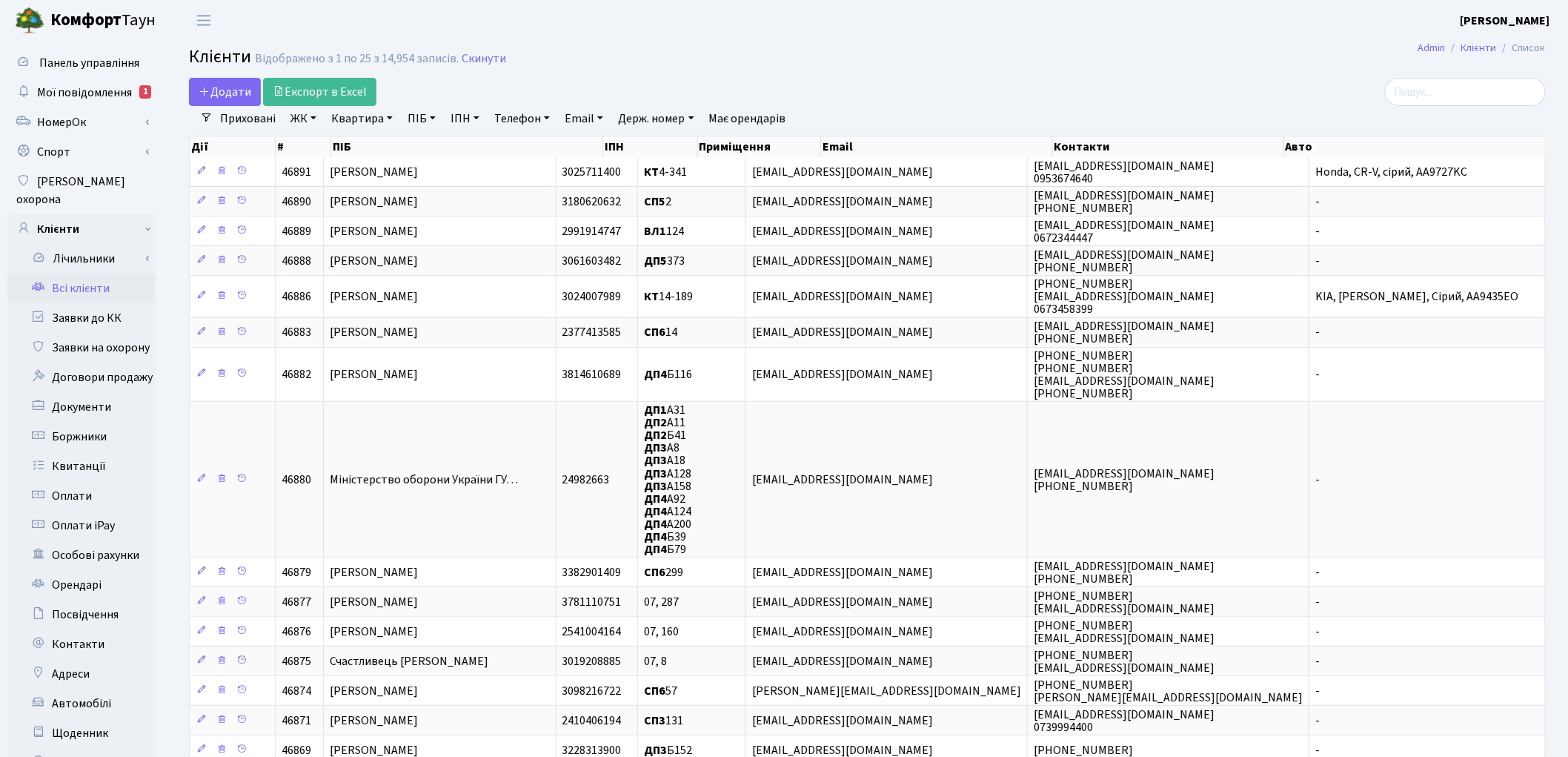
click at [431, 118] on link "ПІБ" at bounding box center [421, 118] width 40 height 26
type input "хорол"
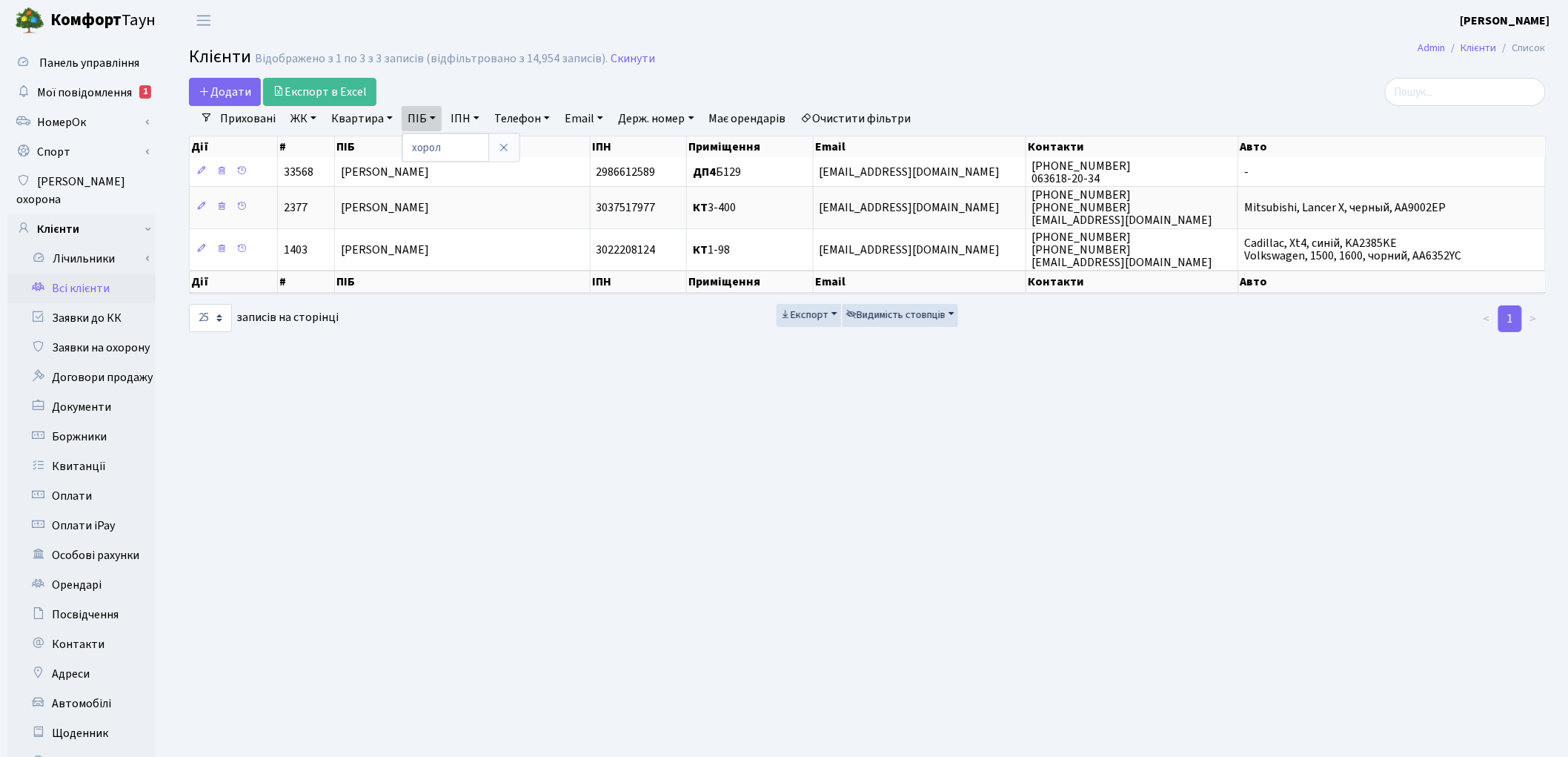
click at [845, 111] on link "Очистити фільтри" at bounding box center [856, 118] width 122 height 26
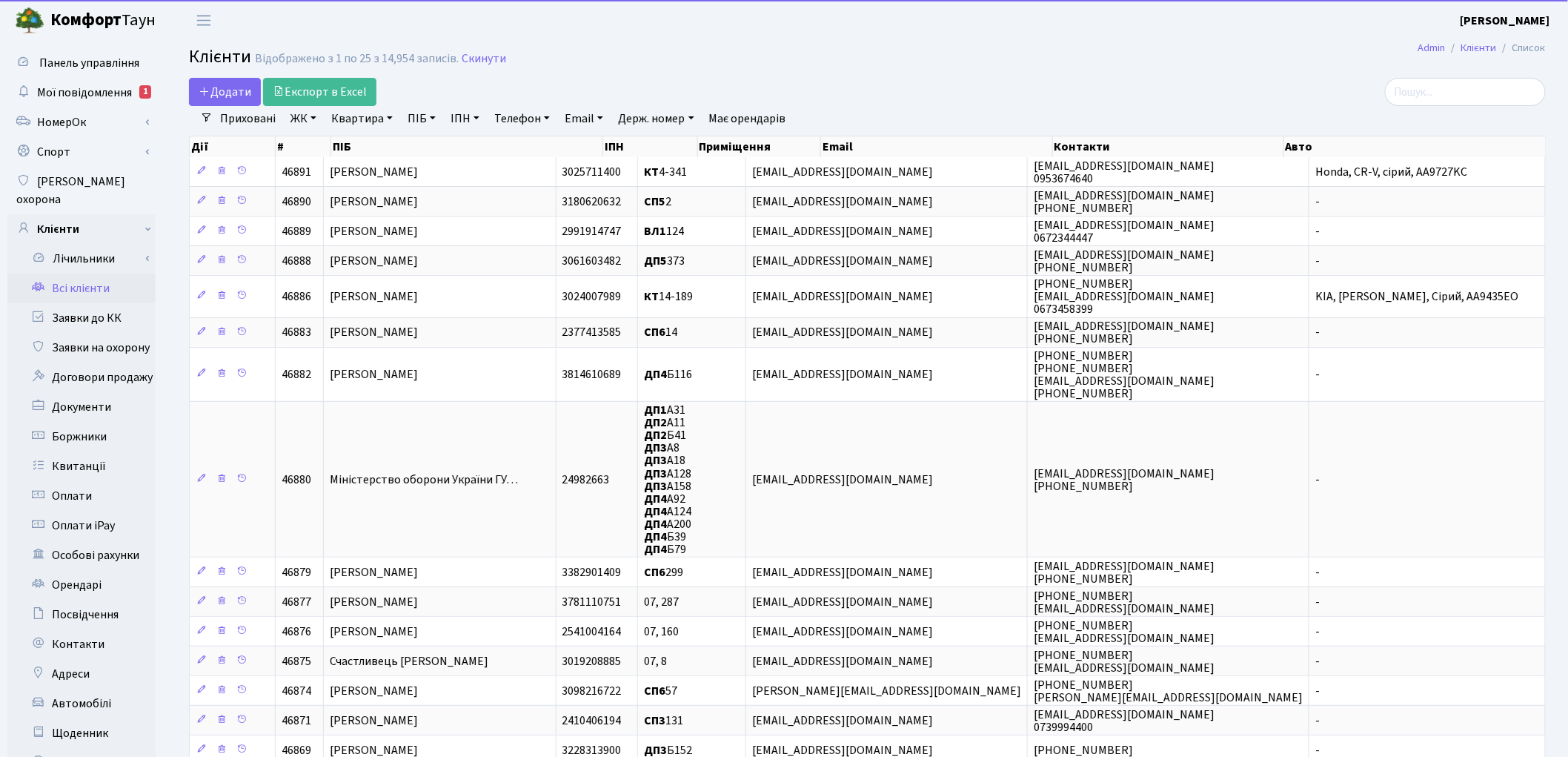
click at [417, 121] on link "ПІБ" at bounding box center [421, 118] width 40 height 26
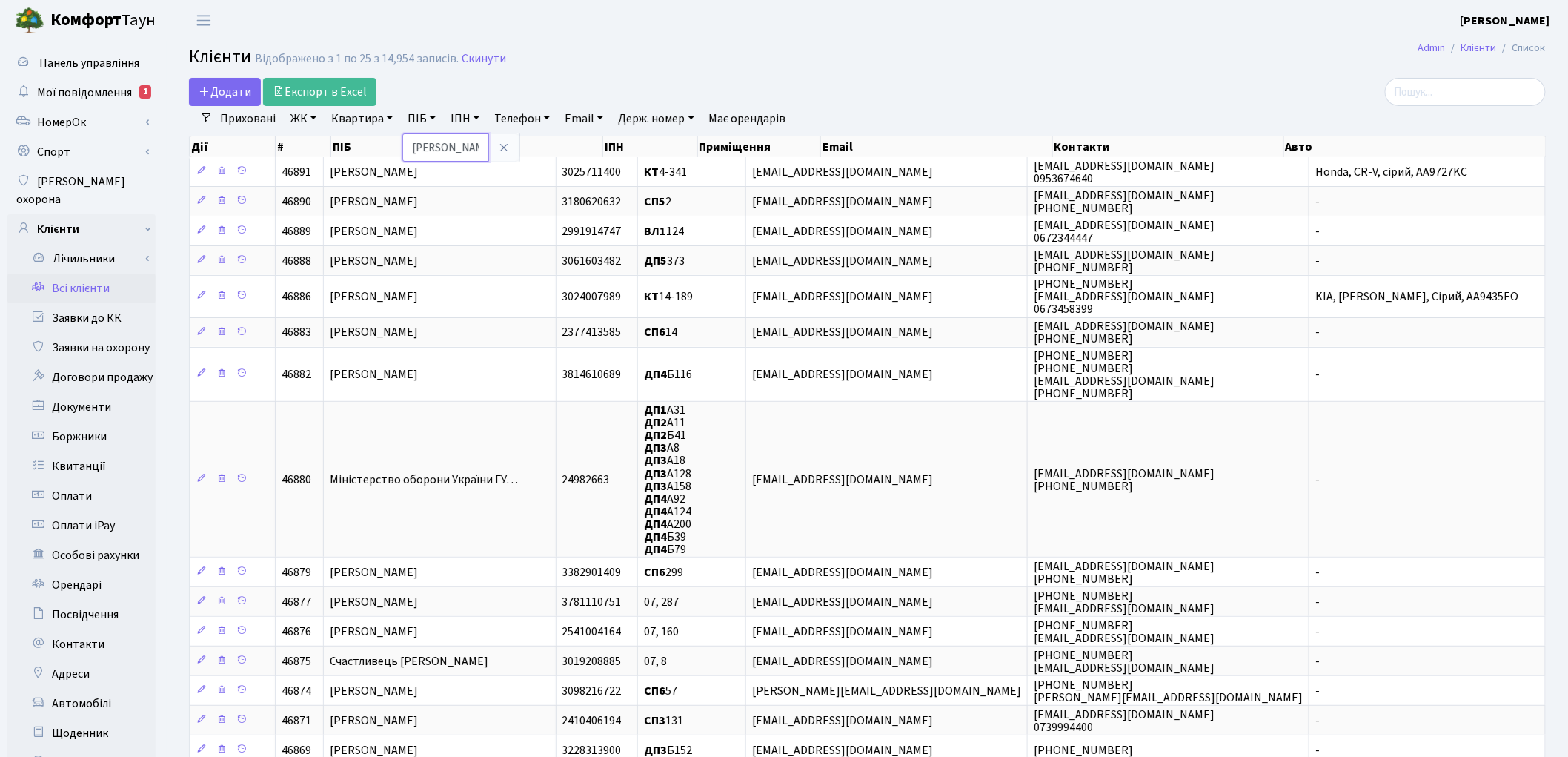
type input "тихоно"
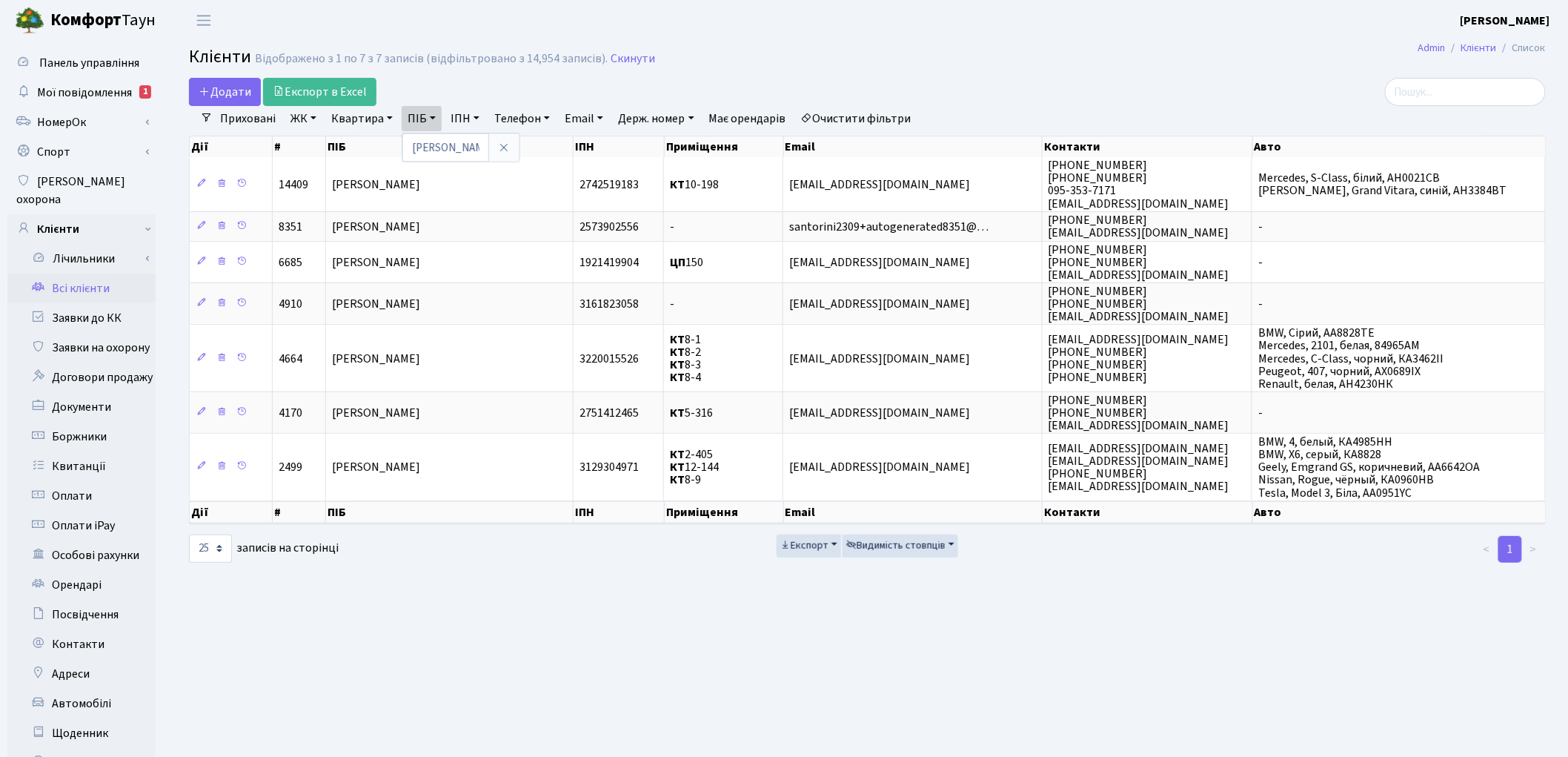
click at [904, 115] on link "Очистити фільтри" at bounding box center [856, 118] width 122 height 26
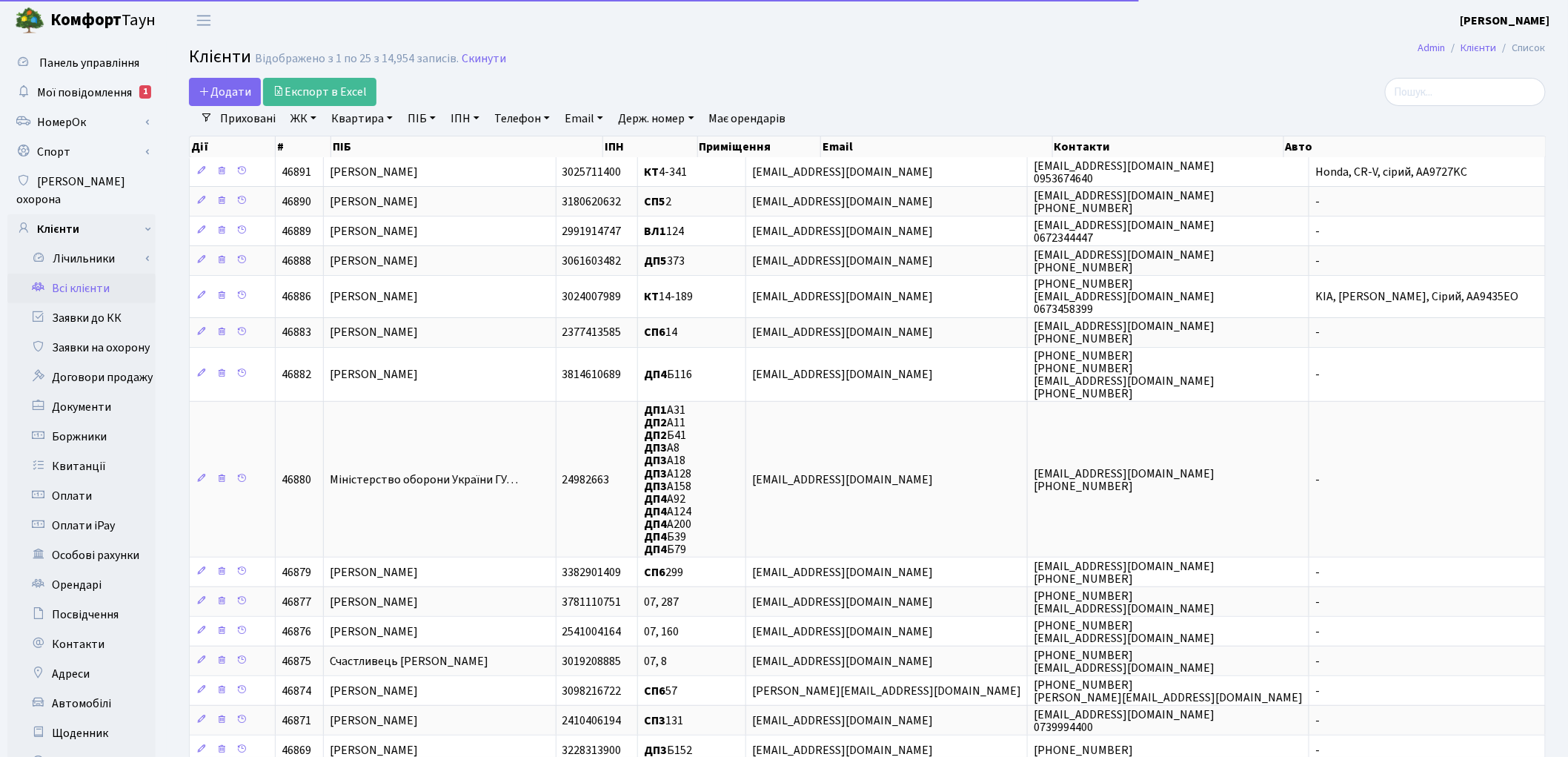
click at [343, 115] on link "Квартира" at bounding box center [362, 118] width 73 height 26
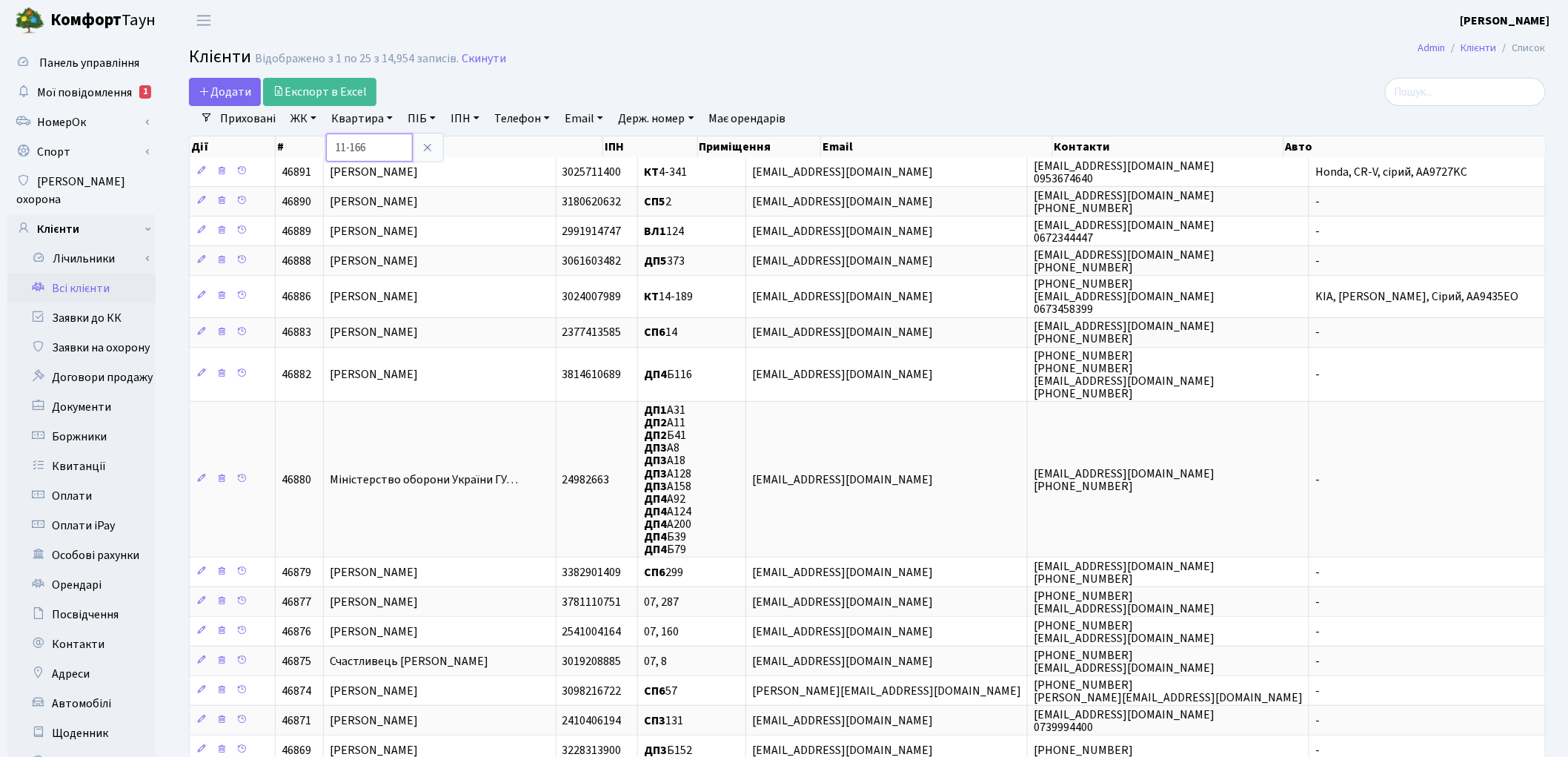
type input "11-166"
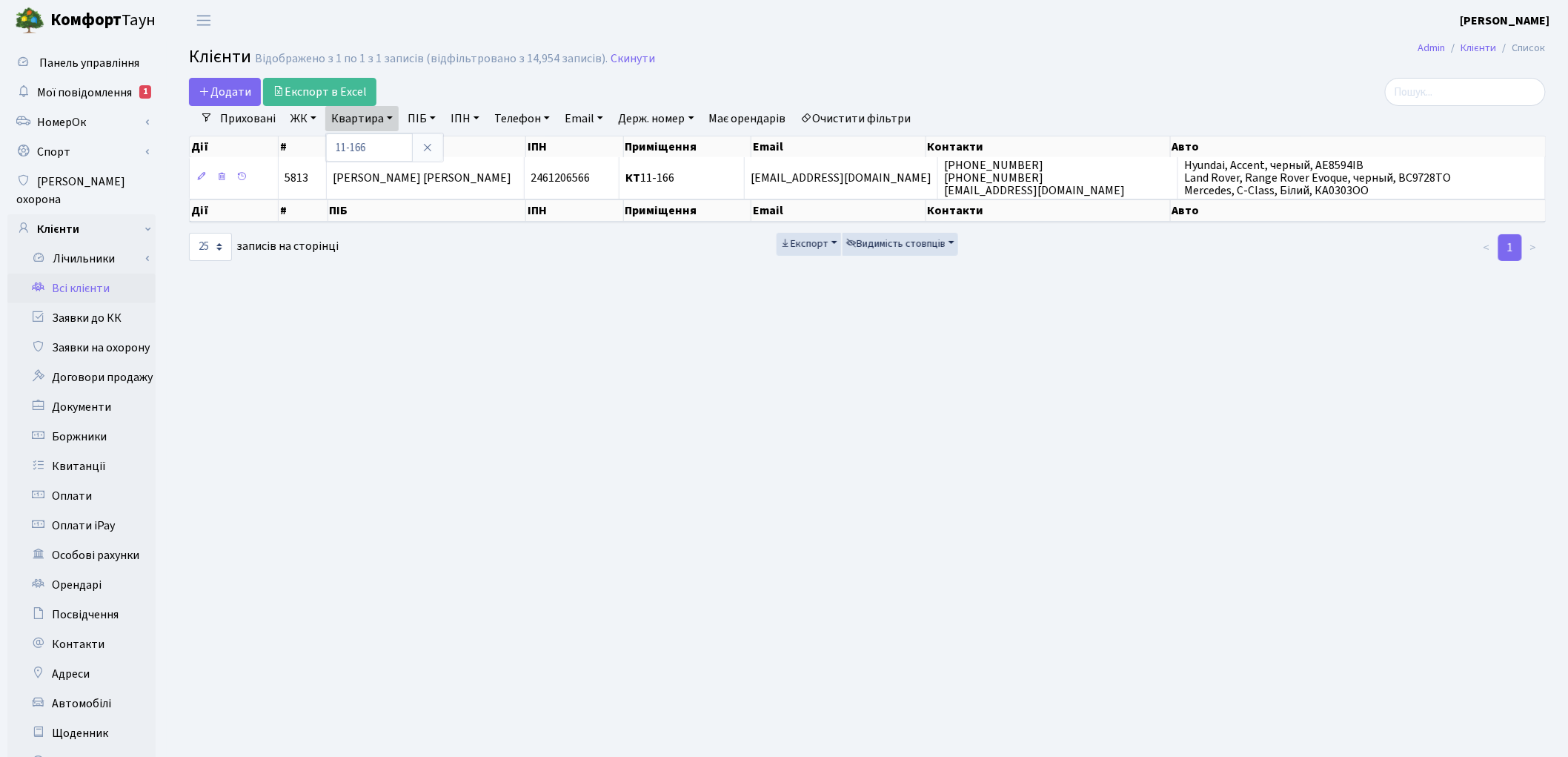
click at [884, 118] on link "Очистити фільтри" at bounding box center [856, 118] width 122 height 26
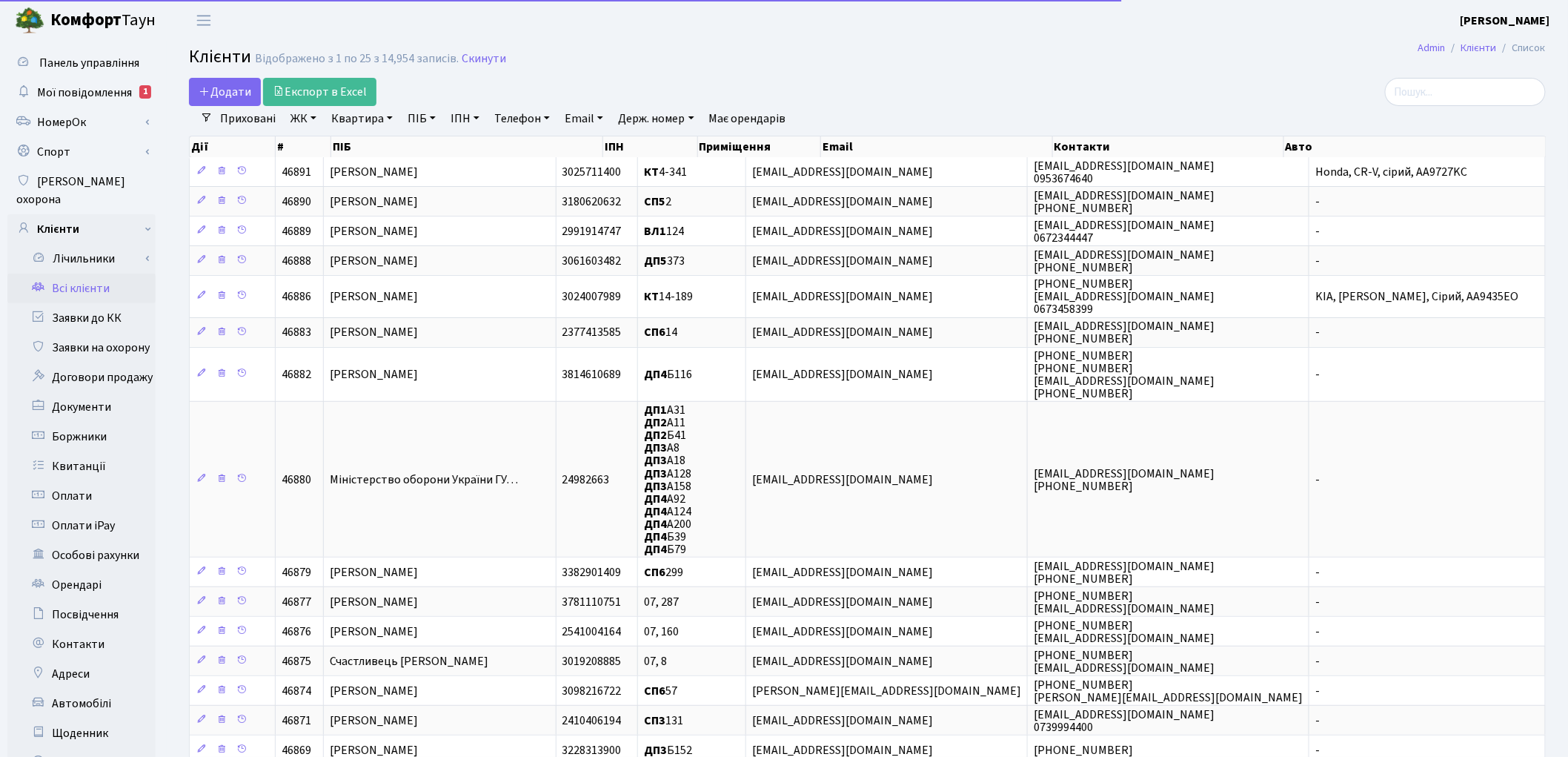
click at [409, 123] on link "ПІБ" at bounding box center [421, 118] width 40 height 26
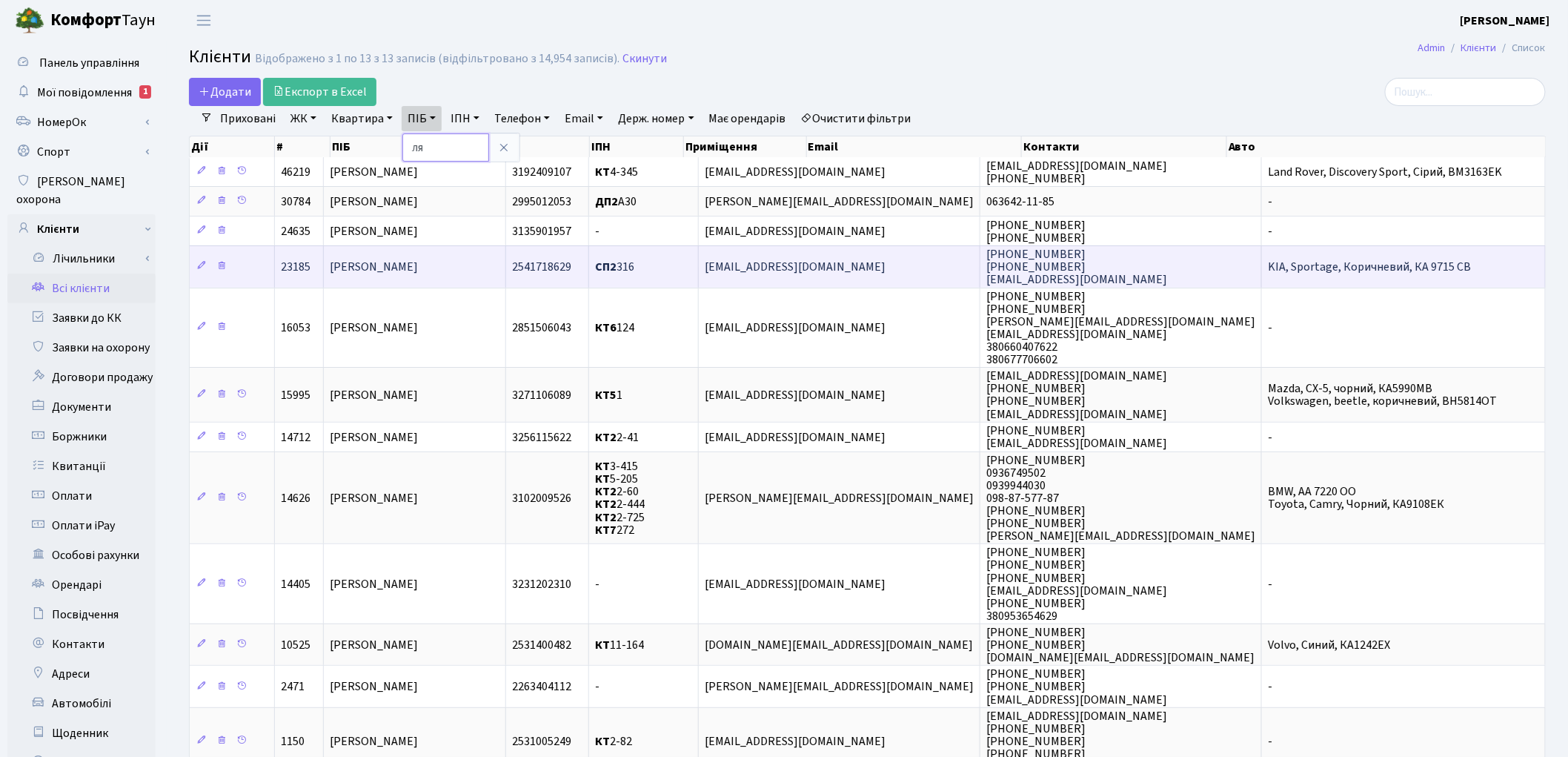
type input "л"
type input "дерун"
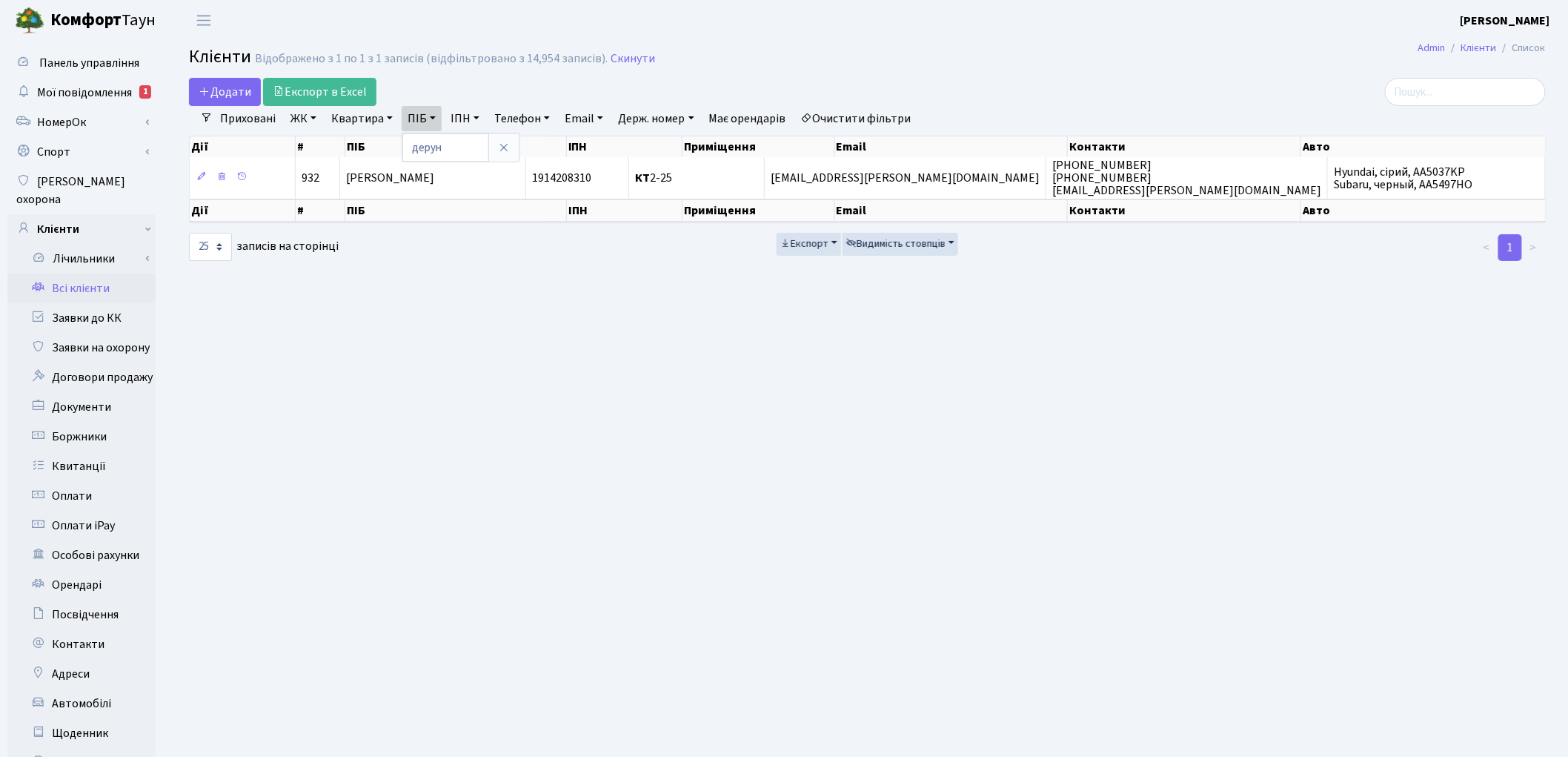
click at [867, 124] on link "Очистити фільтри" at bounding box center [856, 118] width 122 height 26
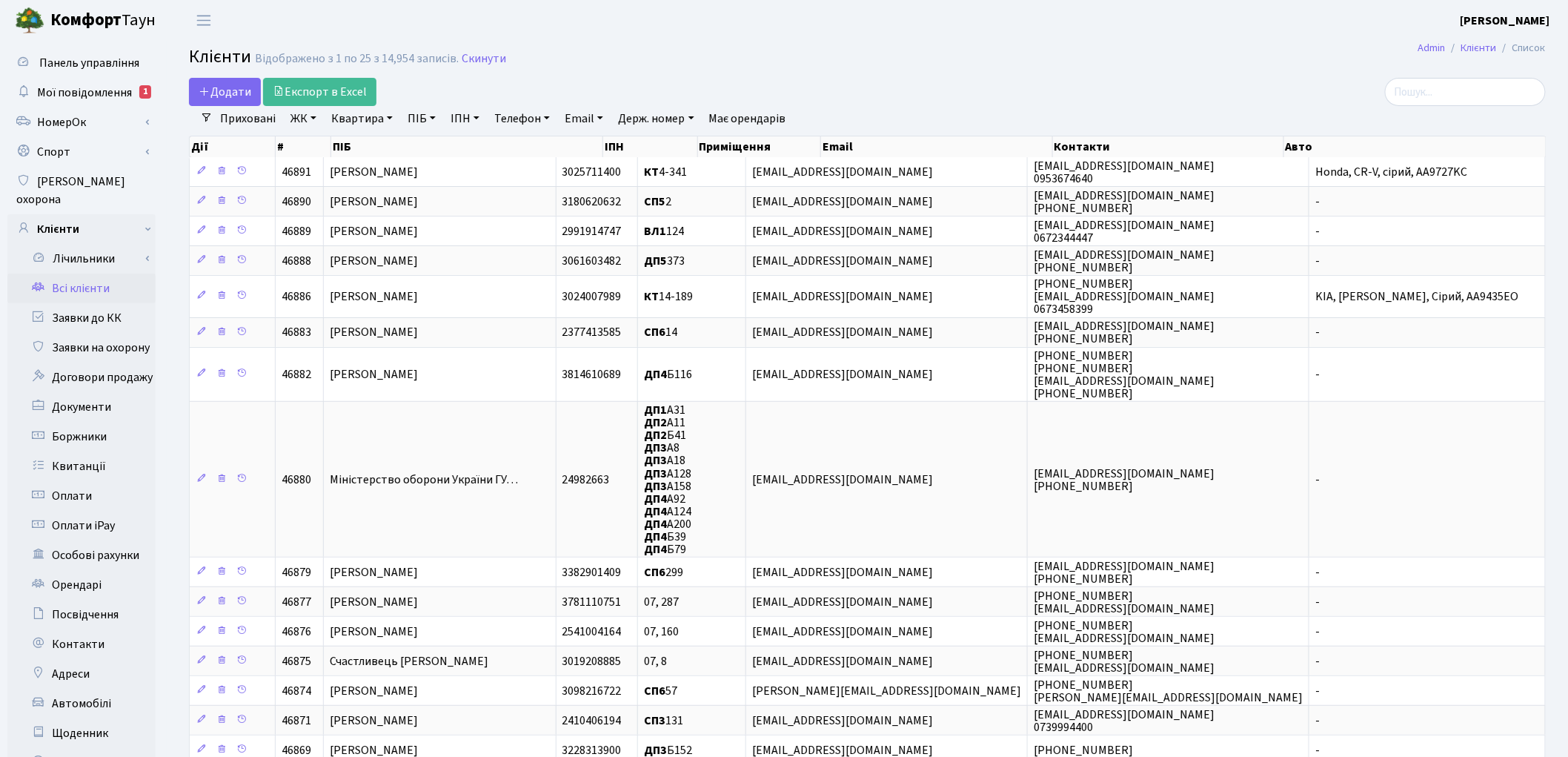
click at [367, 123] on link "Квартира" at bounding box center [362, 118] width 73 height 26
type input "п055"
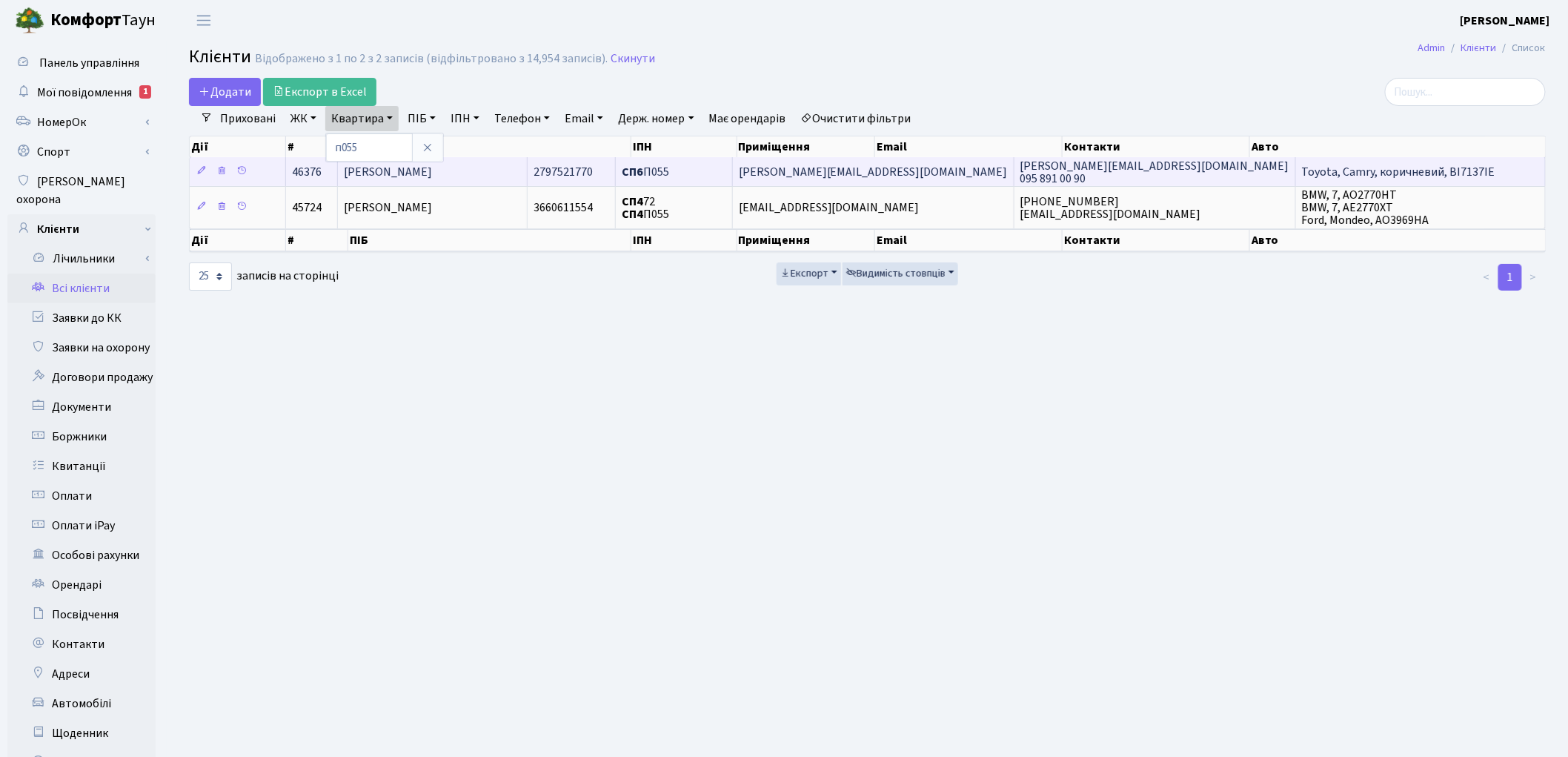
click at [432, 166] on span "[PERSON_NAME]" at bounding box center [387, 171] width 88 height 16
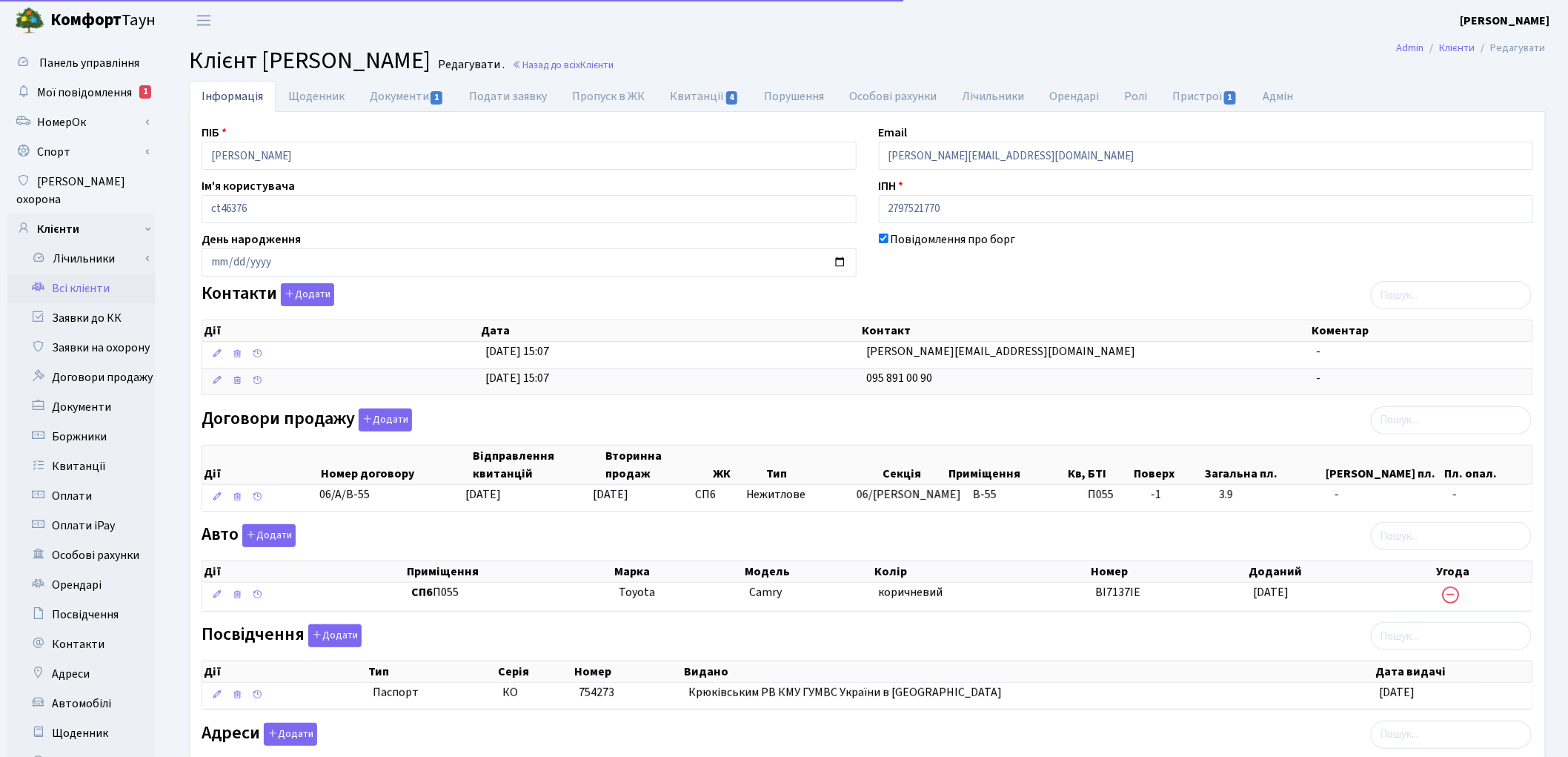
click at [396, 101] on link "Документи 1" at bounding box center [406, 96] width 99 height 31
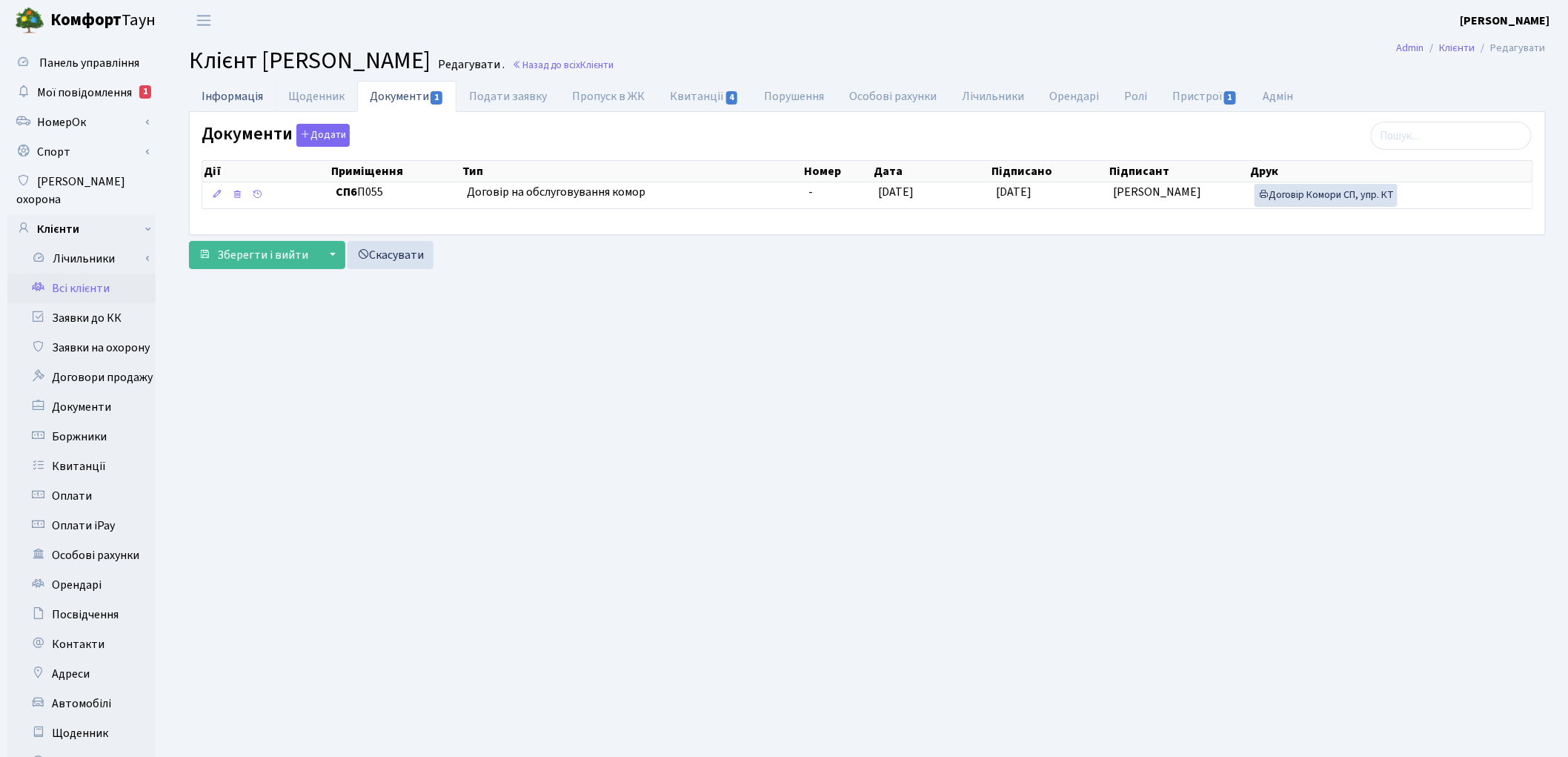
click at [226, 105] on link "Інформація" at bounding box center [233, 96] width 87 height 30
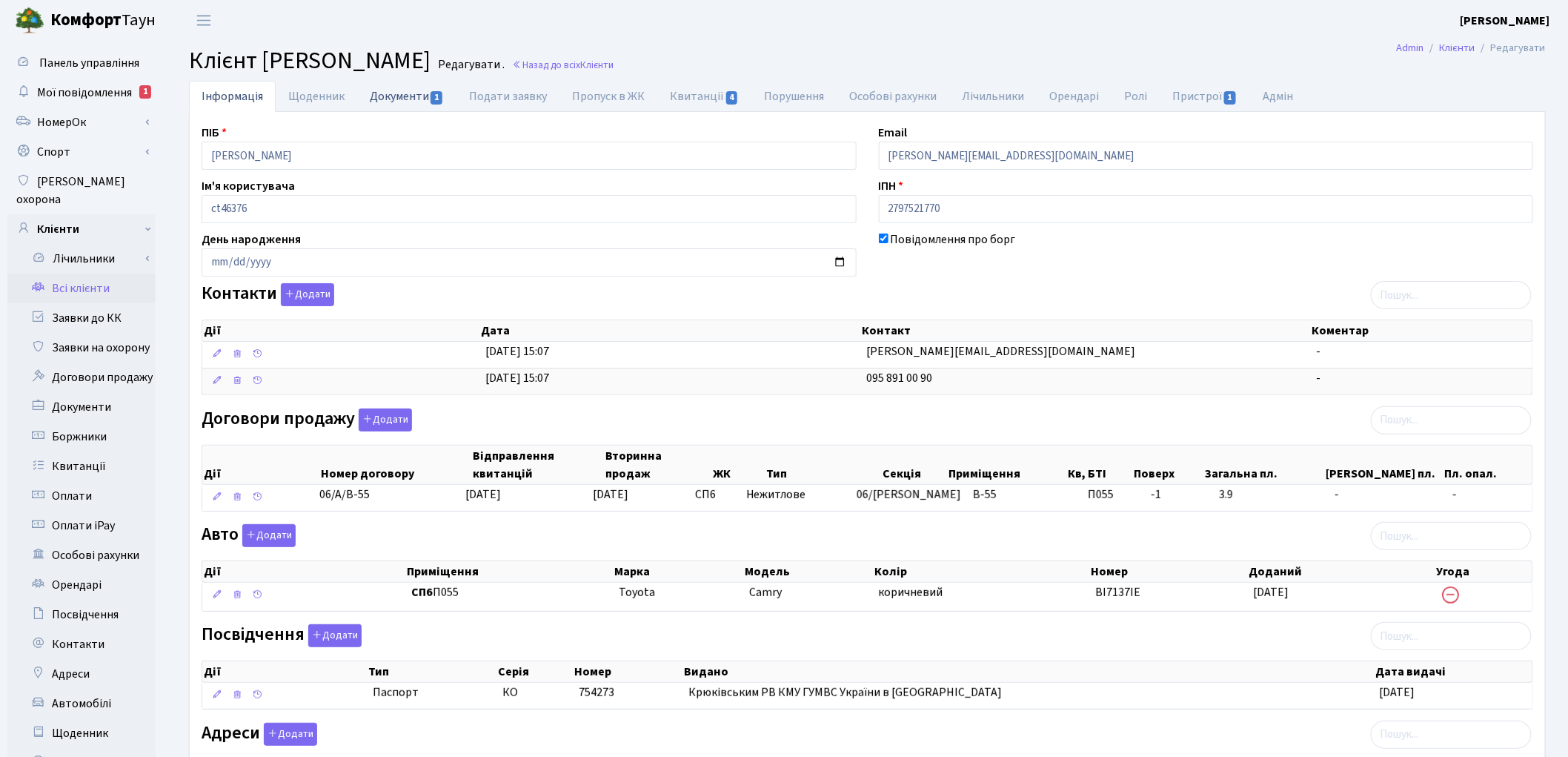
click at [394, 90] on link "Документи 1" at bounding box center [406, 96] width 99 height 30
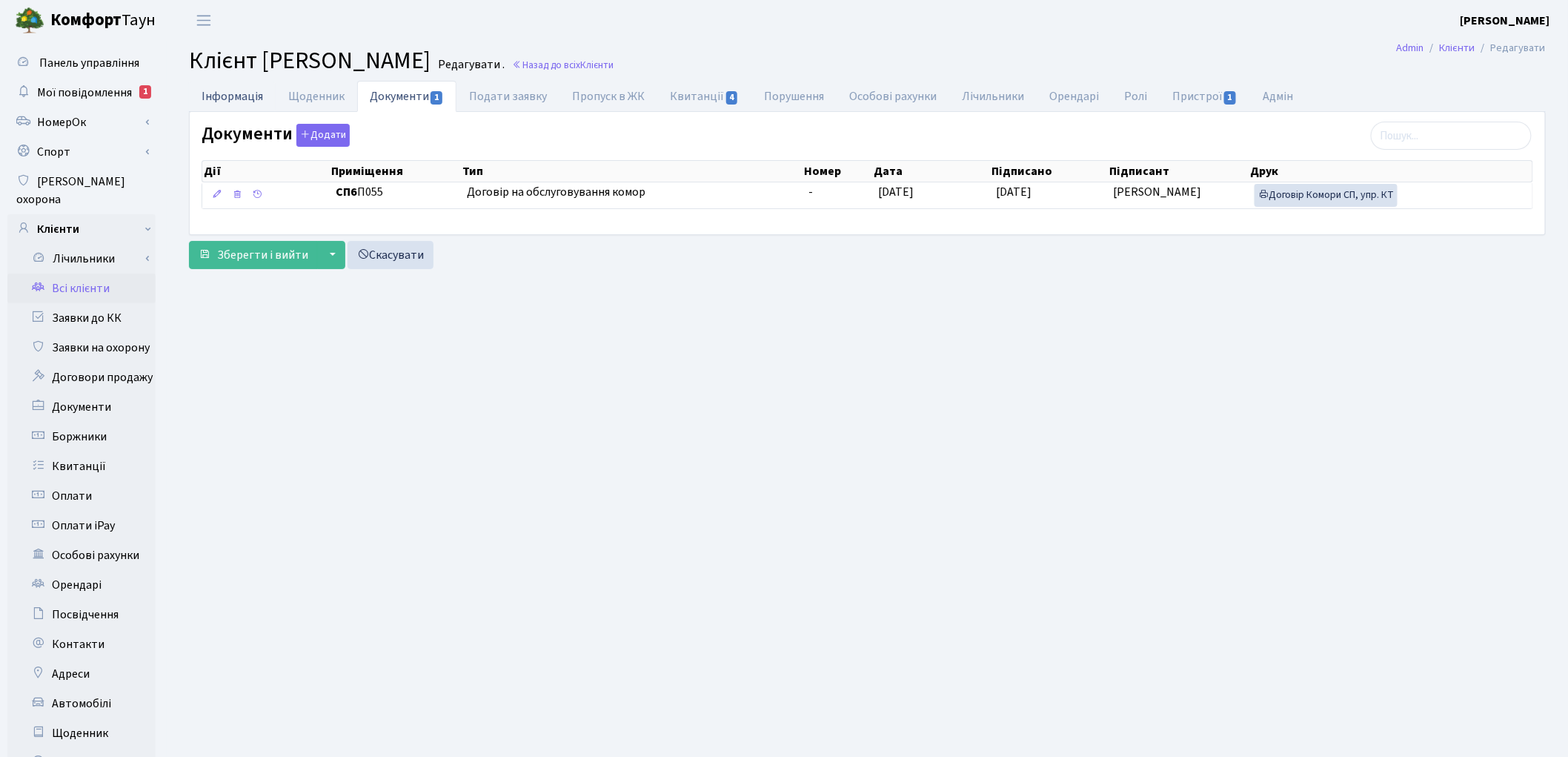
click at [236, 100] on link "Інформація" at bounding box center [233, 96] width 87 height 30
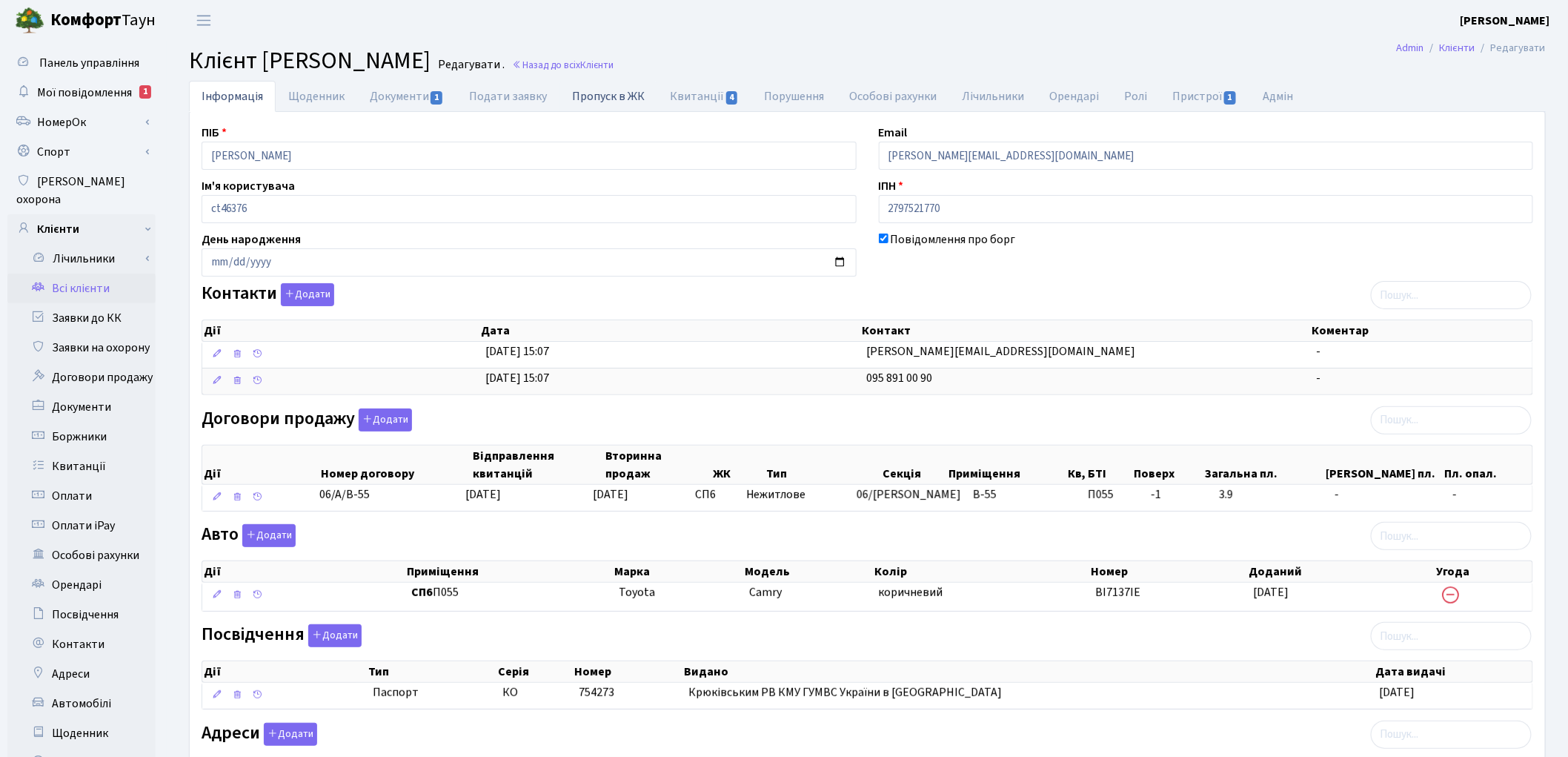
click at [620, 102] on link "Пропуск в ЖК" at bounding box center [608, 96] width 98 height 30
select select "25"
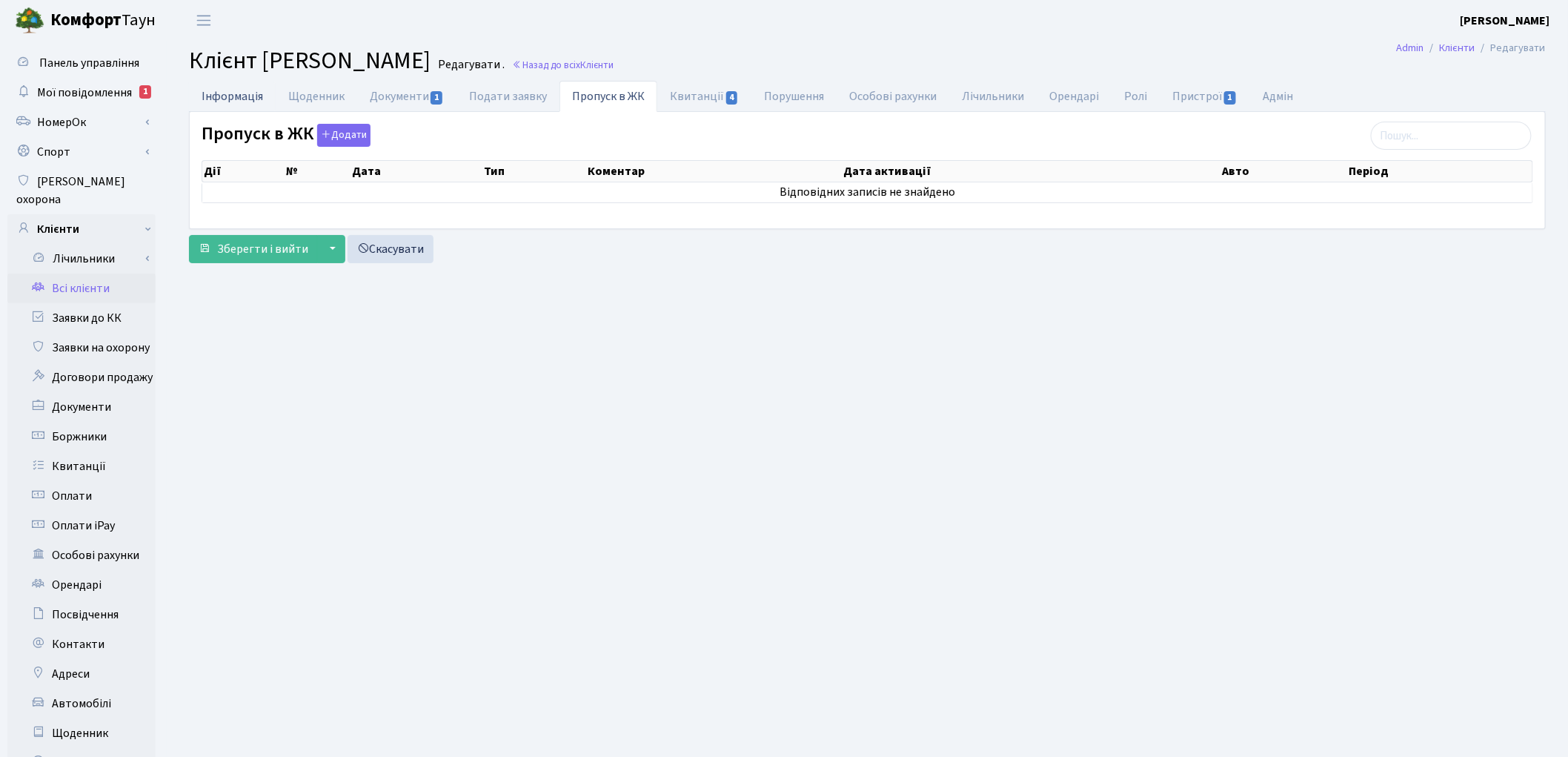
click at [258, 100] on link "Інформація" at bounding box center [233, 96] width 87 height 30
